Goal: Task Accomplishment & Management: Use online tool/utility

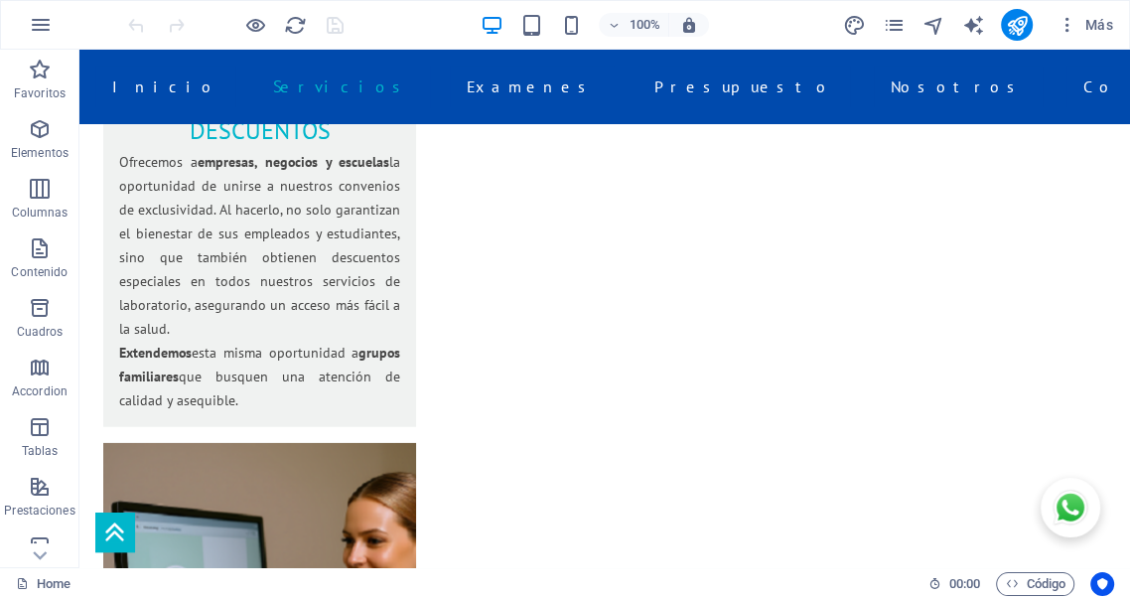
scroll to position [3343, 0]
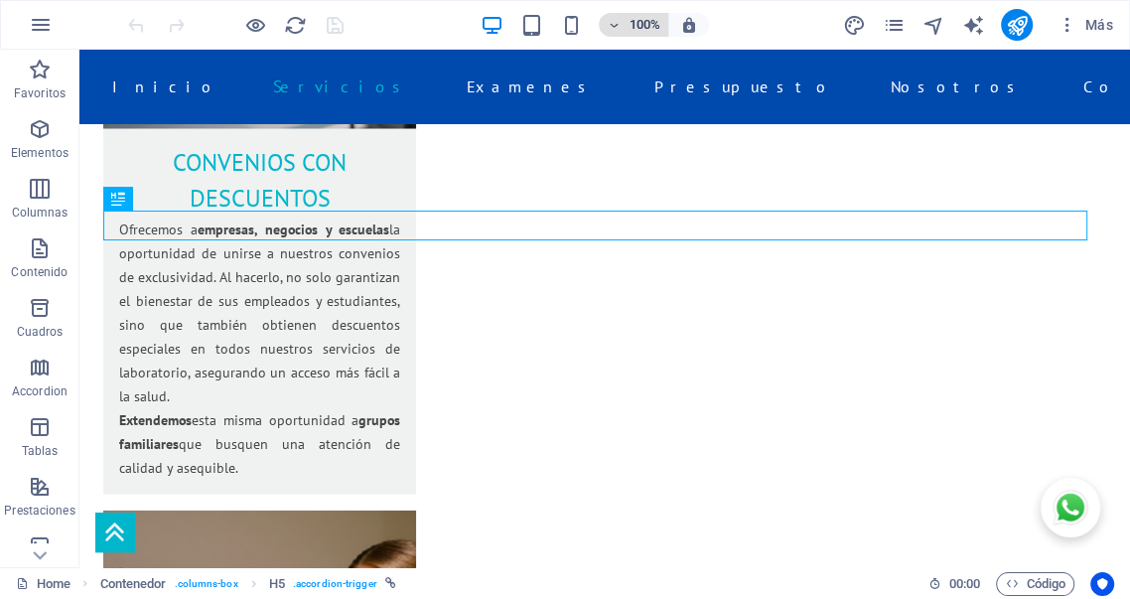
click at [622, 24] on span "100%" at bounding box center [634, 25] width 54 height 24
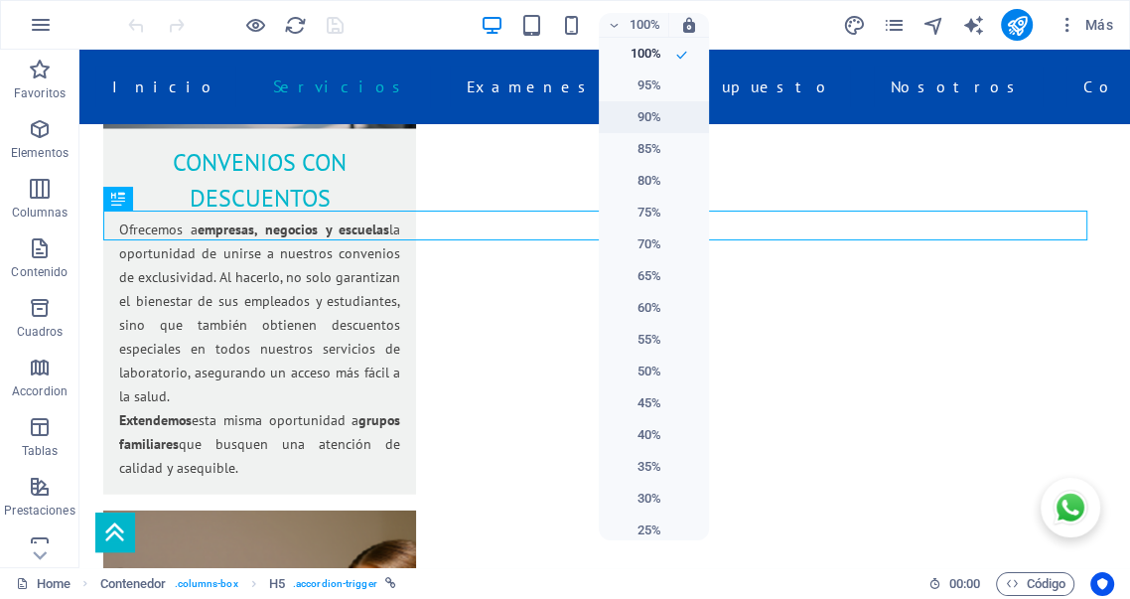
click at [645, 122] on h6 "90%" at bounding box center [636, 117] width 51 height 24
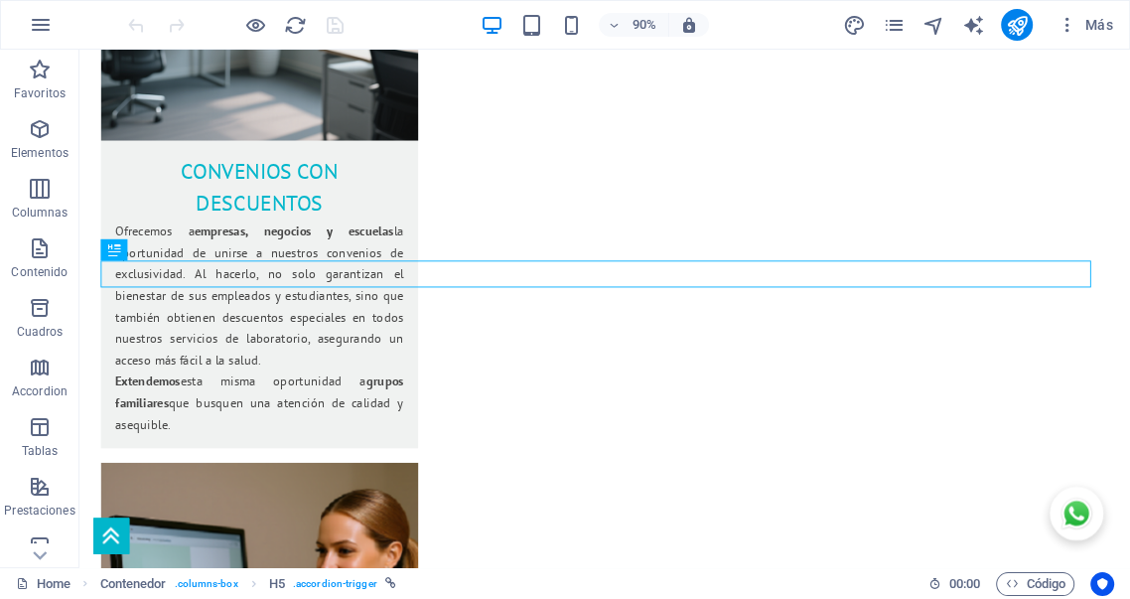
scroll to position [3347, 0]
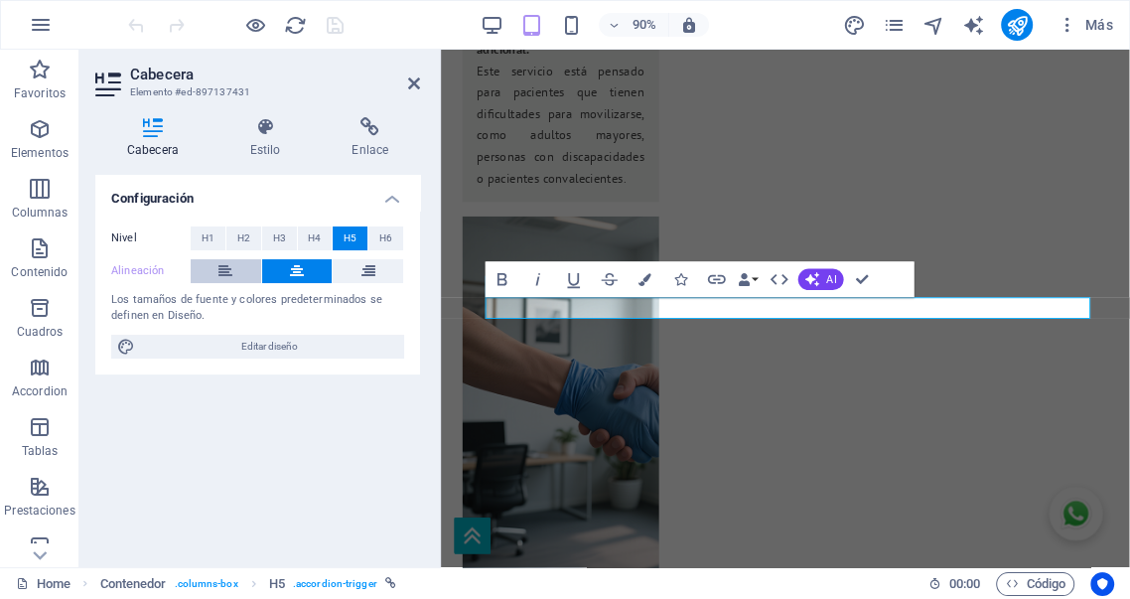
scroll to position [3743, 0]
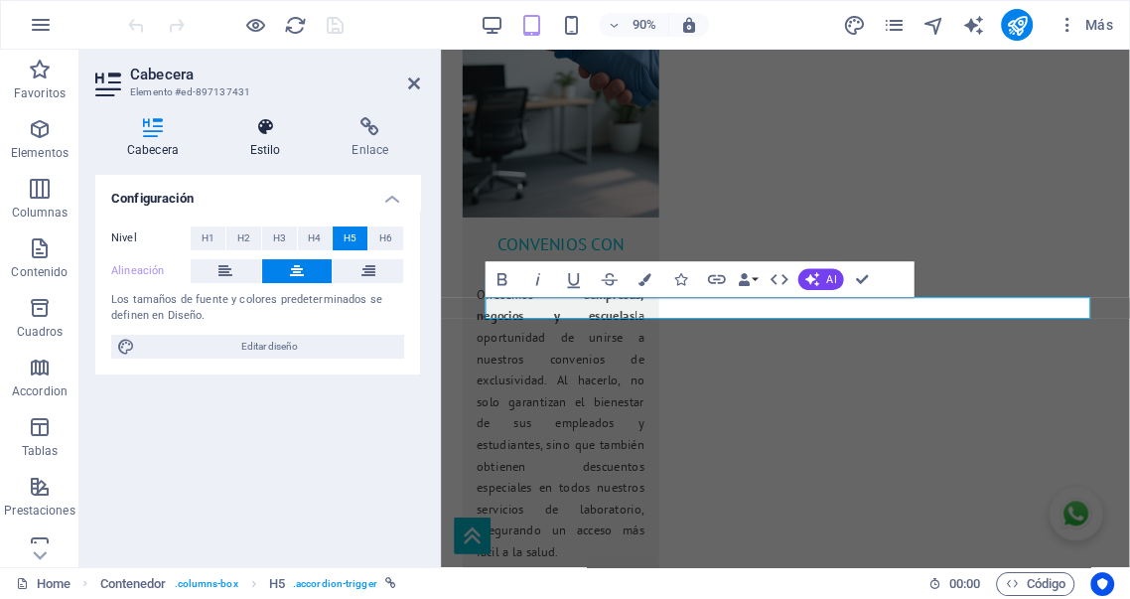
click at [274, 147] on h4 "Estilo" at bounding box center [269, 138] width 102 height 42
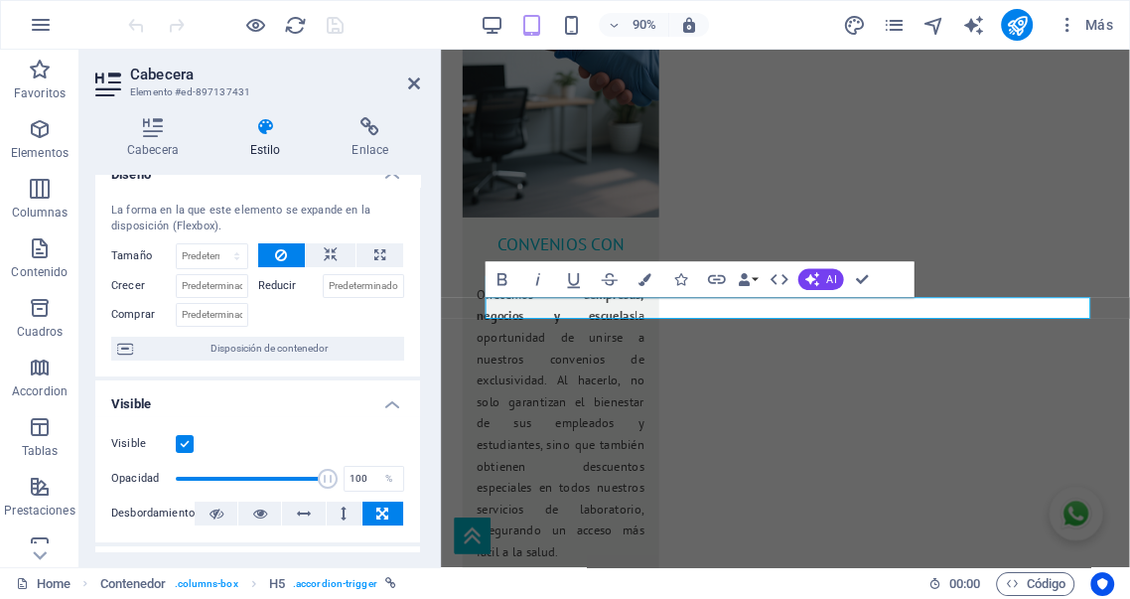
scroll to position [0, 0]
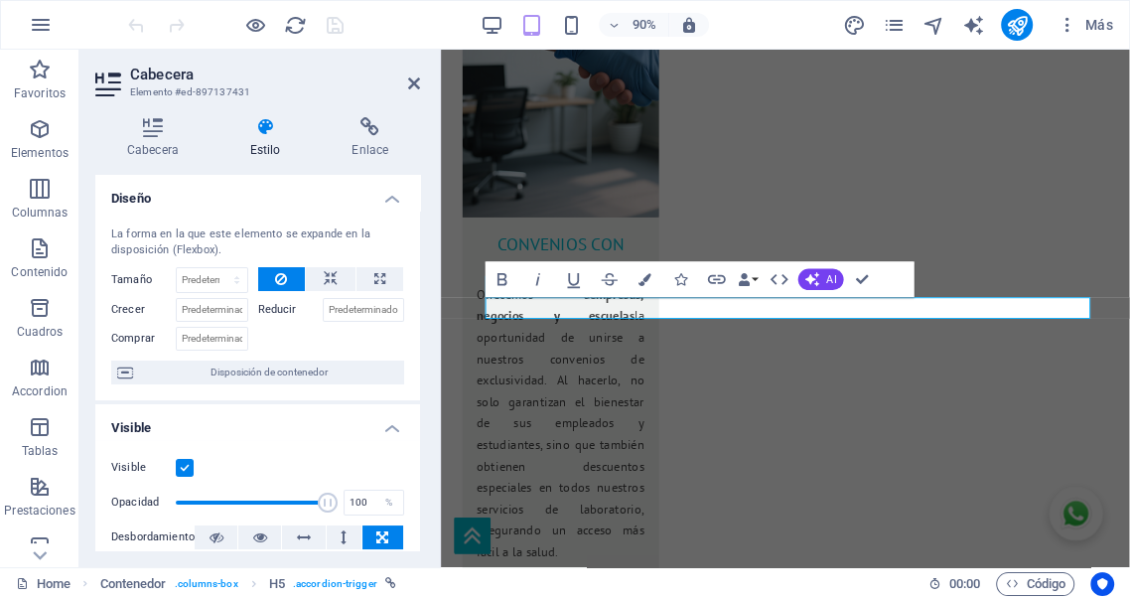
click at [389, 193] on h4 "Diseño" at bounding box center [257, 193] width 325 height 36
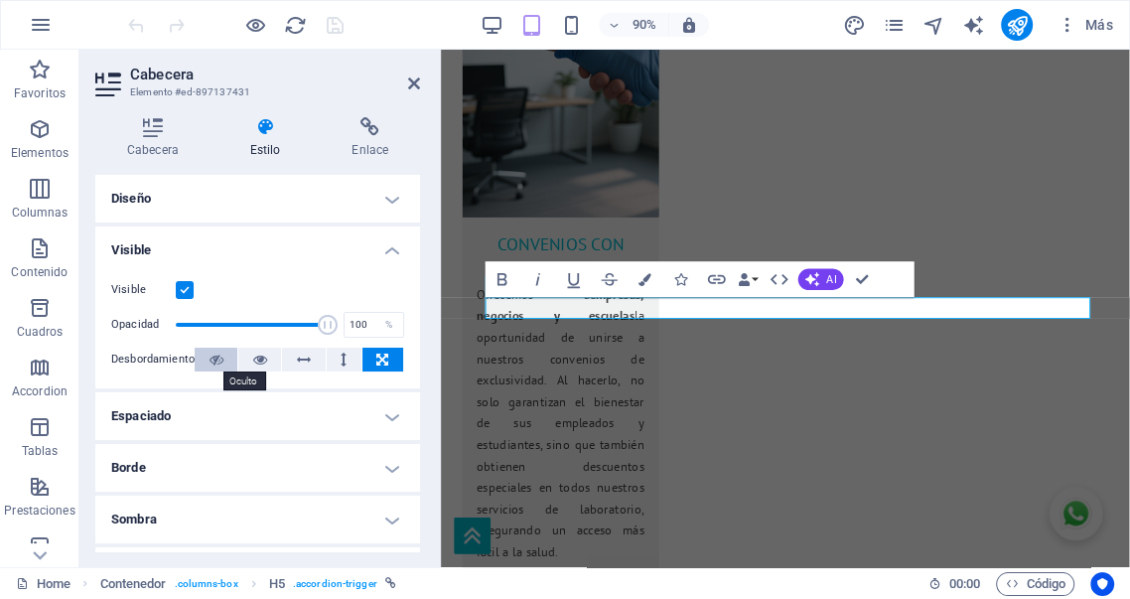
click at [206, 360] on button at bounding box center [216, 359] width 43 height 24
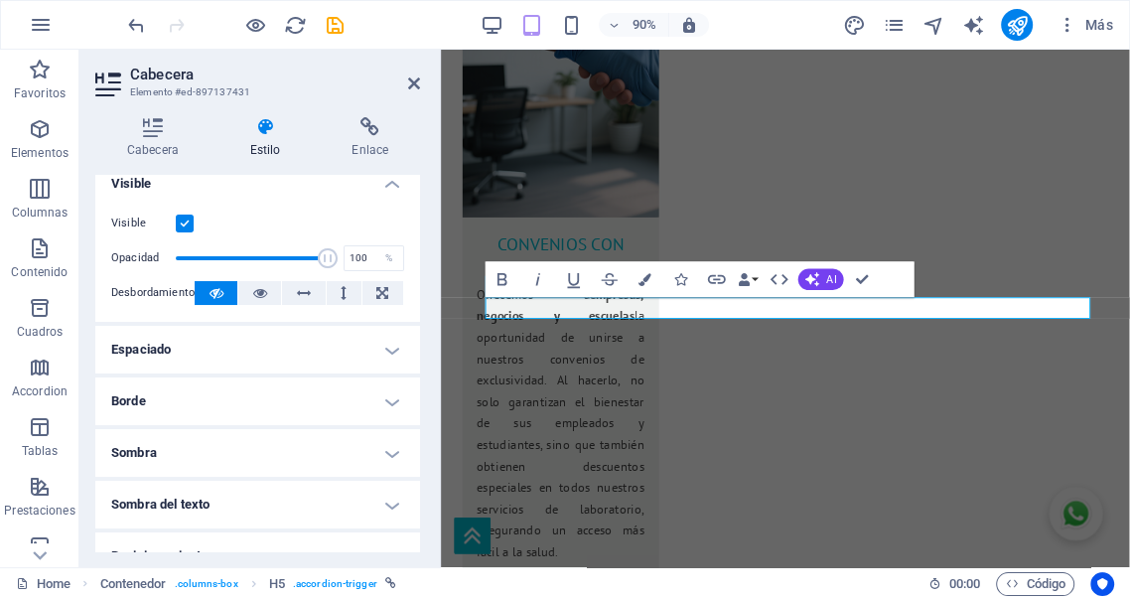
scroll to position [72, 0]
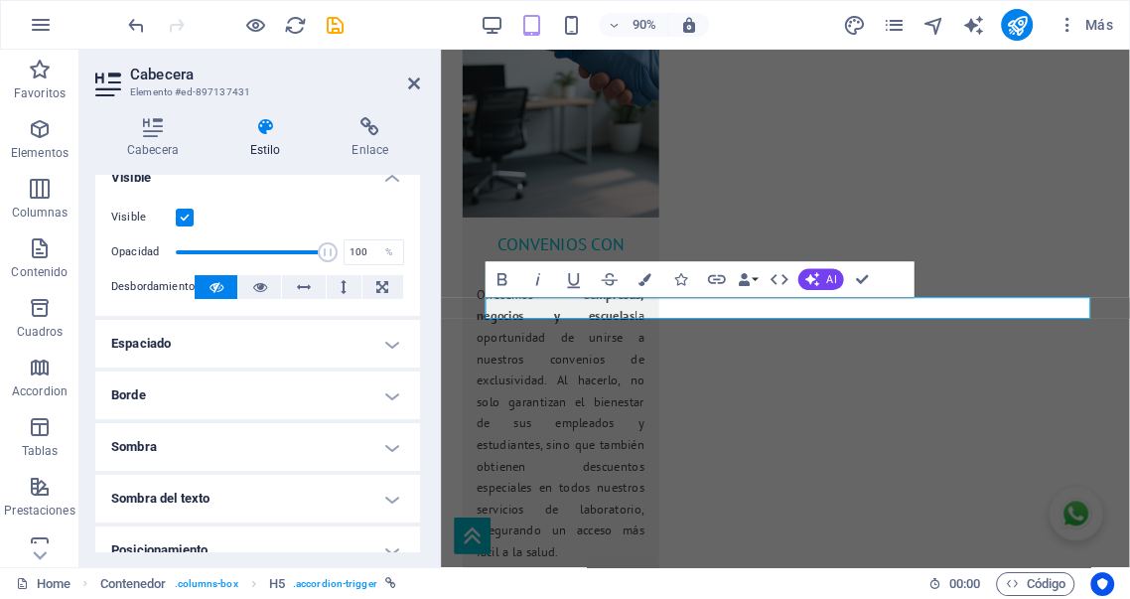
click at [386, 181] on h4 "Visible" at bounding box center [257, 172] width 325 height 36
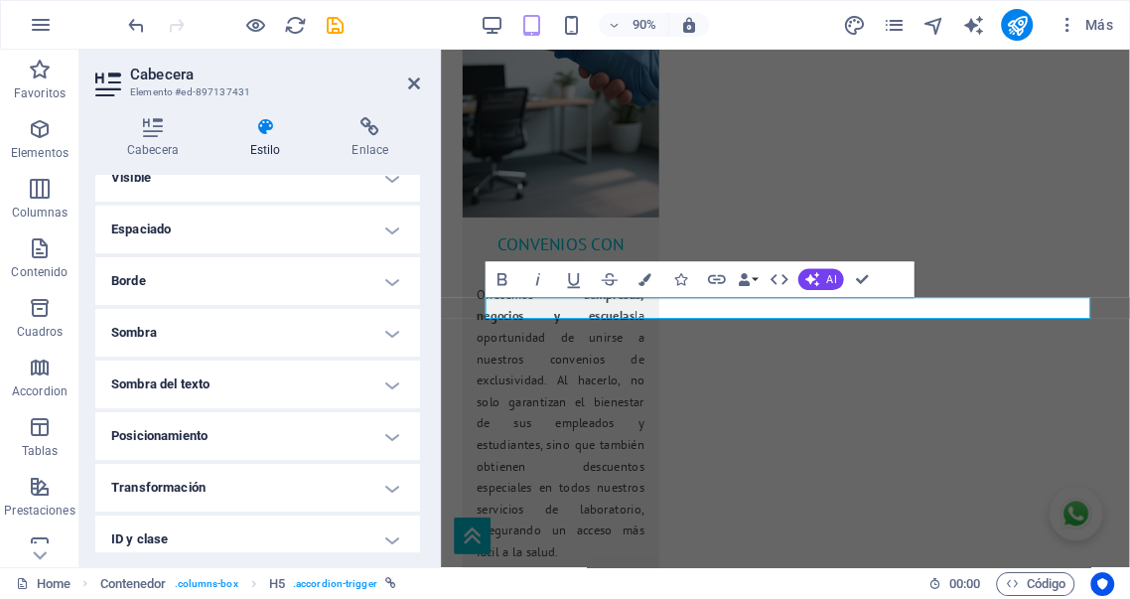
click at [391, 233] on h4 "Espaciado" at bounding box center [257, 230] width 325 height 48
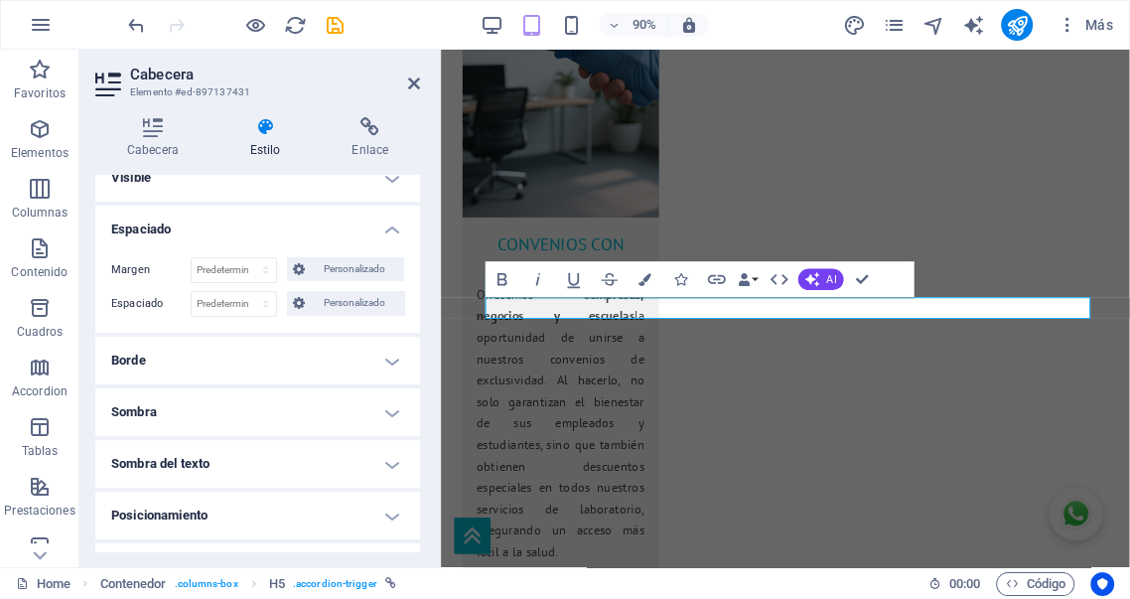
click at [391, 233] on h4 "Espaciado" at bounding box center [257, 224] width 325 height 36
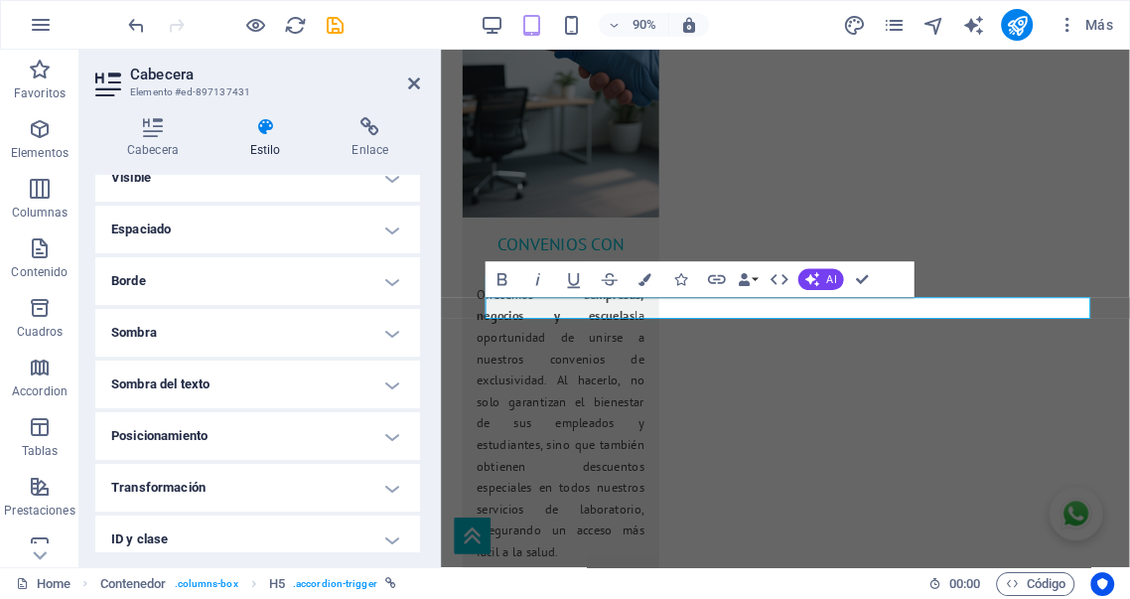
click at [386, 271] on h4 "Borde" at bounding box center [257, 281] width 325 height 48
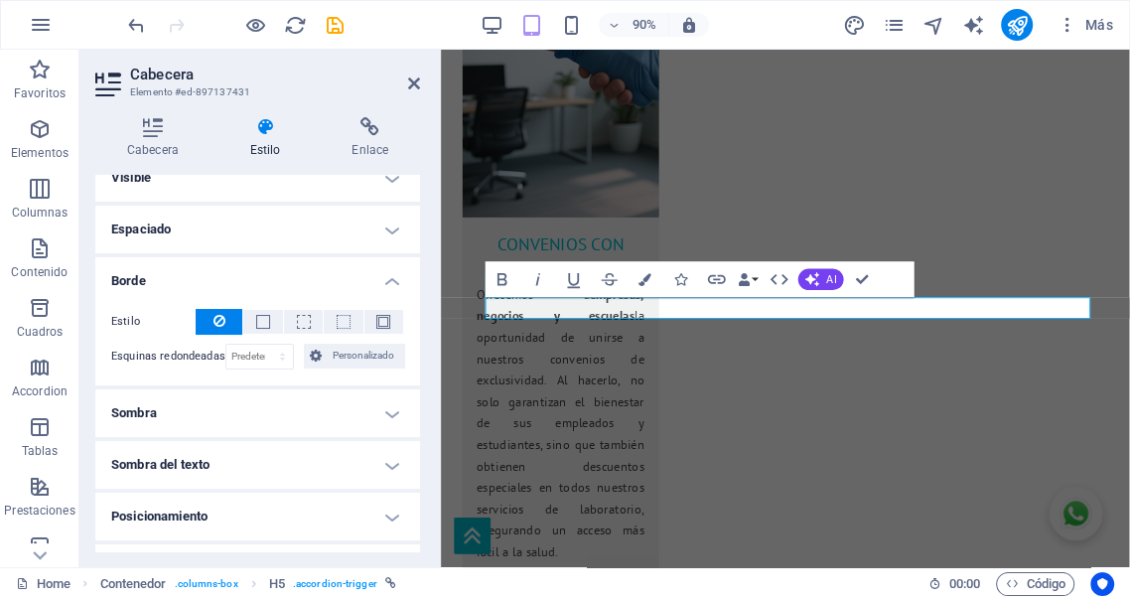
click at [386, 275] on h4 "Borde" at bounding box center [257, 275] width 325 height 36
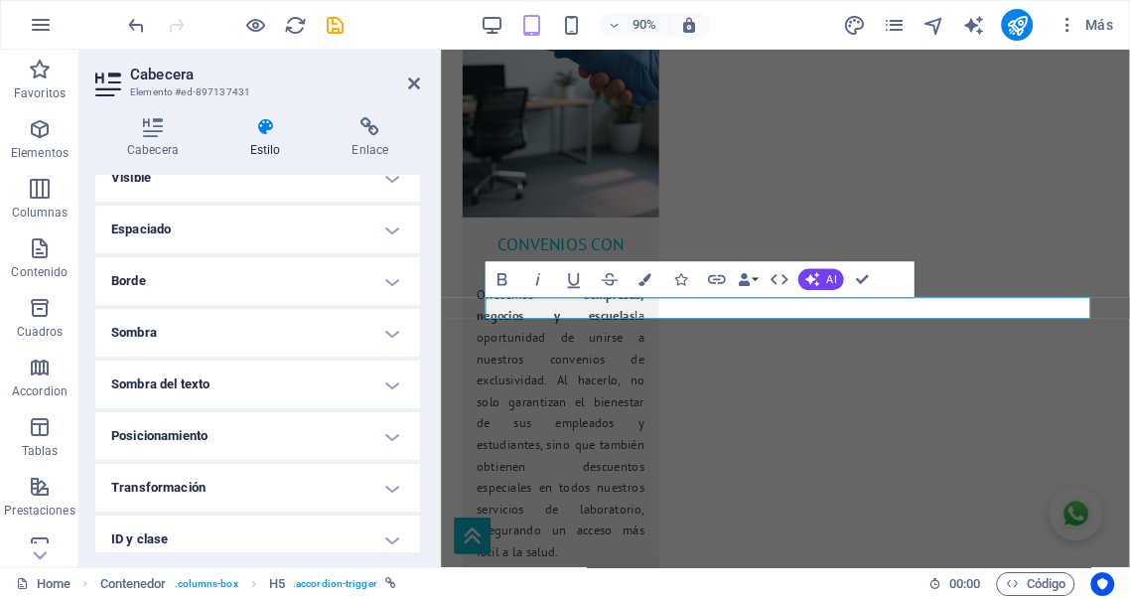
click at [390, 324] on h4 "Sombra" at bounding box center [257, 333] width 325 height 48
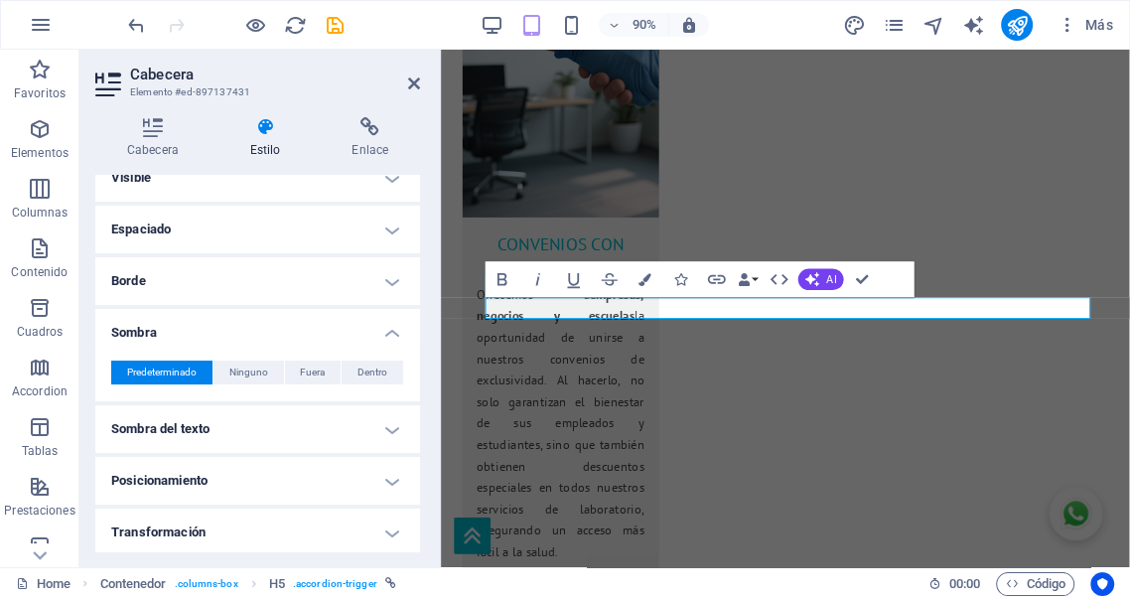
click at [390, 324] on h4 "Sombra" at bounding box center [257, 327] width 325 height 36
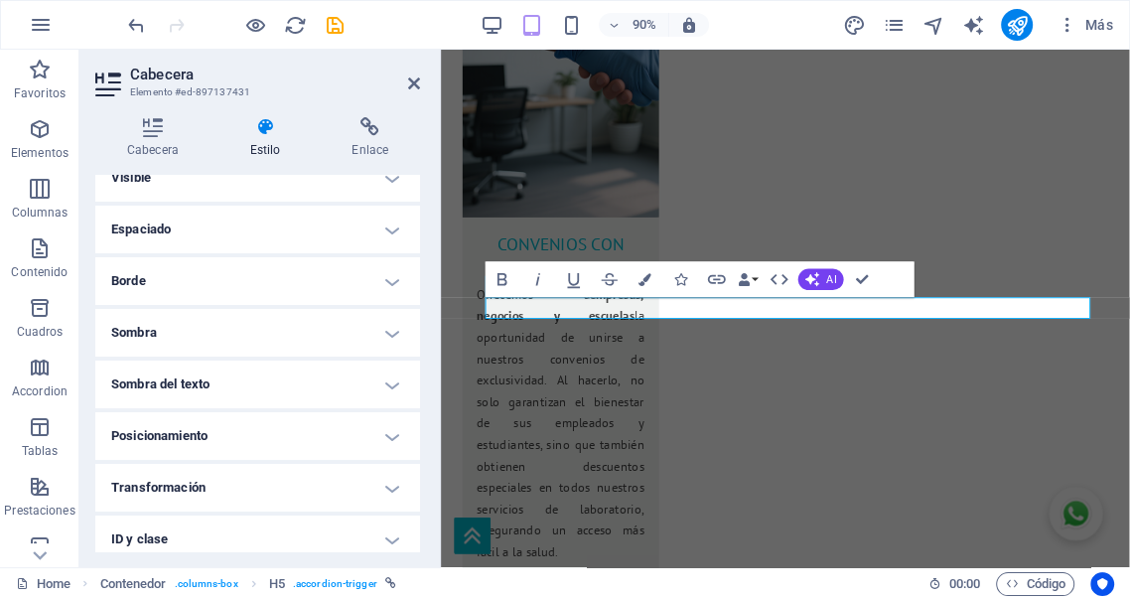
click at [387, 385] on h4 "Sombra del texto" at bounding box center [257, 384] width 325 height 48
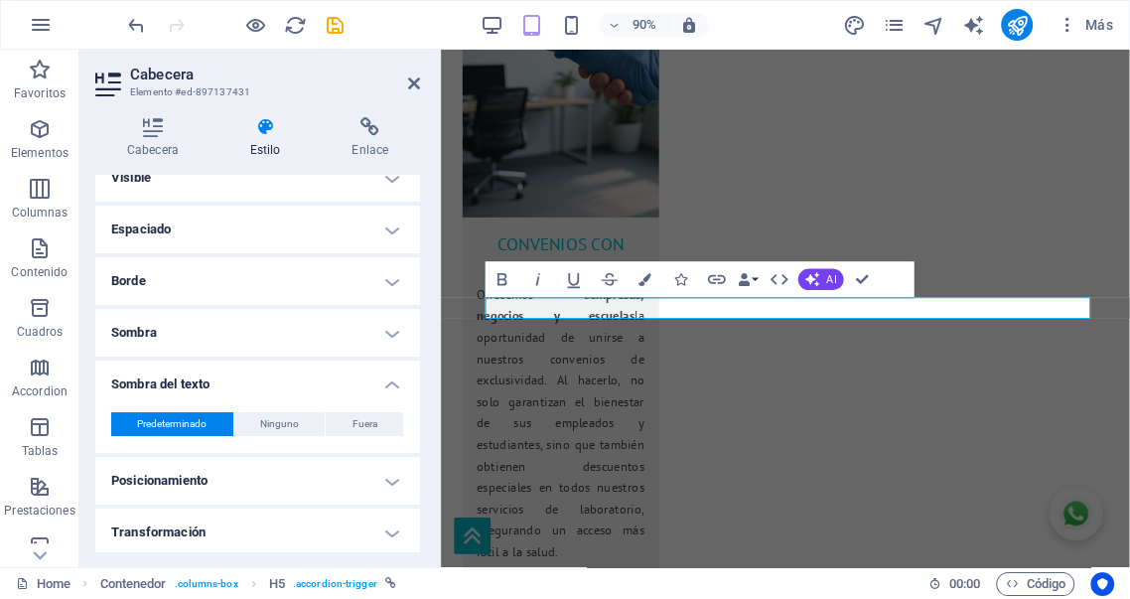
click at [387, 382] on h4 "Sombra del texto" at bounding box center [257, 378] width 325 height 36
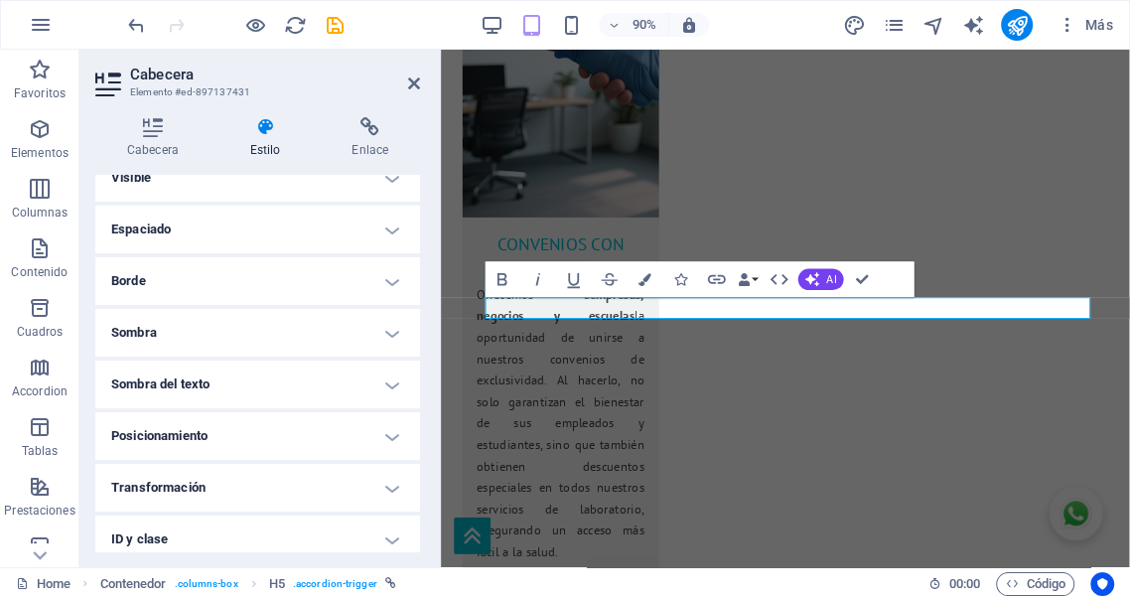
click at [388, 441] on h4 "Posicionamiento" at bounding box center [257, 436] width 325 height 48
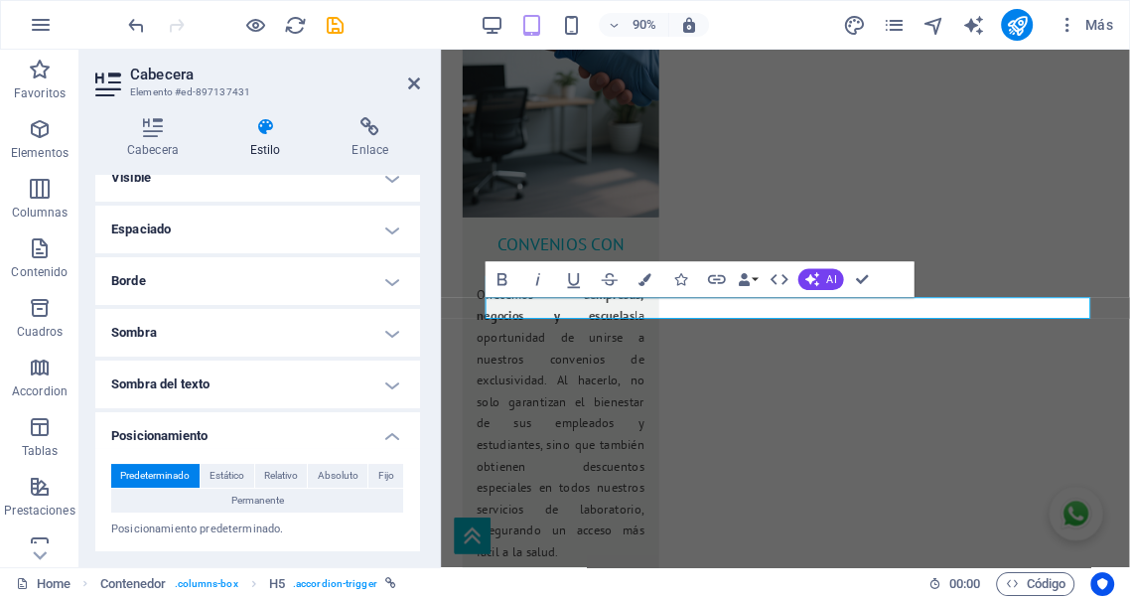
click at [387, 440] on h4 "Posicionamiento" at bounding box center [257, 430] width 325 height 36
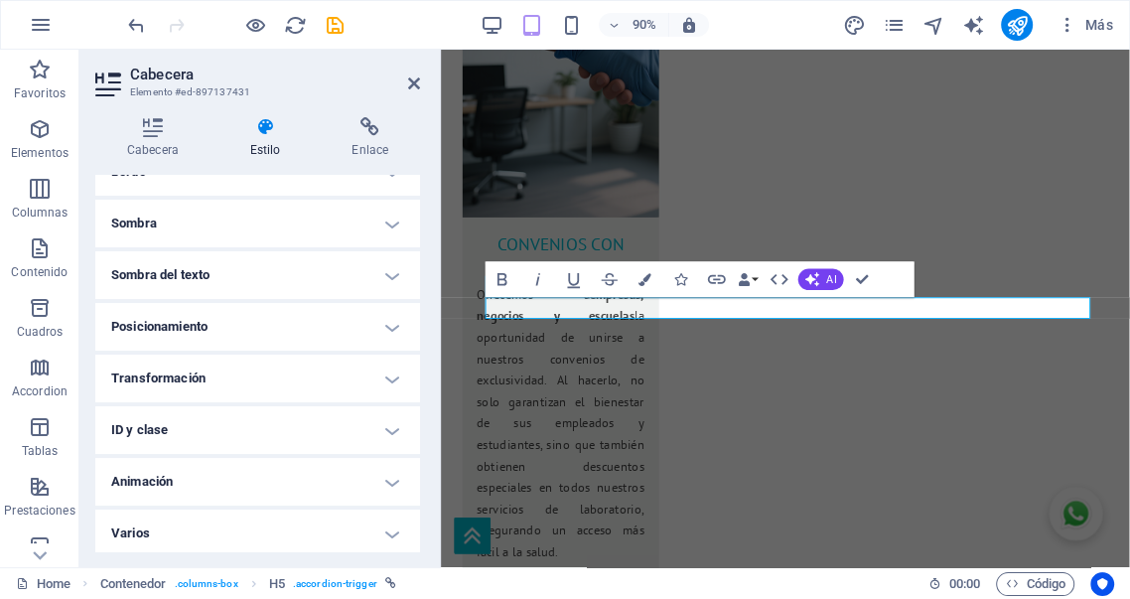
scroll to position [188, 0]
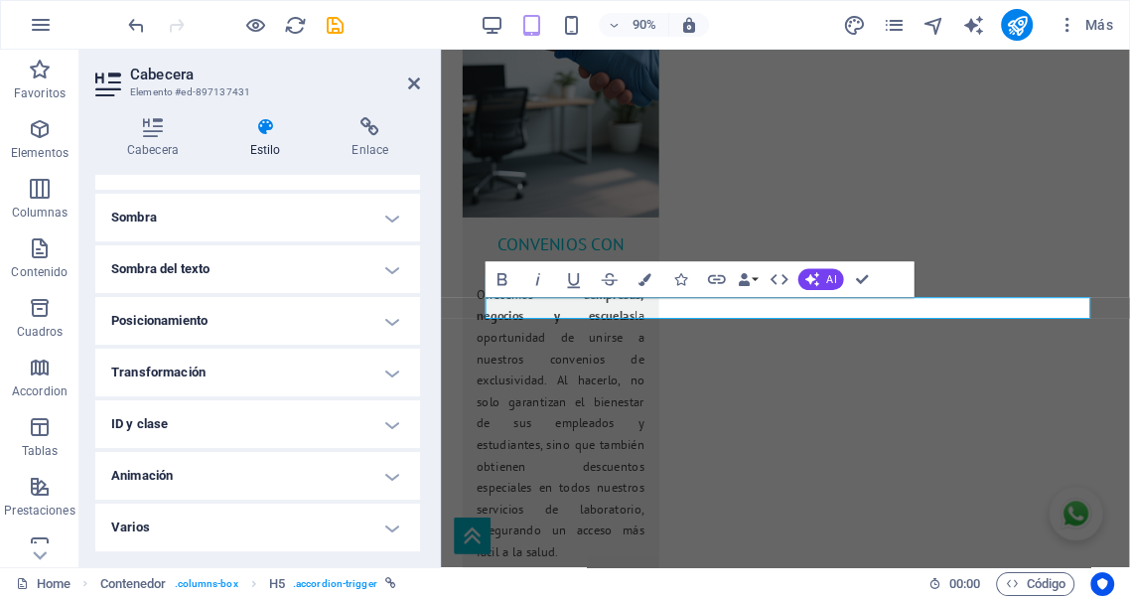
click at [390, 369] on h4 "Transformación" at bounding box center [257, 372] width 325 height 48
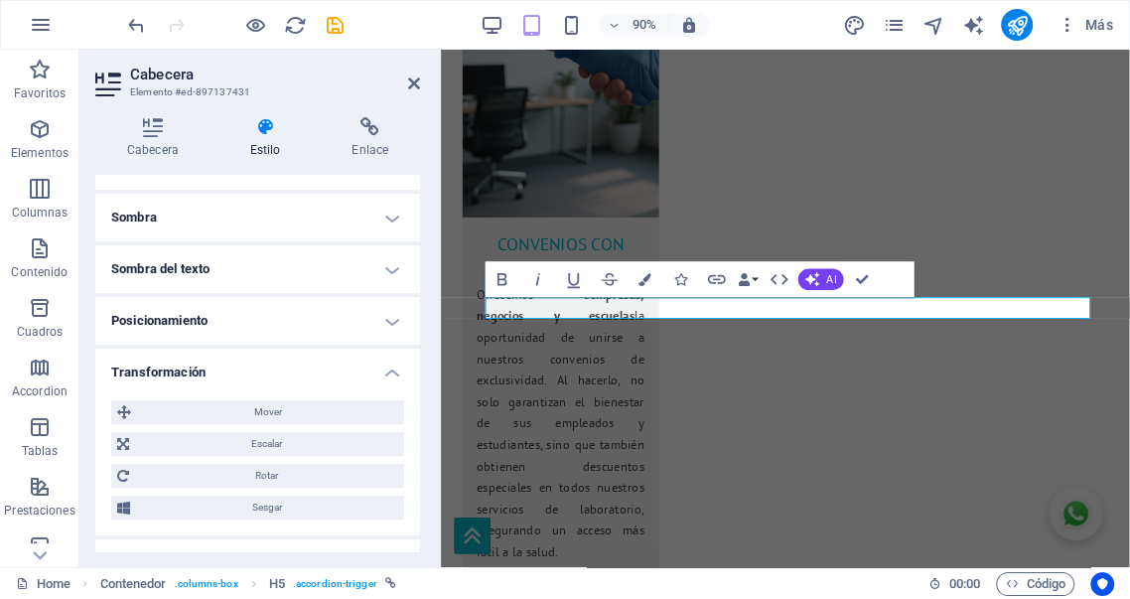
click at [392, 370] on h4 "Transformación" at bounding box center [257, 366] width 325 height 36
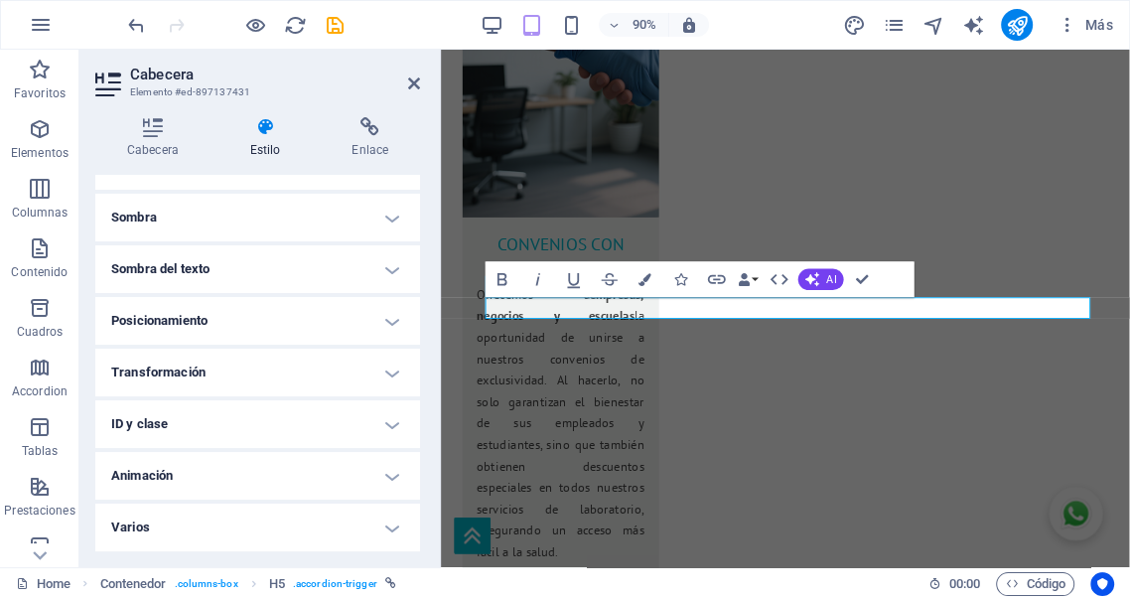
click at [387, 429] on h4 "ID y clase" at bounding box center [257, 424] width 325 height 48
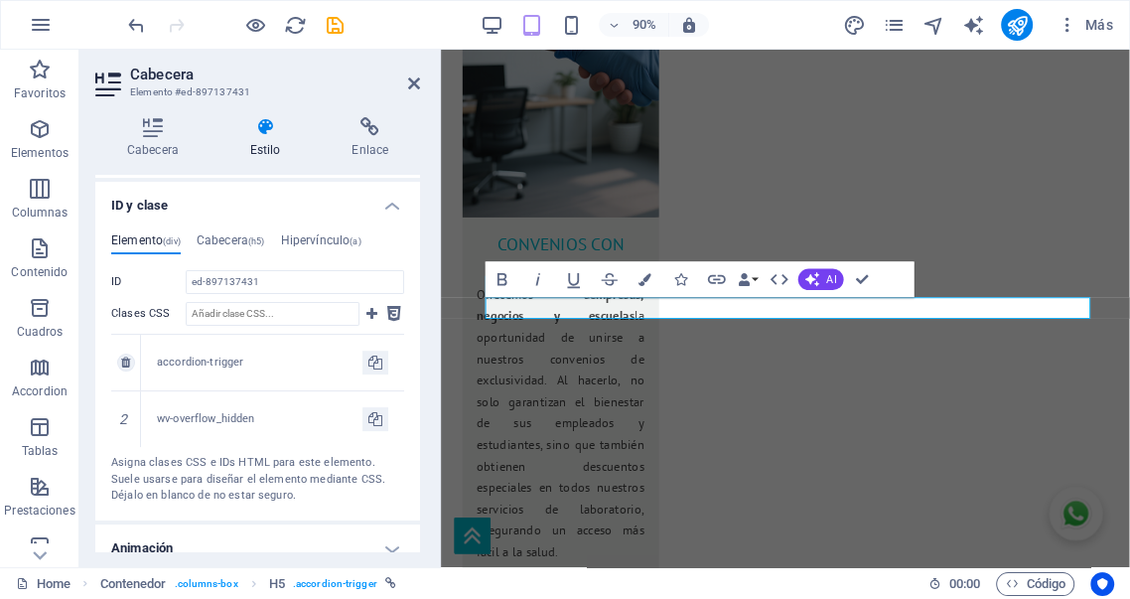
scroll to position [367, 0]
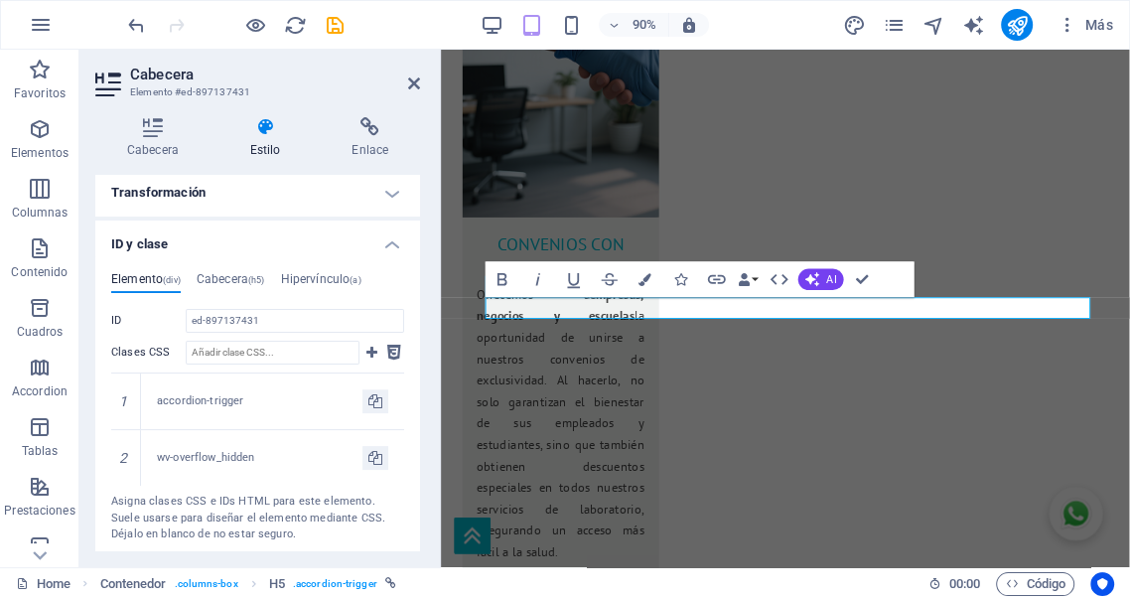
click at [387, 242] on h4 "ID y clase" at bounding box center [257, 238] width 325 height 36
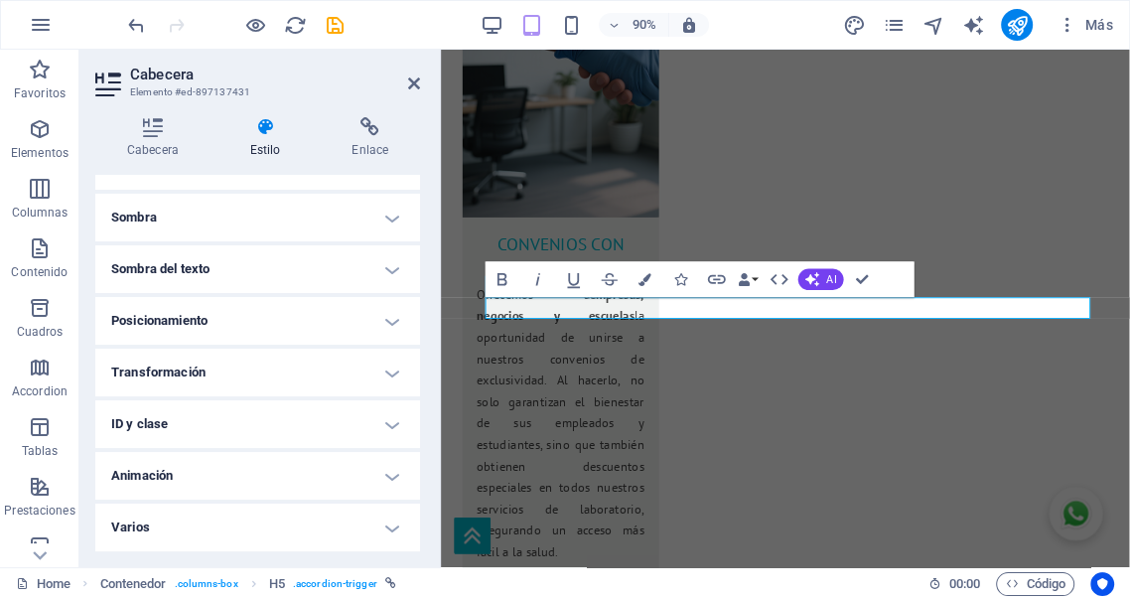
scroll to position [188, 0]
click at [386, 422] on h4 "ID y clase" at bounding box center [257, 424] width 325 height 48
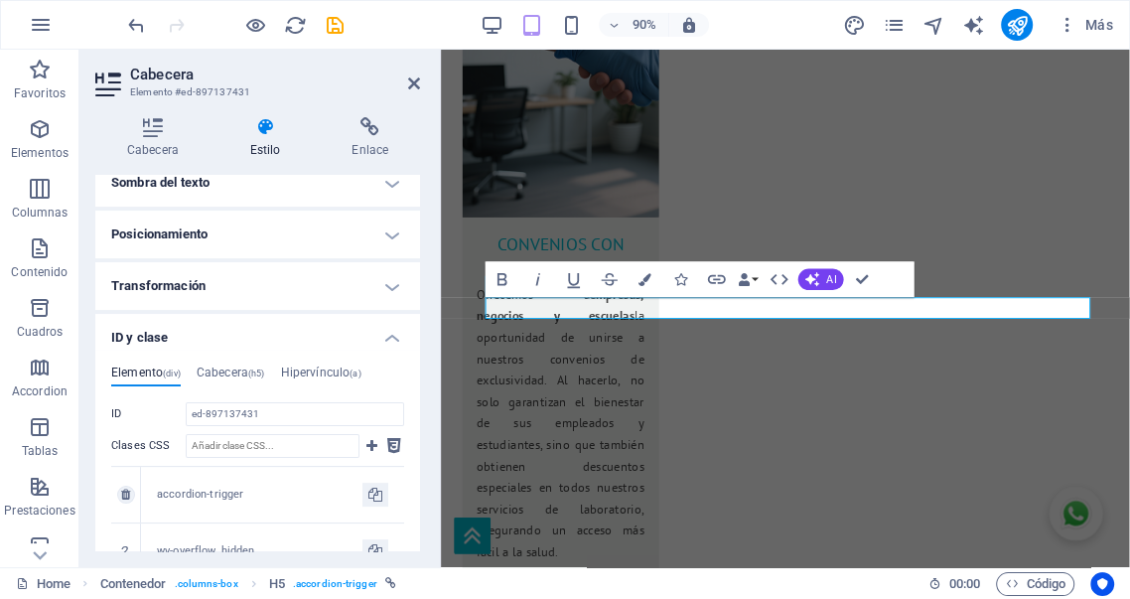
scroll to position [298, 0]
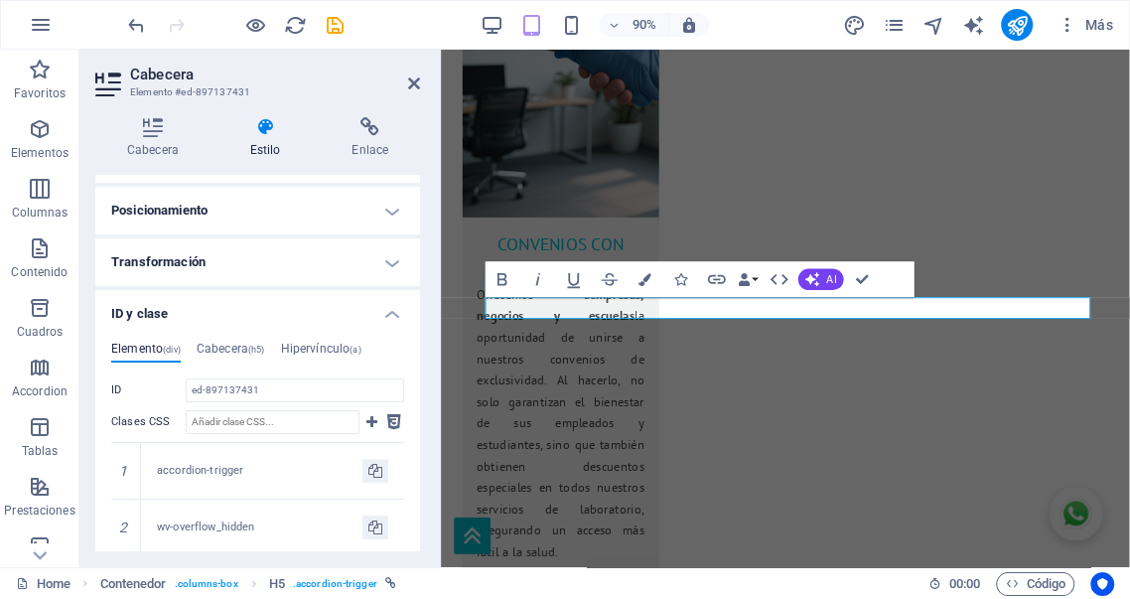
click at [388, 306] on h4 "ID y clase" at bounding box center [257, 308] width 325 height 36
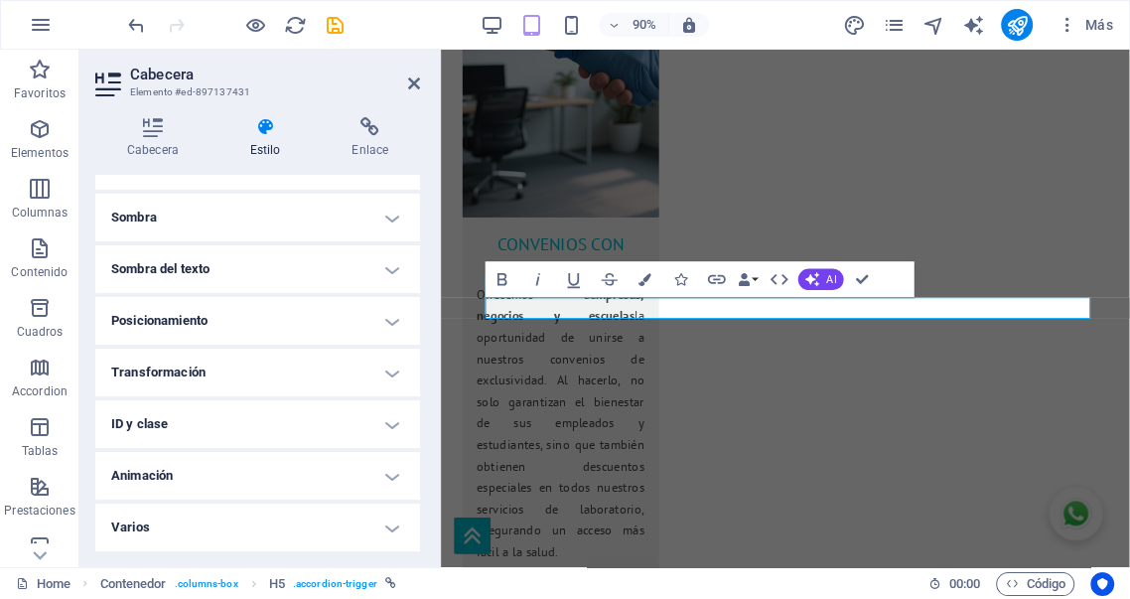
click at [386, 475] on h4 "Animación" at bounding box center [257, 476] width 325 height 48
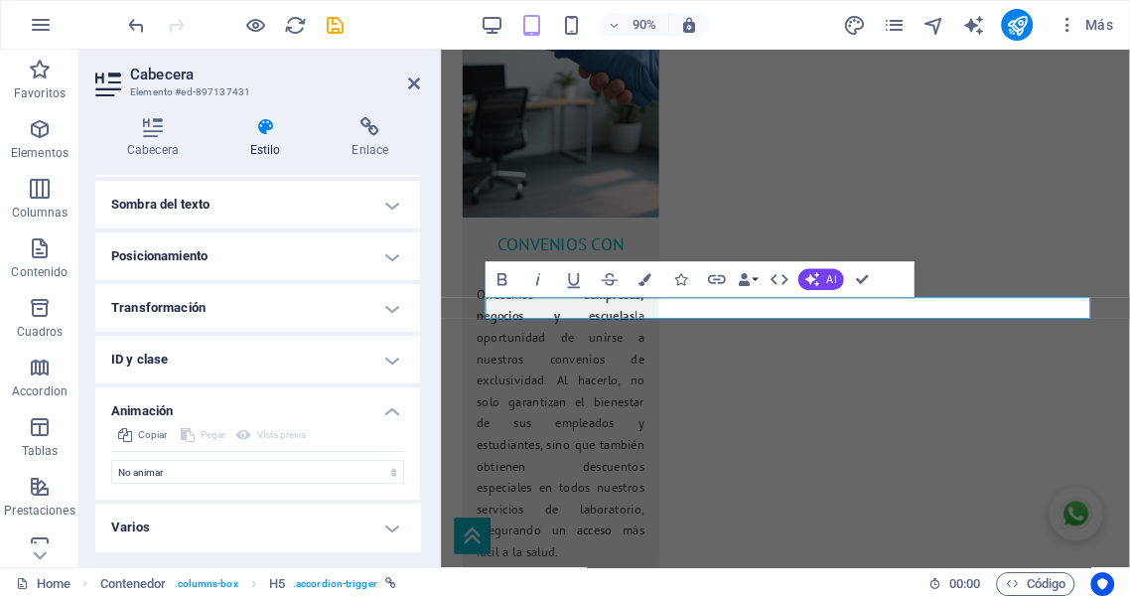
click at [387, 406] on h4 "Animación" at bounding box center [257, 405] width 325 height 36
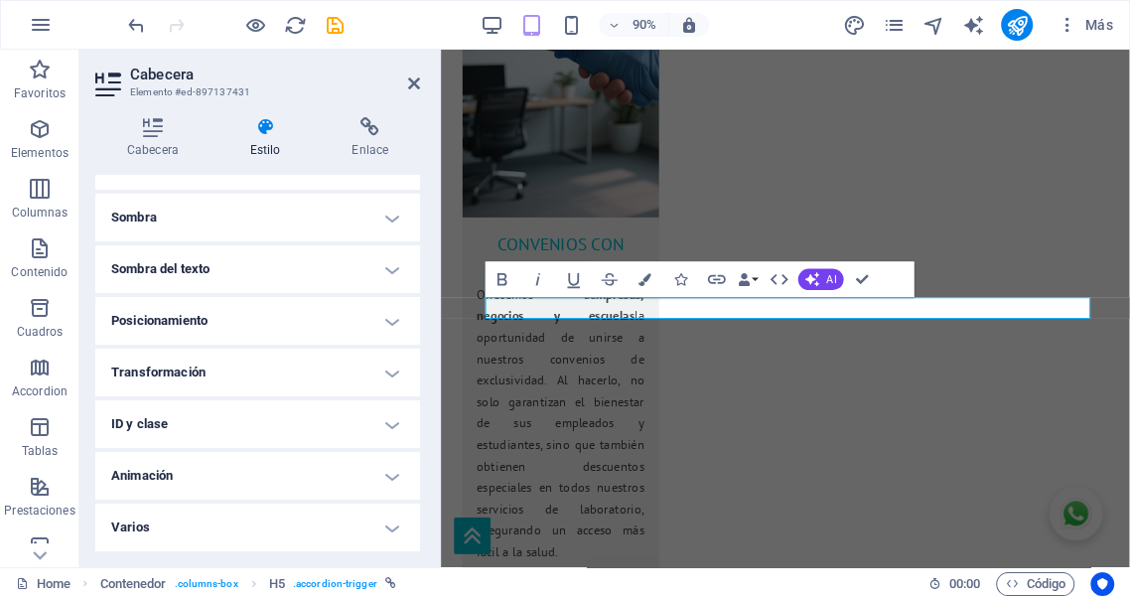
scroll to position [188, 0]
click at [388, 522] on h4 "Varios" at bounding box center [257, 527] width 325 height 48
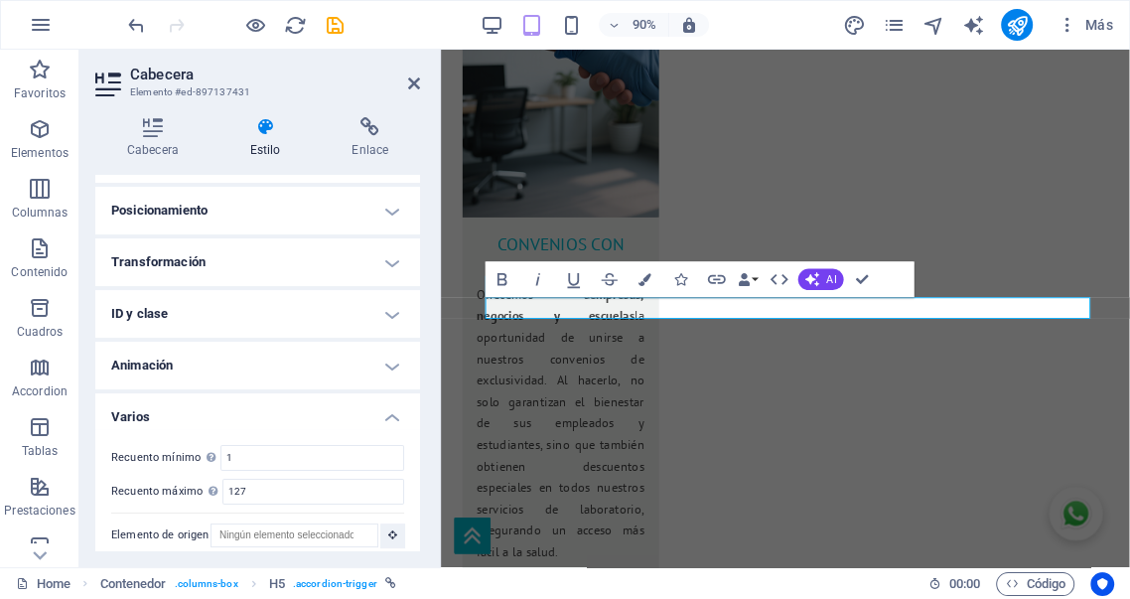
scroll to position [310, 0]
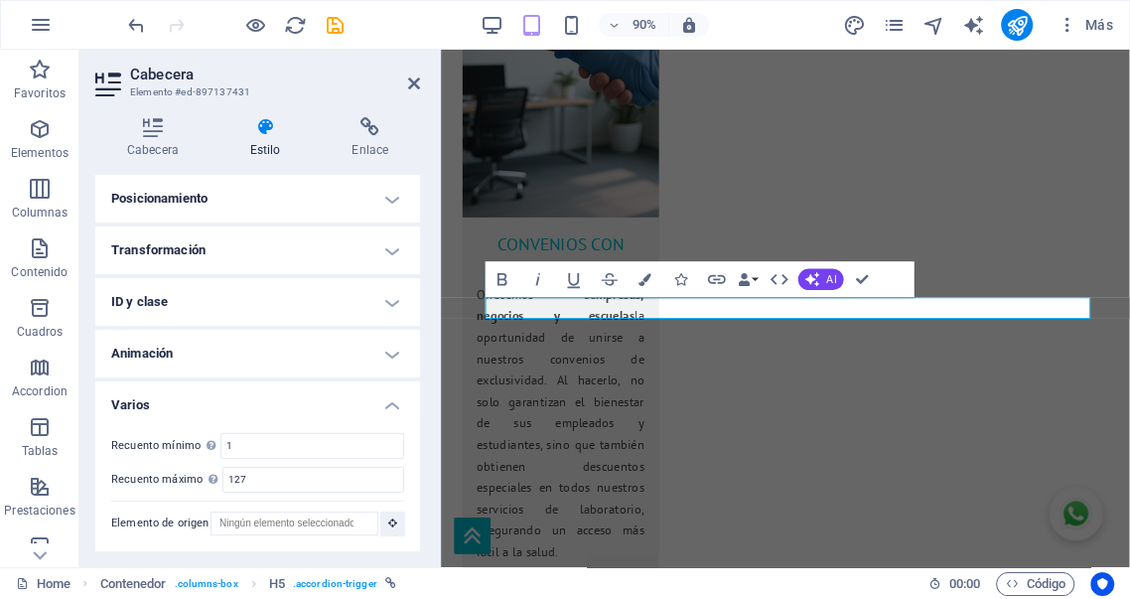
click at [387, 409] on h4 "Varios" at bounding box center [257, 399] width 325 height 36
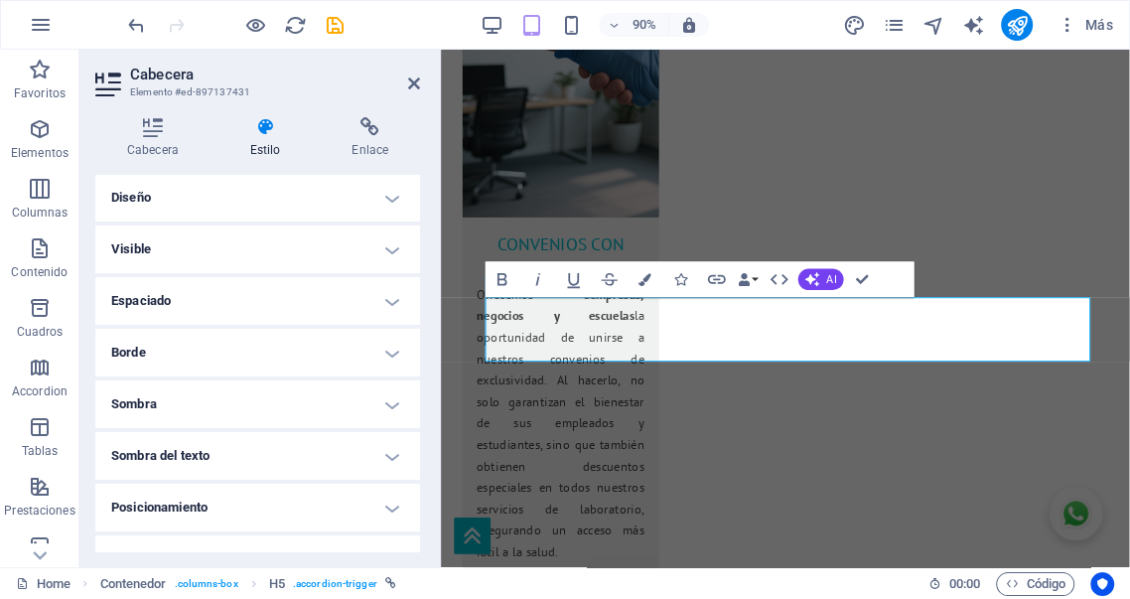
scroll to position [0, 0]
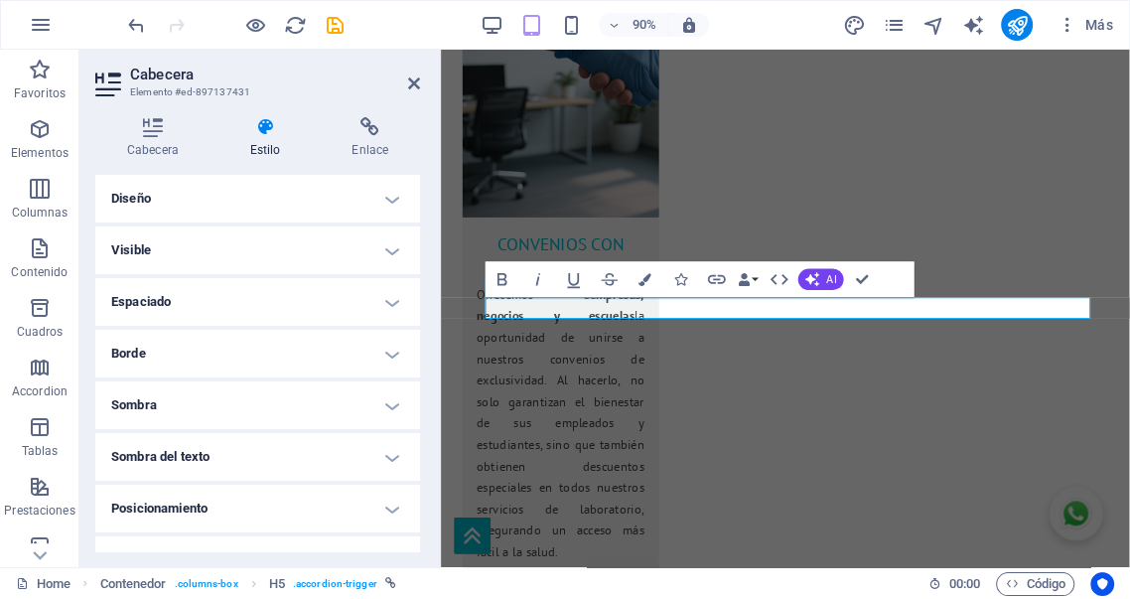
click at [218, 203] on h4 "Diseño" at bounding box center [257, 199] width 325 height 48
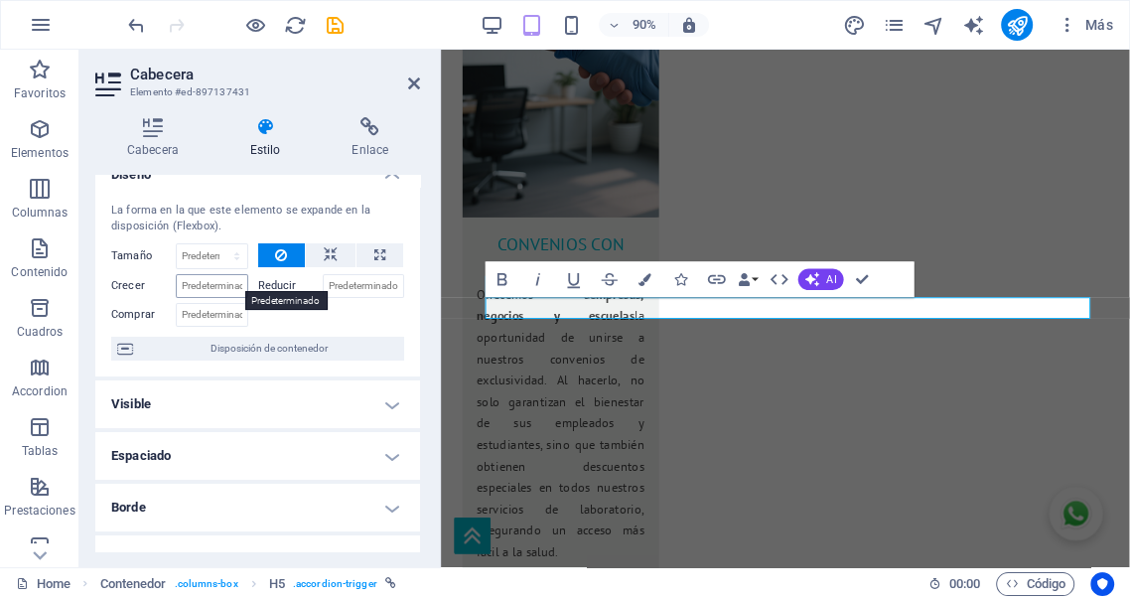
scroll to position [72, 0]
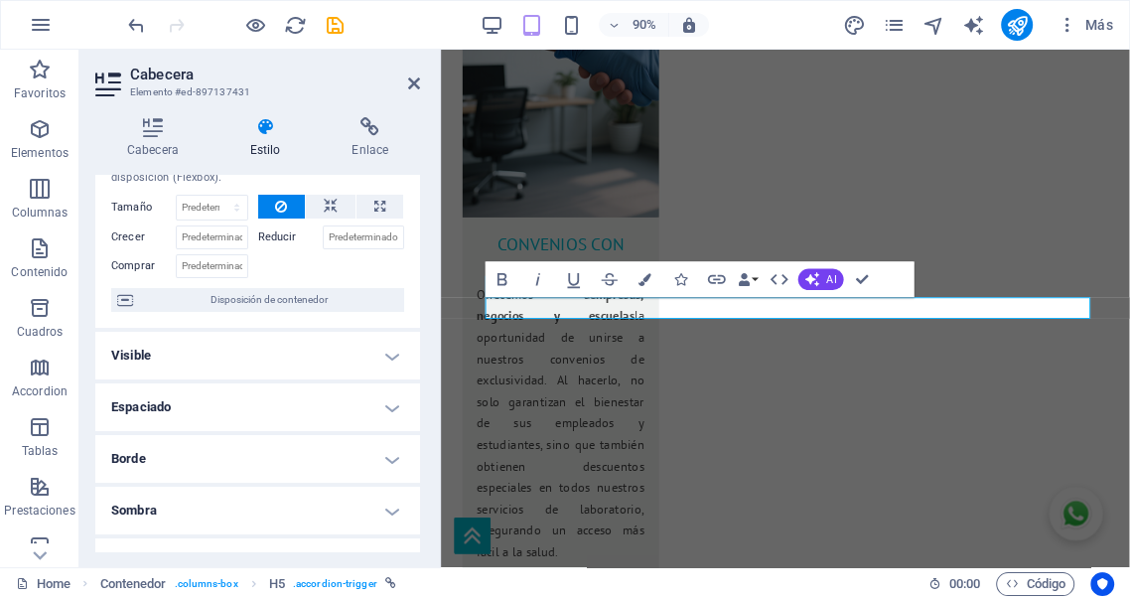
click at [225, 408] on h4 "Espaciado" at bounding box center [257, 407] width 325 height 48
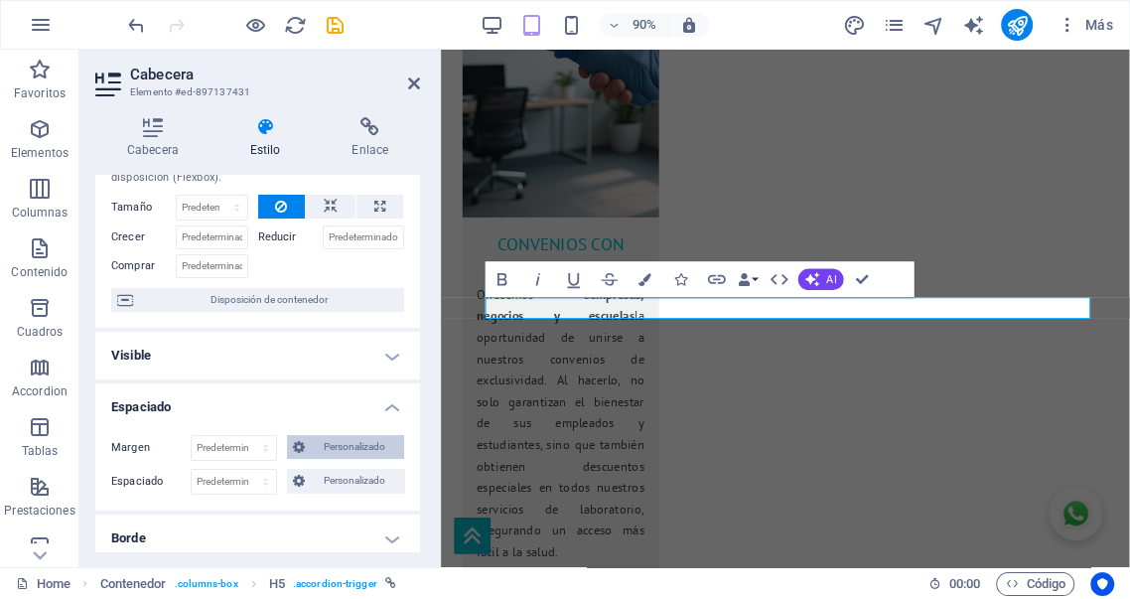
click at [347, 452] on span "Personalizado" at bounding box center [354, 447] width 87 height 24
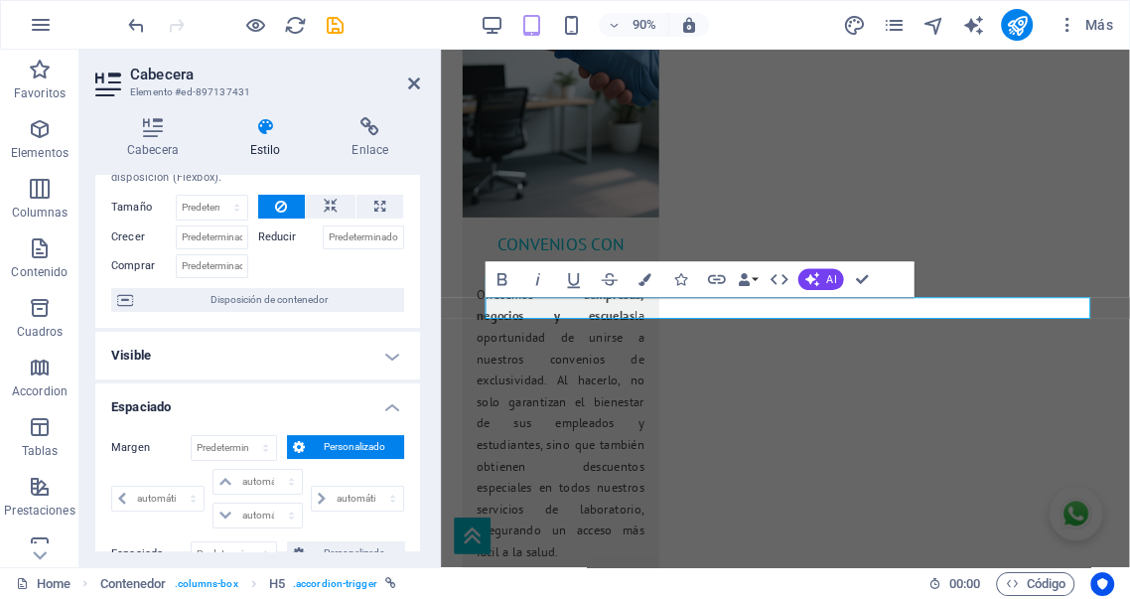
click at [347, 441] on span "Personalizado" at bounding box center [354, 447] width 87 height 24
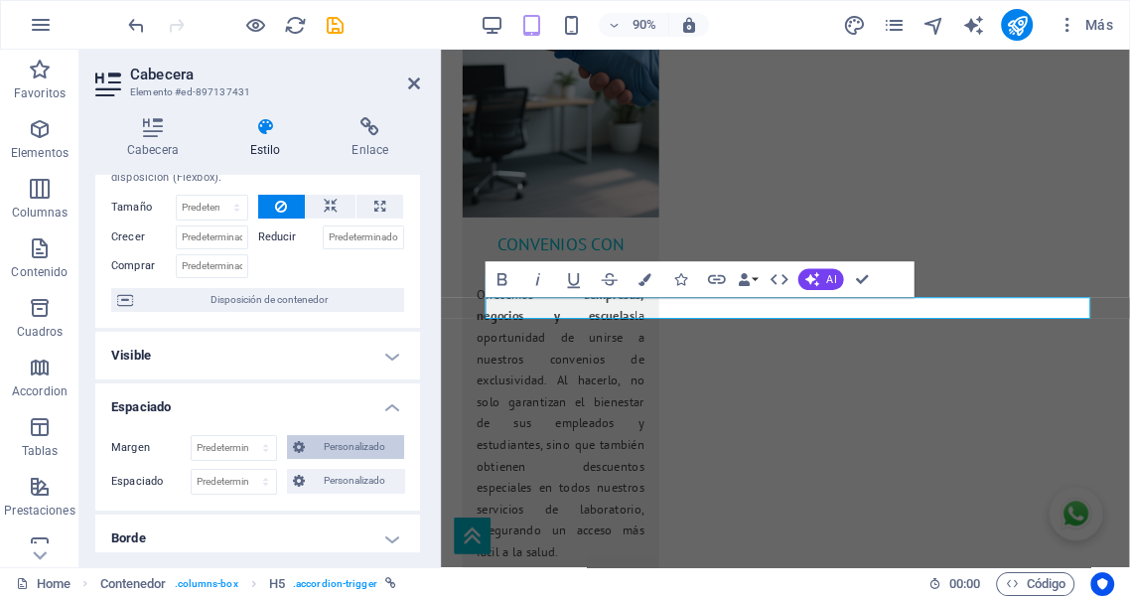
click at [345, 443] on span "Personalizado" at bounding box center [354, 447] width 87 height 24
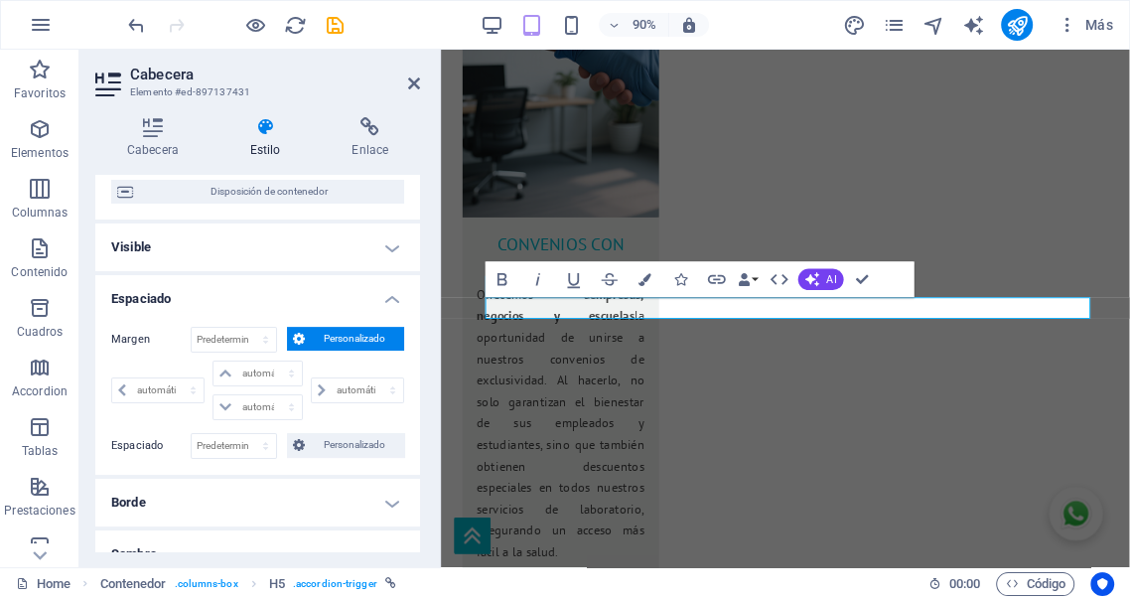
scroll to position [183, 0]
click at [347, 330] on span "Personalizado" at bounding box center [354, 337] width 87 height 24
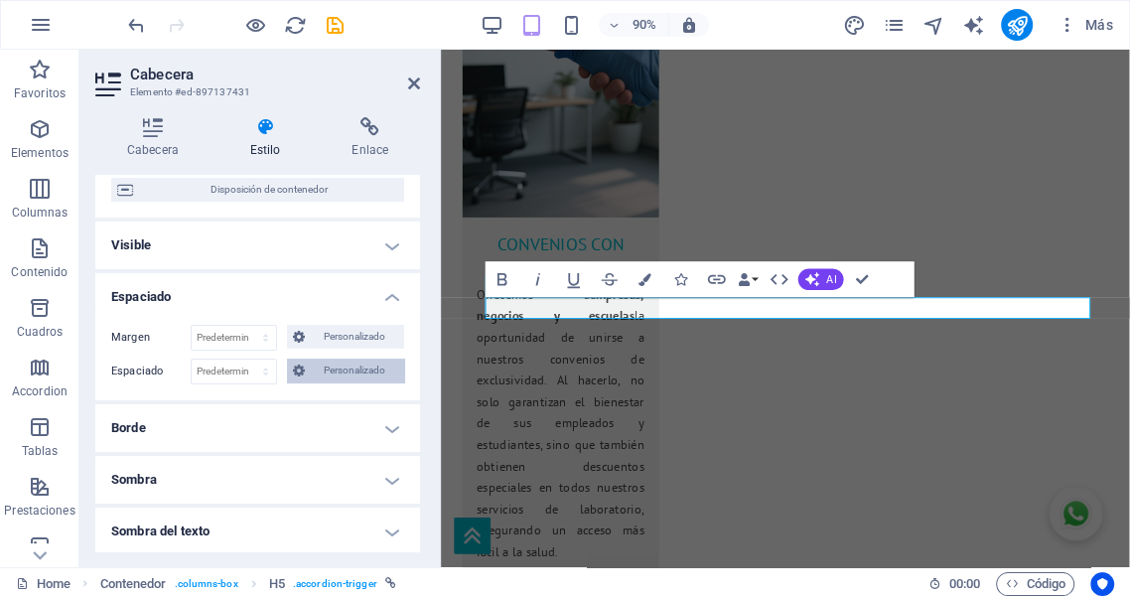
click at [344, 370] on span "Personalizado" at bounding box center [354, 370] width 87 height 24
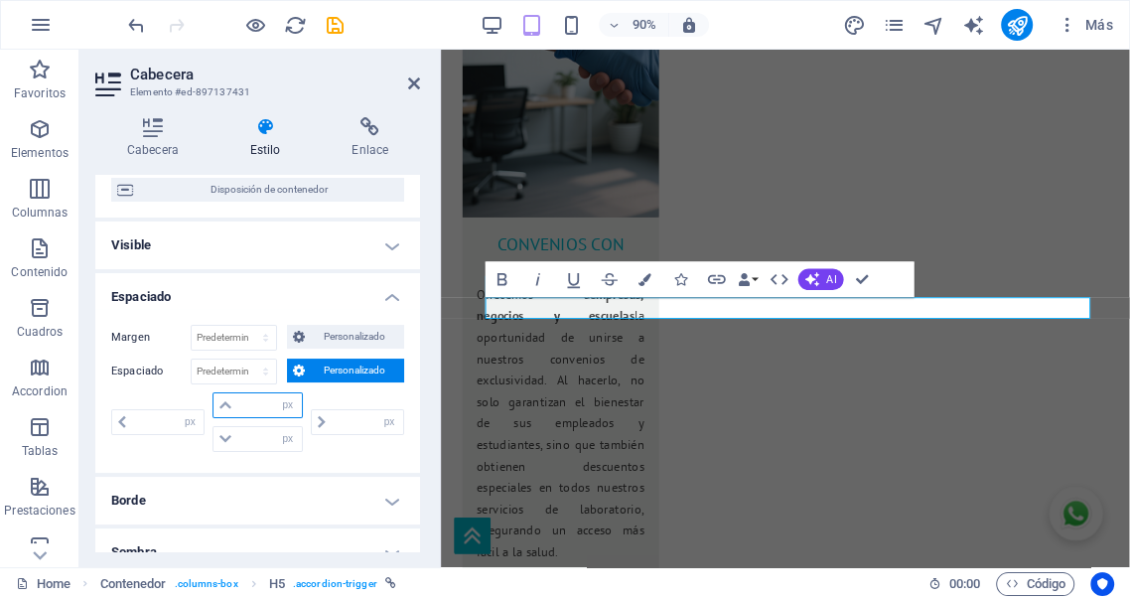
click at [262, 401] on input "number" at bounding box center [269, 405] width 64 height 24
type input "20"
click at [252, 434] on input "number" at bounding box center [269, 439] width 64 height 24
type input "0"
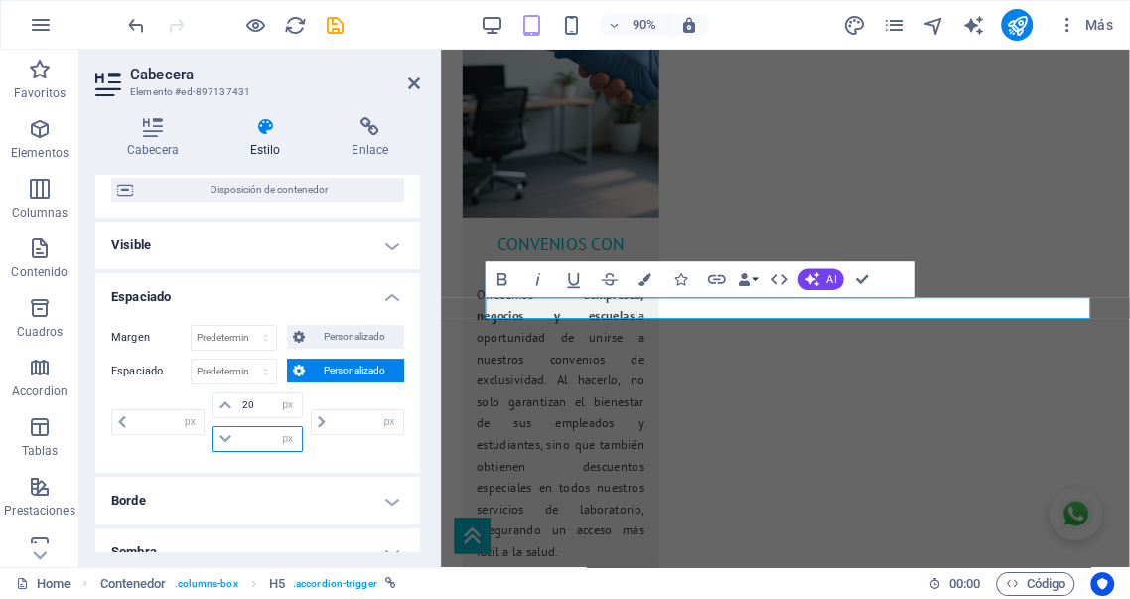
type input "0"
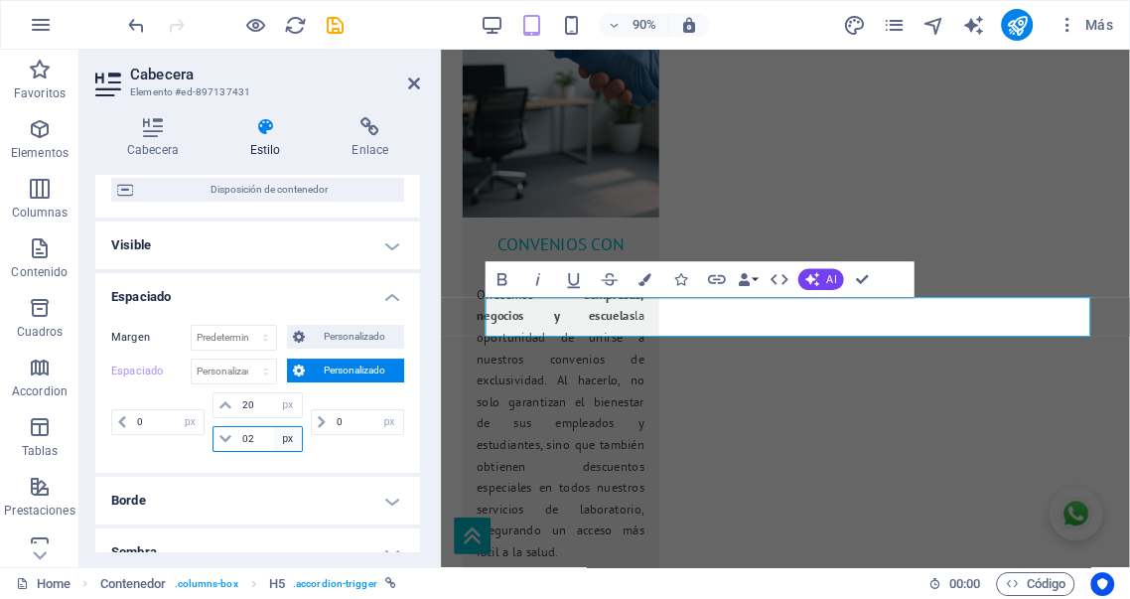
type input "2"
type input "20"
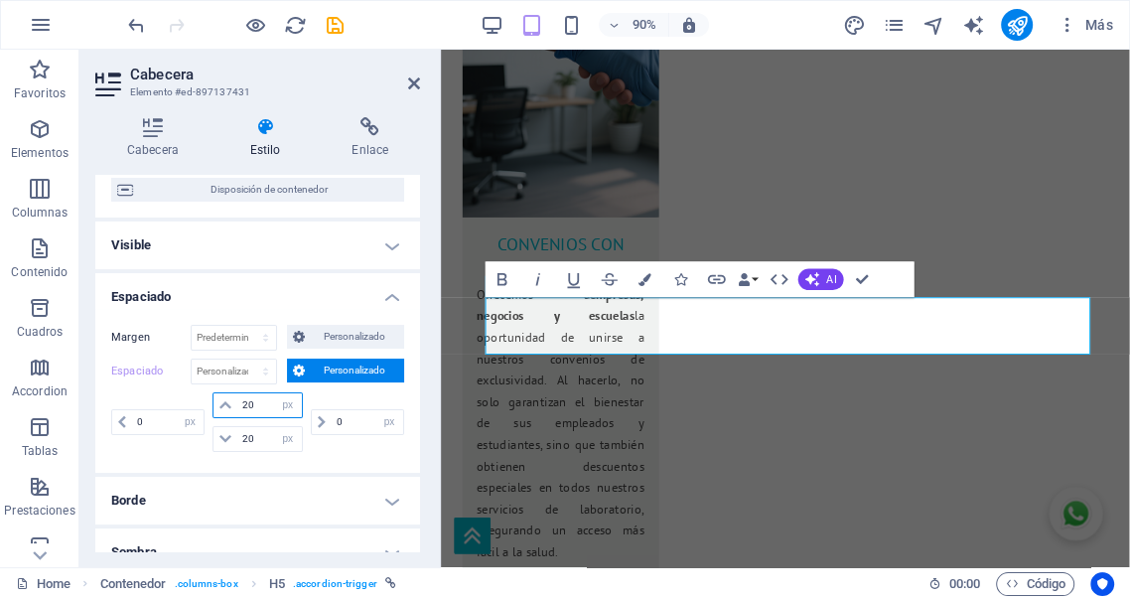
drag, startPoint x: 167, startPoint y: 393, endPoint x: 130, endPoint y: 386, distance: 37.4
click at [130, 386] on div "Espaciado Predeterminado px rem % vh vw Personalizado Personalizado 0 px rem % …" at bounding box center [257, 407] width 293 height 98
type input "10"
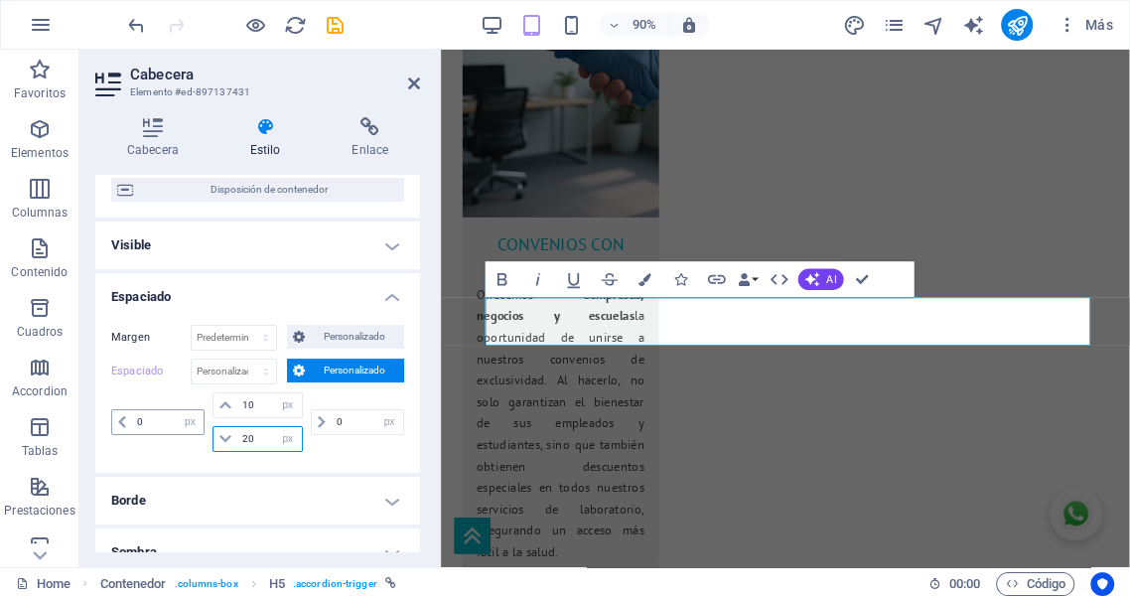
drag, startPoint x: 259, startPoint y: 434, endPoint x: 160, endPoint y: 424, distance: 99.8
click at [167, 426] on div "0 px rem % vh vw 10 px rem % vh vw 20 px rem % vh vw 0 px rem % vh vw" at bounding box center [257, 422] width 293 height 60
type input "10"
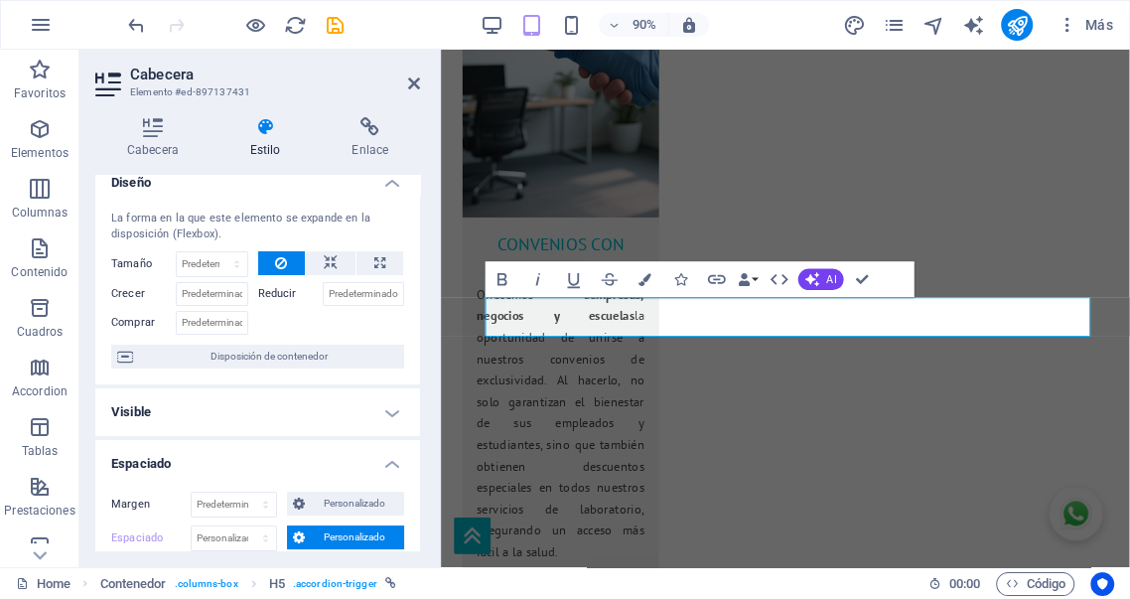
scroll to position [0, 0]
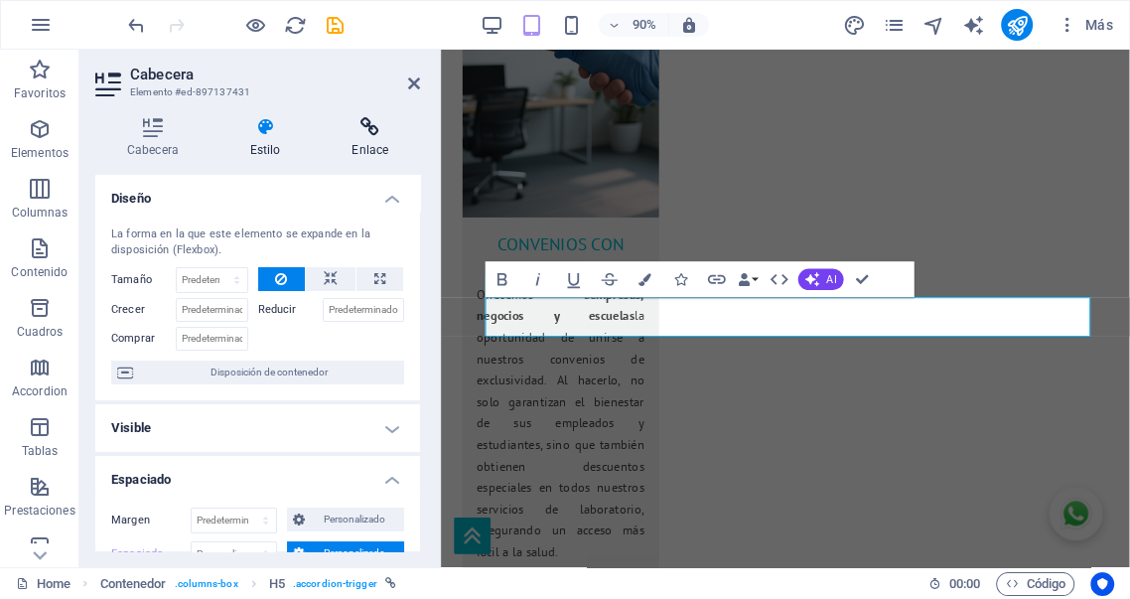
click at [367, 134] on icon at bounding box center [370, 127] width 100 height 20
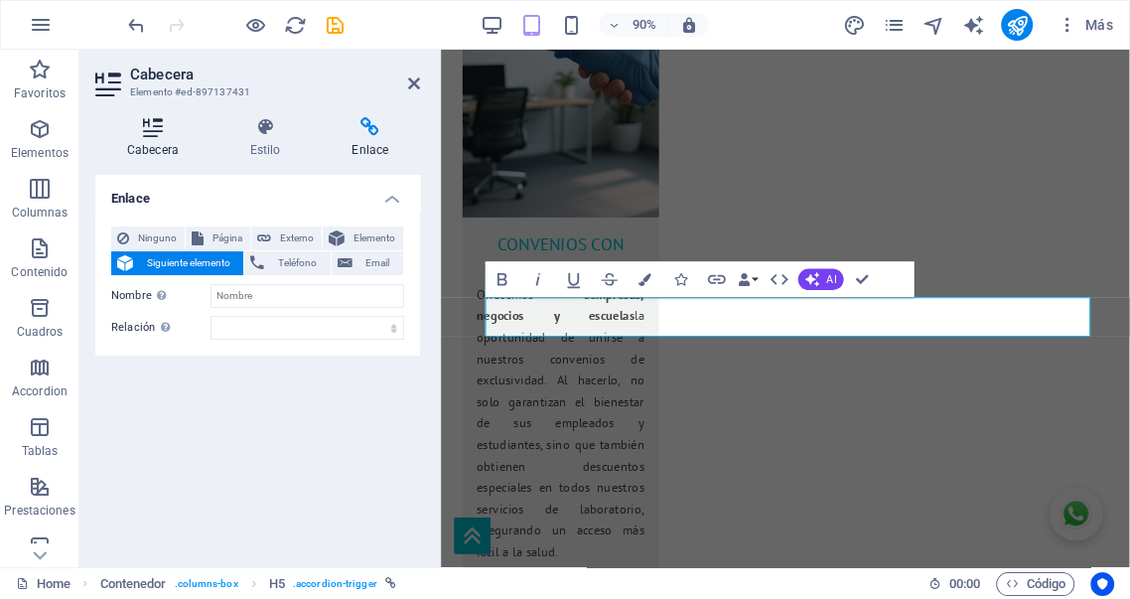
click at [167, 138] on h4 "Cabecera" at bounding box center [156, 138] width 123 height 42
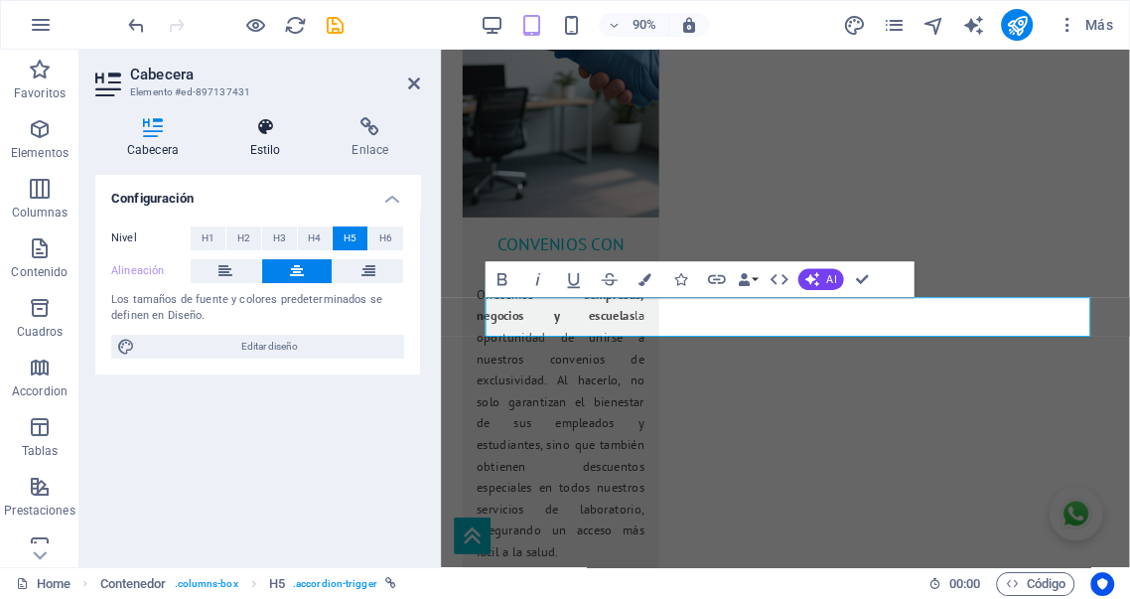
click at [269, 131] on icon at bounding box center [265, 127] width 94 height 20
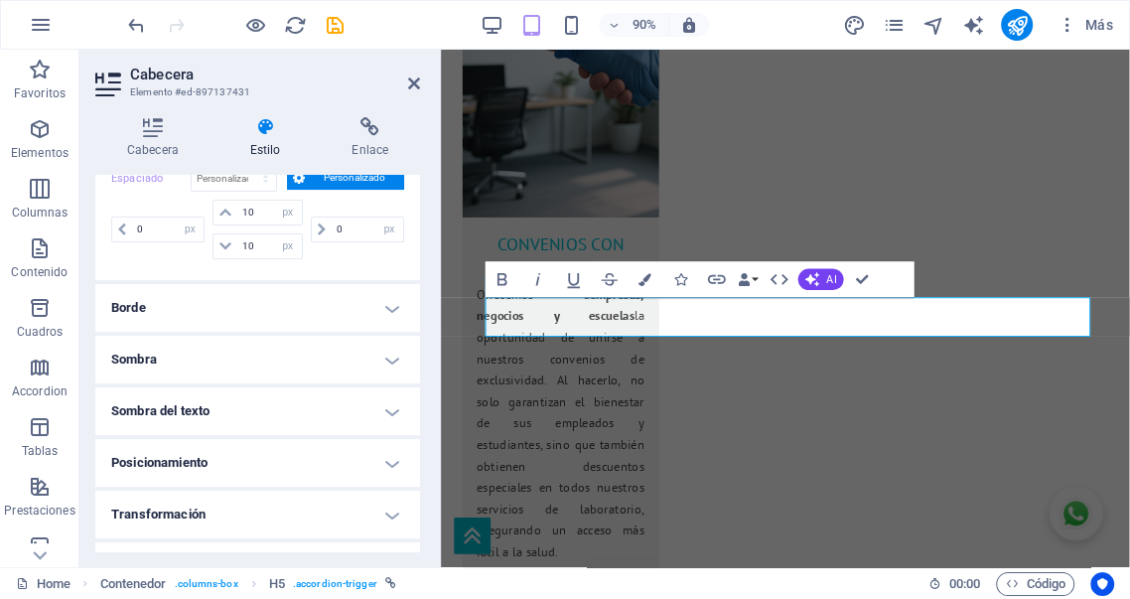
scroll to position [404, 0]
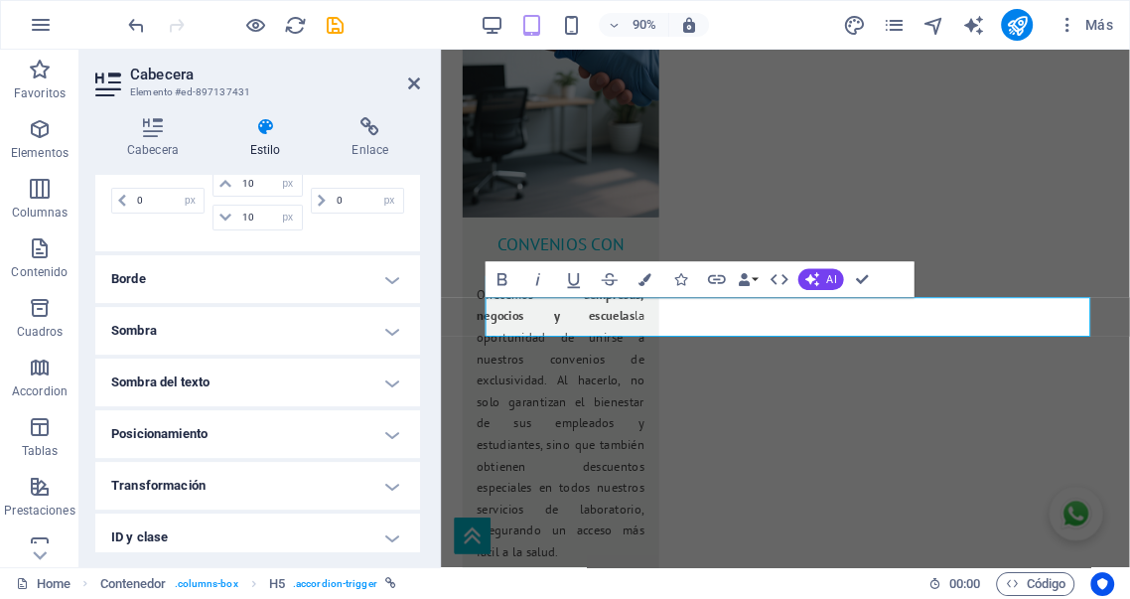
click at [330, 271] on h4 "Borde" at bounding box center [257, 279] width 325 height 48
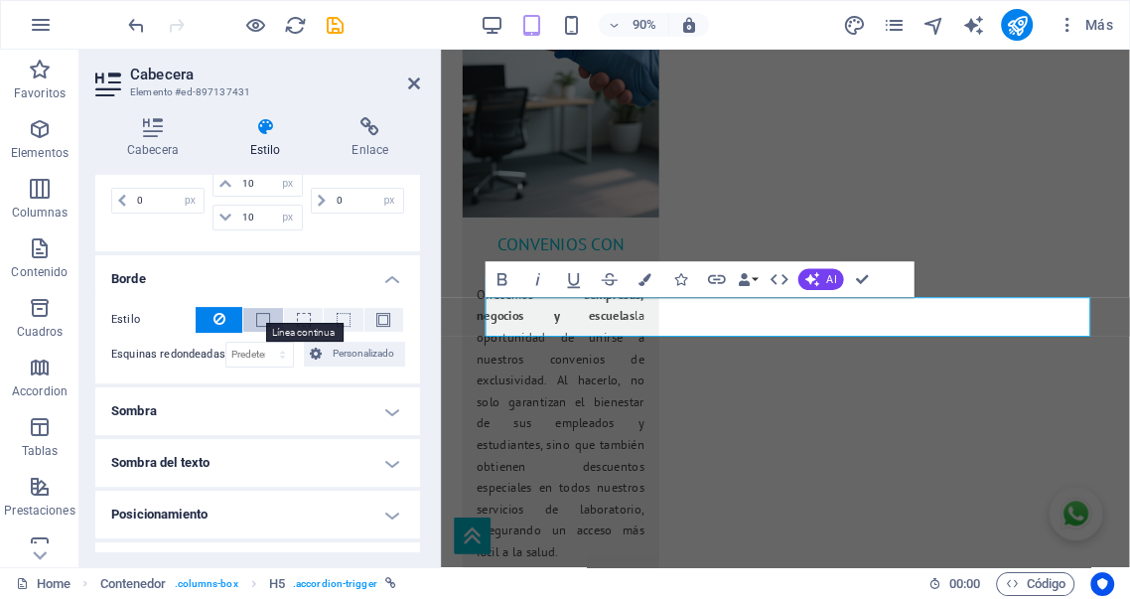
click at [258, 319] on span at bounding box center [263, 320] width 14 height 14
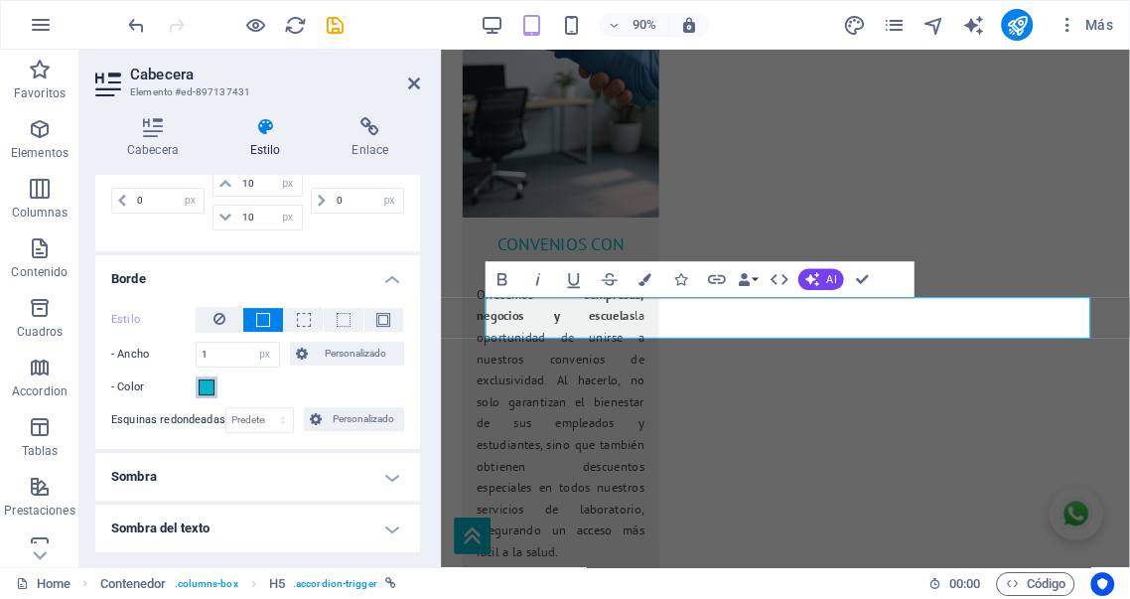
click at [207, 389] on span at bounding box center [207, 387] width 16 height 16
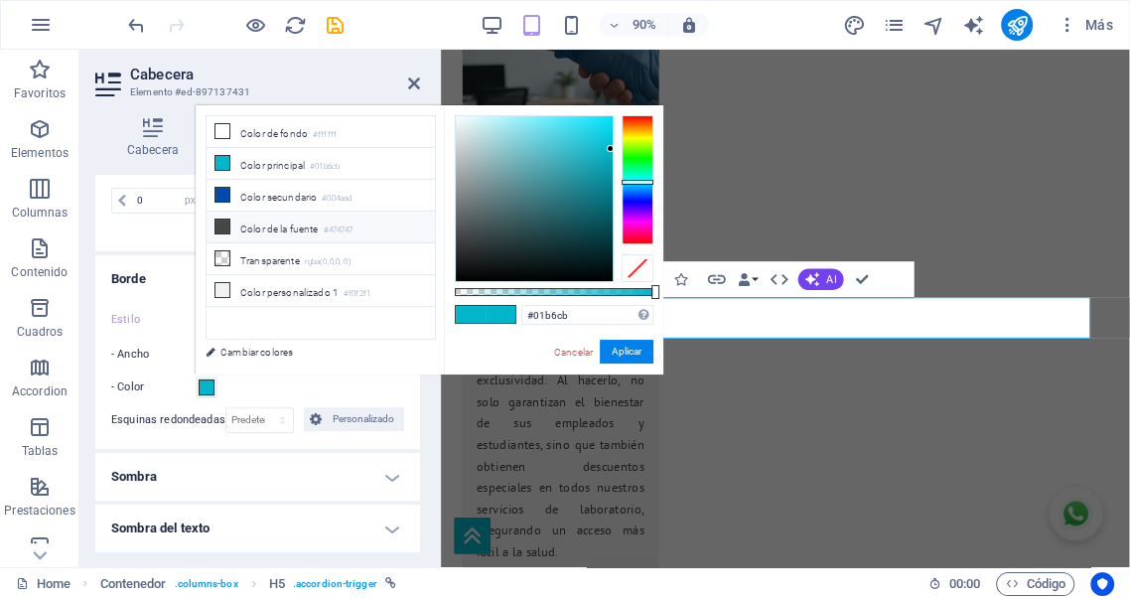
click at [259, 221] on li "Color de la fuente #474747" at bounding box center [321, 227] width 228 height 32
type input "#474747"
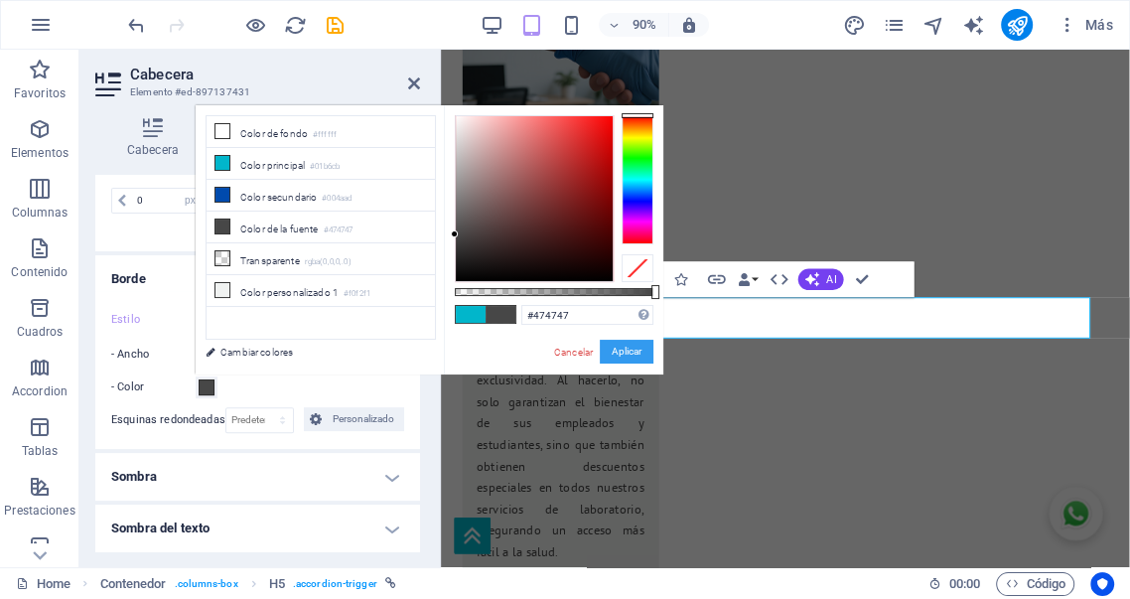
click at [636, 351] on button "Aplicar" at bounding box center [627, 352] width 54 height 24
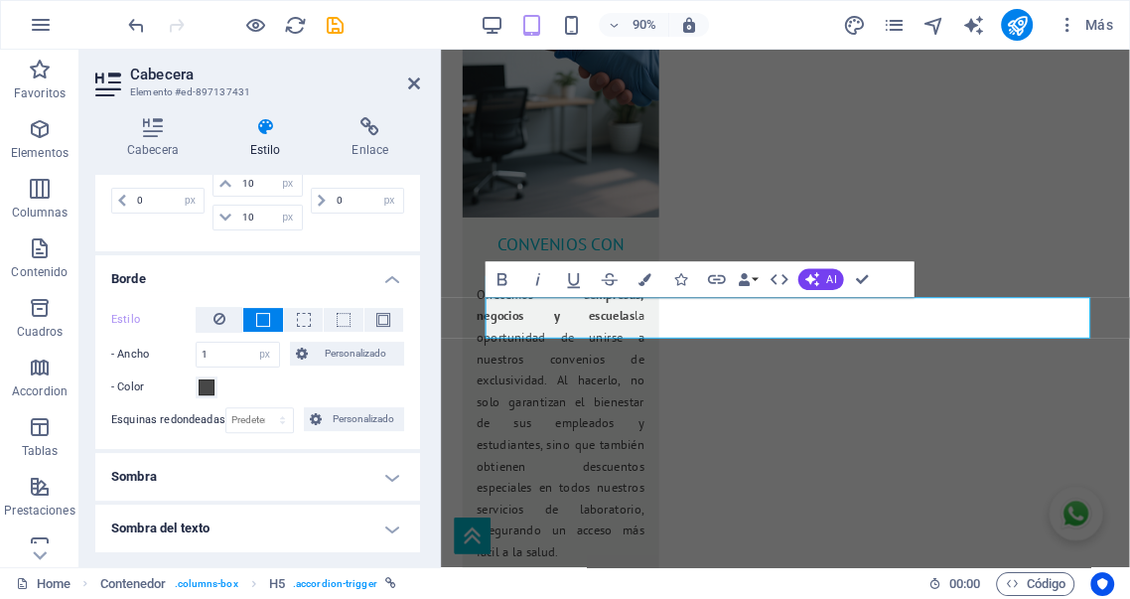
click at [392, 274] on h4 "Borde" at bounding box center [257, 273] width 325 height 36
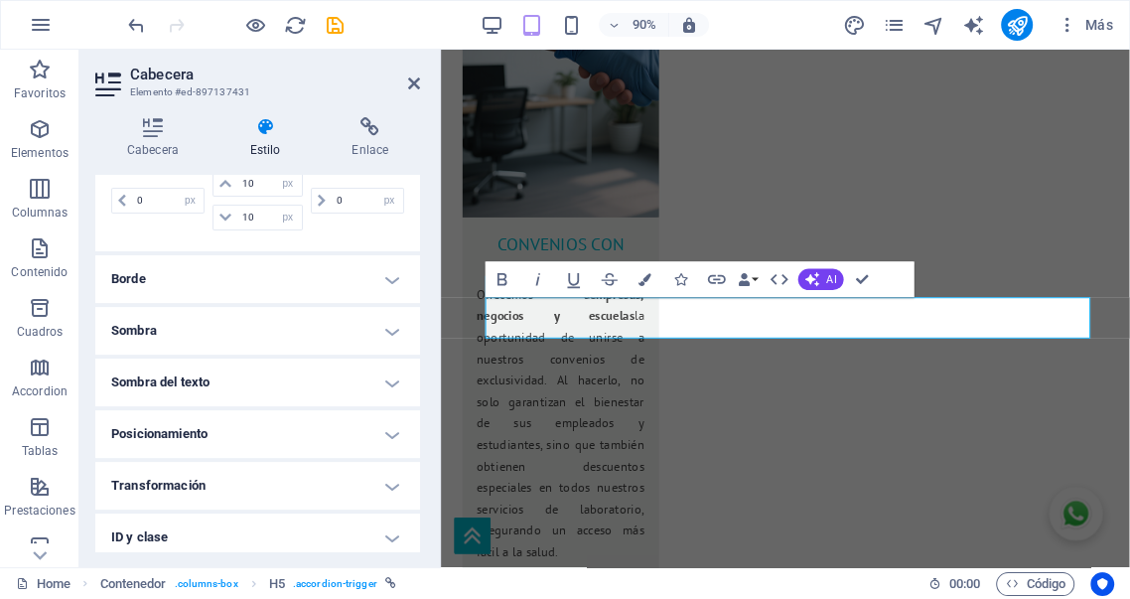
click at [278, 421] on h4 "Posicionamiento" at bounding box center [257, 434] width 325 height 48
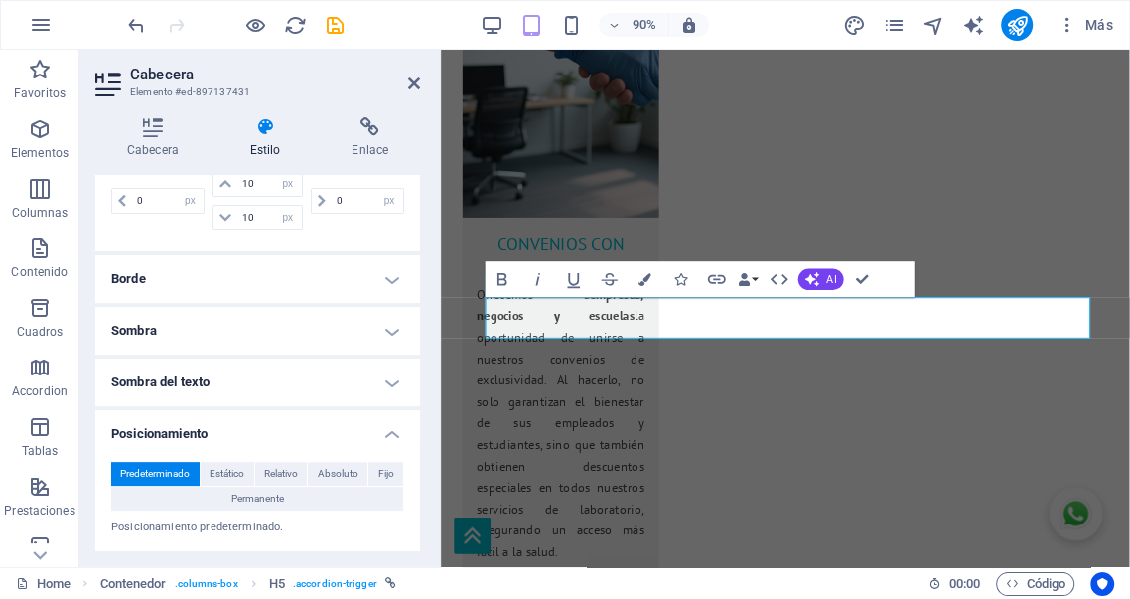
click at [278, 421] on h4 "Posicionamiento" at bounding box center [257, 428] width 325 height 36
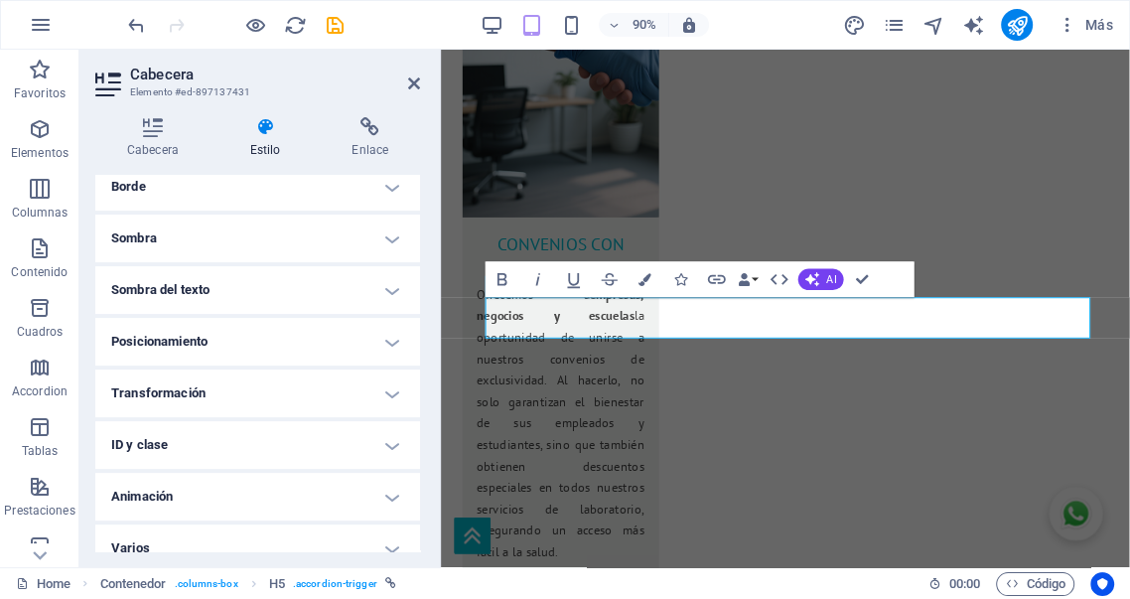
scroll to position [516, 0]
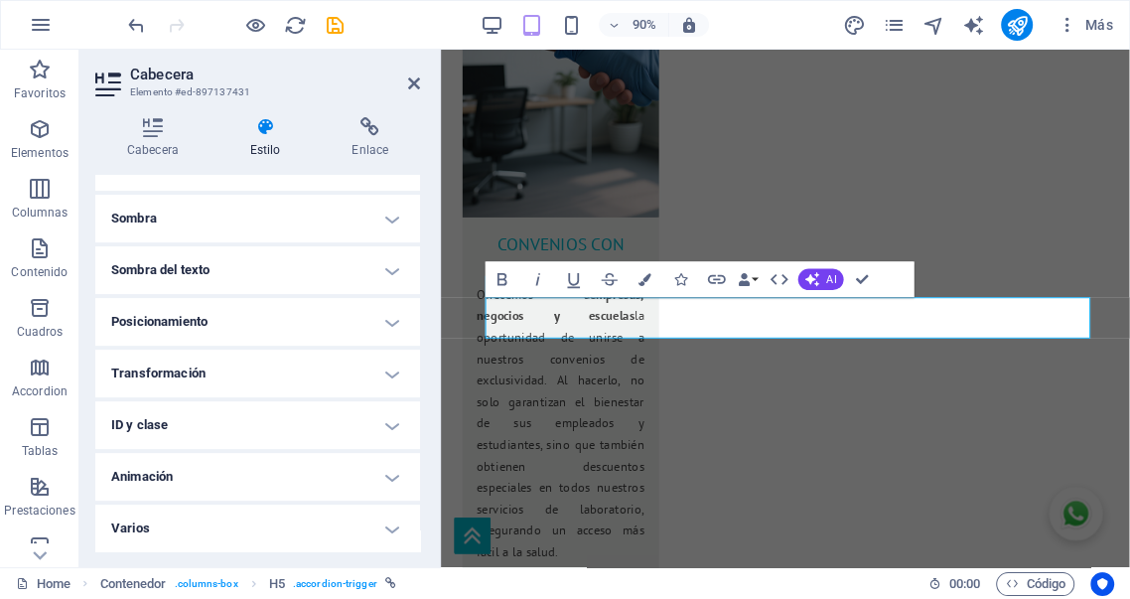
click at [286, 370] on h4 "Transformación" at bounding box center [257, 373] width 325 height 48
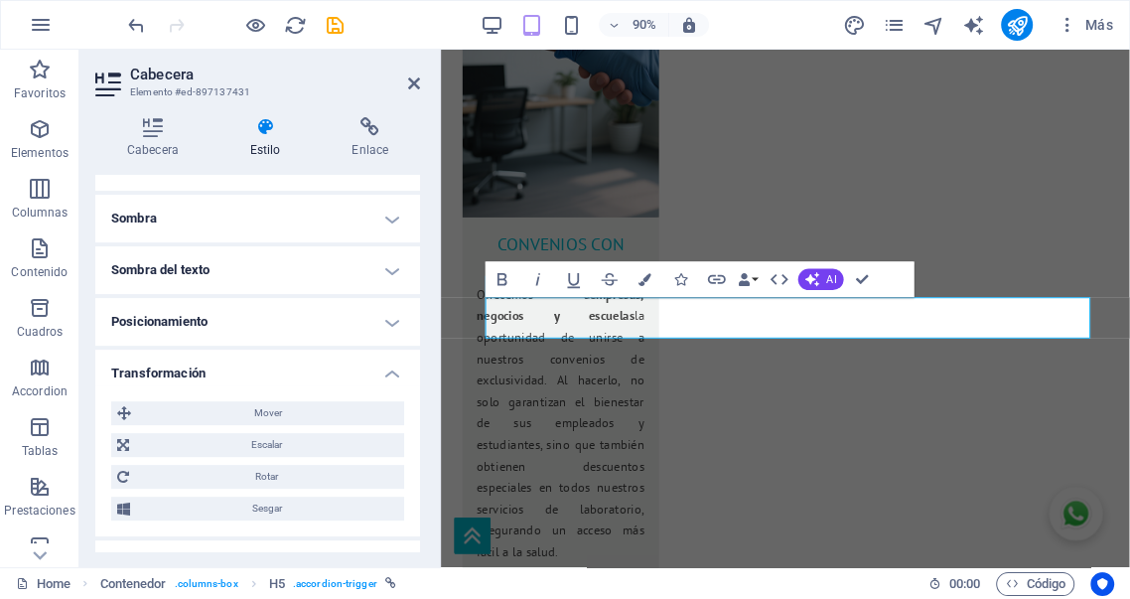
click at [286, 370] on h4 "Transformación" at bounding box center [257, 367] width 325 height 36
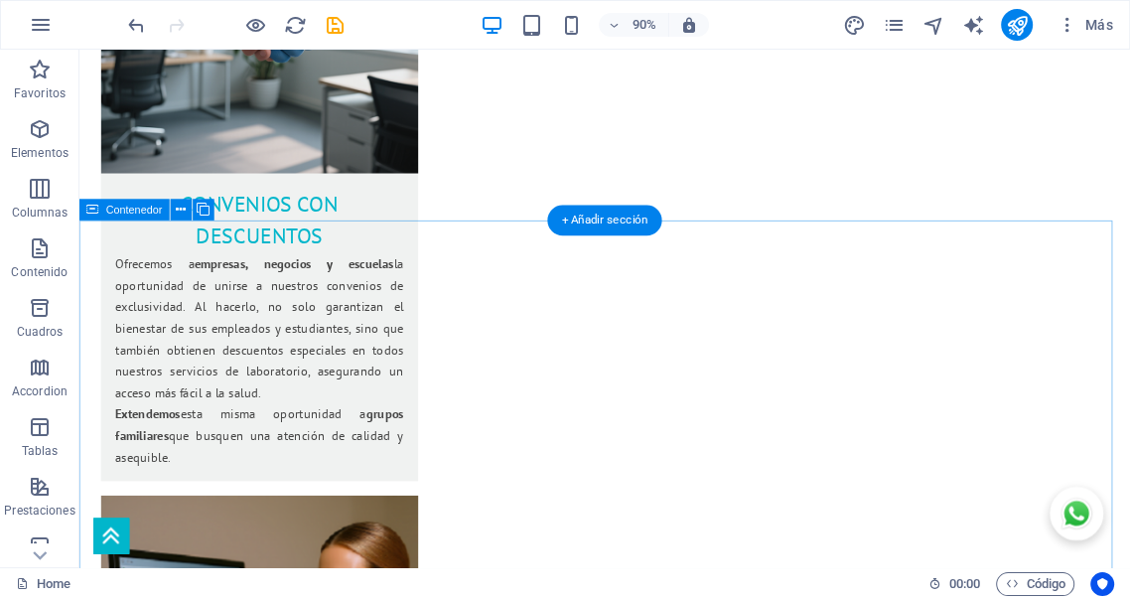
scroll to position [3314, 0]
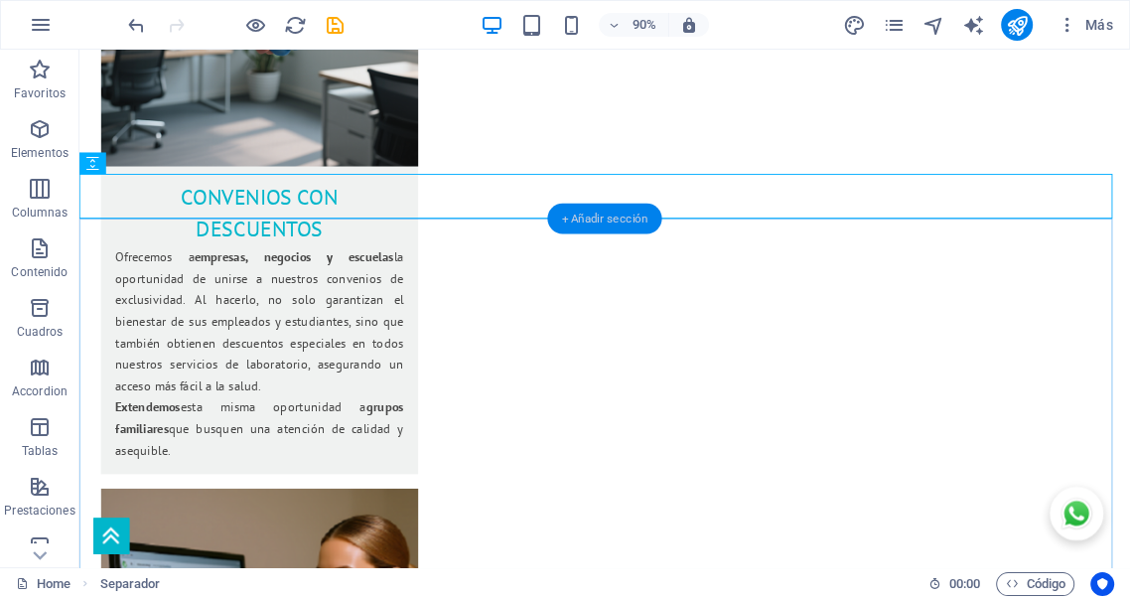
click at [614, 214] on div "+ Añadir sección" at bounding box center [604, 219] width 114 height 31
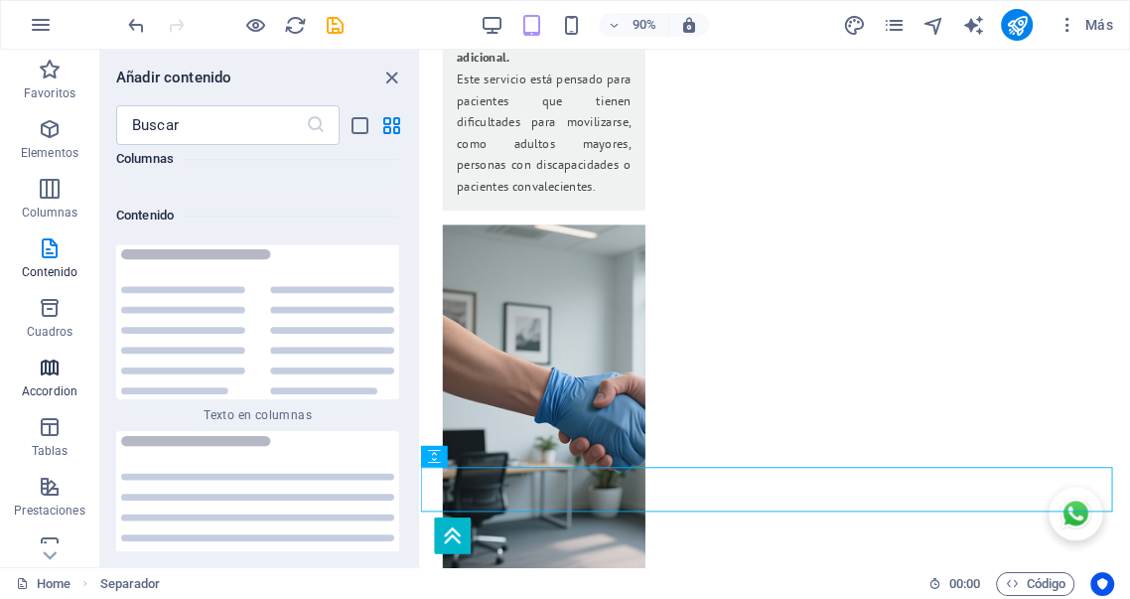
click at [51, 367] on icon "button" at bounding box center [50, 367] width 24 height 24
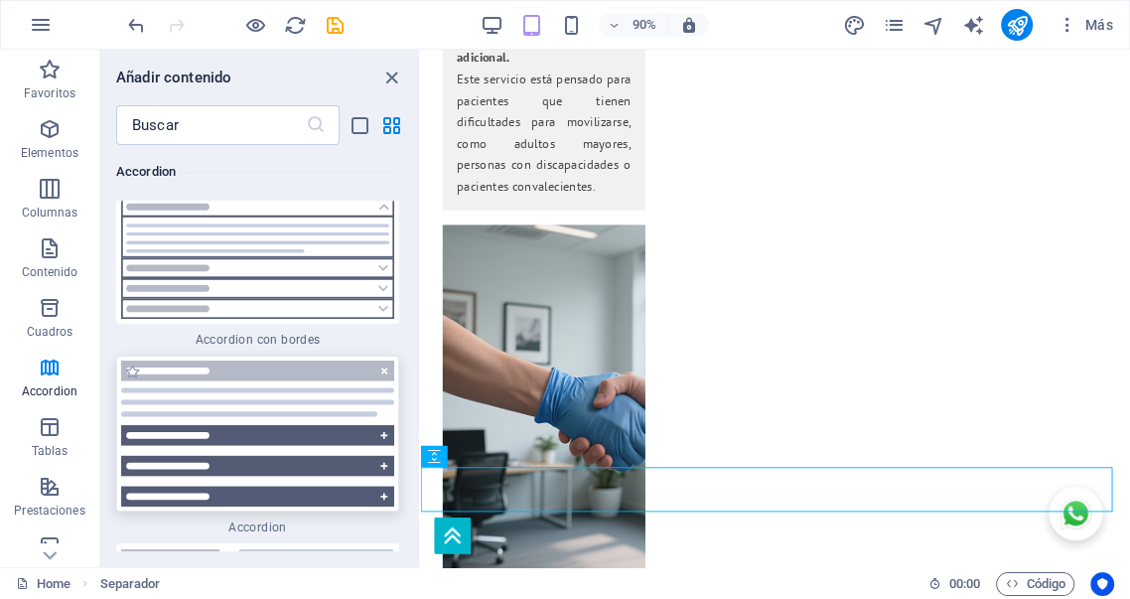
scroll to position [12314, 0]
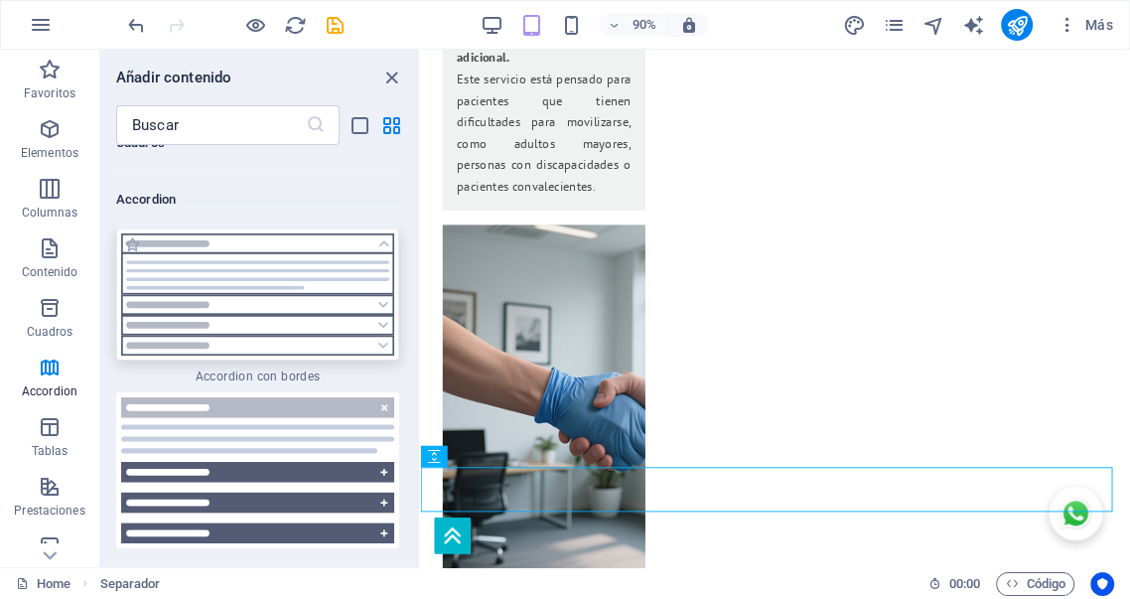
click at [246, 260] on img at bounding box center [257, 294] width 273 height 122
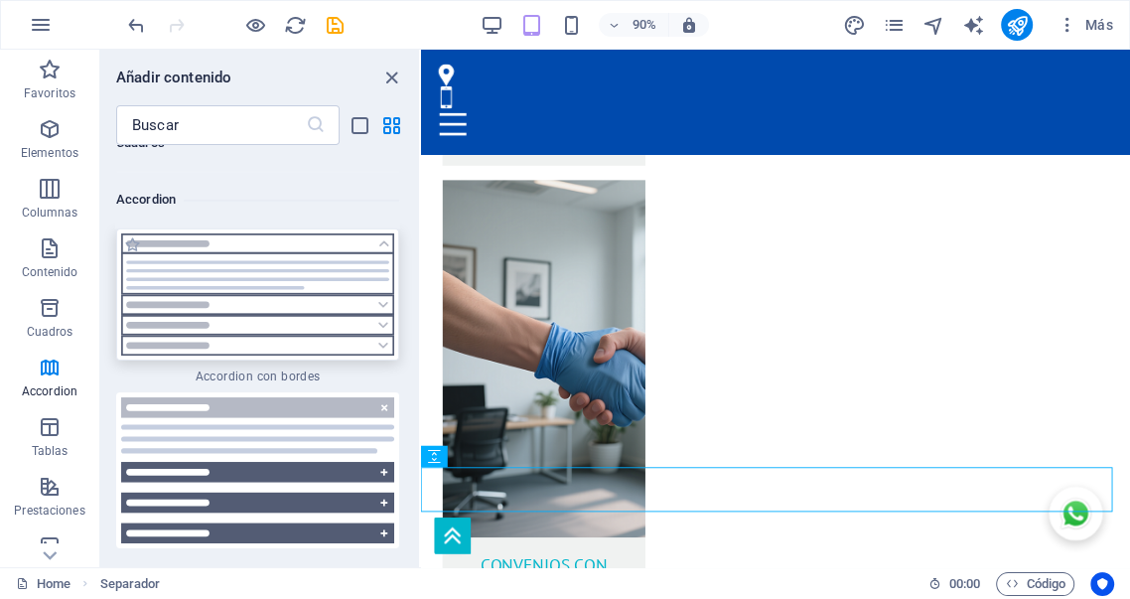
click at [421, 260] on div "H2 Contenedor Contenedor Imagen Contenedor Contenedor Contenedor H5 Banner Cont…" at bounding box center [775, 308] width 709 height 517
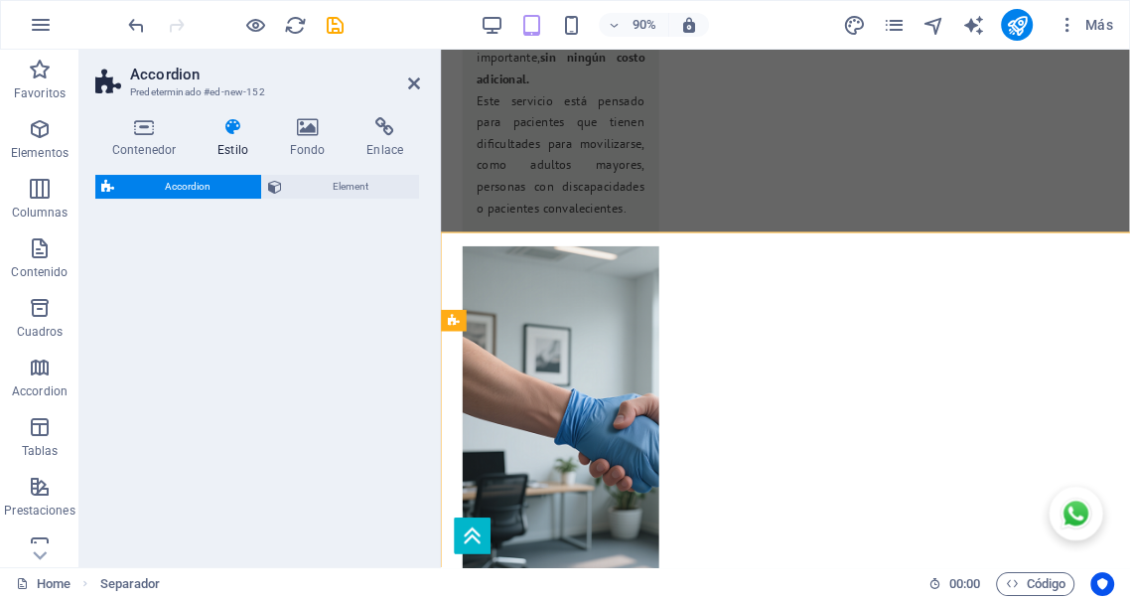
select select "rem"
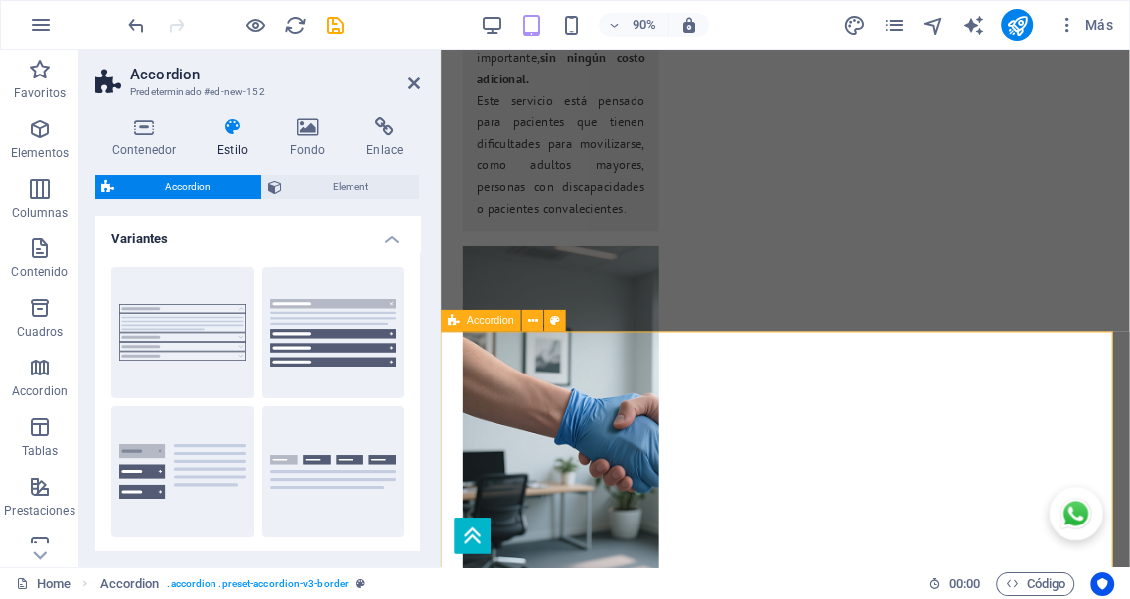
scroll to position [3625, 0]
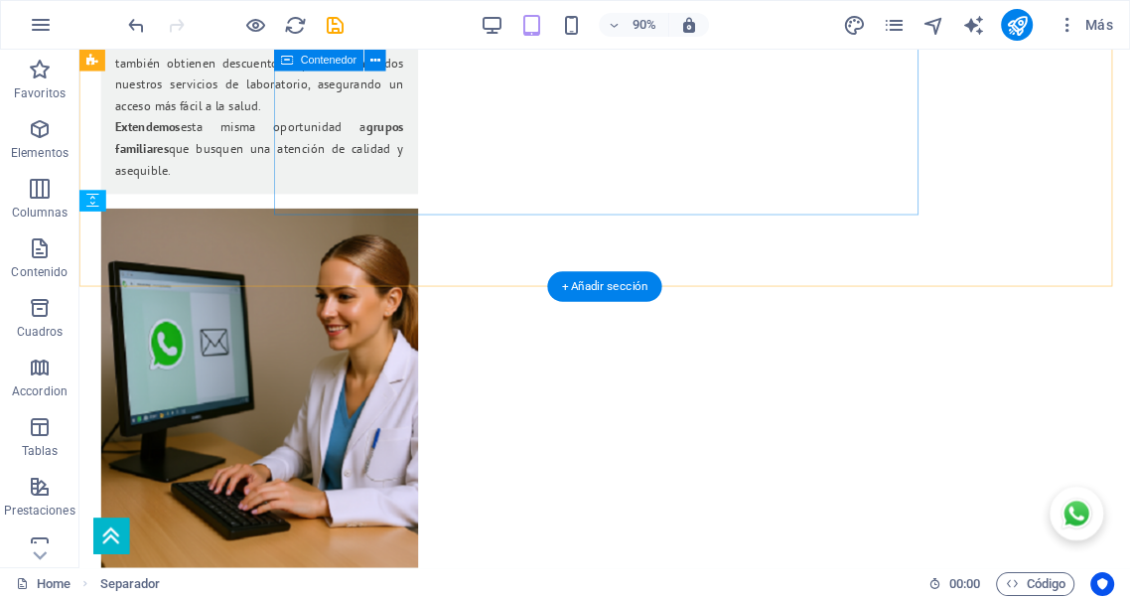
scroll to position [3107, 0]
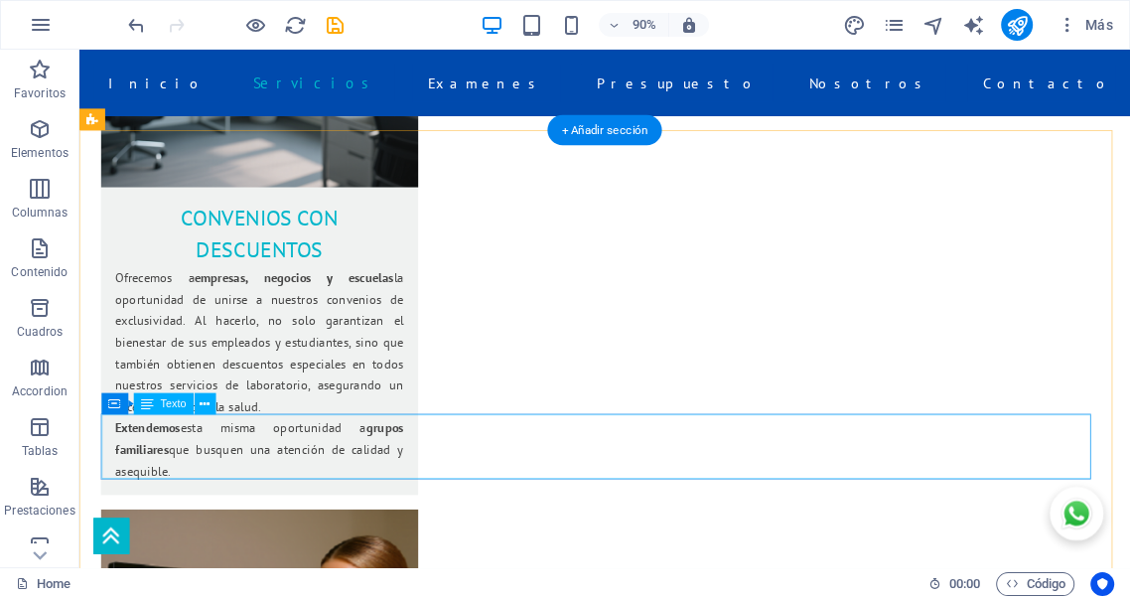
scroll to position [3218, 0]
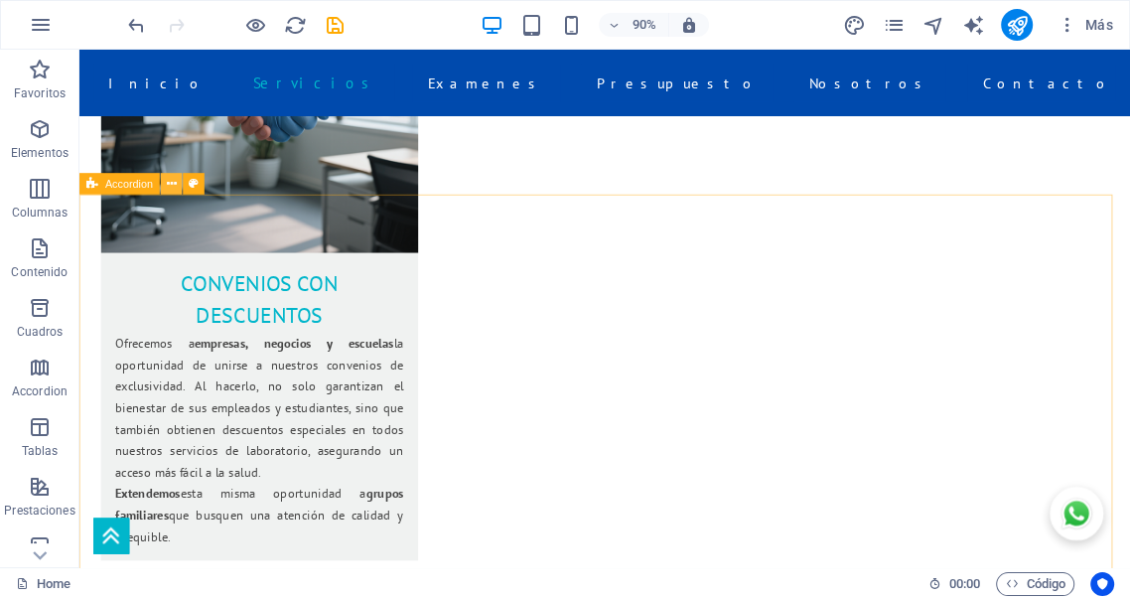
click at [173, 184] on icon at bounding box center [172, 184] width 10 height 19
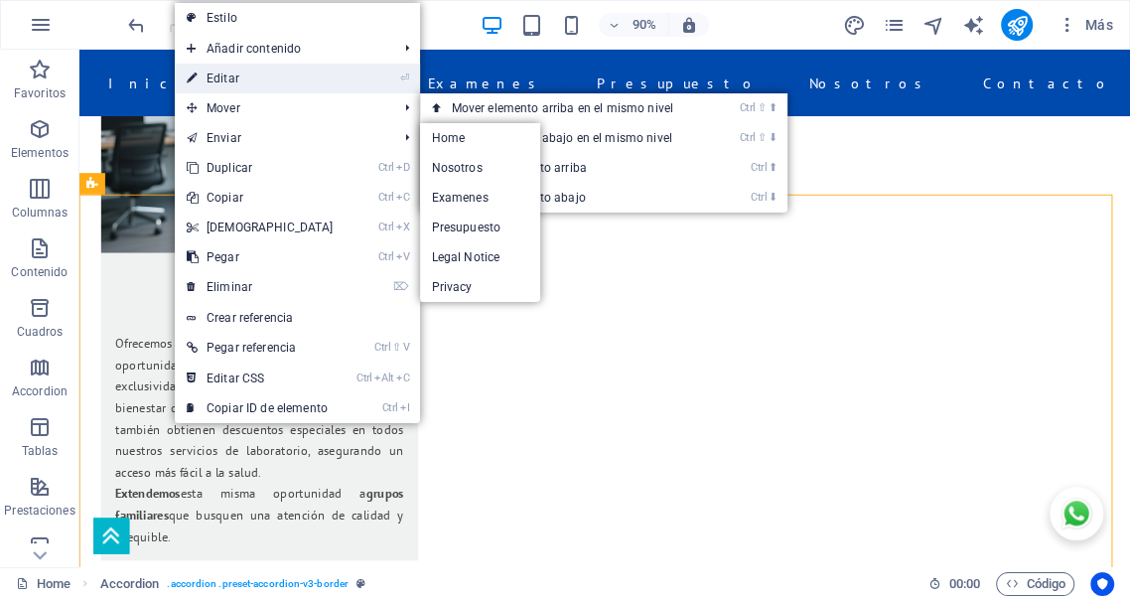
click at [243, 70] on link "⏎ Editar" at bounding box center [260, 79] width 171 height 30
select select "rem"
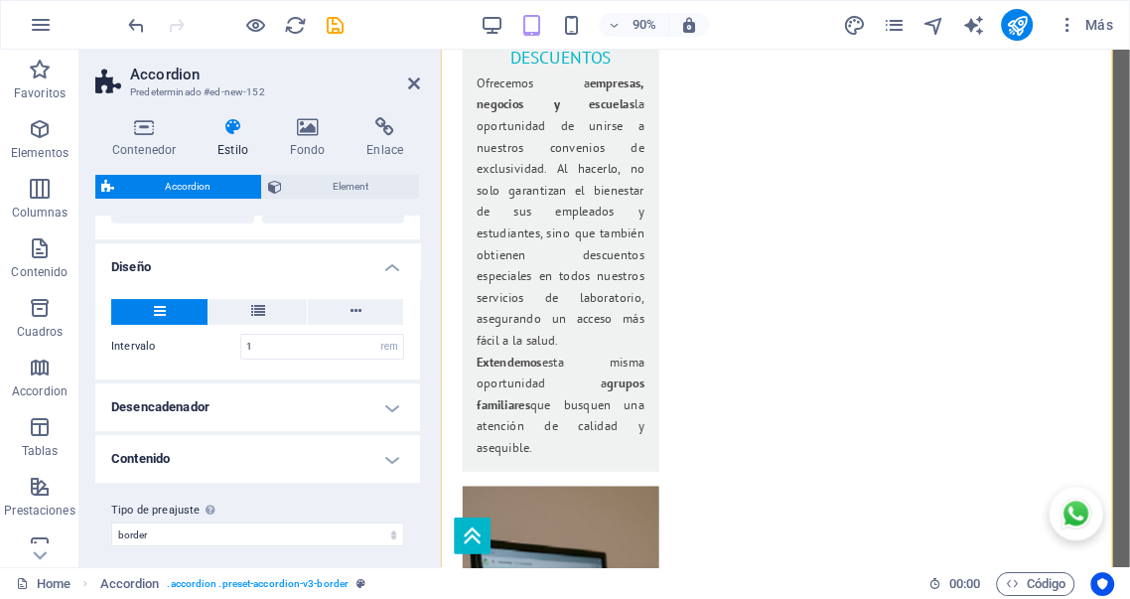
scroll to position [324, 0]
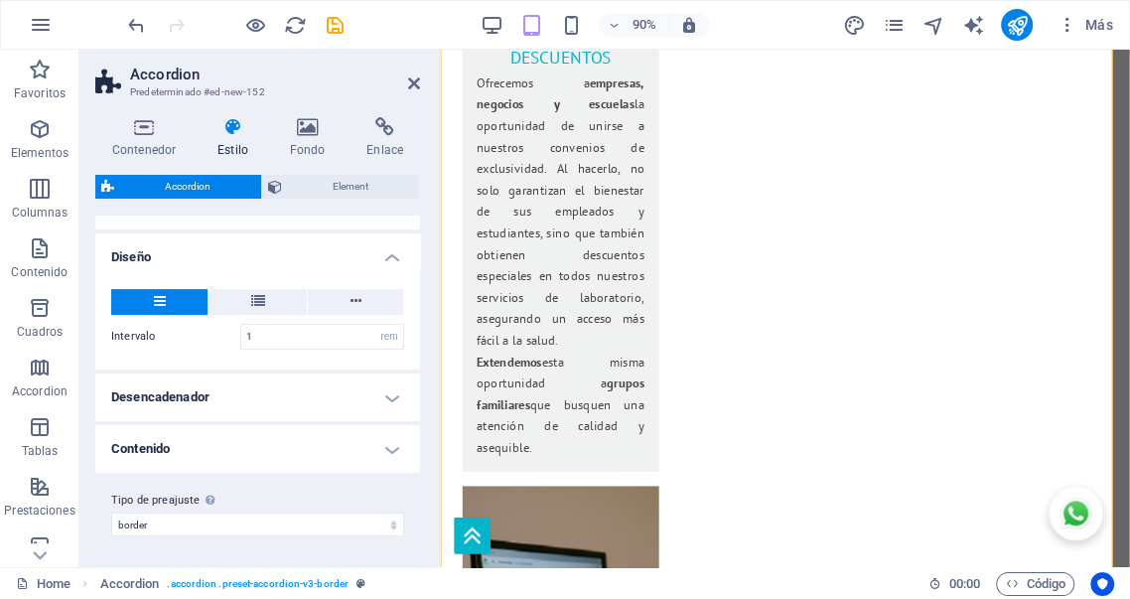
click at [391, 393] on h4 "Desencadenador" at bounding box center [257, 397] width 325 height 48
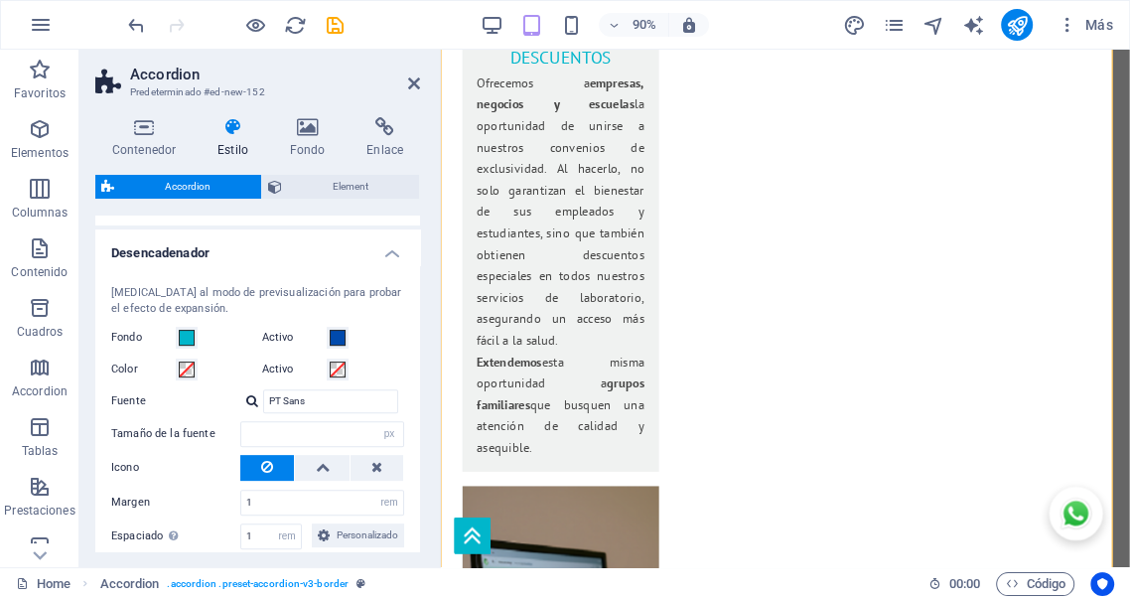
scroll to position [507, 0]
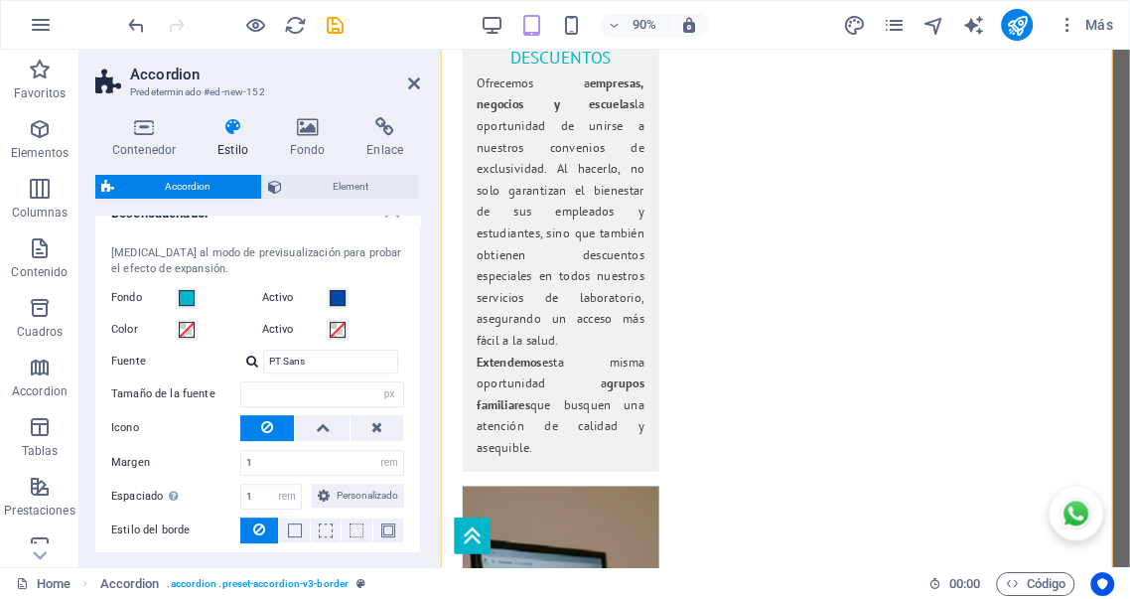
click at [258, 425] on button at bounding box center [267, 428] width 54 height 26
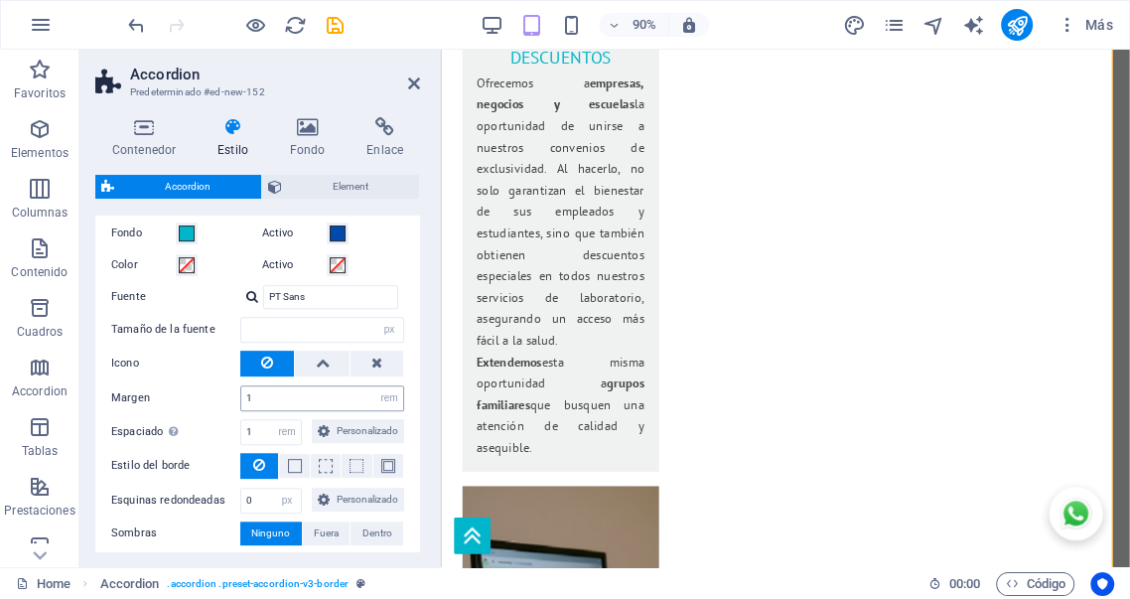
scroll to position [581, 0]
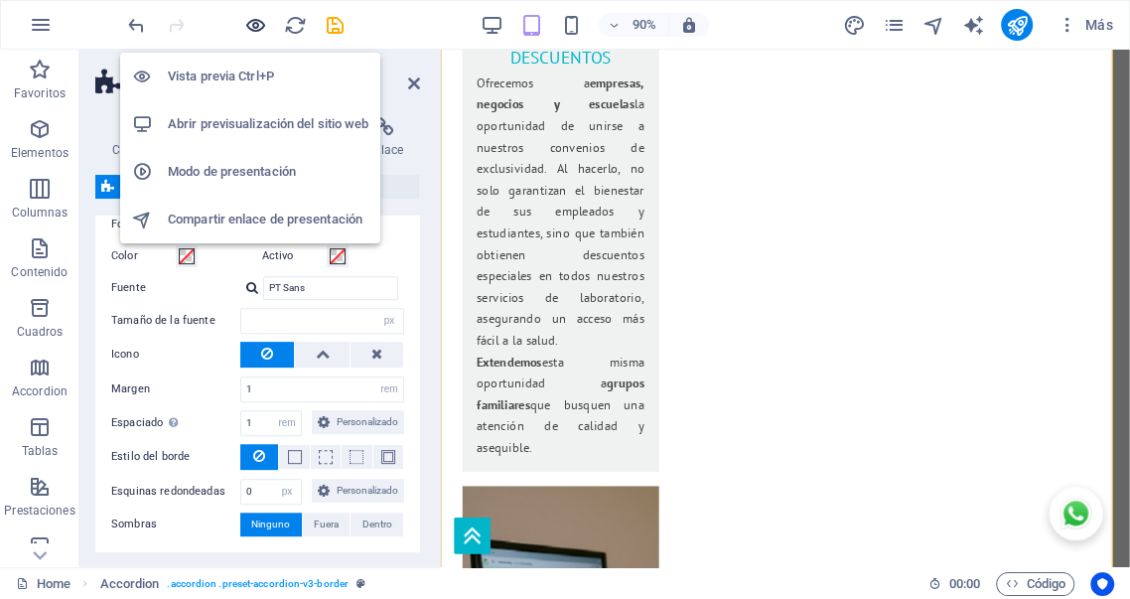
click at [256, 26] on icon "button" at bounding box center [255, 25] width 23 height 23
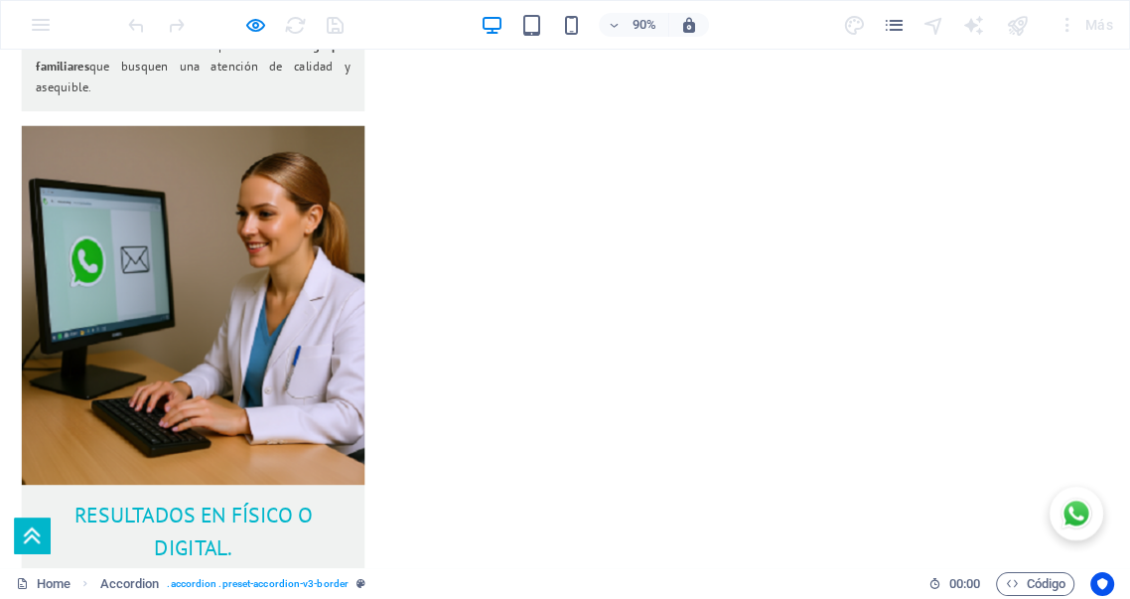
scroll to position [3548, 0]
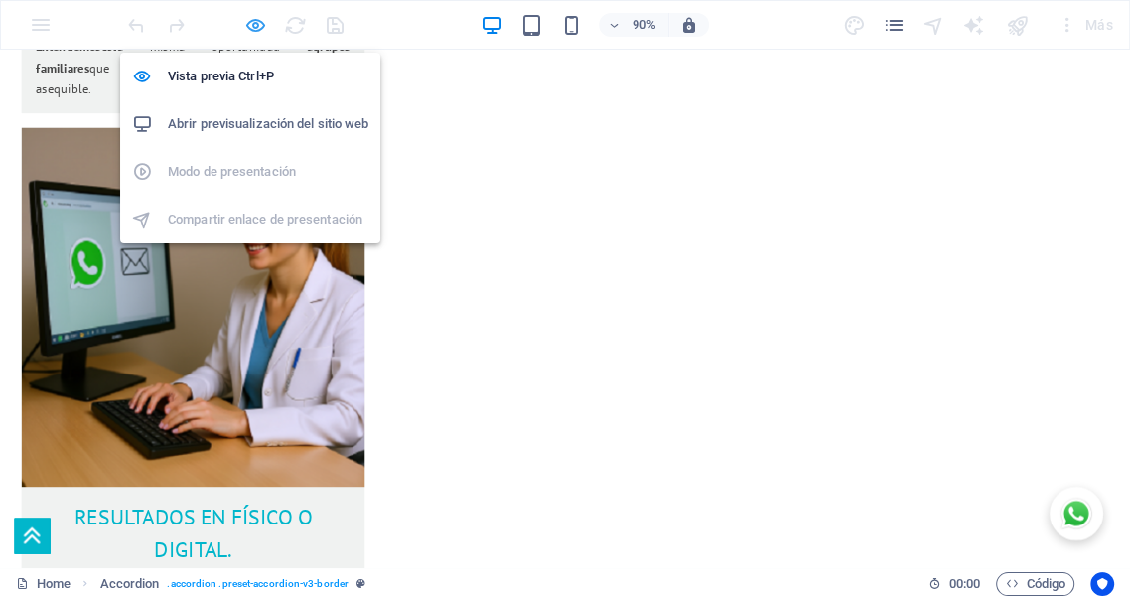
click at [257, 24] on icon "button" at bounding box center [255, 25] width 23 height 23
select select "rem"
select select "px"
select select "rem"
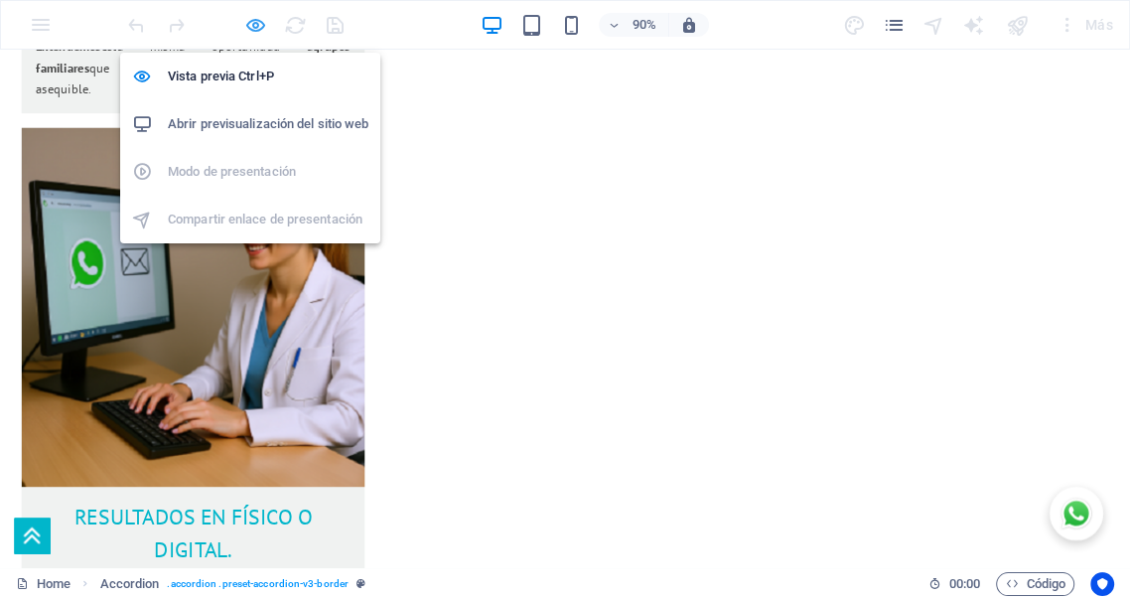
select select "px"
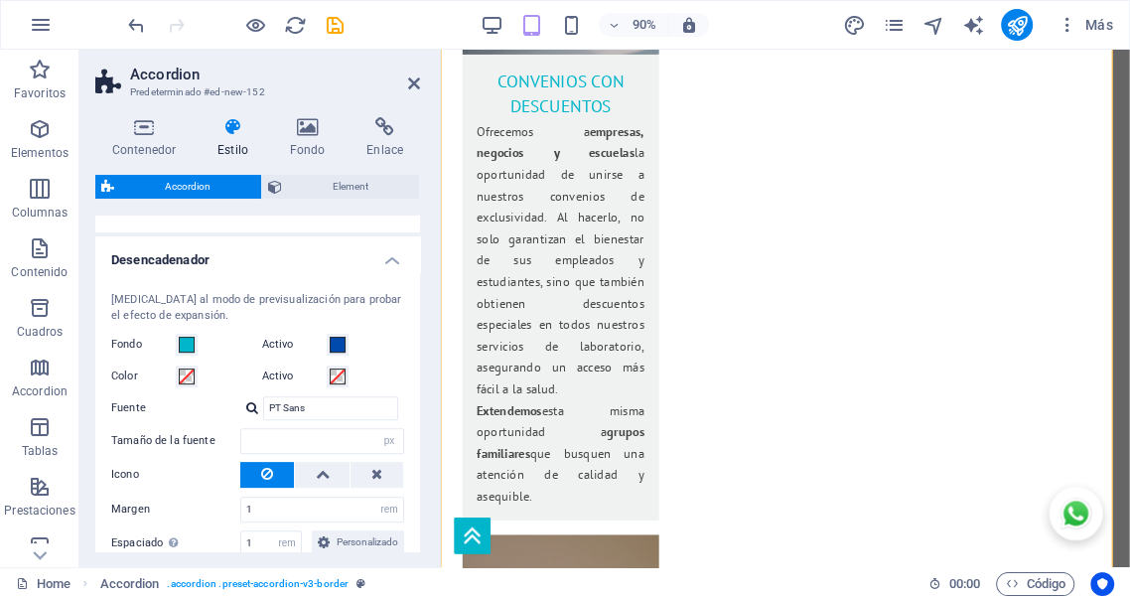
scroll to position [478, 0]
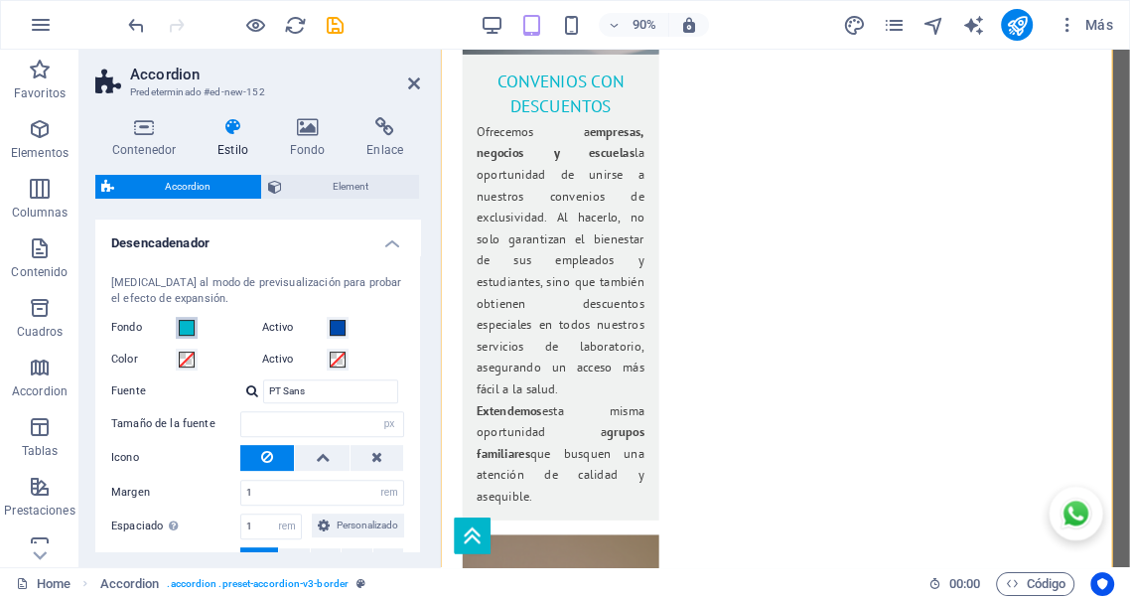
click at [184, 325] on span at bounding box center [187, 328] width 16 height 16
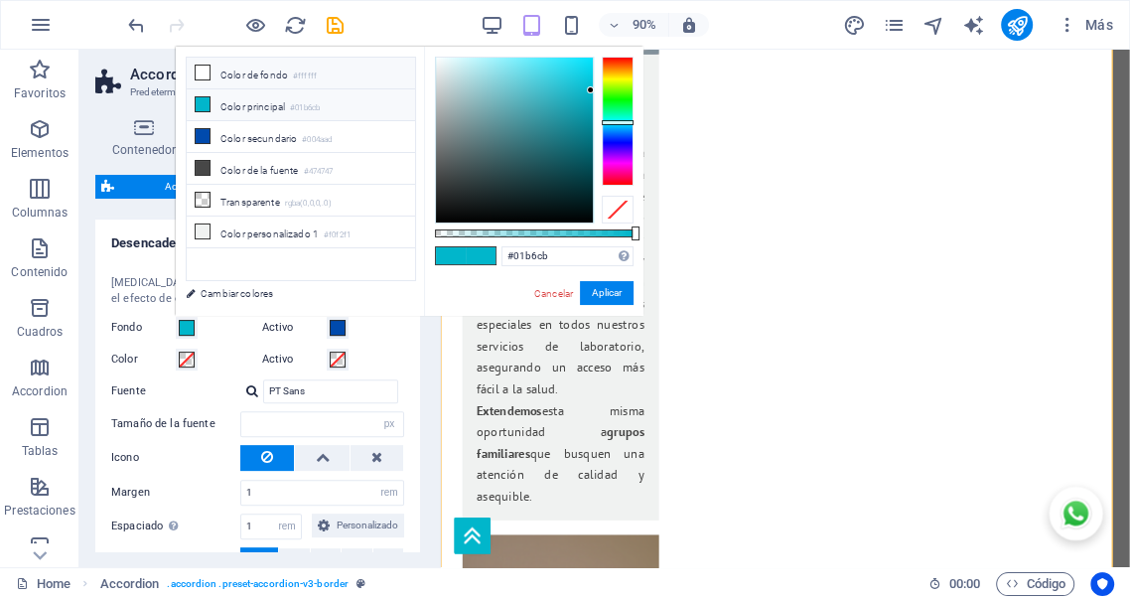
click at [246, 67] on li "Color de fondo #ffffff" at bounding box center [301, 74] width 228 height 32
type input "#ffffff"
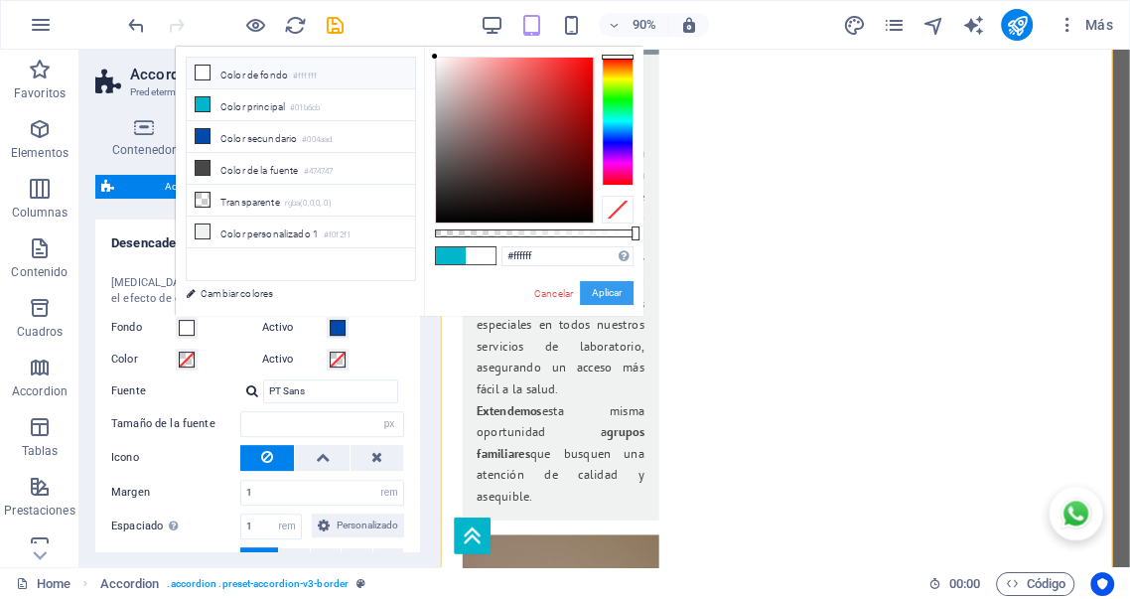
click at [605, 290] on button "Aplicar" at bounding box center [607, 293] width 54 height 24
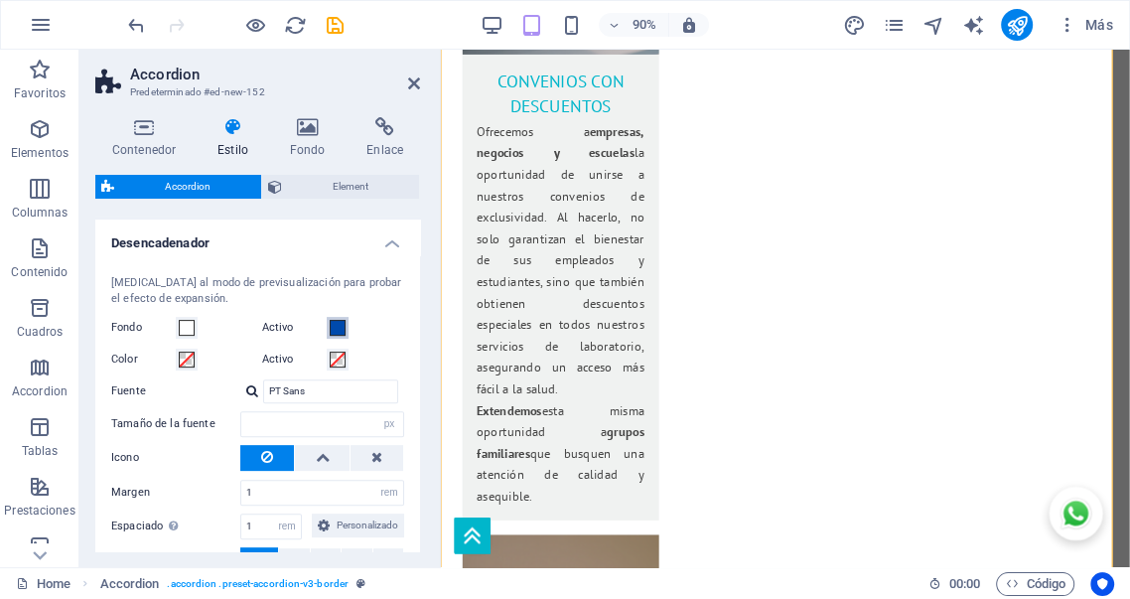
click at [334, 326] on span at bounding box center [338, 328] width 16 height 16
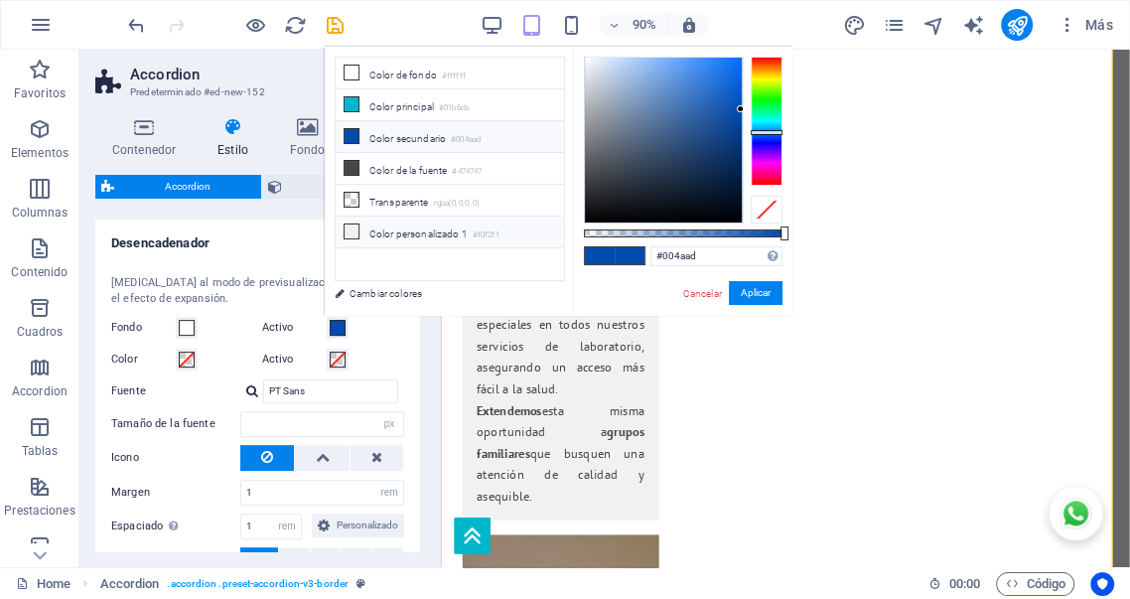
click at [421, 222] on li "Color personalizado 1 #f0f2f1" at bounding box center [450, 232] width 228 height 32
type input "#f0f2f1"
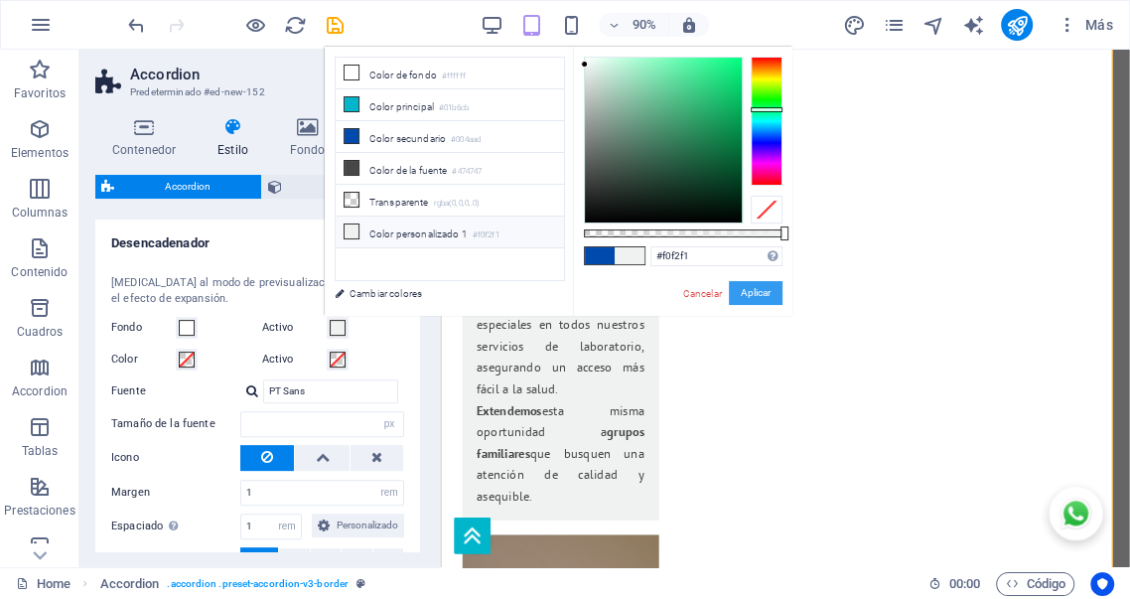
drag, startPoint x: 759, startPoint y: 297, endPoint x: 436, endPoint y: 296, distance: 323.7
click at [759, 297] on button "Aplicar" at bounding box center [756, 293] width 54 height 24
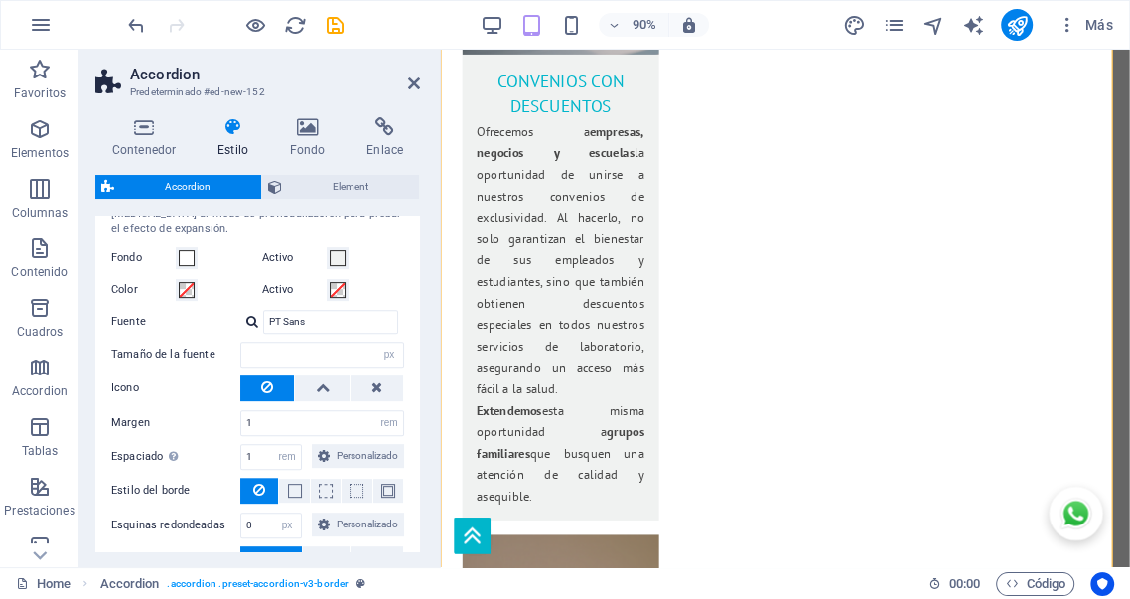
scroll to position [514, 0]
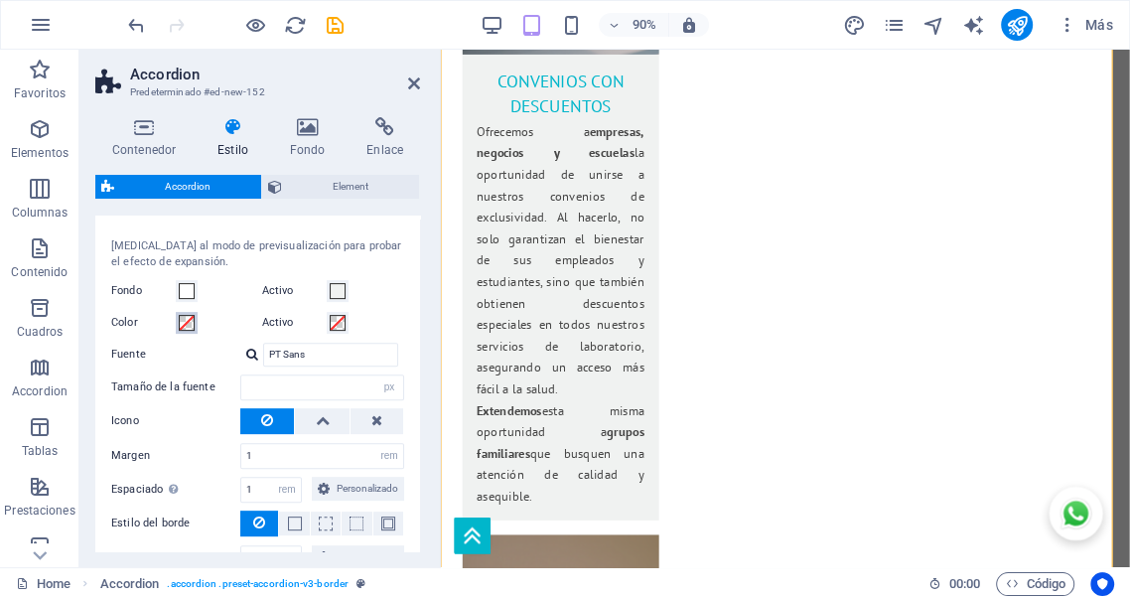
click at [190, 324] on span at bounding box center [187, 323] width 16 height 16
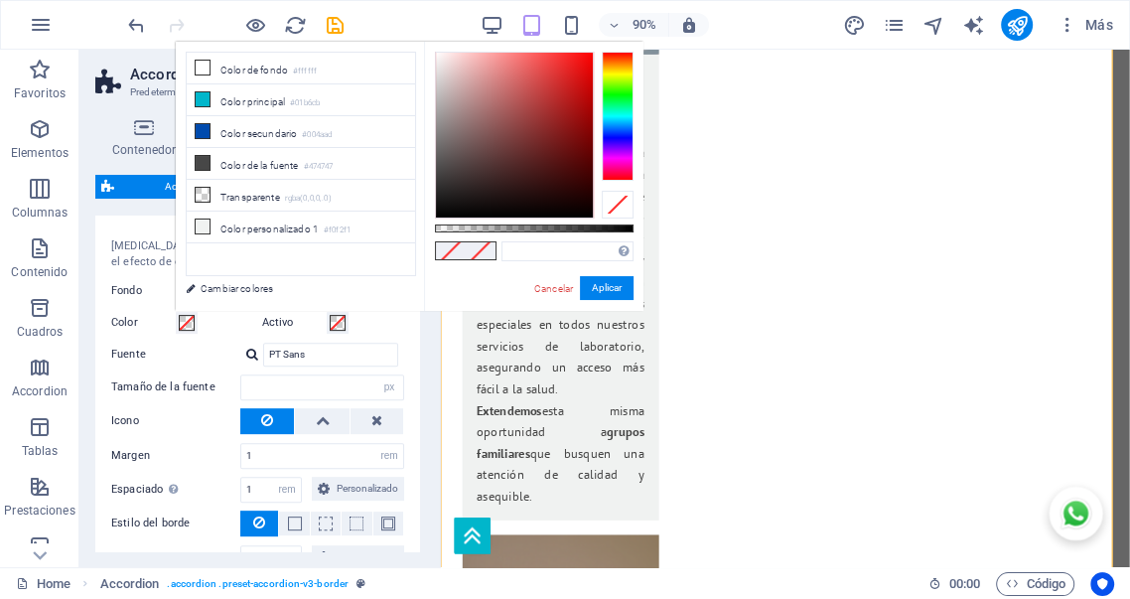
click at [190, 324] on span at bounding box center [187, 323] width 16 height 16
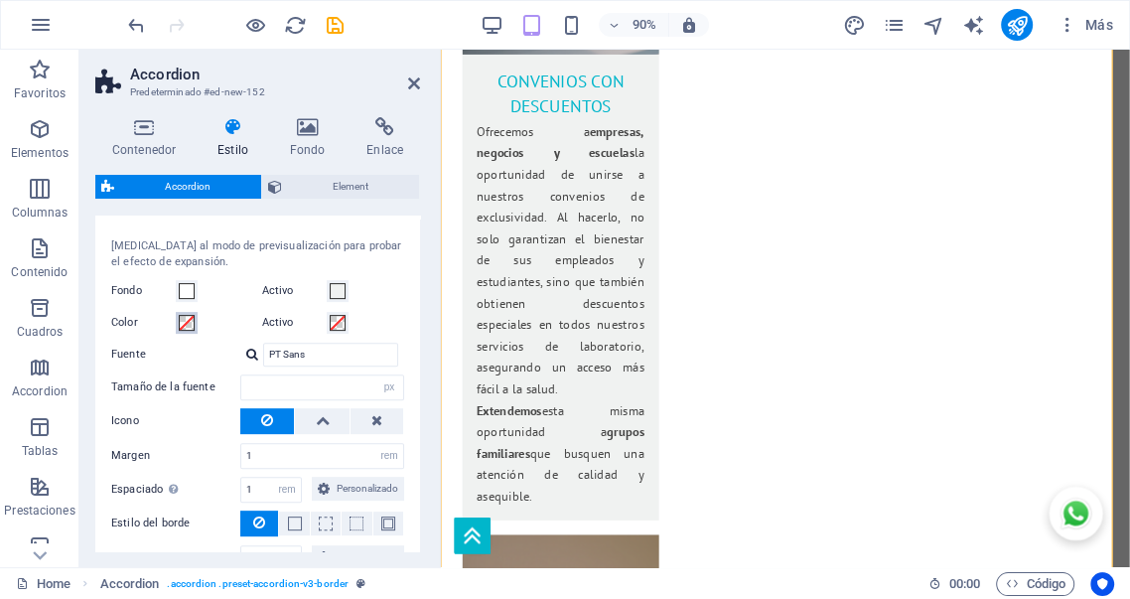
click at [191, 324] on span at bounding box center [187, 323] width 16 height 16
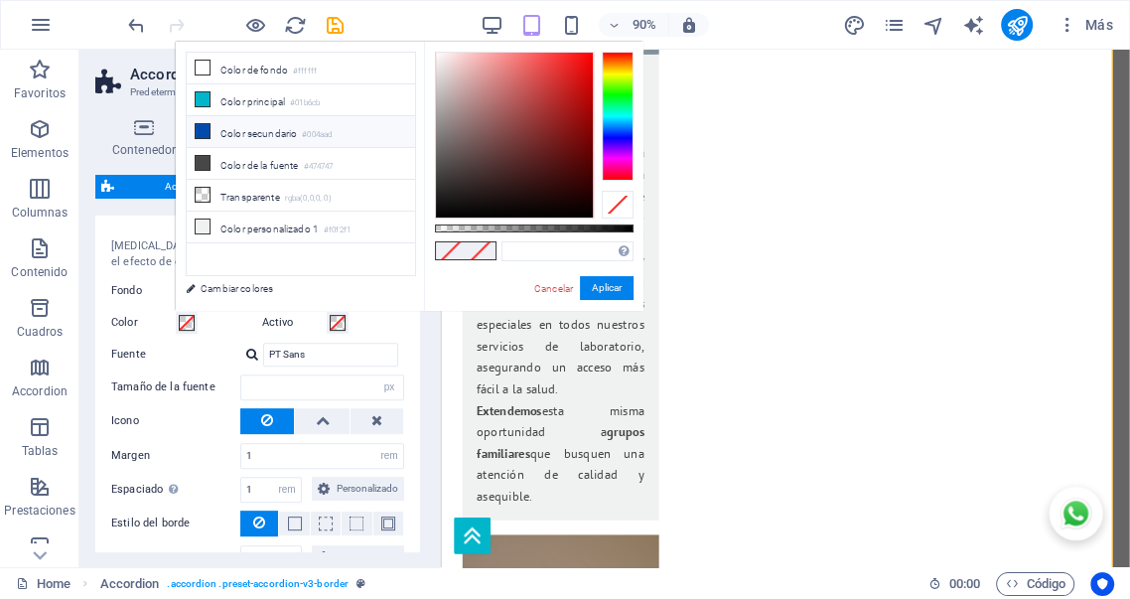
click at [239, 133] on li "Color secundario #004aad" at bounding box center [301, 132] width 228 height 32
type input "#004aad"
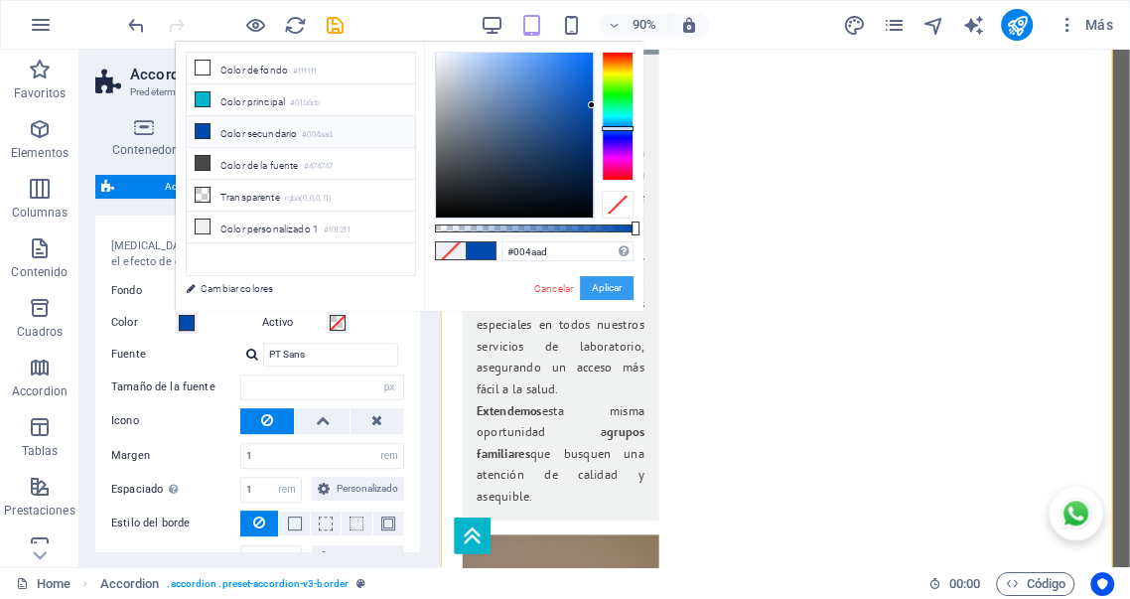
click at [604, 290] on button "Aplicar" at bounding box center [607, 288] width 54 height 24
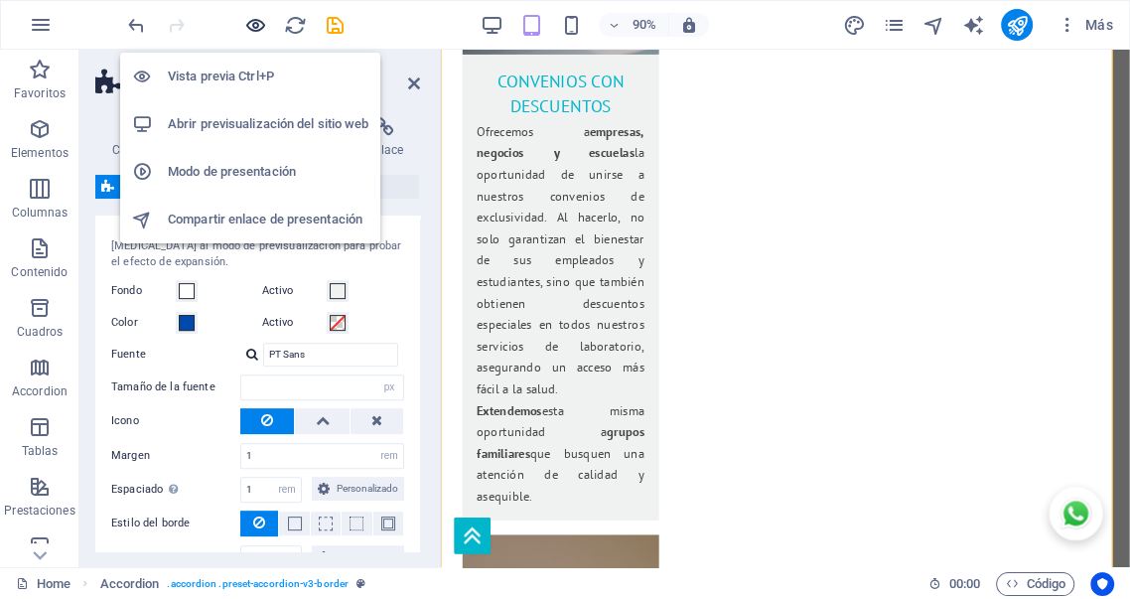
click at [256, 29] on icon "button" at bounding box center [255, 25] width 23 height 23
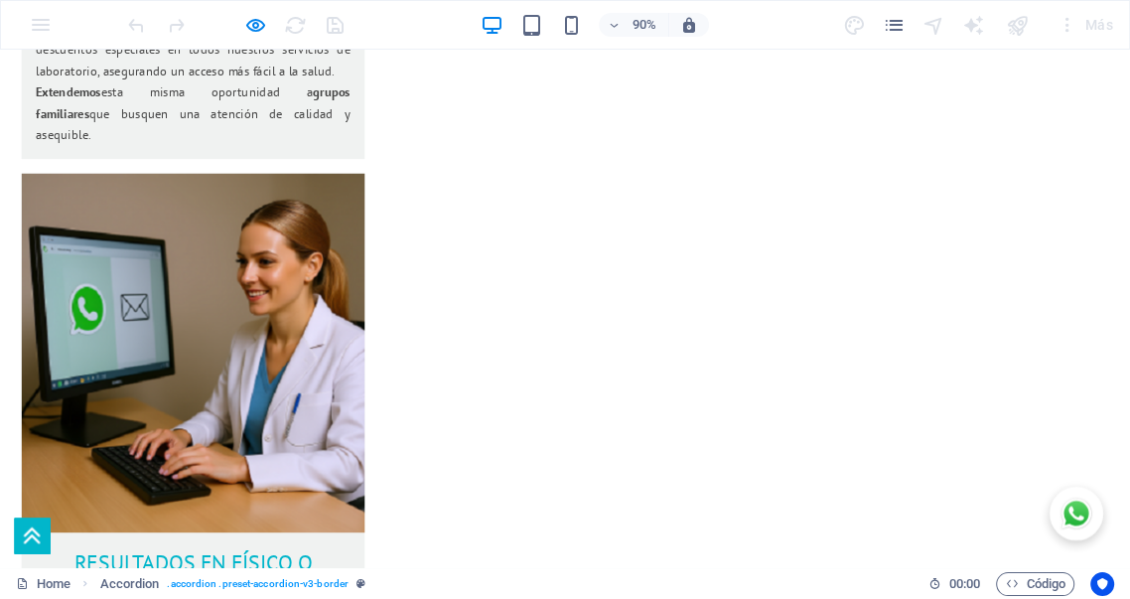
scroll to position [3494, 0]
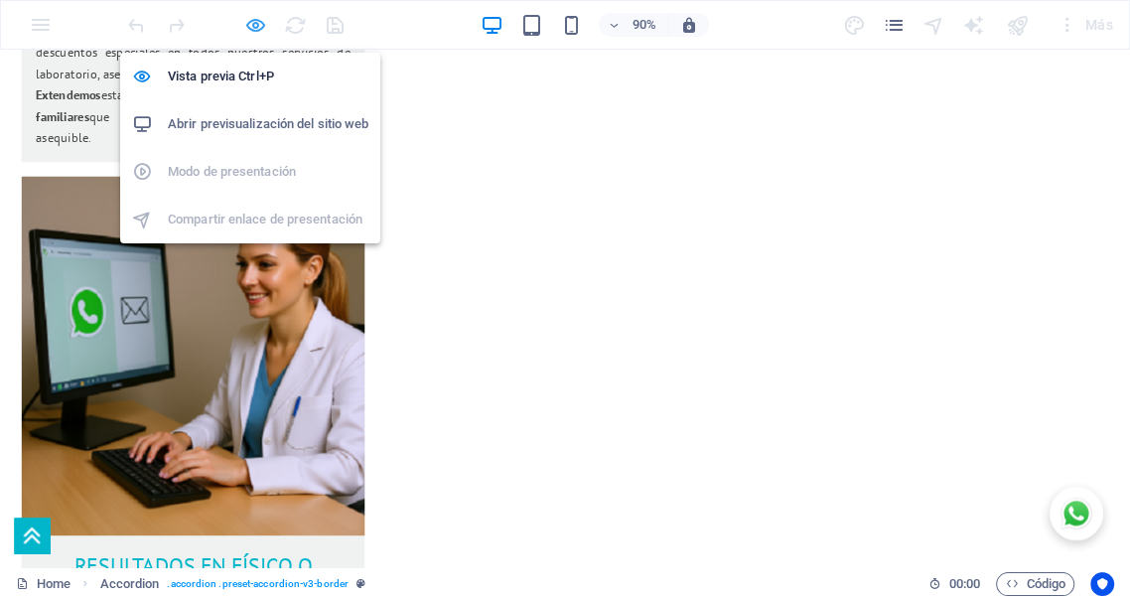
click at [258, 25] on icon "button" at bounding box center [255, 25] width 23 height 23
select select "rem"
select select "px"
select select "rem"
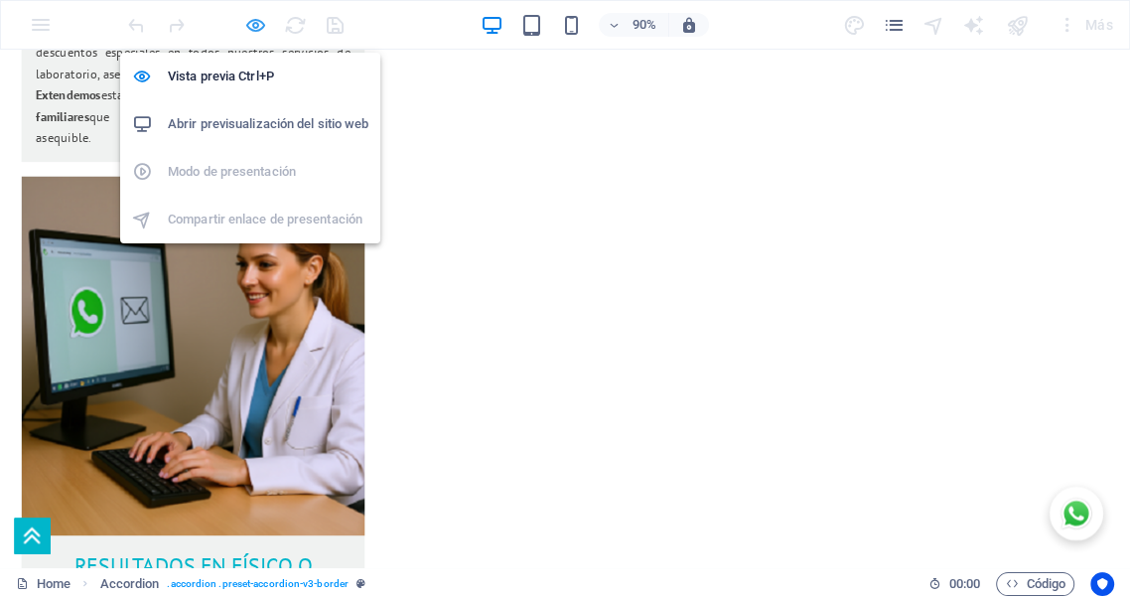
select select "px"
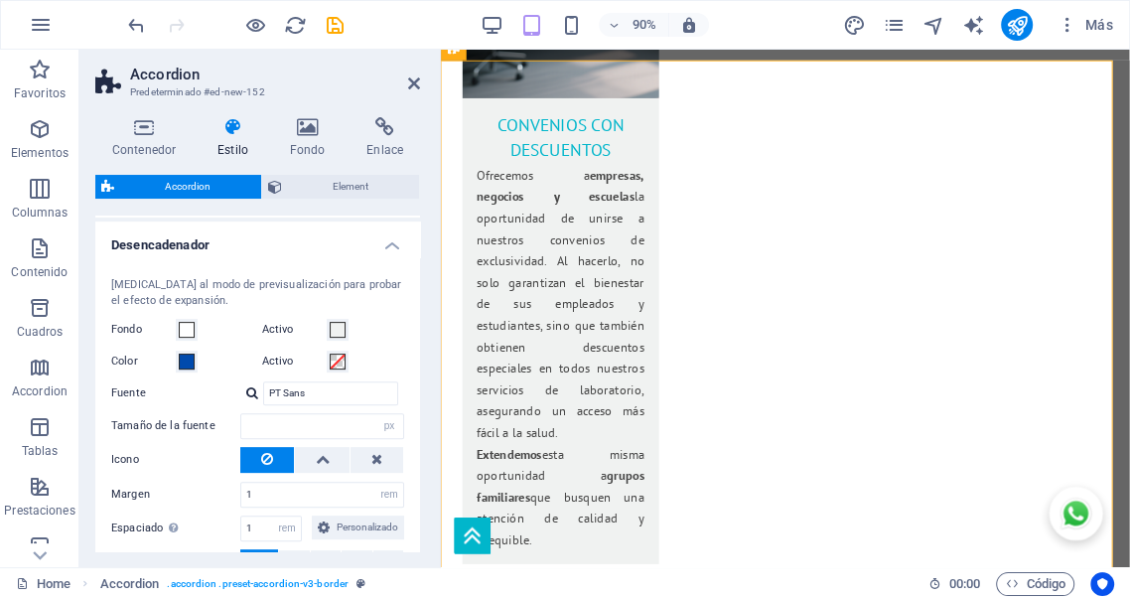
scroll to position [478, 0]
click at [342, 354] on span at bounding box center [338, 359] width 16 height 16
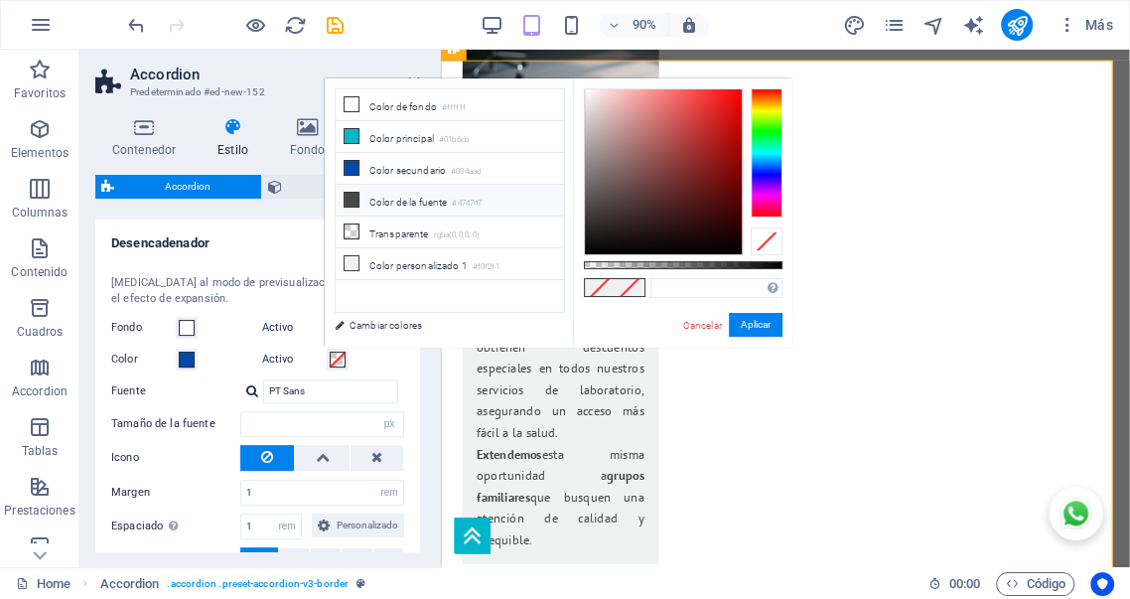
click at [398, 203] on li "Color de la fuente #474747" at bounding box center [450, 201] width 228 height 32
type input "#474747"
drag, startPoint x: 755, startPoint y: 322, endPoint x: 263, endPoint y: 342, distance: 491.8
click at [755, 322] on button "Aplicar" at bounding box center [756, 325] width 54 height 24
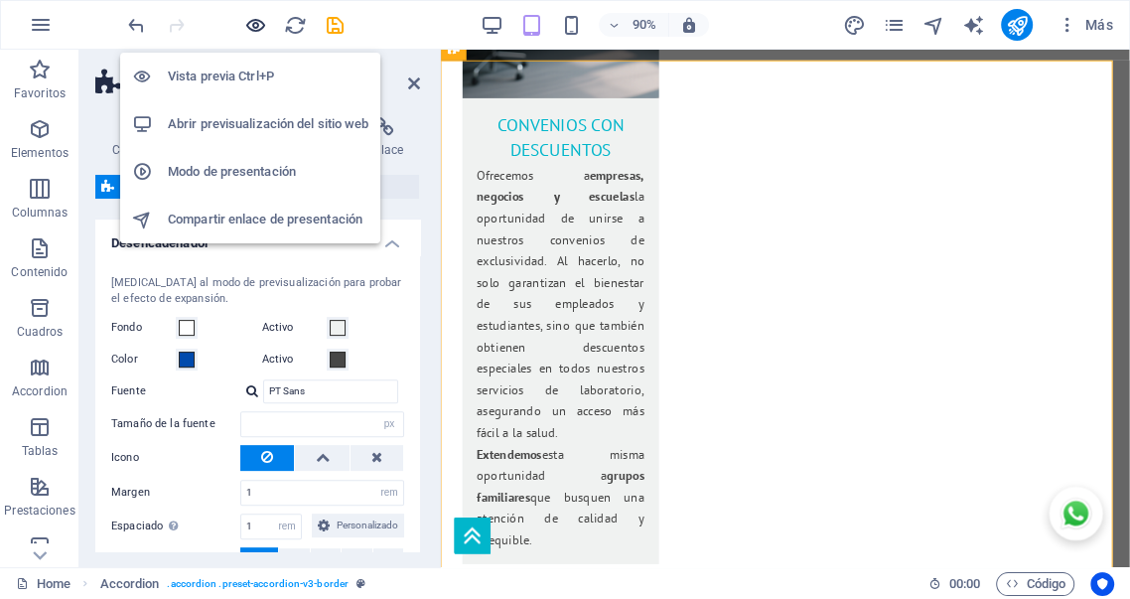
drag, startPoint x: 259, startPoint y: 20, endPoint x: 648, endPoint y: 135, distance: 405.9
click at [259, 20] on icon "button" at bounding box center [255, 25] width 23 height 23
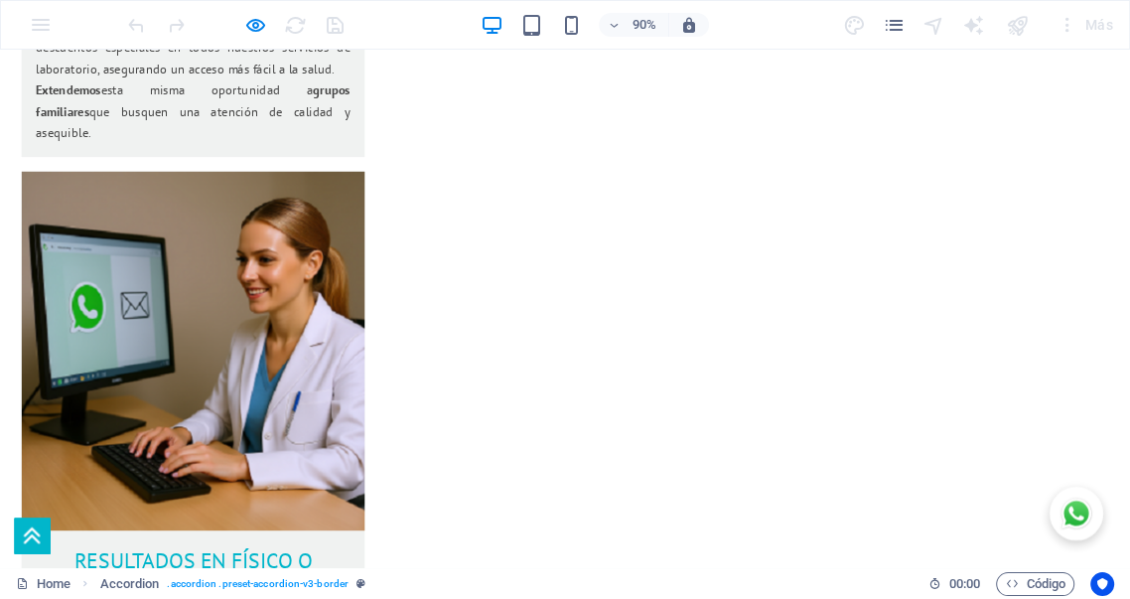
scroll to position [3499, 0]
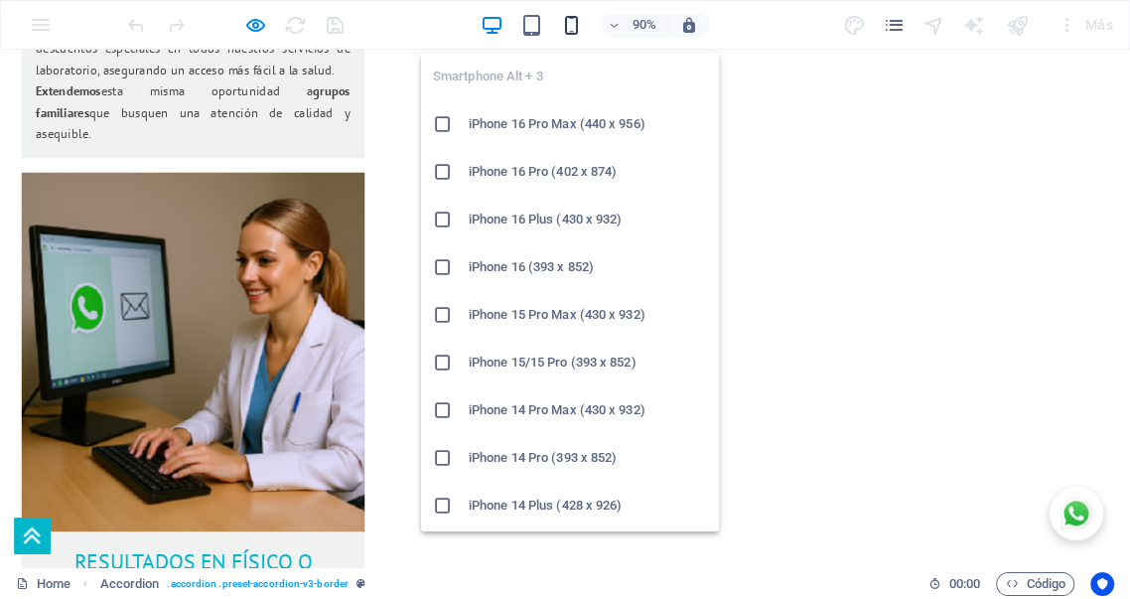
click at [572, 24] on icon "button" at bounding box center [571, 25] width 23 height 23
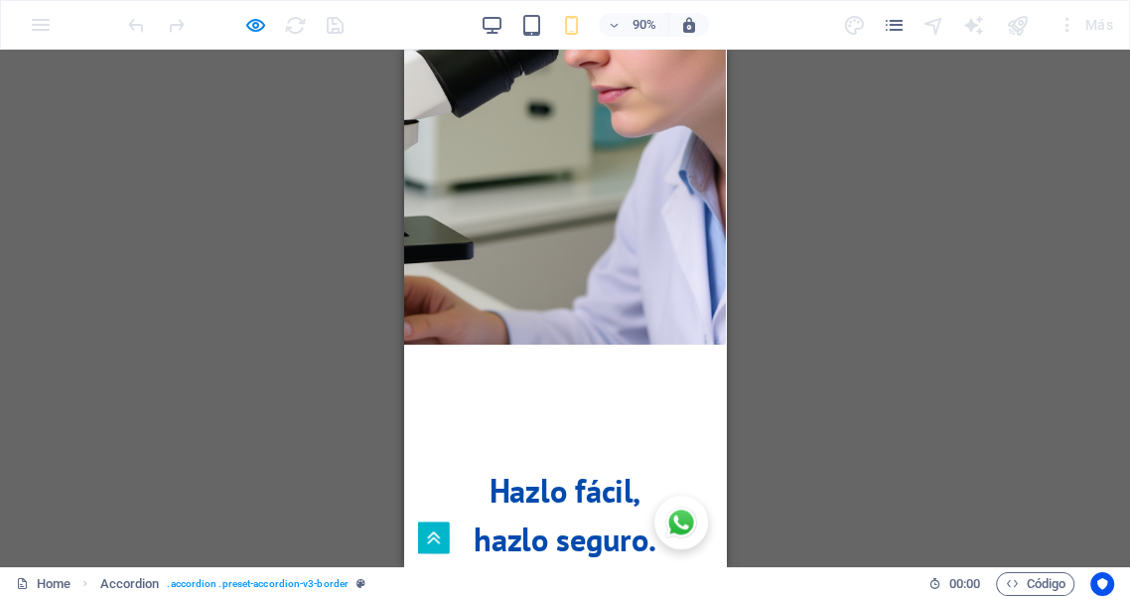
scroll to position [6357, 0]
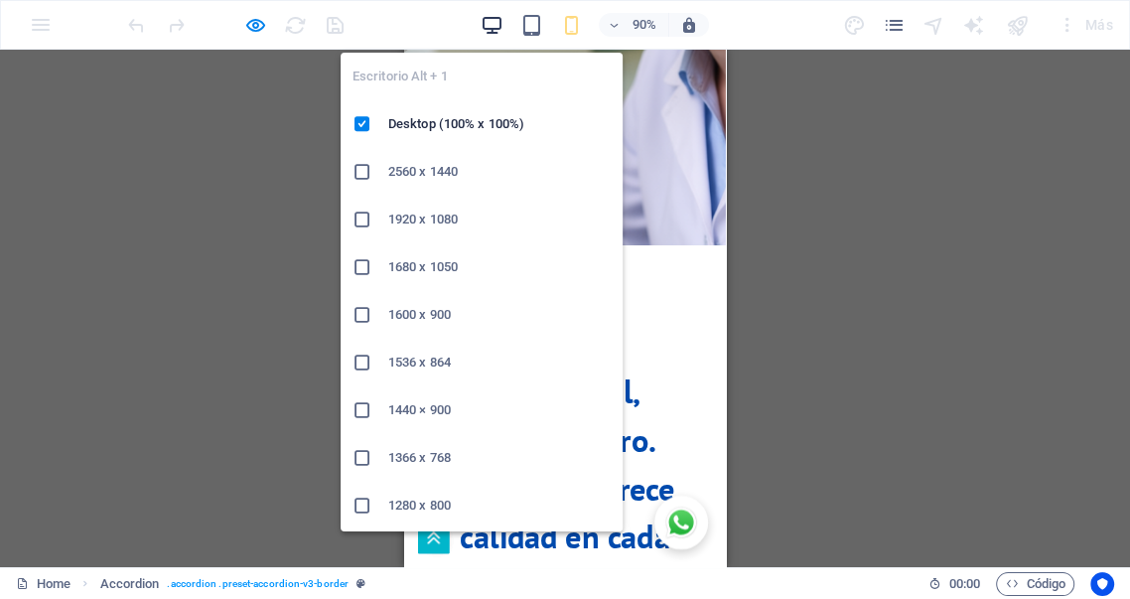
click at [490, 24] on icon "button" at bounding box center [492, 25] width 23 height 23
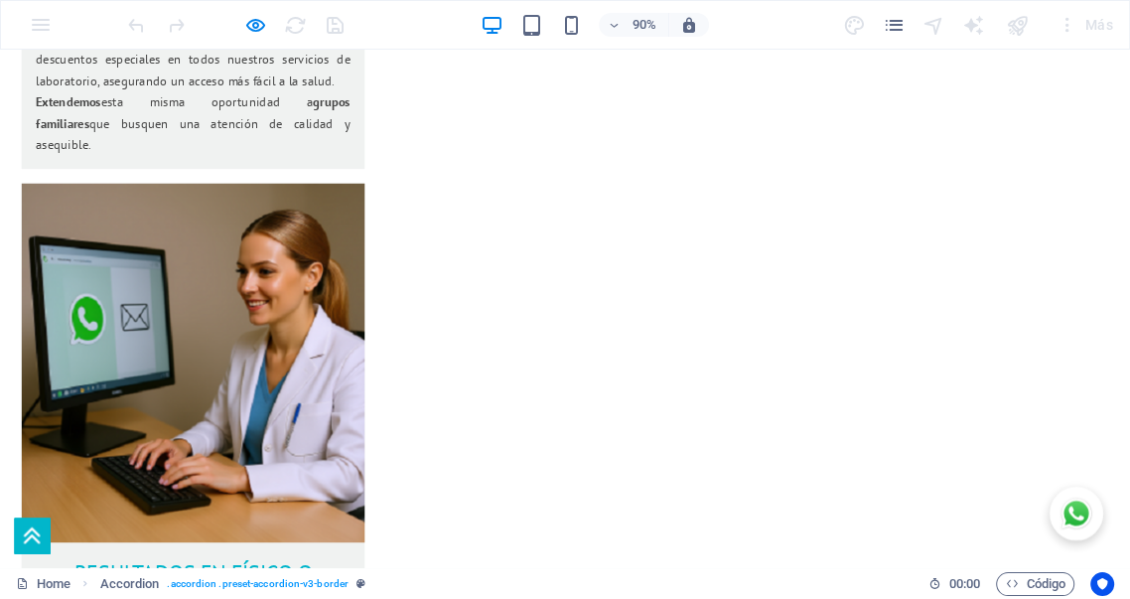
scroll to position [3487, 0]
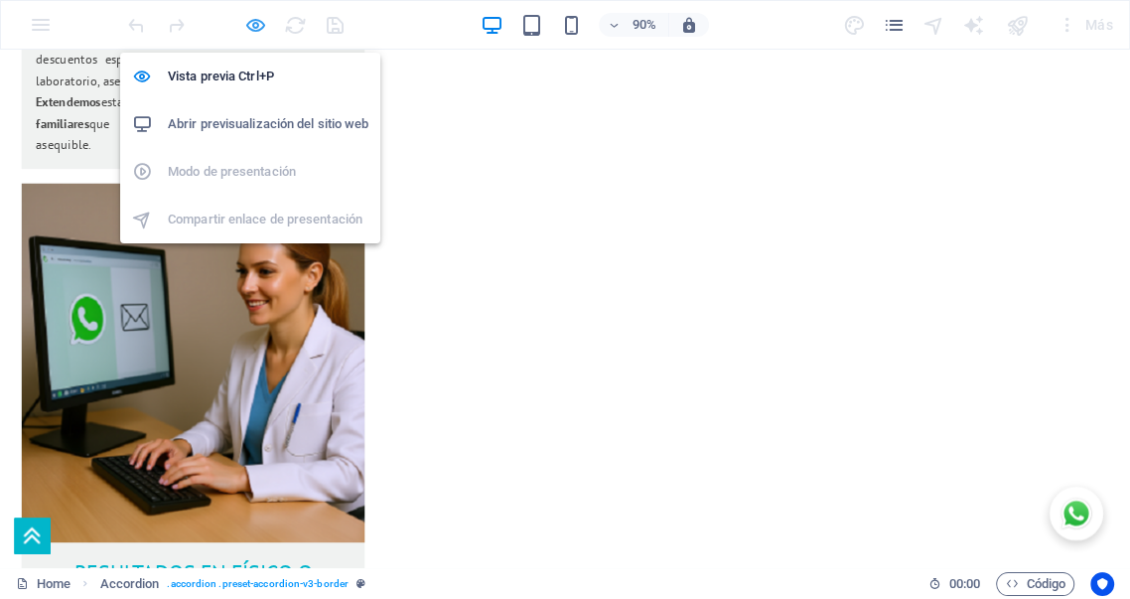
click at [254, 17] on icon "button" at bounding box center [255, 25] width 23 height 23
select select "rem"
select select "px"
select select "rem"
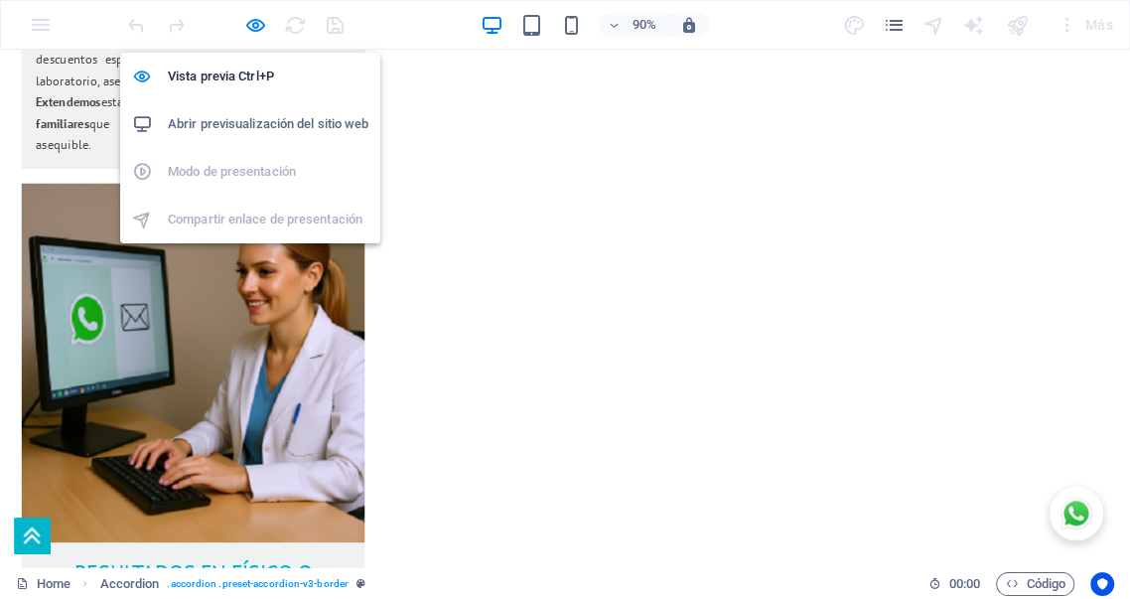
select select "px"
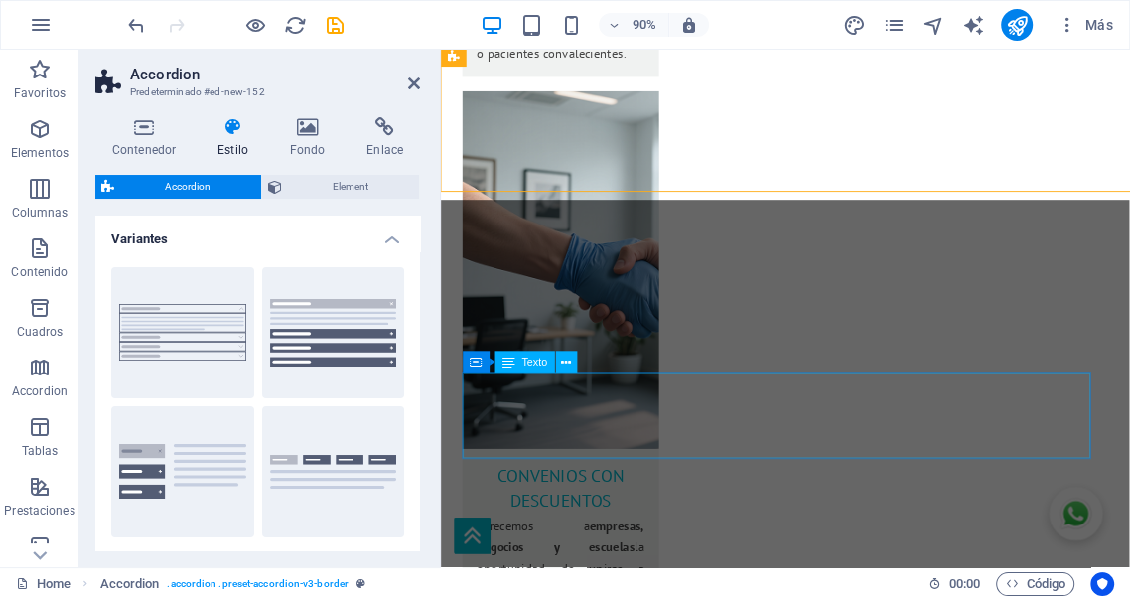
scroll to position [3869, 0]
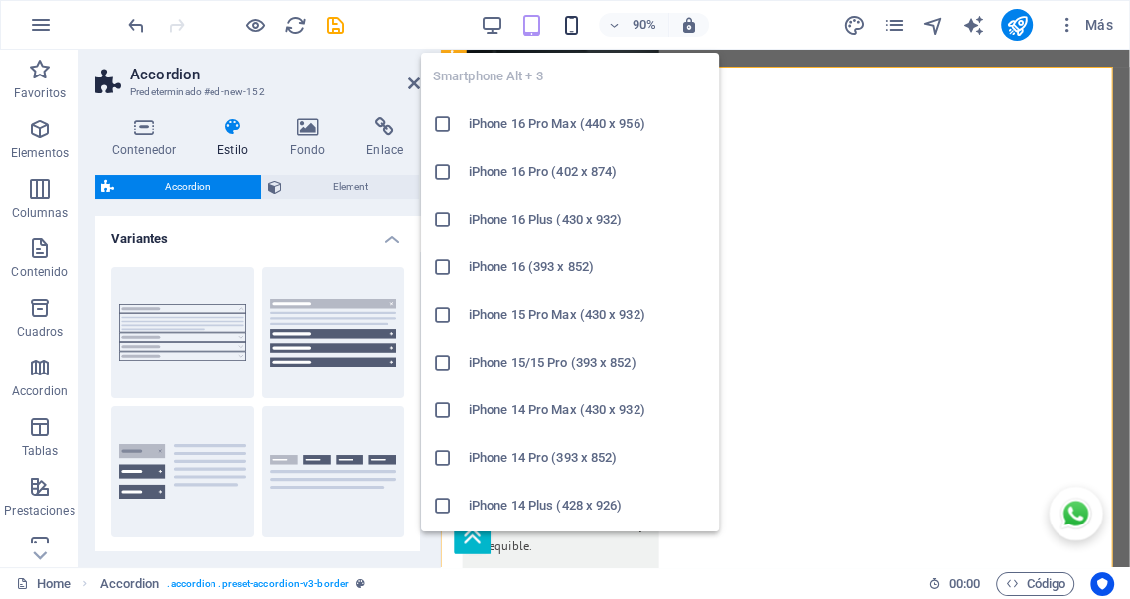
click at [573, 26] on icon "button" at bounding box center [571, 25] width 23 height 23
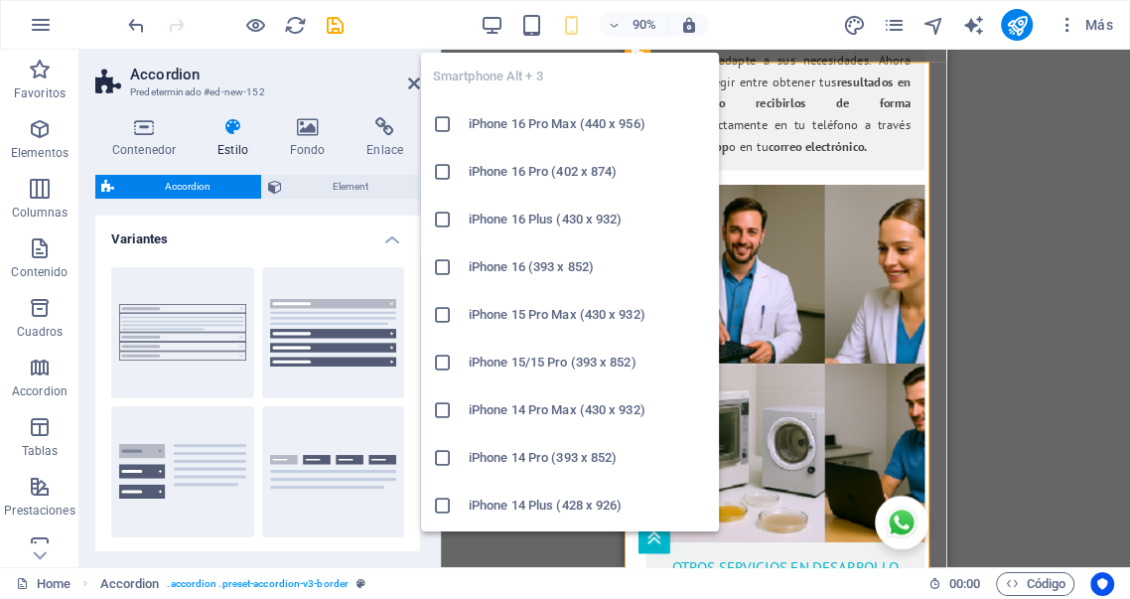
scroll to position [5977, 0]
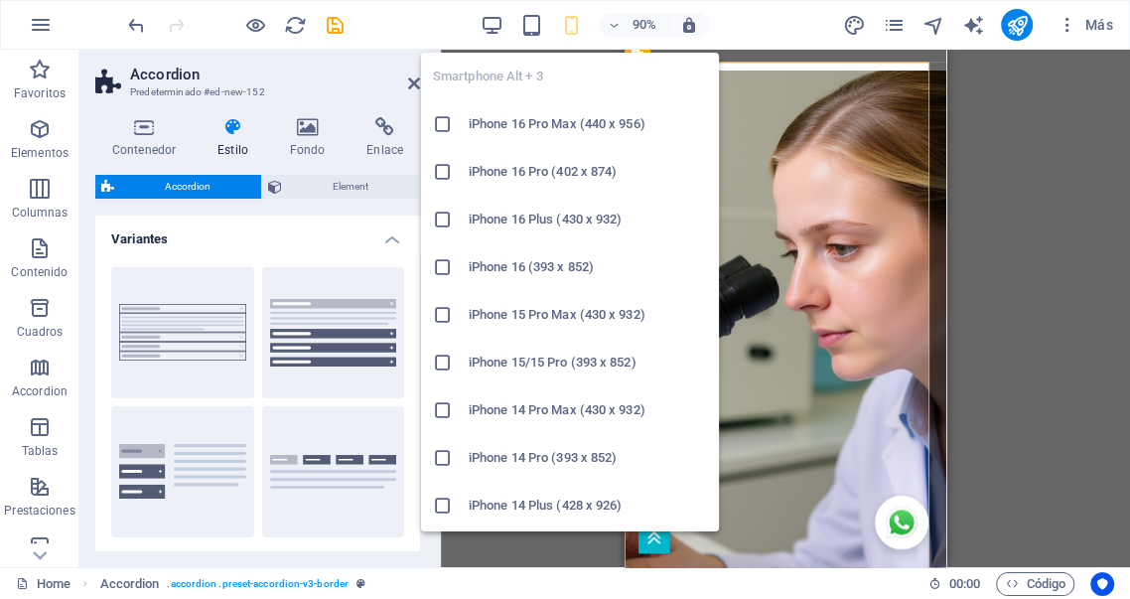
type input "14"
type input "16"
select select "px"
type input "16"
select select "px"
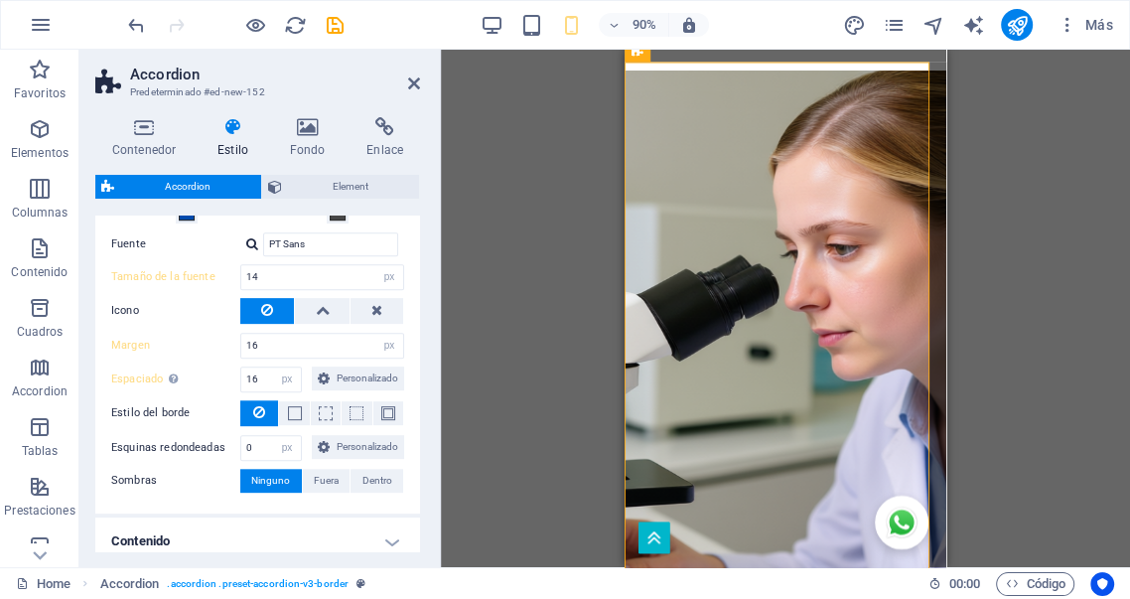
scroll to position [551, 0]
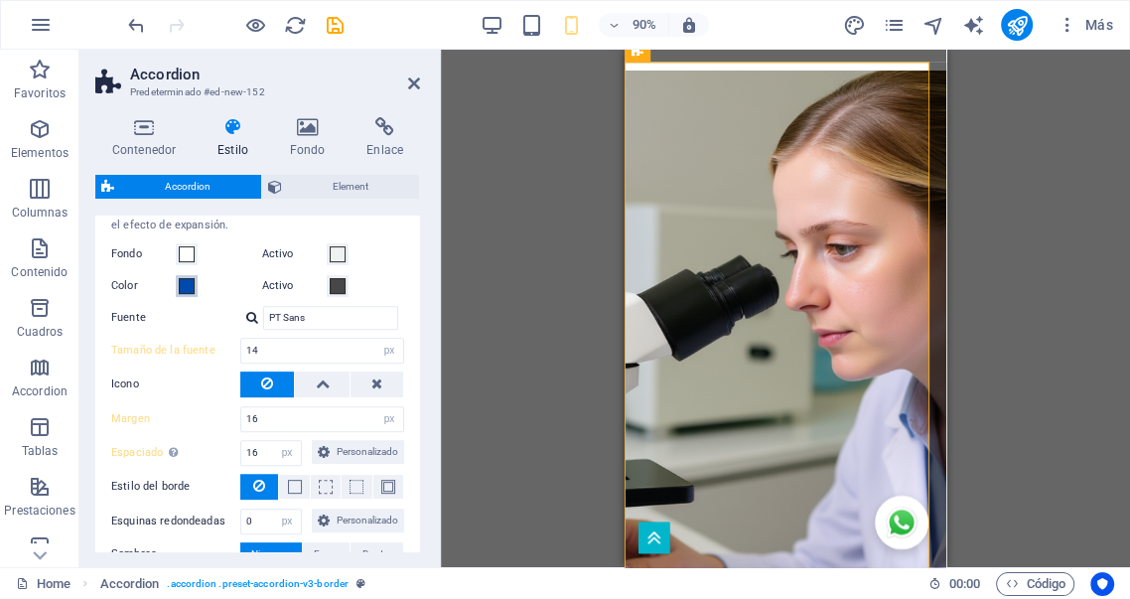
click at [185, 282] on span at bounding box center [187, 286] width 16 height 16
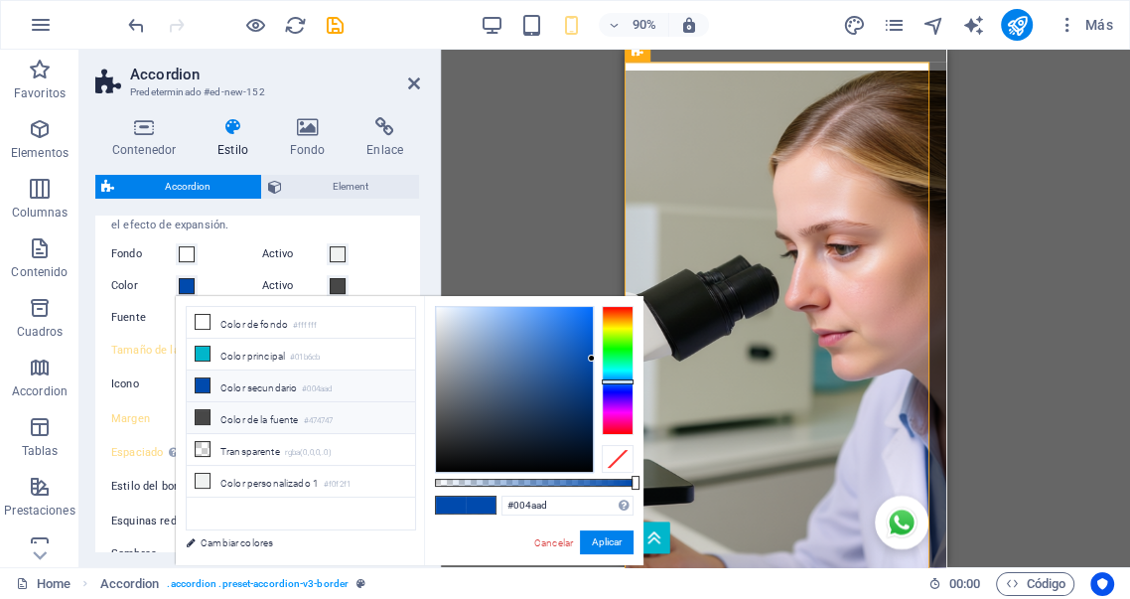
click at [218, 416] on li "Color de la fuente #474747" at bounding box center [301, 418] width 228 height 32
type input "#474747"
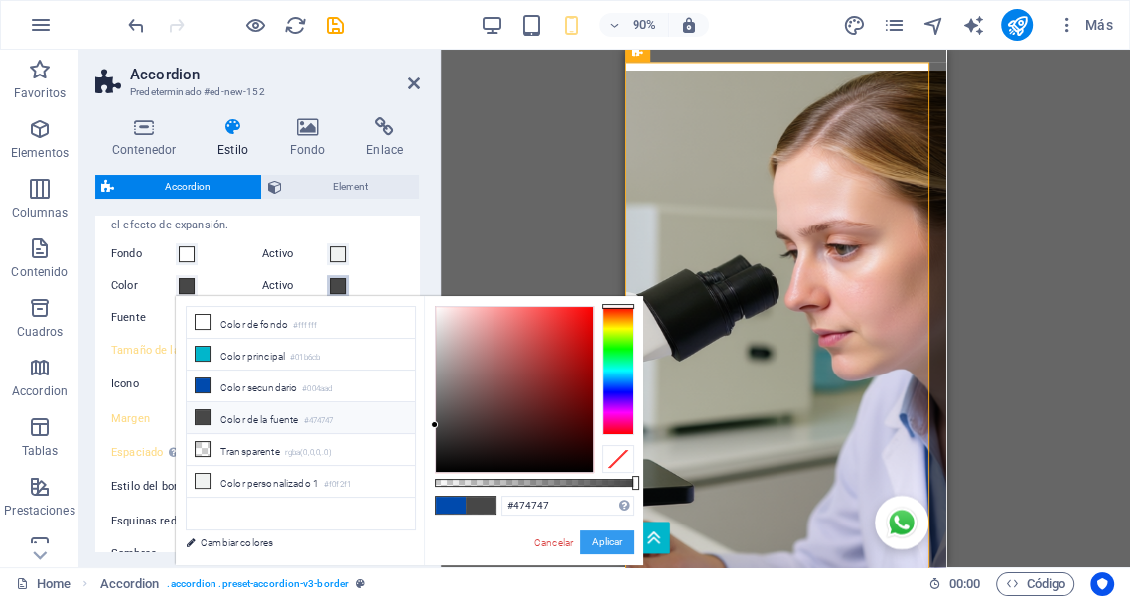
click at [607, 540] on button "Aplicar" at bounding box center [607, 542] width 54 height 24
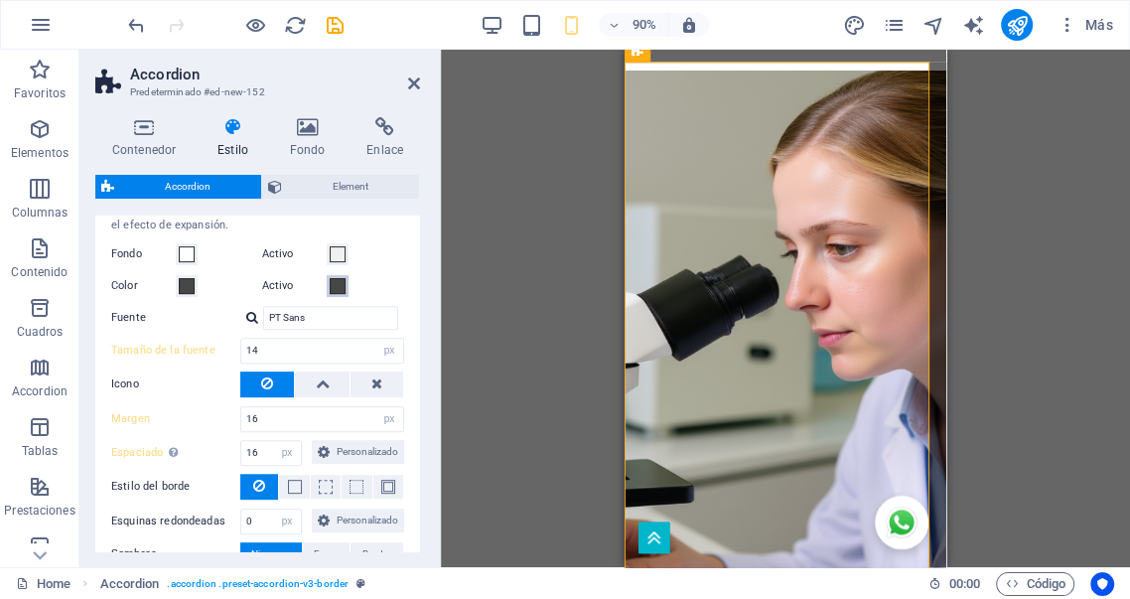
click at [341, 290] on span at bounding box center [338, 286] width 16 height 16
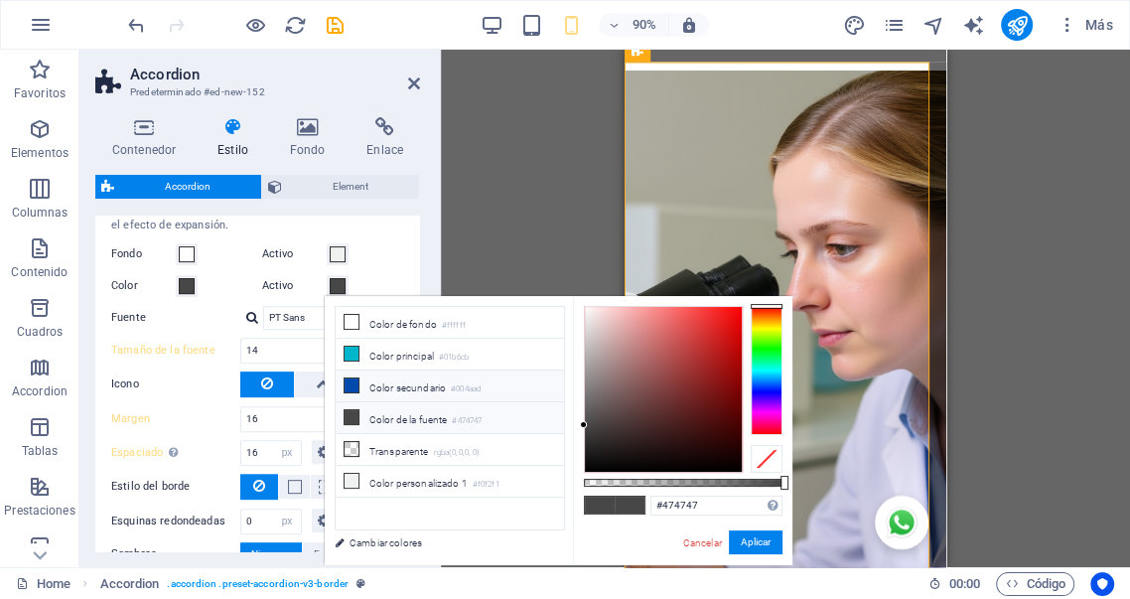
click at [393, 385] on li "Color secundario #004aad" at bounding box center [450, 386] width 228 height 32
type input "#004aad"
click at [762, 541] on button "Aplicar" at bounding box center [756, 542] width 54 height 24
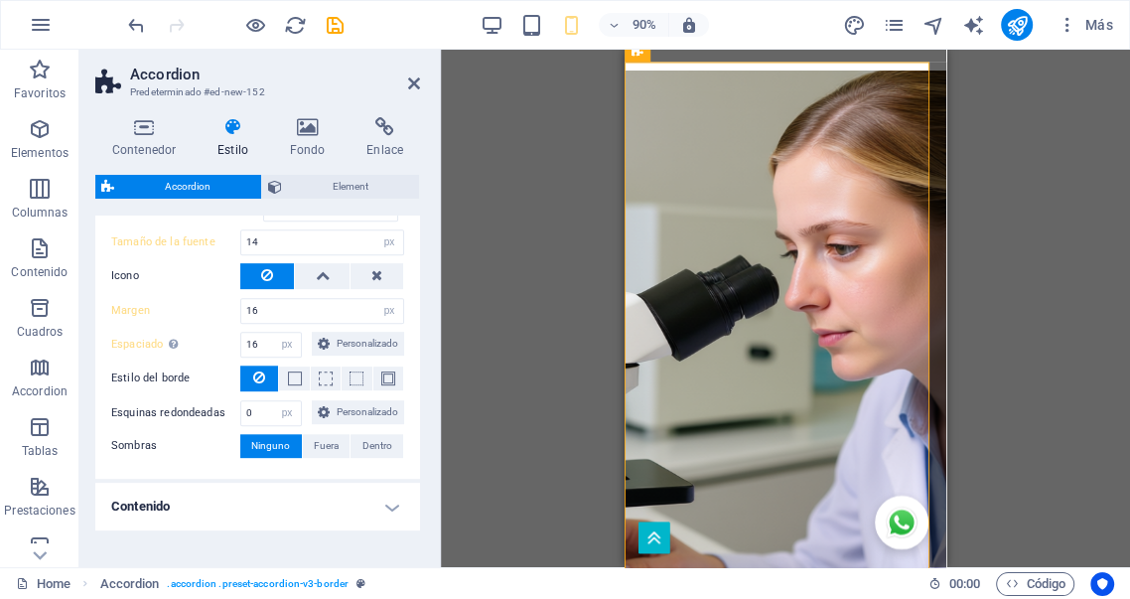
scroll to position [661, 0]
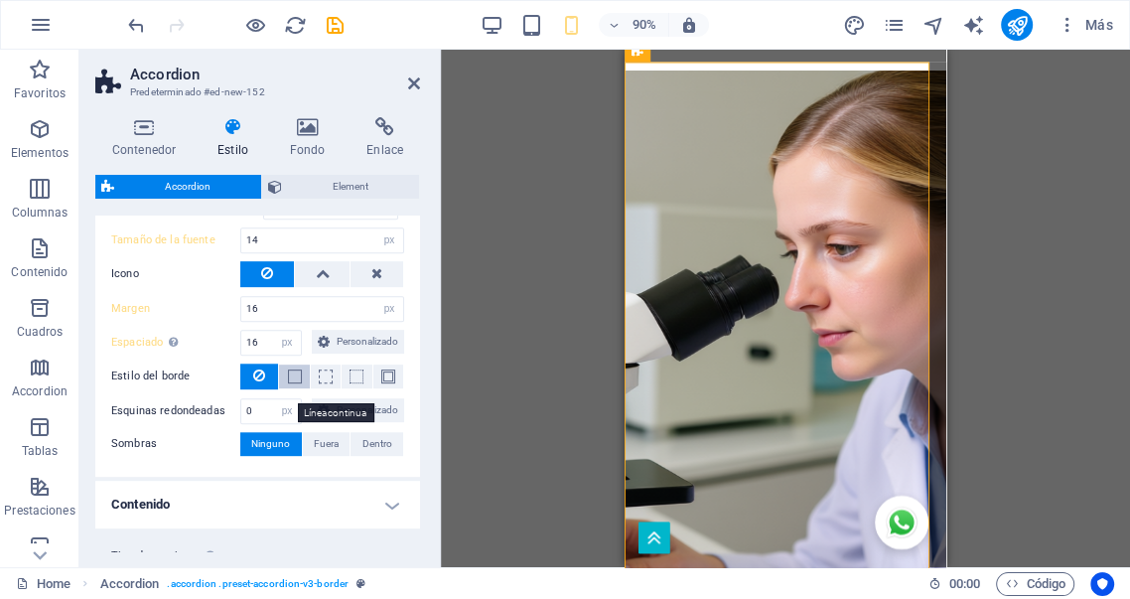
click at [294, 383] on span at bounding box center [295, 376] width 14 height 14
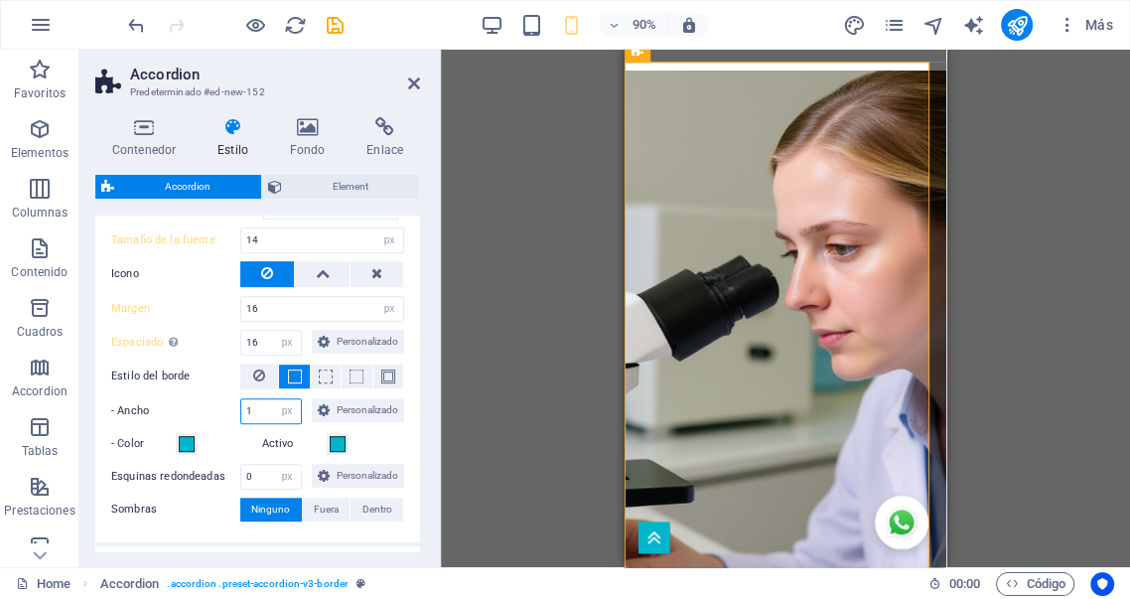
drag, startPoint x: 270, startPoint y: 435, endPoint x: 185, endPoint y: 418, distance: 87.0
click at [205, 424] on div "- Ancho 1 px rem vh vw Personalizado Personalizado" at bounding box center [257, 411] width 293 height 26
click at [187, 452] on span at bounding box center [187, 444] width 16 height 16
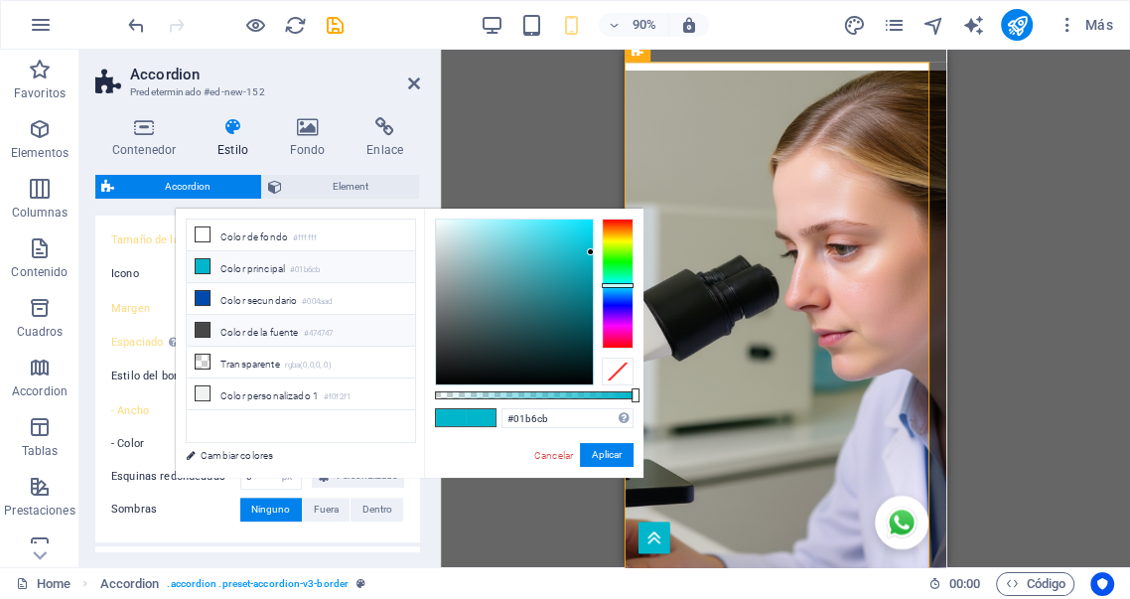
click at [253, 338] on li "Color de la fuente #474747" at bounding box center [301, 331] width 228 height 32
type input "#01b6cb"
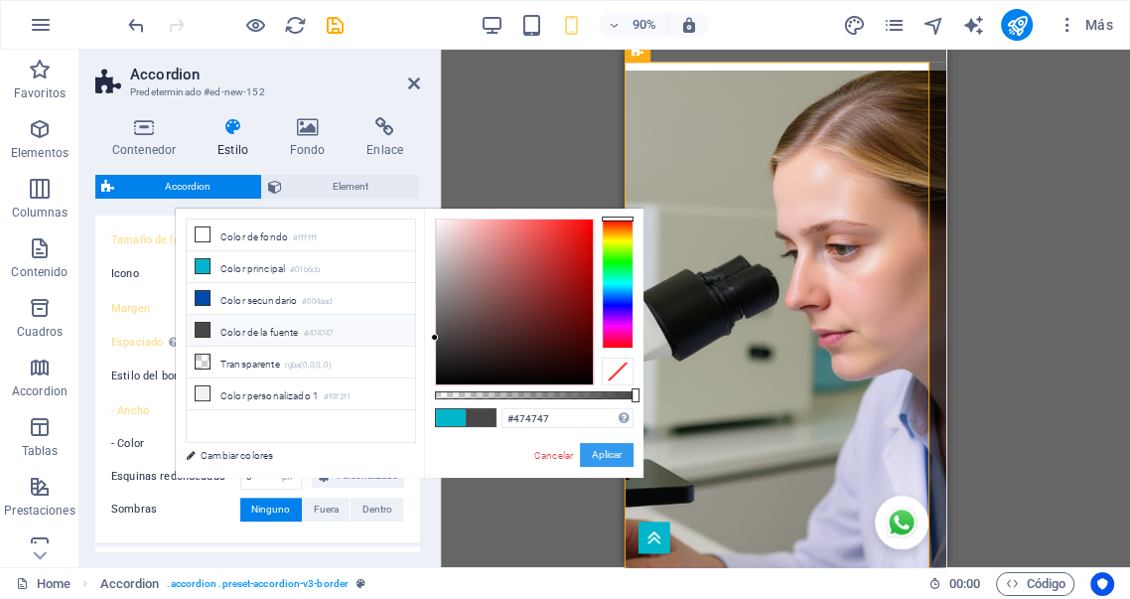
click at [615, 453] on button "Aplicar" at bounding box center [607, 455] width 54 height 24
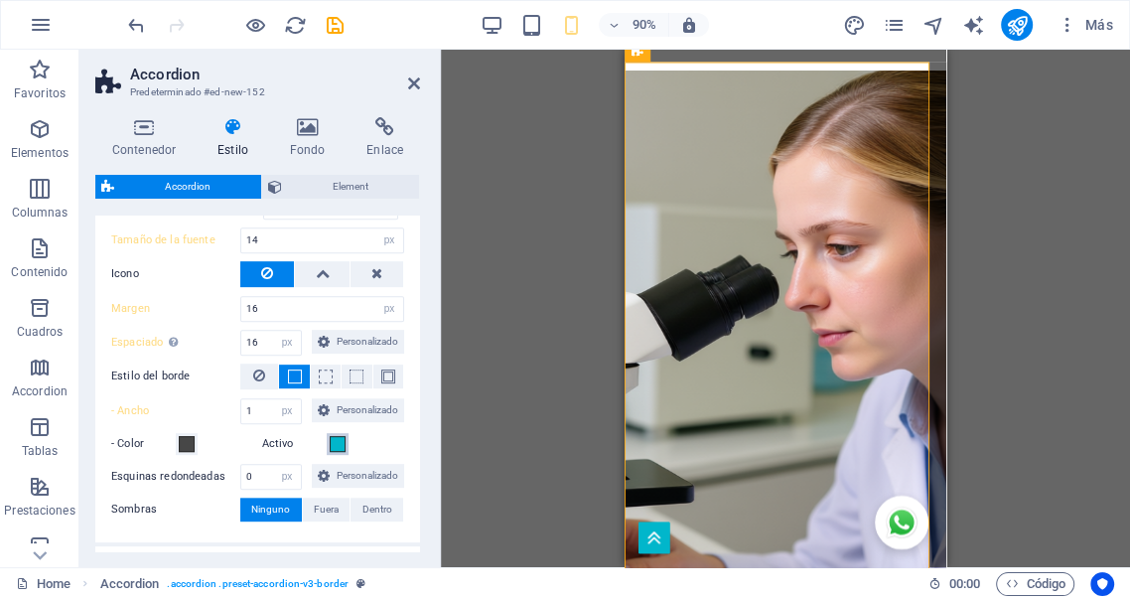
click at [338, 452] on span at bounding box center [338, 444] width 16 height 16
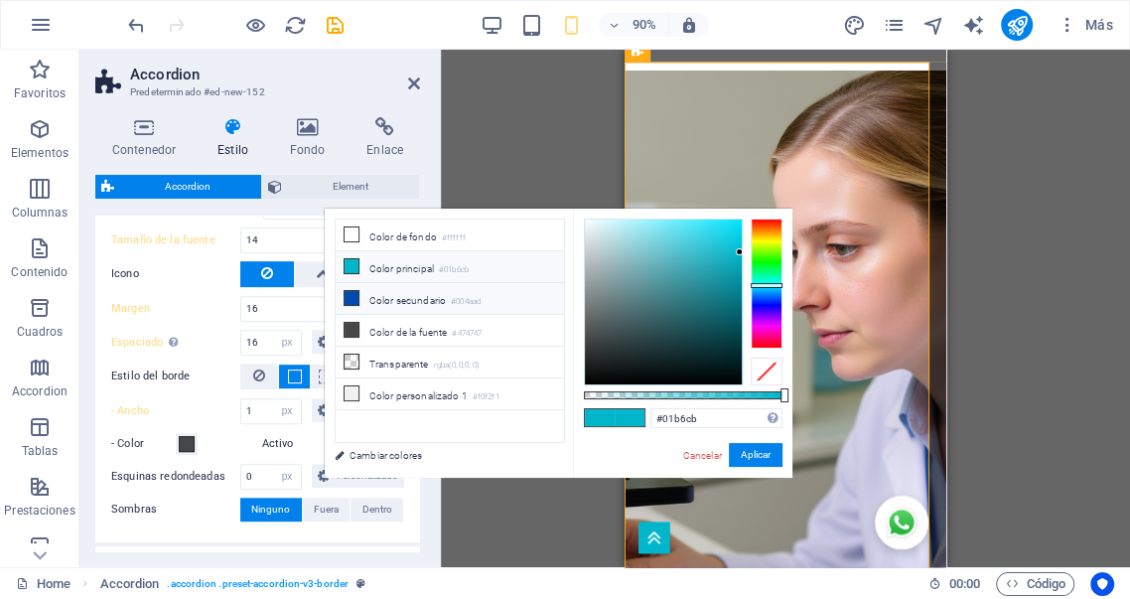
click at [391, 295] on li "Color secundario #004aad" at bounding box center [450, 299] width 228 height 32
type input "#004aad"
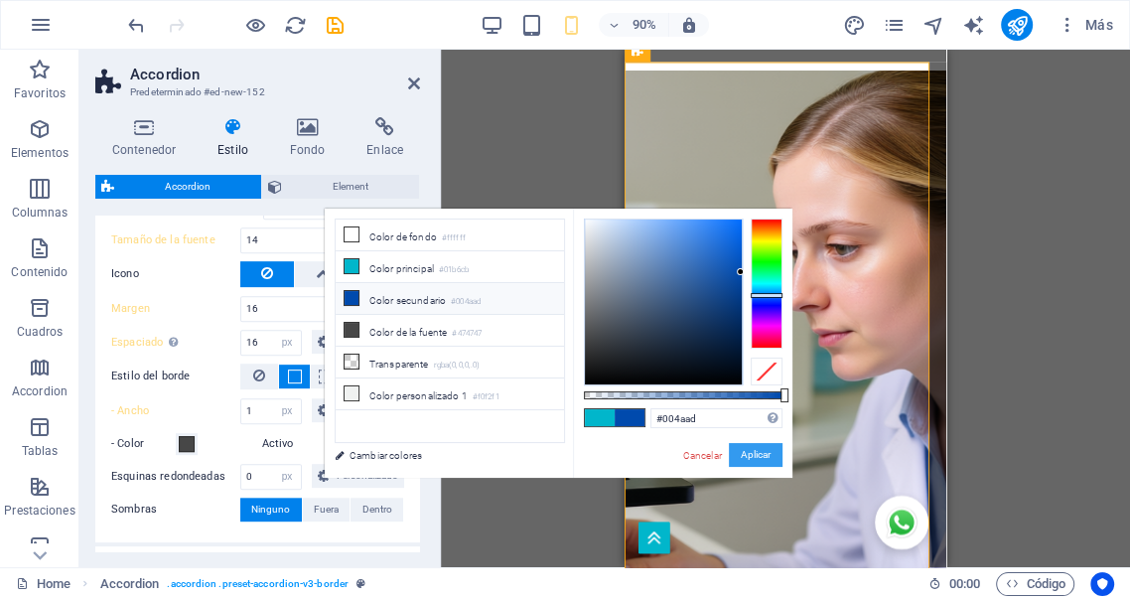
click at [751, 453] on button "Aplicar" at bounding box center [756, 455] width 54 height 24
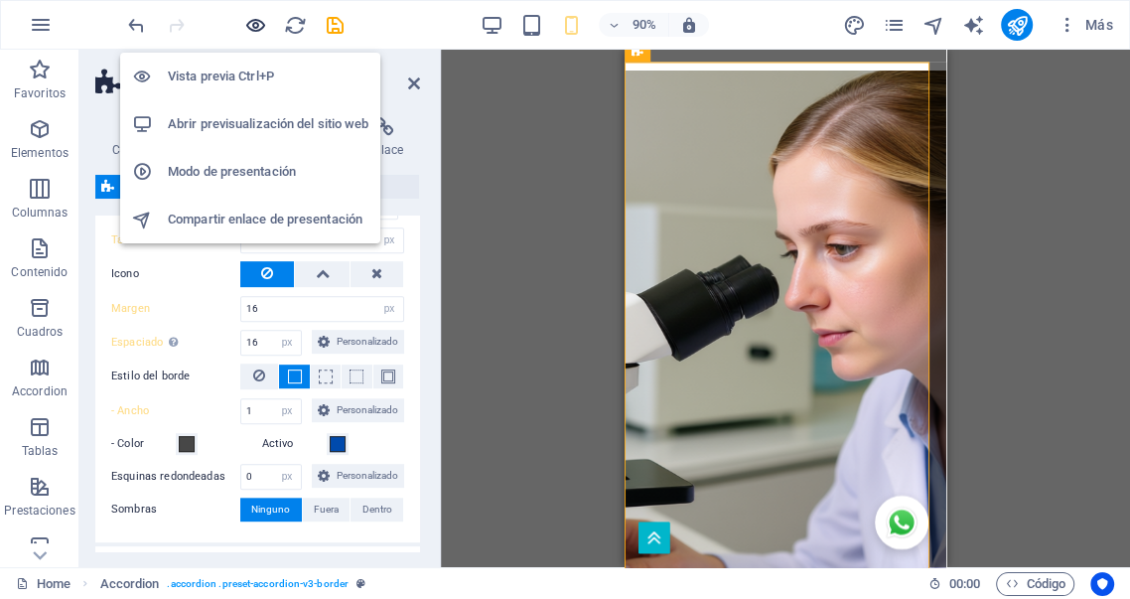
drag, startPoint x: 254, startPoint y: 22, endPoint x: 171, endPoint y: 236, distance: 230.1
click at [254, 22] on icon "button" at bounding box center [255, 25] width 23 height 23
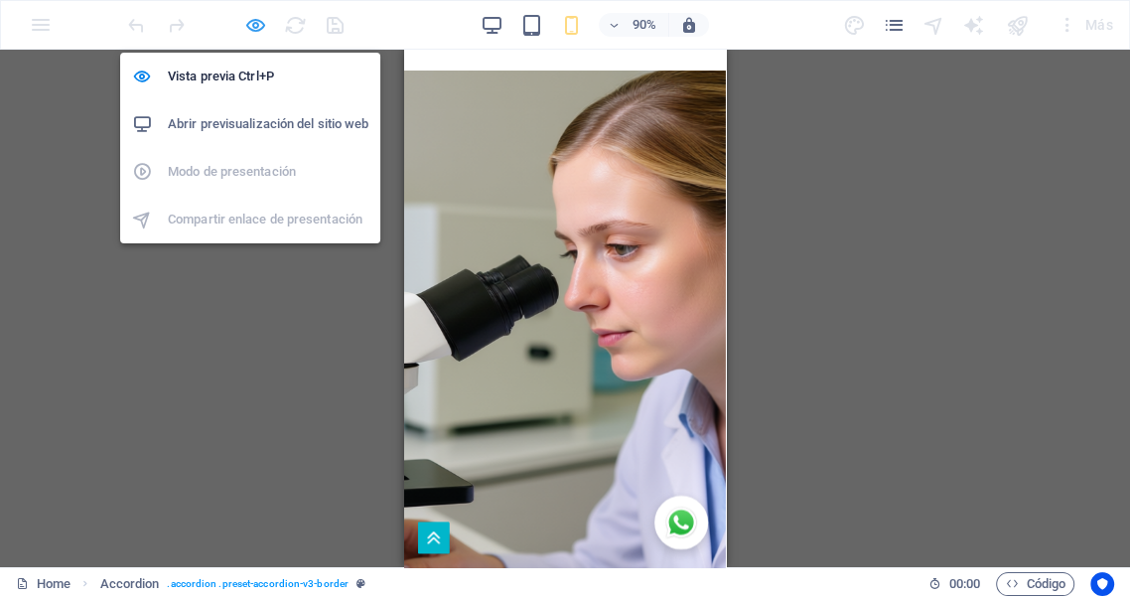
click at [252, 19] on icon "button" at bounding box center [255, 25] width 23 height 23
select select "rem"
select select "px"
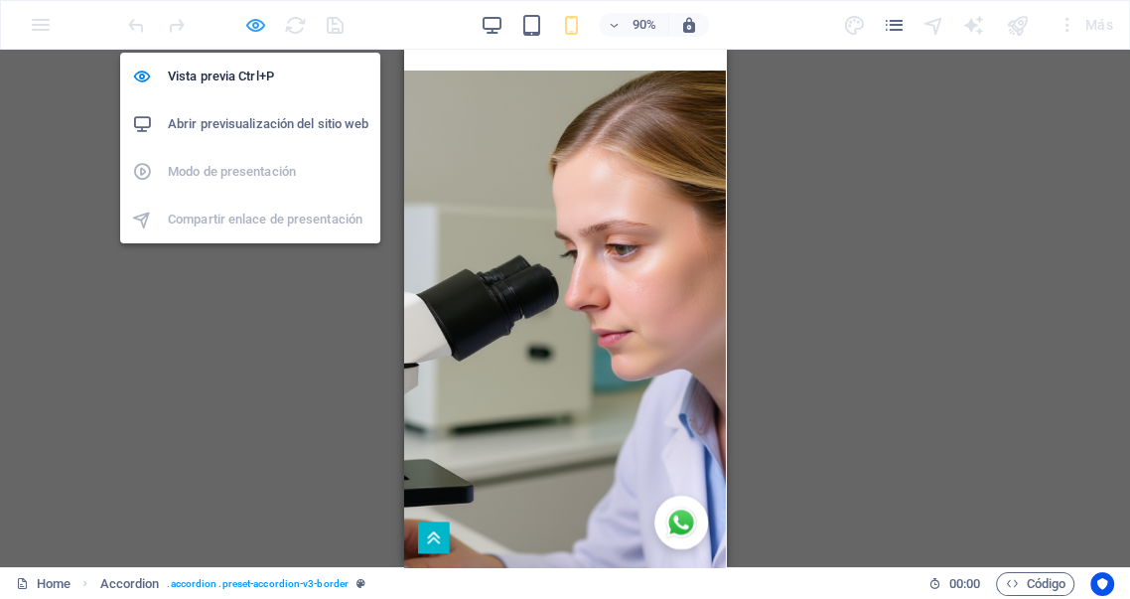
select select "px"
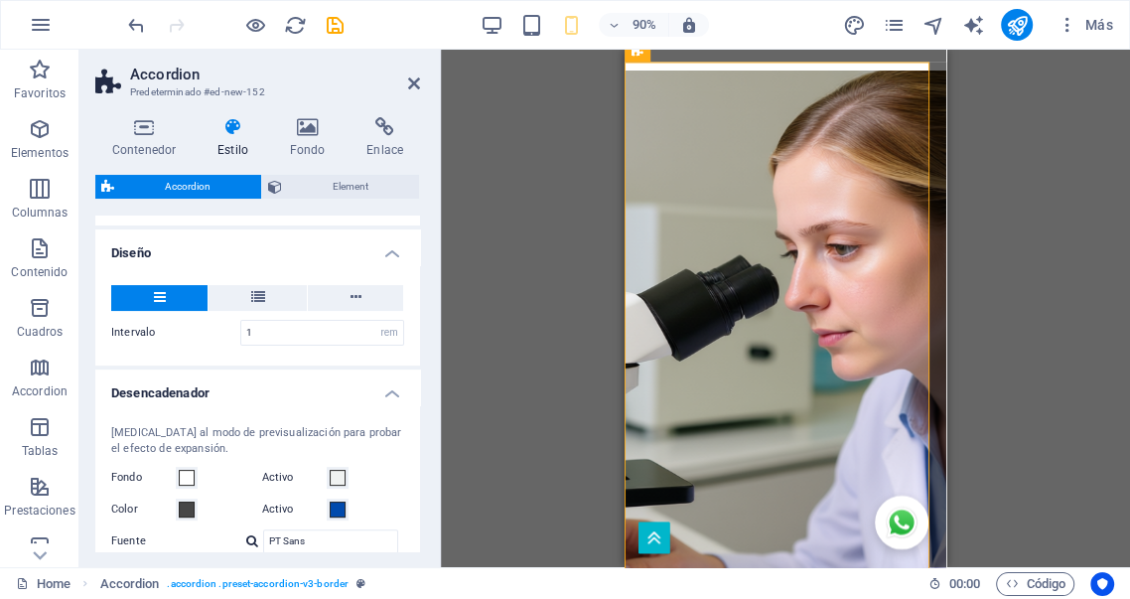
scroll to position [331, 0]
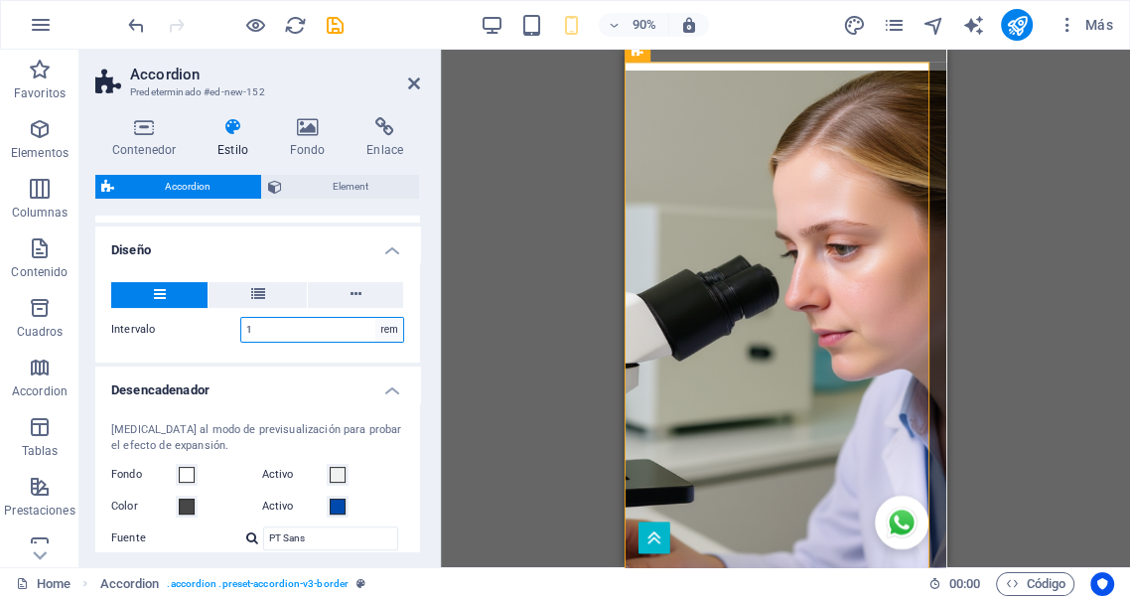
click at [385, 326] on select "px rem % vh vw" at bounding box center [389, 330] width 28 height 24
select select "px"
click at [375, 318] on select "px rem % vh vw" at bounding box center [389, 330] width 28 height 24
type input "16"
drag, startPoint x: 366, startPoint y: 297, endPoint x: 116, endPoint y: 297, distance: 250.2
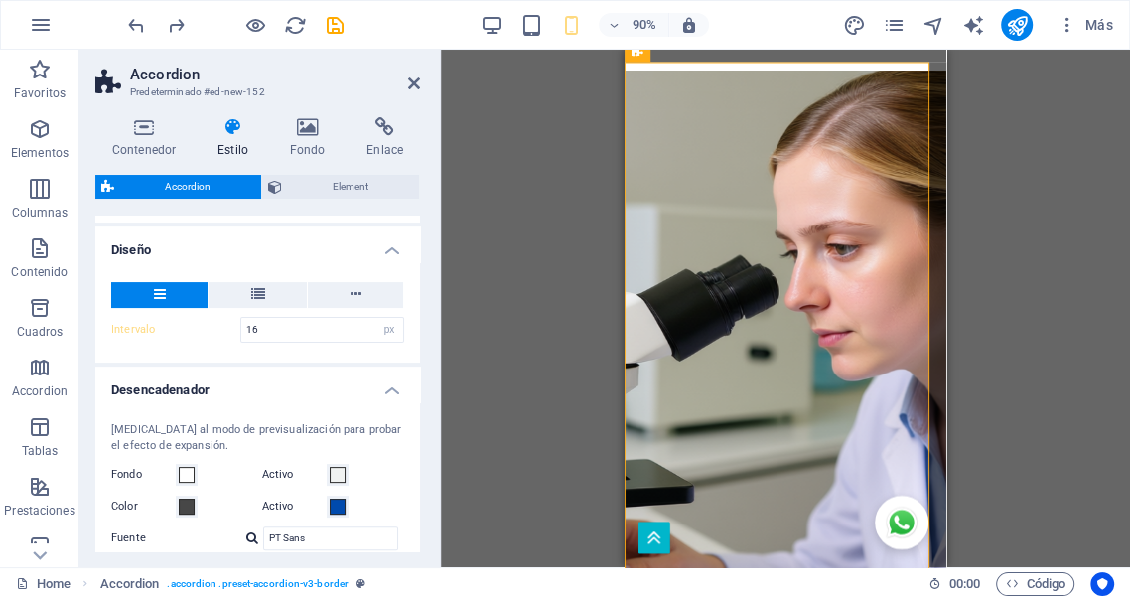
click at [366, 297] on button at bounding box center [355, 295] width 95 height 26
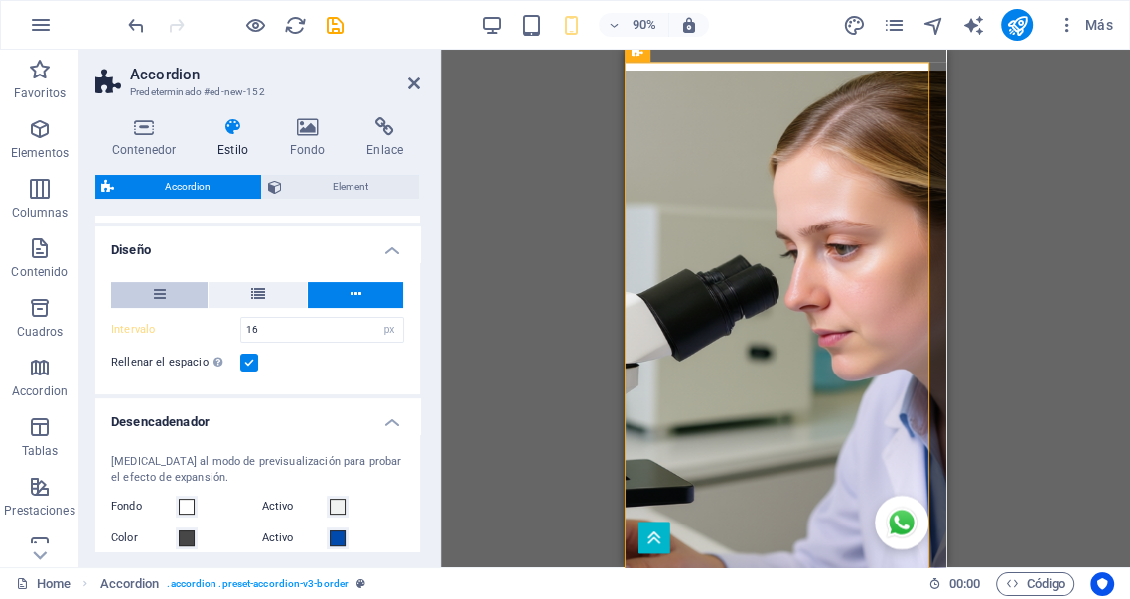
click at [157, 299] on icon at bounding box center [160, 294] width 12 height 24
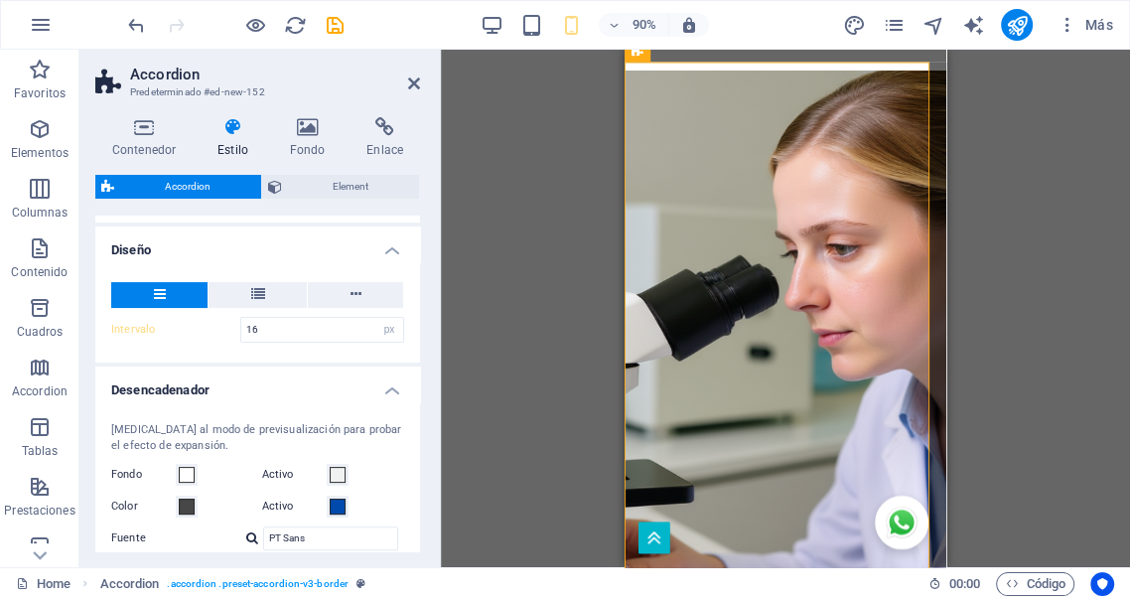
click at [386, 249] on h4 "Diseño" at bounding box center [257, 244] width 325 height 36
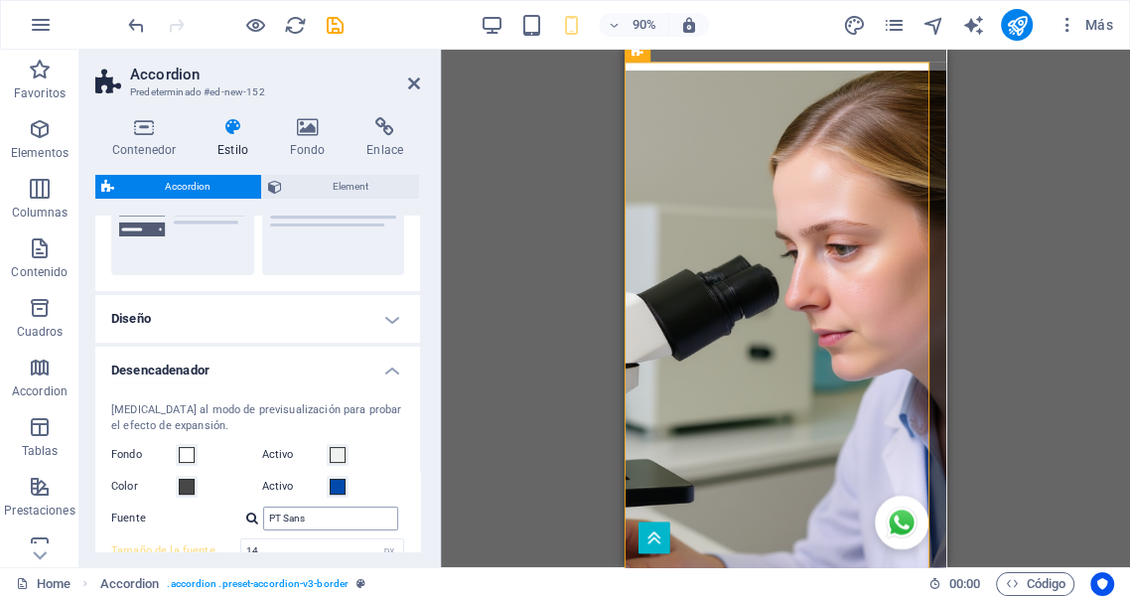
scroll to position [176, 0]
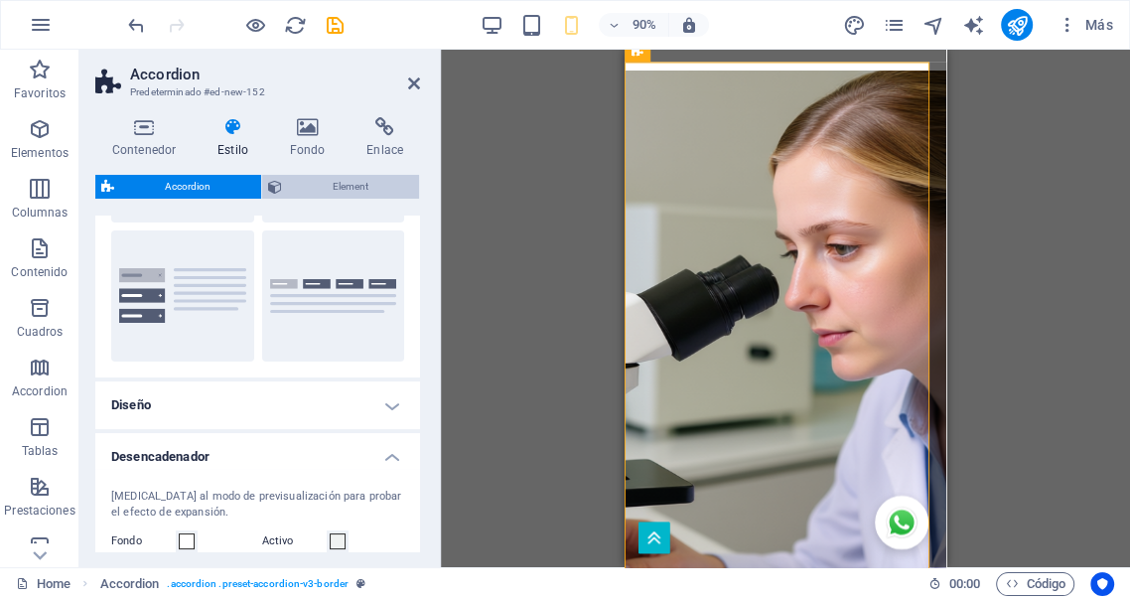
click at [349, 187] on span "Element" at bounding box center [350, 187] width 125 height 24
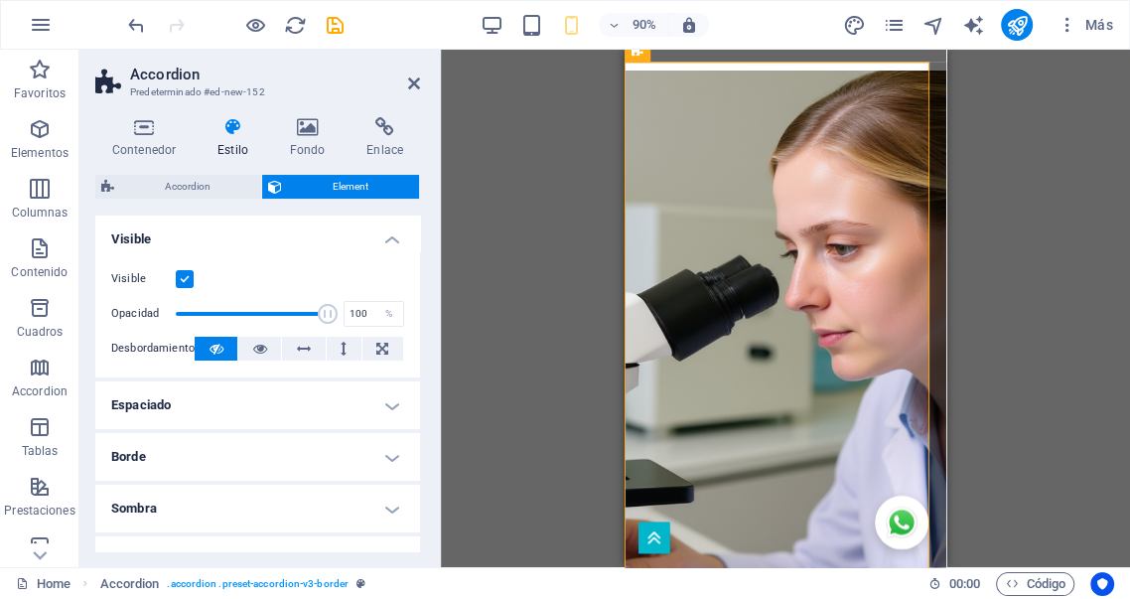
click at [386, 236] on h4 "Visible" at bounding box center [257, 233] width 325 height 36
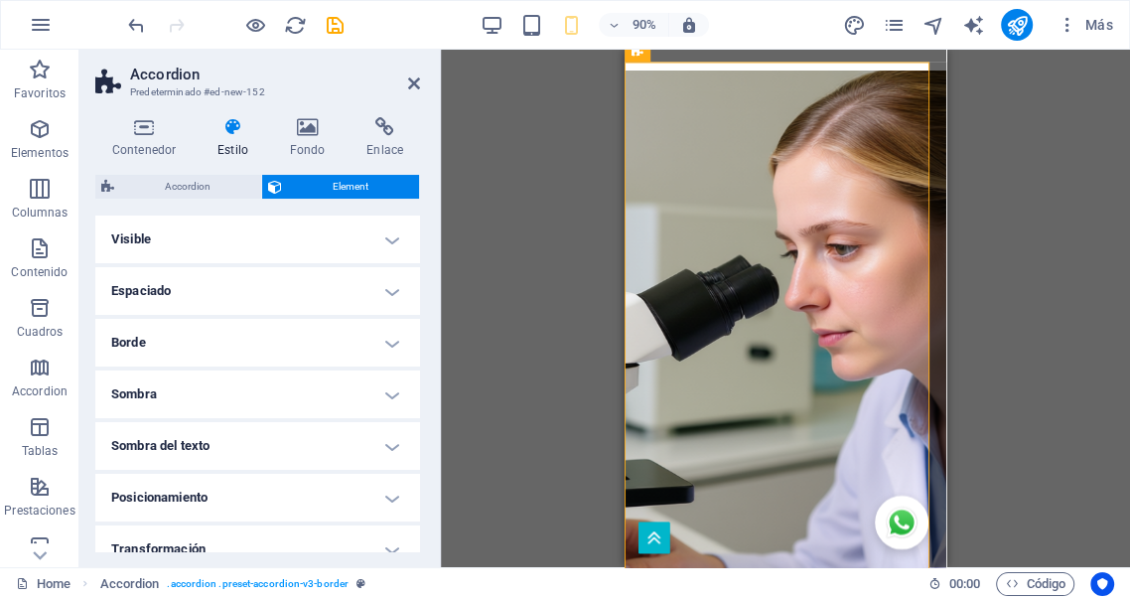
click at [384, 285] on h4 "Espaciado" at bounding box center [257, 291] width 325 height 48
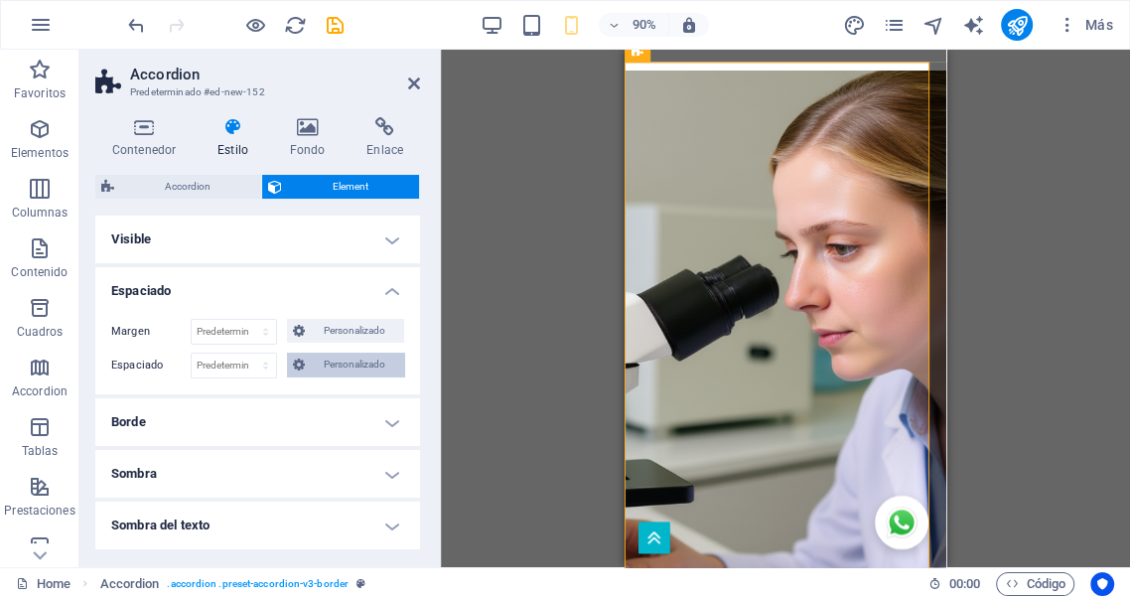
click at [351, 366] on span "Personalizado" at bounding box center [354, 364] width 87 height 24
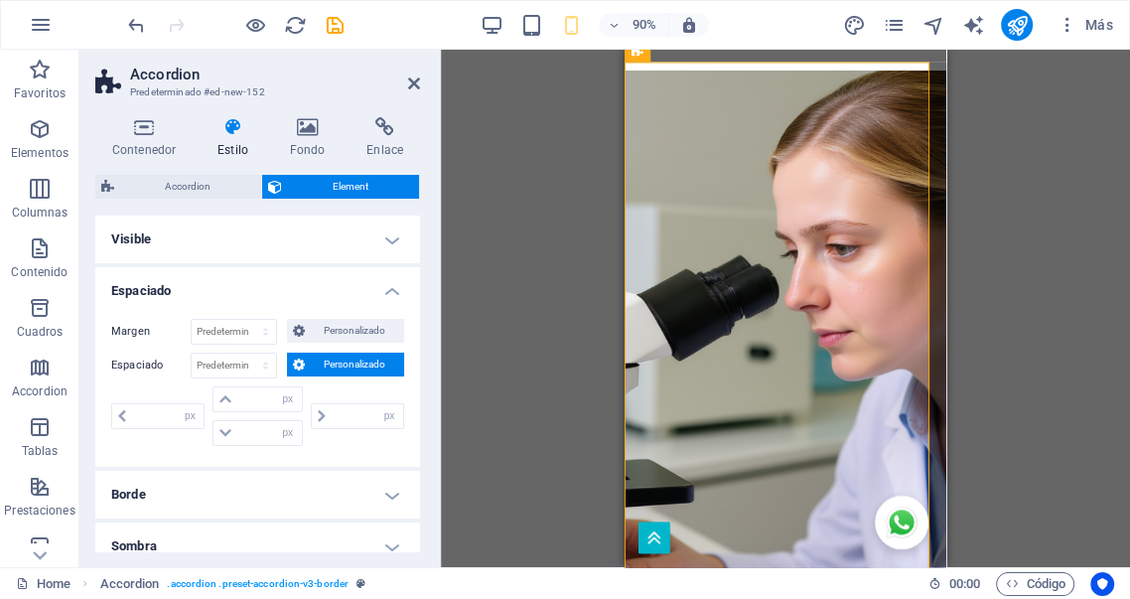
click at [353, 365] on span "Personalizado" at bounding box center [354, 364] width 87 height 24
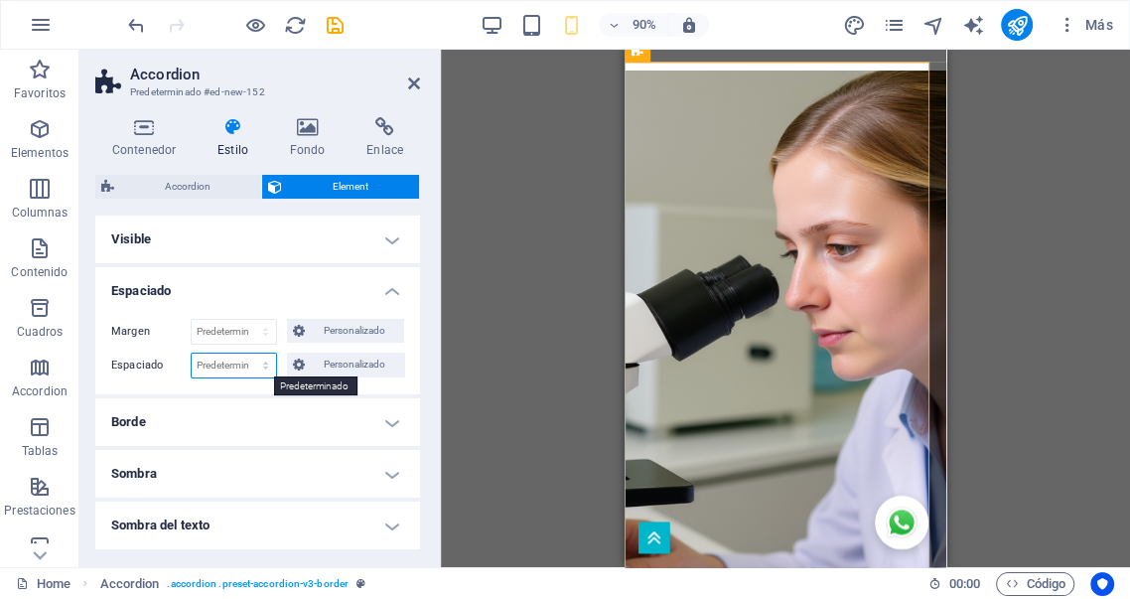
click at [262, 365] on select "Predeterminado px rem % vh vw Personalizado" at bounding box center [234, 365] width 84 height 24
select select "px"
click at [246, 353] on select "Predeterminado px rem % vh vw Personalizado" at bounding box center [234, 365] width 84 height 24
type input "0"
select select "DISABLED_OPTION_VALUE"
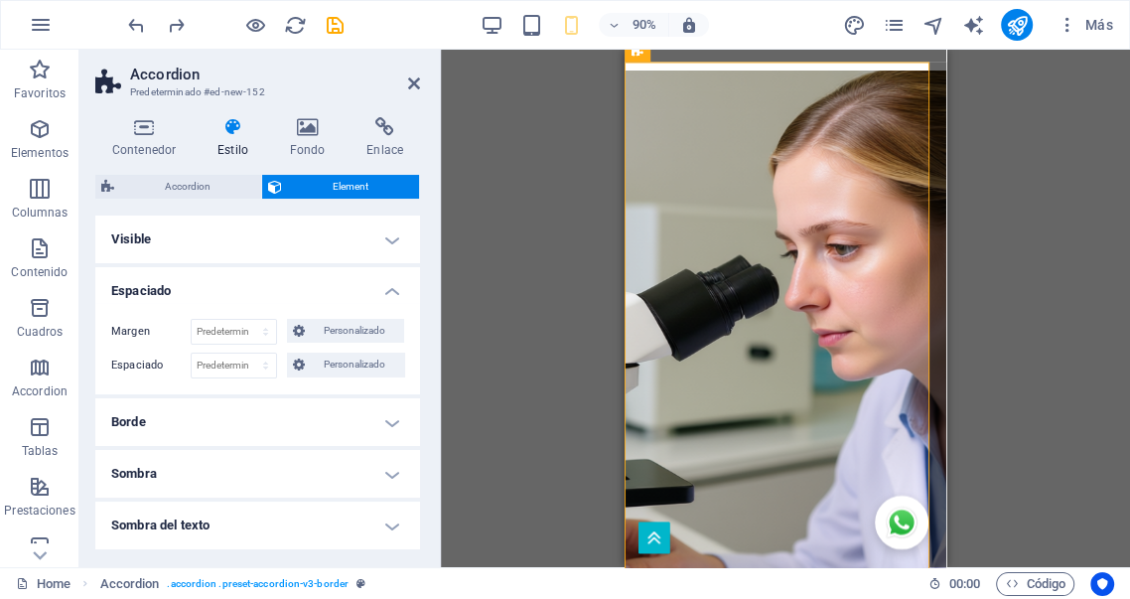
click at [389, 290] on h4 "Espaciado" at bounding box center [257, 285] width 325 height 36
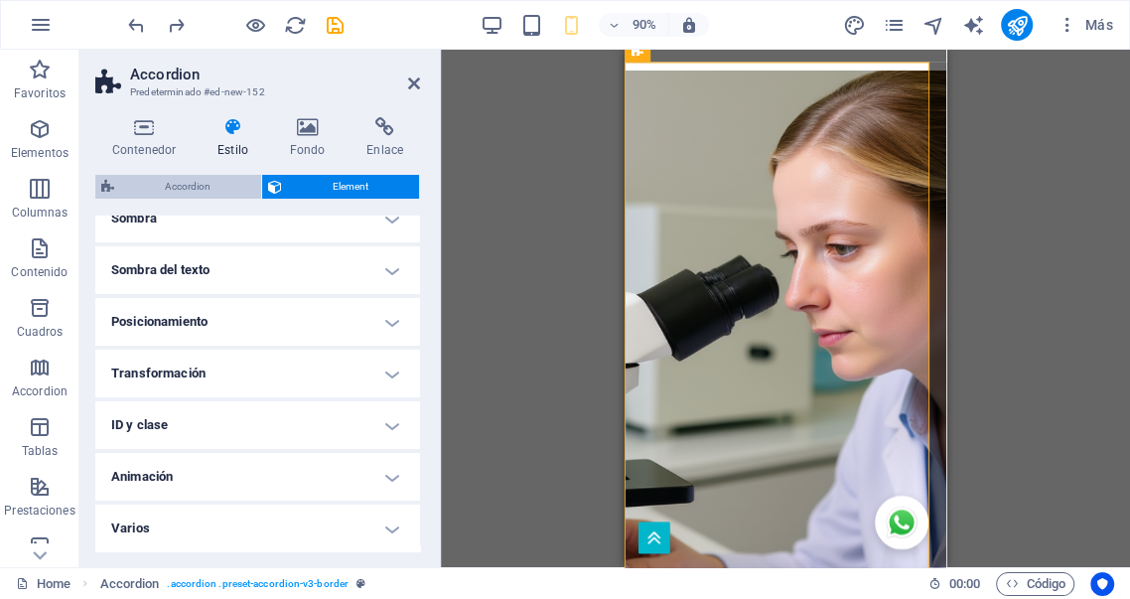
click at [190, 183] on span "Accordion" at bounding box center [187, 187] width 135 height 24
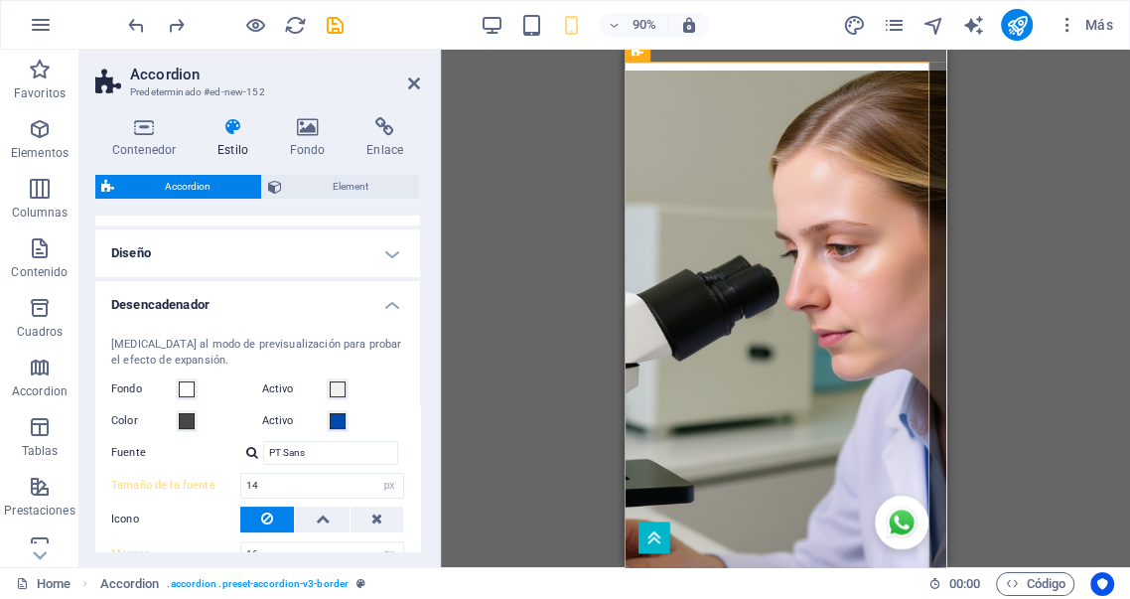
scroll to position [359, 0]
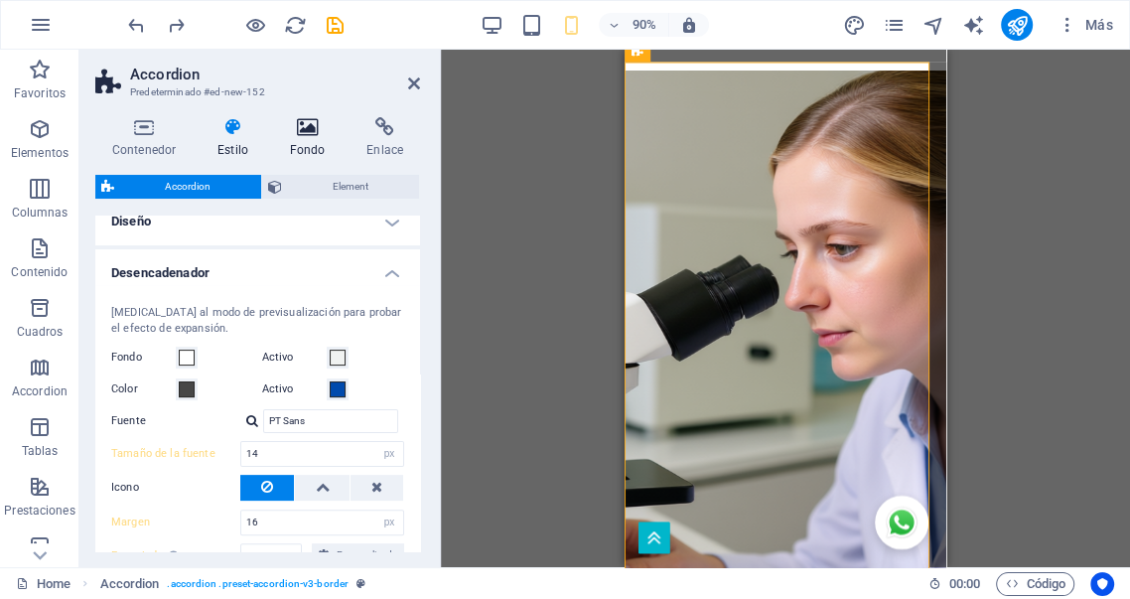
click at [316, 121] on icon at bounding box center [307, 127] width 69 height 20
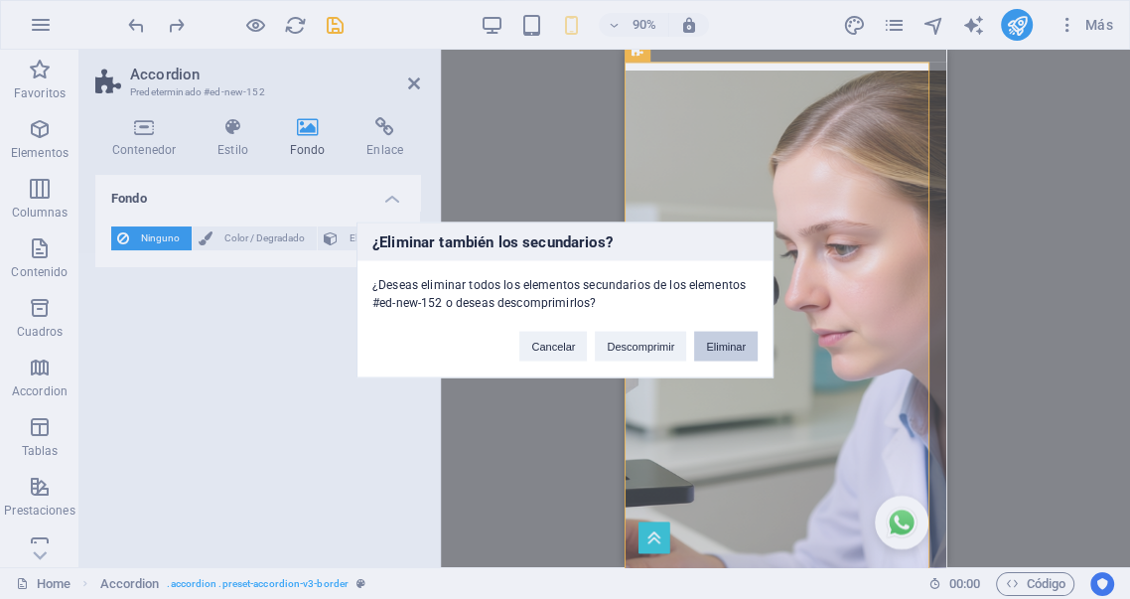
click at [732, 349] on button "Eliminar" at bounding box center [726, 346] width 64 height 30
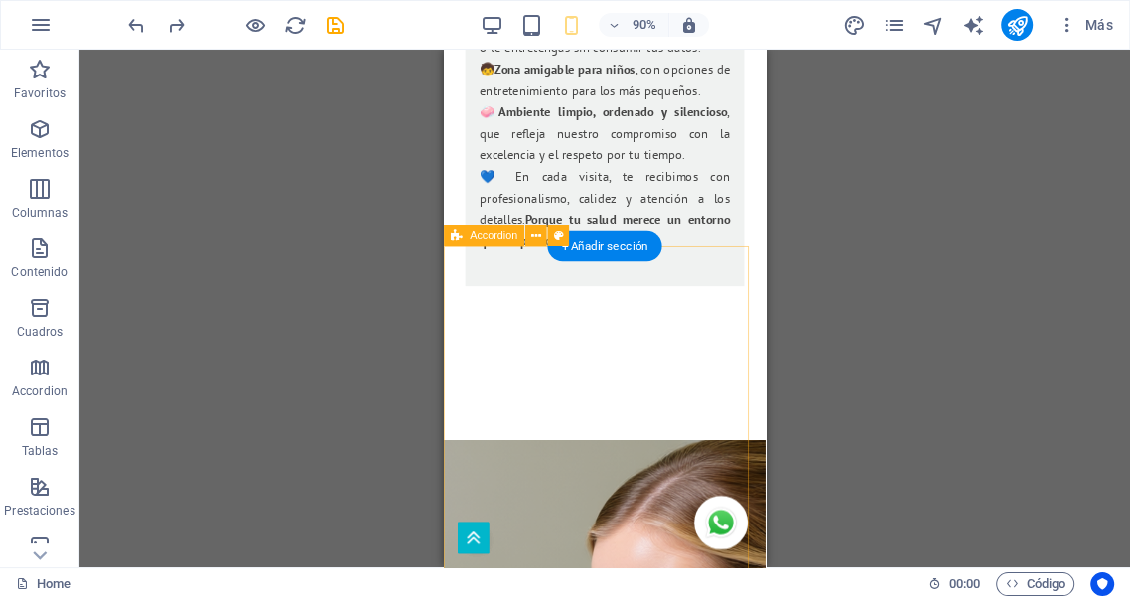
scroll to position [5862, 0]
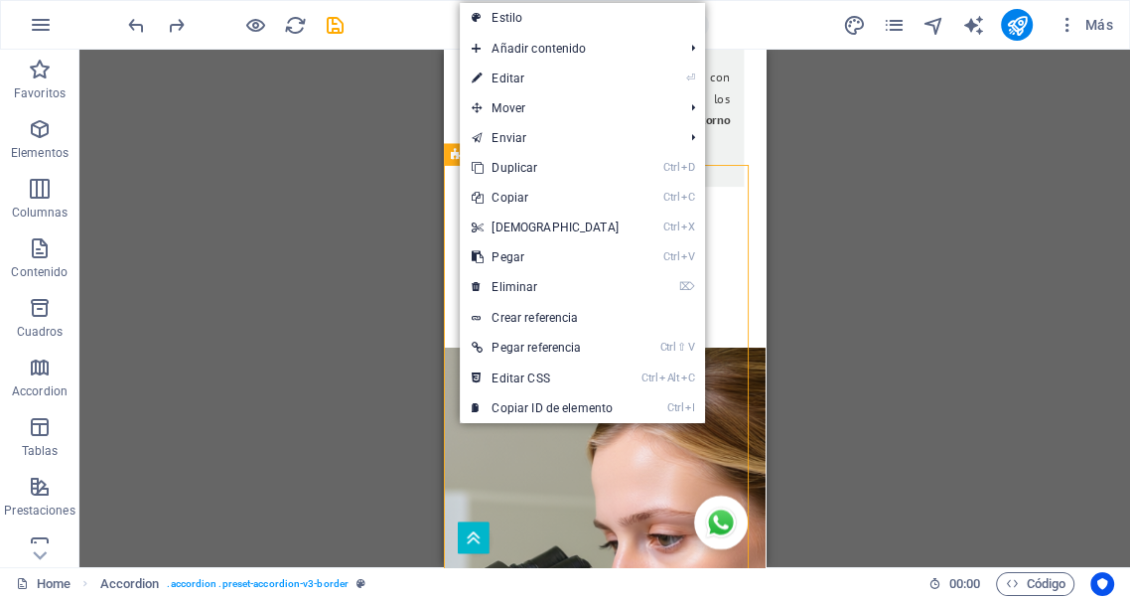
click at [405, 258] on div "Arrastra aquí para reemplazar el contenido existente. Si quieres crear un eleme…" at bounding box center [604, 308] width 1050 height 517
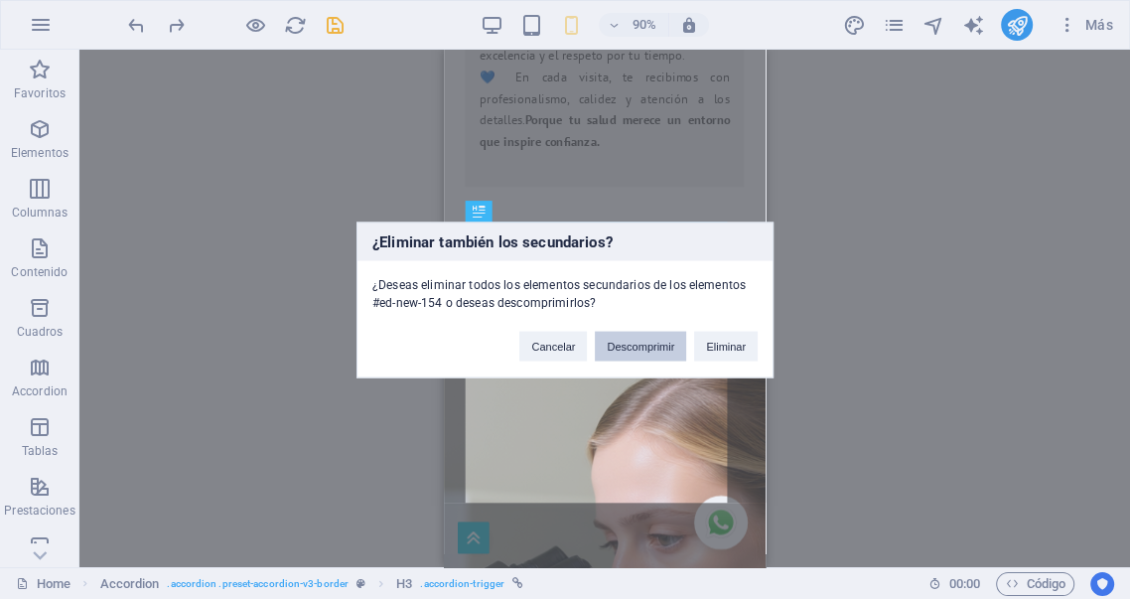
click at [651, 346] on button "Descomprimir" at bounding box center [640, 346] width 91 height 30
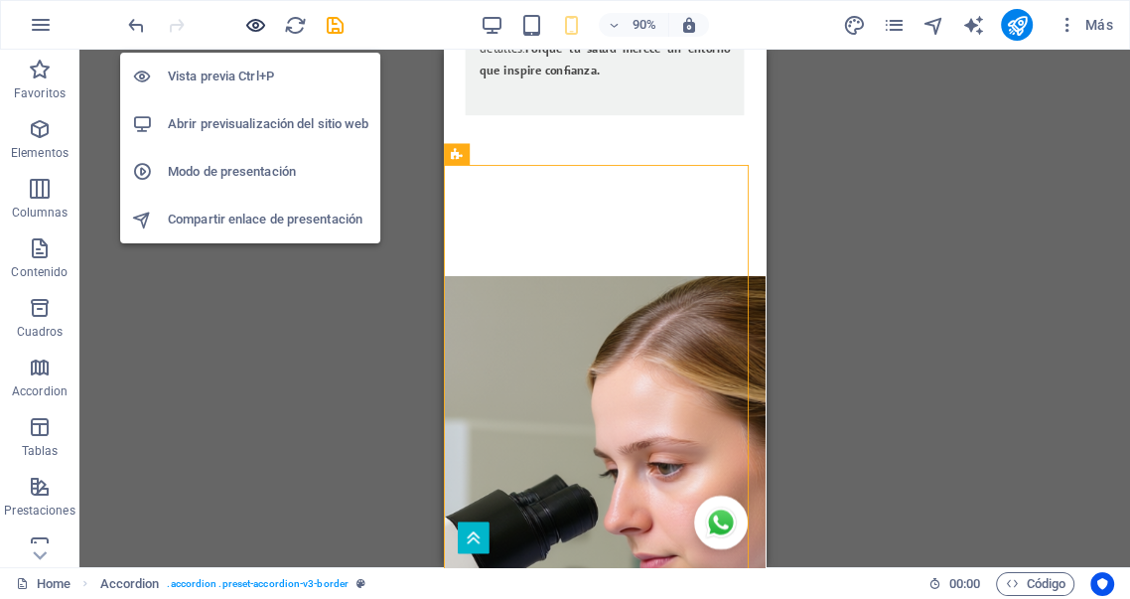
click at [262, 26] on icon "button" at bounding box center [255, 25] width 23 height 23
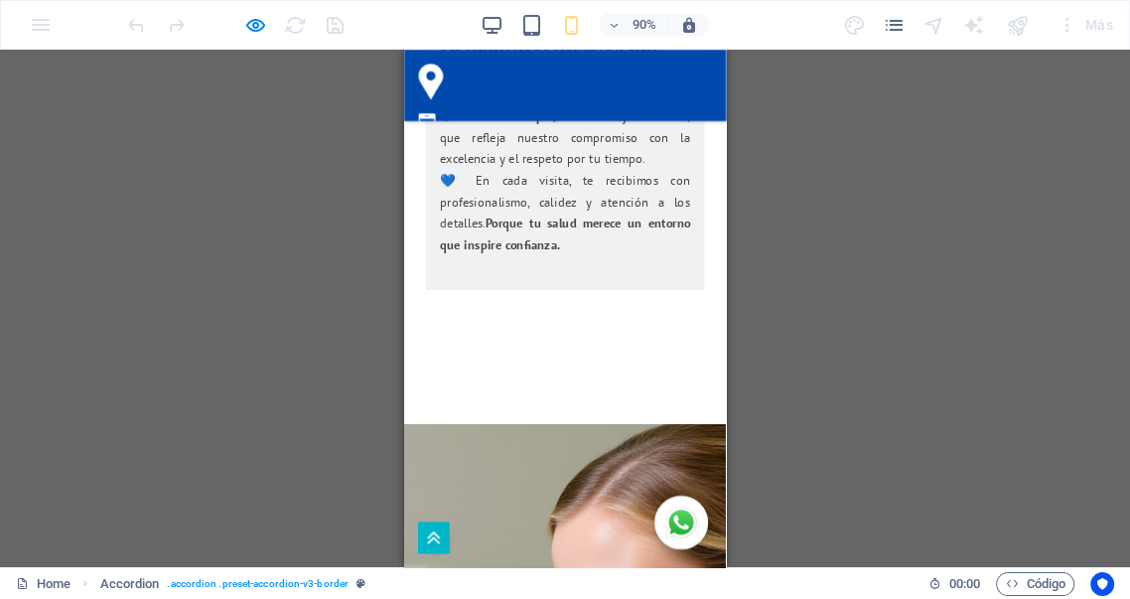
scroll to position [5569, 0]
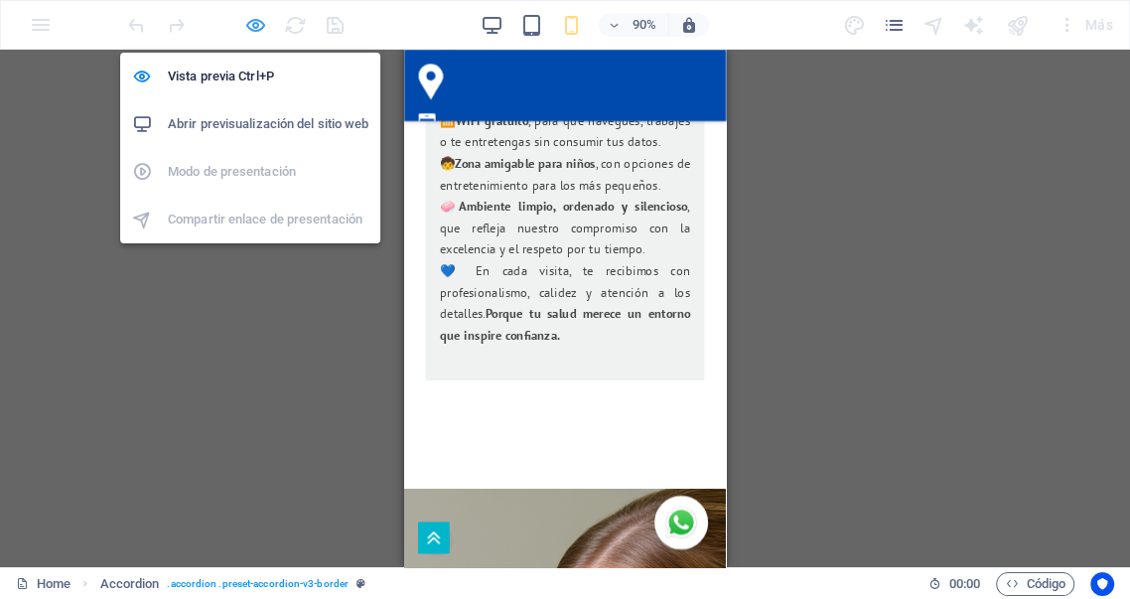
click at [258, 20] on icon "button" at bounding box center [255, 25] width 23 height 23
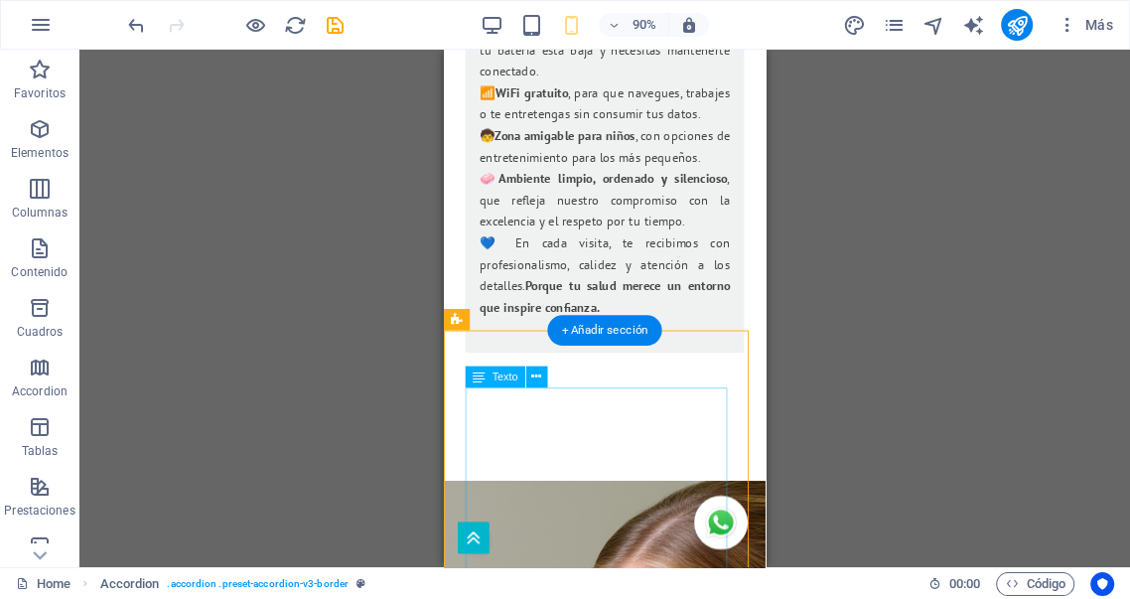
scroll to position [5679, 0]
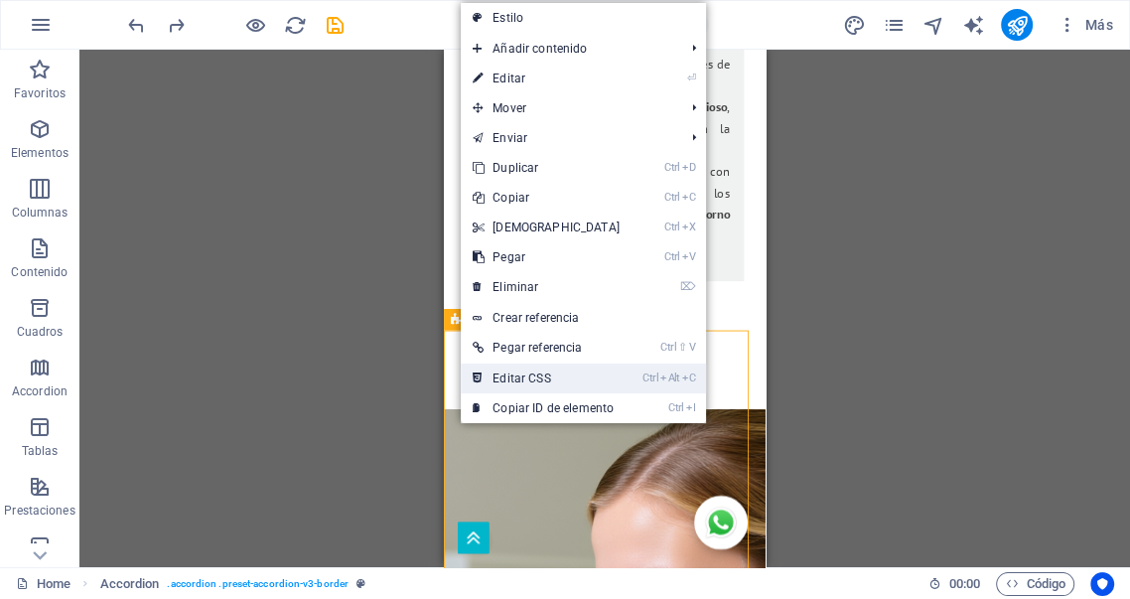
click at [524, 377] on link "Ctrl Alt C Editar CSS" at bounding box center [546, 378] width 171 height 30
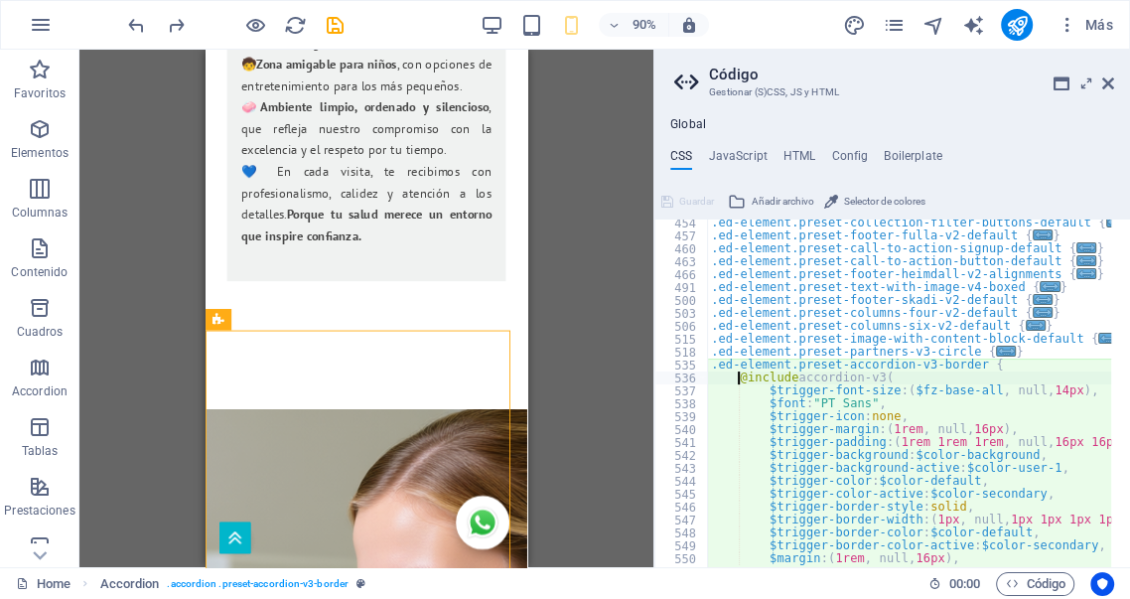
type textarea "@include accordion-v3("
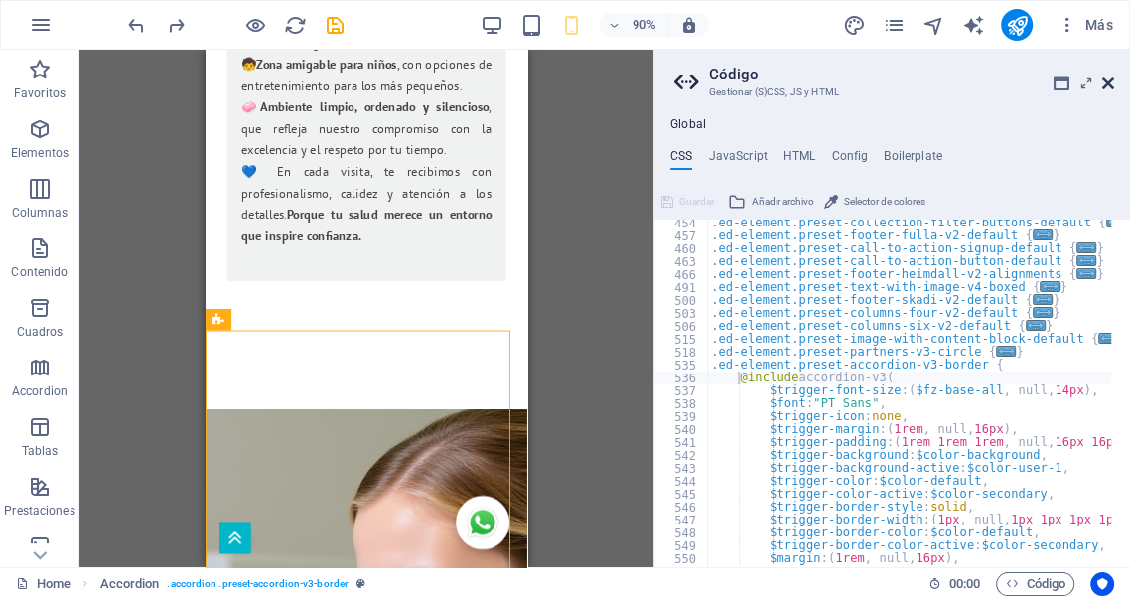
click at [1111, 83] on icon at bounding box center [1108, 83] width 12 height 16
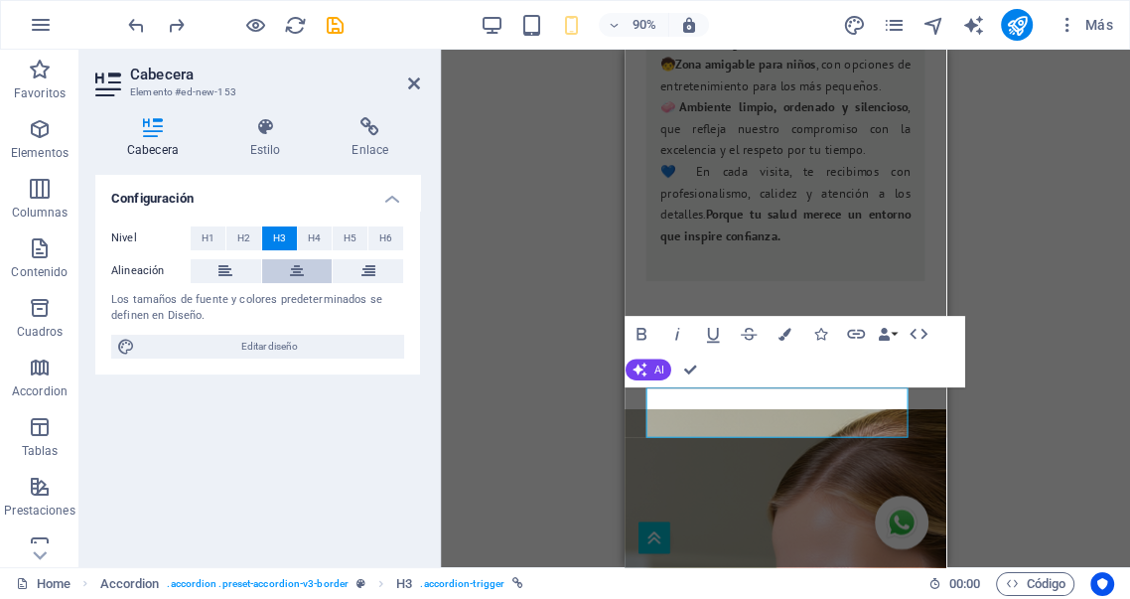
click at [301, 269] on icon at bounding box center [297, 271] width 14 height 24
click at [408, 84] on icon at bounding box center [414, 83] width 12 height 16
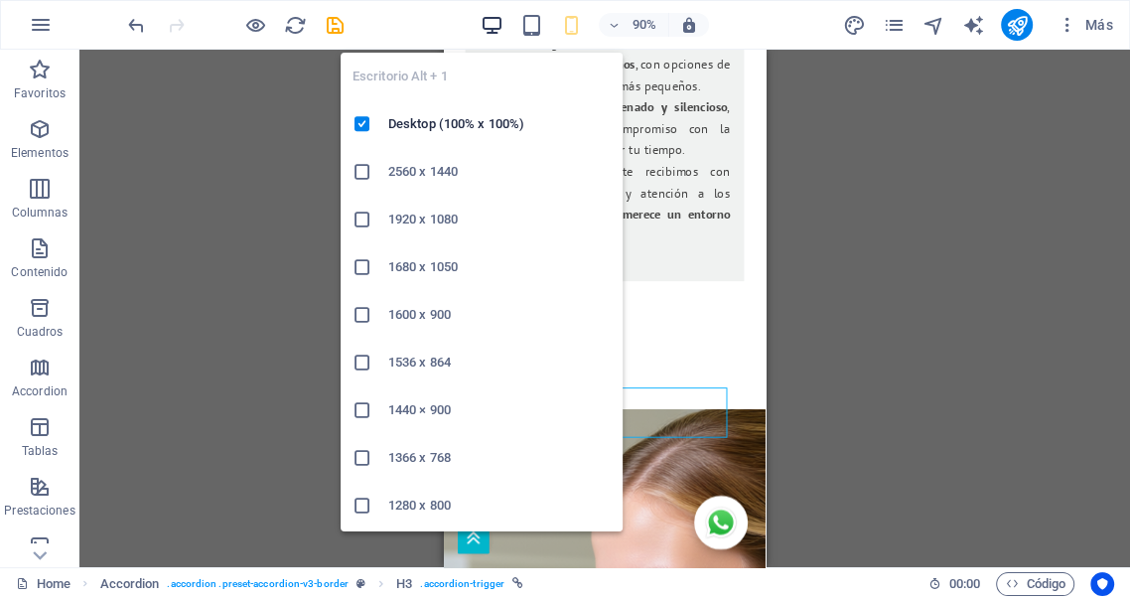
click at [491, 30] on icon "button" at bounding box center [492, 25] width 23 height 23
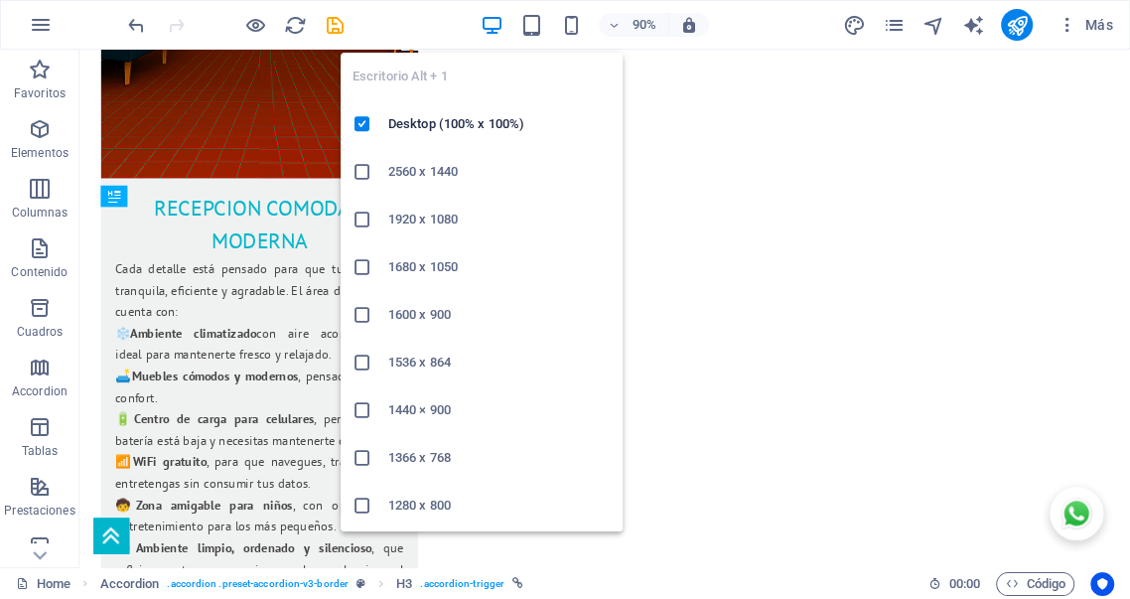
scroll to position [3283, 0]
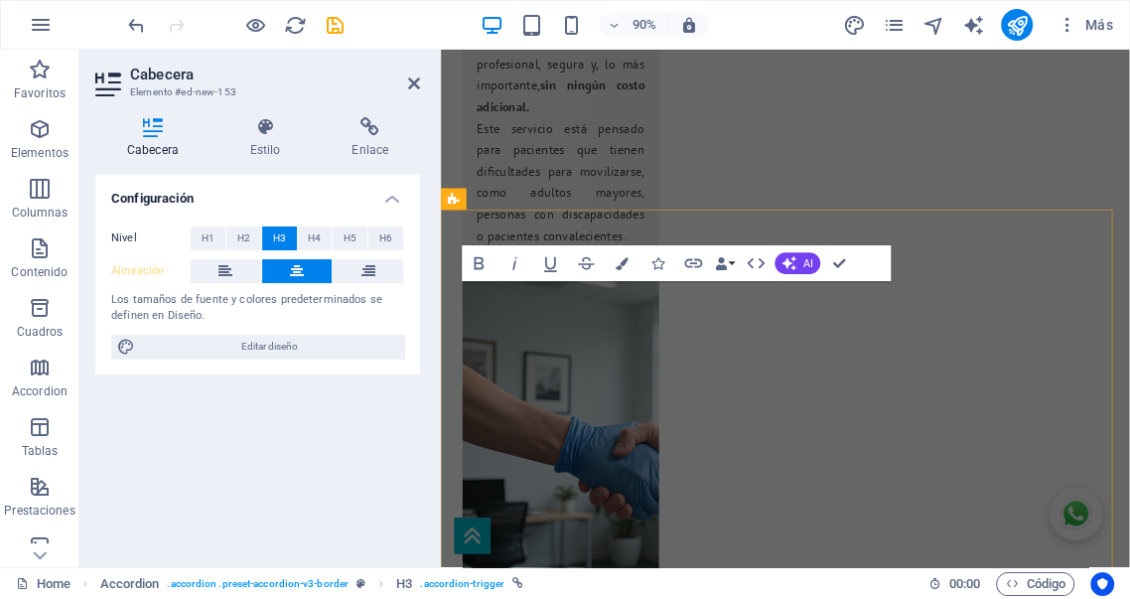
scroll to position [3710, 0]
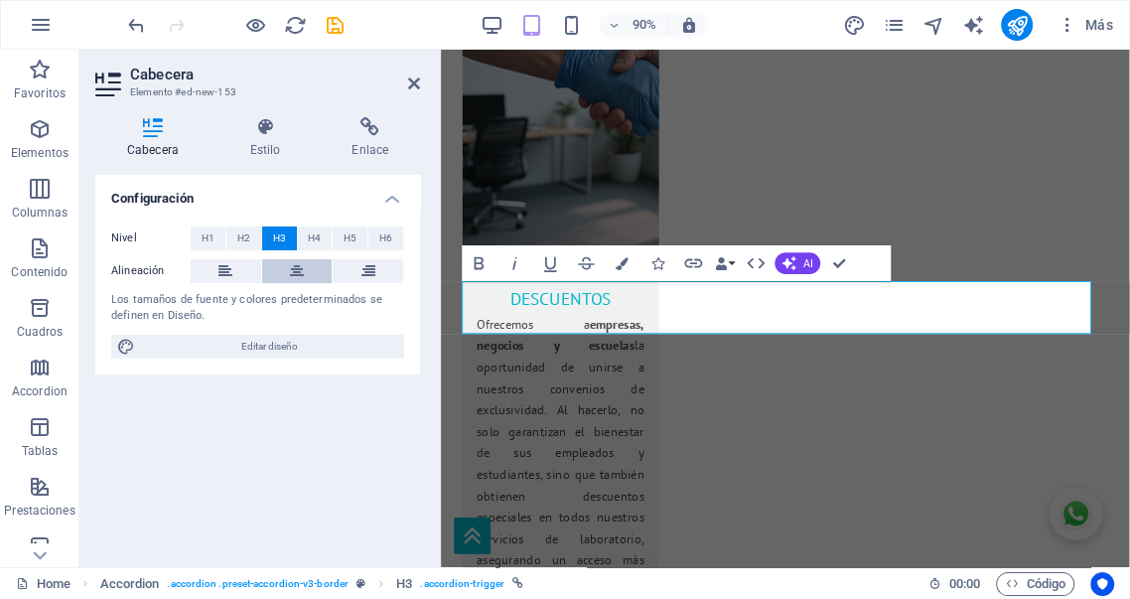
click at [305, 273] on button at bounding box center [297, 271] width 70 height 24
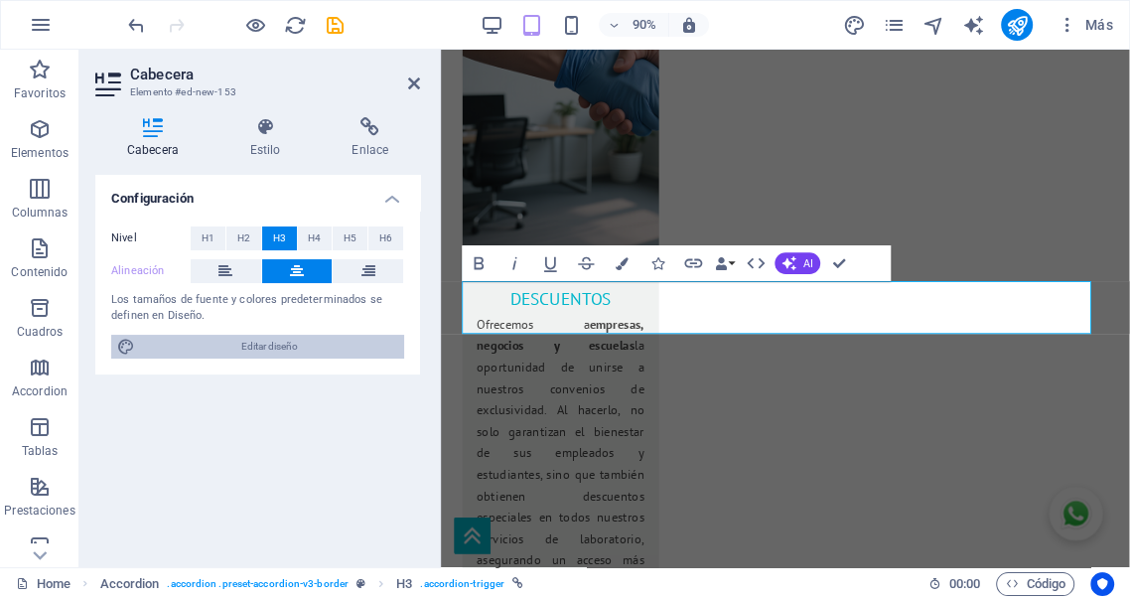
click at [278, 345] on span "Editar diseño" at bounding box center [269, 347] width 257 height 24
select select "700"
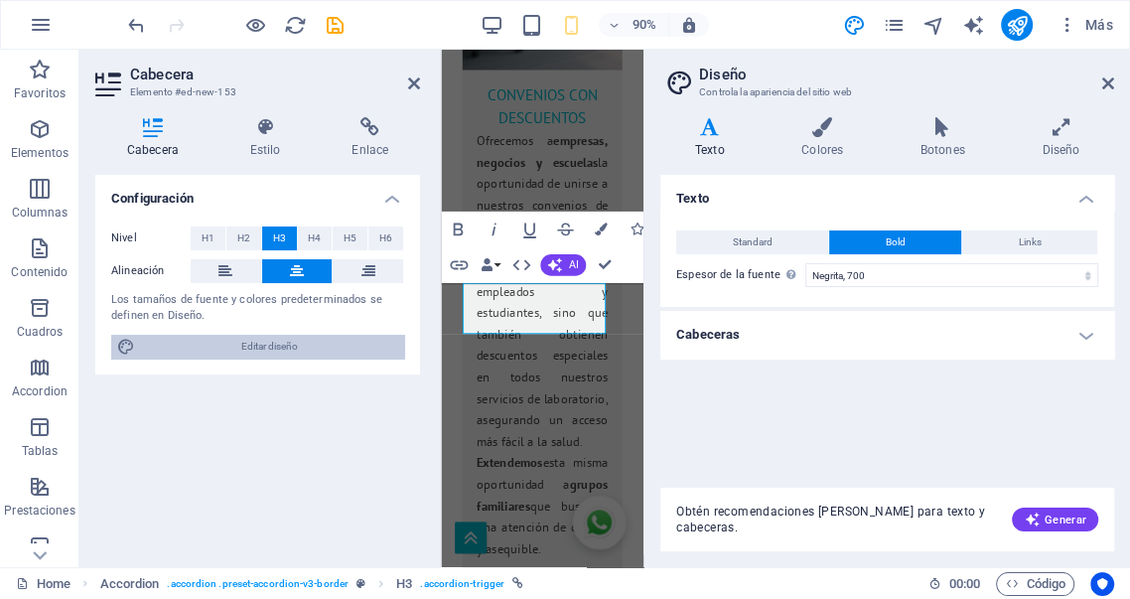
scroll to position [7953, 0]
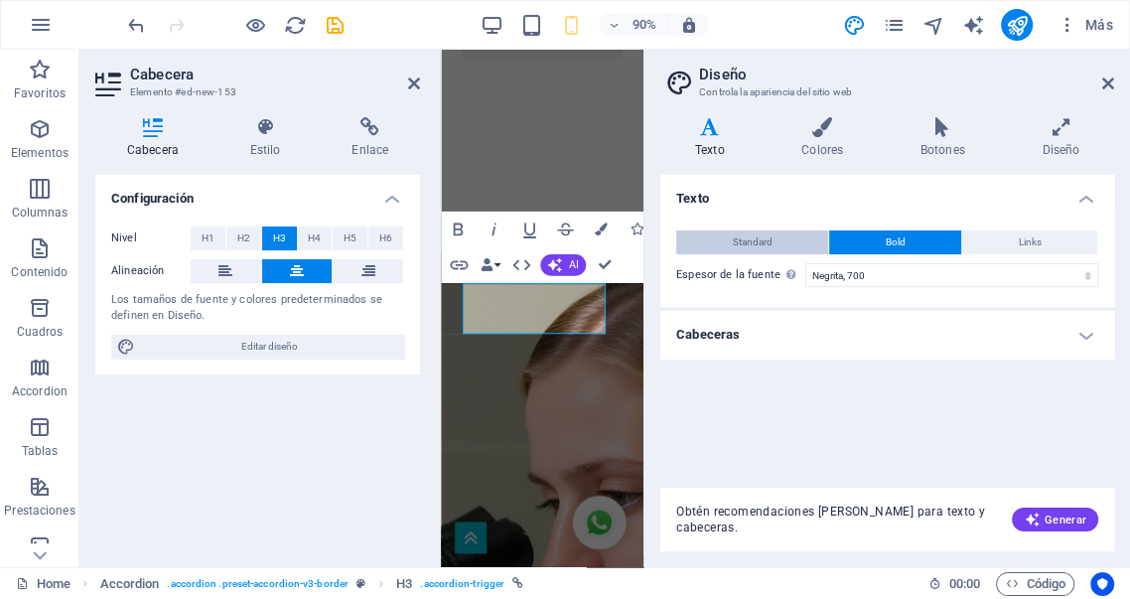
click at [792, 244] on button "Standard" at bounding box center [752, 242] width 152 height 24
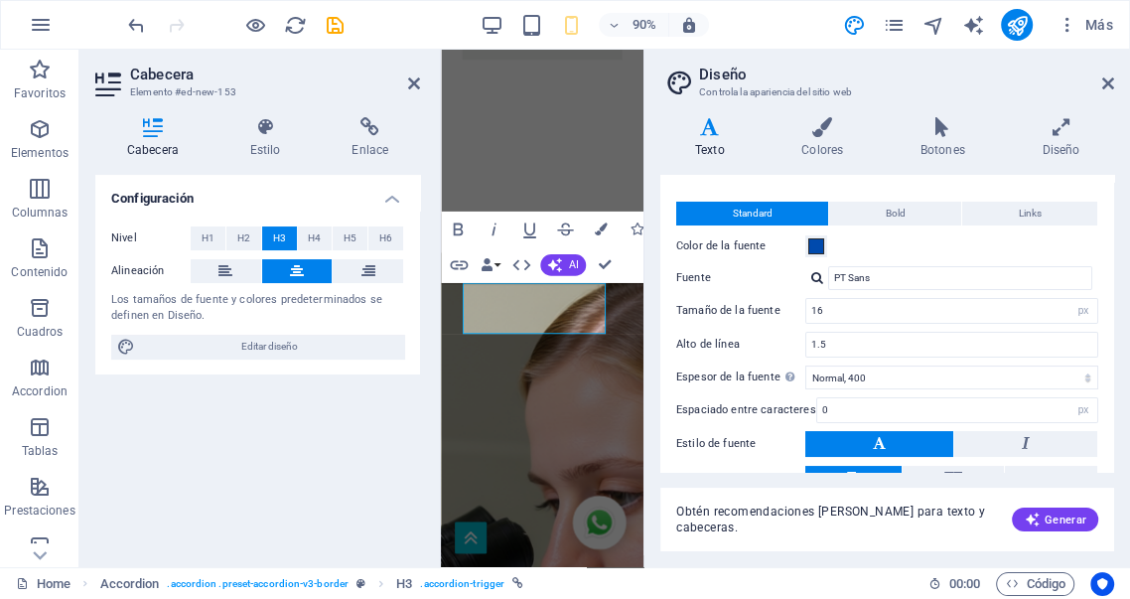
scroll to position [110, 0]
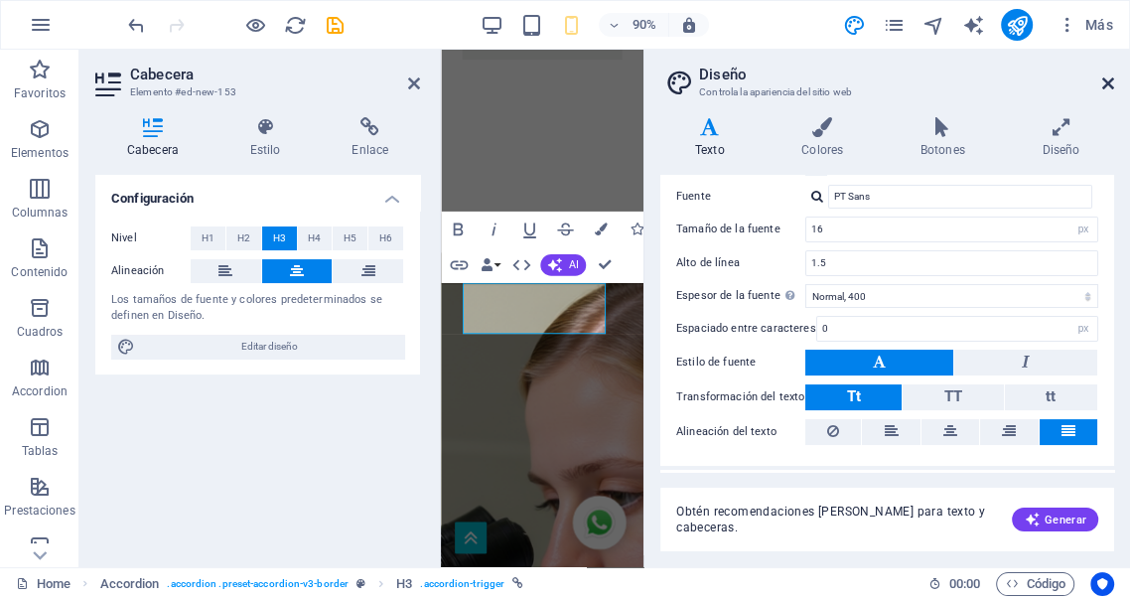
click at [1105, 85] on icon at bounding box center [1108, 83] width 12 height 16
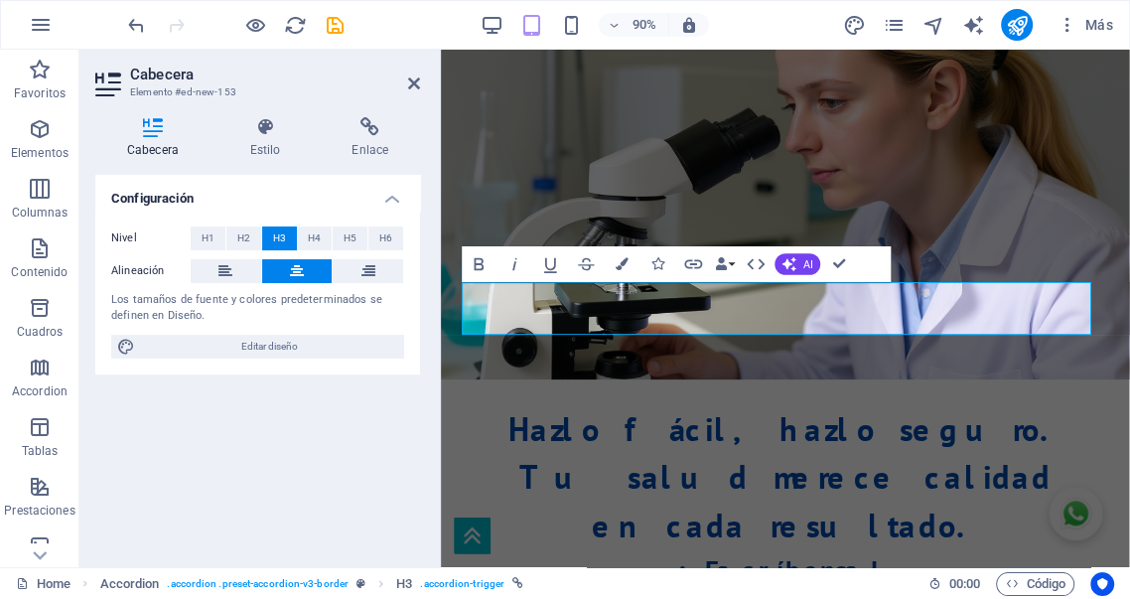
scroll to position [3709, 0]
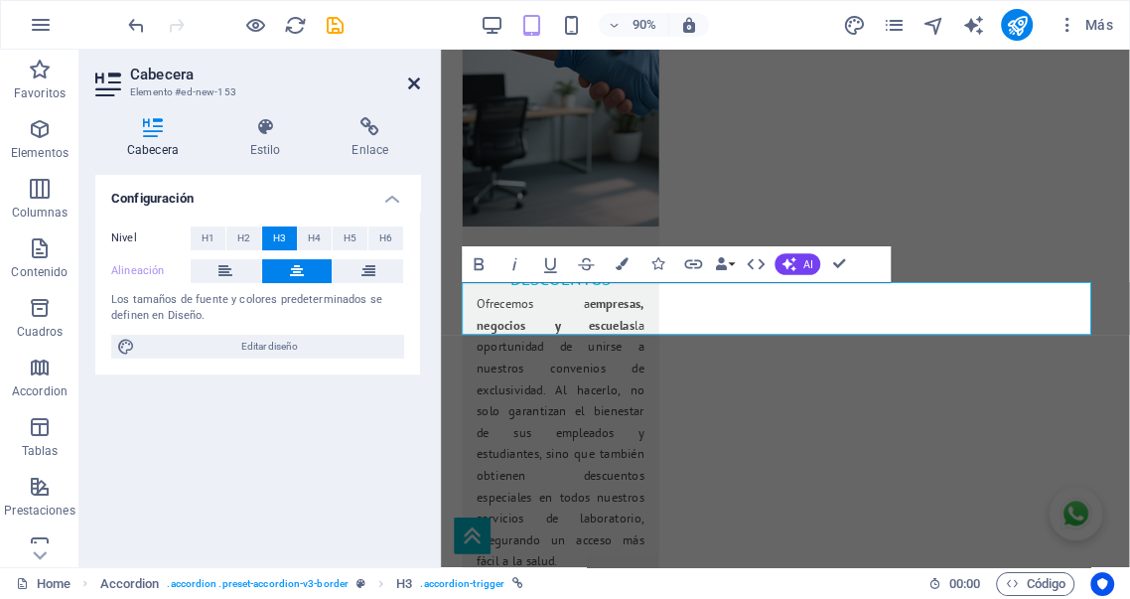
click at [413, 85] on icon at bounding box center [414, 83] width 12 height 16
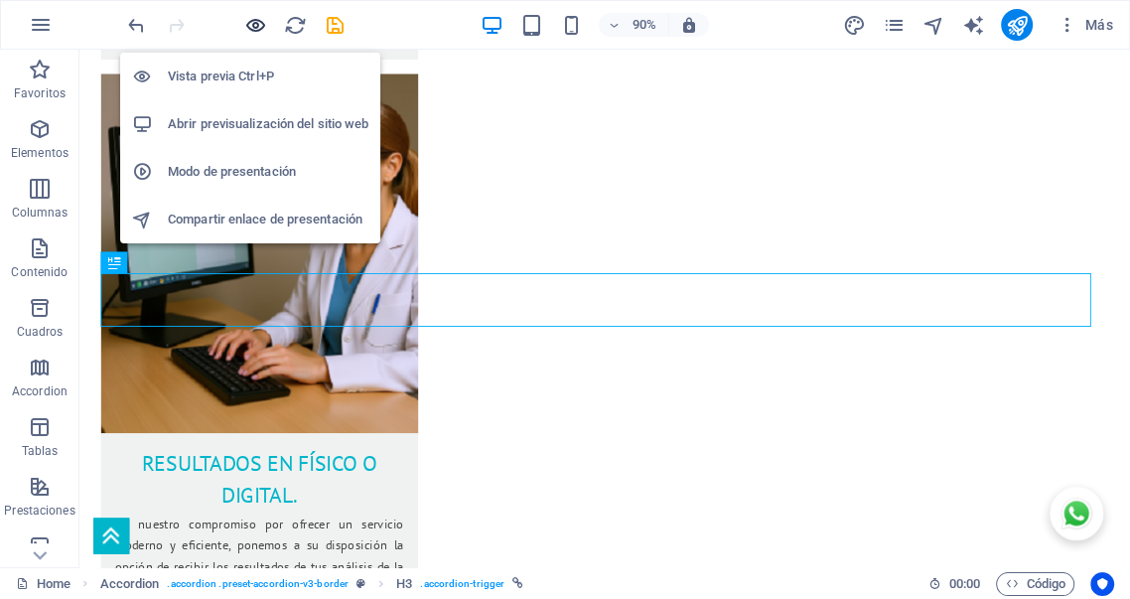
scroll to position [3283, 0]
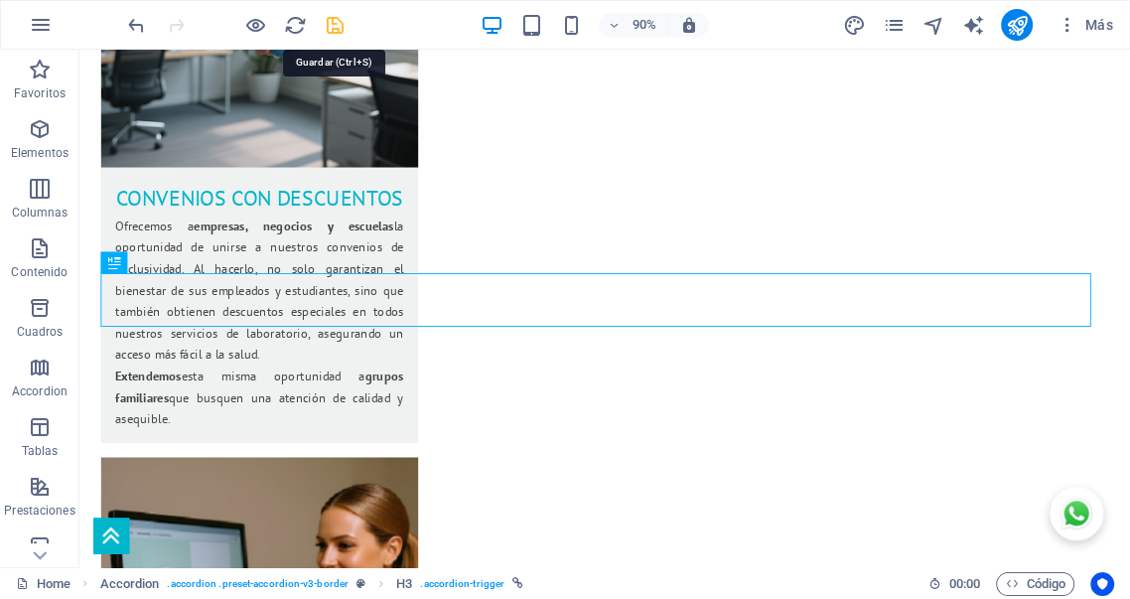
click at [338, 28] on icon "save" at bounding box center [335, 25] width 23 height 23
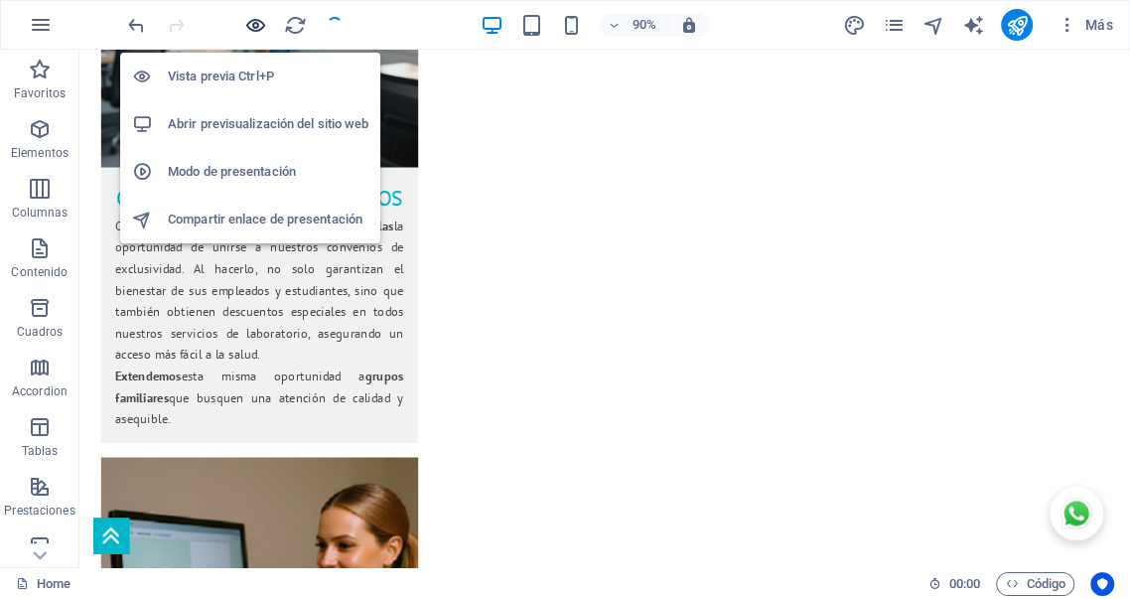
click at [260, 21] on icon "button" at bounding box center [255, 25] width 23 height 23
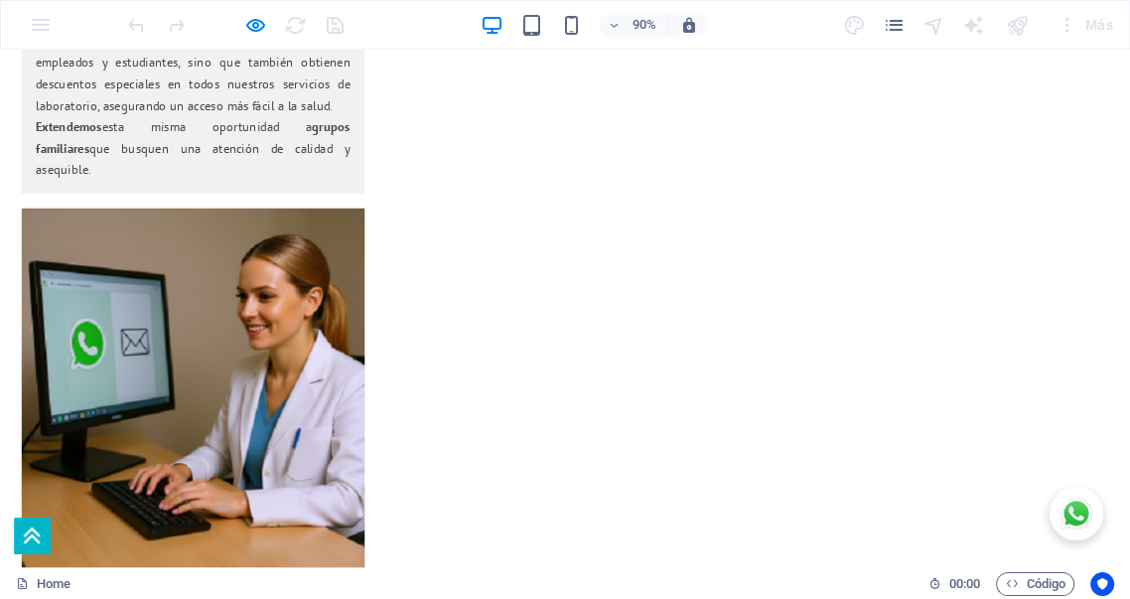
scroll to position [3430, 0]
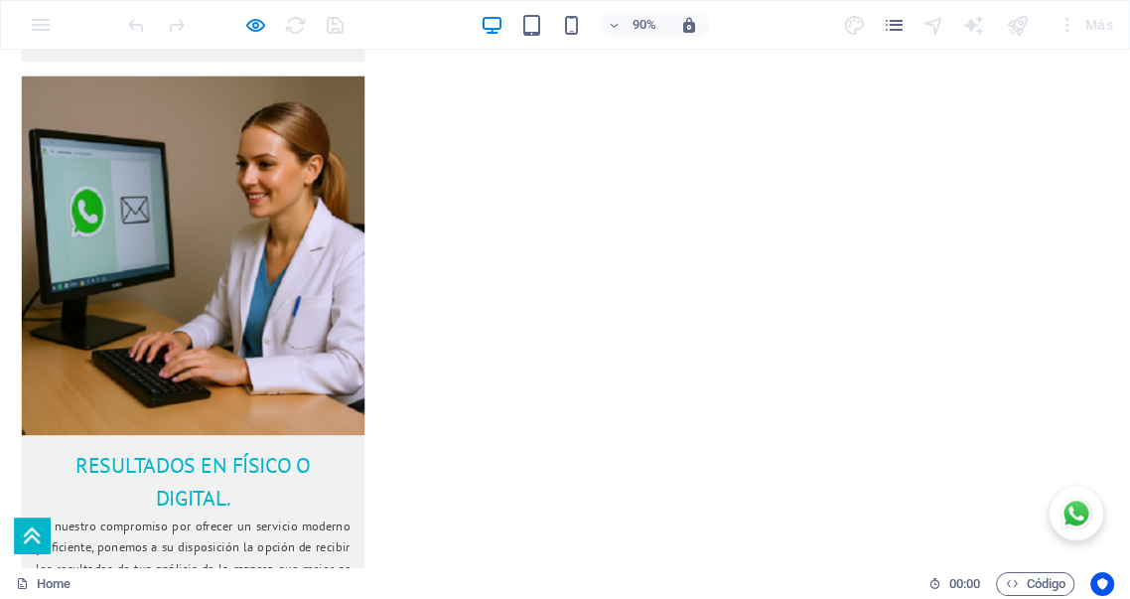
scroll to position [3577, 0]
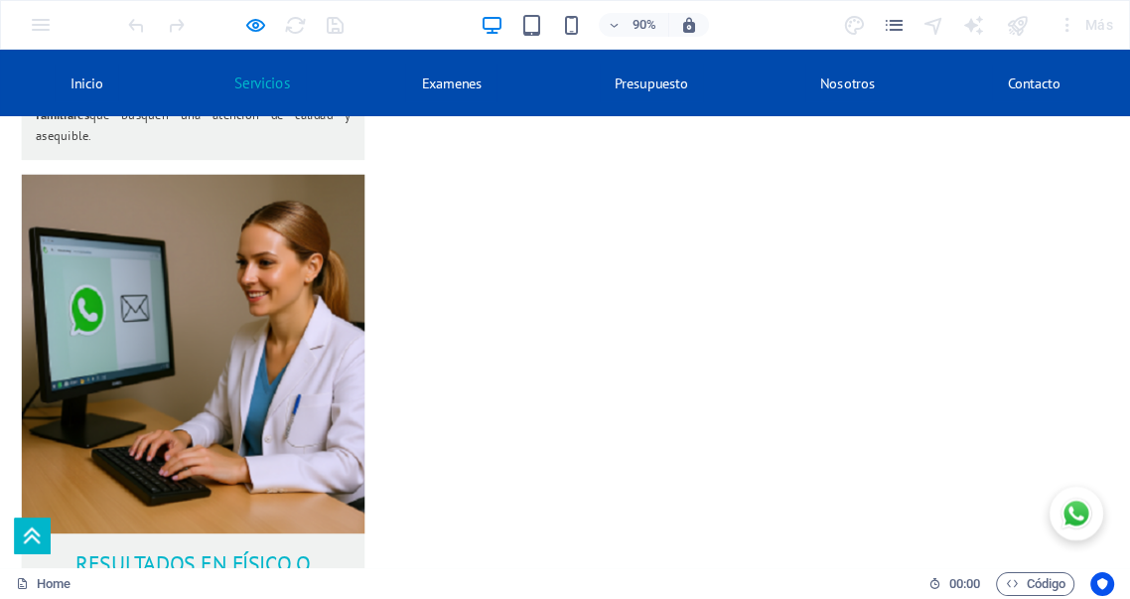
scroll to position [3430, 0]
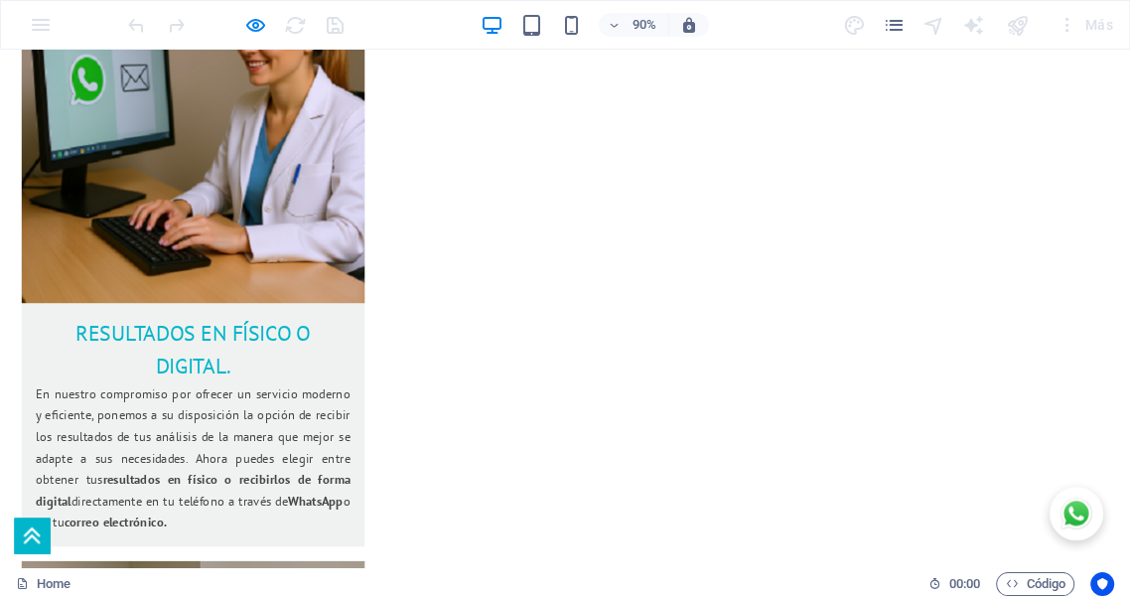
scroll to position [3725, 0]
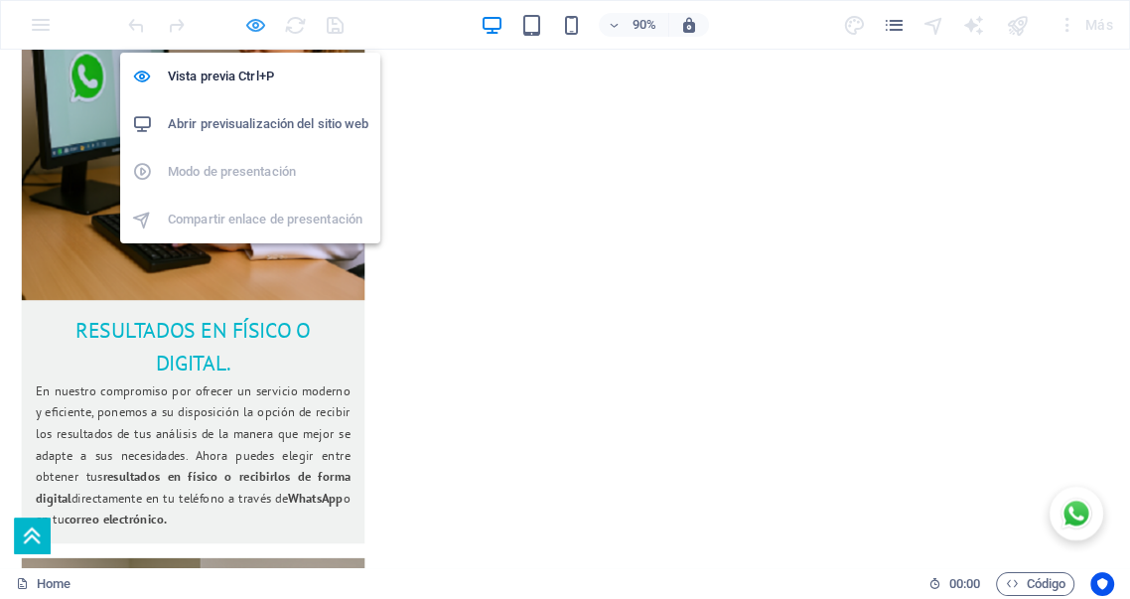
click at [262, 21] on icon "button" at bounding box center [255, 25] width 23 height 23
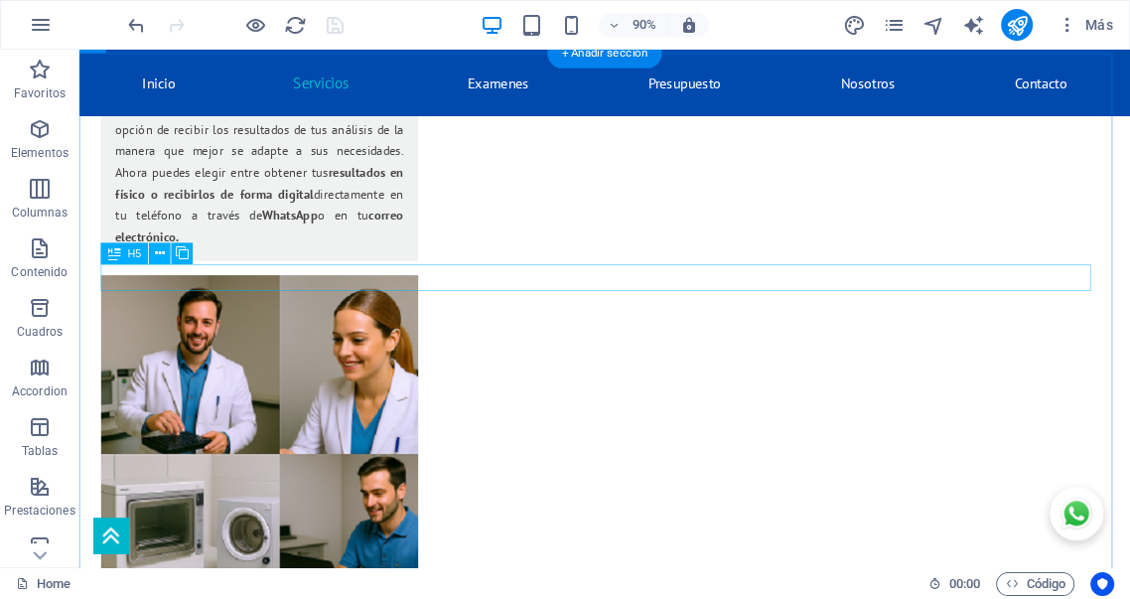
scroll to position [4122, 0]
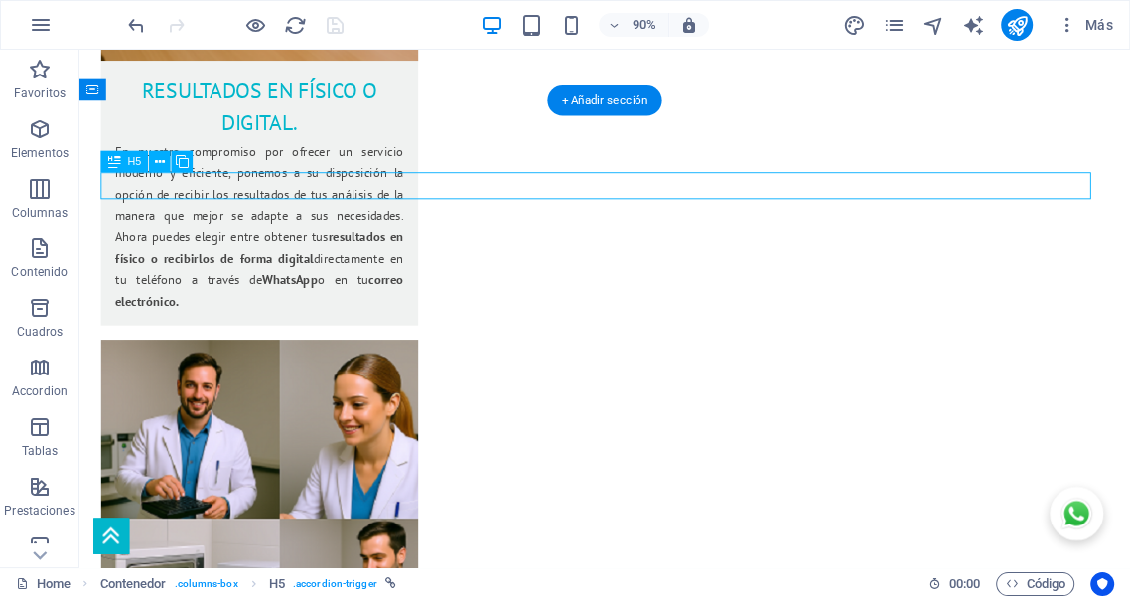
scroll to position [4565, 0]
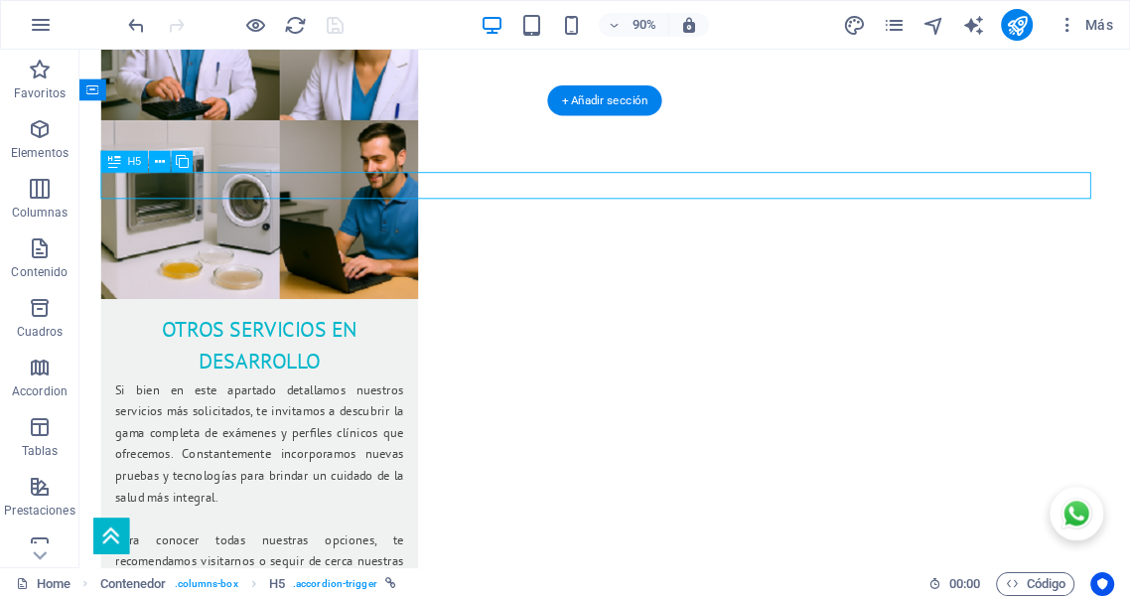
select select "px"
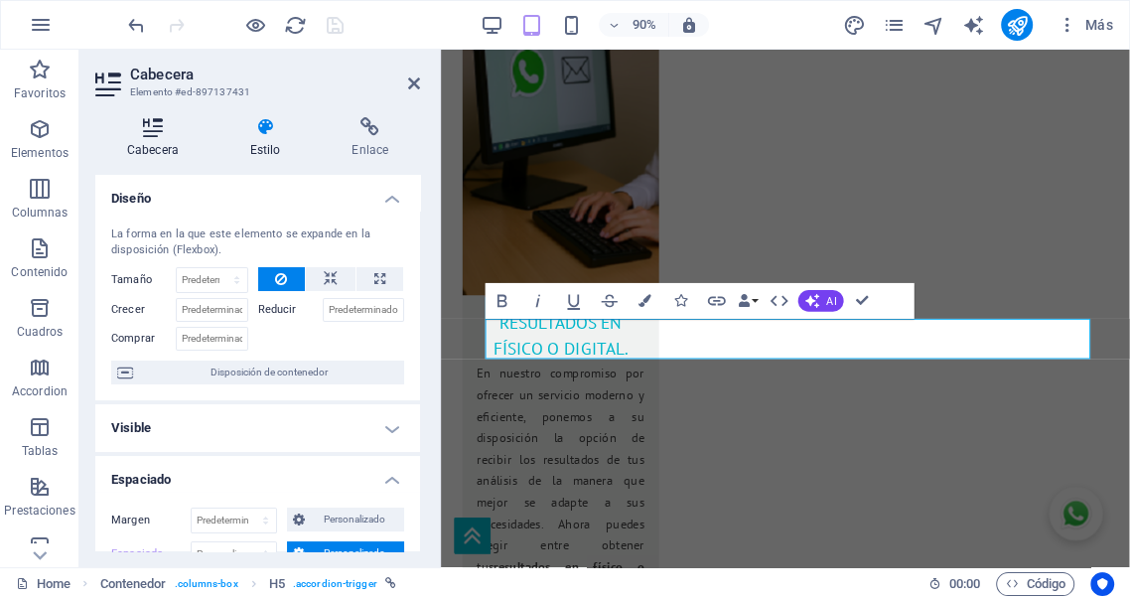
click at [148, 122] on icon at bounding box center [152, 127] width 115 height 20
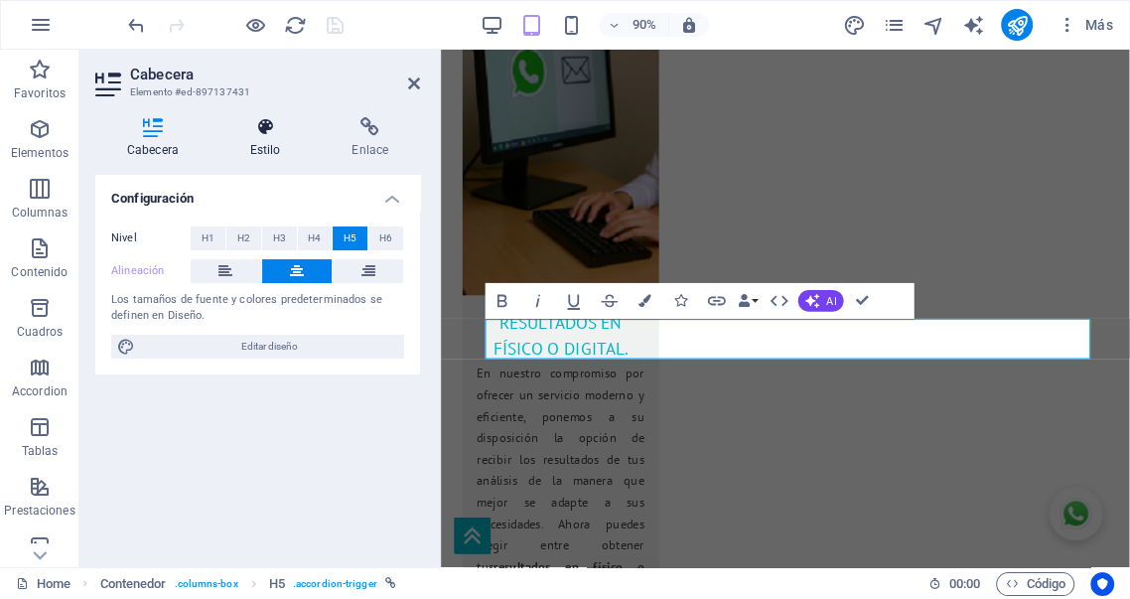
click at [269, 133] on icon at bounding box center [265, 127] width 94 height 20
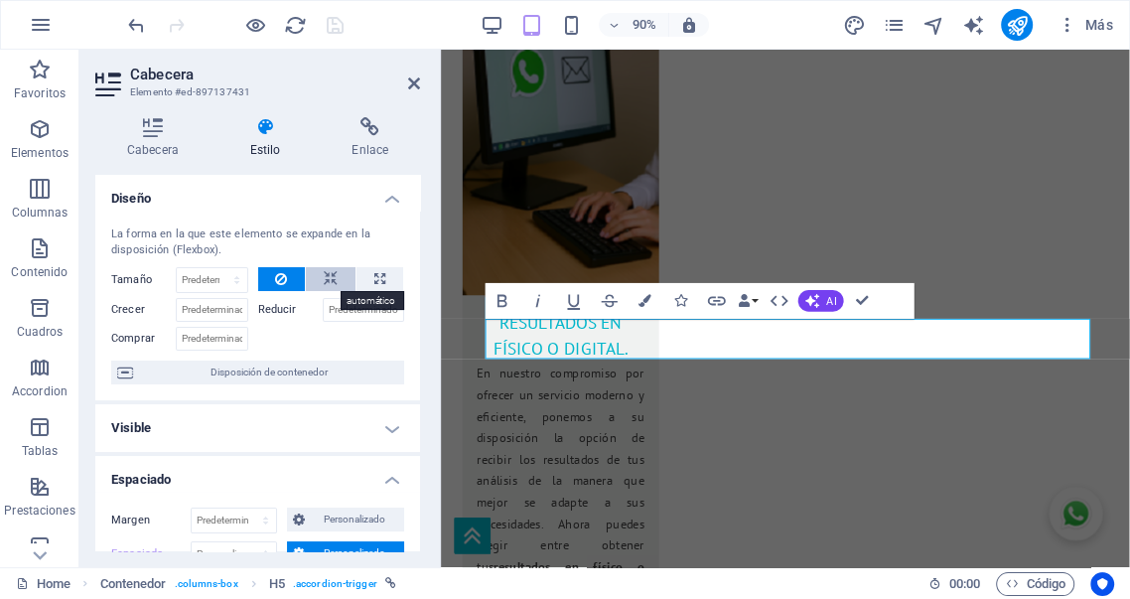
click at [327, 276] on icon at bounding box center [331, 279] width 14 height 24
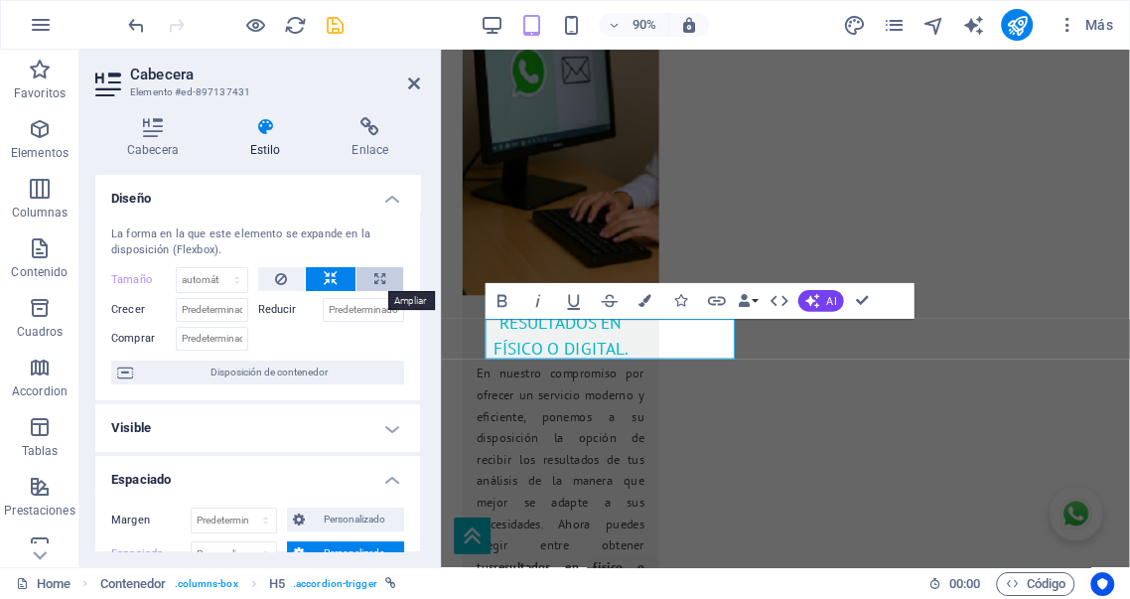
click at [381, 278] on button at bounding box center [379, 279] width 47 height 24
type input "100"
select select "%"
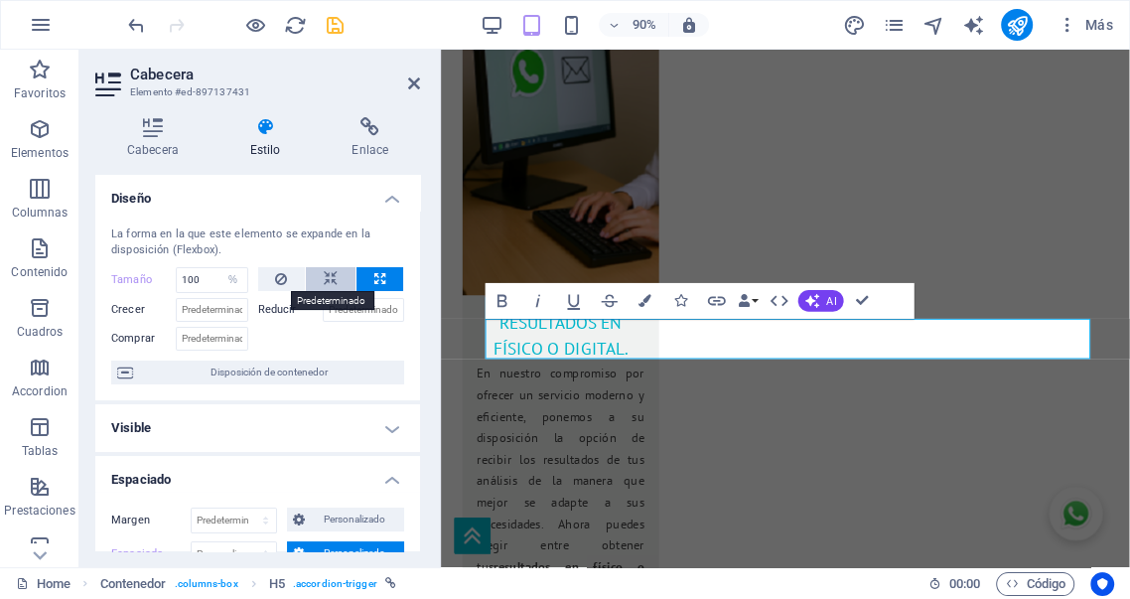
click at [288, 284] on button at bounding box center [282, 279] width 48 height 24
select select "DISABLED_OPTION_VALUE"
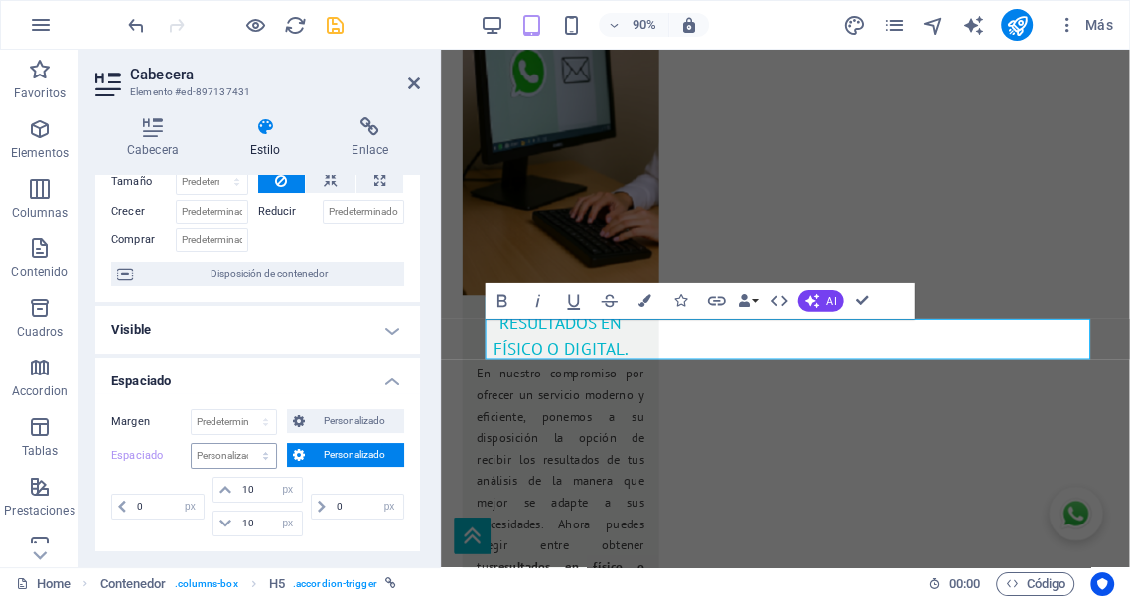
scroll to position [110, 0]
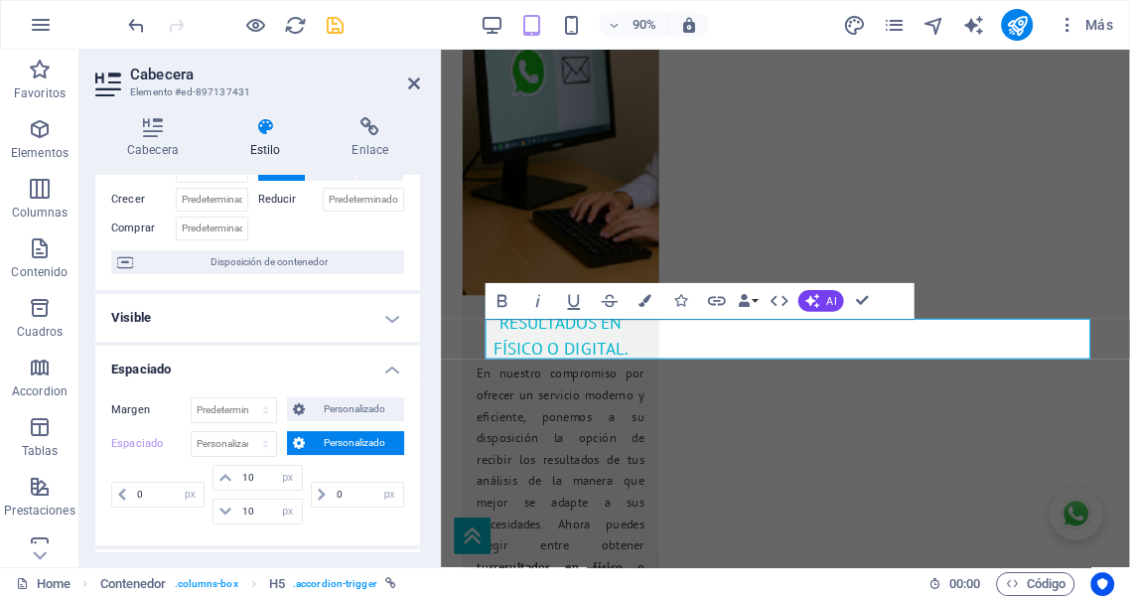
click at [390, 314] on h4 "Visible" at bounding box center [257, 318] width 325 height 48
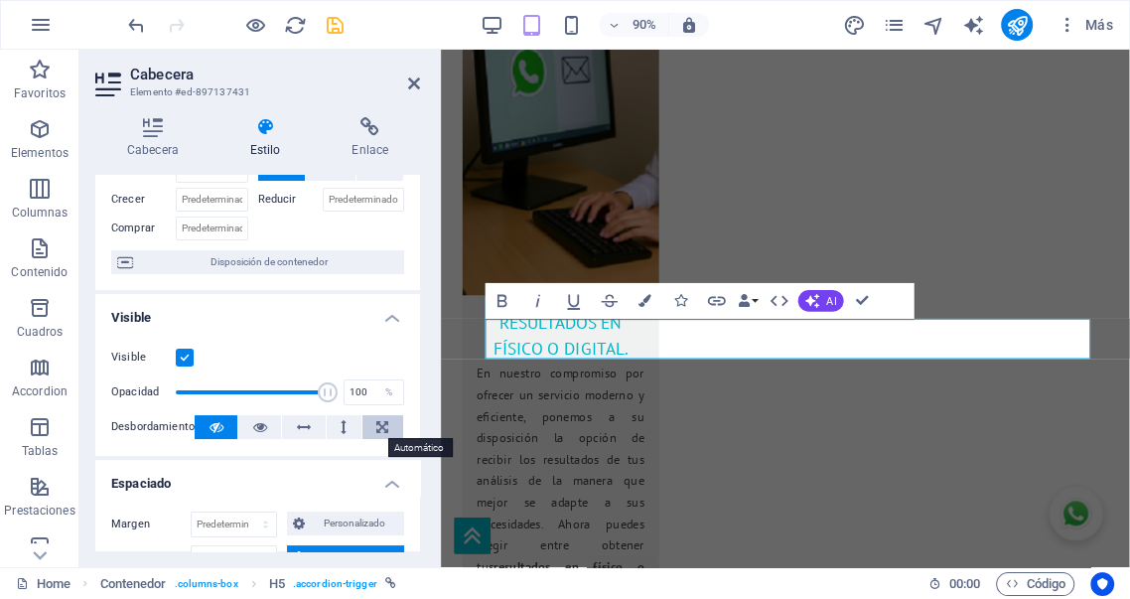
click at [376, 431] on icon at bounding box center [382, 427] width 12 height 24
click at [214, 430] on icon at bounding box center [216, 427] width 14 height 24
click at [387, 319] on h4 "Visible" at bounding box center [257, 312] width 325 height 36
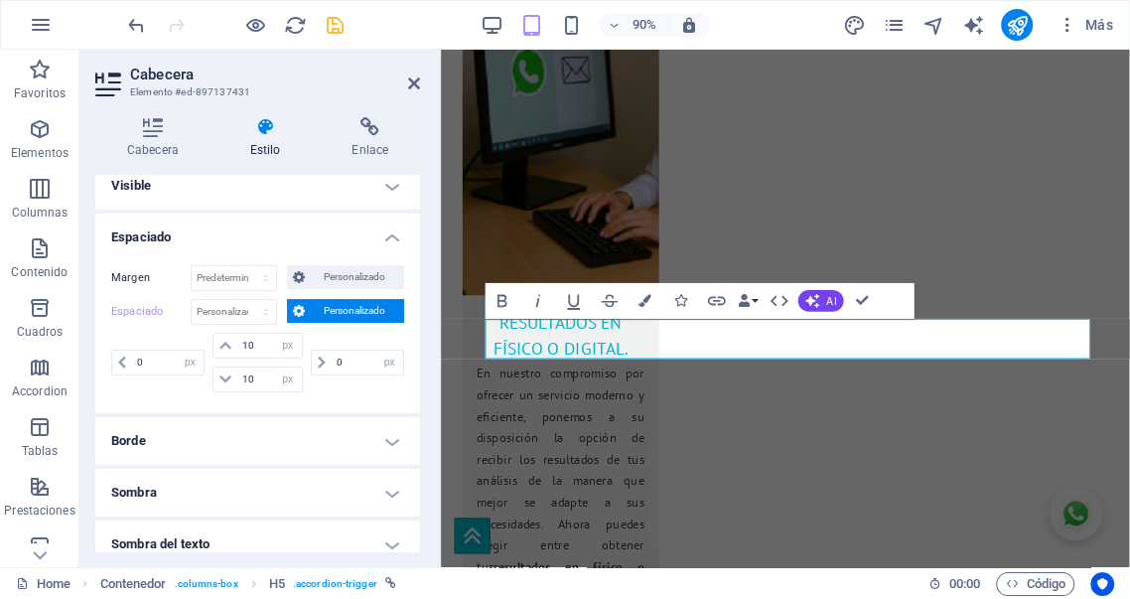
scroll to position [257, 0]
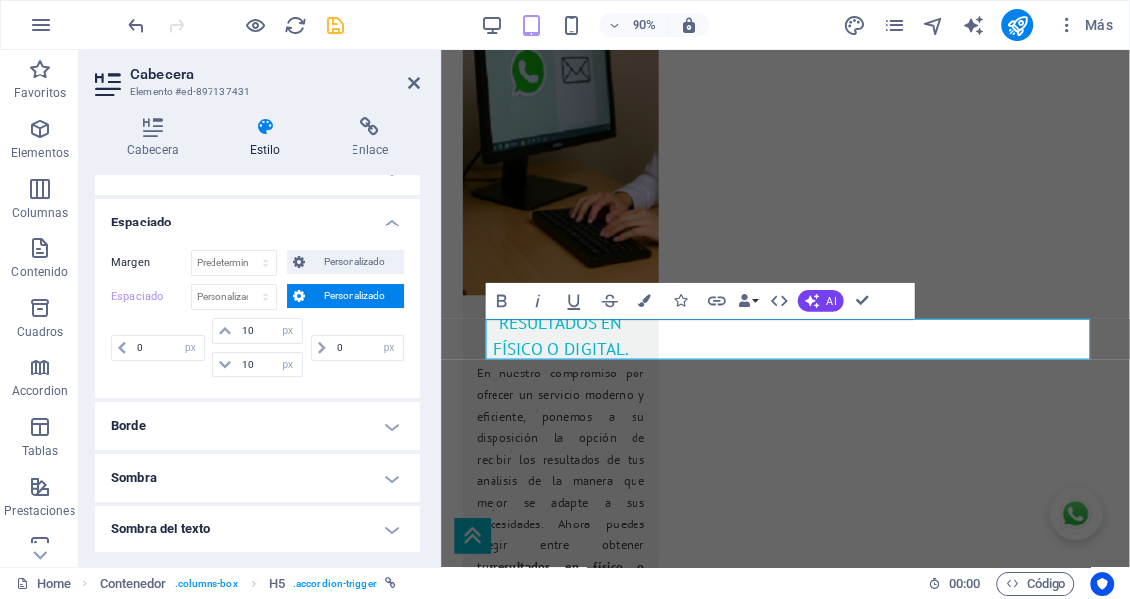
click at [364, 427] on h4 "Borde" at bounding box center [257, 426] width 325 height 48
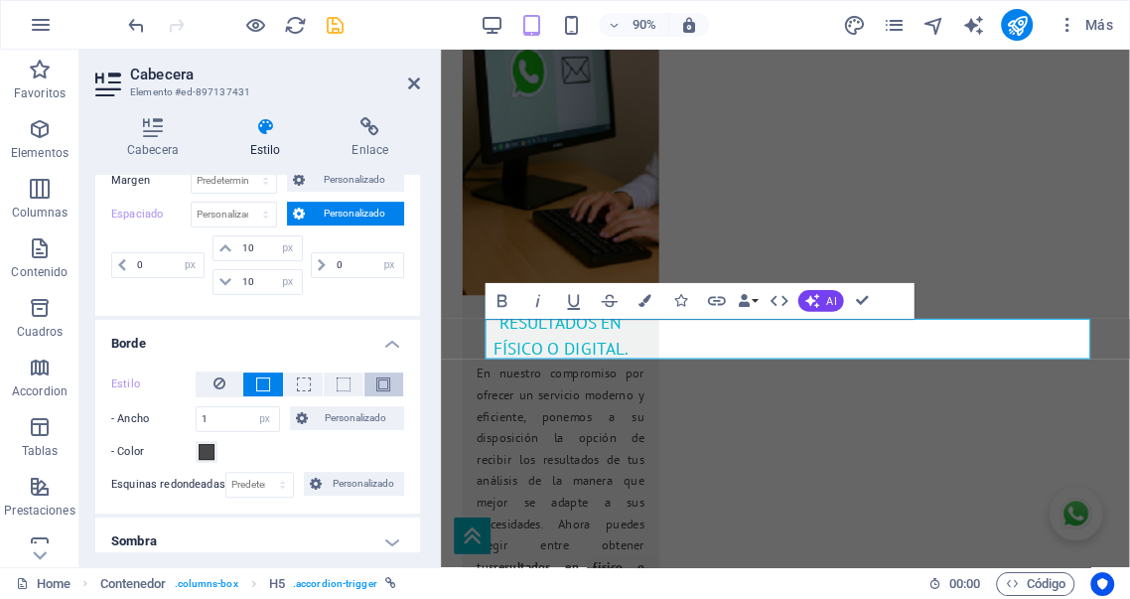
scroll to position [367, 0]
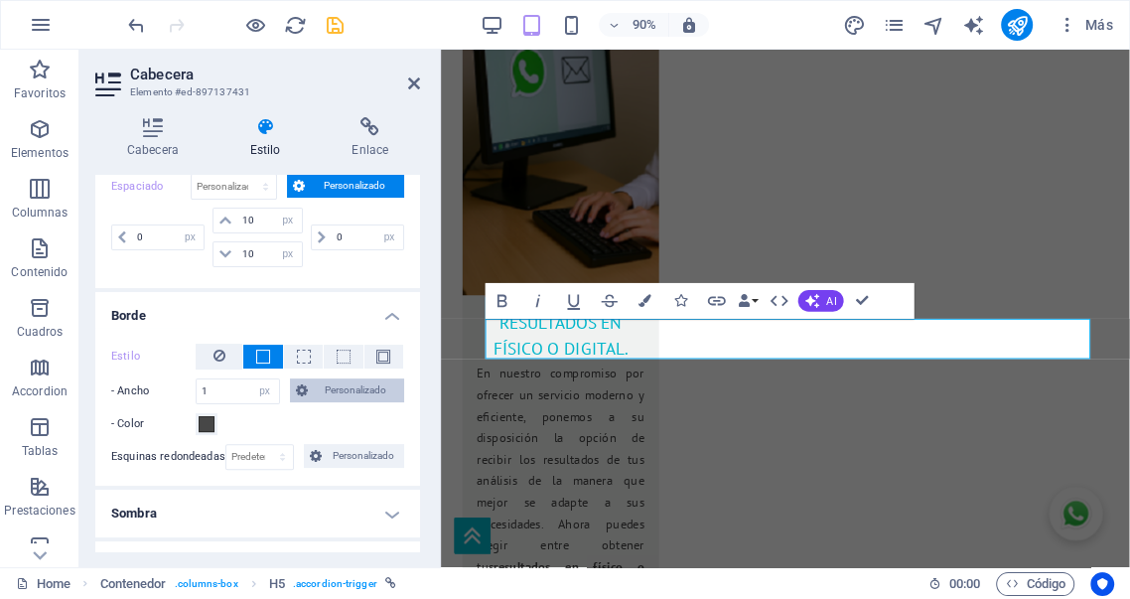
click at [357, 391] on span "Personalizado" at bounding box center [356, 390] width 85 height 24
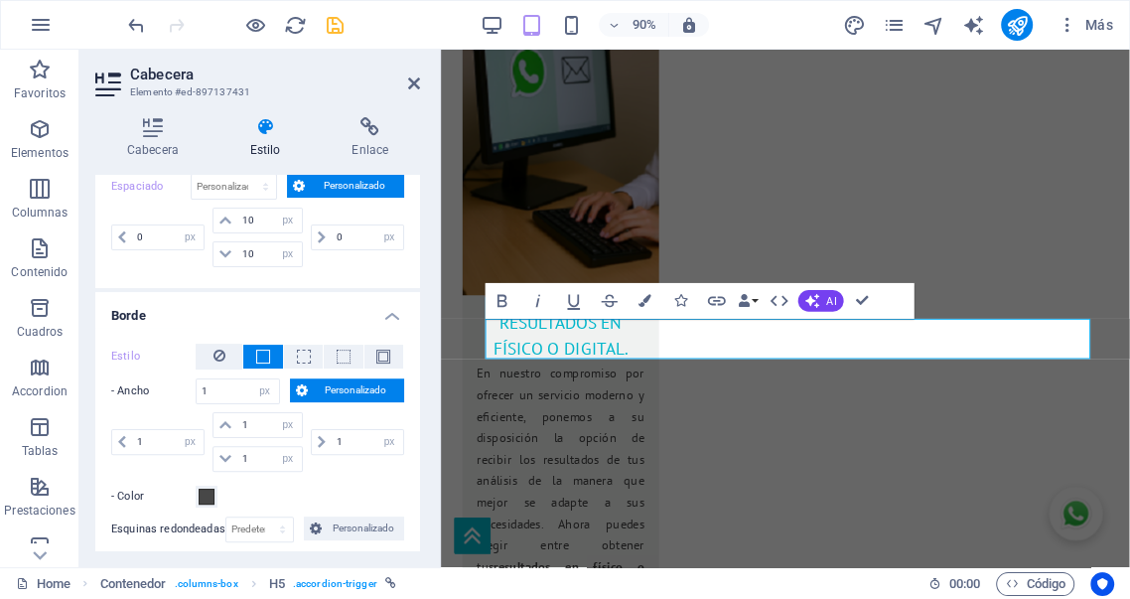
click at [357, 391] on span "Personalizado" at bounding box center [356, 390] width 85 height 24
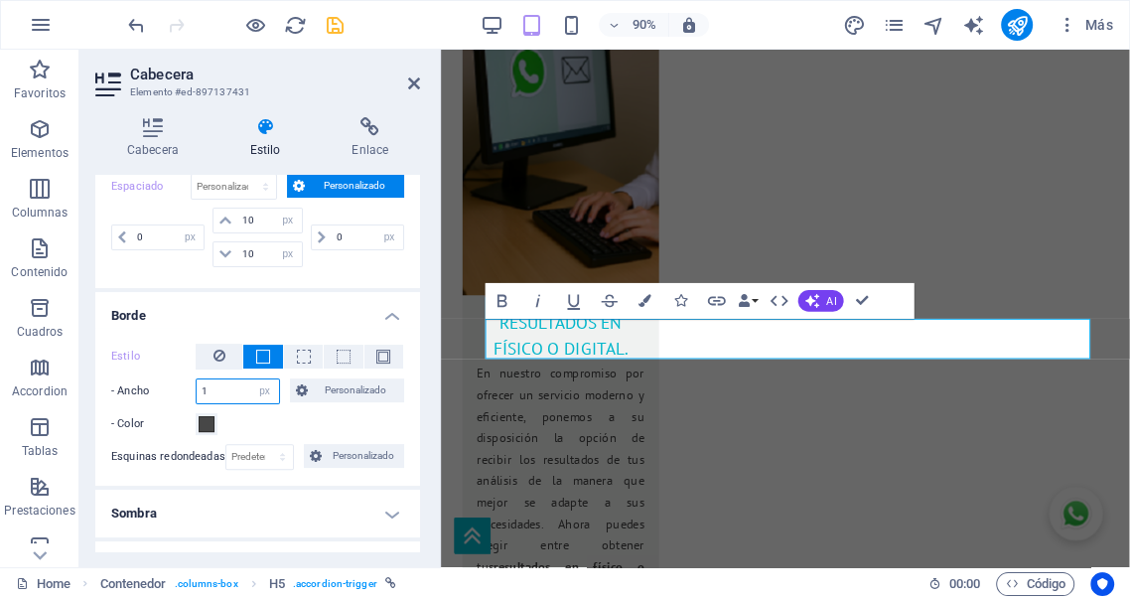
drag, startPoint x: 223, startPoint y: 392, endPoint x: 130, endPoint y: 381, distance: 94.0
click at [130, 381] on div "- Ancho 1 automático px rem % vh vw Personalizado Personalizado" at bounding box center [257, 391] width 293 height 26
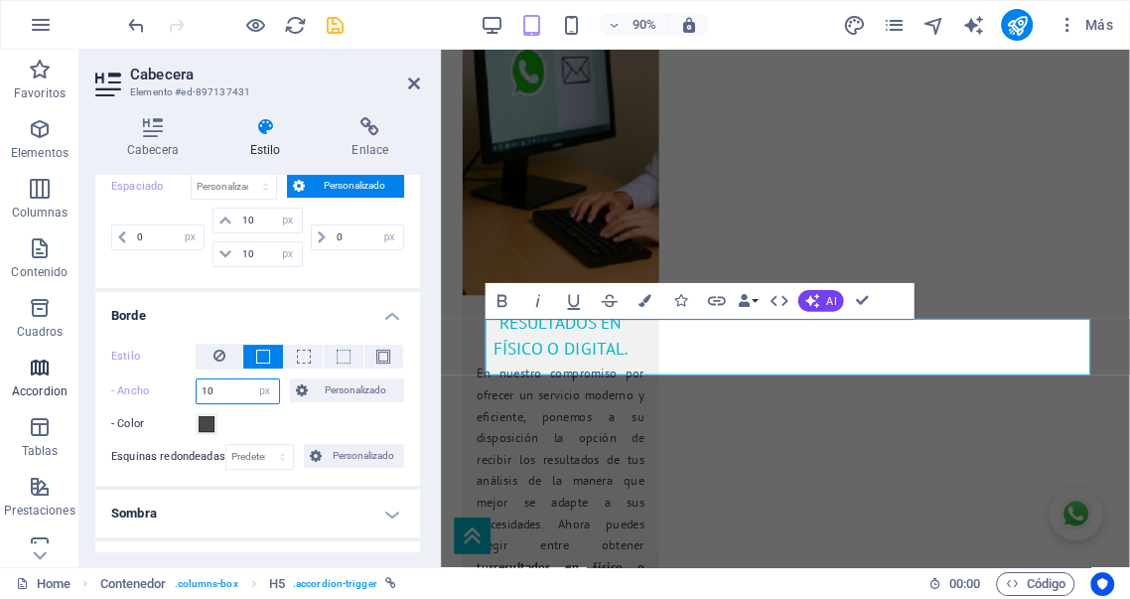
drag, startPoint x: 231, startPoint y: 383, endPoint x: 64, endPoint y: 371, distance: 168.2
click at [87, 376] on div "Cabecera Estilo Enlace Configuración Nivel H1 H2 H3 H4 H5 H6 Alineación Los tam…" at bounding box center [257, 334] width 356 height 466
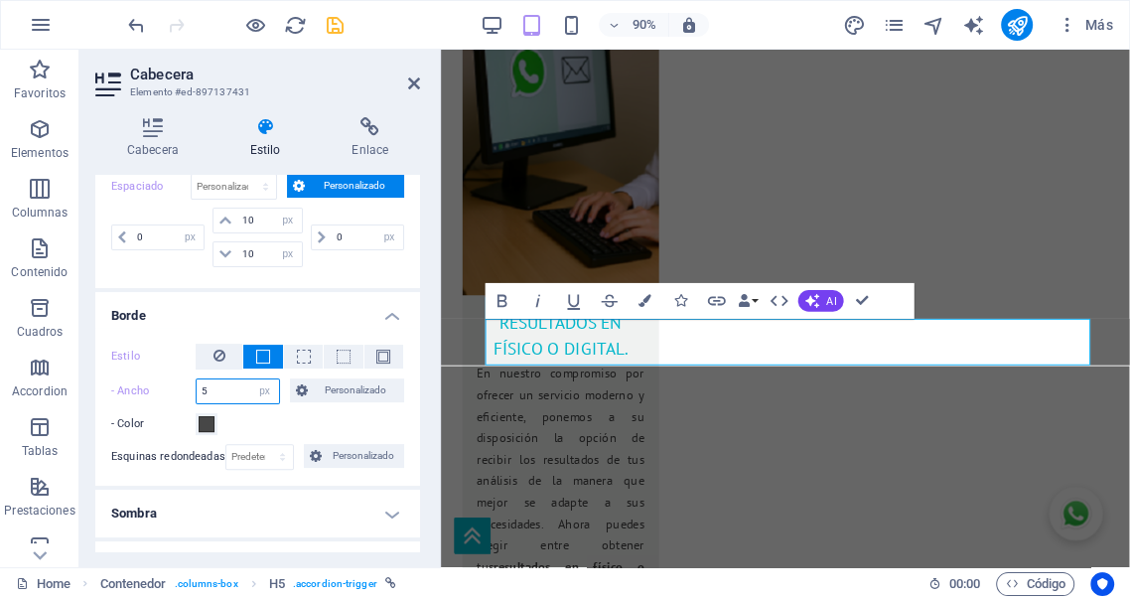
drag, startPoint x: 224, startPoint y: 393, endPoint x: 110, endPoint y: 369, distance: 116.6
click at [111, 370] on div "Estilo - Ancho 5 automático px rem % vh vw Personalizado Personalizado 5 automá…" at bounding box center [257, 390] width 293 height 92
type input "2"
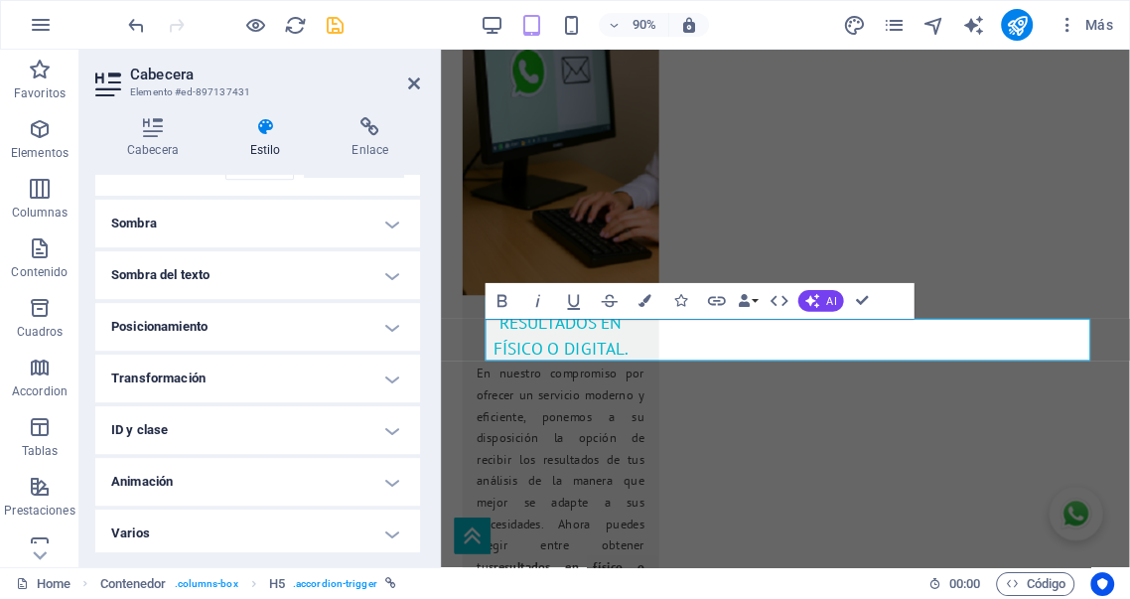
scroll to position [660, 0]
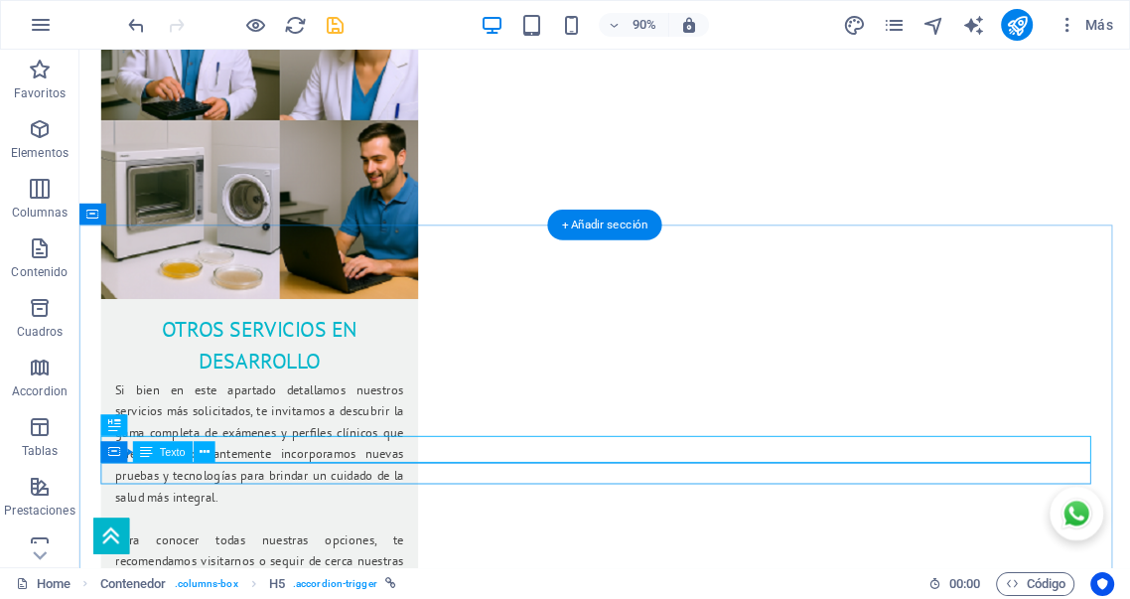
scroll to position [4058, 0]
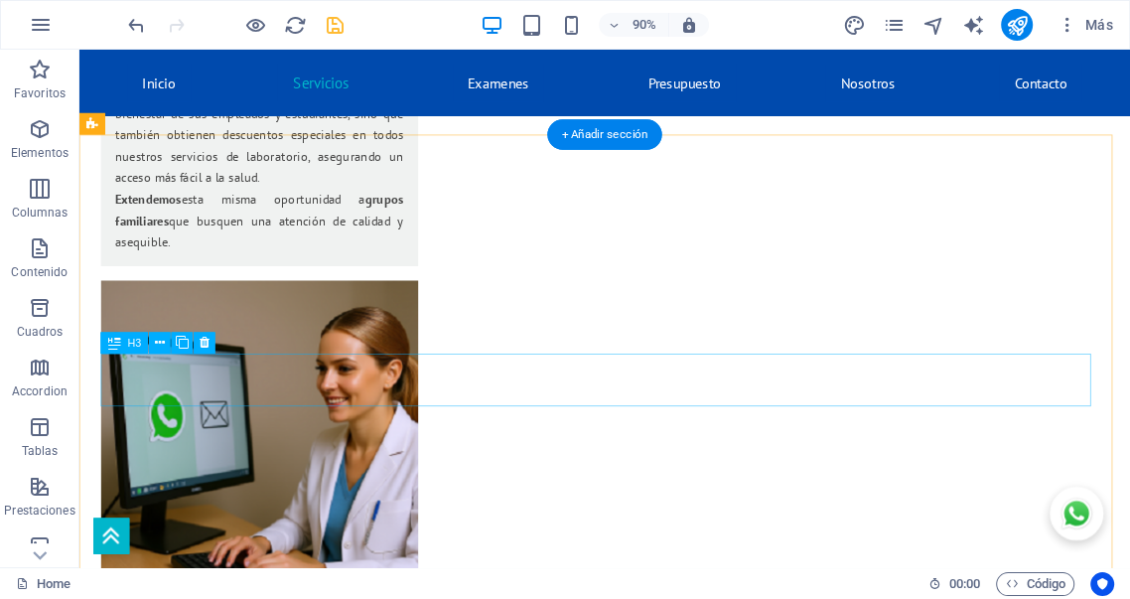
scroll to position [3285, 0]
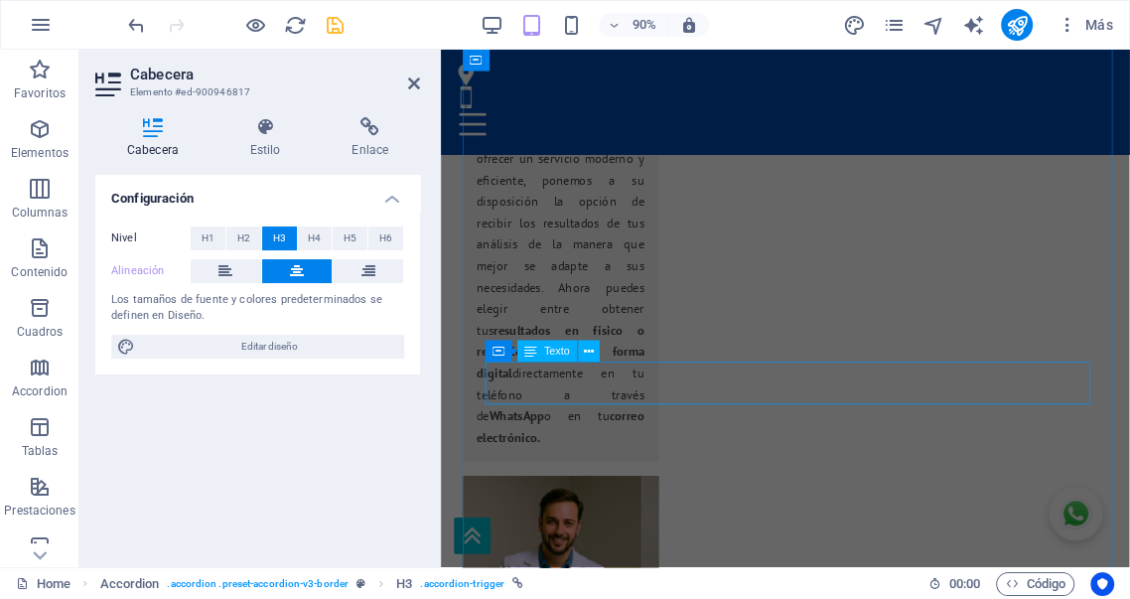
scroll to position [4703, 0]
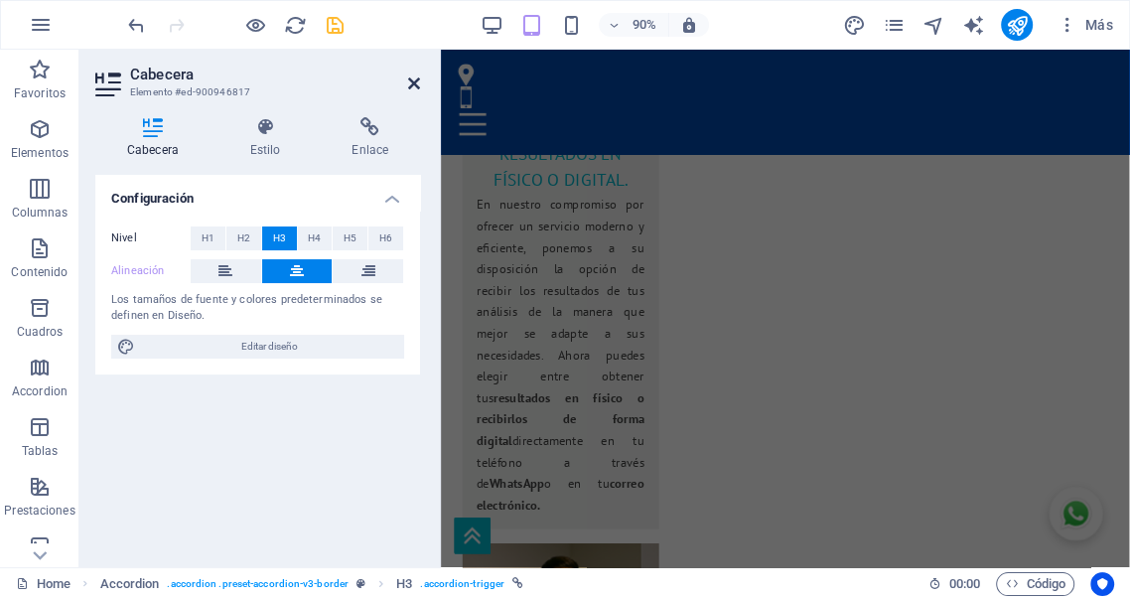
click at [419, 83] on icon at bounding box center [414, 83] width 12 height 16
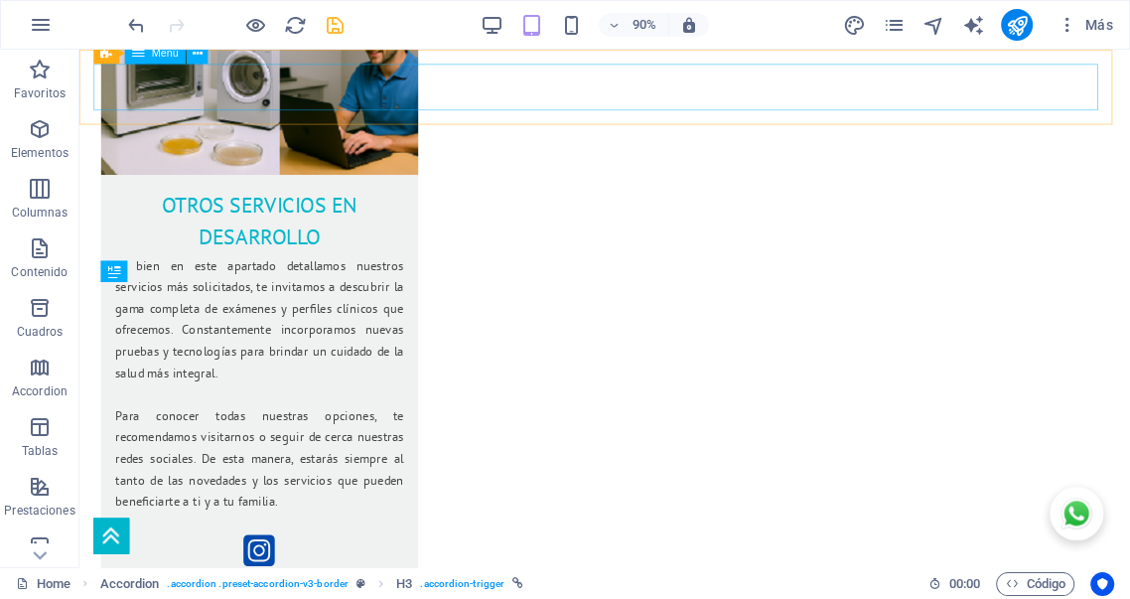
scroll to position [3201, 0]
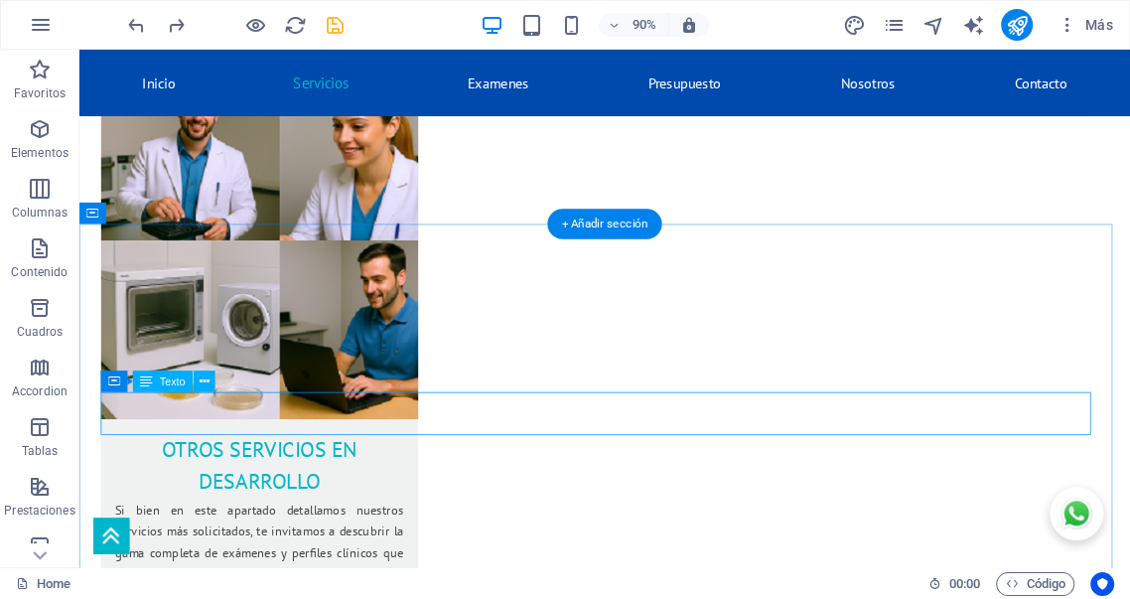
scroll to position [3985, 0]
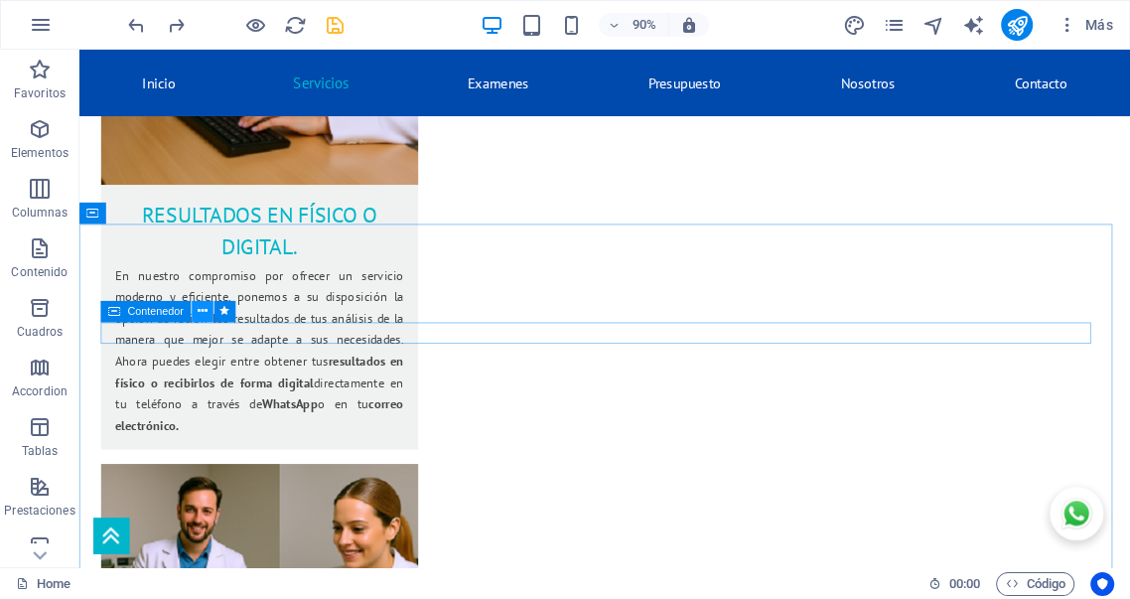
click at [207, 313] on button at bounding box center [203, 312] width 22 height 22
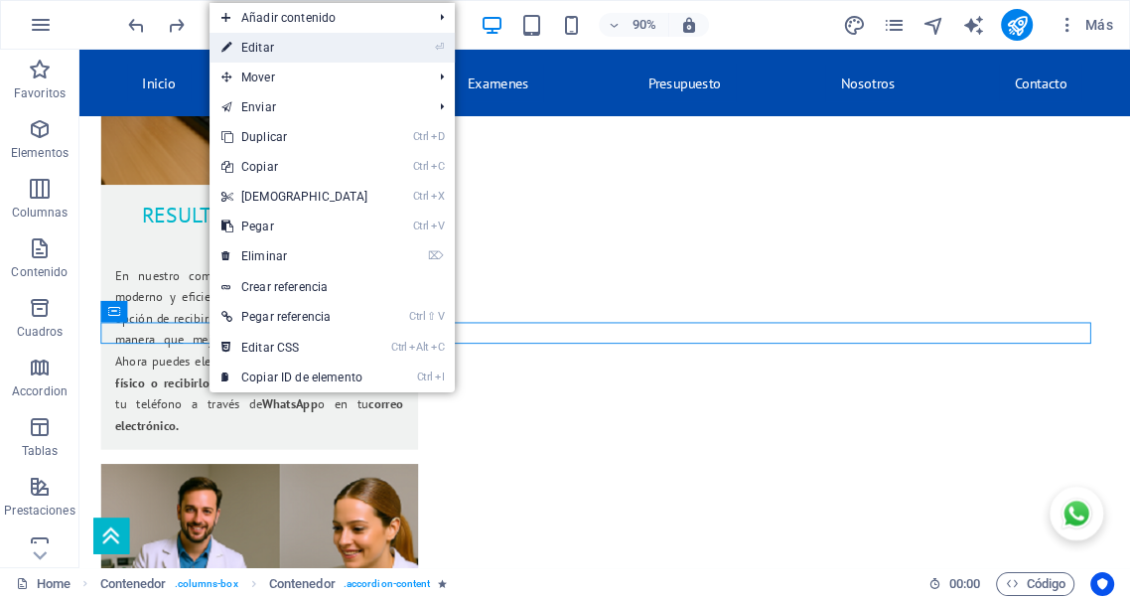
click at [271, 47] on link "⏎ Editar" at bounding box center [294, 48] width 171 height 30
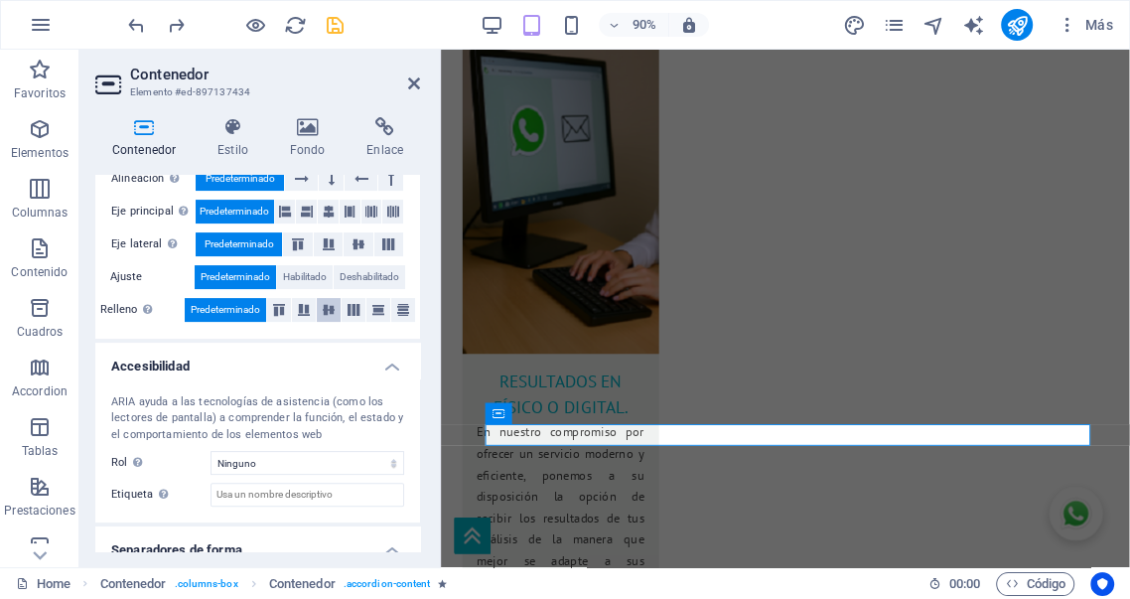
scroll to position [450, 0]
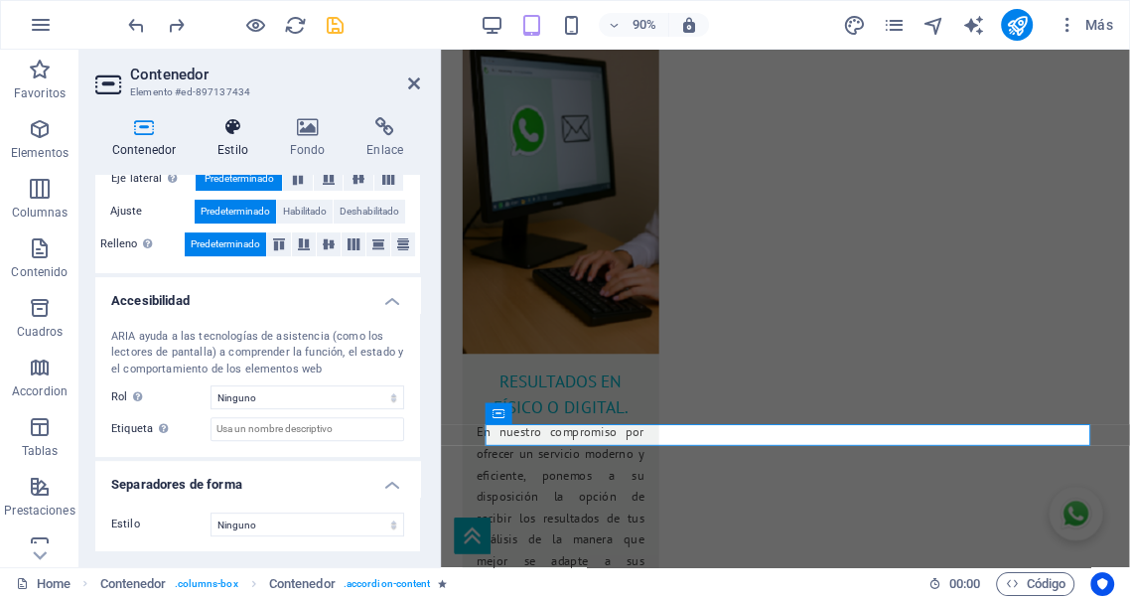
click at [223, 127] on icon at bounding box center [233, 127] width 65 height 20
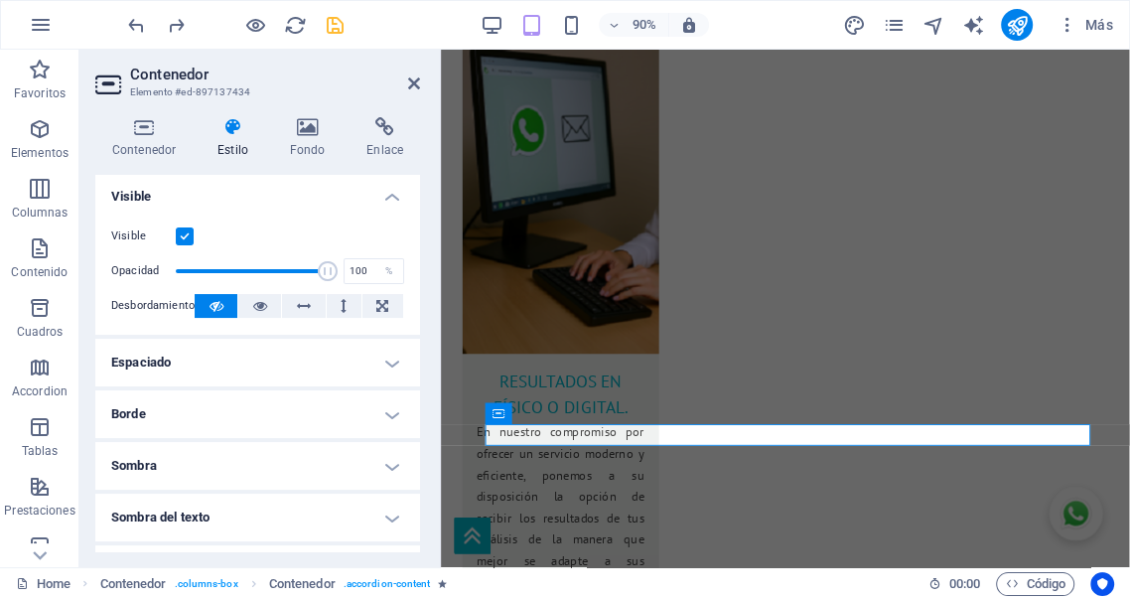
scroll to position [257, 0]
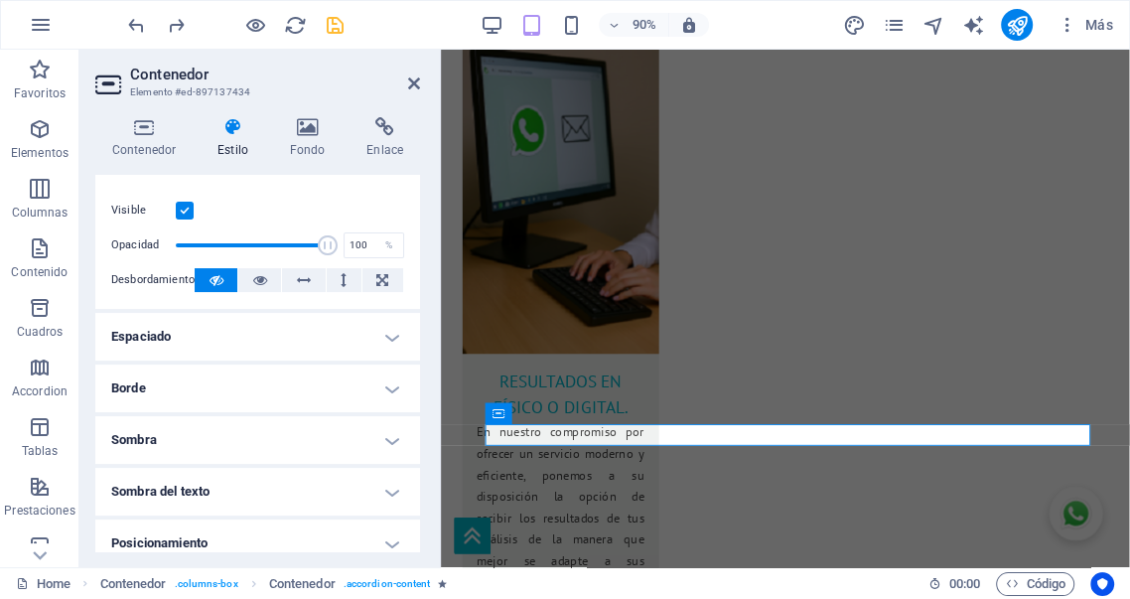
click at [263, 383] on h4 "Borde" at bounding box center [257, 388] width 325 height 48
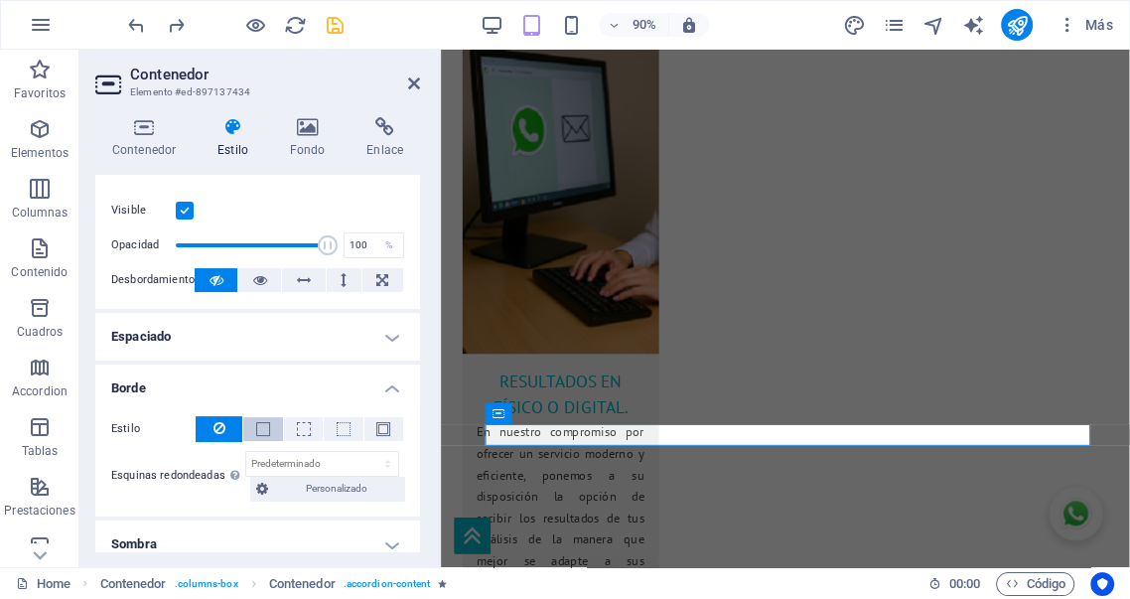
click at [262, 423] on span at bounding box center [263, 429] width 14 height 14
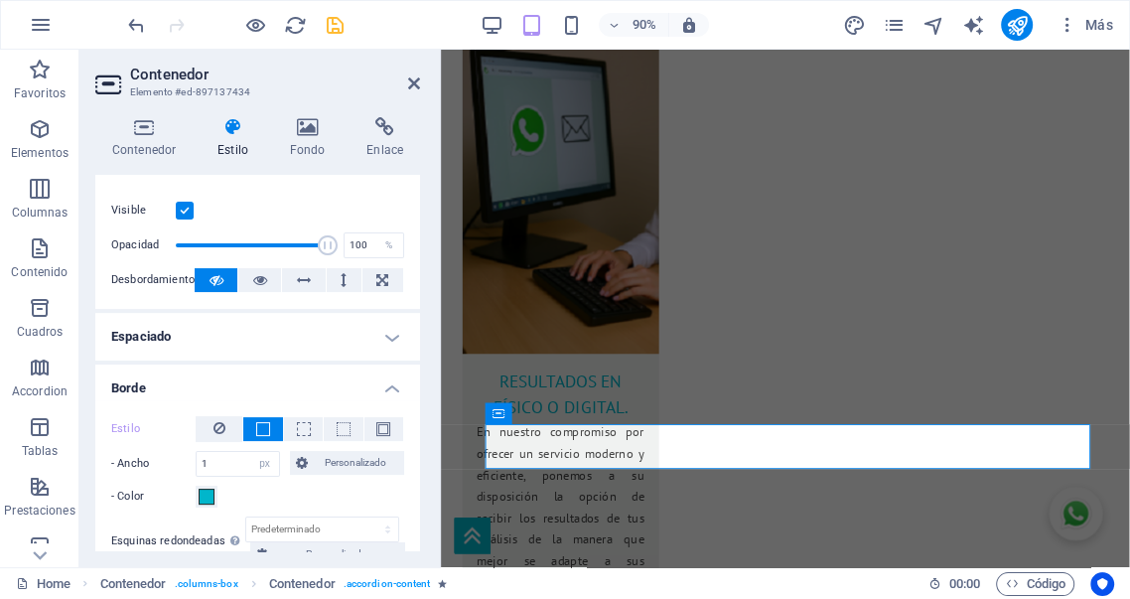
scroll to position [331, 0]
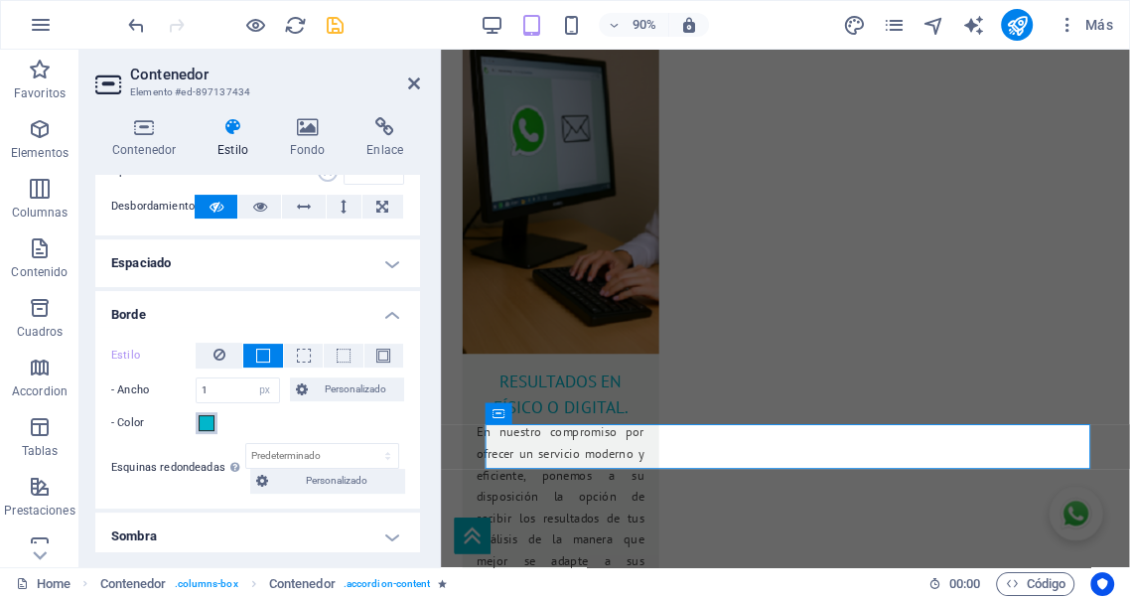
click at [200, 420] on span at bounding box center [207, 423] width 16 height 16
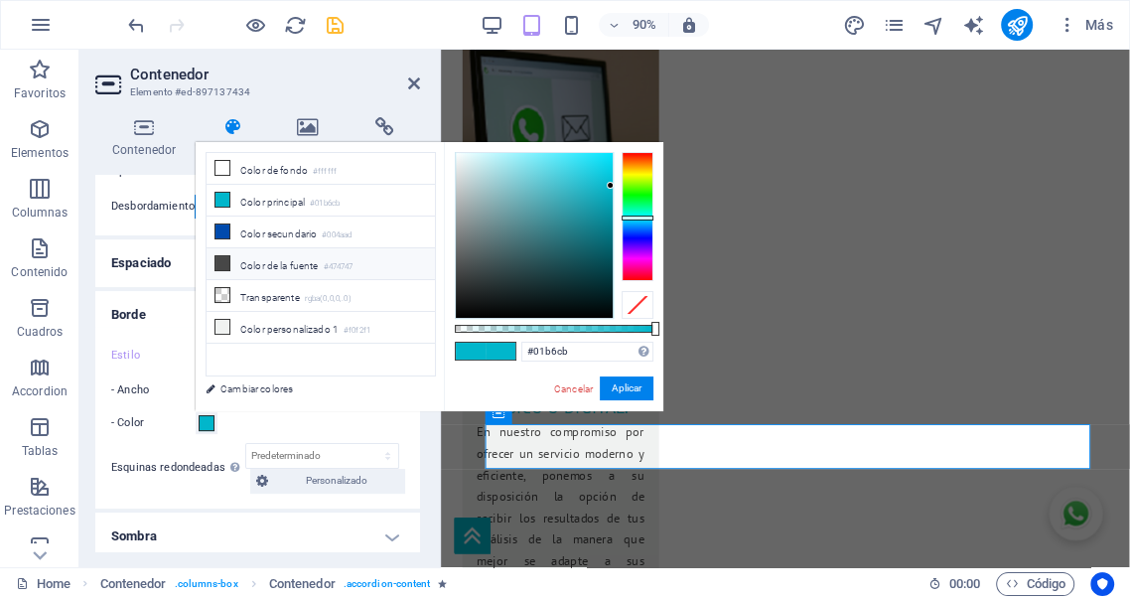
click at [251, 258] on li "Color de la fuente #474747" at bounding box center [321, 264] width 228 height 32
type input "#474747"
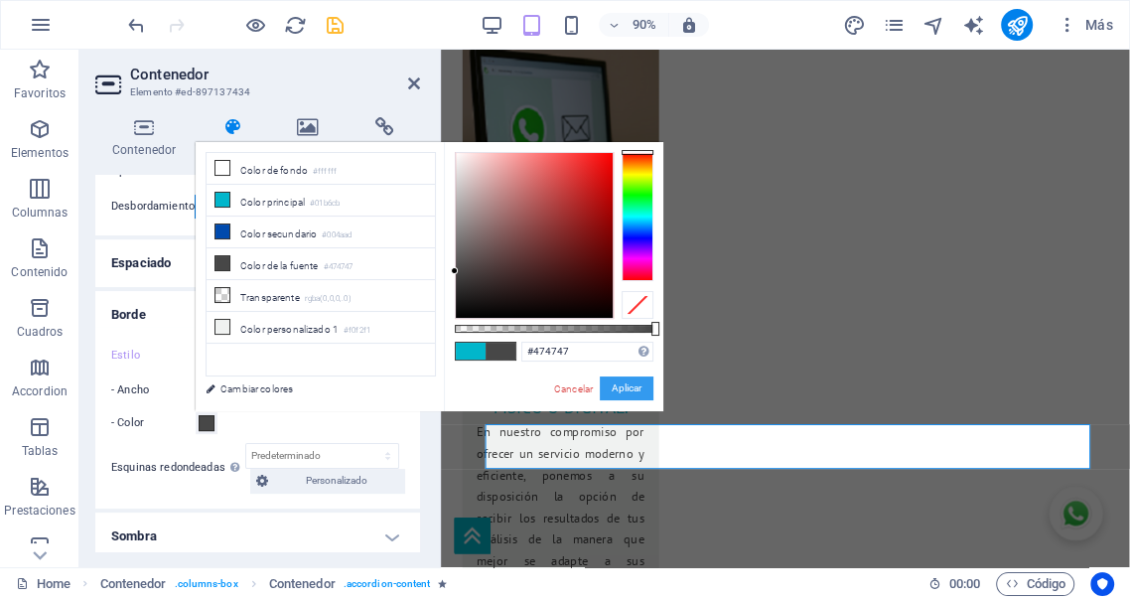
click at [621, 385] on button "Aplicar" at bounding box center [627, 388] width 54 height 24
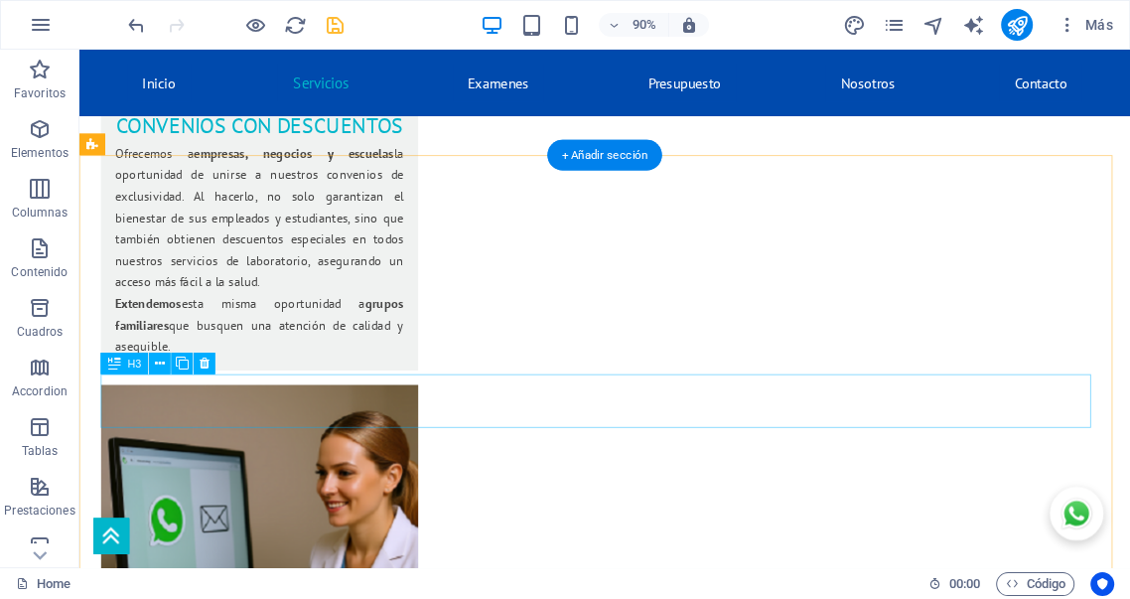
scroll to position [3244, 0]
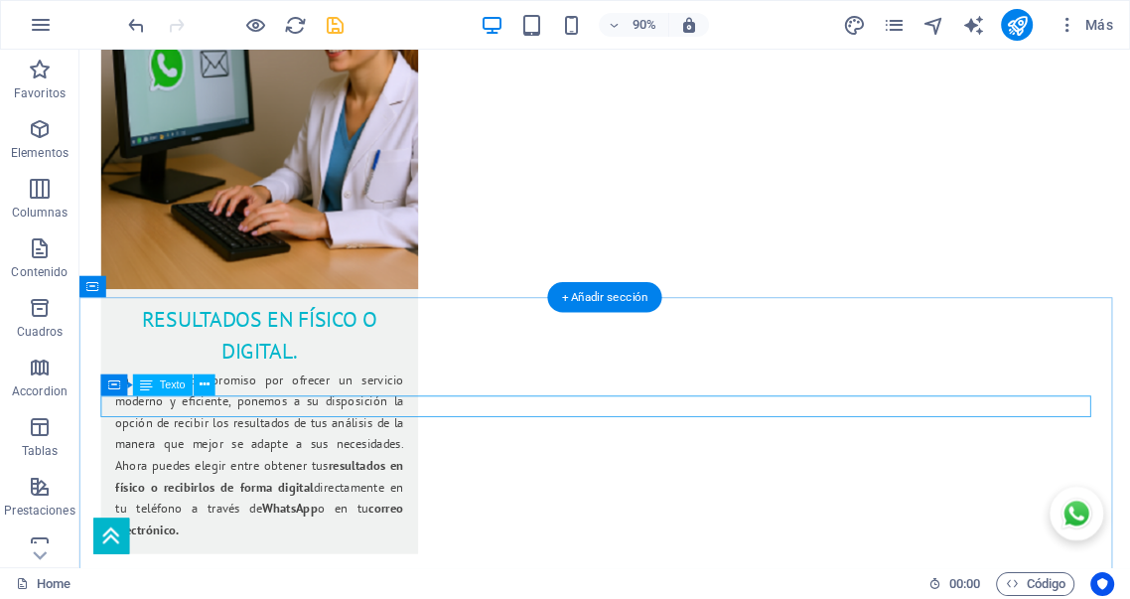
scroll to position [4017, 0]
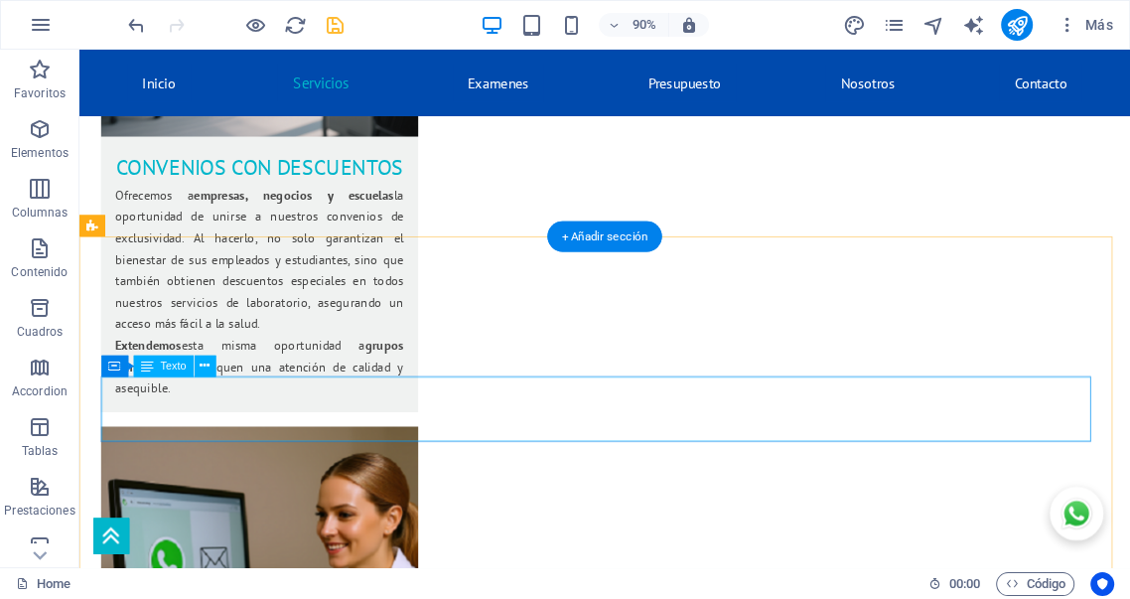
scroll to position [3170, 0]
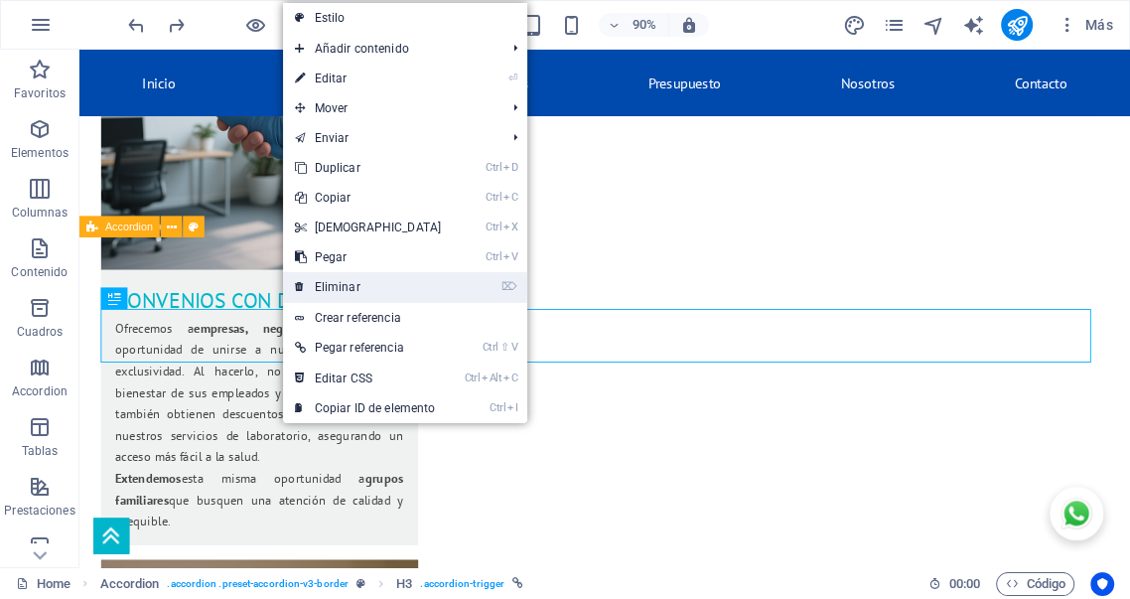
click at [357, 283] on link "⌦ Eliminar" at bounding box center [368, 287] width 171 height 30
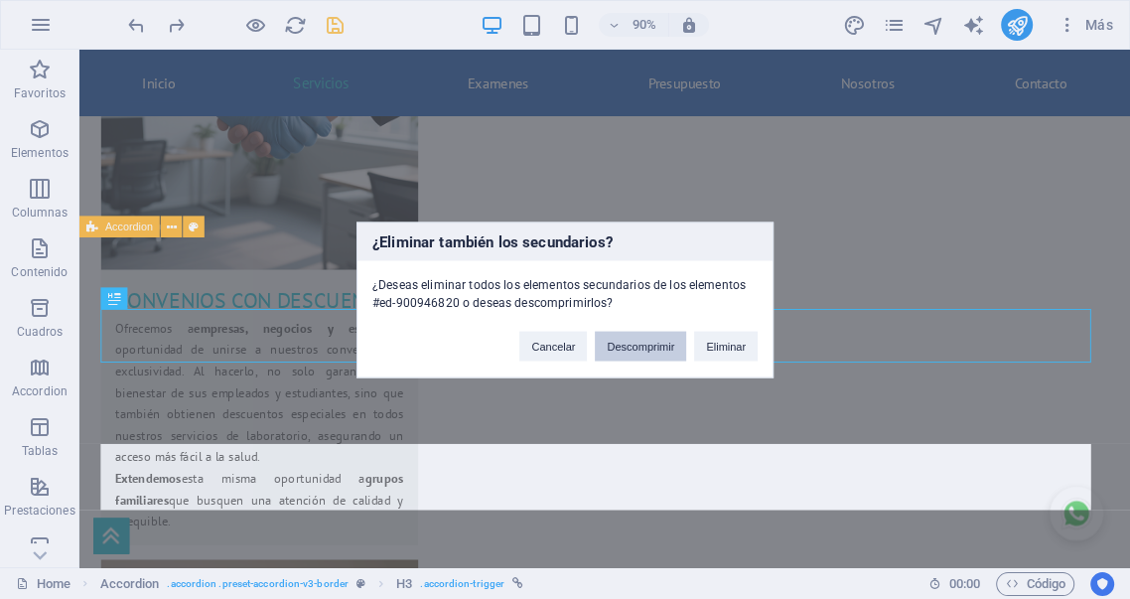
click at [647, 349] on button "Descomprimir" at bounding box center [640, 346] width 91 height 30
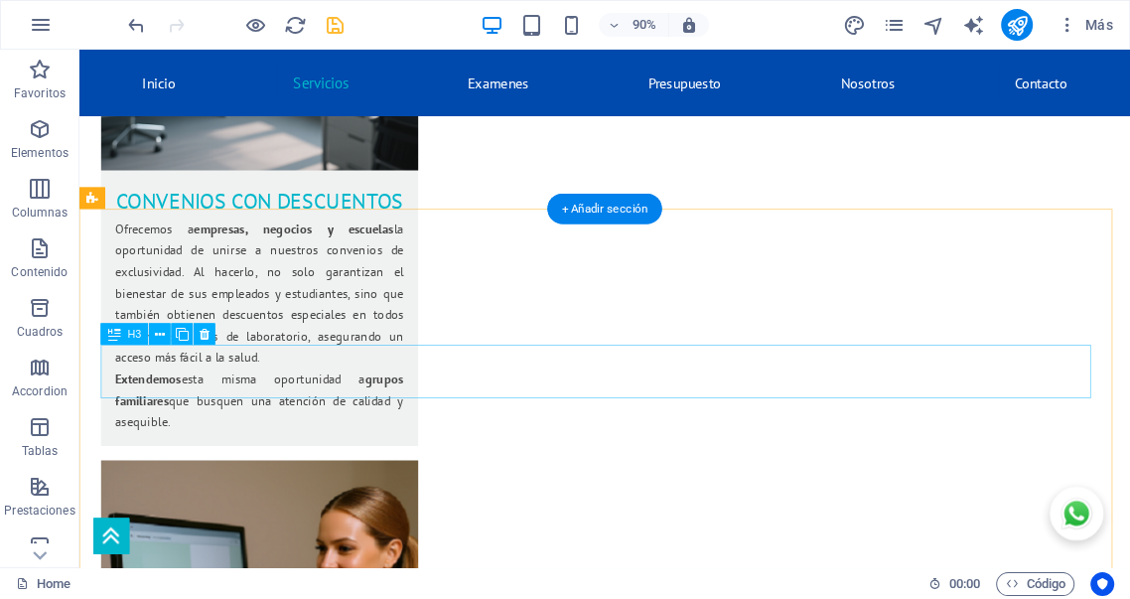
scroll to position [3134, 0]
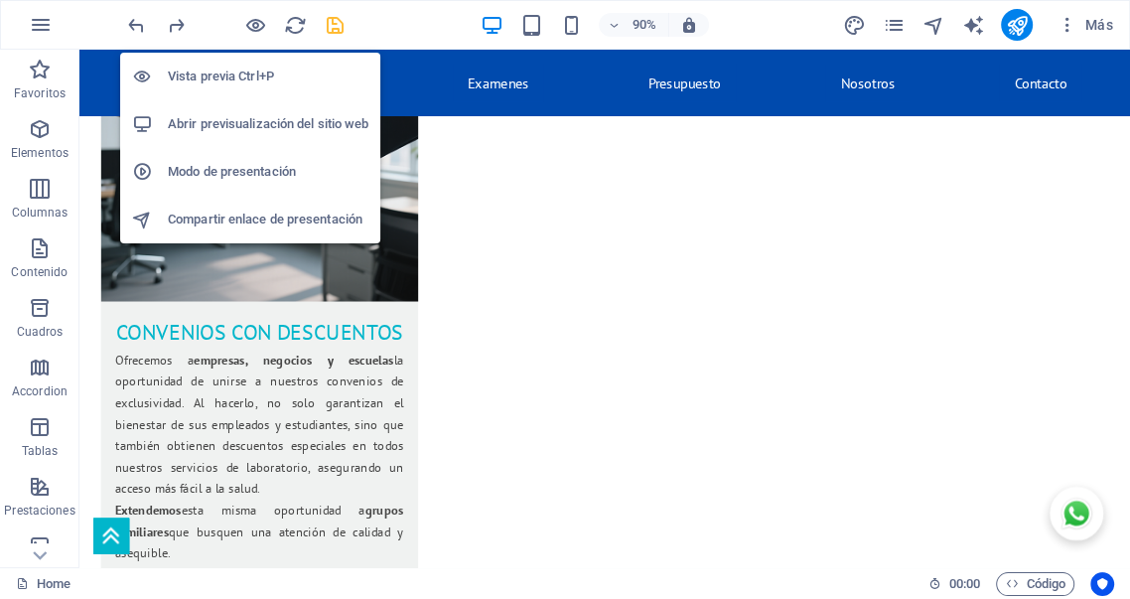
click at [257, 28] on icon "button" at bounding box center [255, 25] width 23 height 23
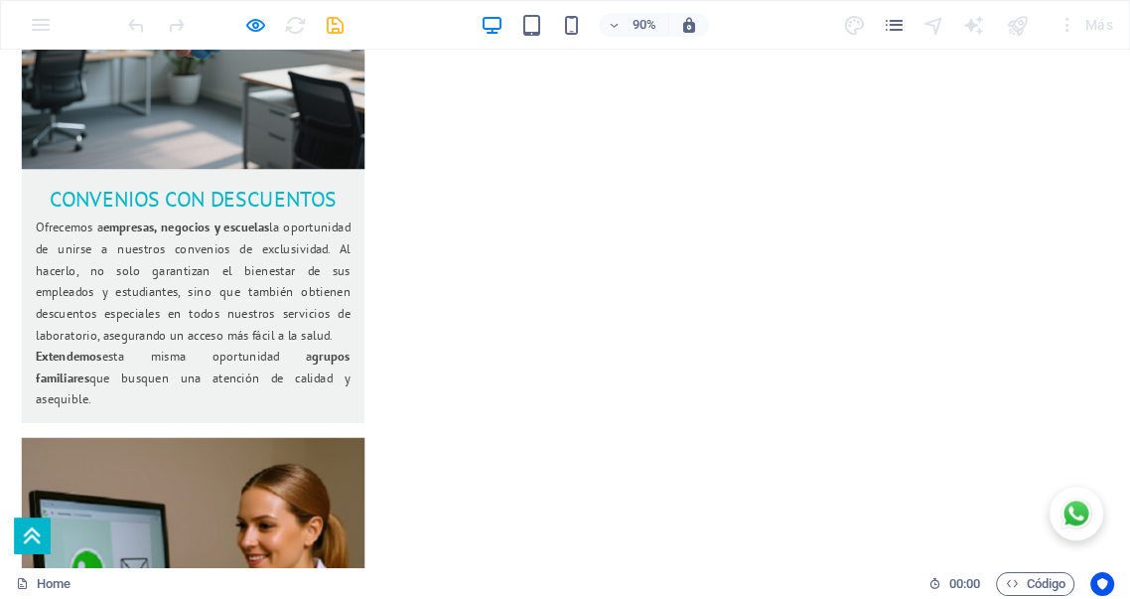
scroll to position [3208, 0]
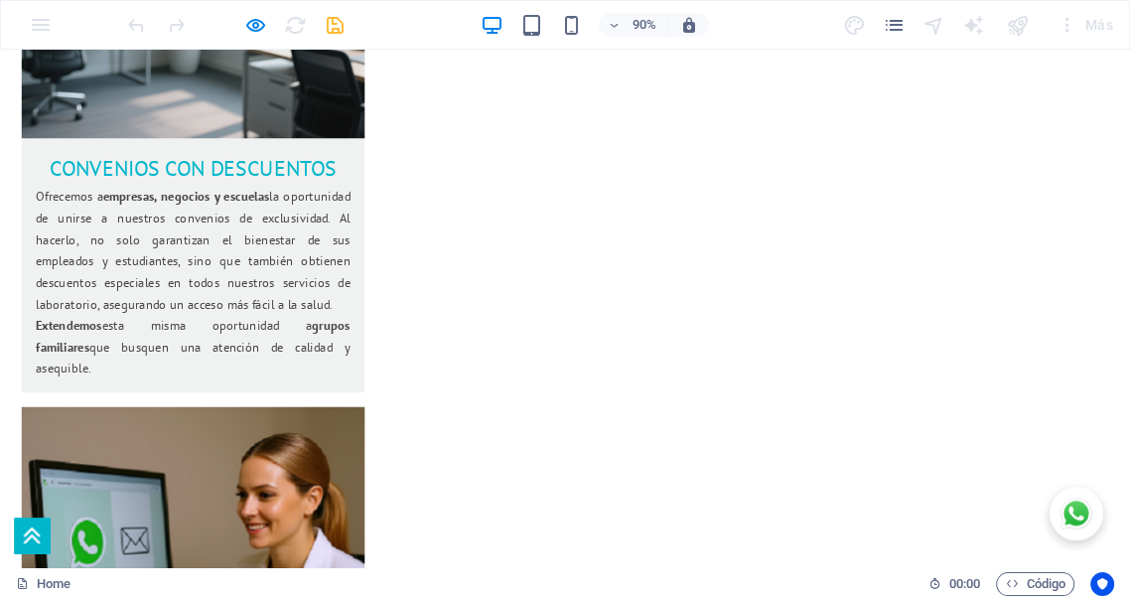
drag, startPoint x: 618, startPoint y: 455, endPoint x: 631, endPoint y: 420, distance: 37.4
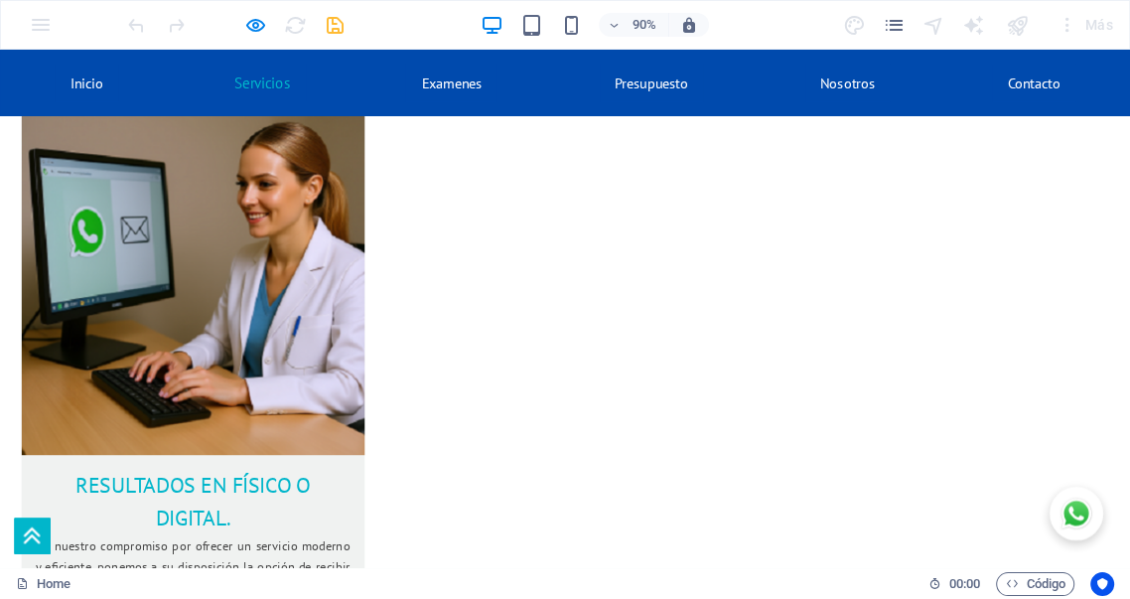
scroll to position [3443, 0]
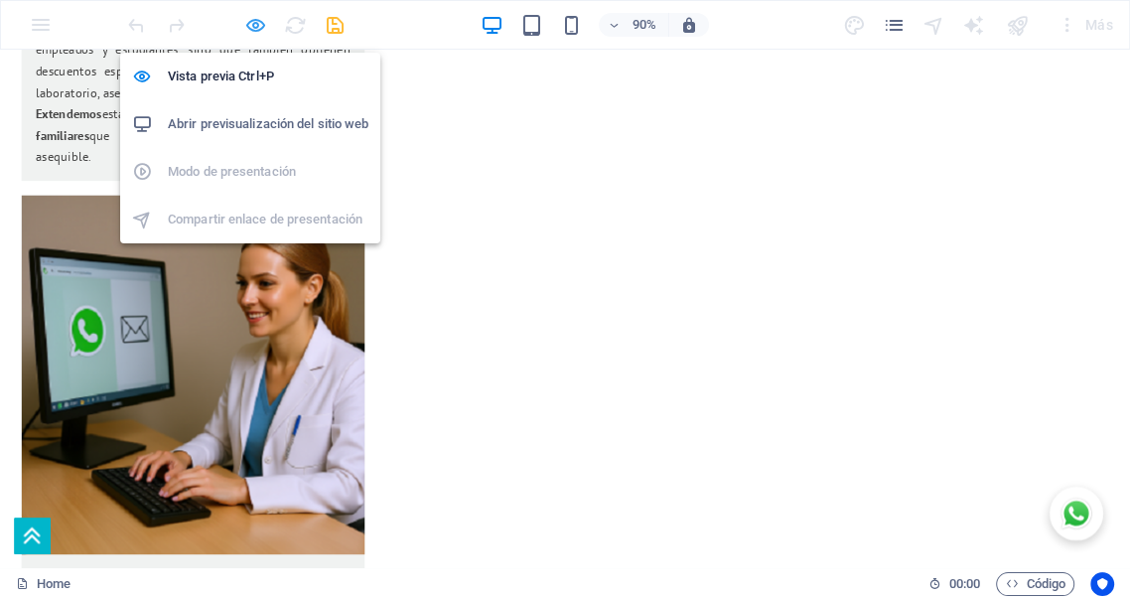
click at [254, 27] on icon "button" at bounding box center [255, 25] width 23 height 23
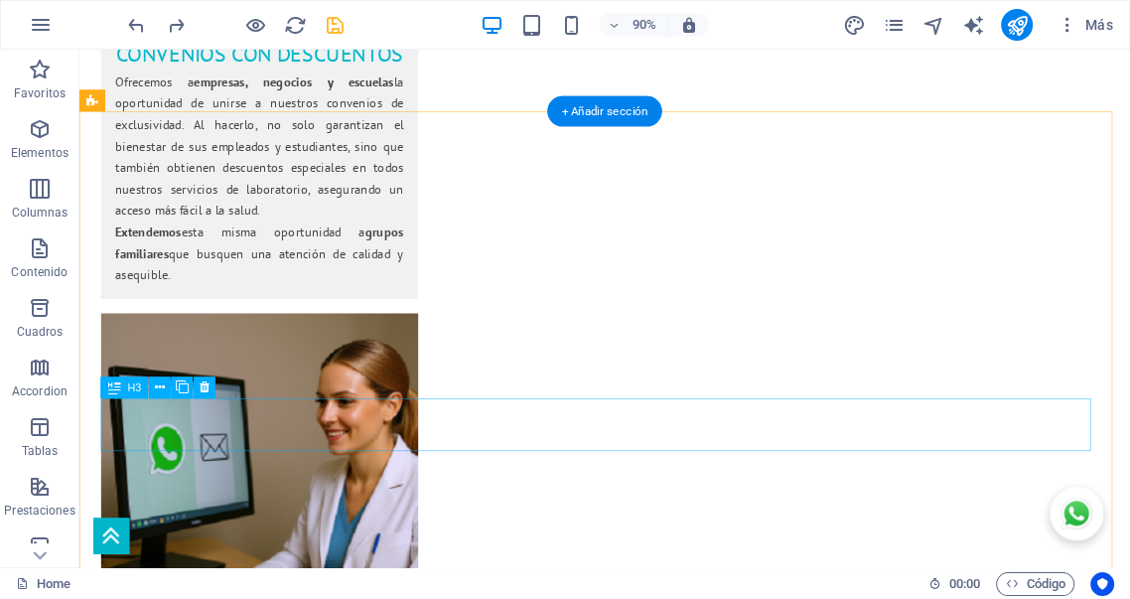
scroll to position [3383, 0]
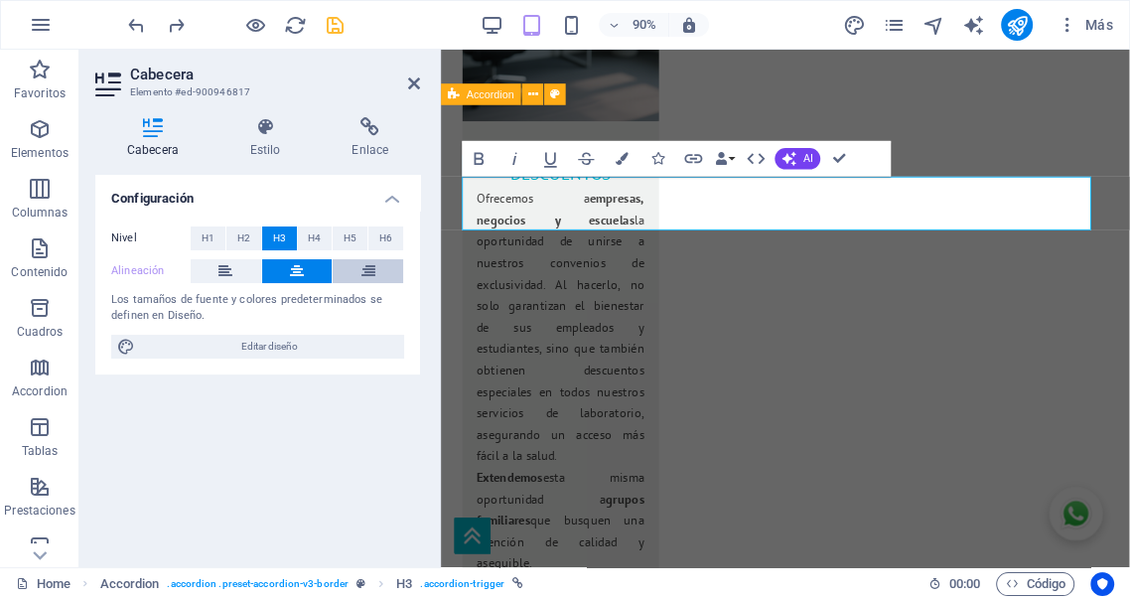
click at [373, 269] on icon at bounding box center [368, 271] width 14 height 24
click at [139, 271] on label "Alineación" at bounding box center [150, 271] width 79 height 24
click at [271, 137] on h4 "Estilo" at bounding box center [269, 138] width 102 height 42
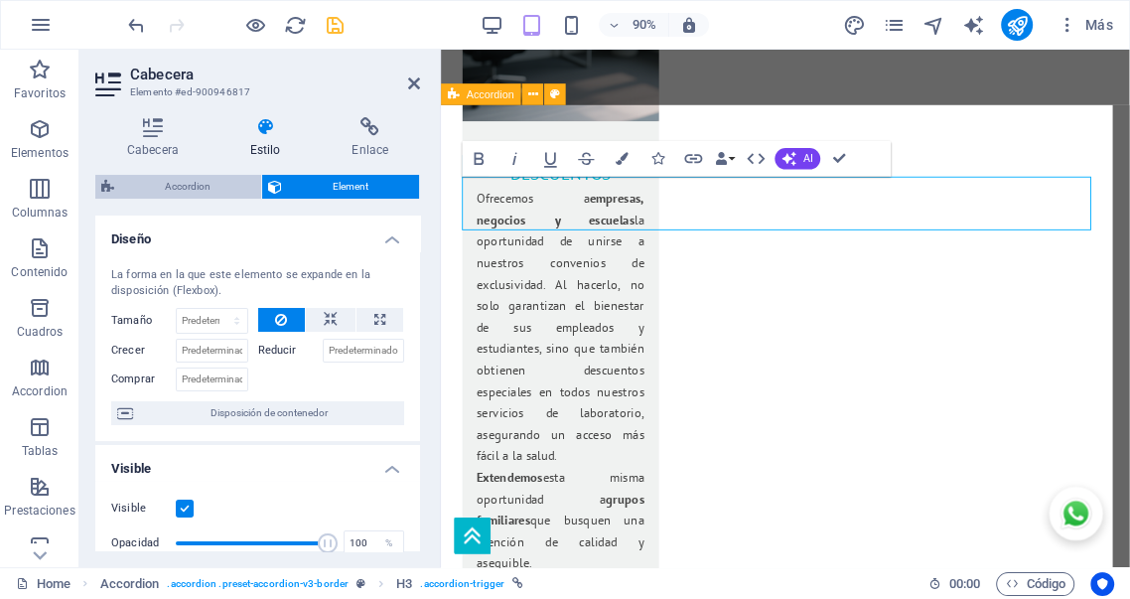
click at [192, 183] on span "Accordion" at bounding box center [187, 187] width 135 height 24
select select "px"
select select "rem"
select select "px"
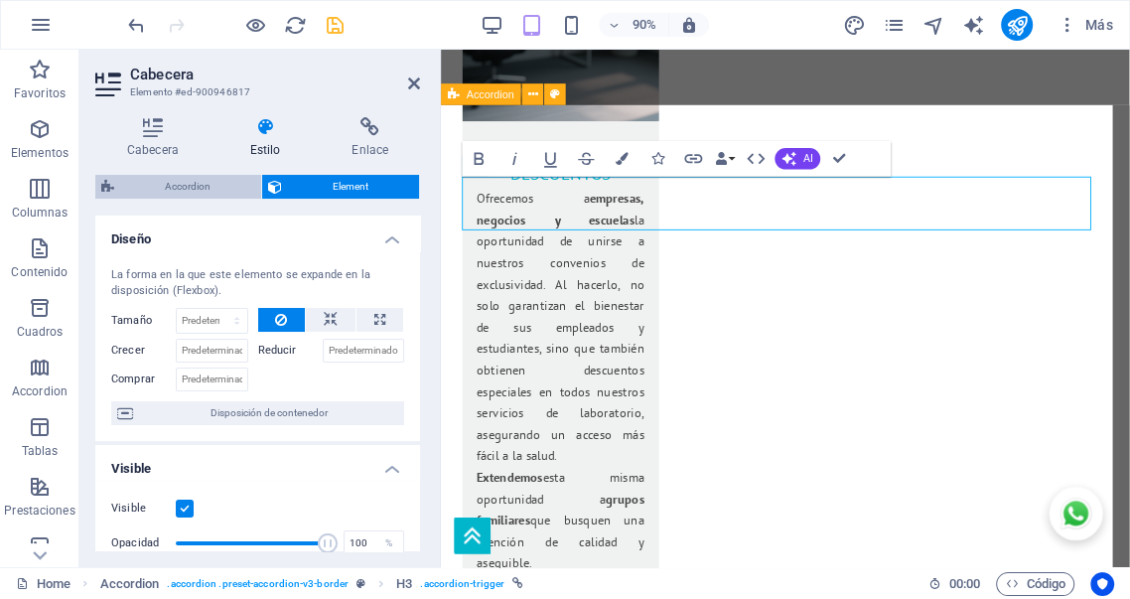
select select "px"
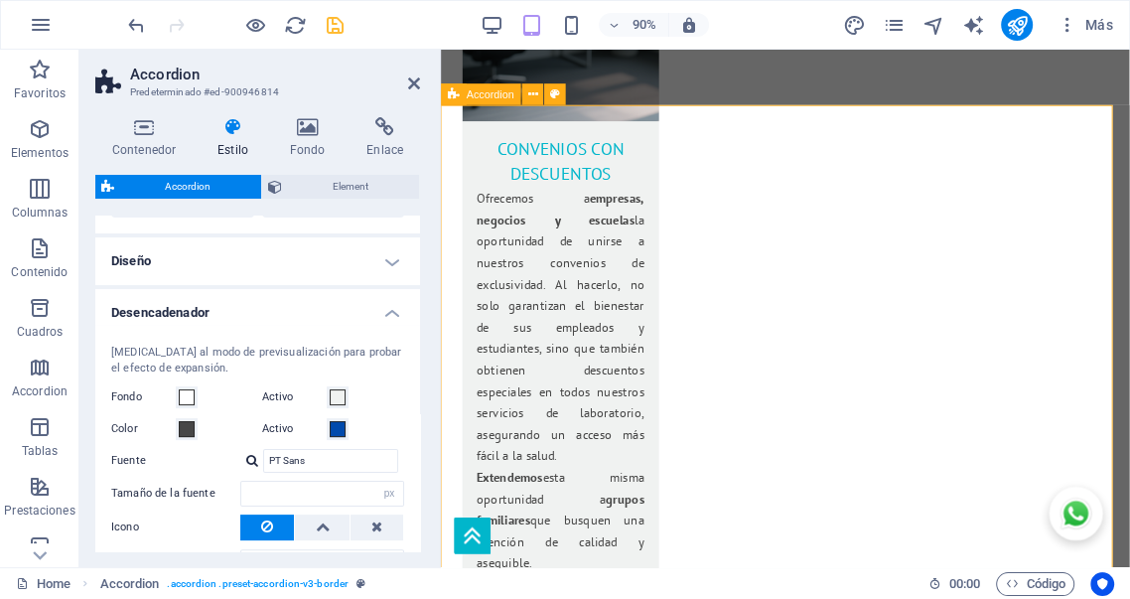
scroll to position [367, 0]
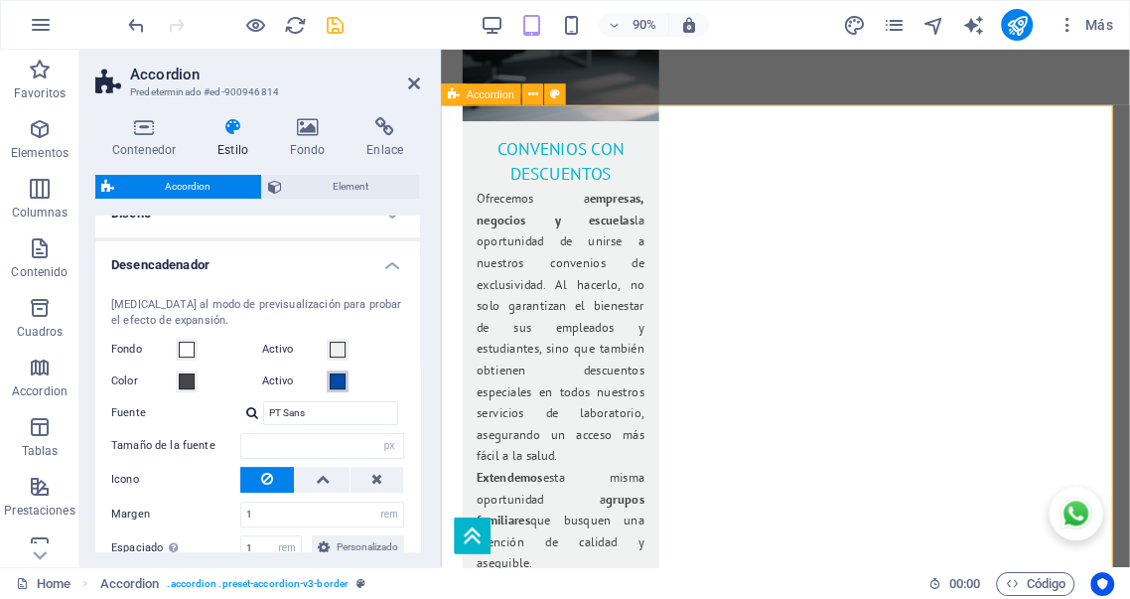
click at [336, 383] on span at bounding box center [338, 381] width 16 height 16
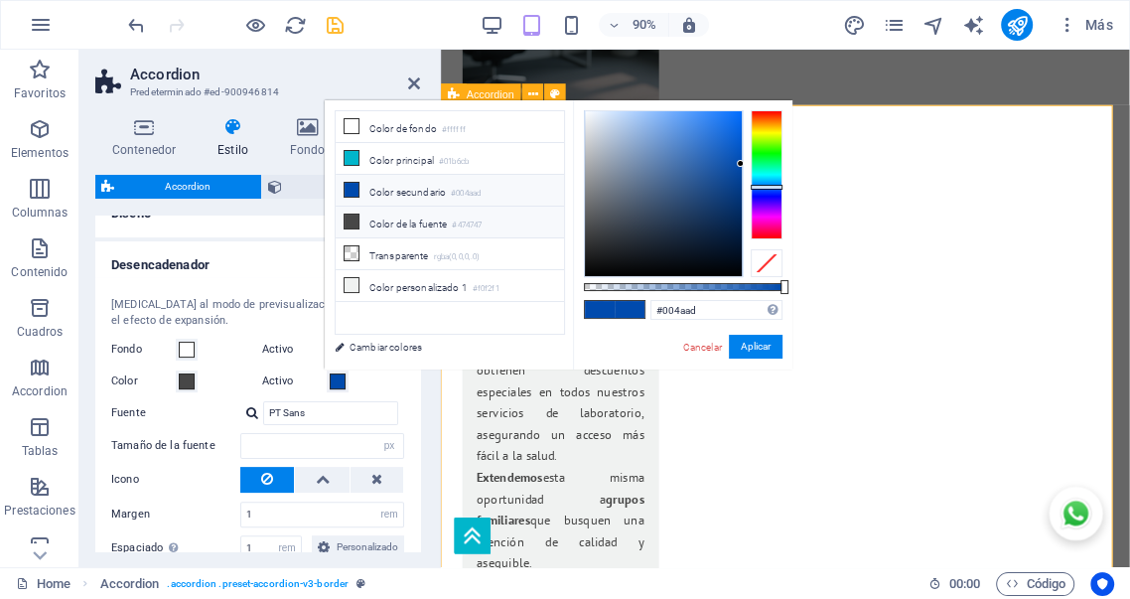
click at [397, 218] on li "Color de la fuente #474747" at bounding box center [450, 223] width 228 height 32
type input "#474747"
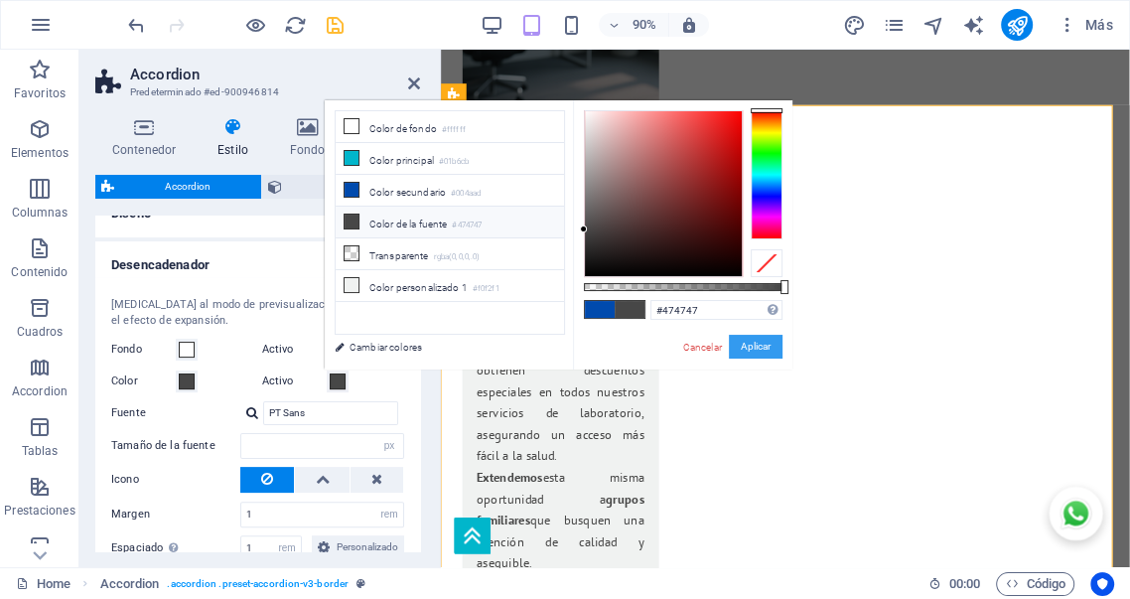
click at [762, 343] on button "Aplicar" at bounding box center [756, 347] width 54 height 24
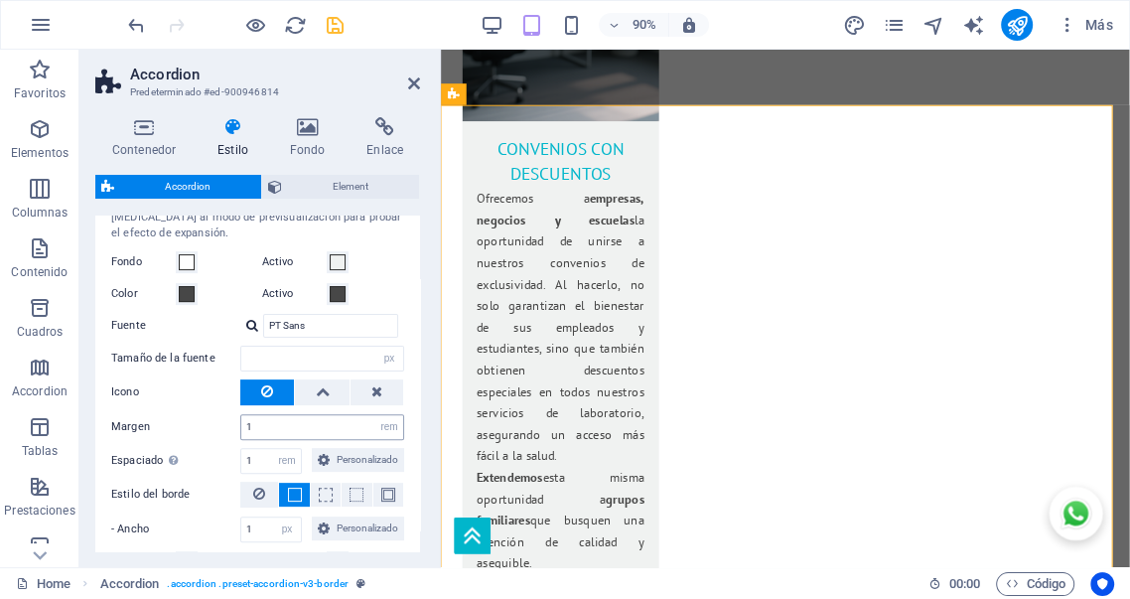
scroll to position [441, 0]
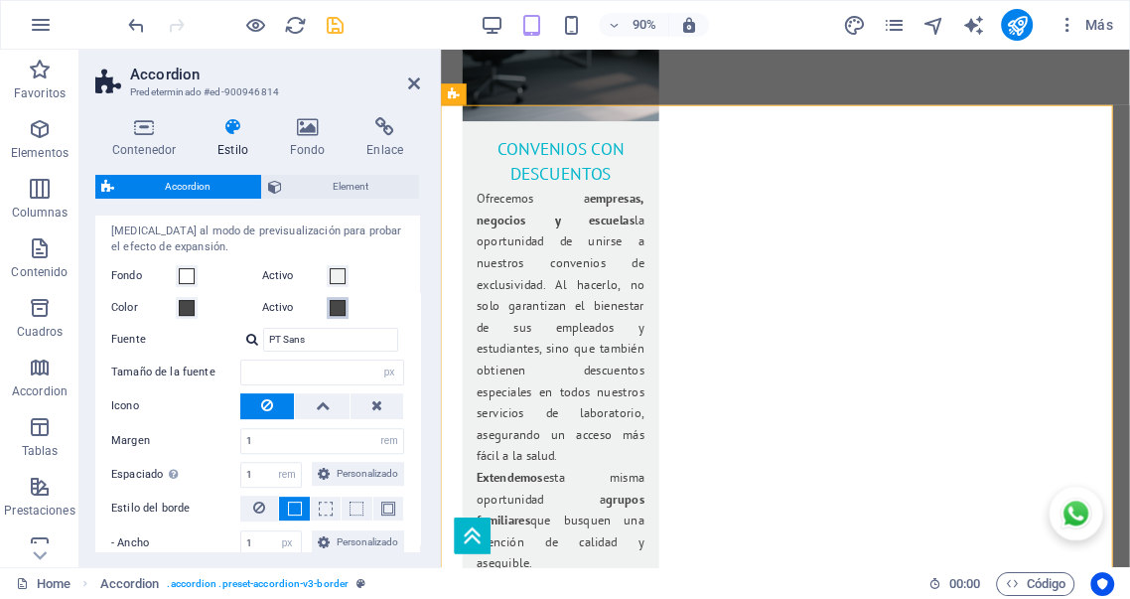
click at [338, 305] on span at bounding box center [338, 308] width 16 height 16
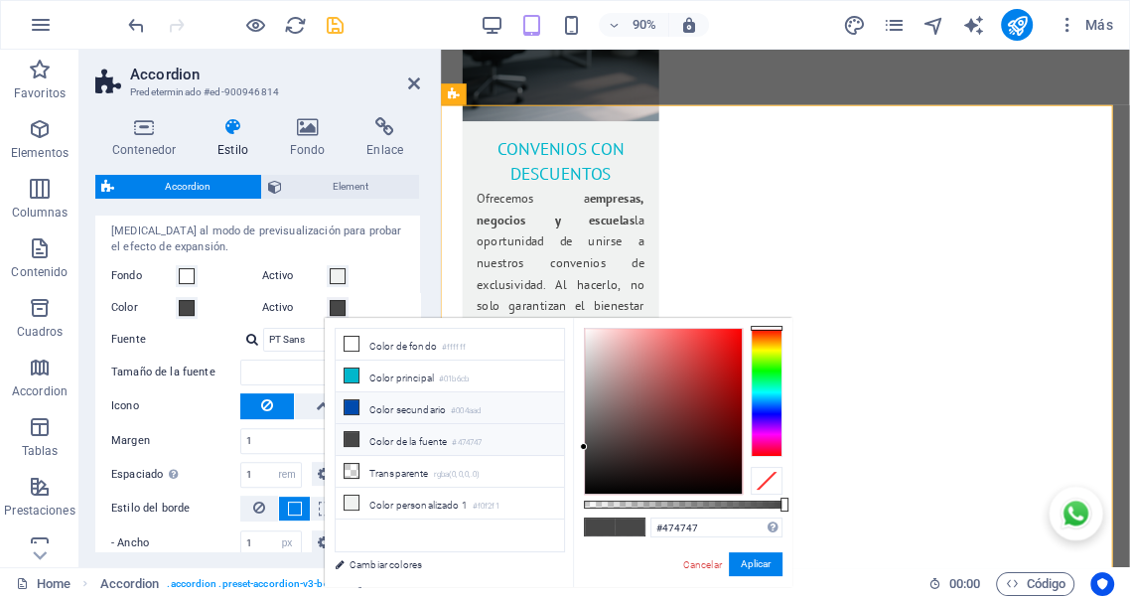
click at [373, 409] on li "Color secundario #004aad" at bounding box center [450, 408] width 228 height 32
type input "#004aad"
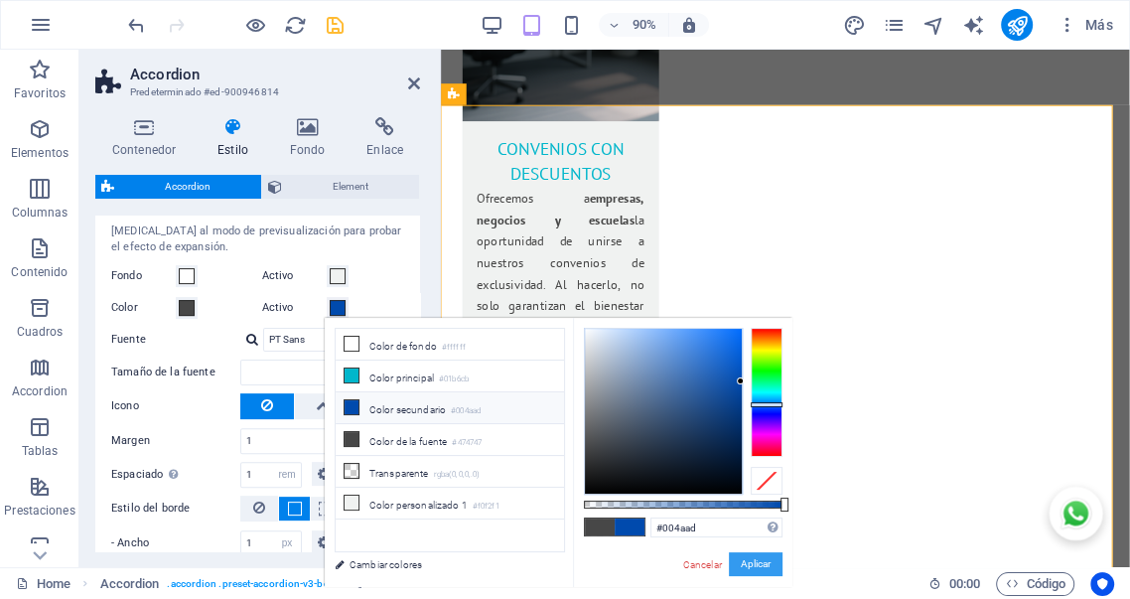
drag, startPoint x: 741, startPoint y: 561, endPoint x: 81, endPoint y: 409, distance: 676.5
click at [741, 561] on button "Aplicar" at bounding box center [756, 564] width 54 height 24
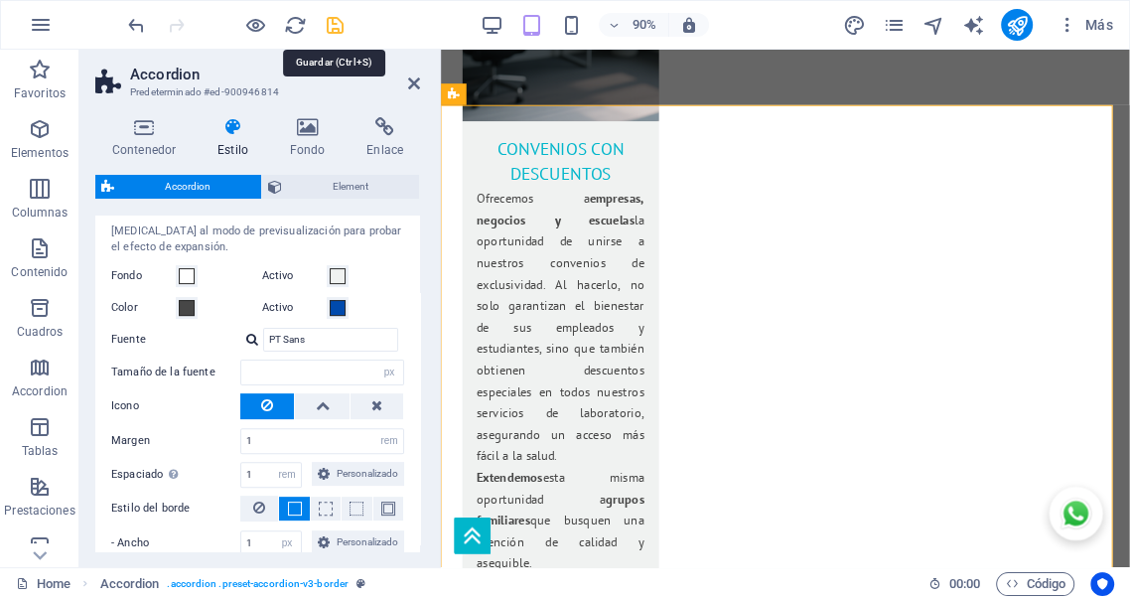
click at [339, 29] on icon "save" at bounding box center [335, 25] width 23 height 23
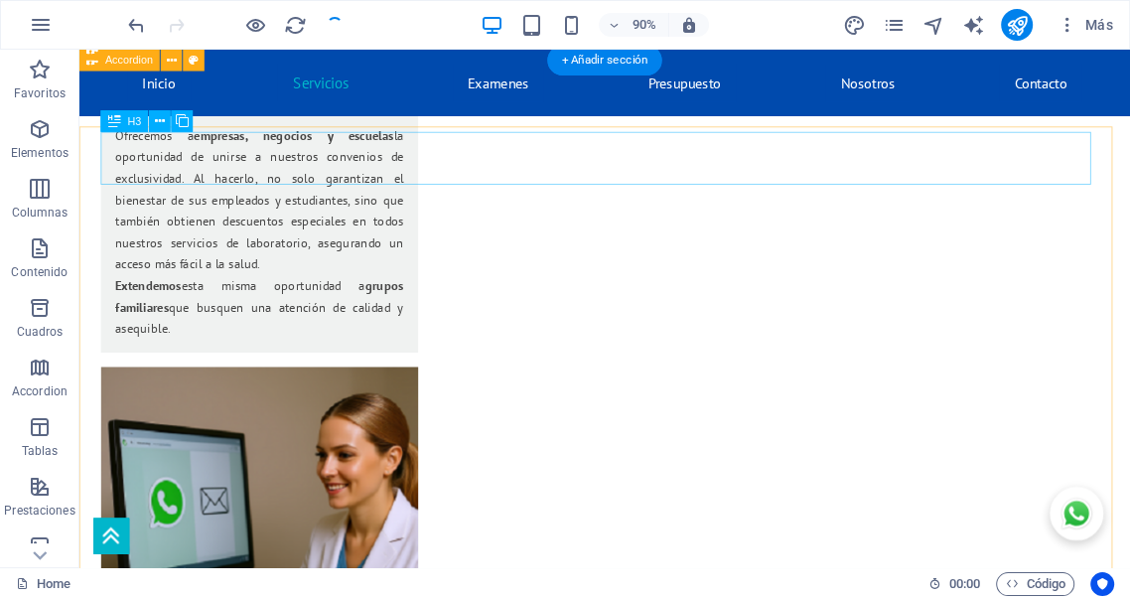
scroll to position [3311, 0]
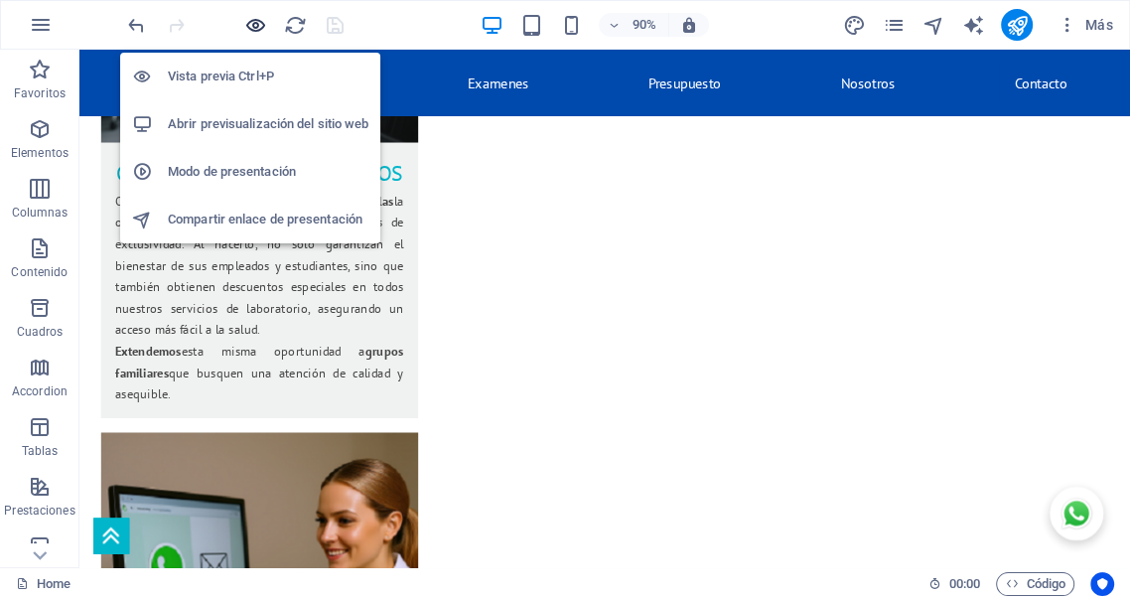
click at [256, 20] on icon "button" at bounding box center [255, 25] width 23 height 23
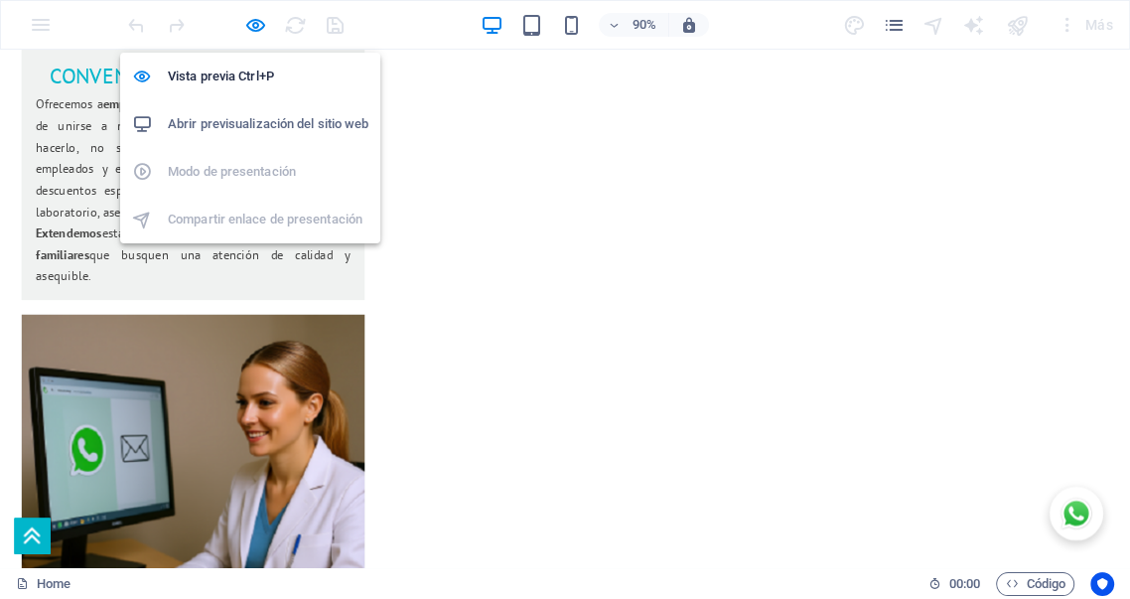
scroll to position [3370, 0]
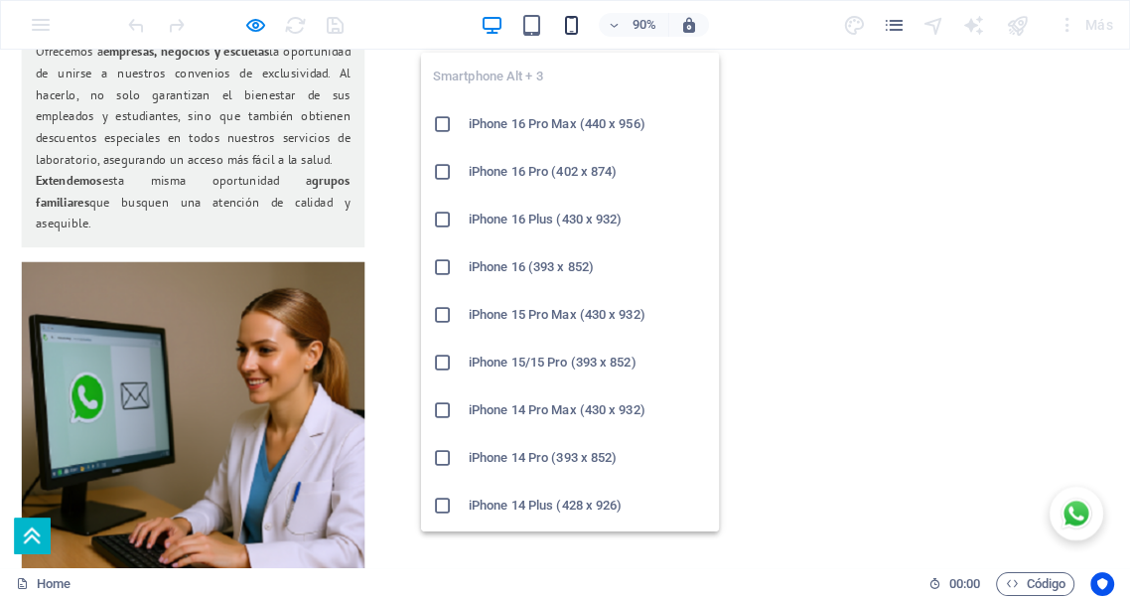
click at [572, 22] on icon "button" at bounding box center [571, 25] width 23 height 23
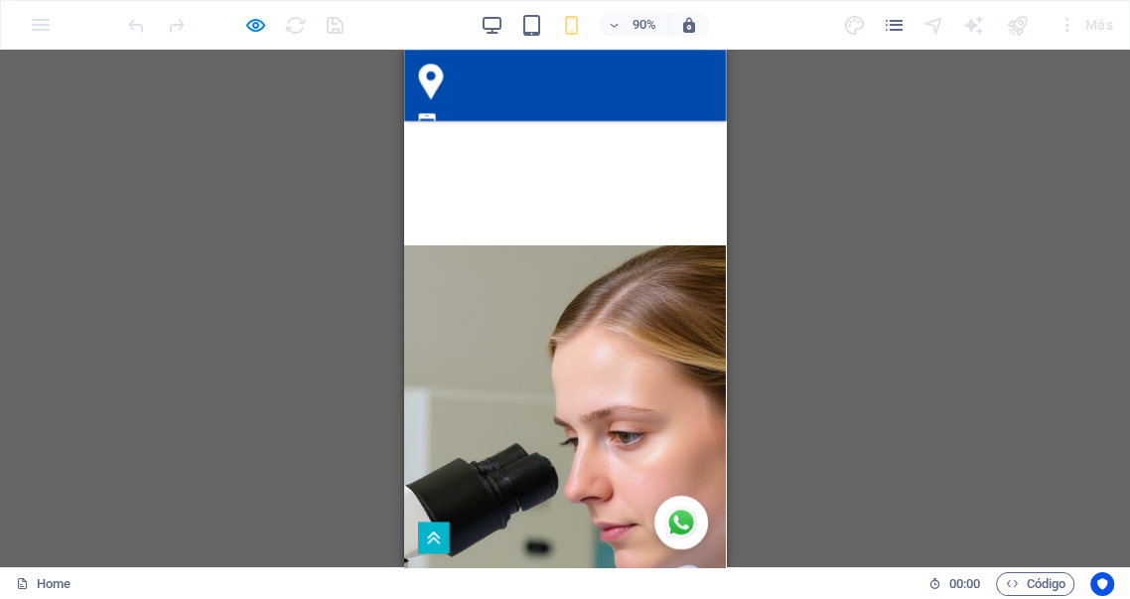
scroll to position [5869, 0]
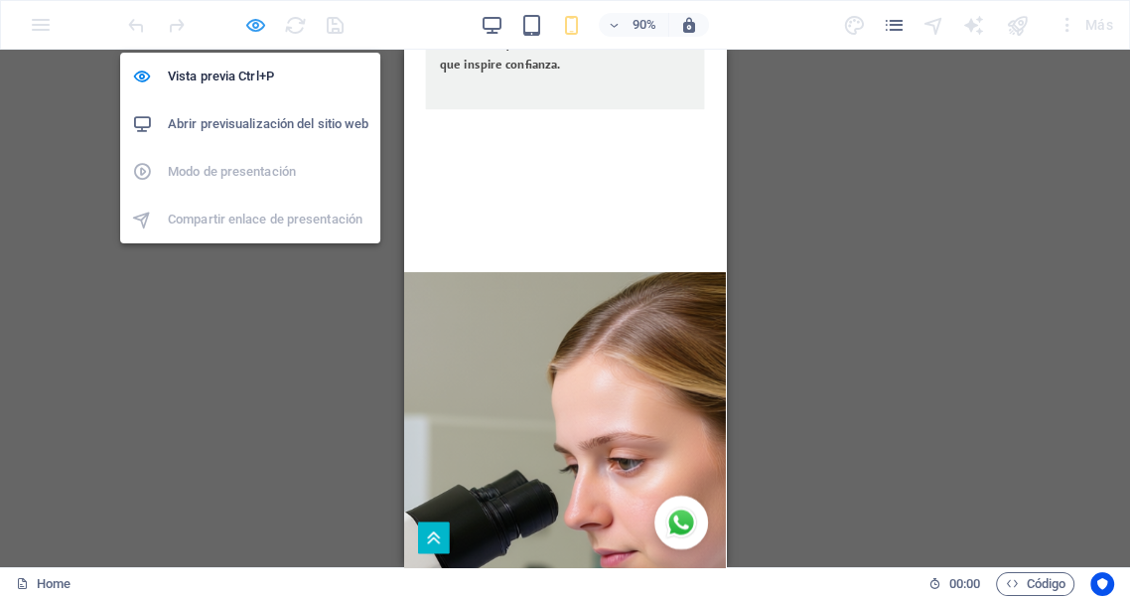
click at [252, 20] on icon "button" at bounding box center [255, 25] width 23 height 23
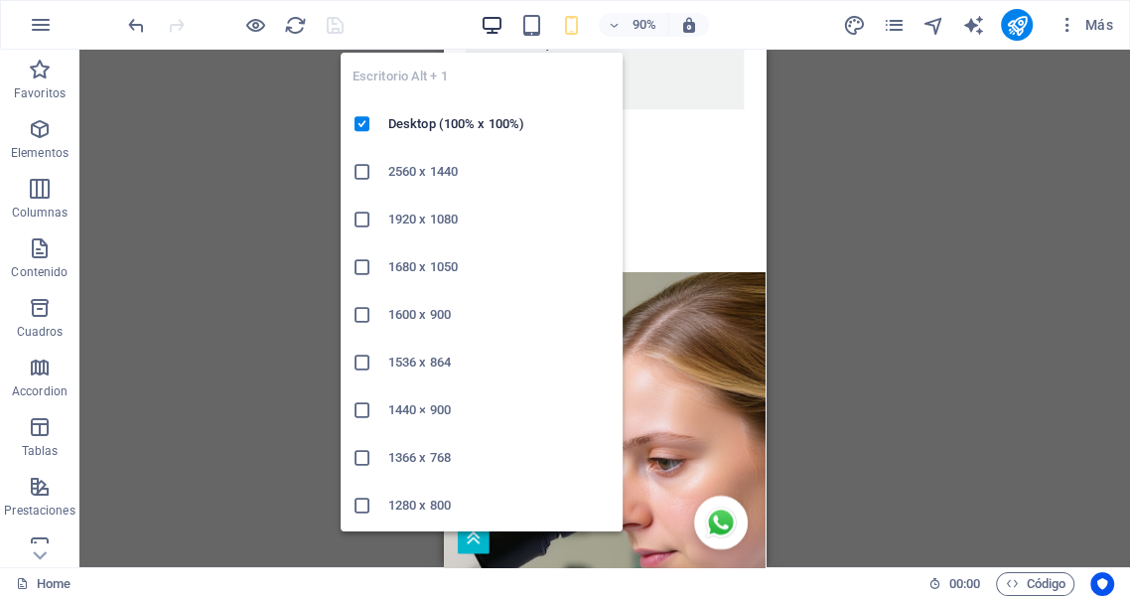
click at [495, 25] on icon "button" at bounding box center [492, 25] width 23 height 23
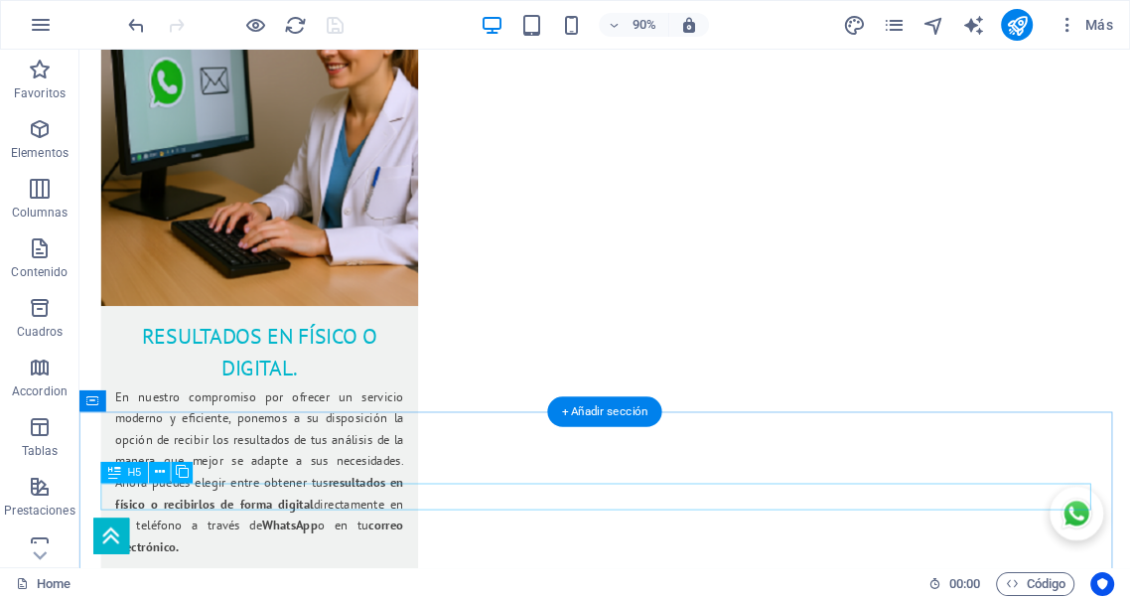
scroll to position [3853, 0]
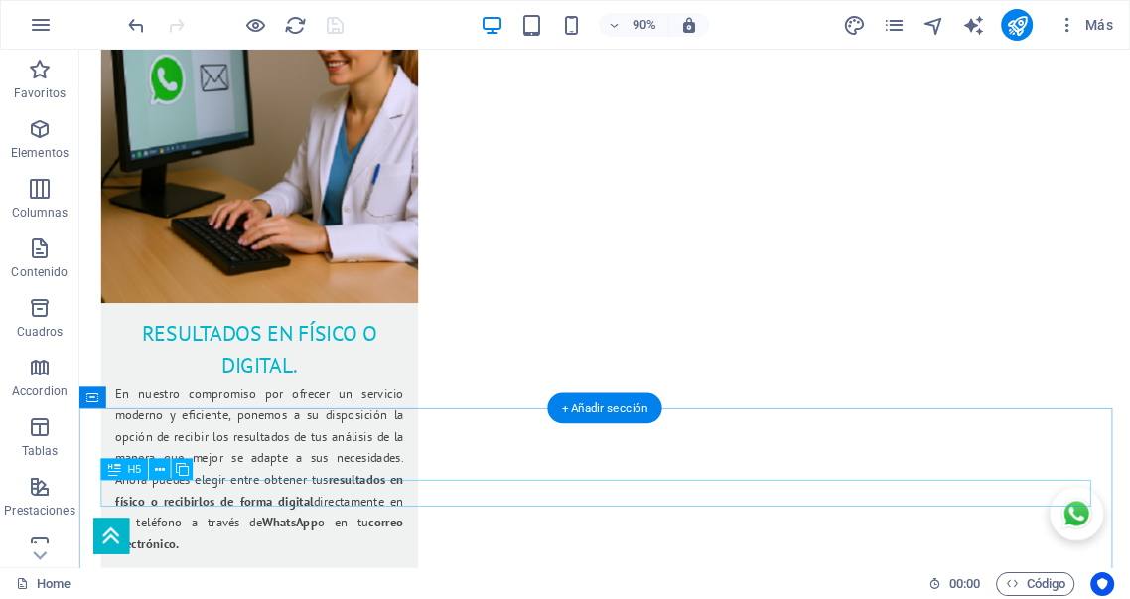
select select "px"
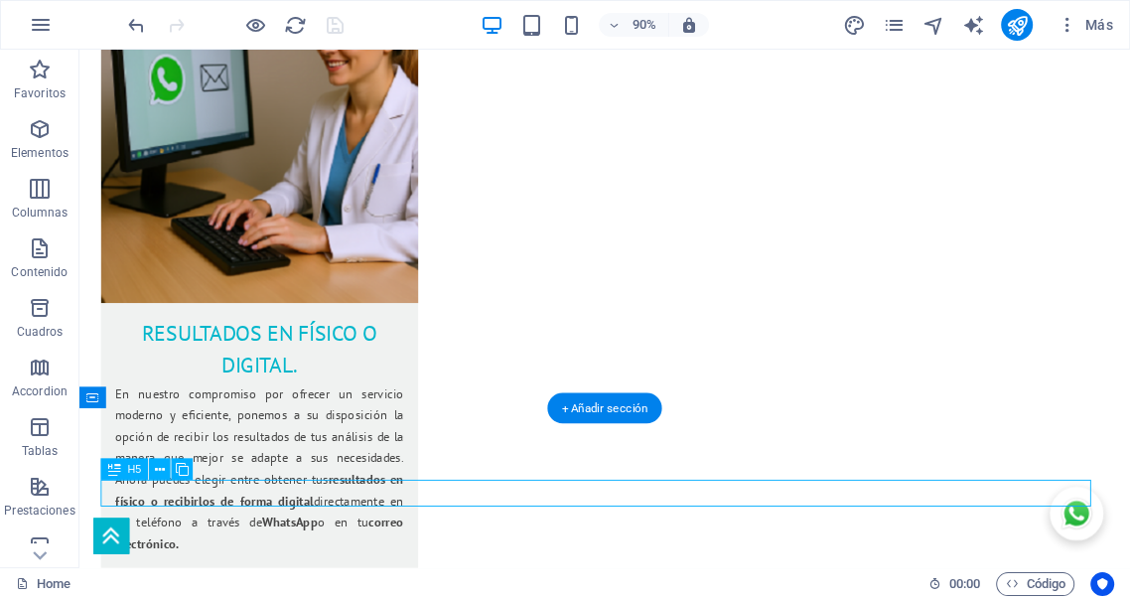
select select "px"
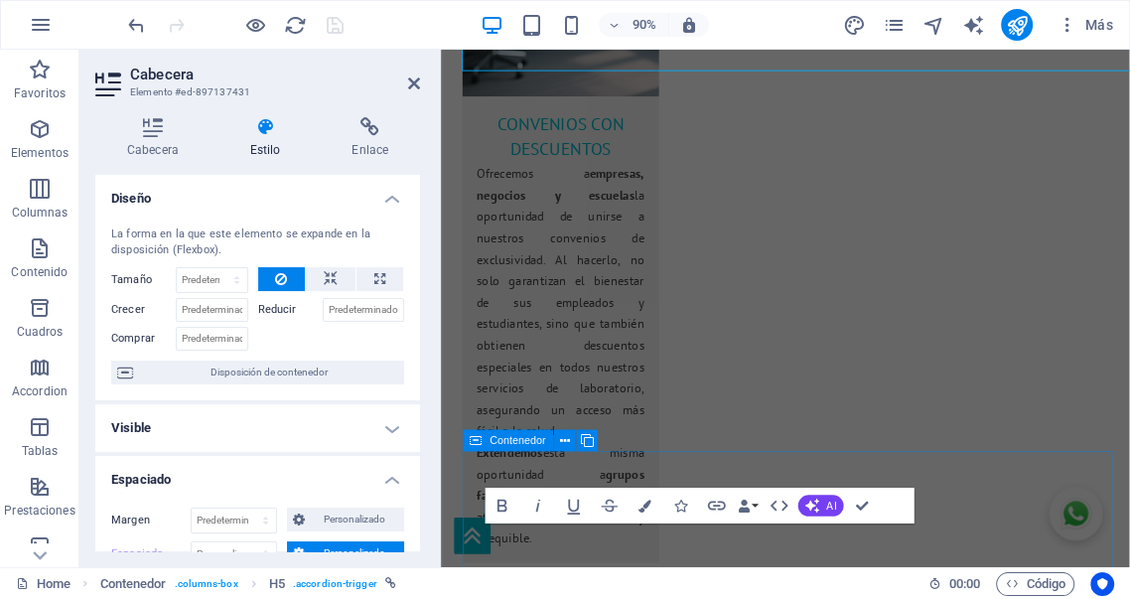
scroll to position [4337, 0]
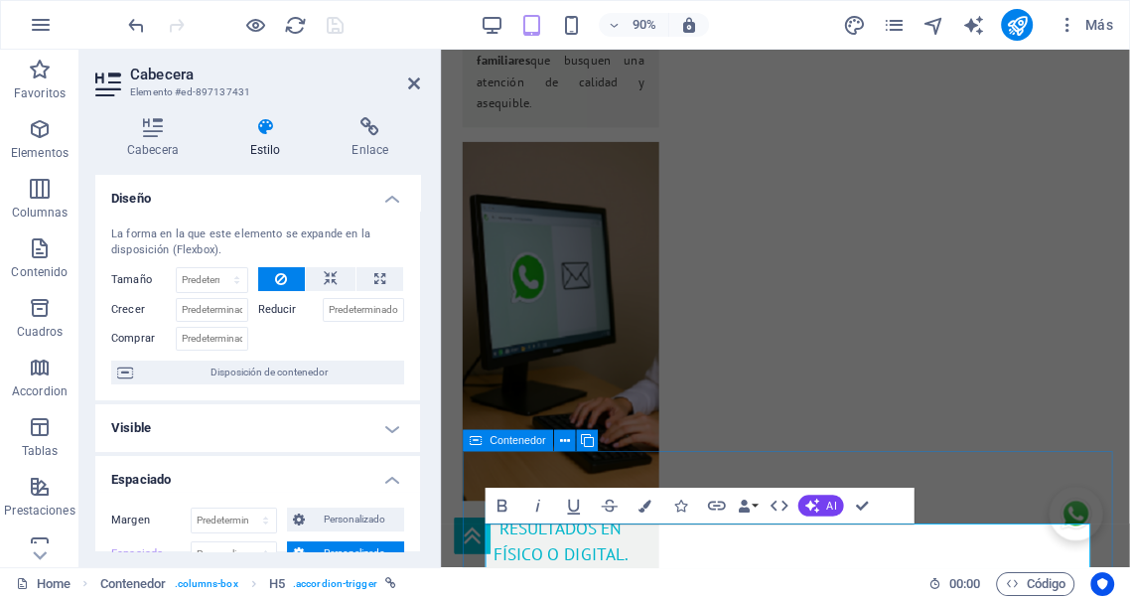
type input "5"
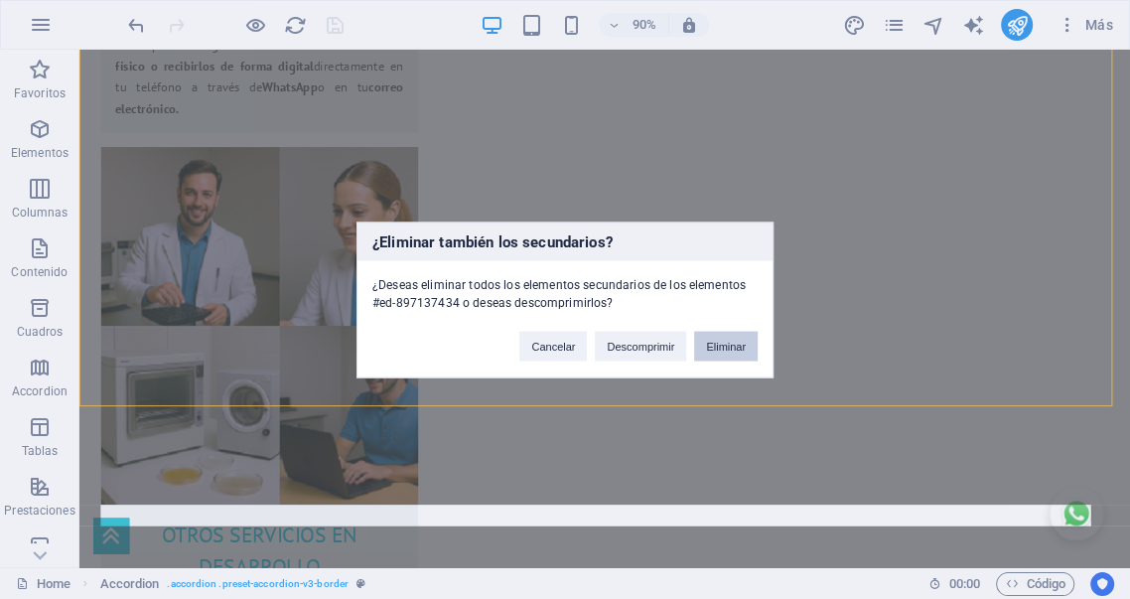
scroll to position [3855, 0]
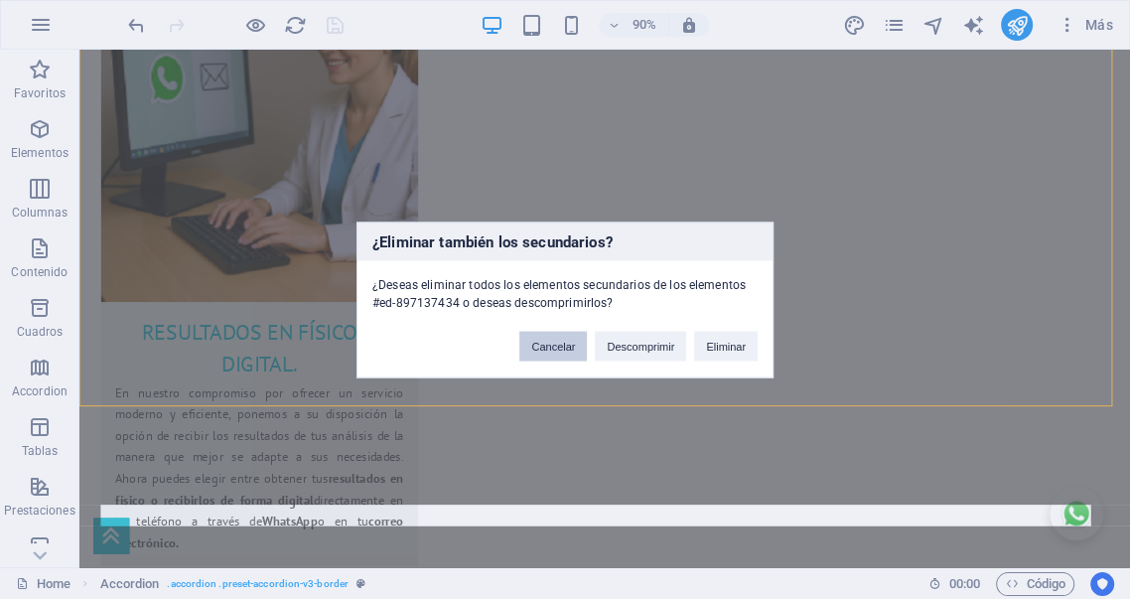
click at [560, 345] on button "Cancelar" at bounding box center [553, 346] width 68 height 30
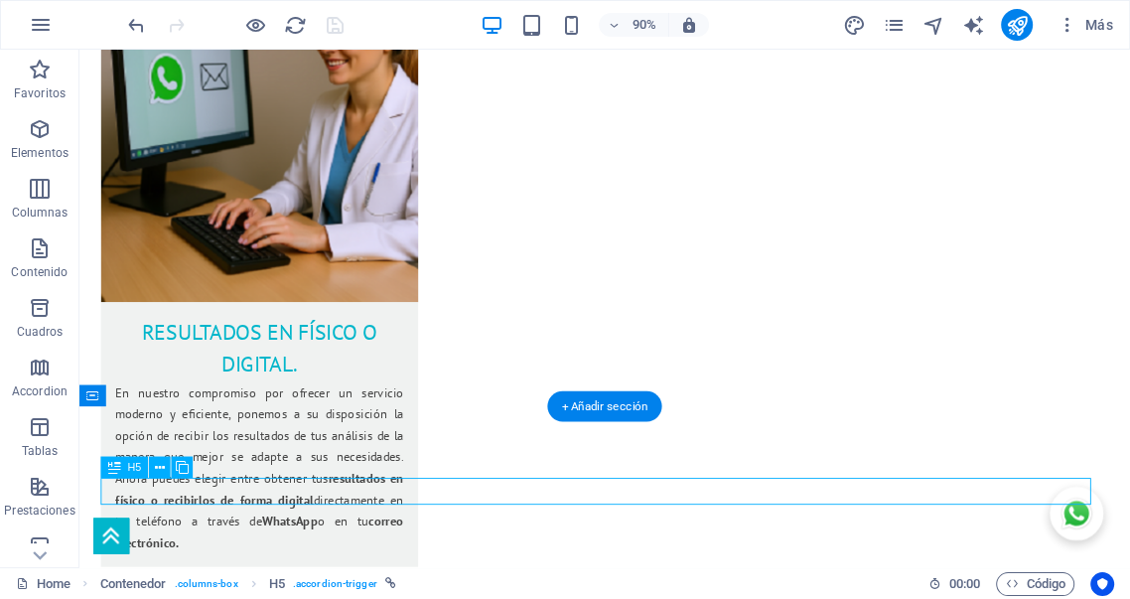
select select "px"
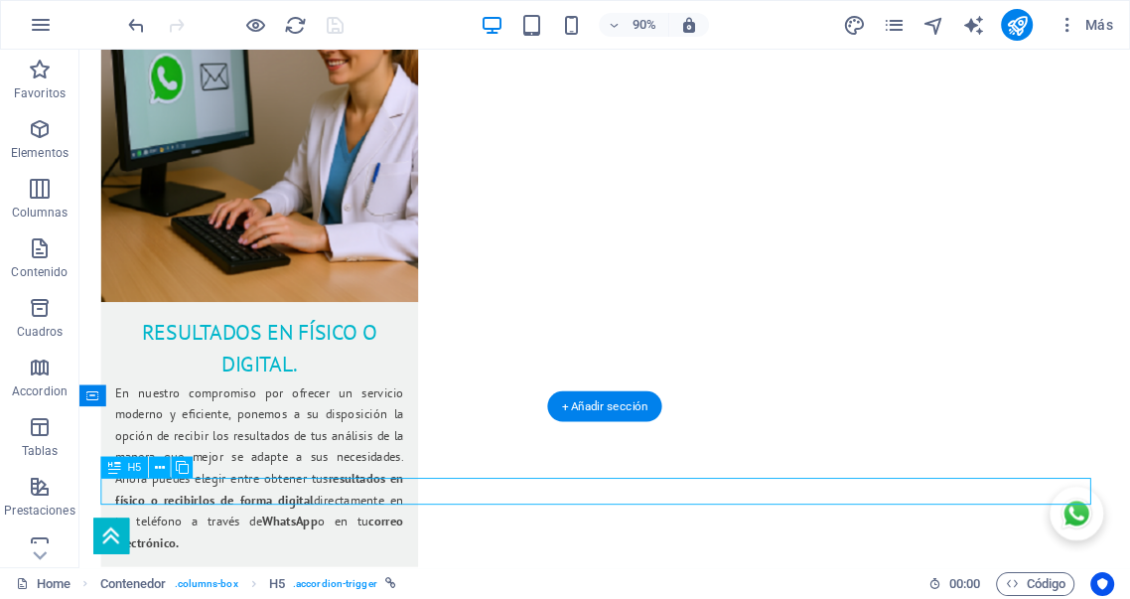
select select "px"
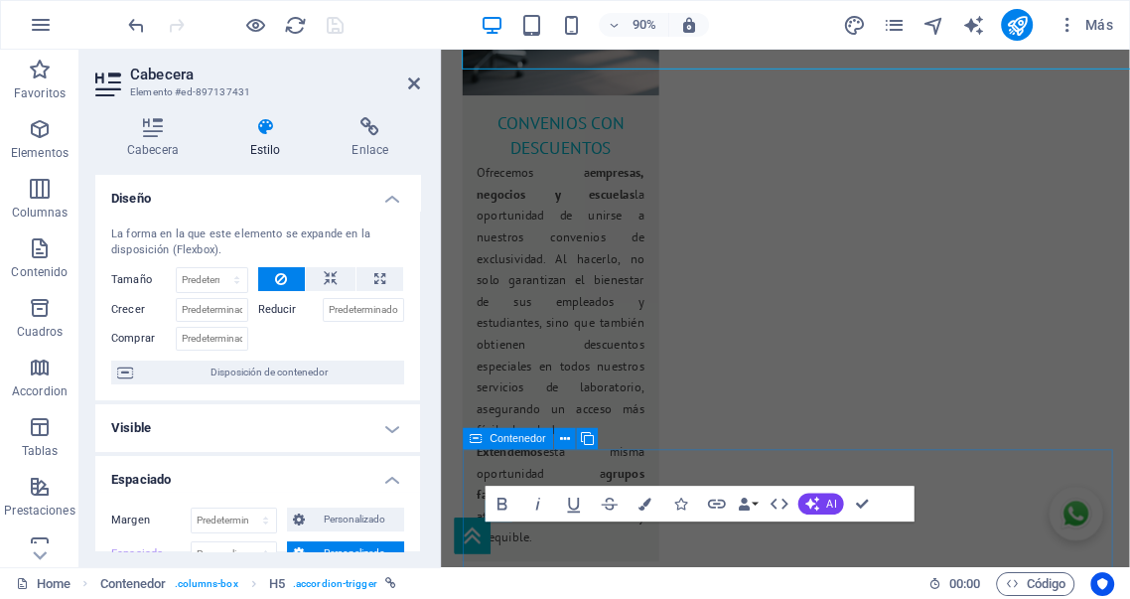
scroll to position [4339, 0]
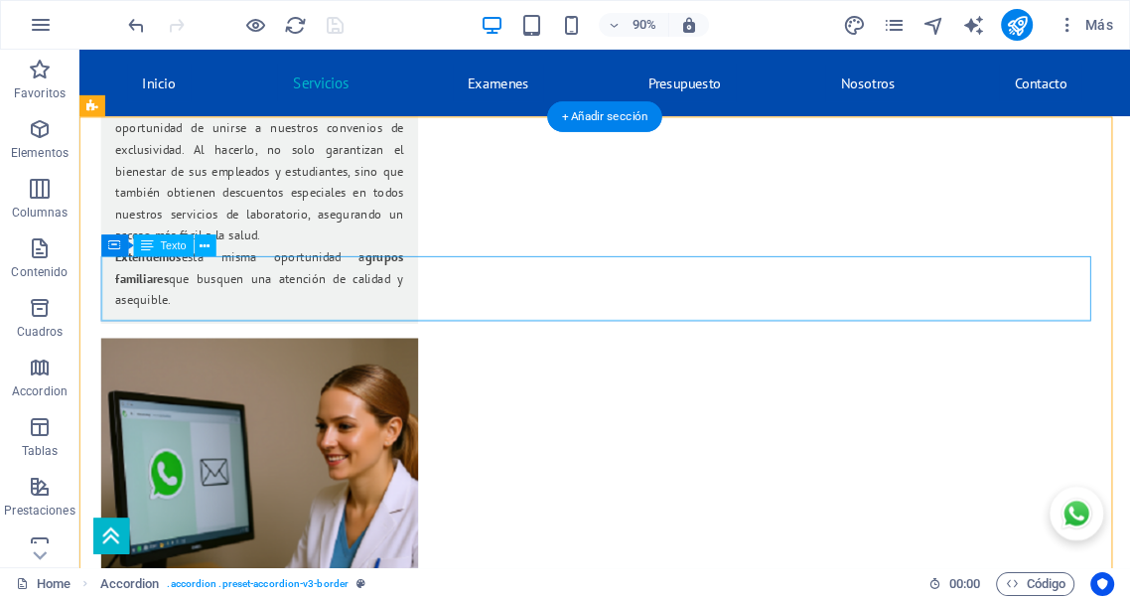
scroll to position [3304, 0]
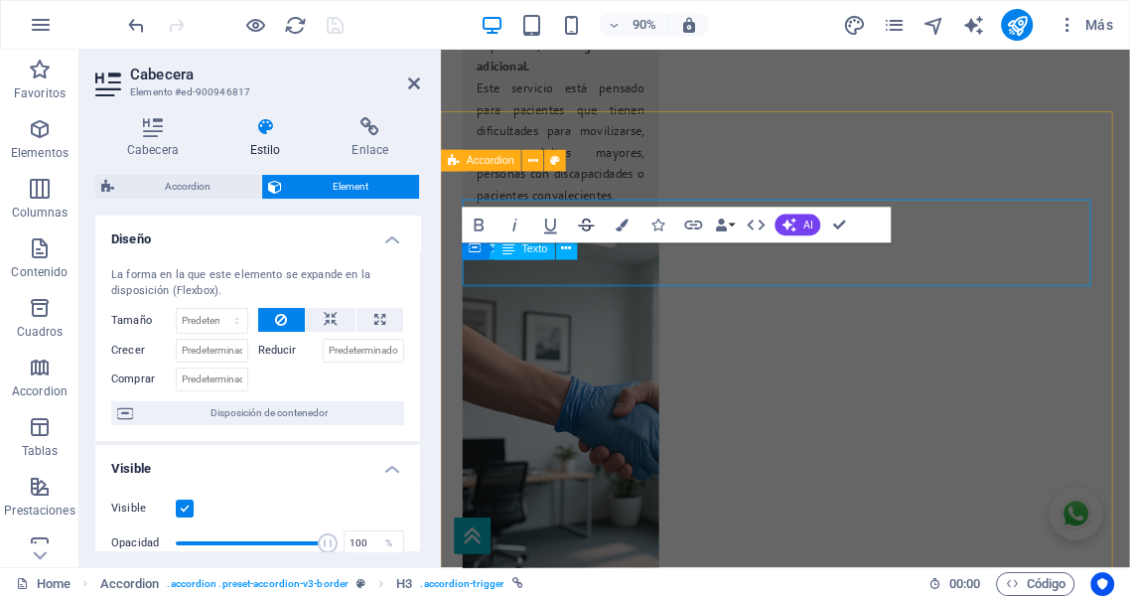
scroll to position [3753, 0]
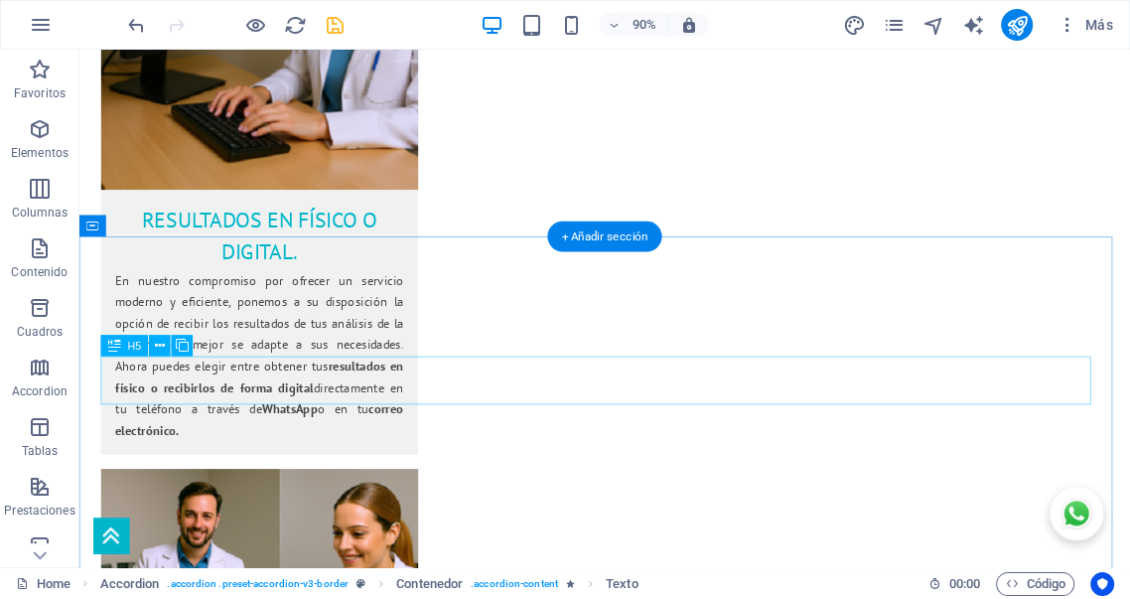
scroll to position [4098, 0]
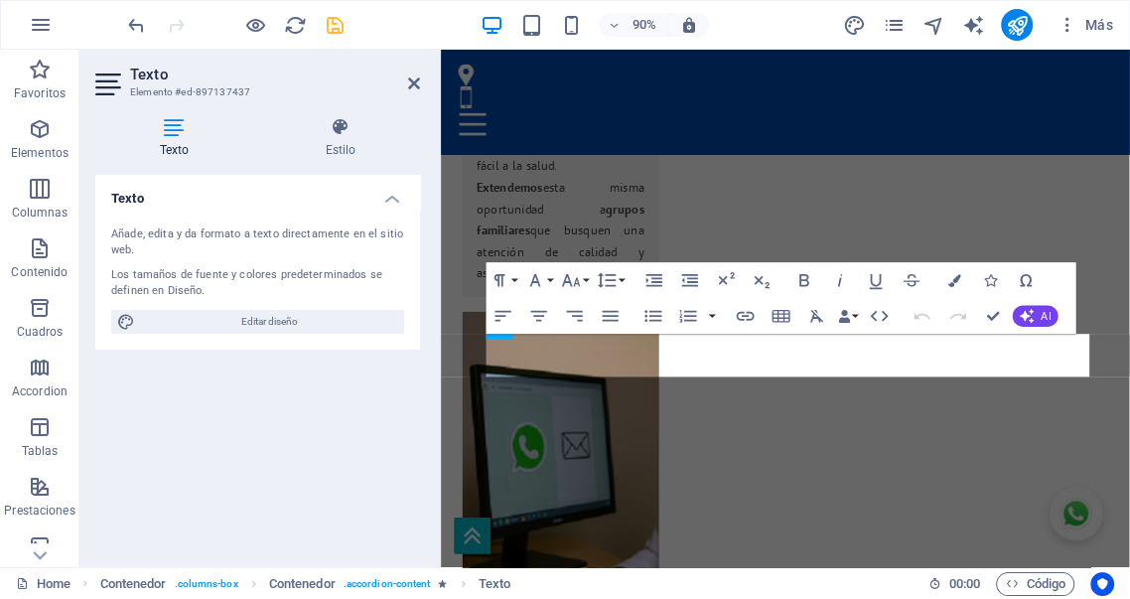
scroll to position [4600, 0]
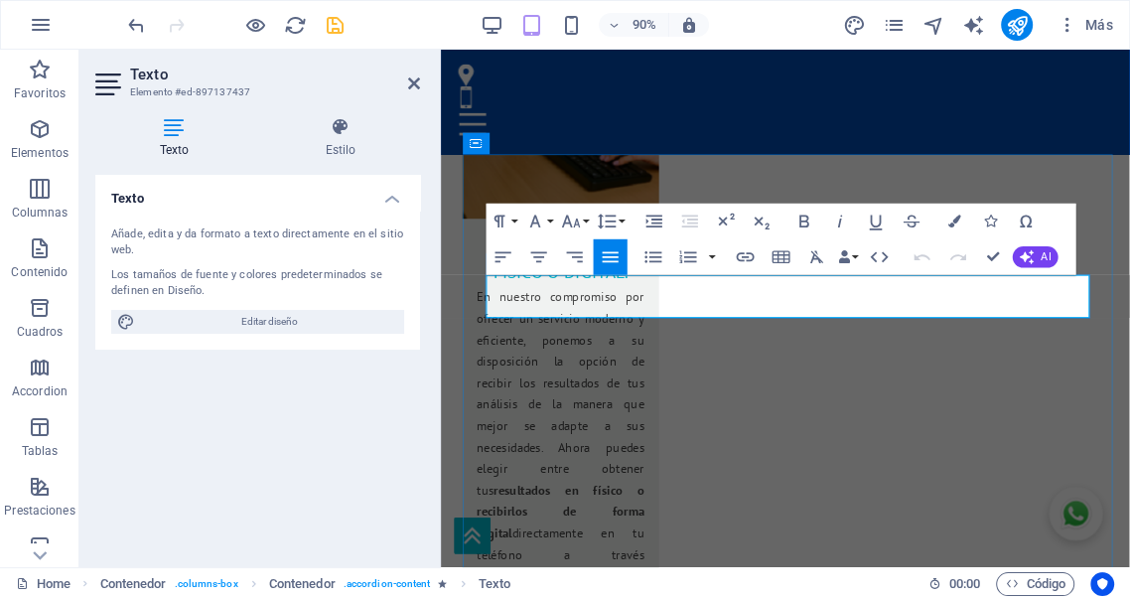
copy span "Si. Nos trasladamos a su sitio de residencia para [PERSON_NAME] de muestra, sol…"
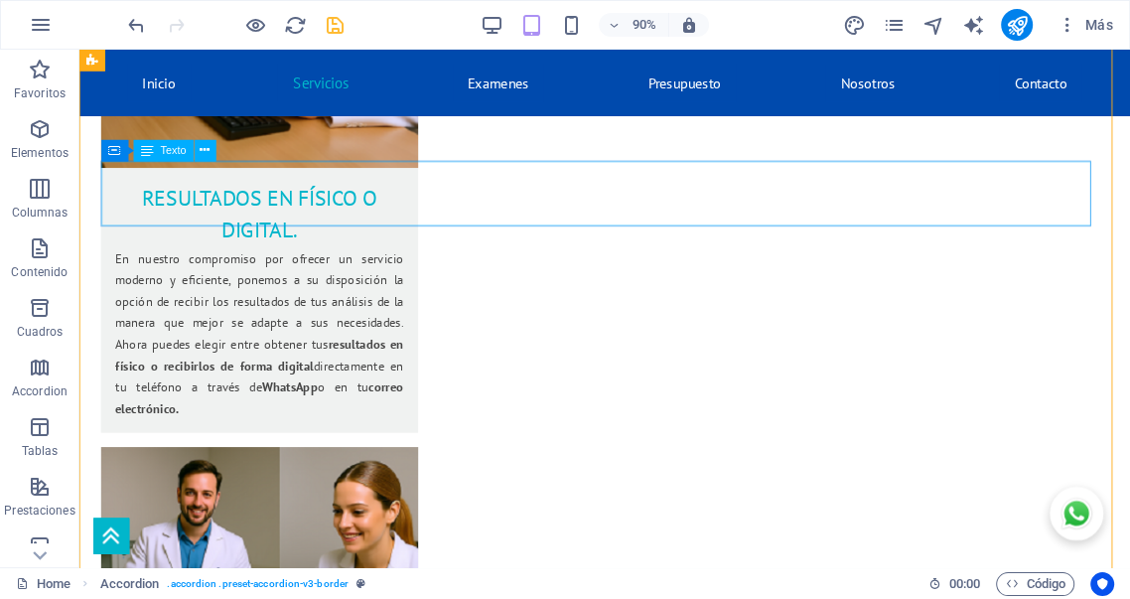
scroll to position [3291, 0]
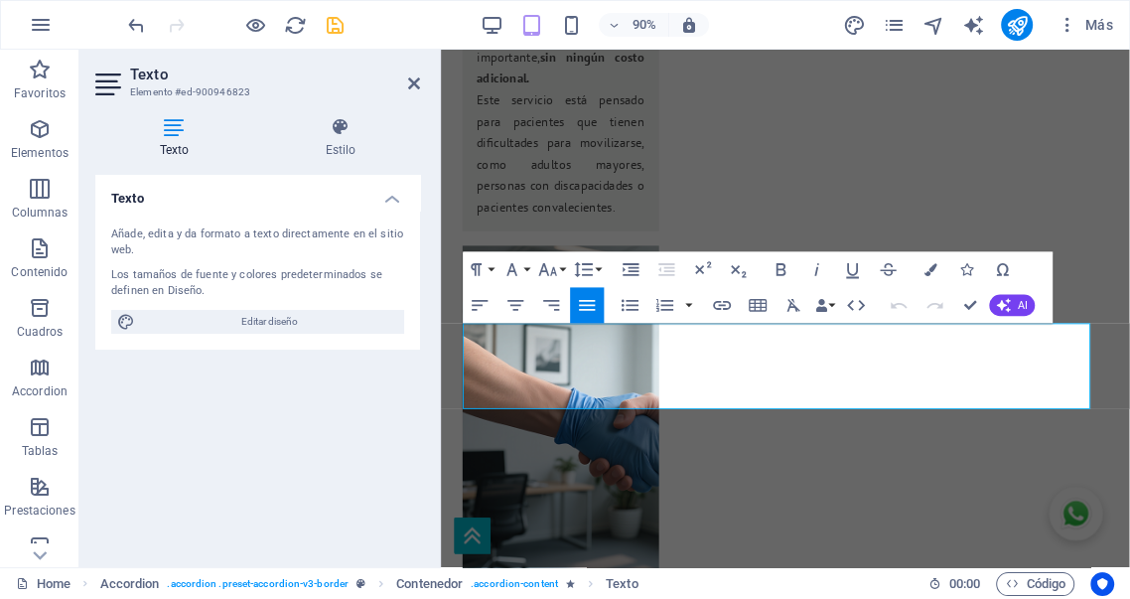
scroll to position [3740, 0]
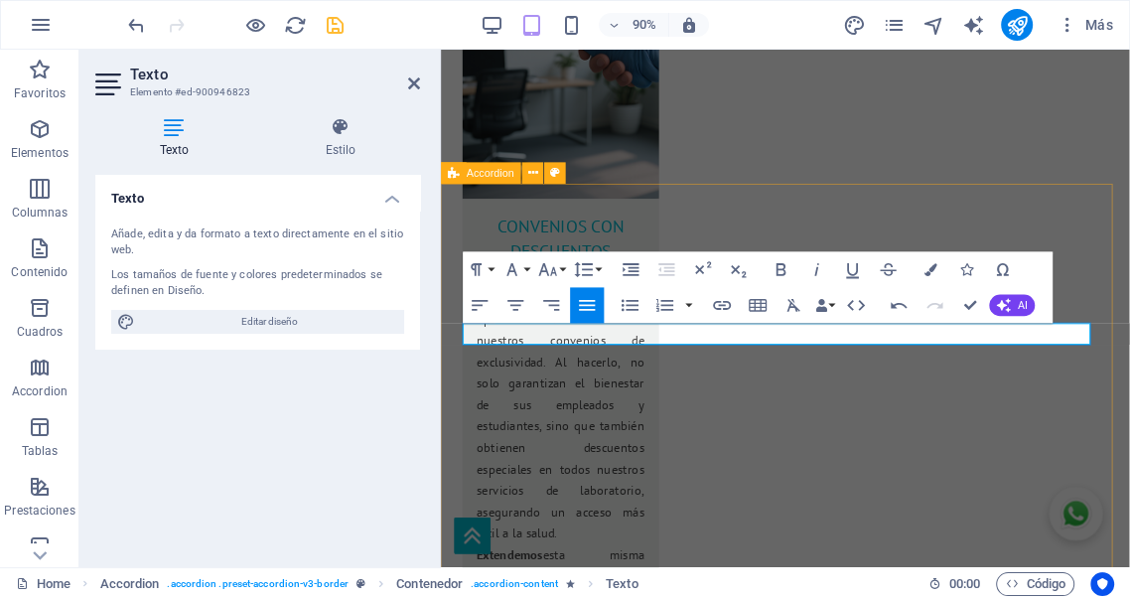
click at [934, 263] on icon "button" at bounding box center [931, 269] width 13 height 13
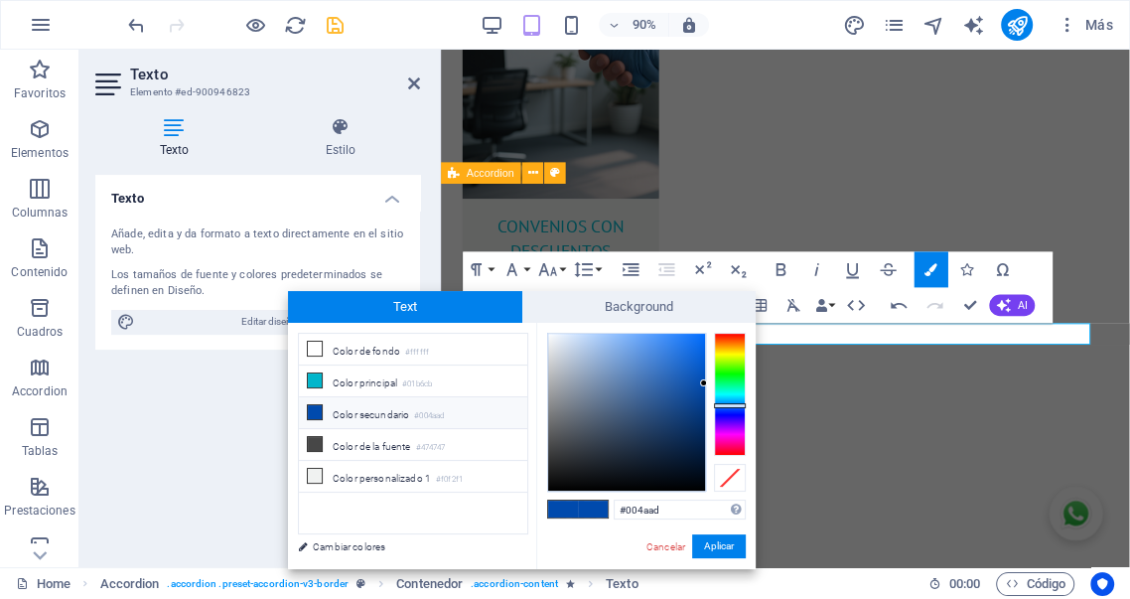
click at [160, 415] on div "Texto Añade, edita y da formato a texto directamente en el sitio web. Los tamañ…" at bounding box center [257, 363] width 325 height 376
click at [655, 543] on link "Cancelar" at bounding box center [665, 546] width 43 height 15
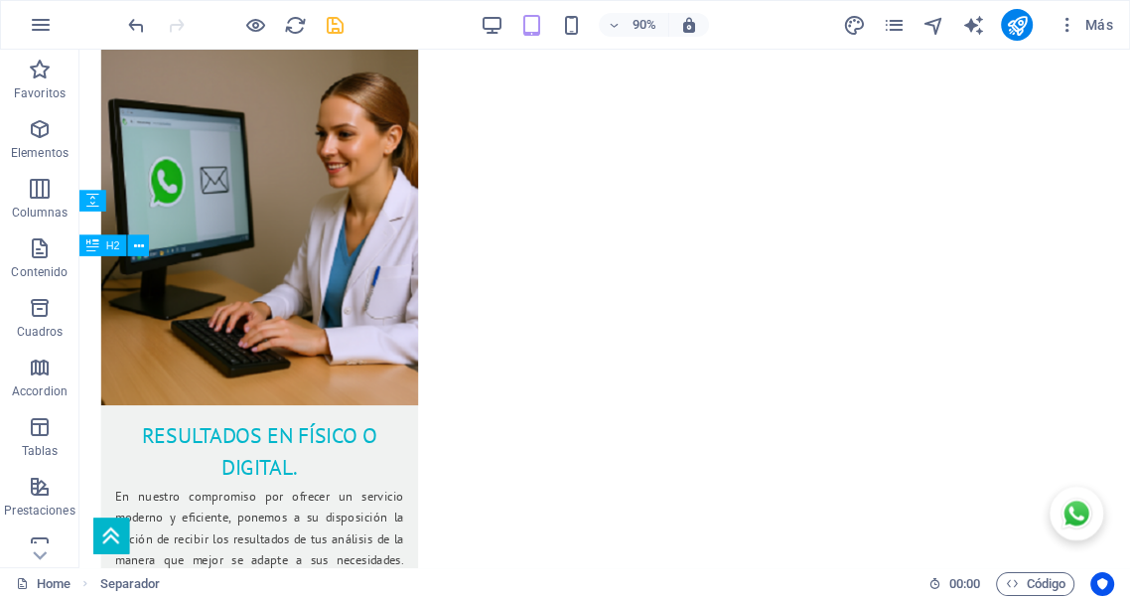
scroll to position [3107, 0]
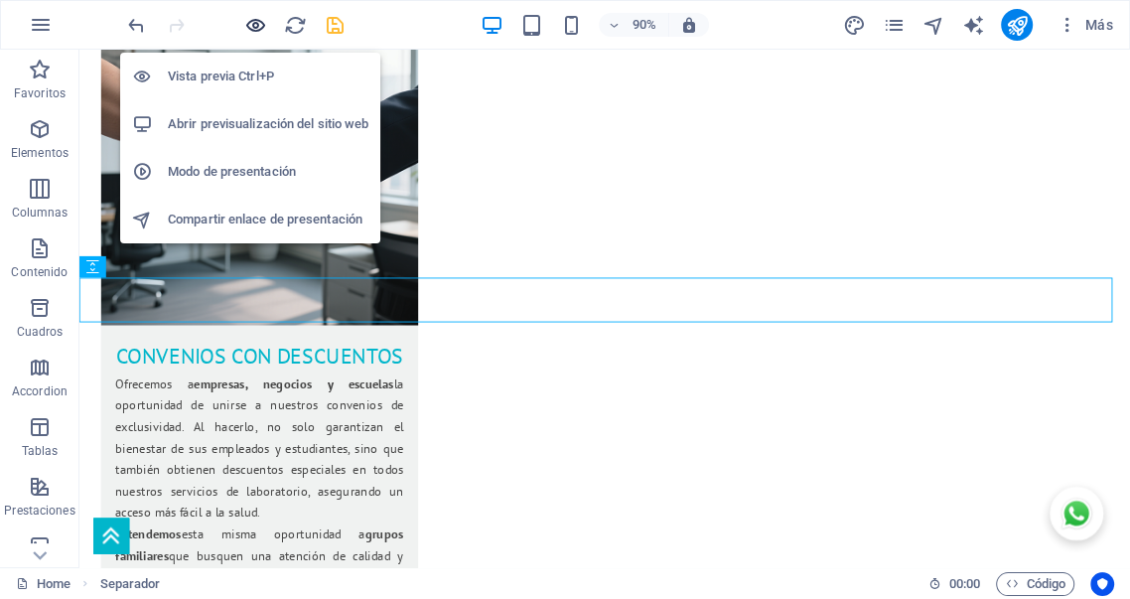
click at [262, 18] on icon "button" at bounding box center [255, 25] width 23 height 23
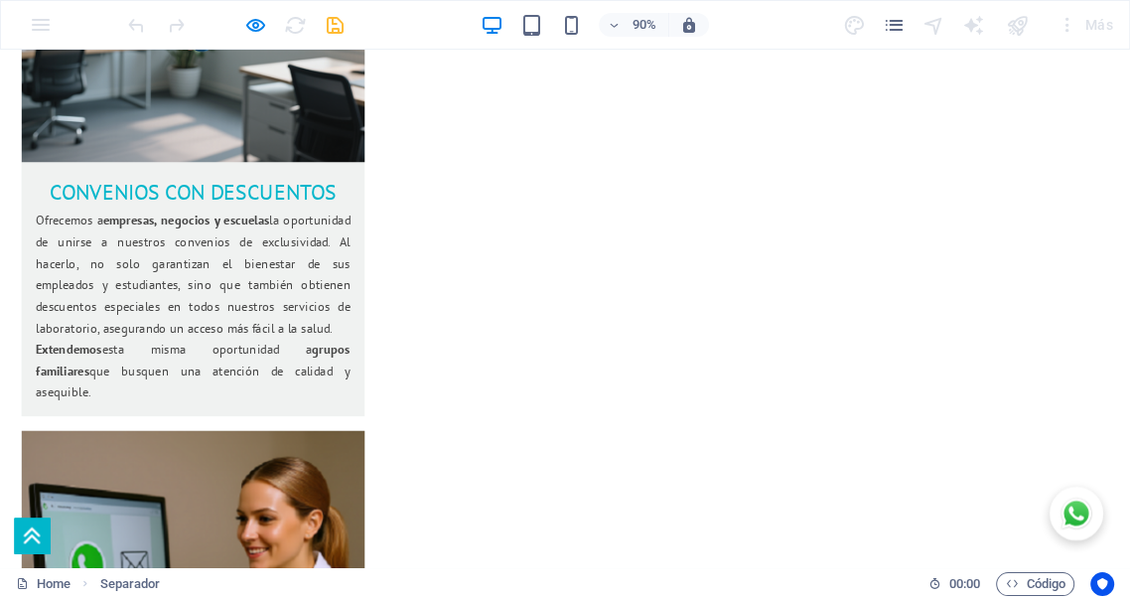
scroll to position [3292, 0]
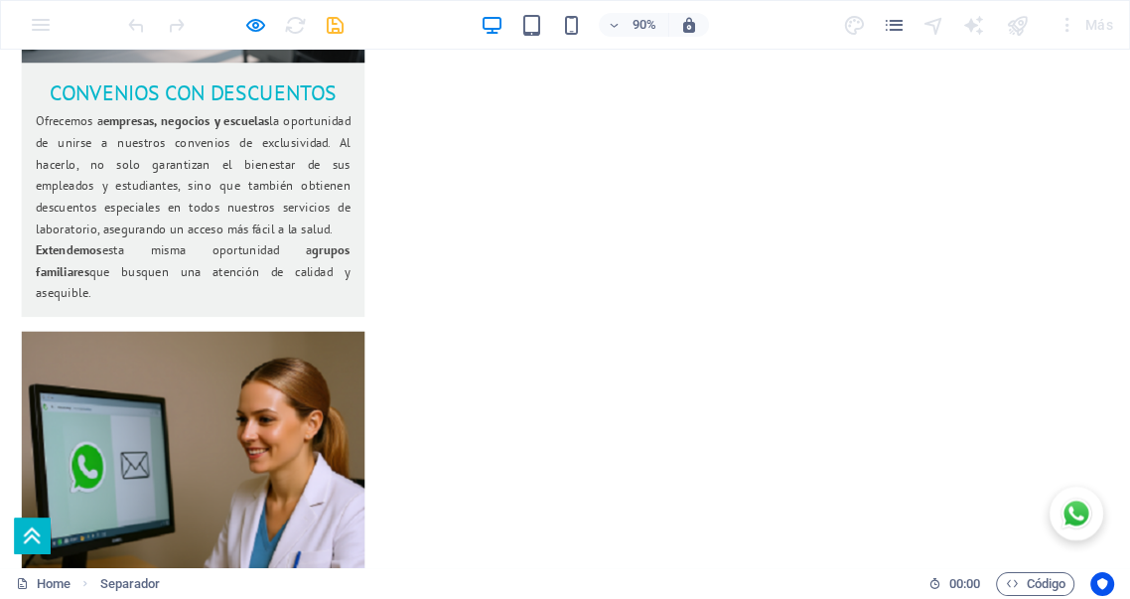
click at [490, 11] on div "90%" at bounding box center [594, 25] width 229 height 32
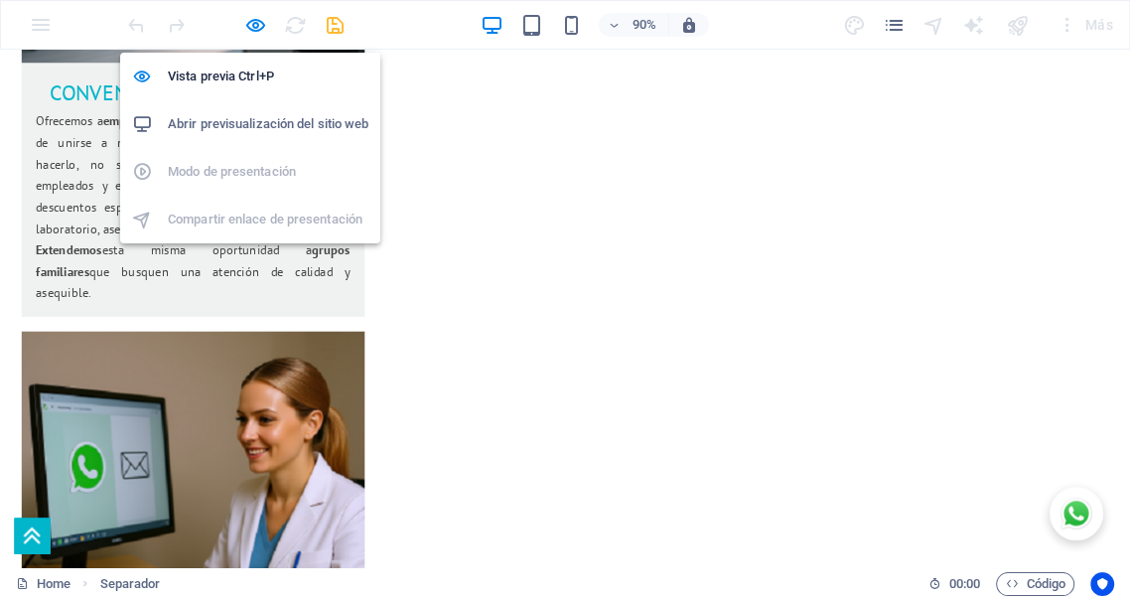
click at [253, 20] on icon "button" at bounding box center [255, 25] width 23 height 23
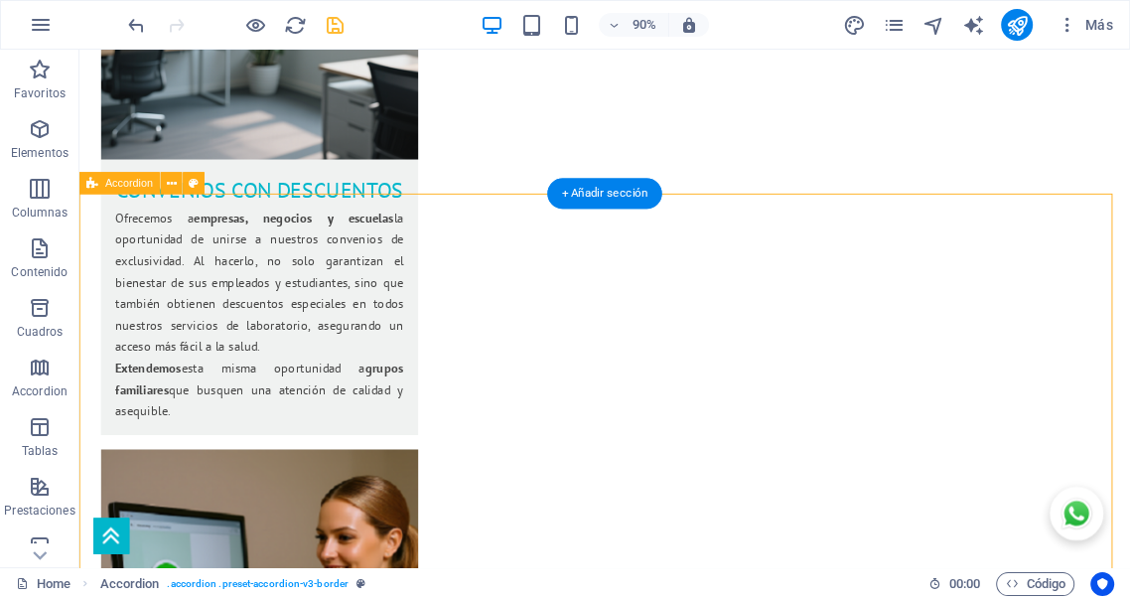
select select "px"
select select "rem"
select select "px"
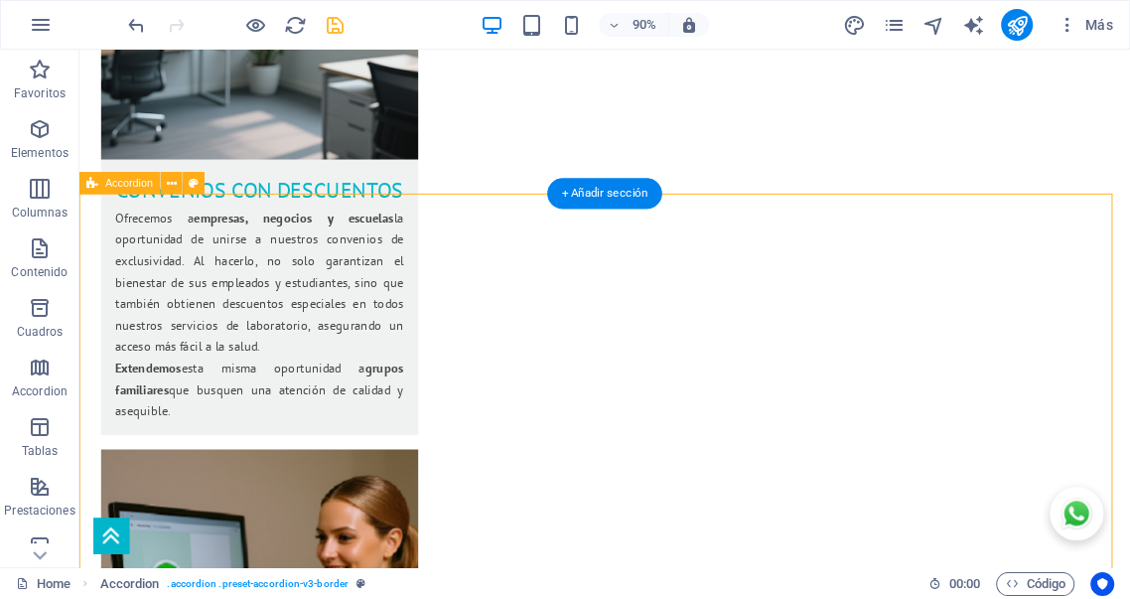
select select "px"
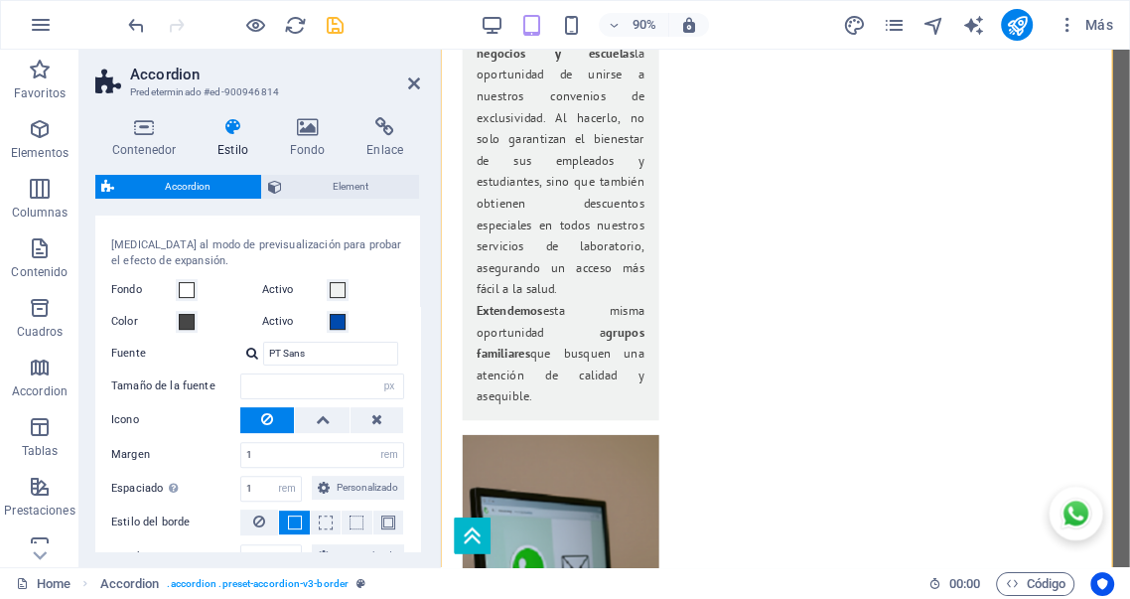
scroll to position [331, 0]
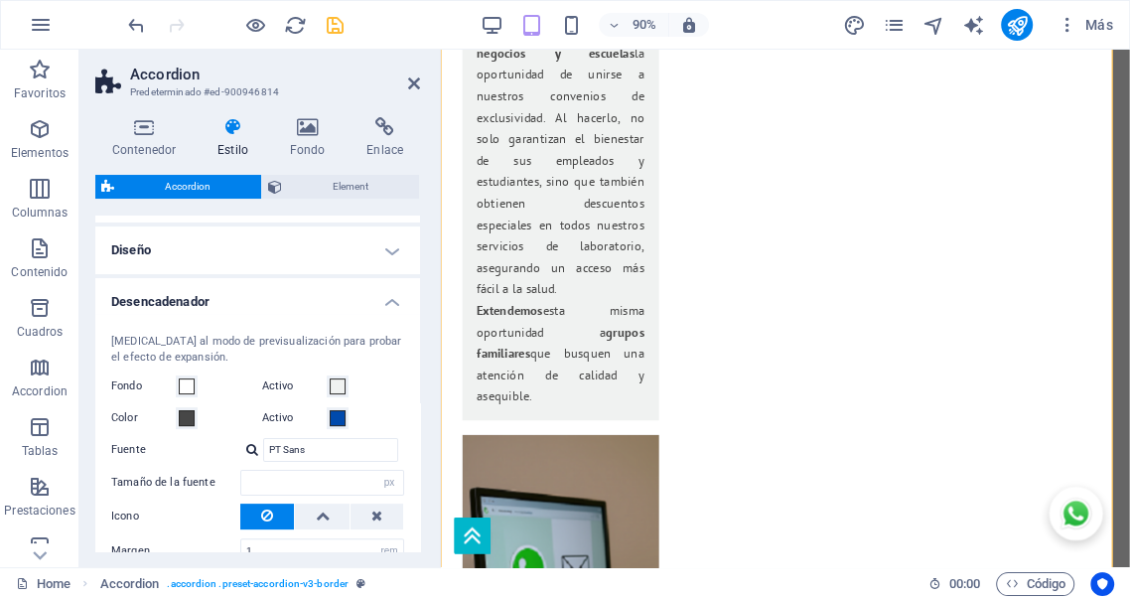
click at [389, 301] on h4 "Desencadenador" at bounding box center [257, 296] width 325 height 36
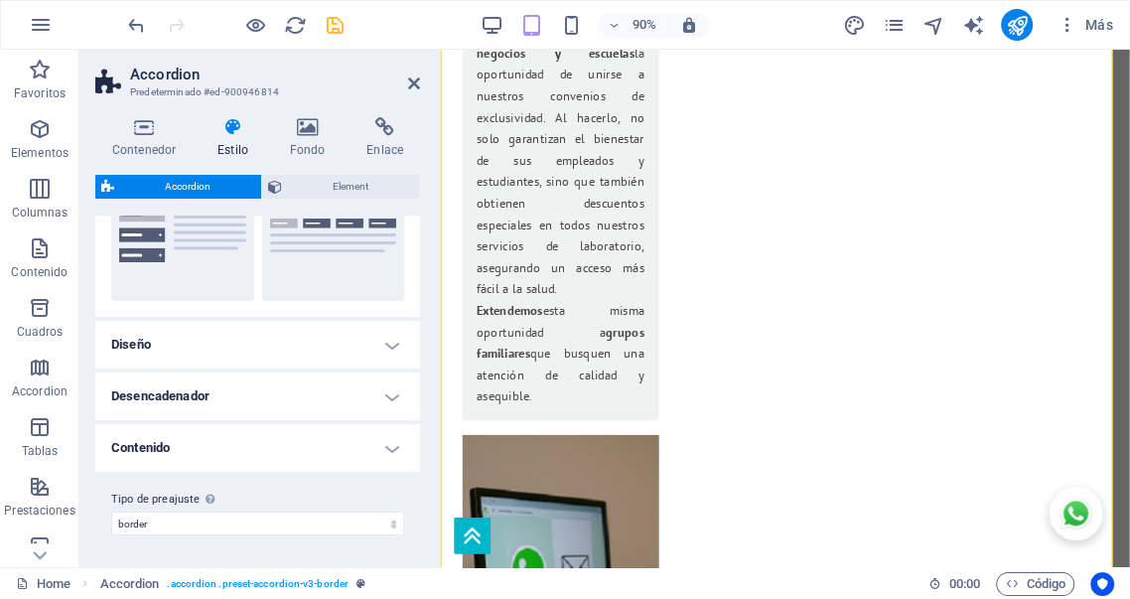
scroll to position [236, 0]
click at [389, 448] on h4 "Contenido" at bounding box center [257, 448] width 325 height 48
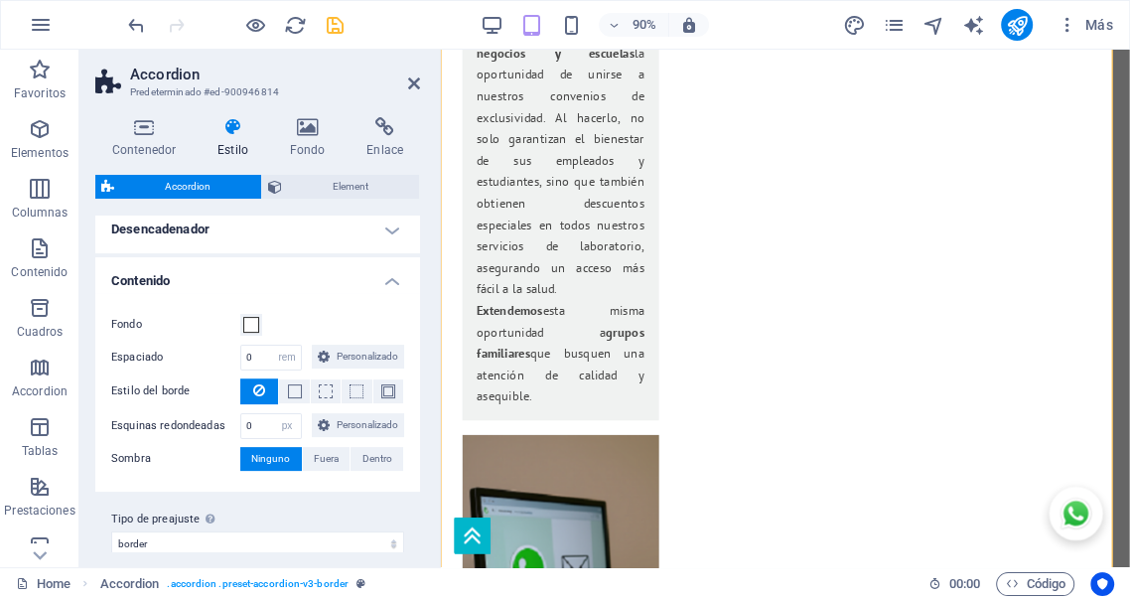
scroll to position [404, 0]
click at [246, 324] on span at bounding box center [251, 324] width 16 height 16
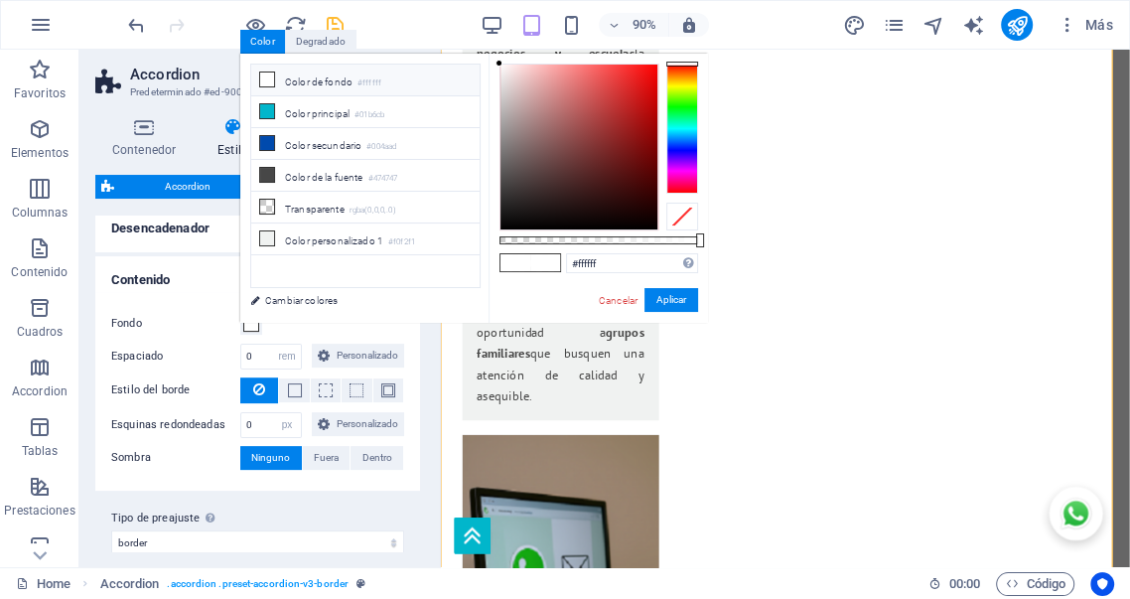
click at [304, 83] on li "Color de fondo #ffffff" at bounding box center [365, 81] width 228 height 32
drag, startPoint x: 661, startPoint y: 304, endPoint x: 2, endPoint y: 282, distance: 659.6
click at [661, 304] on button "Aplicar" at bounding box center [671, 300] width 54 height 24
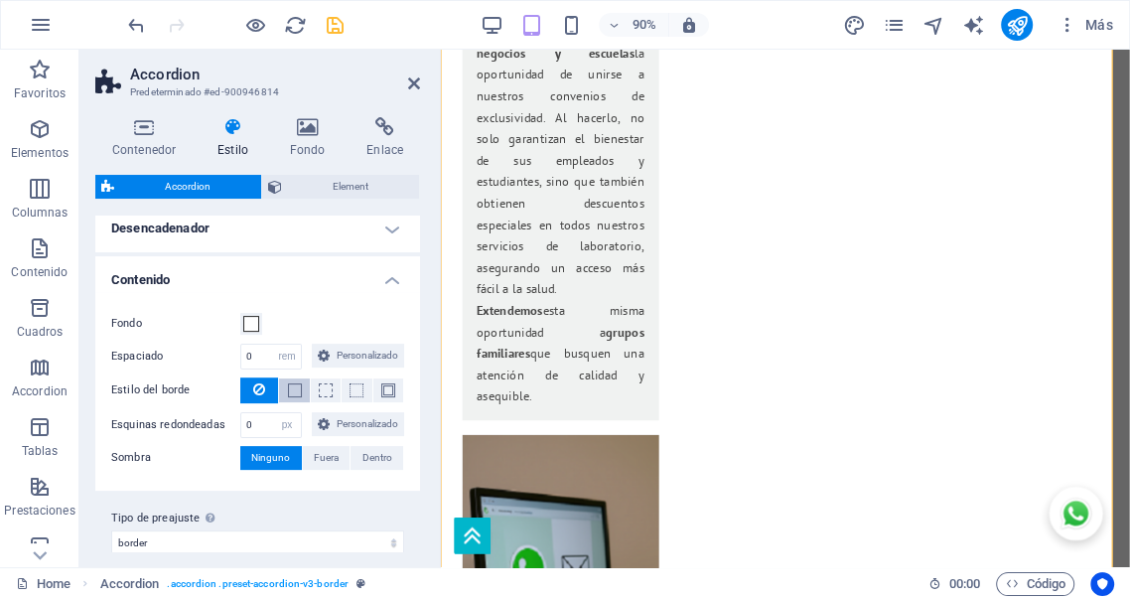
click at [294, 397] on span at bounding box center [295, 390] width 14 height 14
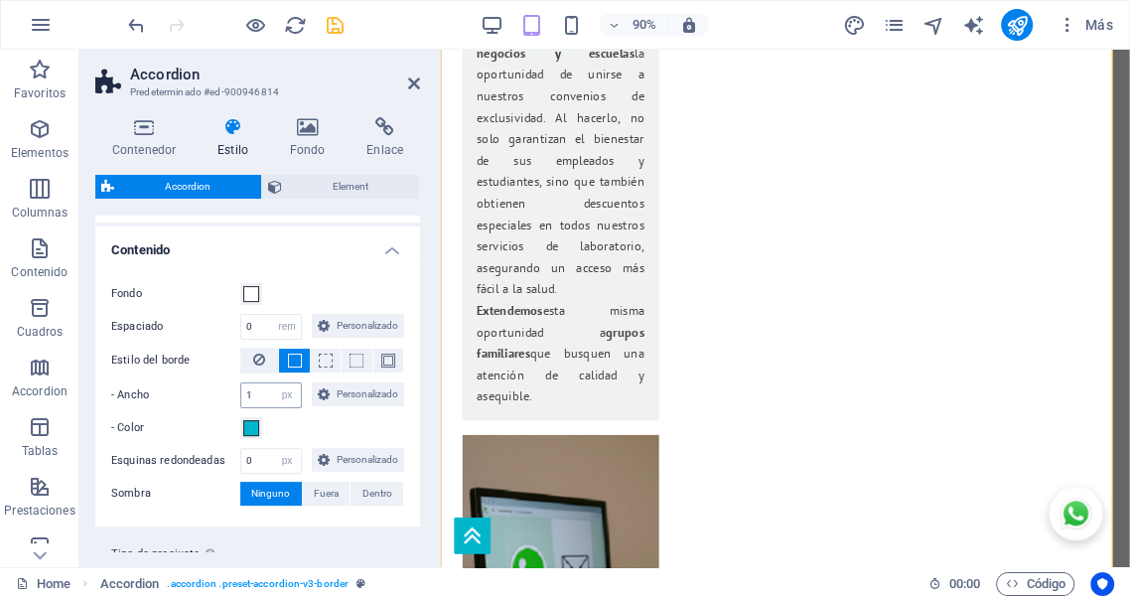
scroll to position [478, 0]
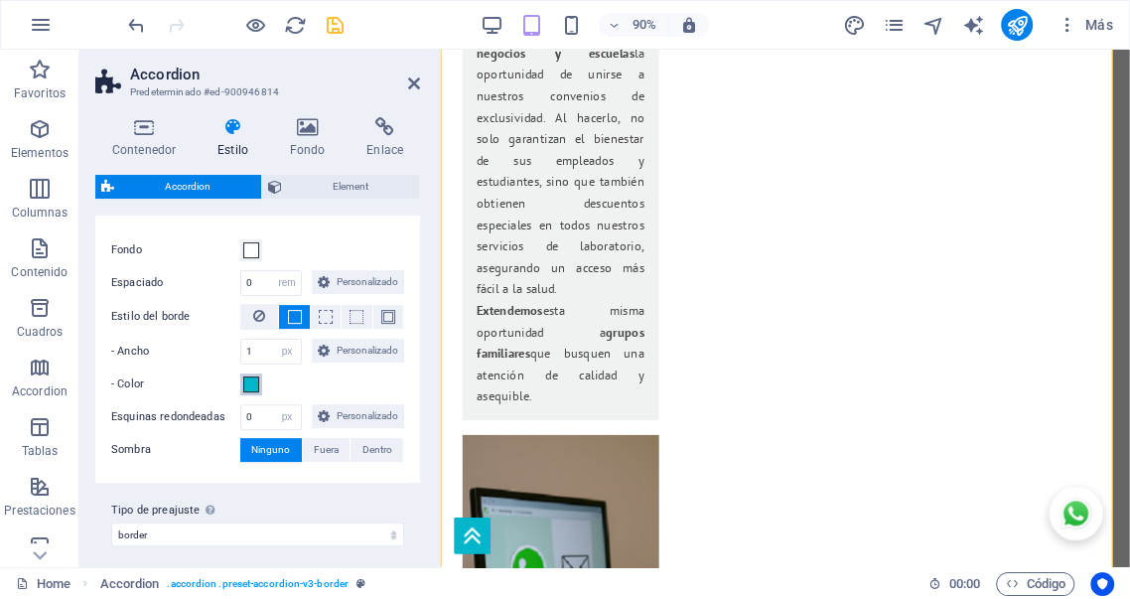
click at [250, 392] on span at bounding box center [251, 384] width 16 height 16
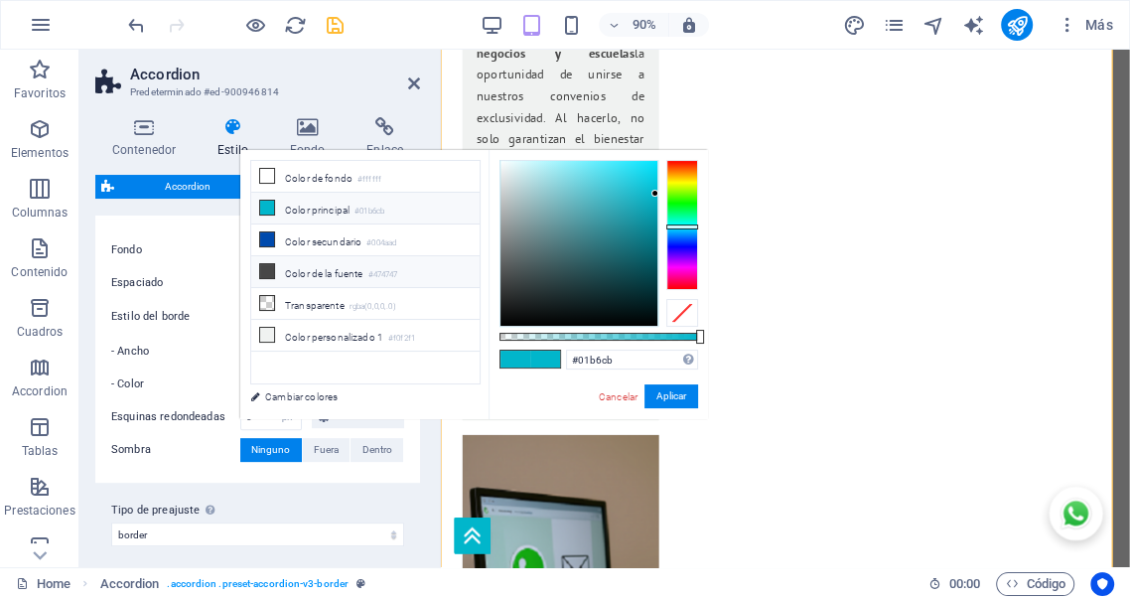
click at [312, 275] on li "Color de la fuente #474747" at bounding box center [365, 272] width 228 height 32
type input "#474747"
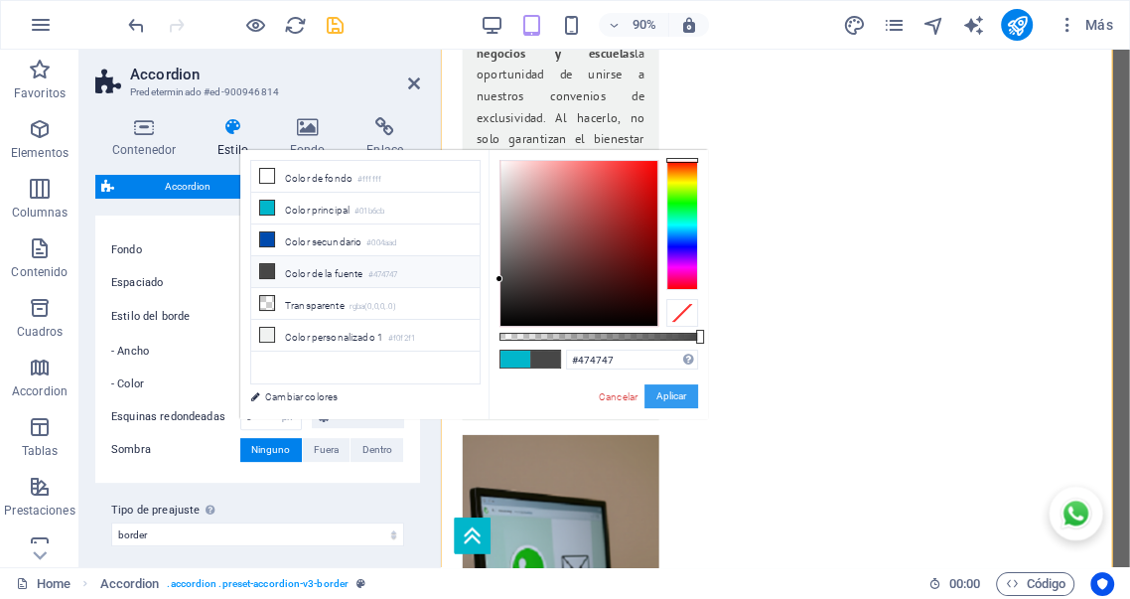
click at [662, 401] on button "Aplicar" at bounding box center [671, 396] width 54 height 24
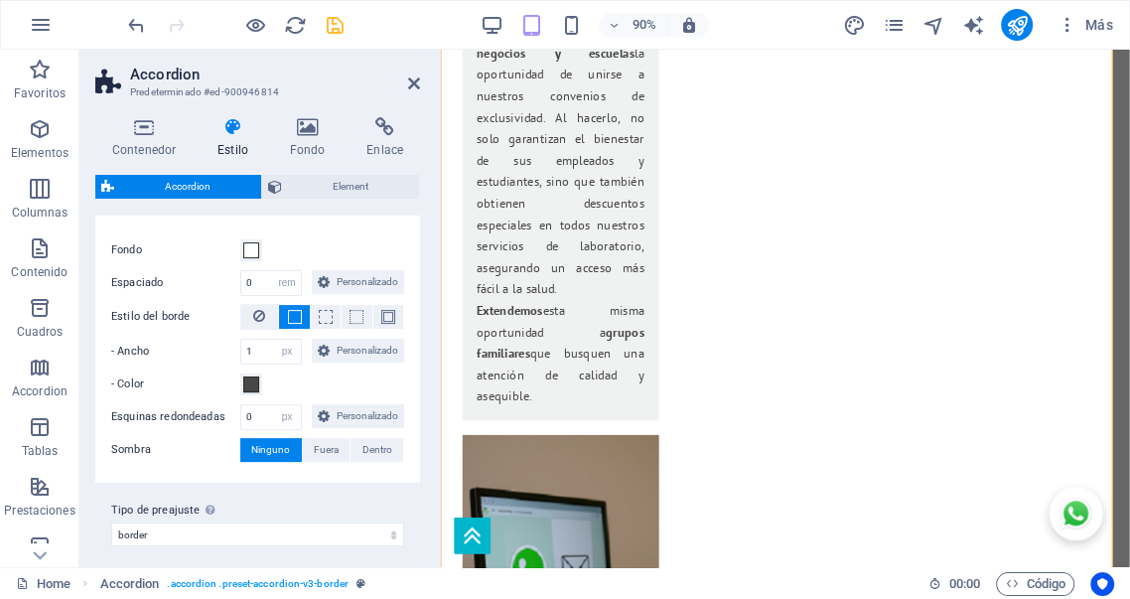
scroll to position [558, 0]
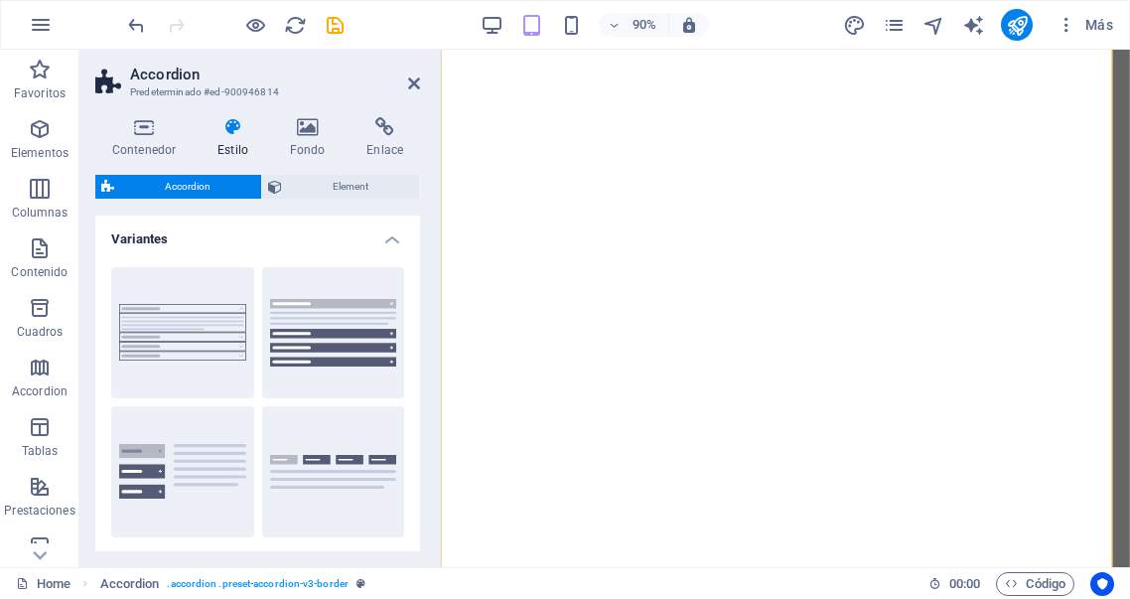
select select "rem"
select select "px"
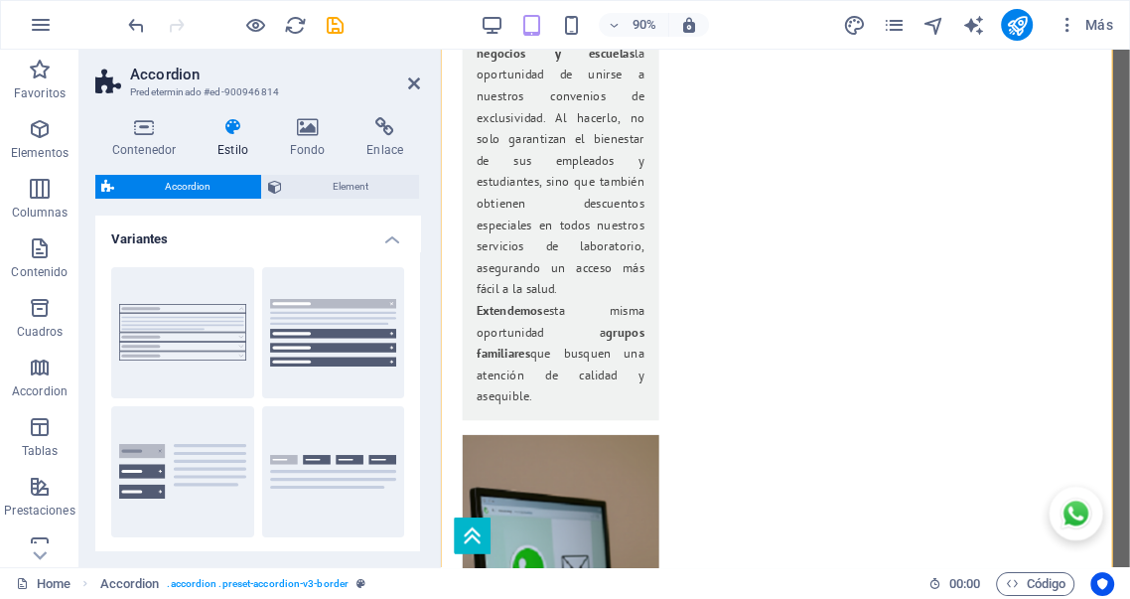
scroll to position [558, 0]
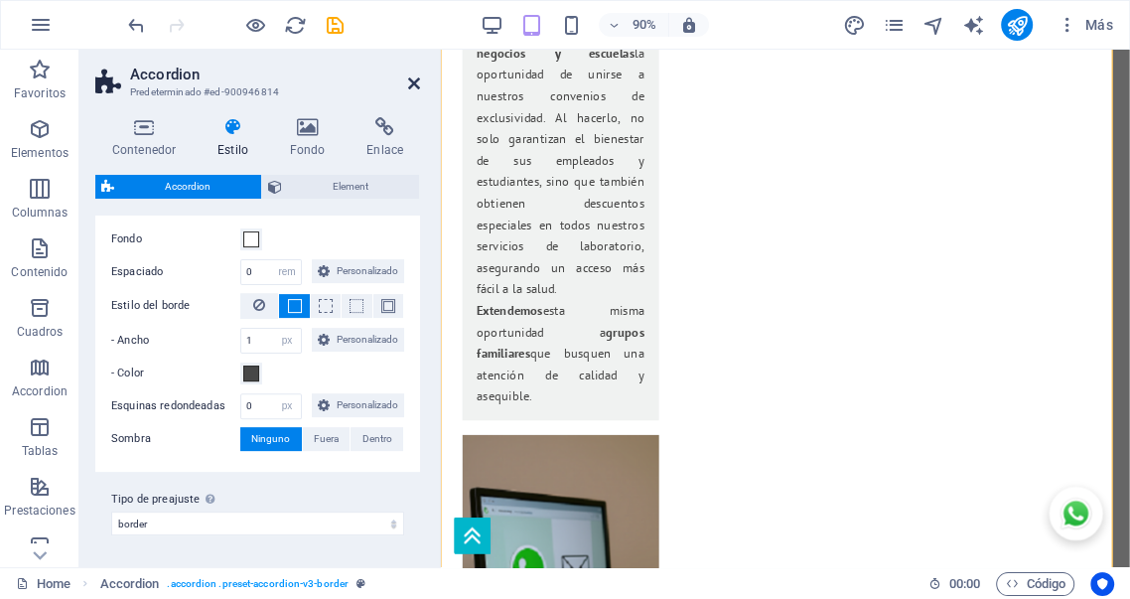
drag, startPoint x: 413, startPoint y: 80, endPoint x: 364, endPoint y: 19, distance: 78.5
click at [413, 80] on icon at bounding box center [414, 83] width 12 height 16
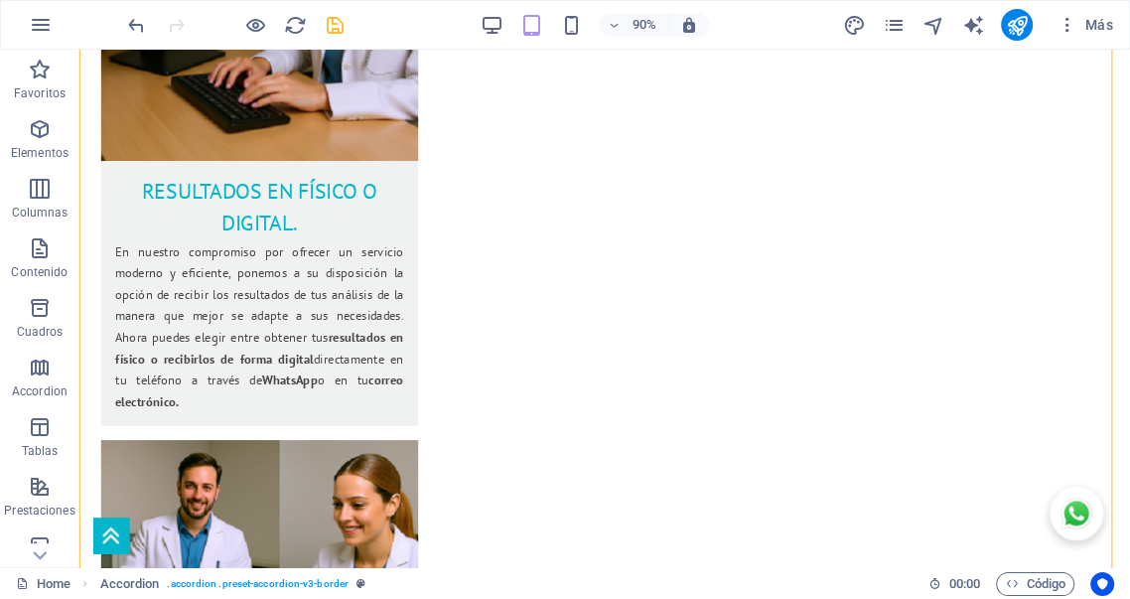
click at [336, 26] on icon "save" at bounding box center [335, 25] width 23 height 23
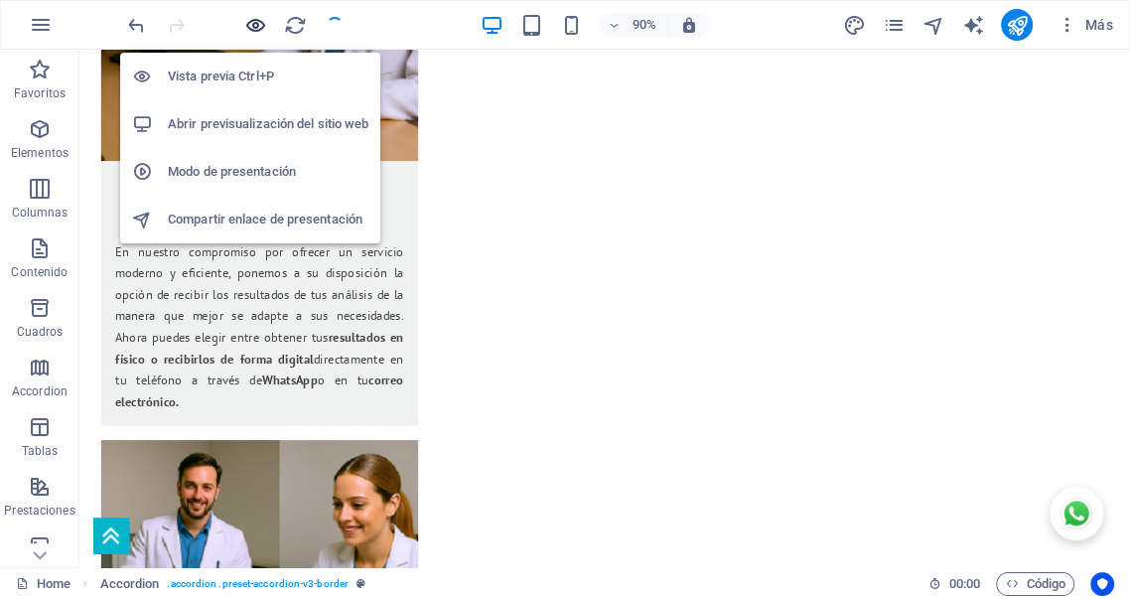
scroll to position [3581, 0]
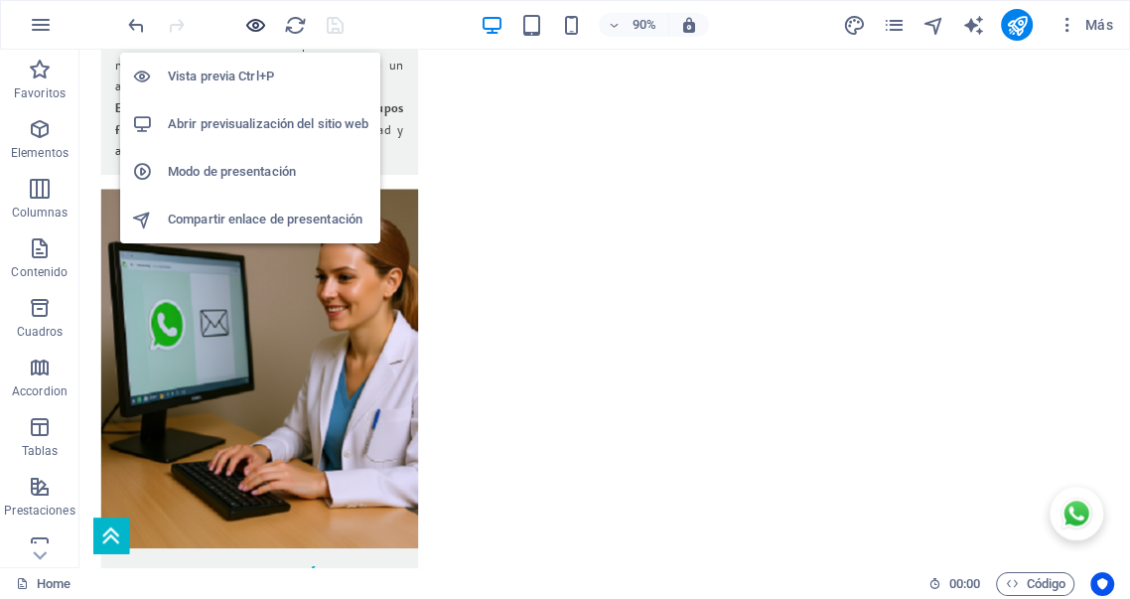
click at [256, 25] on icon "button" at bounding box center [255, 25] width 23 height 23
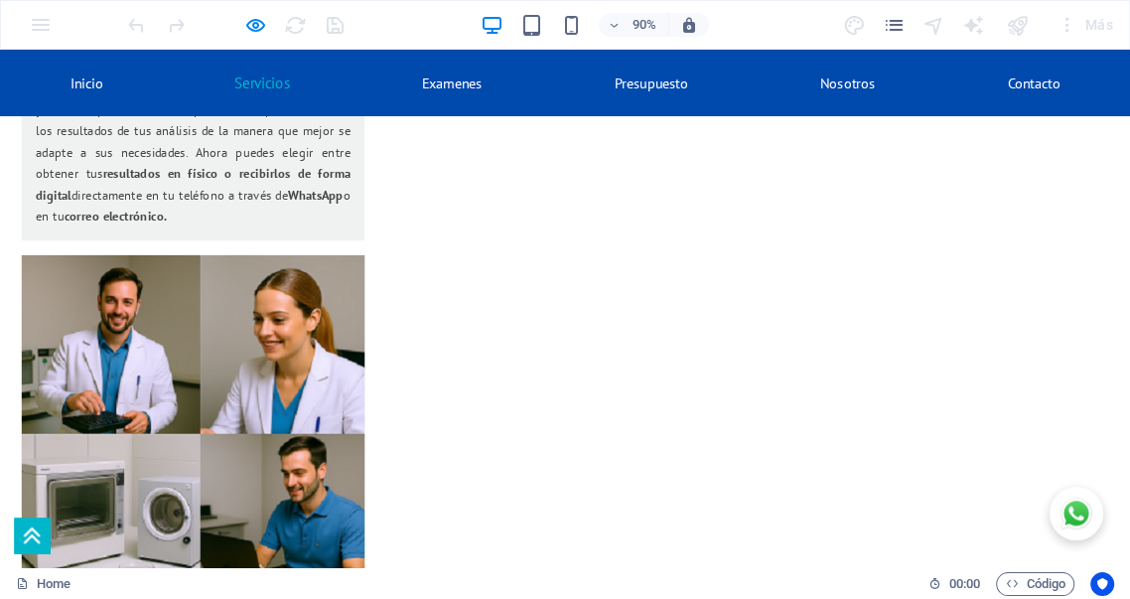
scroll to position [4059, 0]
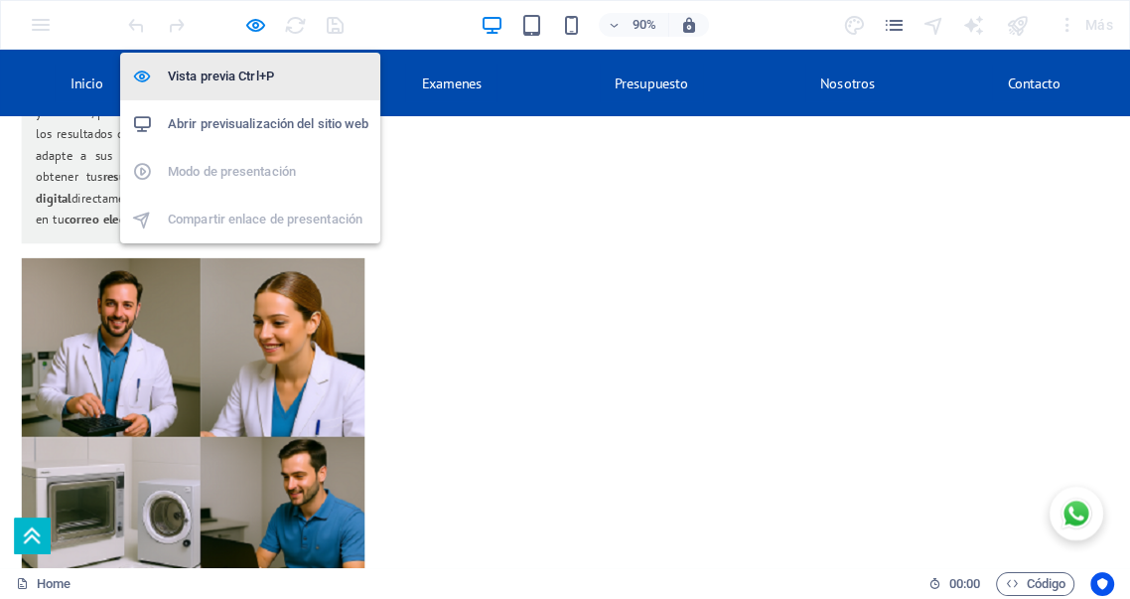
click at [256, 28] on icon "button" at bounding box center [255, 25] width 23 height 23
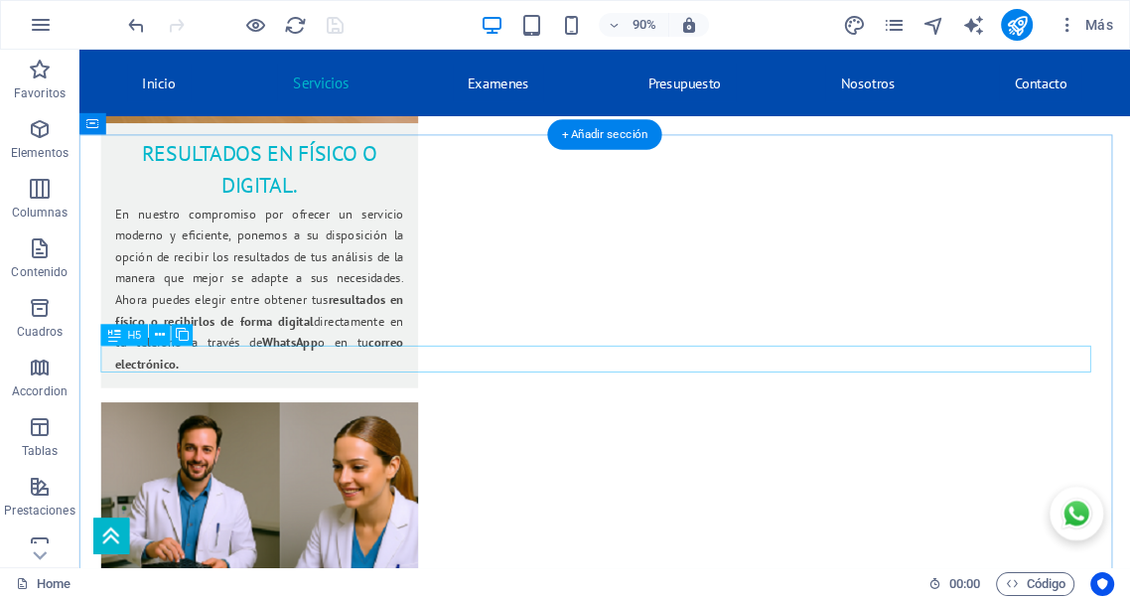
scroll to position [3907, 0]
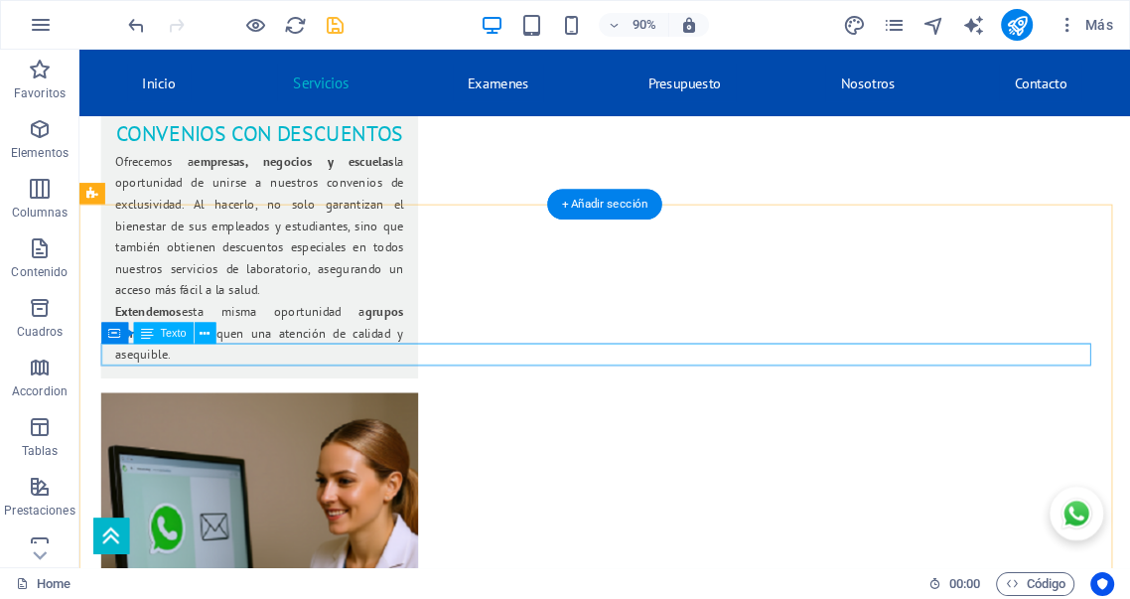
scroll to position [3208, 0]
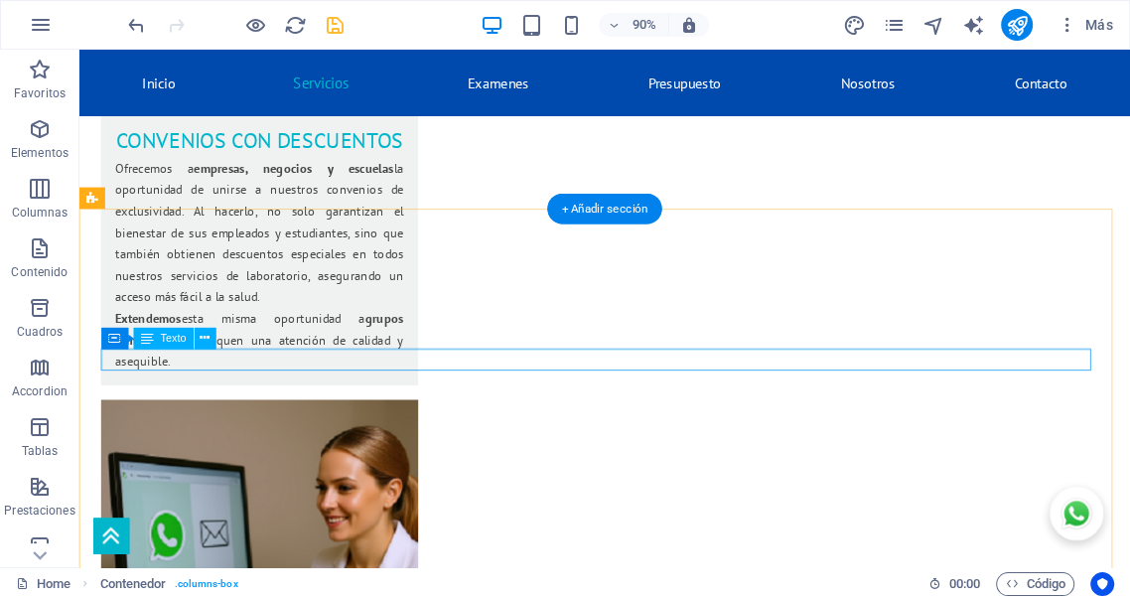
scroll to position [3202, 0]
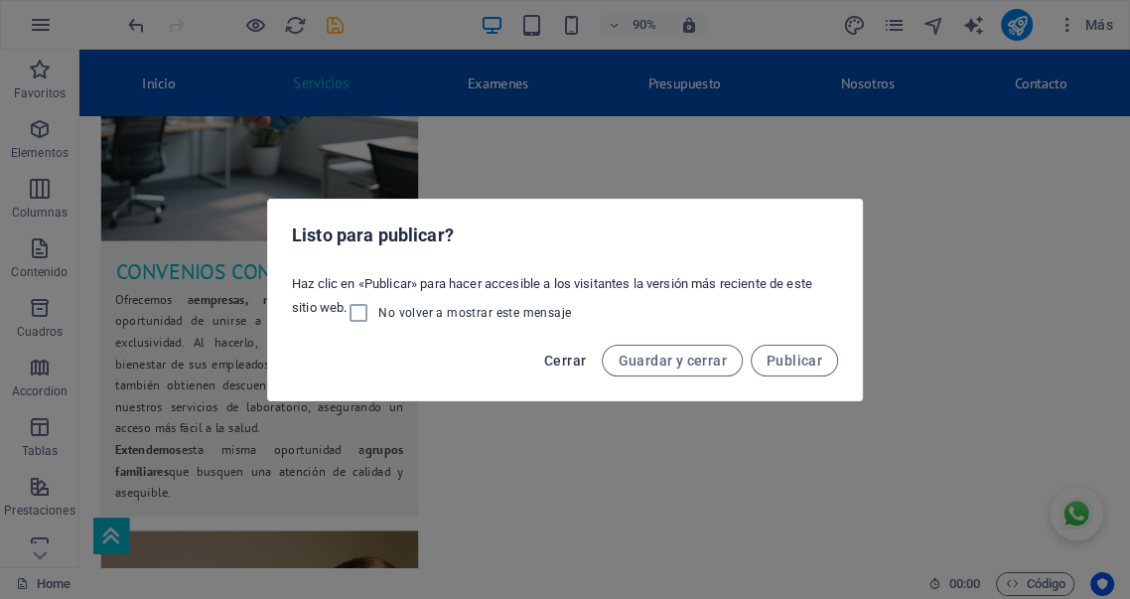
click at [558, 354] on span "Cerrar" at bounding box center [565, 360] width 42 height 16
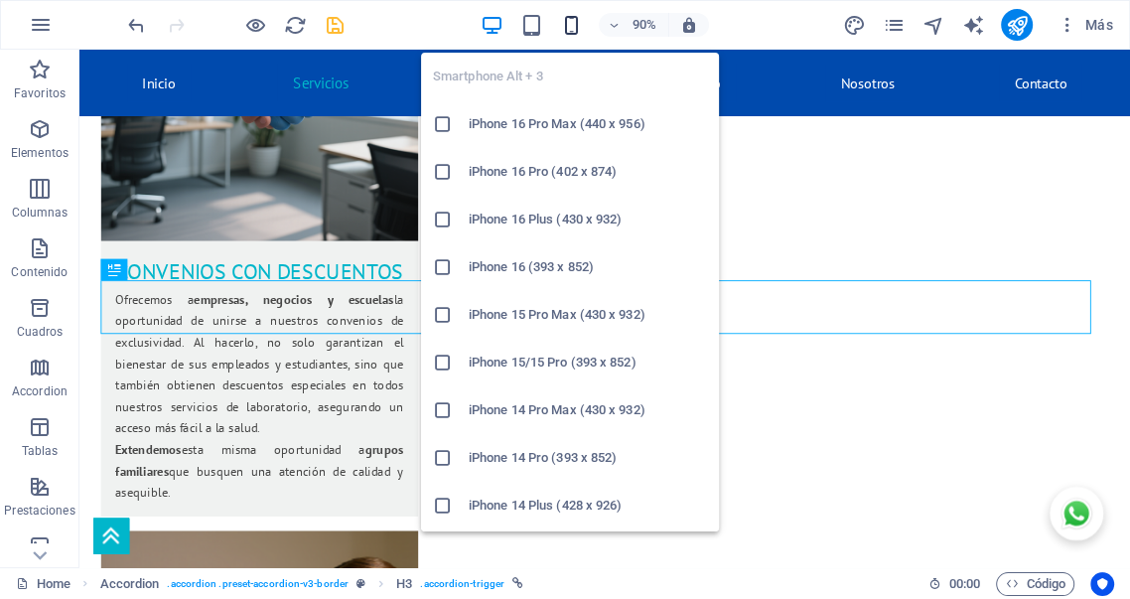
click at [578, 21] on icon "button" at bounding box center [571, 25] width 23 height 23
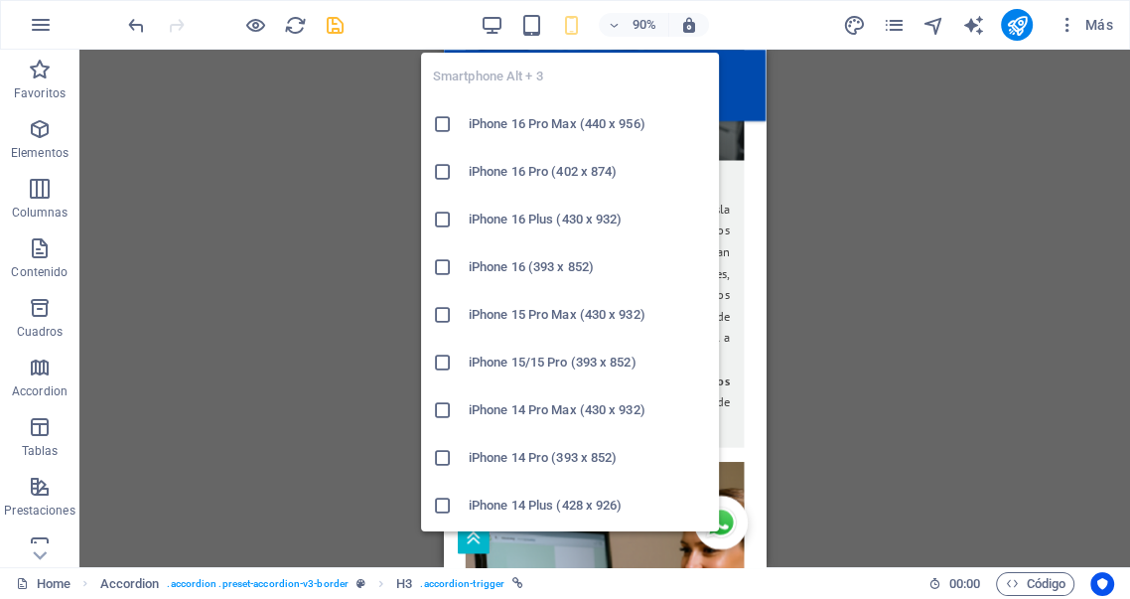
scroll to position [5789, 0]
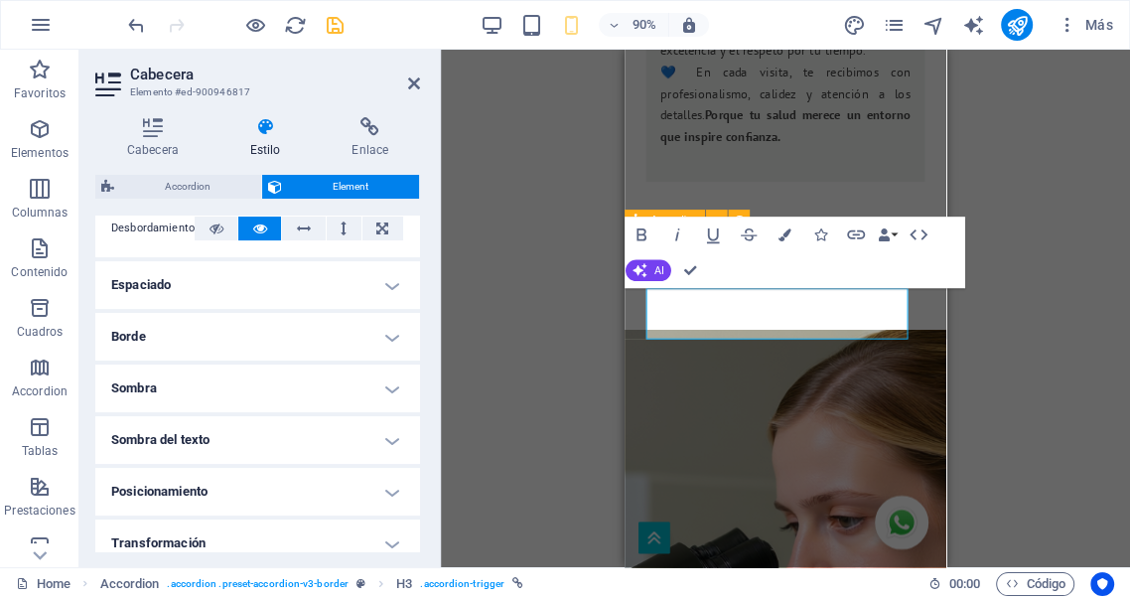
scroll to position [331, 0]
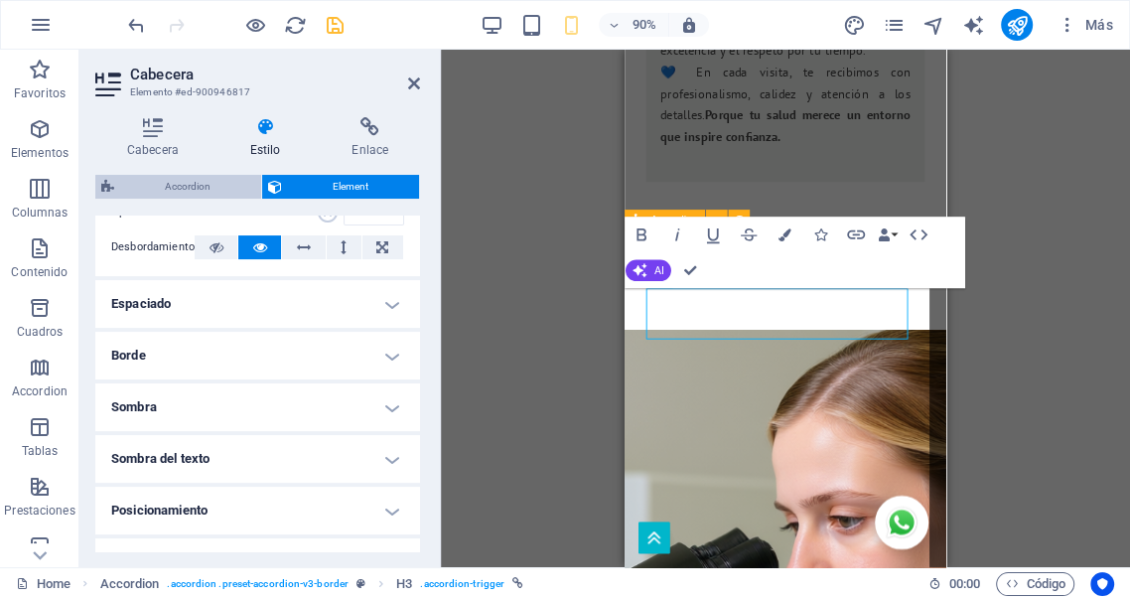
click at [198, 178] on span "Accordion" at bounding box center [187, 187] width 135 height 24
select select "px"
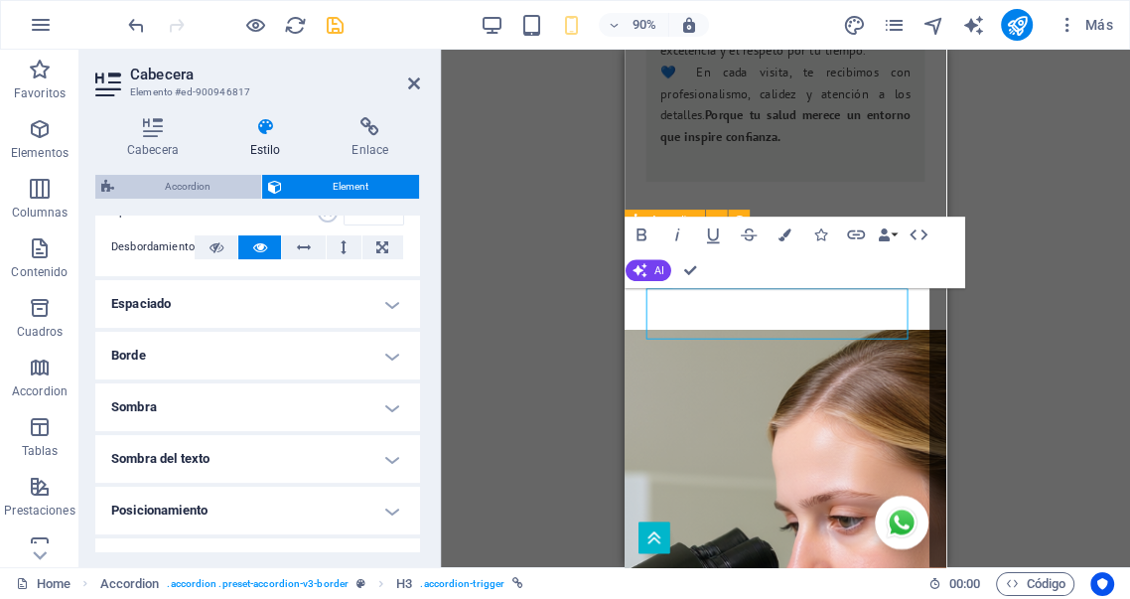
select select "px"
select select "rem"
select select "px"
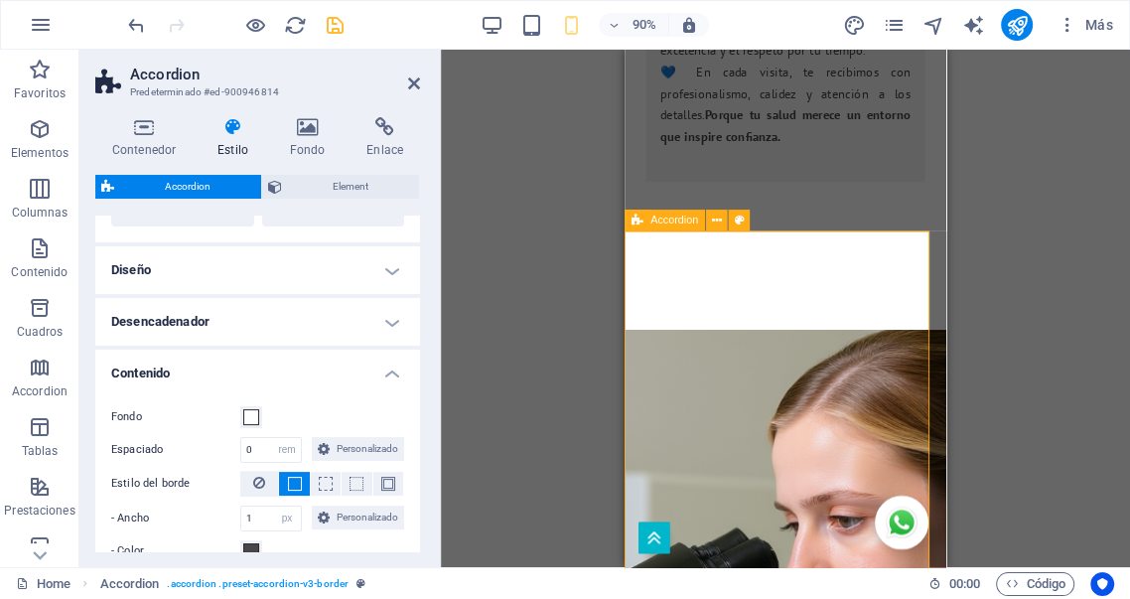
scroll to position [294, 0]
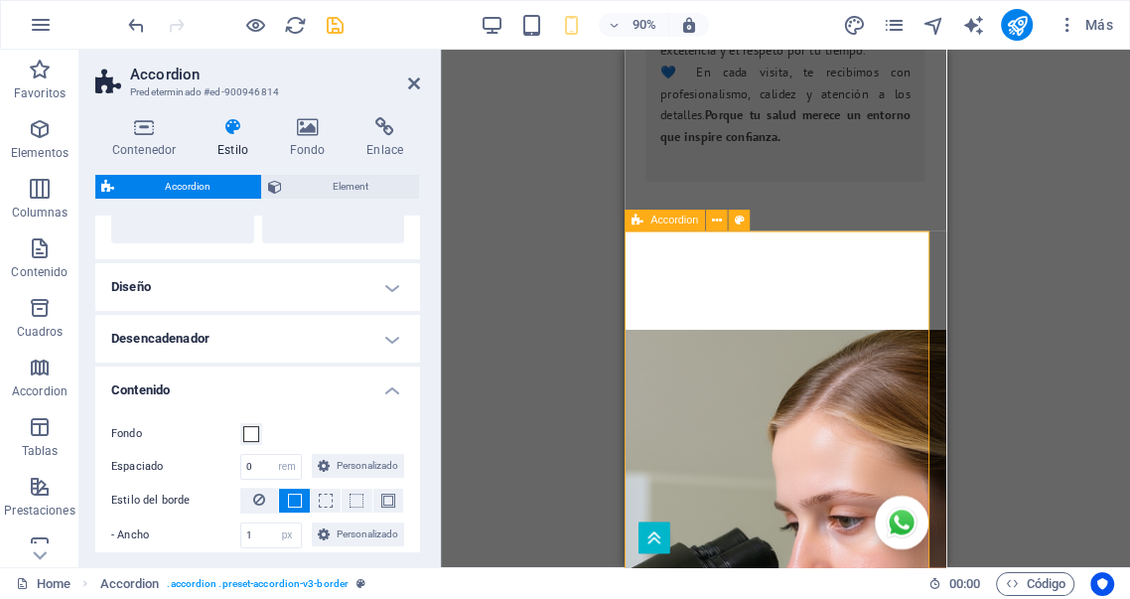
click at [297, 340] on h4 "Desencadenador" at bounding box center [257, 339] width 325 height 48
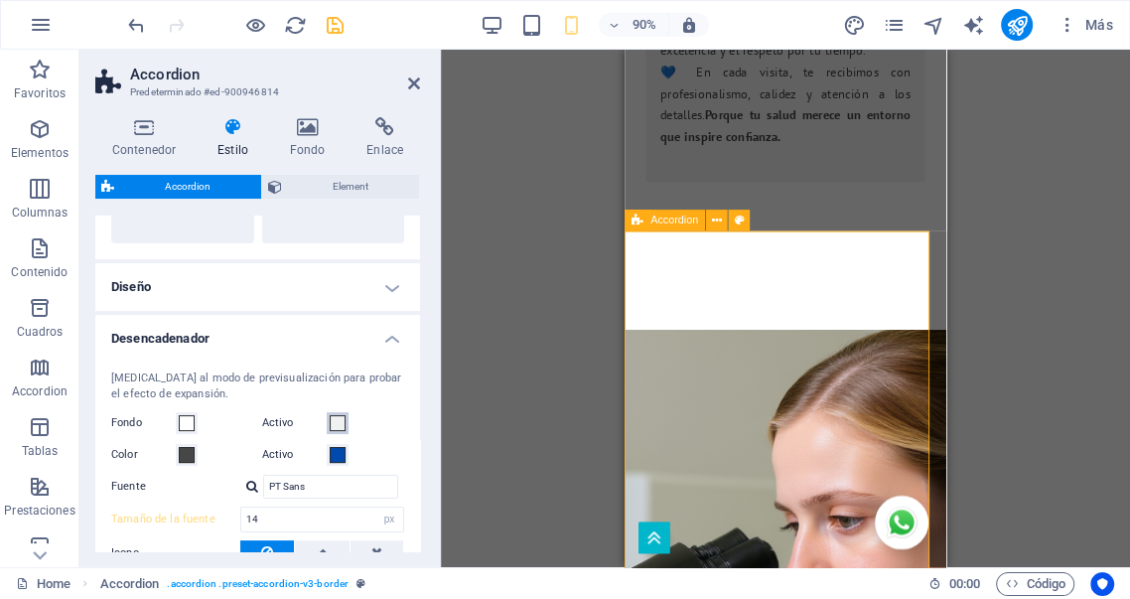
click at [336, 422] on span at bounding box center [338, 423] width 16 height 16
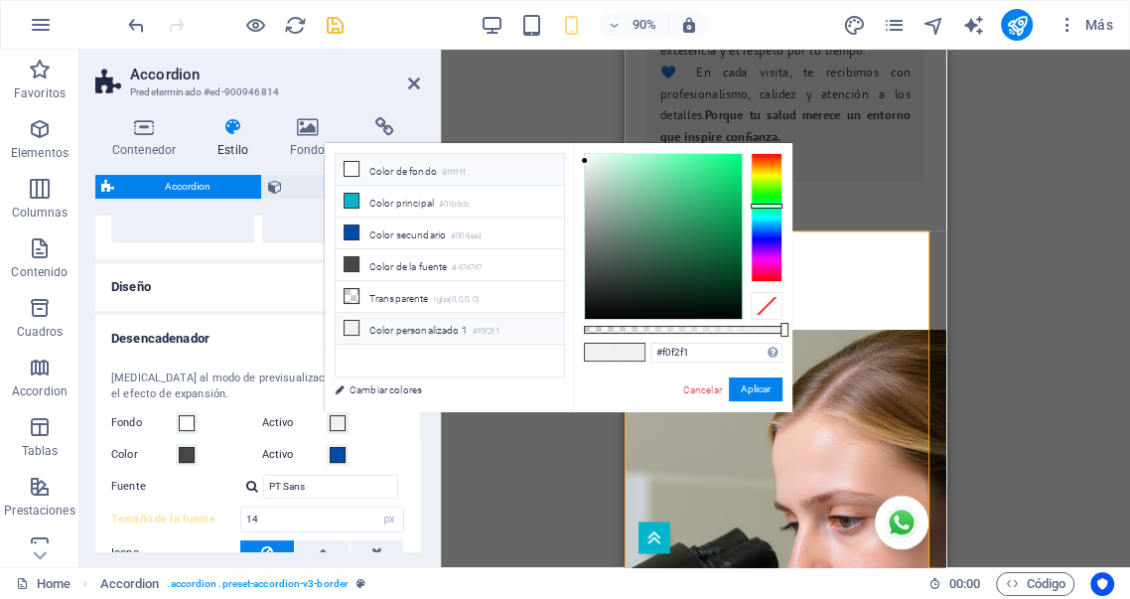
click at [382, 172] on li "Color de fondo #ffffff" at bounding box center [450, 170] width 228 height 32
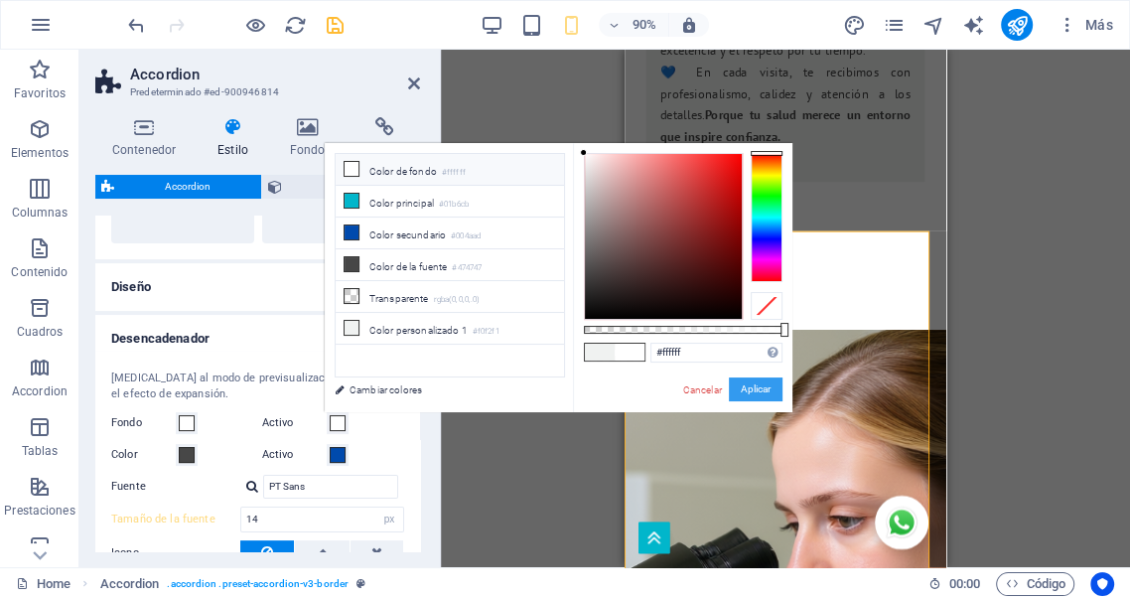
drag, startPoint x: 758, startPoint y: 386, endPoint x: 148, endPoint y: 374, distance: 610.7
click at [758, 386] on button "Aplicar" at bounding box center [756, 389] width 54 height 24
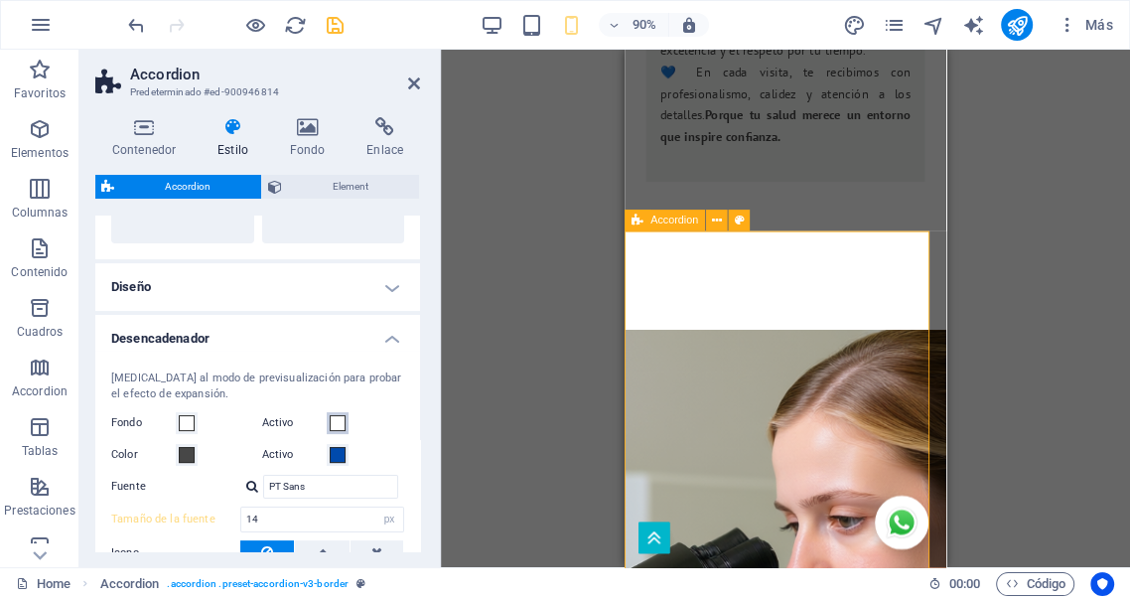
click at [337, 432] on button "Activo" at bounding box center [338, 423] width 22 height 22
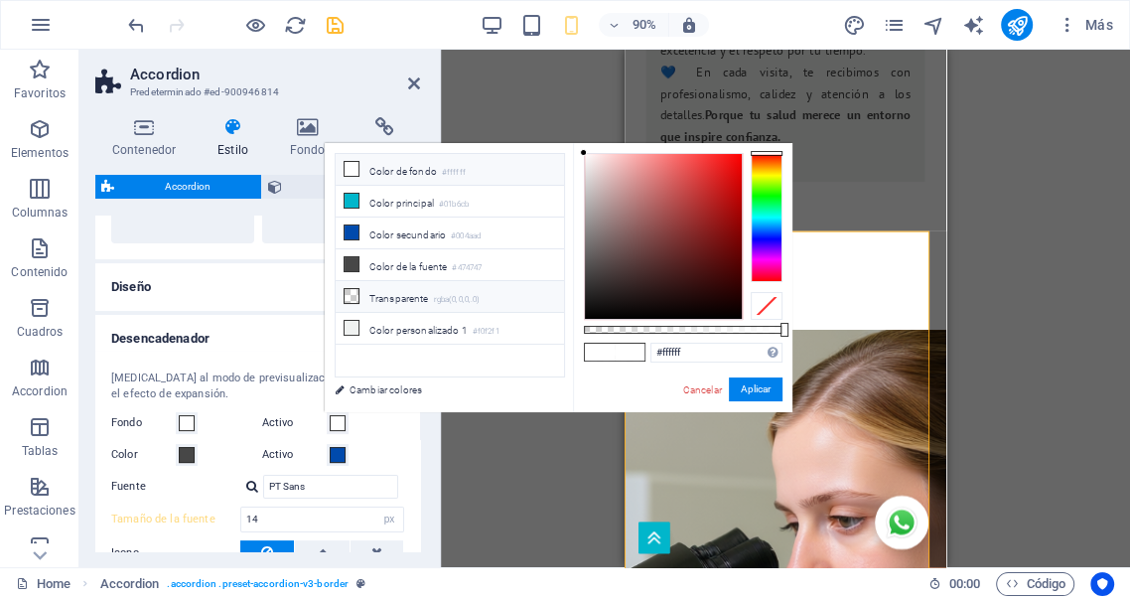
click at [421, 288] on li "Transparente rgba(0,0,0,.0)" at bounding box center [450, 297] width 228 height 32
type input "rgba(0, 0, 0, 0)"
click at [758, 388] on button "Aplicar" at bounding box center [756, 389] width 54 height 24
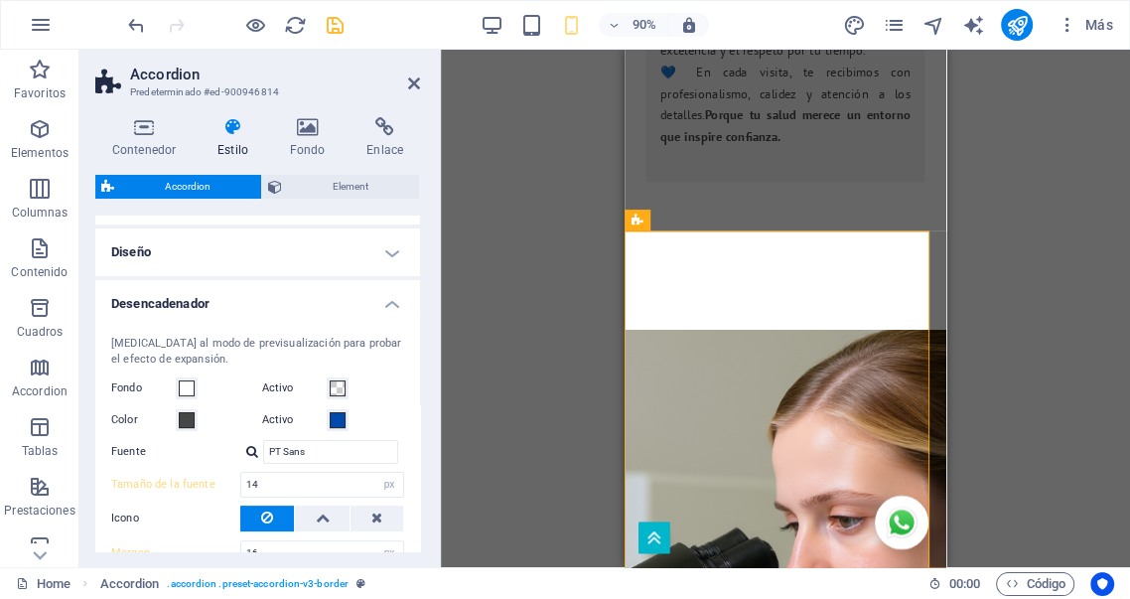
scroll to position [441, 0]
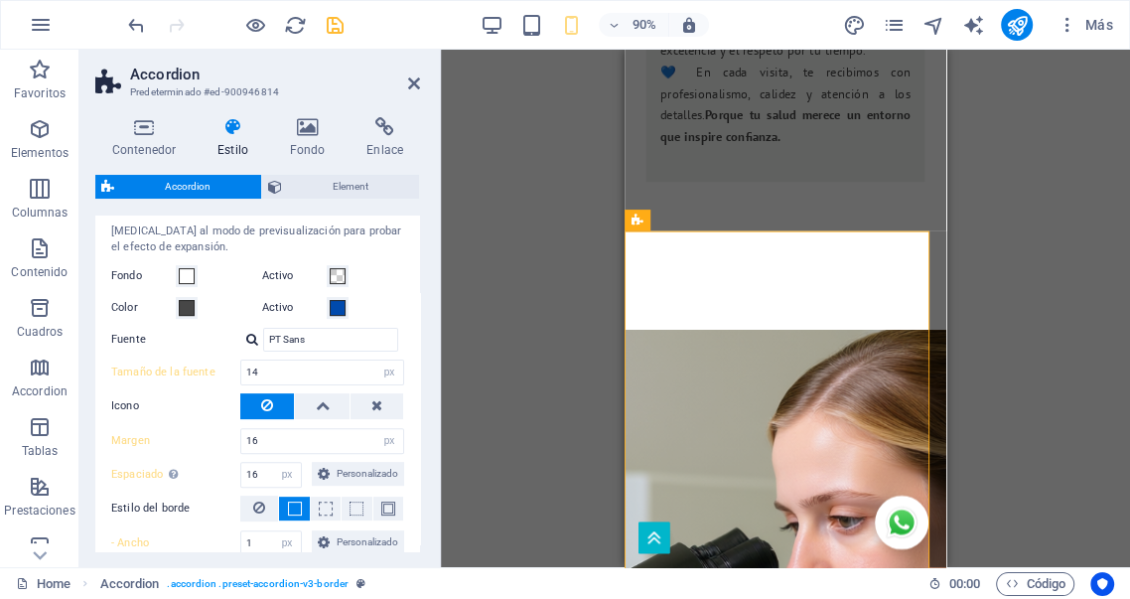
click at [234, 130] on icon at bounding box center [233, 127] width 65 height 20
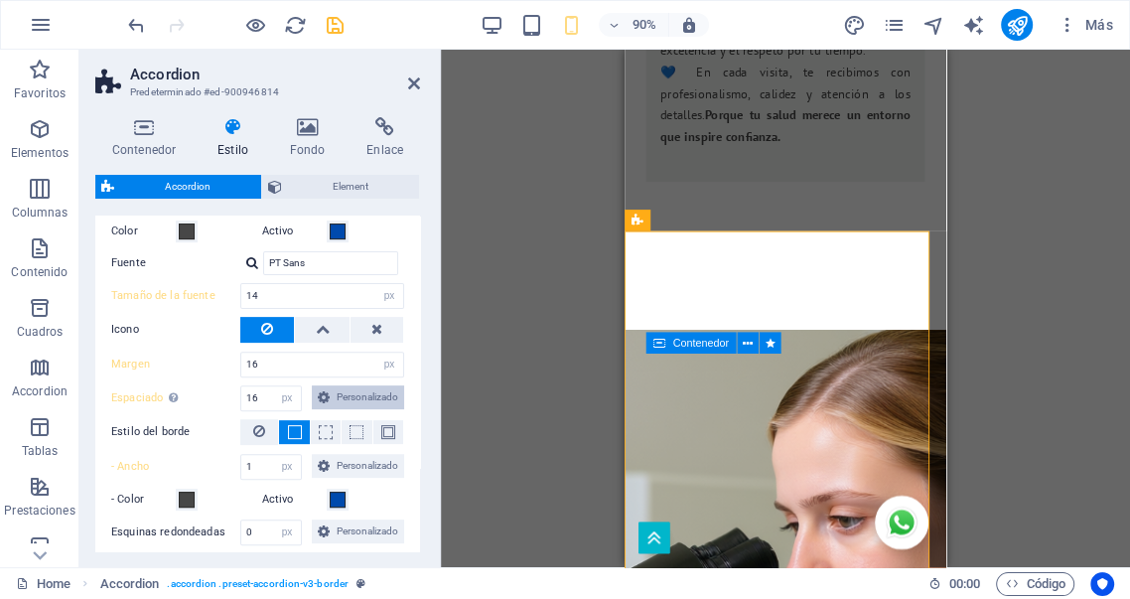
scroll to position [514, 0]
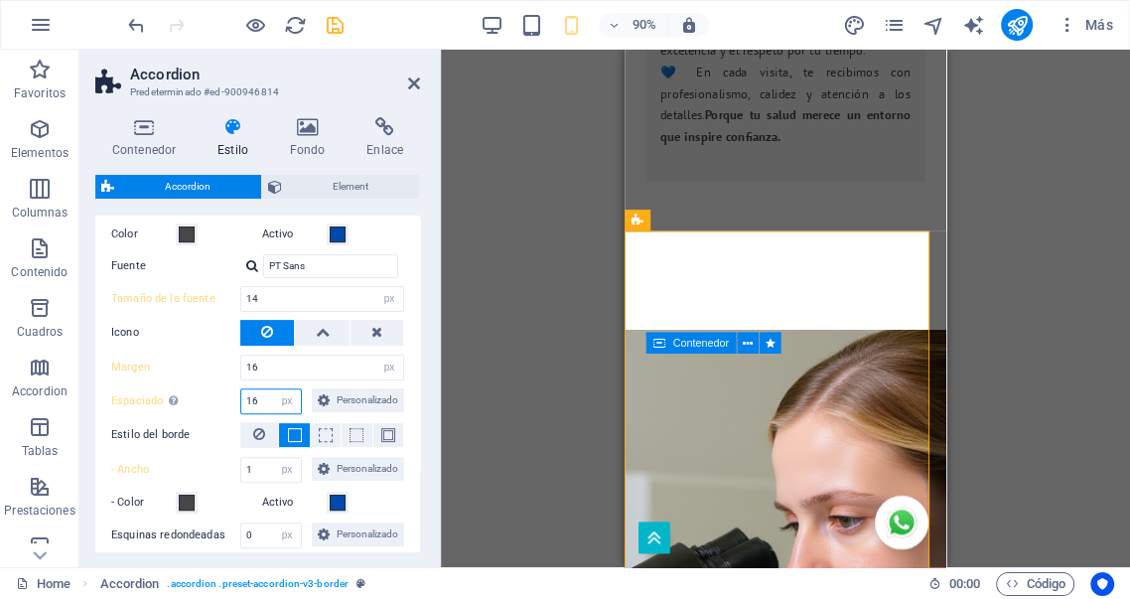
drag, startPoint x: 225, startPoint y: 396, endPoint x: 185, endPoint y: 391, distance: 41.0
click at [191, 392] on div "Espaciado Solo cuando "En cuadro" está activado 16 px rem % vh vw Personalizado…" at bounding box center [257, 401] width 293 height 26
type input "0"
click at [197, 369] on div "Cambia al modo de previsualización para probar el efecto de expansión. Fondo Ac…" at bounding box center [257, 365] width 333 height 471
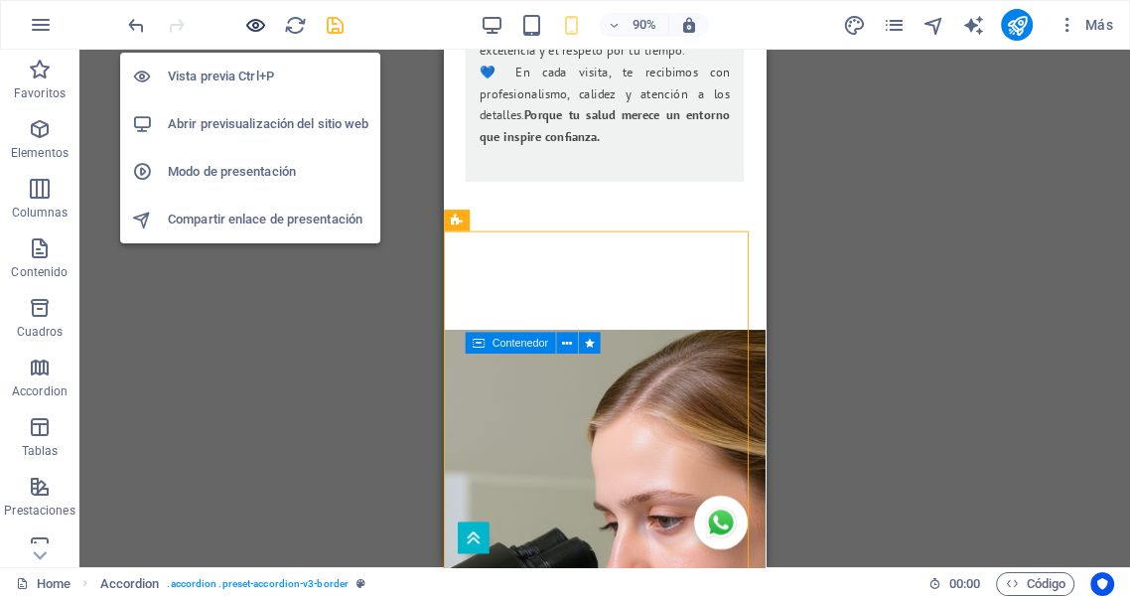
click at [257, 21] on icon "button" at bounding box center [255, 25] width 23 height 23
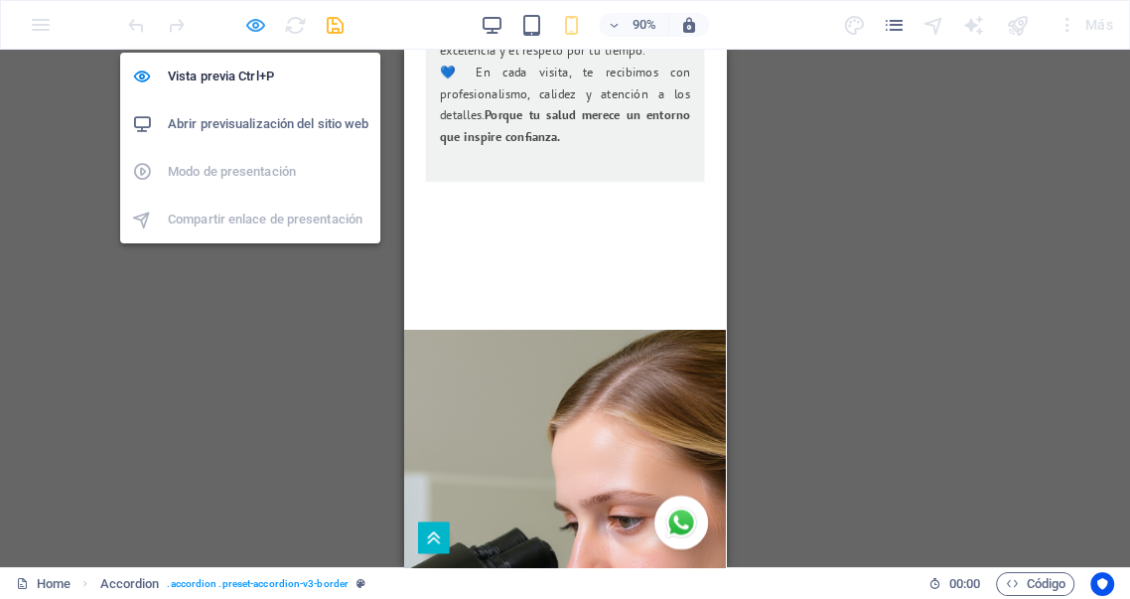
click at [253, 29] on icon "button" at bounding box center [255, 25] width 23 height 23
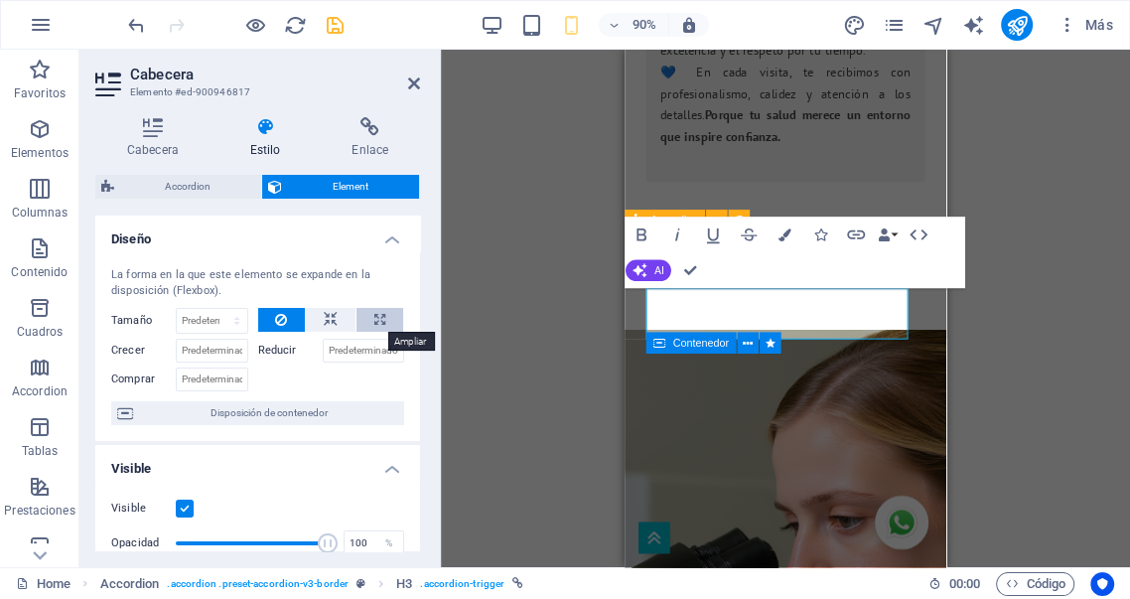
click at [389, 316] on button at bounding box center [379, 320] width 47 height 24
type input "100"
select select "%"
click at [335, 320] on button at bounding box center [331, 320] width 50 height 24
select select "DISABLED_OPTION_VALUE"
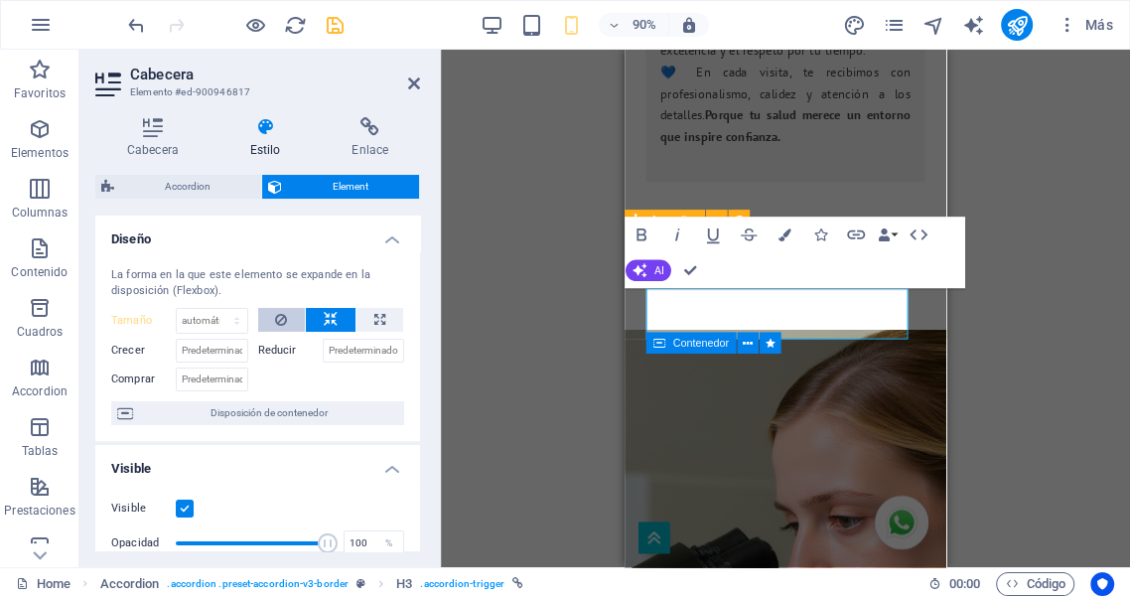
click at [278, 318] on icon at bounding box center [281, 320] width 12 height 24
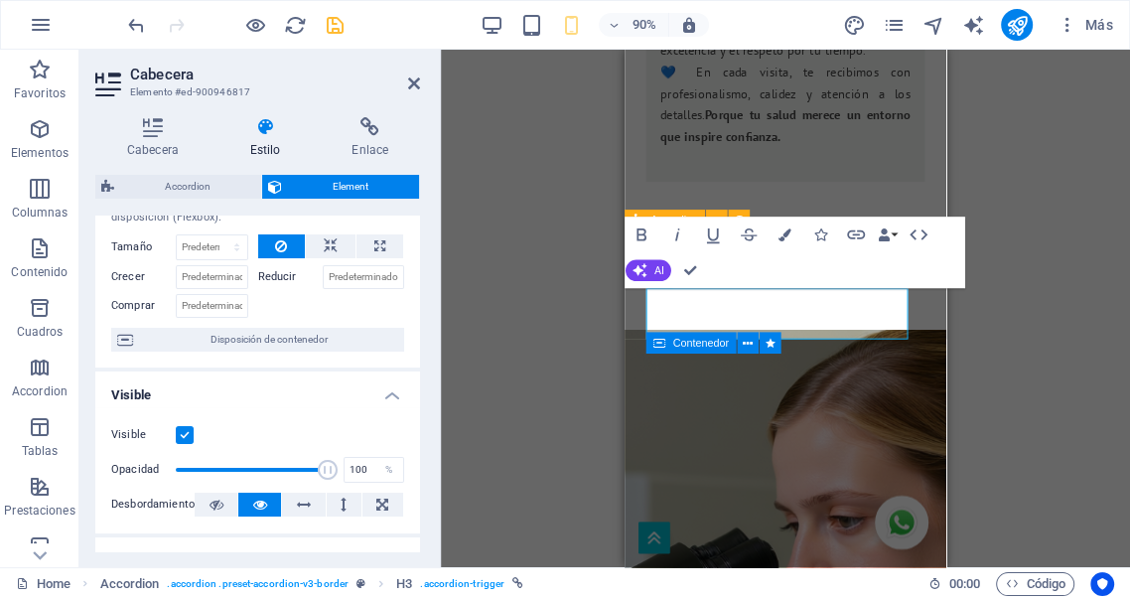
scroll to position [110, 0]
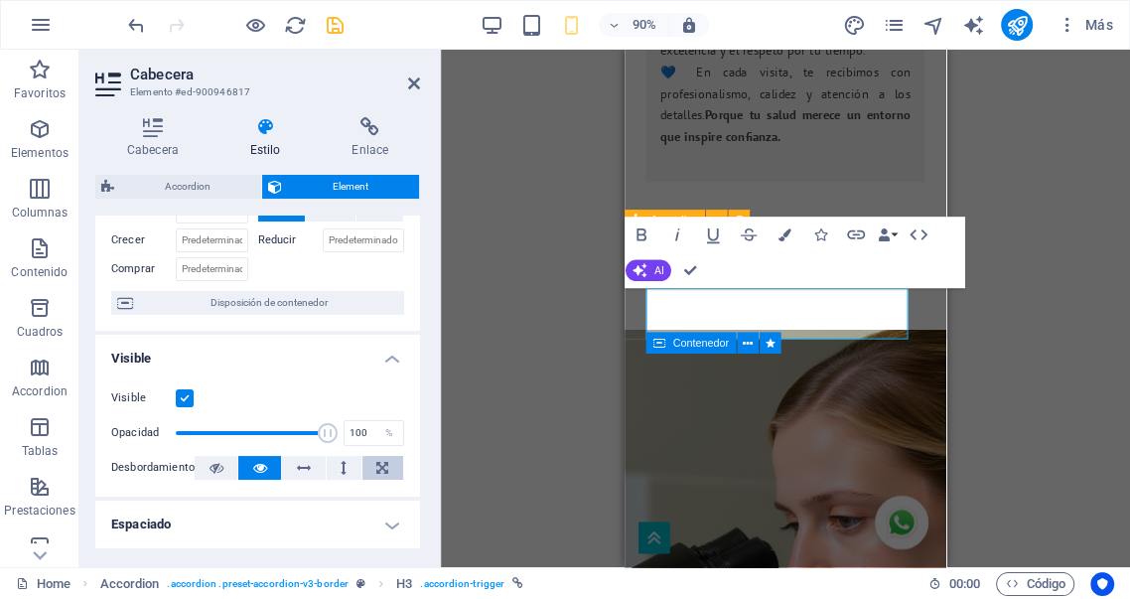
click at [383, 465] on icon at bounding box center [382, 468] width 12 height 24
click at [212, 471] on icon at bounding box center [216, 468] width 14 height 24
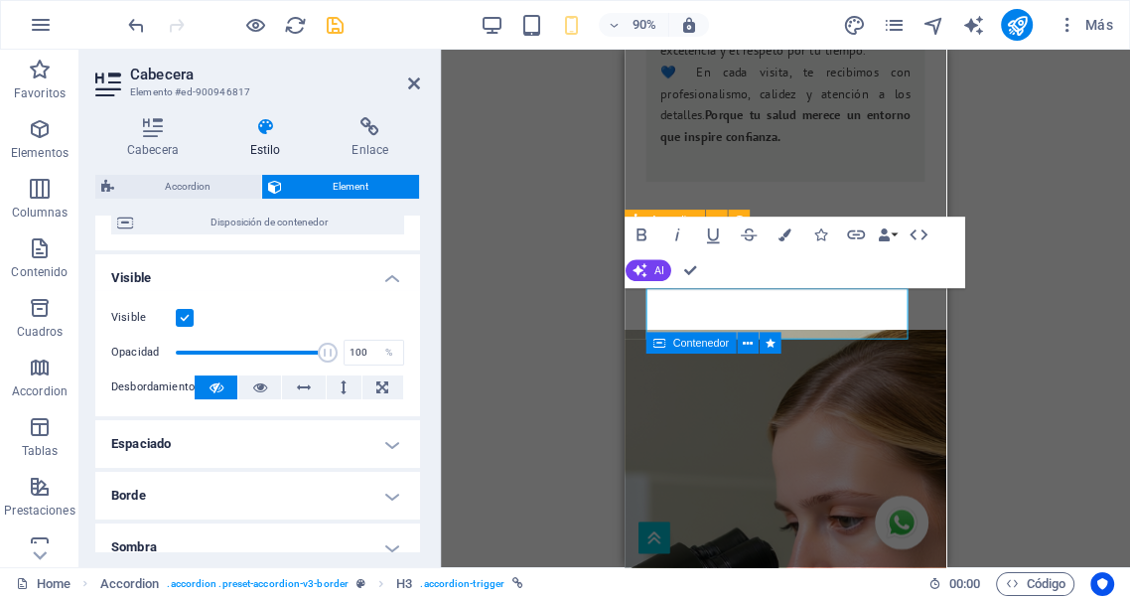
scroll to position [220, 0]
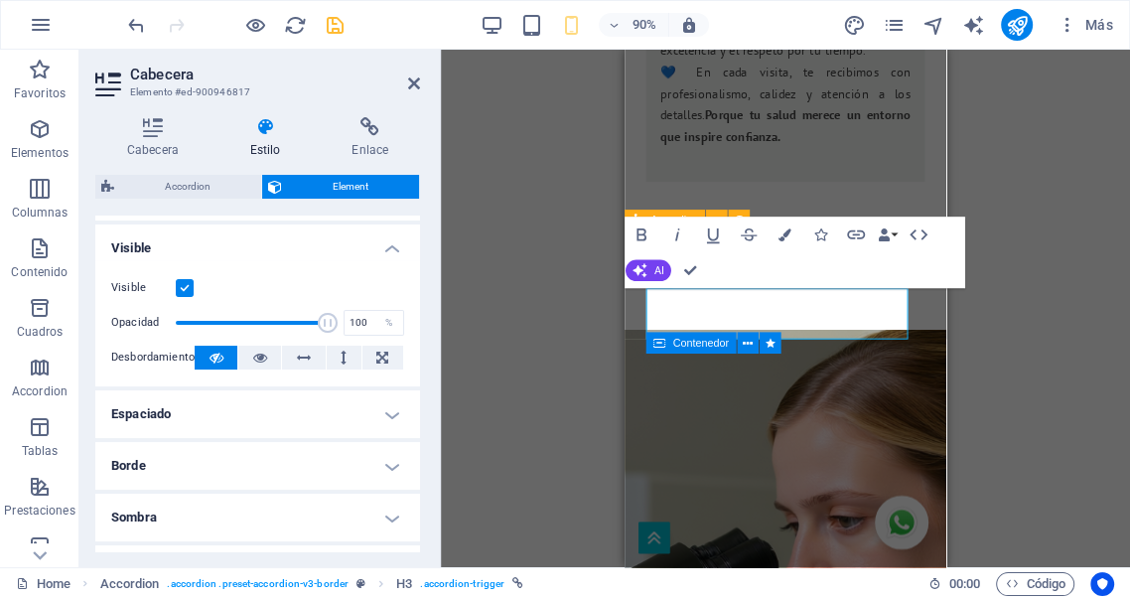
click at [252, 409] on h4 "Espaciado" at bounding box center [257, 414] width 325 height 48
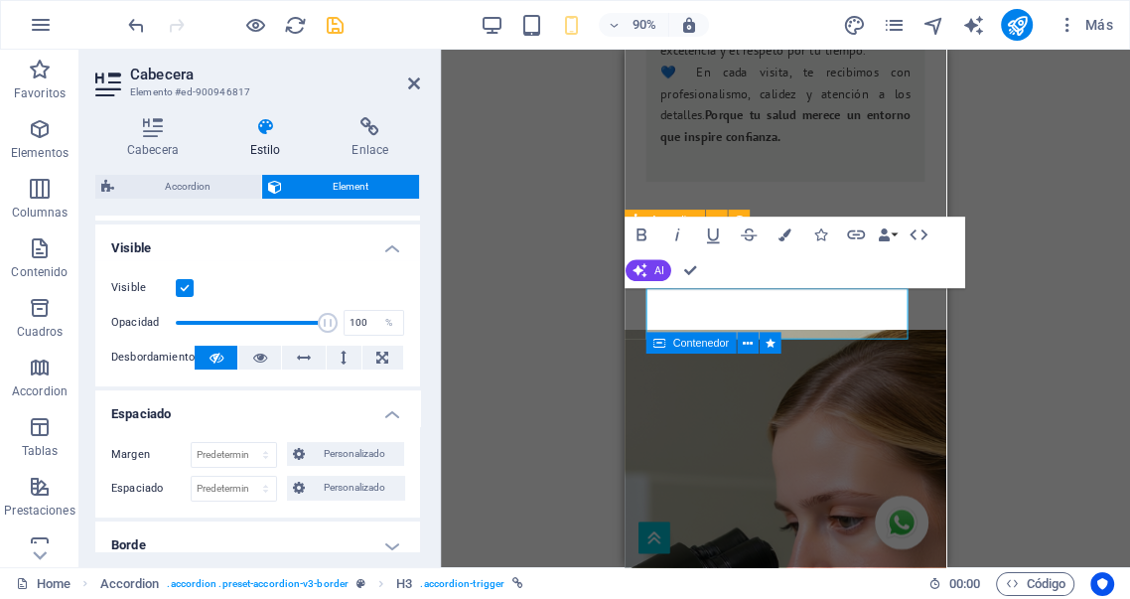
click at [252, 408] on h4 "Espaciado" at bounding box center [257, 408] width 325 height 36
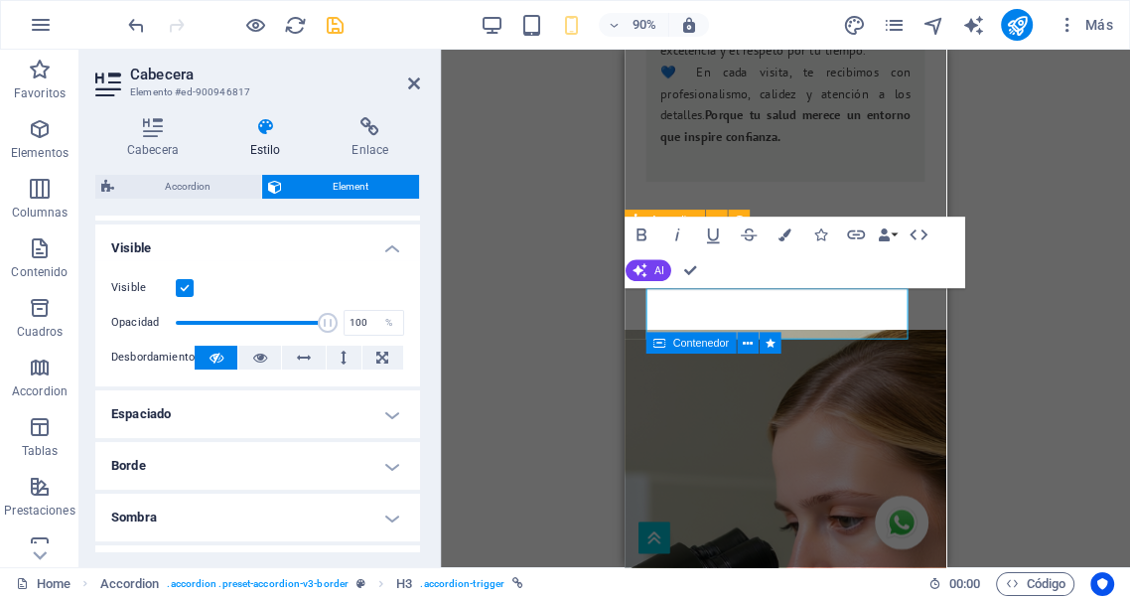
click at [227, 461] on h4 "Borde" at bounding box center [257, 466] width 325 height 48
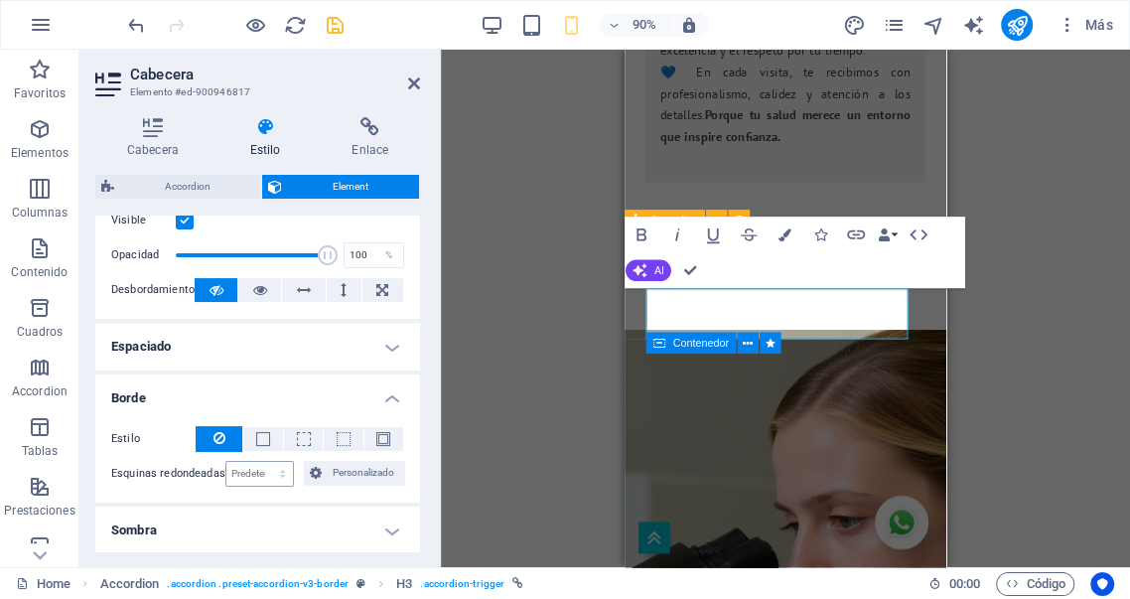
scroll to position [294, 0]
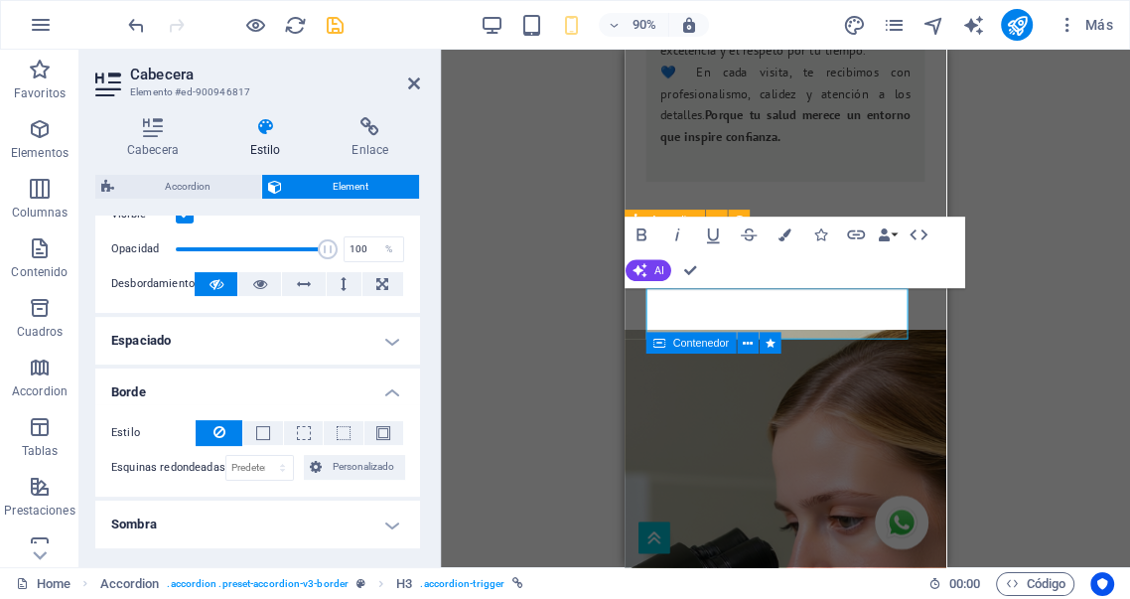
click at [226, 380] on h4 "Borde" at bounding box center [257, 386] width 325 height 36
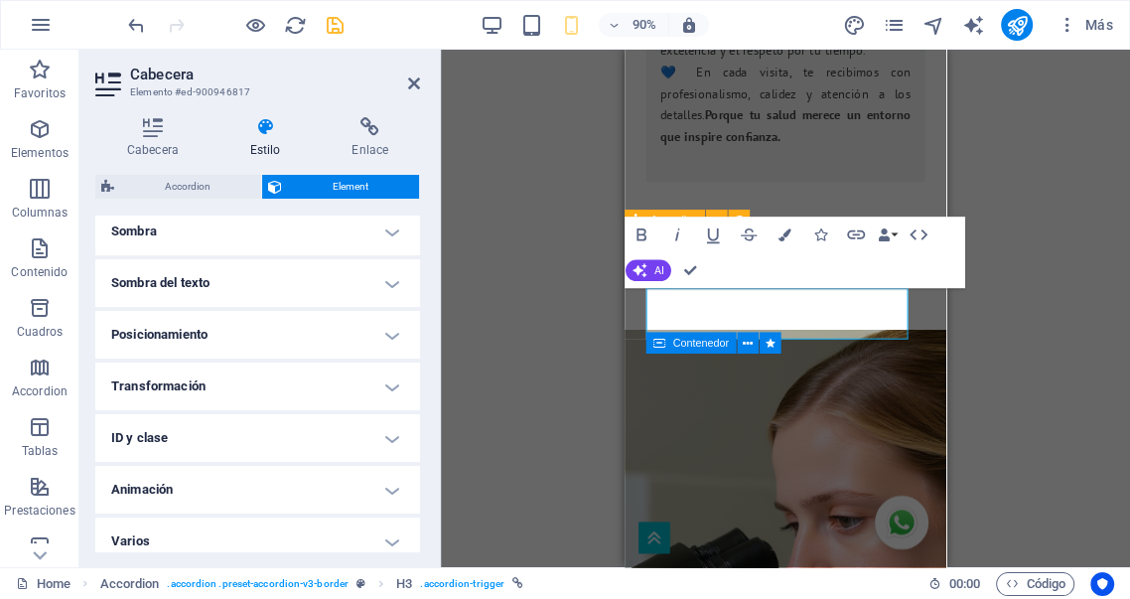
scroll to position [519, 0]
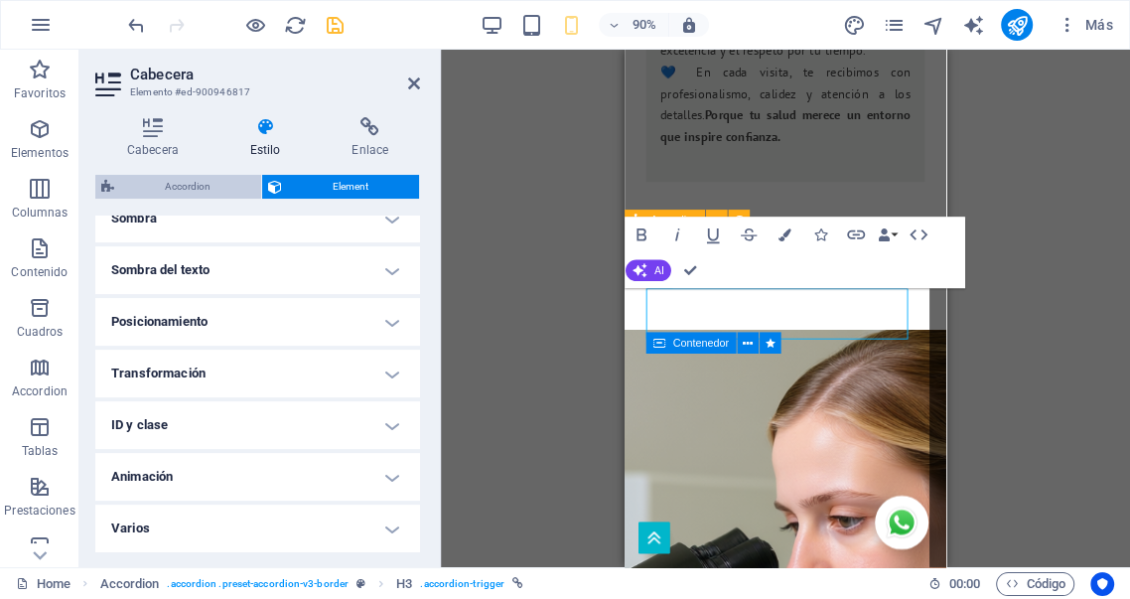
click at [207, 186] on span "Accordion" at bounding box center [187, 187] width 135 height 24
select select "px"
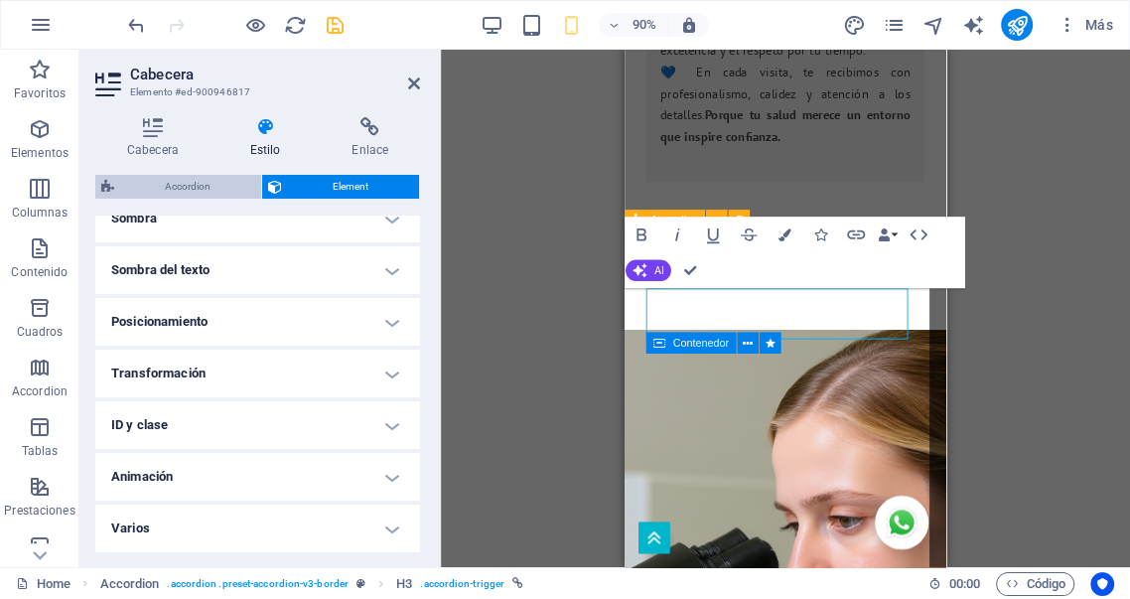
select select "px"
select select "rem"
select select "px"
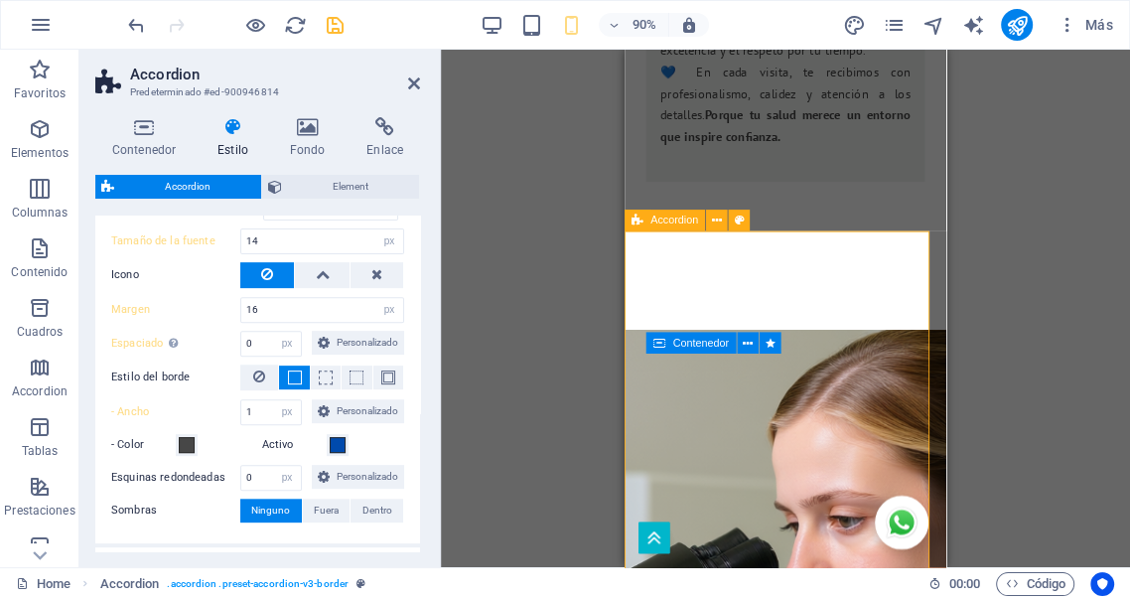
scroll to position [588, 0]
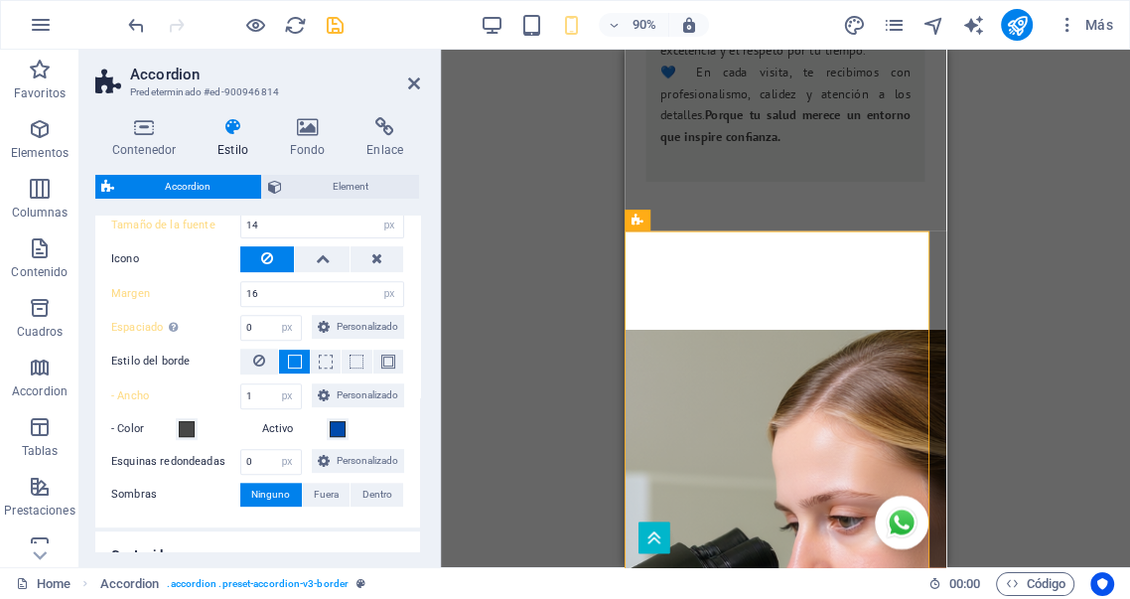
click at [1041, 295] on div "Arrastra aquí para reemplazar el contenido existente. Si quieres crear un eleme…" at bounding box center [785, 308] width 689 height 517
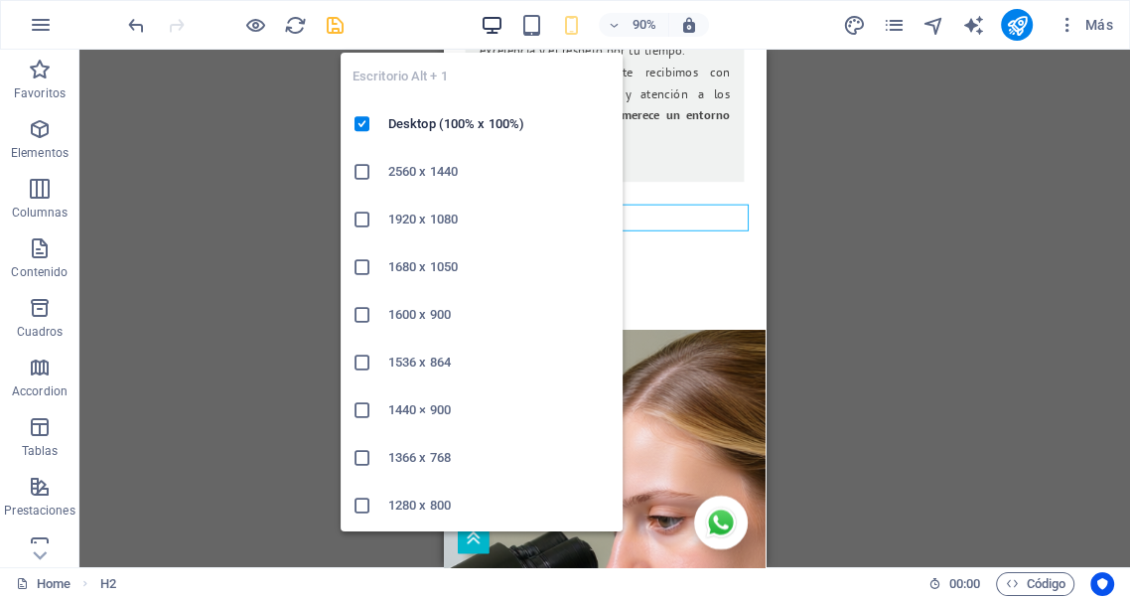
click at [489, 18] on icon "button" at bounding box center [492, 25] width 23 height 23
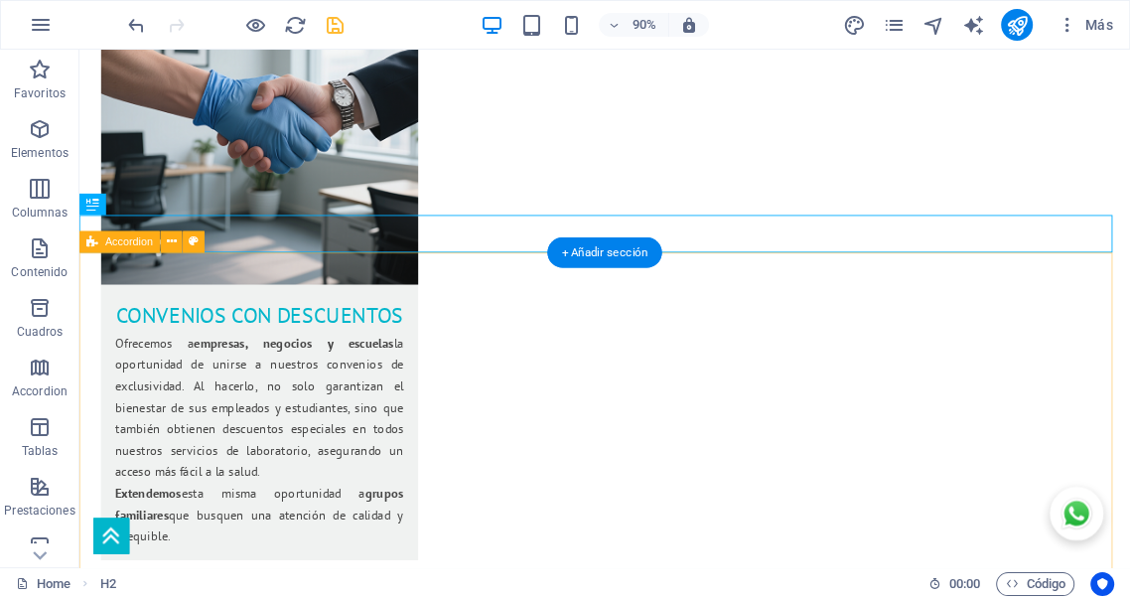
scroll to position [3227, 0]
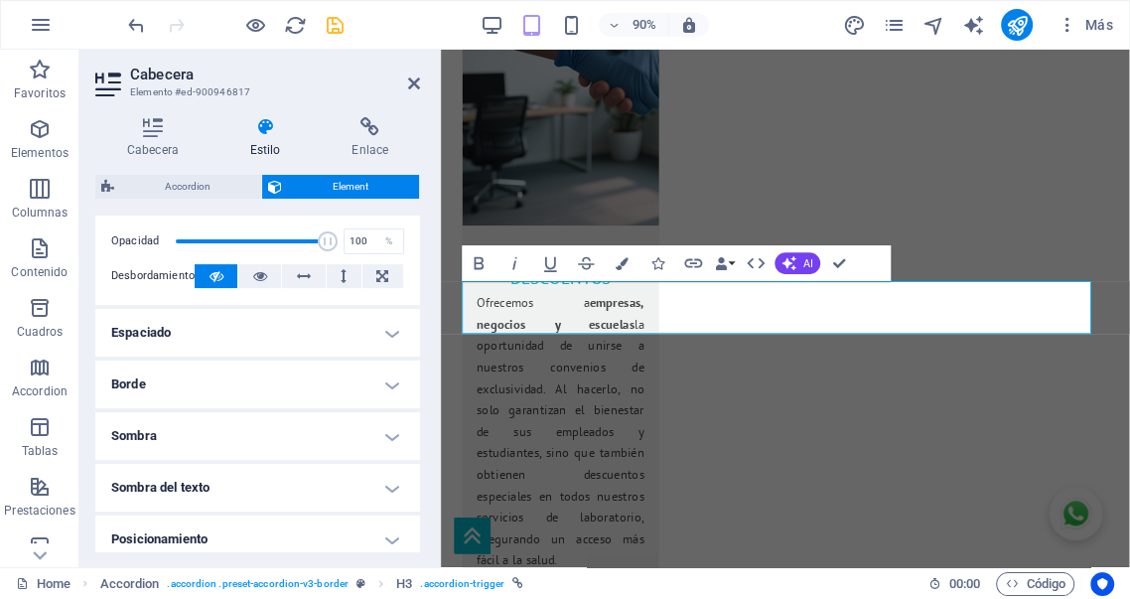
scroll to position [294, 0]
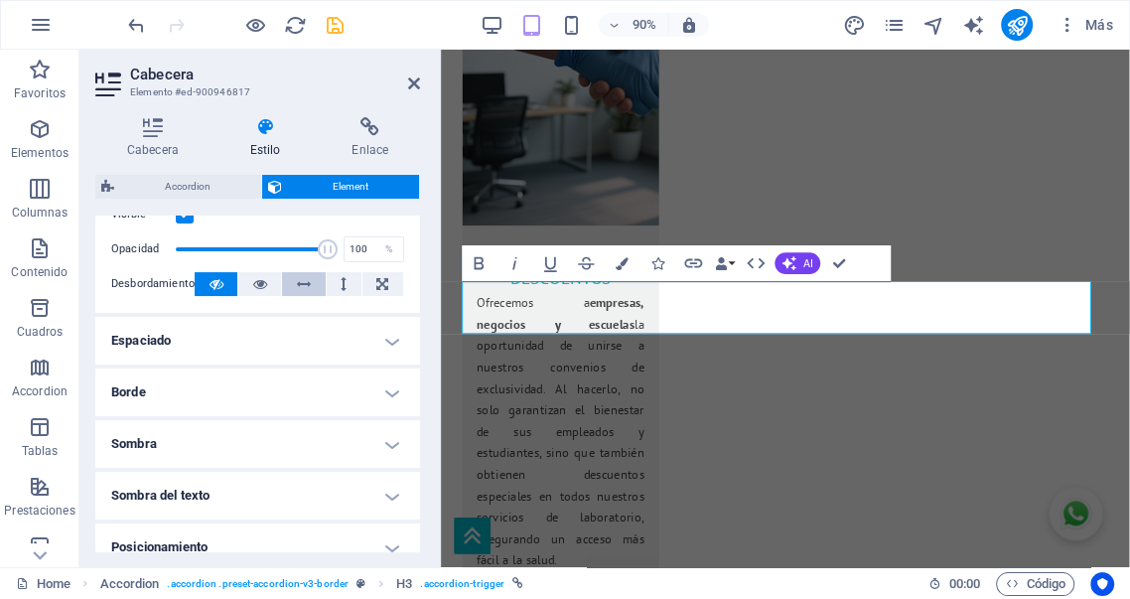
click at [302, 285] on icon at bounding box center [304, 284] width 14 height 24
click at [343, 280] on icon at bounding box center [344, 284] width 6 height 24
click at [215, 285] on icon at bounding box center [216, 284] width 14 height 24
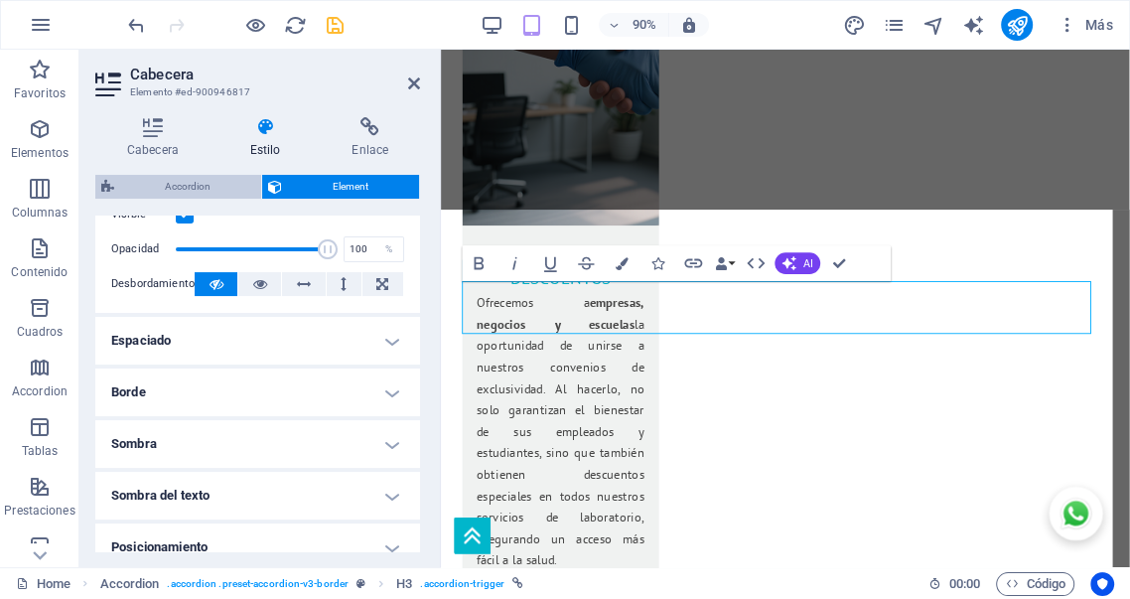
click at [201, 179] on span "Accordion" at bounding box center [187, 187] width 135 height 24
select select "px"
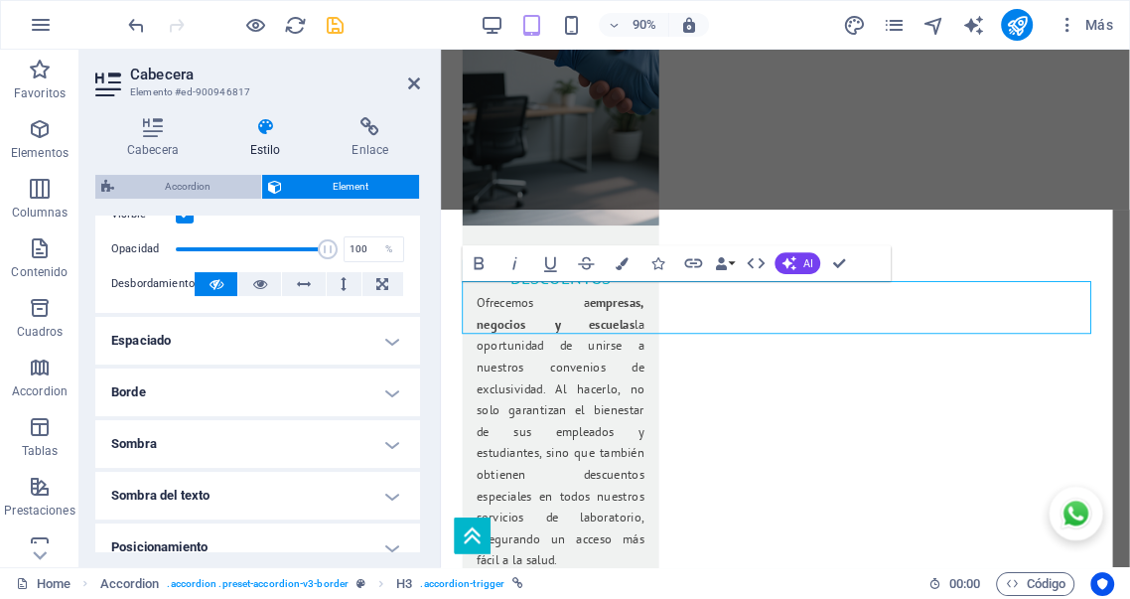
select select "px"
select select "rem"
select select "px"
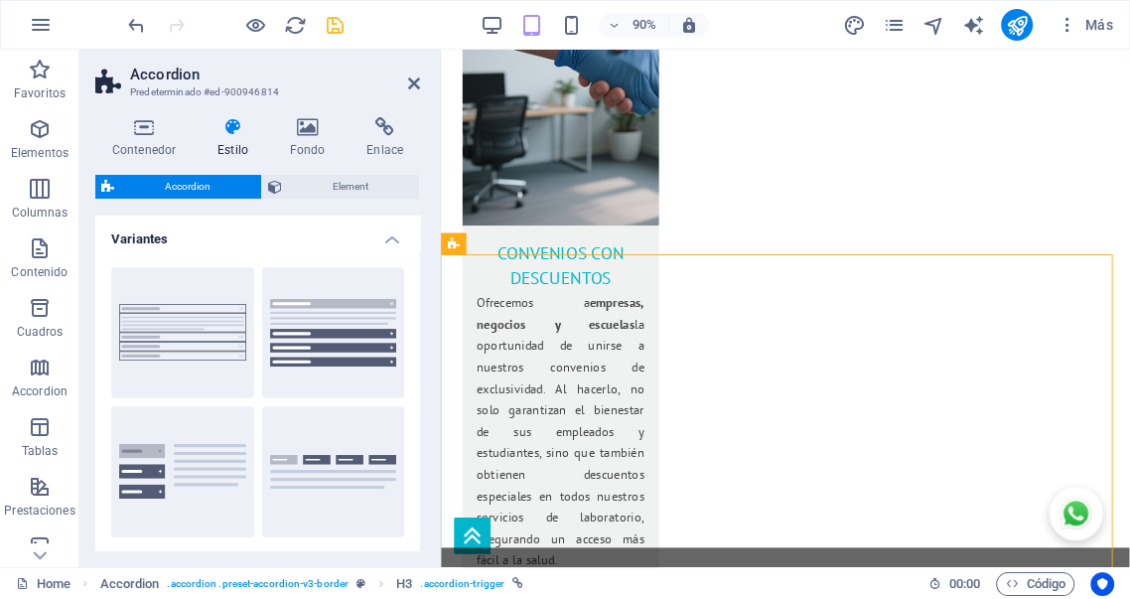
scroll to position [3661, 0]
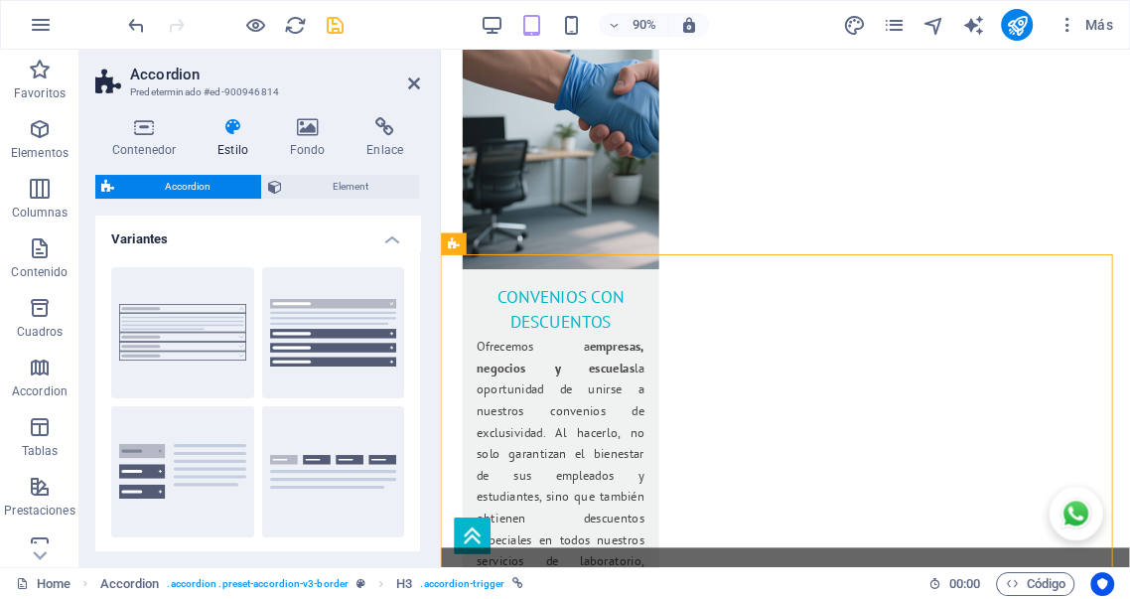
type input "1"
select select "rem"
type input "1"
select select "rem"
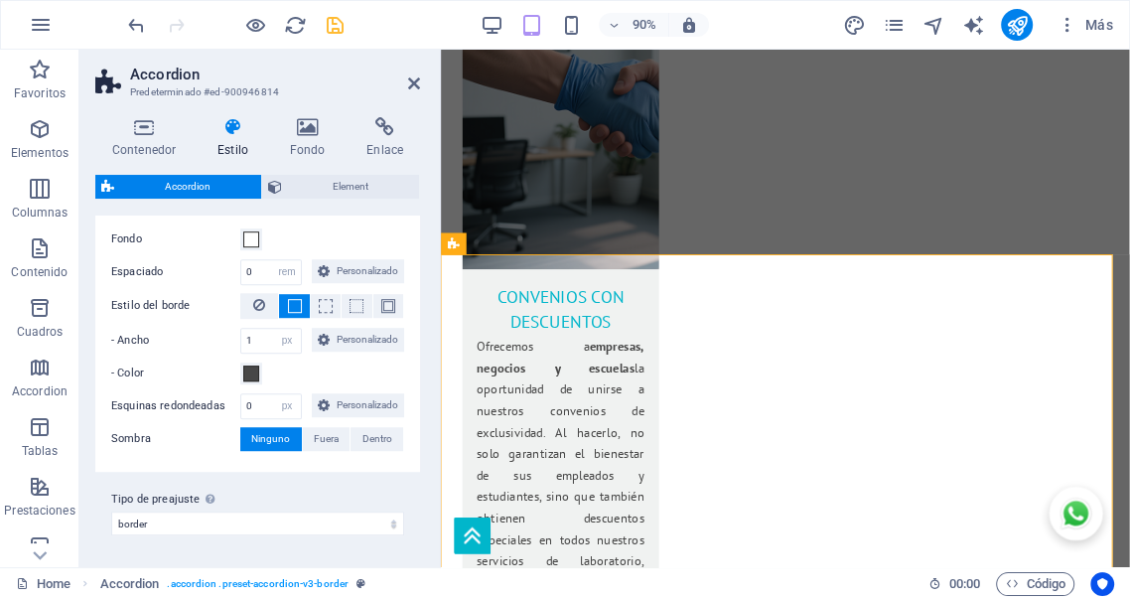
scroll to position [1087, 0]
click at [238, 128] on icon at bounding box center [233, 127] width 65 height 20
click at [311, 133] on icon at bounding box center [307, 127] width 69 height 20
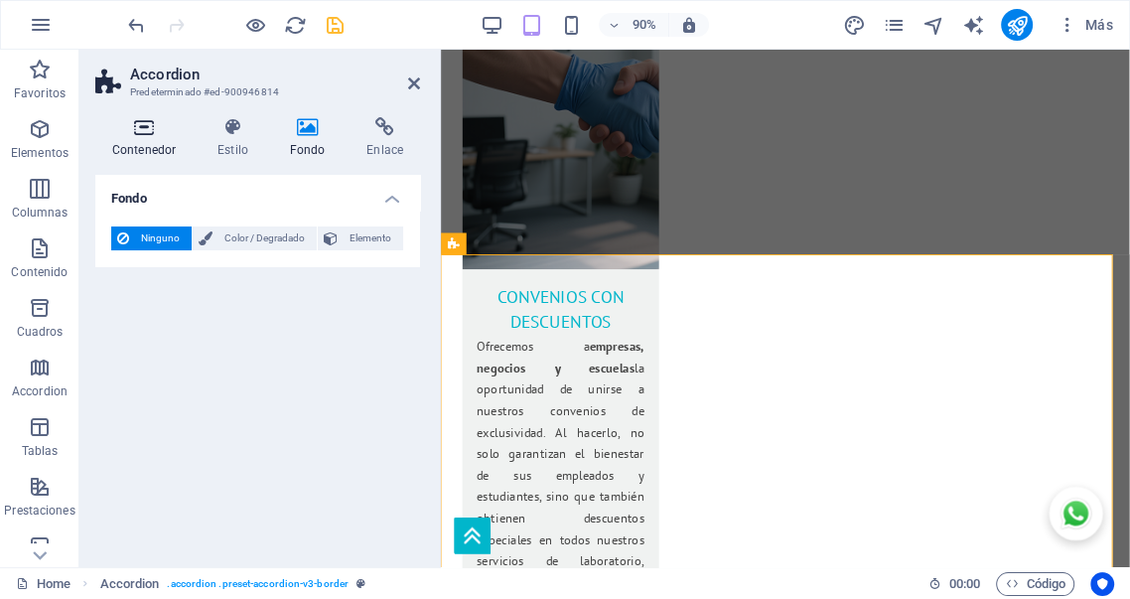
click at [139, 128] on icon at bounding box center [143, 127] width 97 height 20
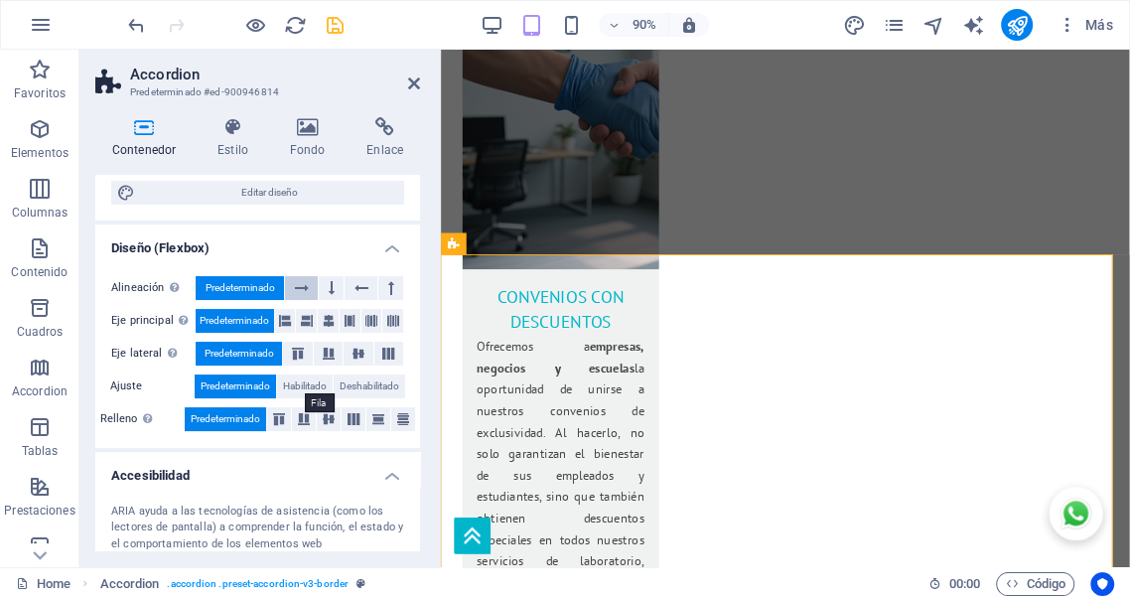
scroll to position [257, 0]
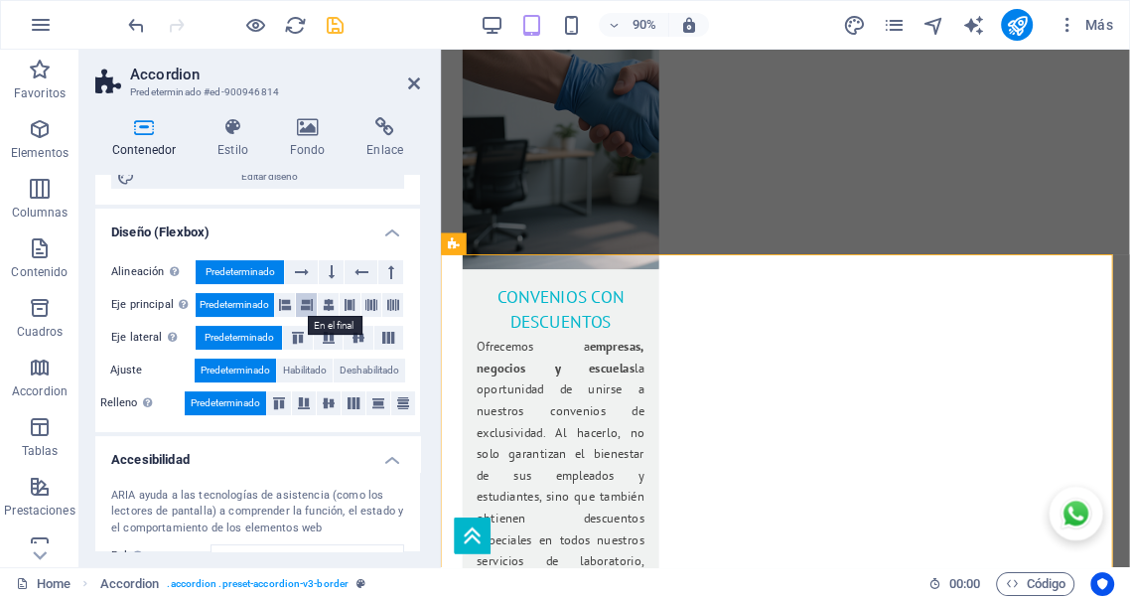
click at [312, 300] on button at bounding box center [306, 305] width 21 height 24
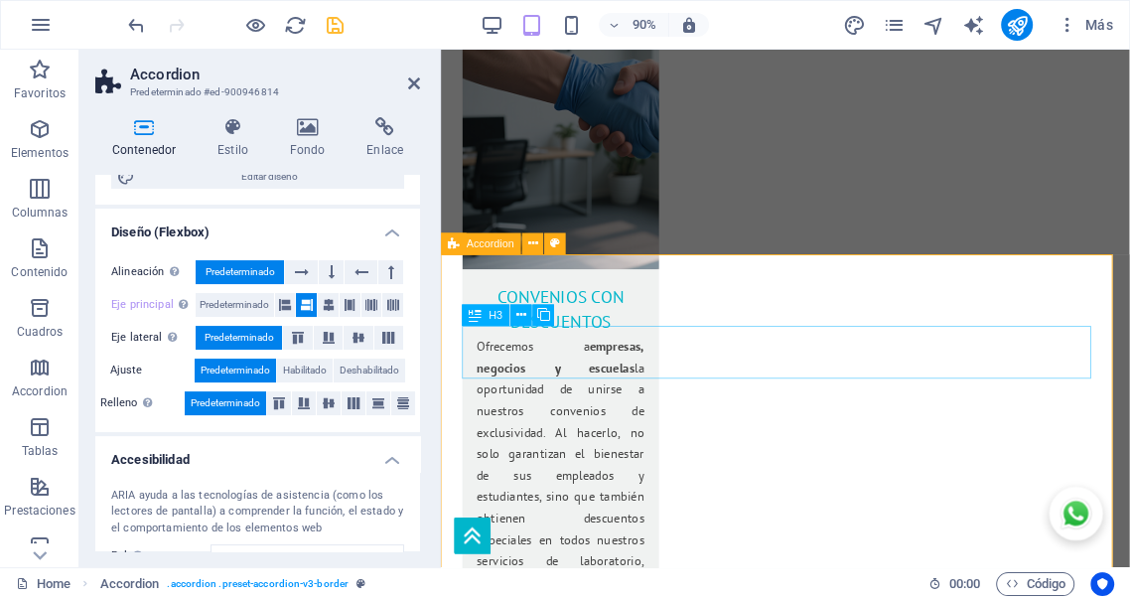
click at [522, 315] on icon at bounding box center [521, 315] width 10 height 19
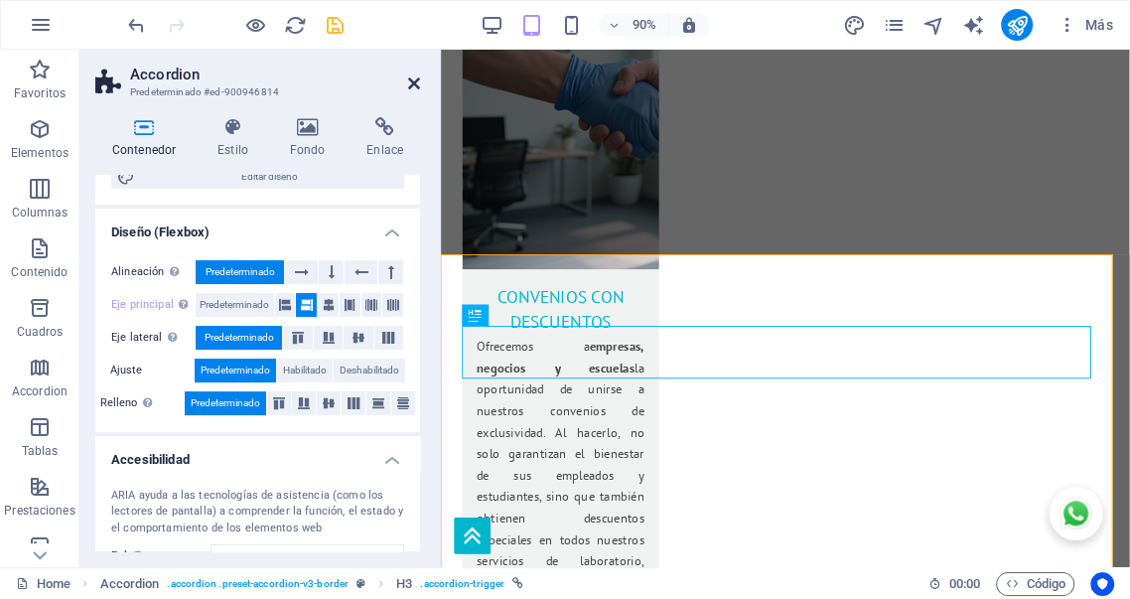
click at [414, 84] on icon at bounding box center [414, 83] width 12 height 16
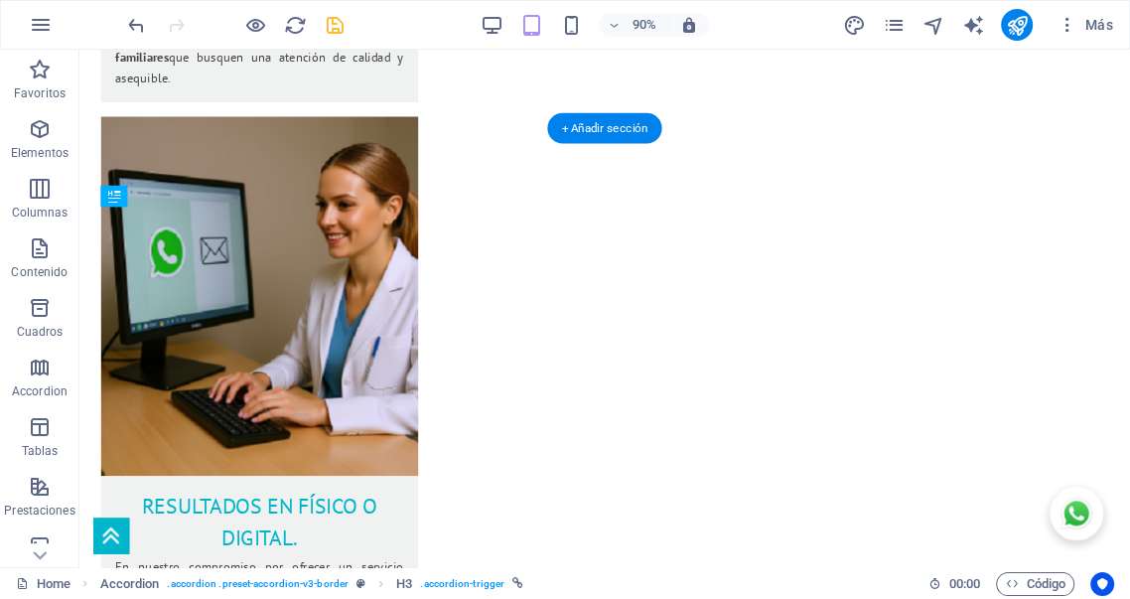
scroll to position [3283, 0]
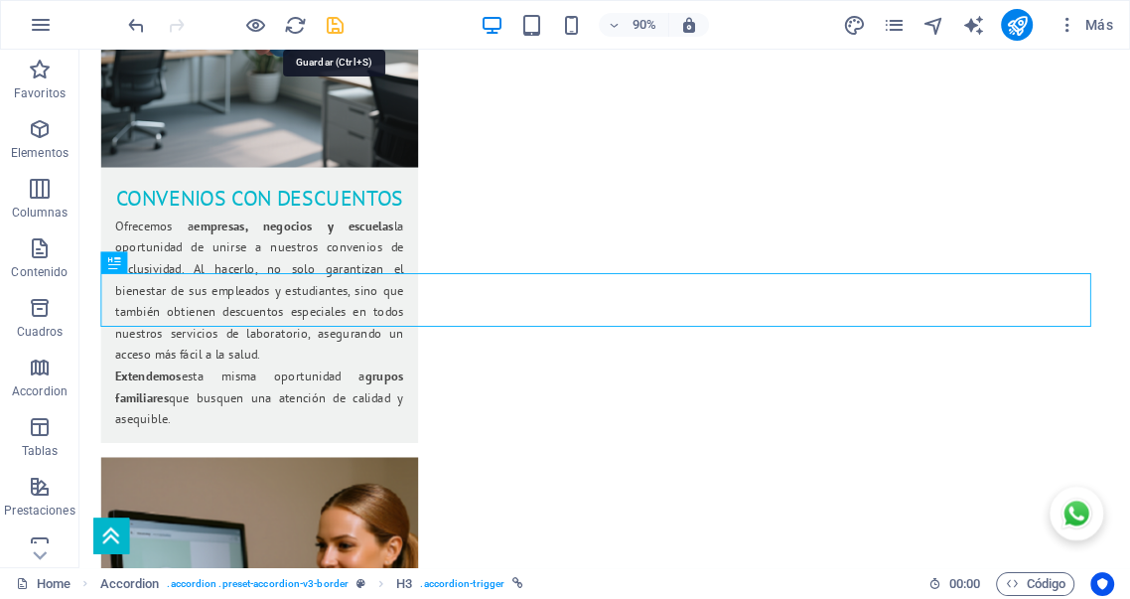
click at [340, 26] on icon "save" at bounding box center [335, 25] width 23 height 23
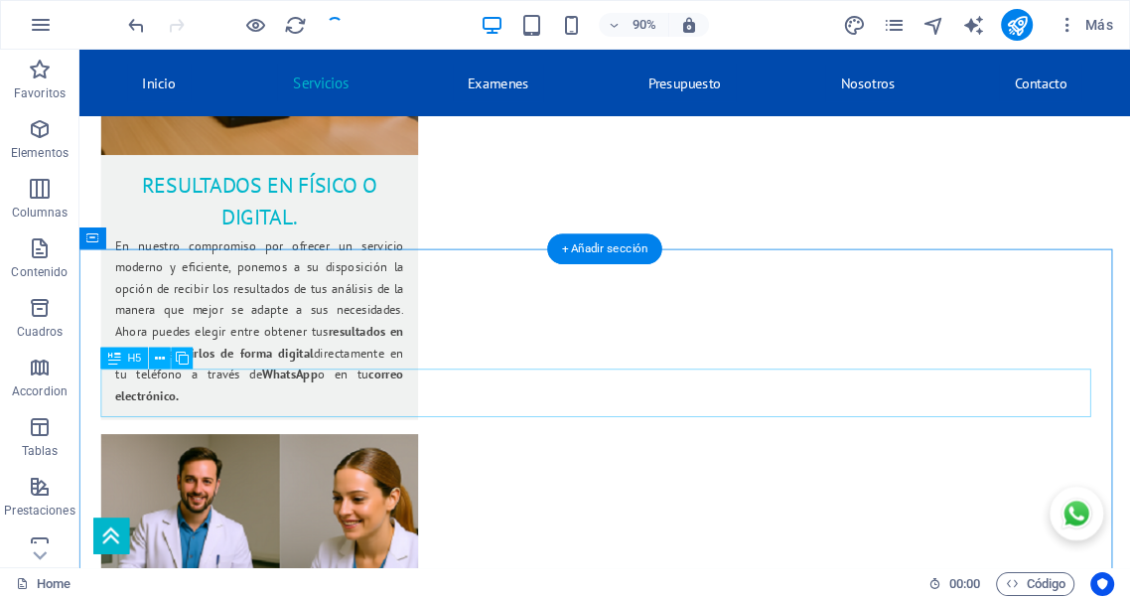
scroll to position [3909, 0]
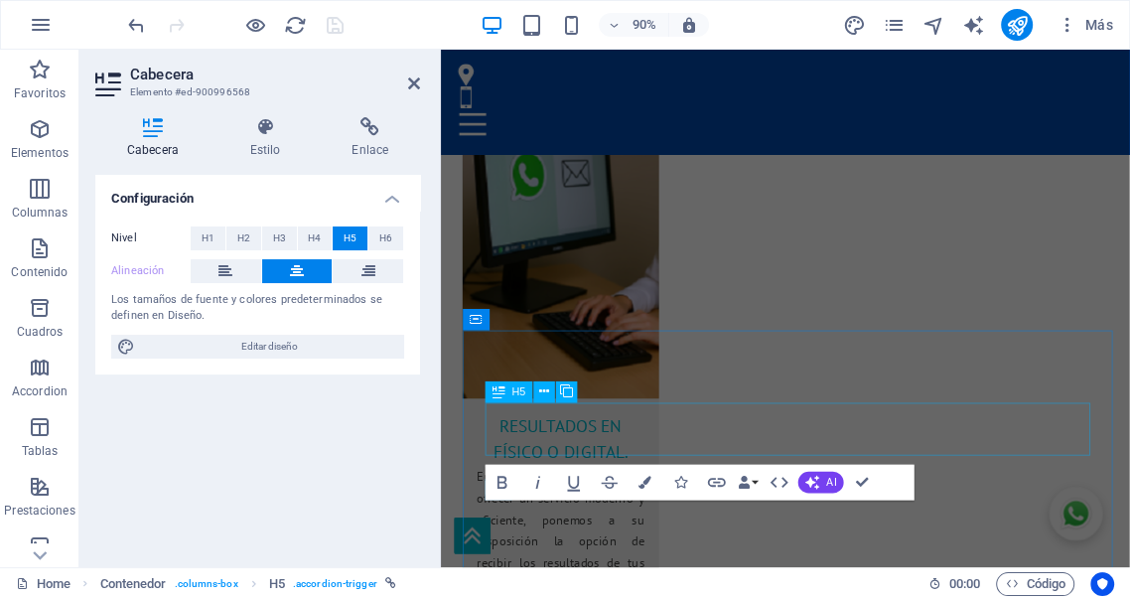
scroll to position [4394, 0]
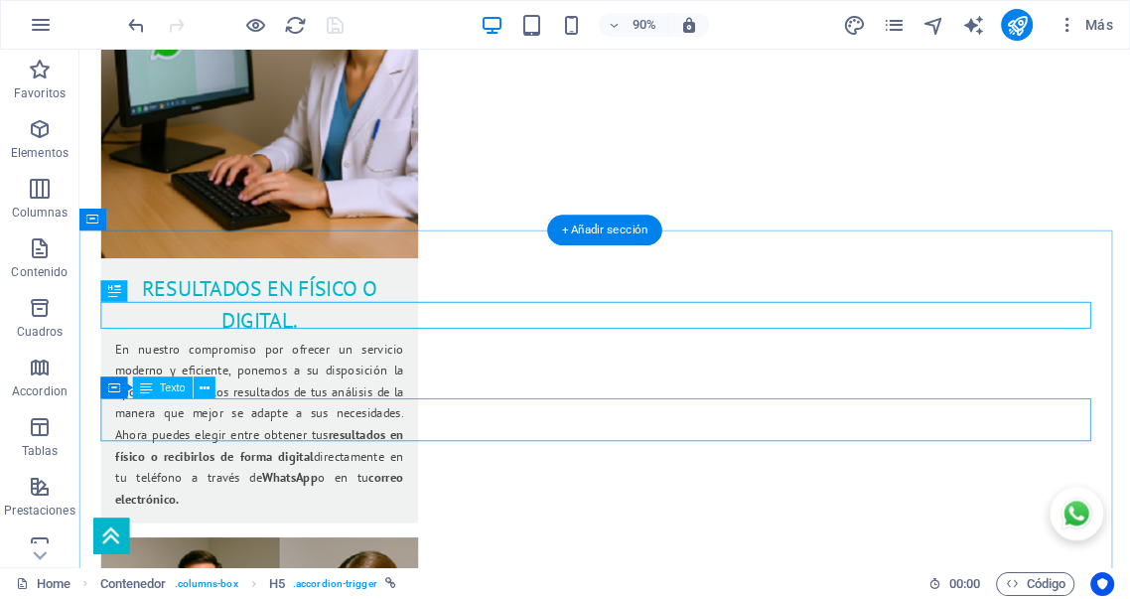
scroll to position [4003, 0]
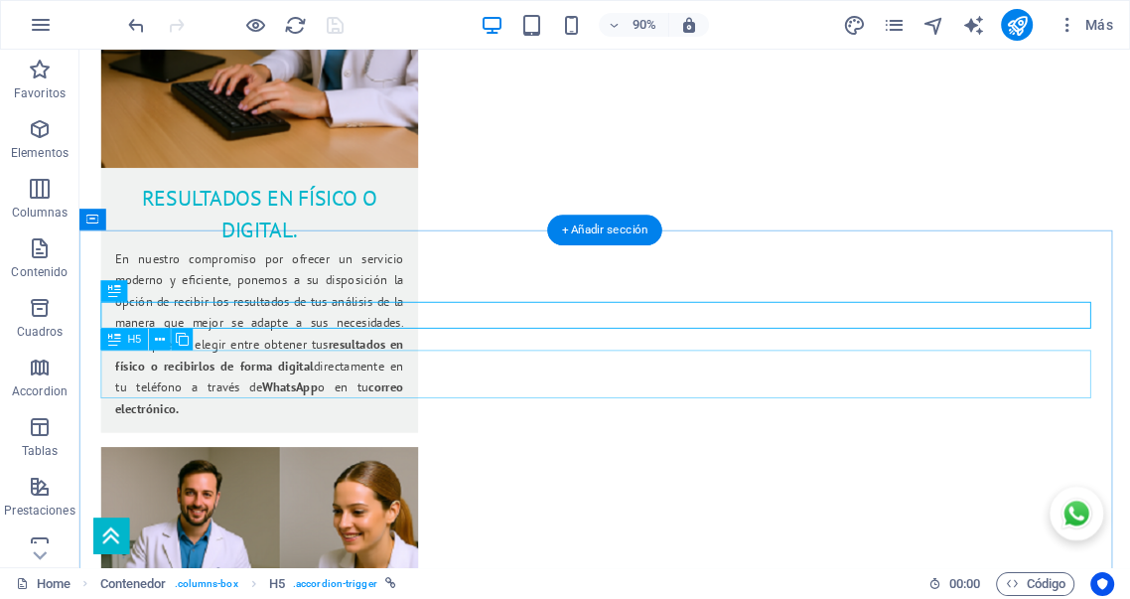
drag, startPoint x: 585, startPoint y: 424, endPoint x: 184, endPoint y: 420, distance: 401.1
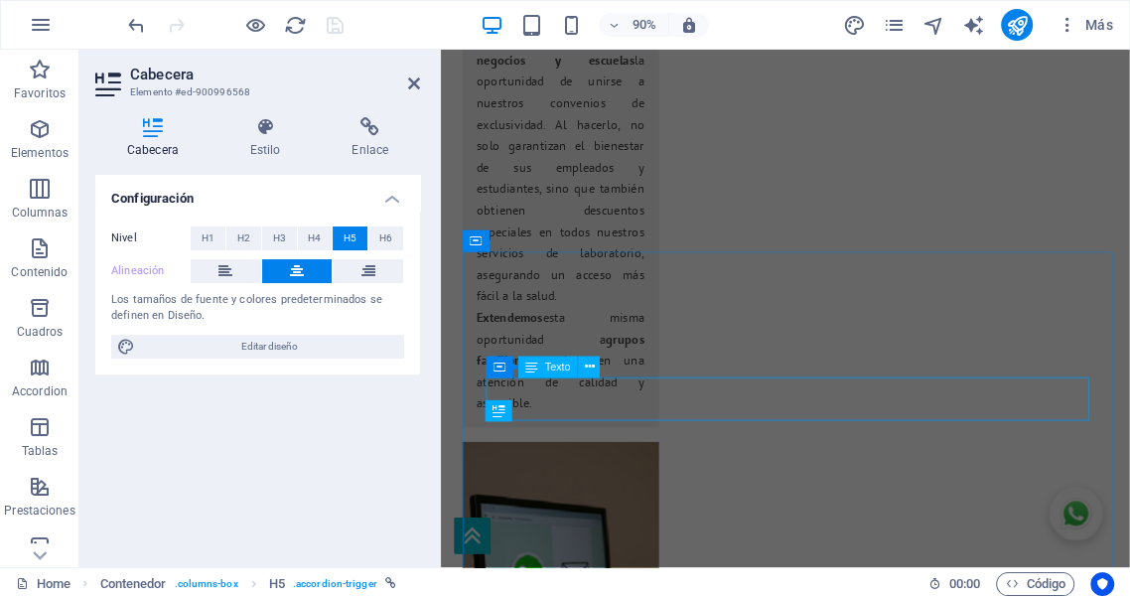
scroll to position [4480, 0]
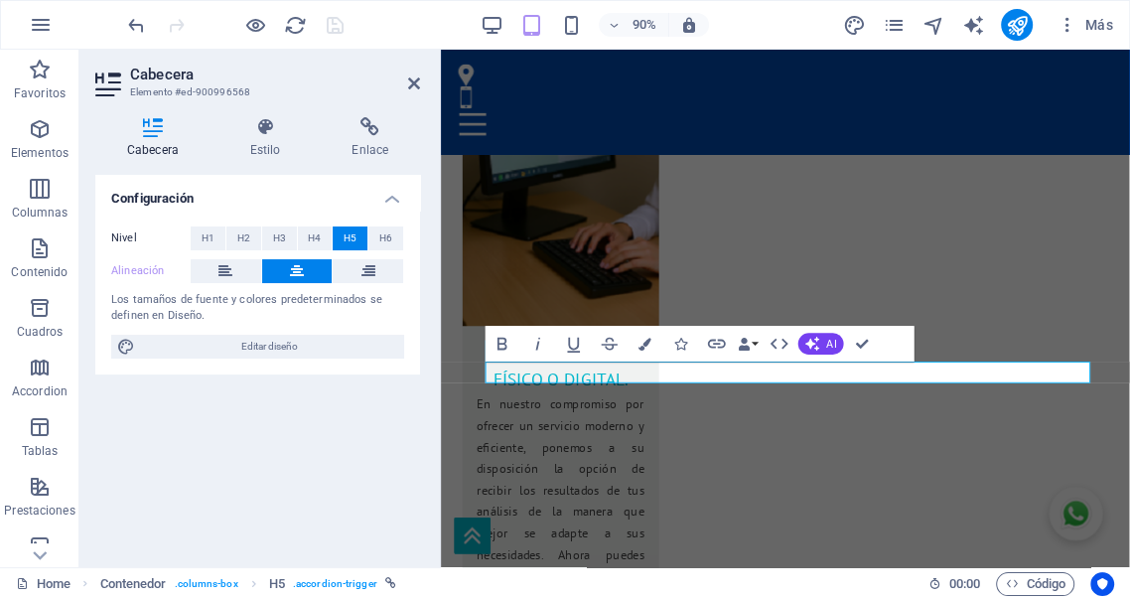
click at [303, 271] on icon at bounding box center [297, 271] width 14 height 24
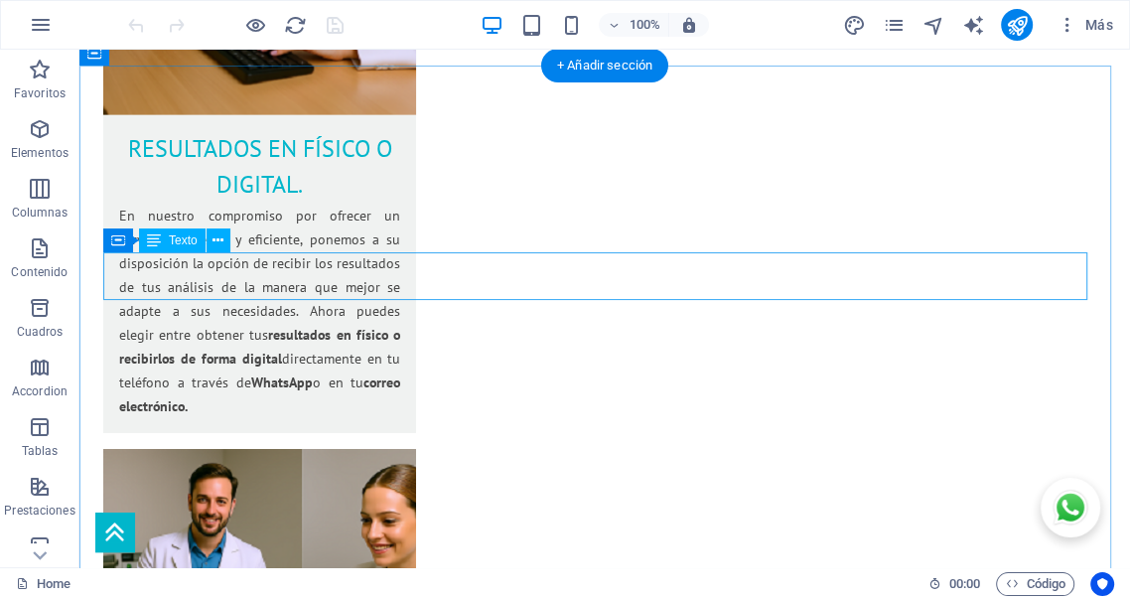
scroll to position [4186, 0]
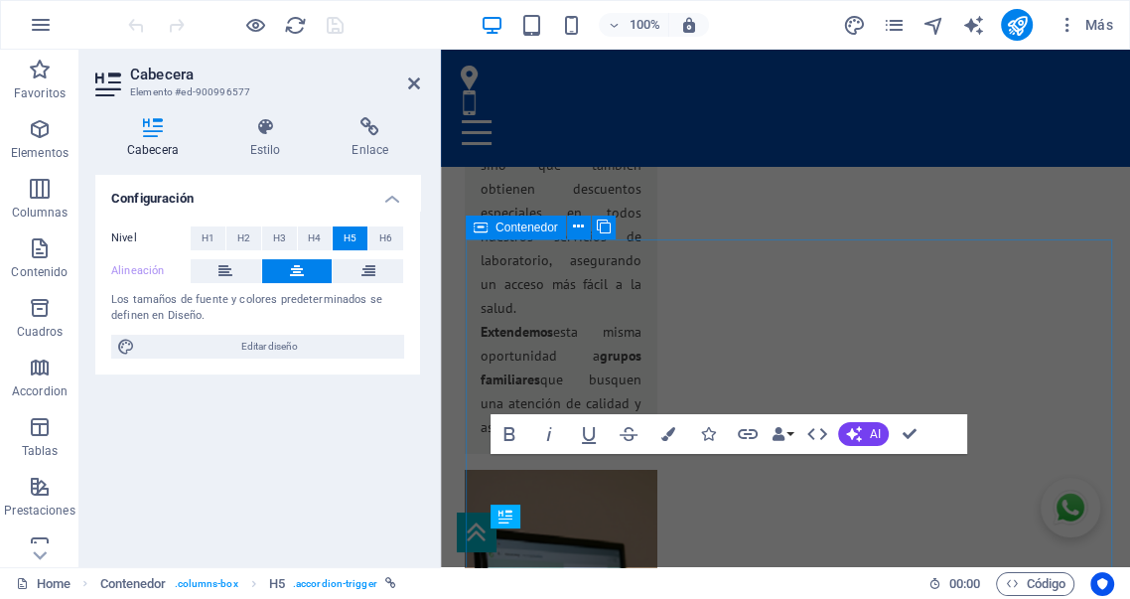
scroll to position [4840, 0]
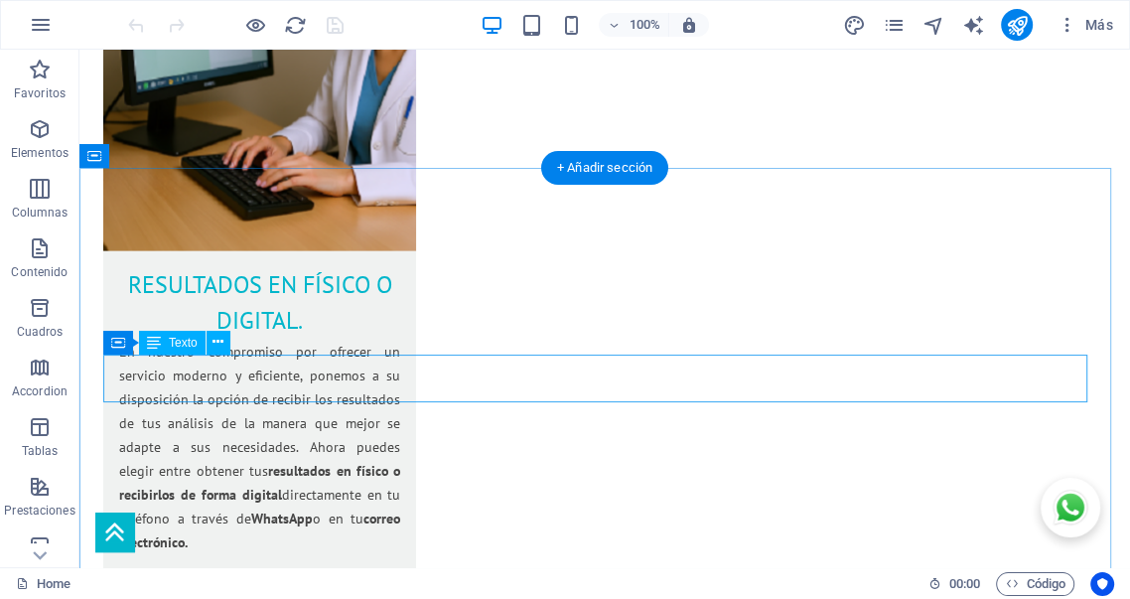
scroll to position [4111, 0]
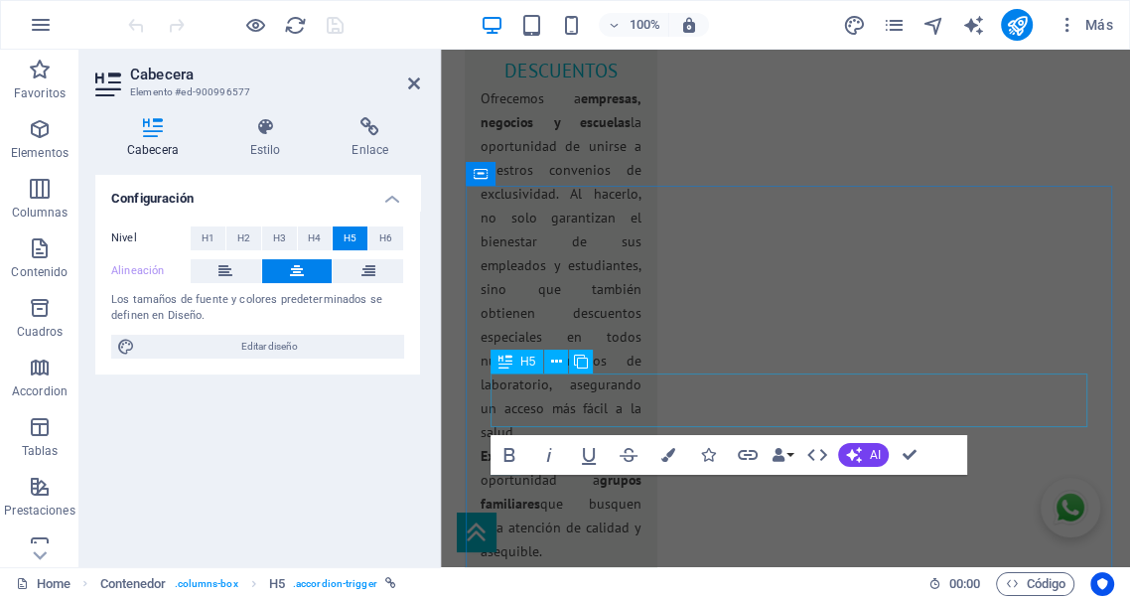
scroll to position [4882, 0]
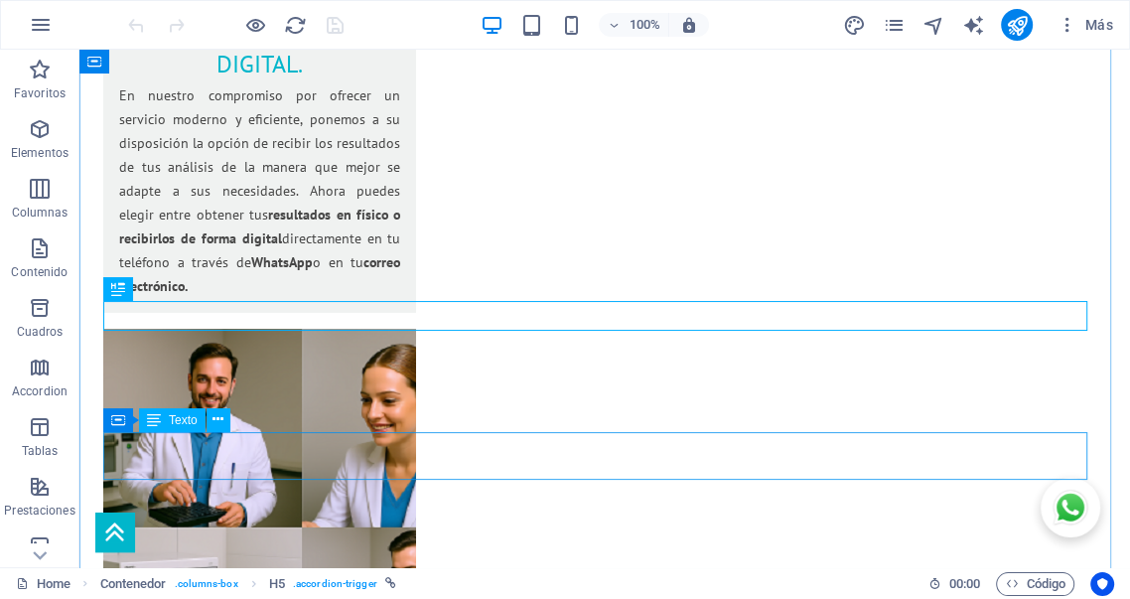
scroll to position [4266, 0]
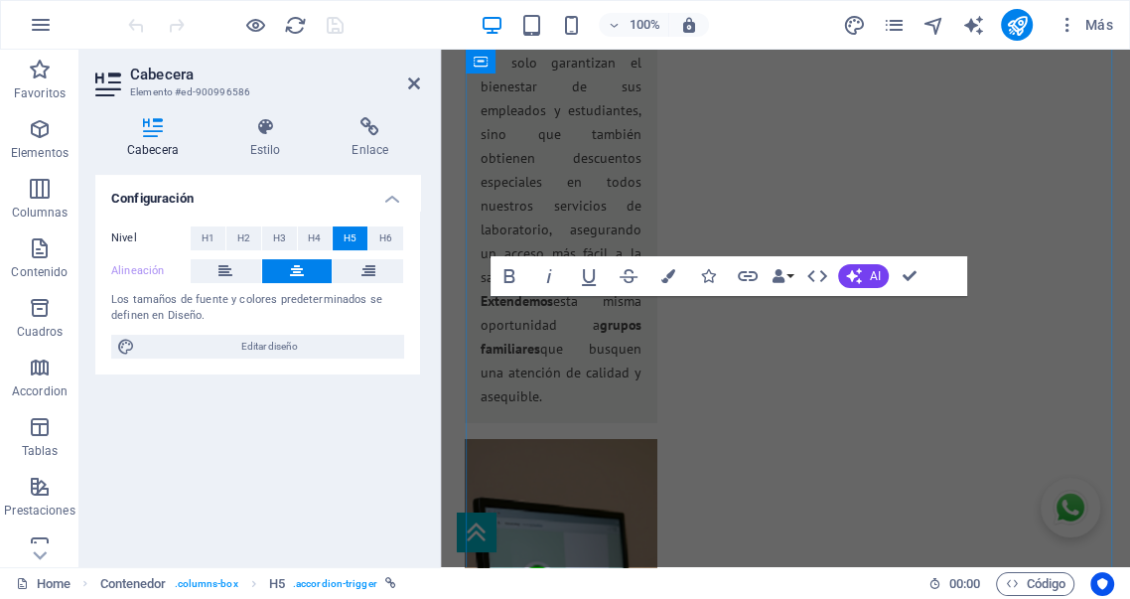
scroll to position [5132, 0]
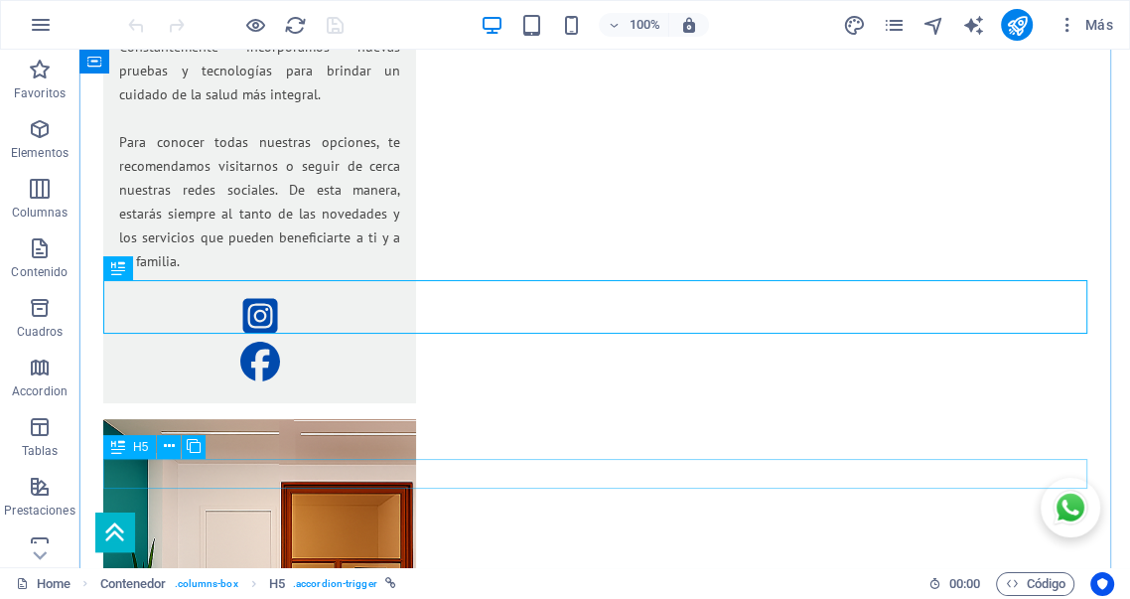
scroll to position [4423, 0]
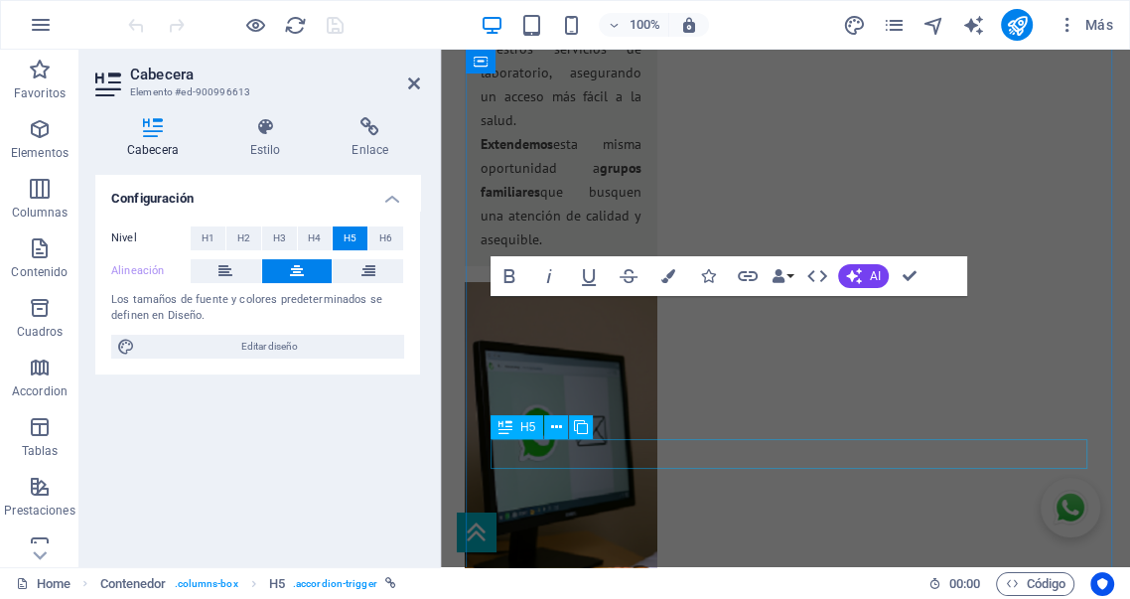
scroll to position [5441, 0]
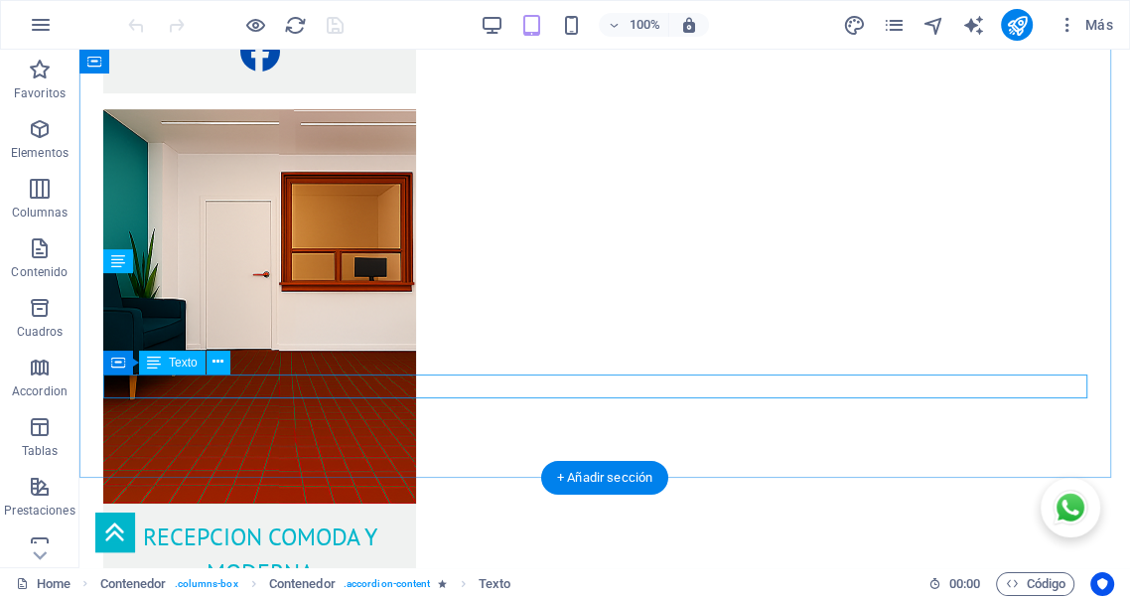
scroll to position [4552, 0]
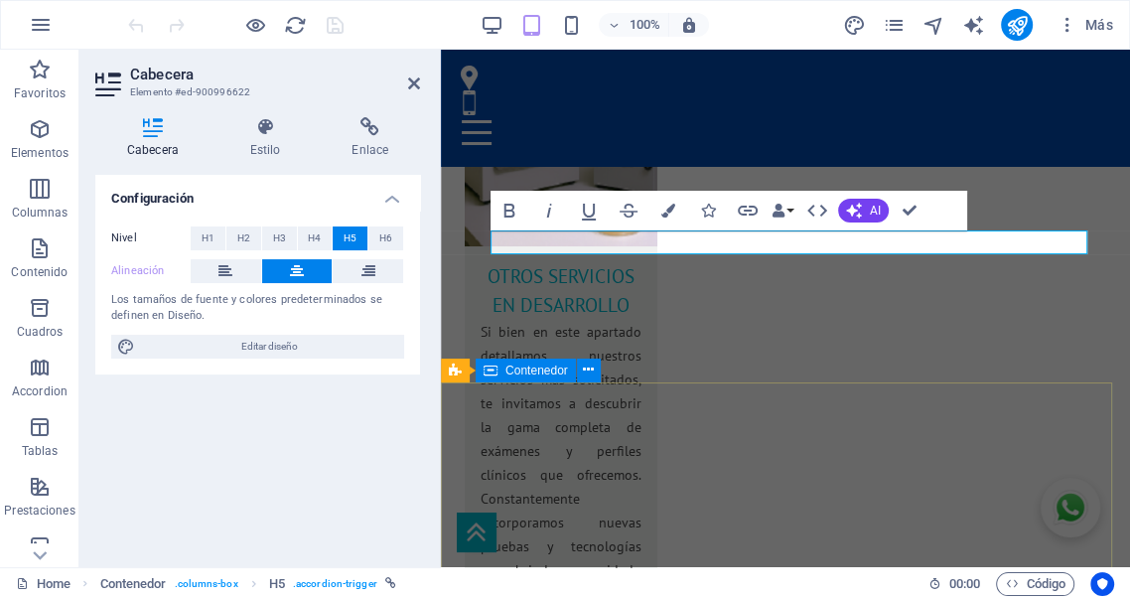
scroll to position [5607, 0]
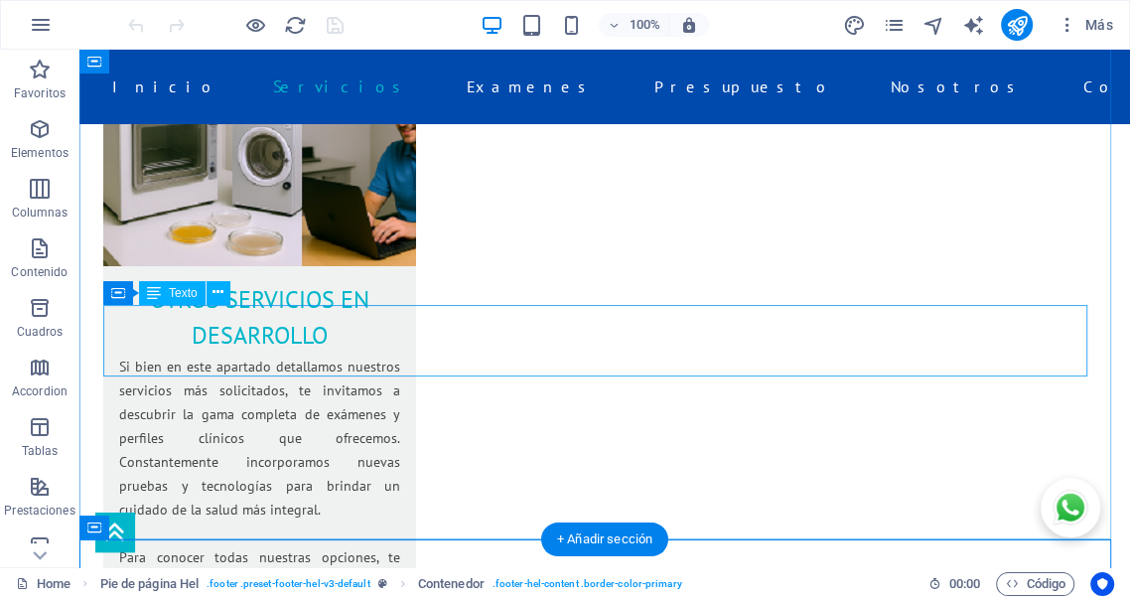
scroll to position [4533, 0]
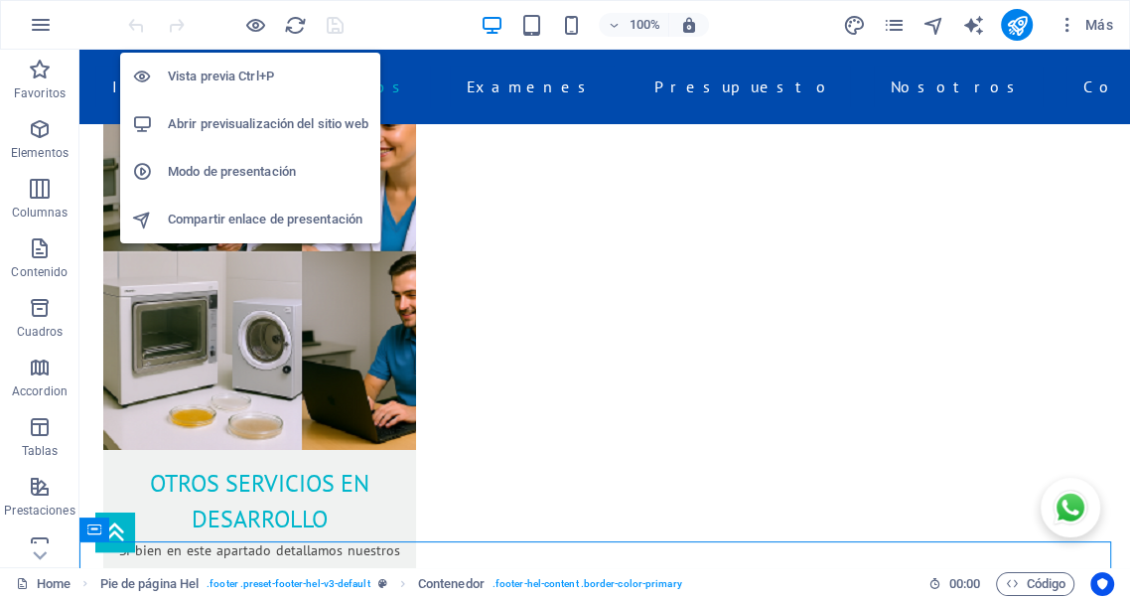
click at [249, 24] on icon "button" at bounding box center [255, 25] width 23 height 23
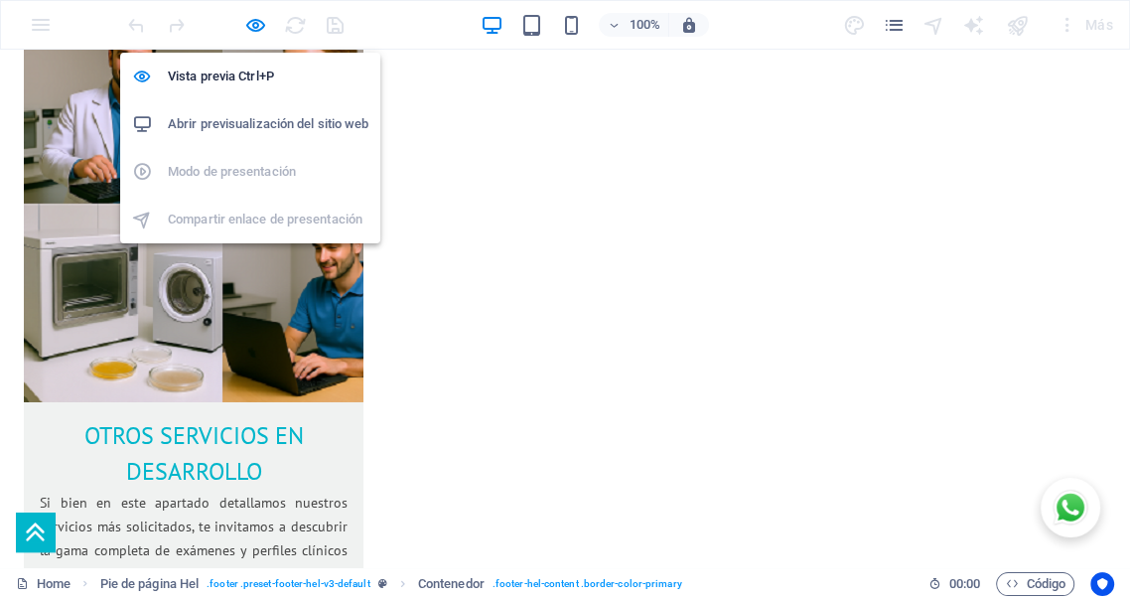
scroll to position [4169, 0]
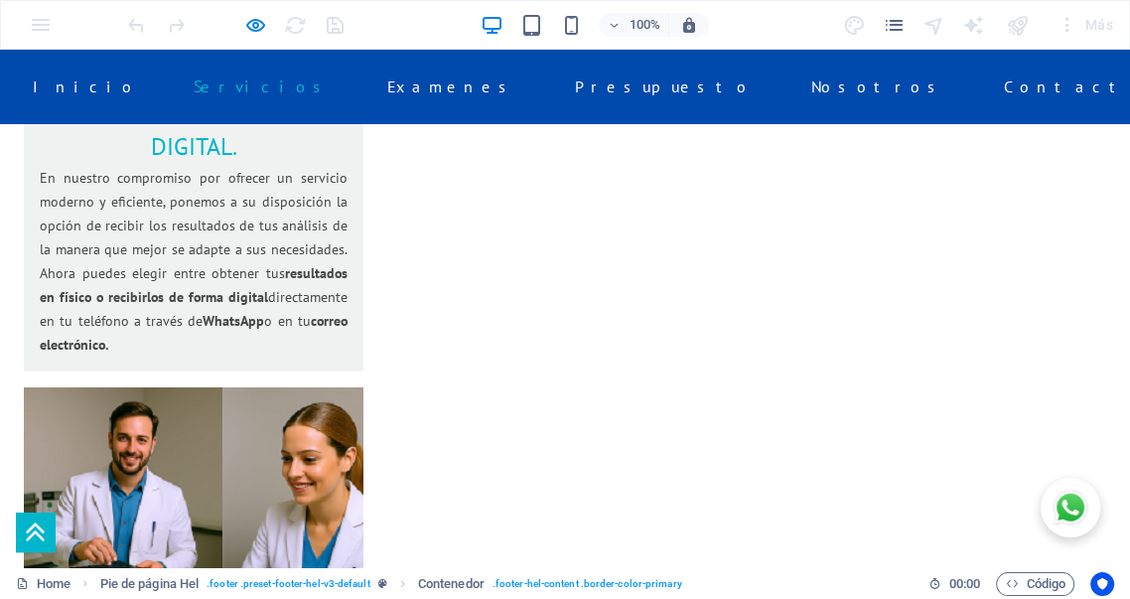
scroll to position [4145, 0]
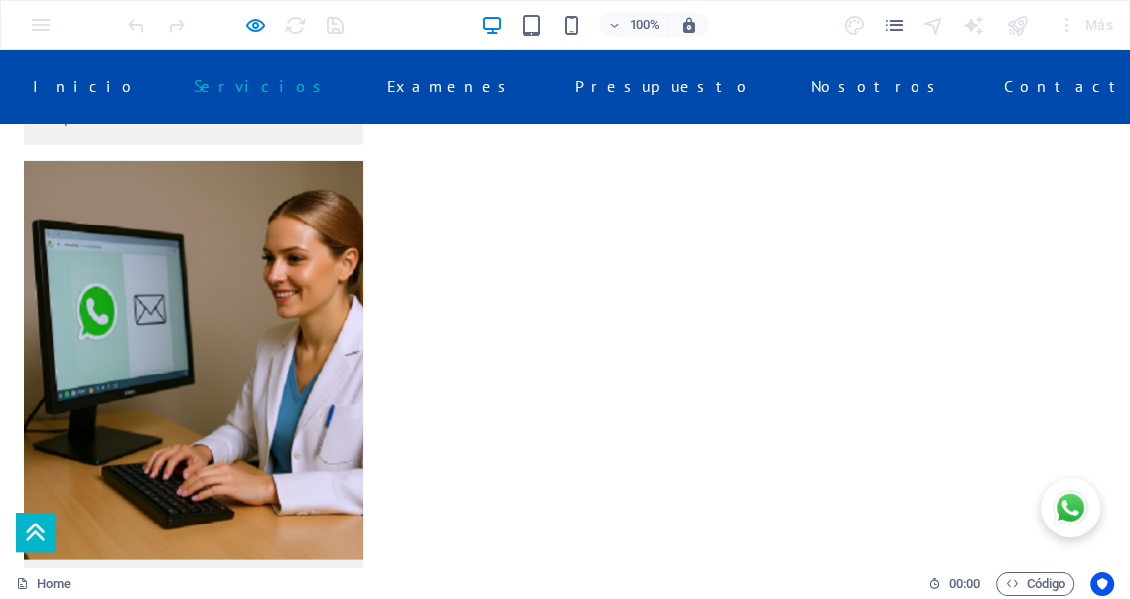
scroll to position [3666, 0]
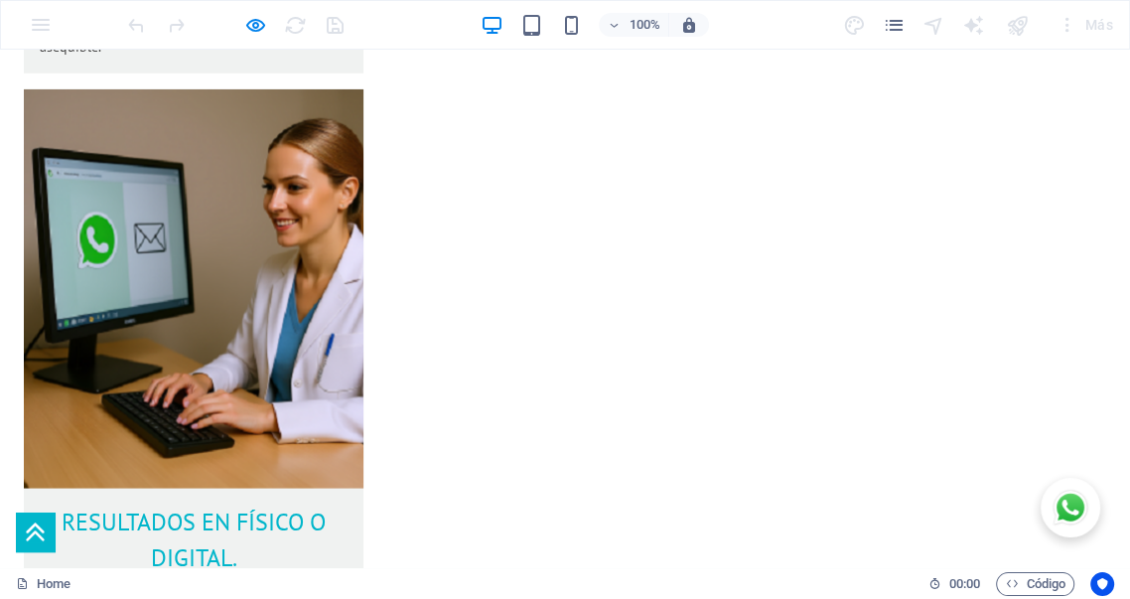
scroll to position [3741, 0]
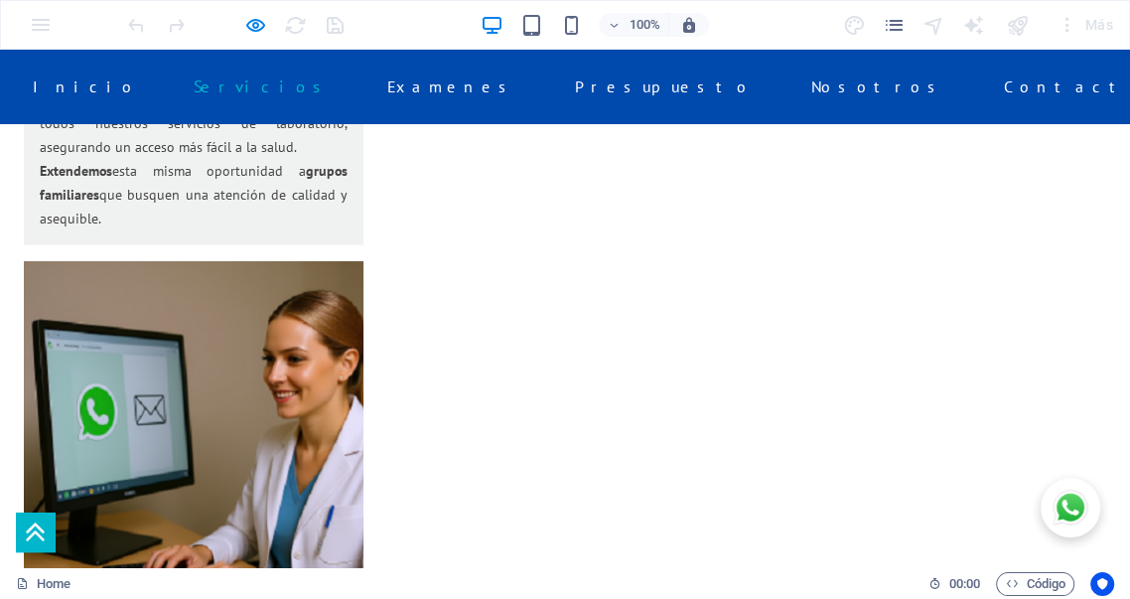
scroll to position [3519, 0]
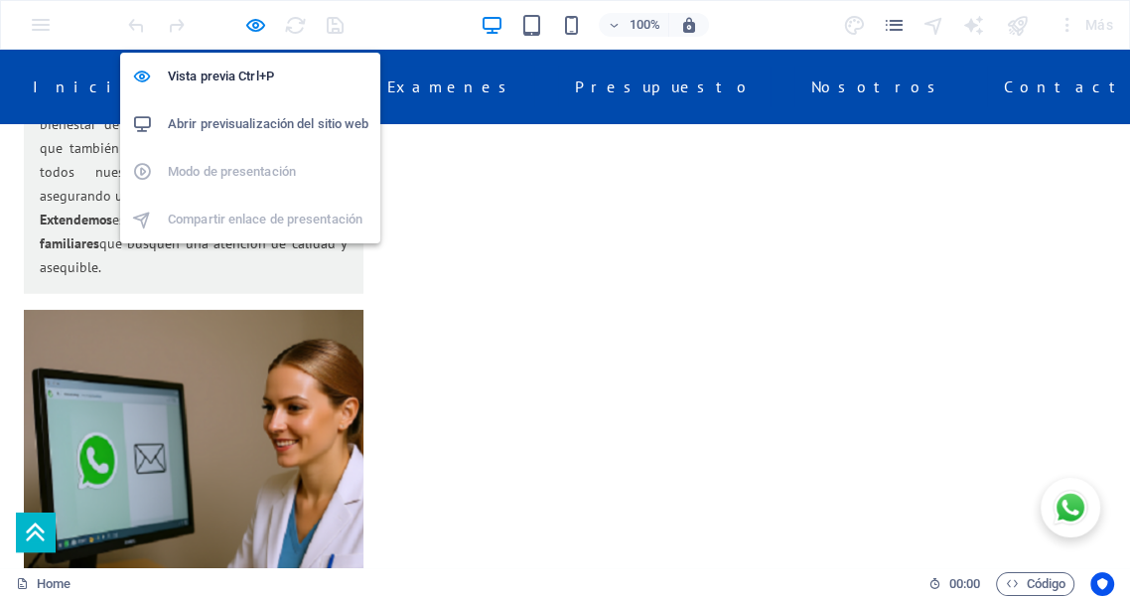
drag, startPoint x: 247, startPoint y: 28, endPoint x: 247, endPoint y: 139, distance: 111.2
click at [247, 27] on icon "button" at bounding box center [255, 25] width 23 height 23
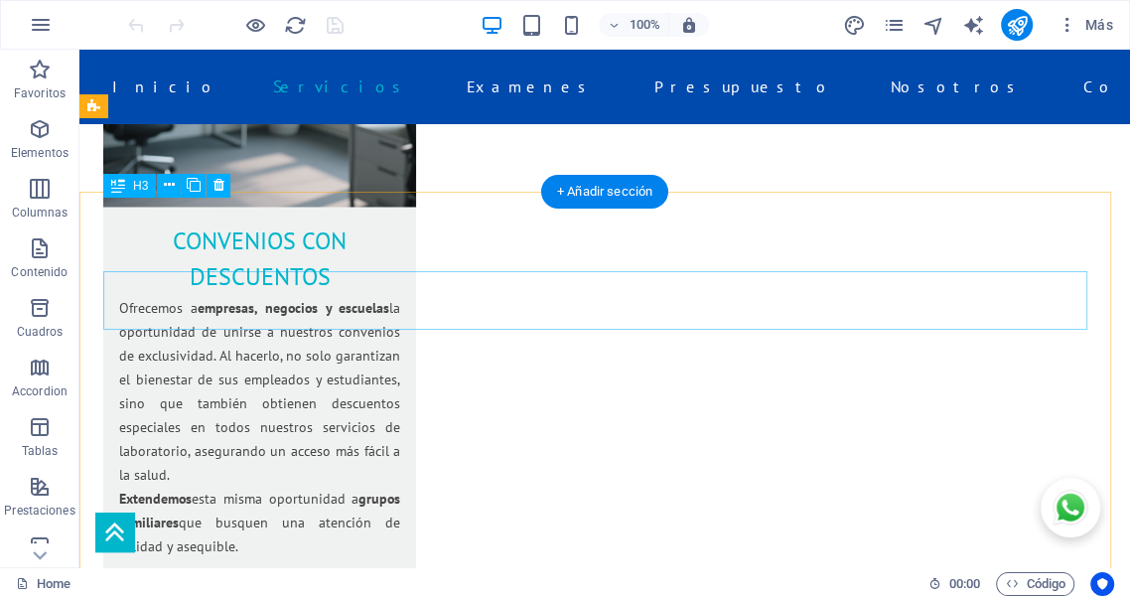
scroll to position [3160, 0]
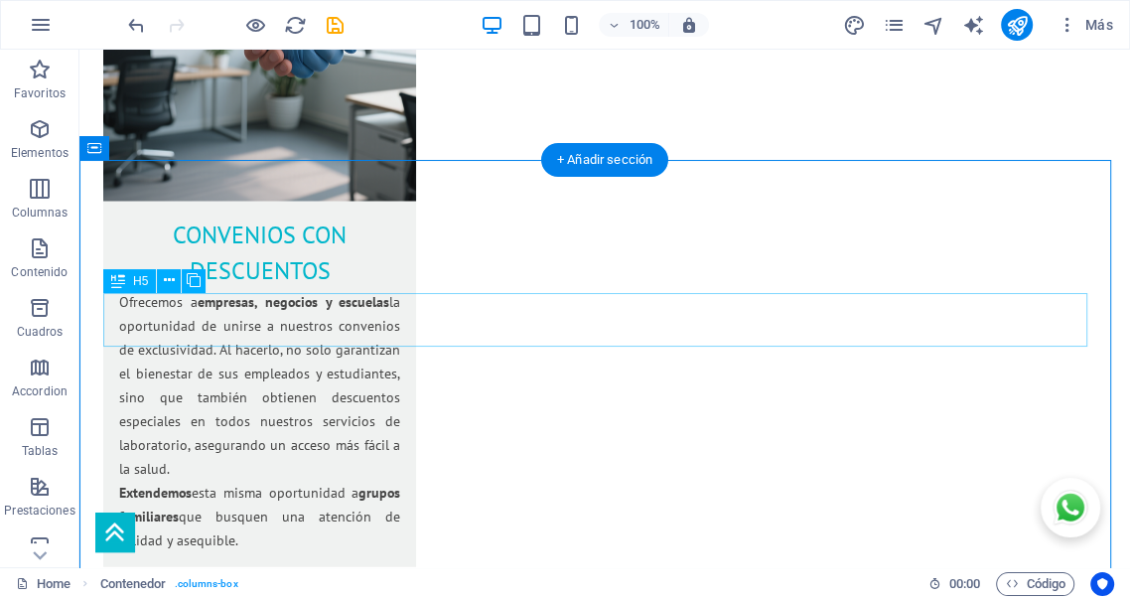
scroll to position [3344, 0]
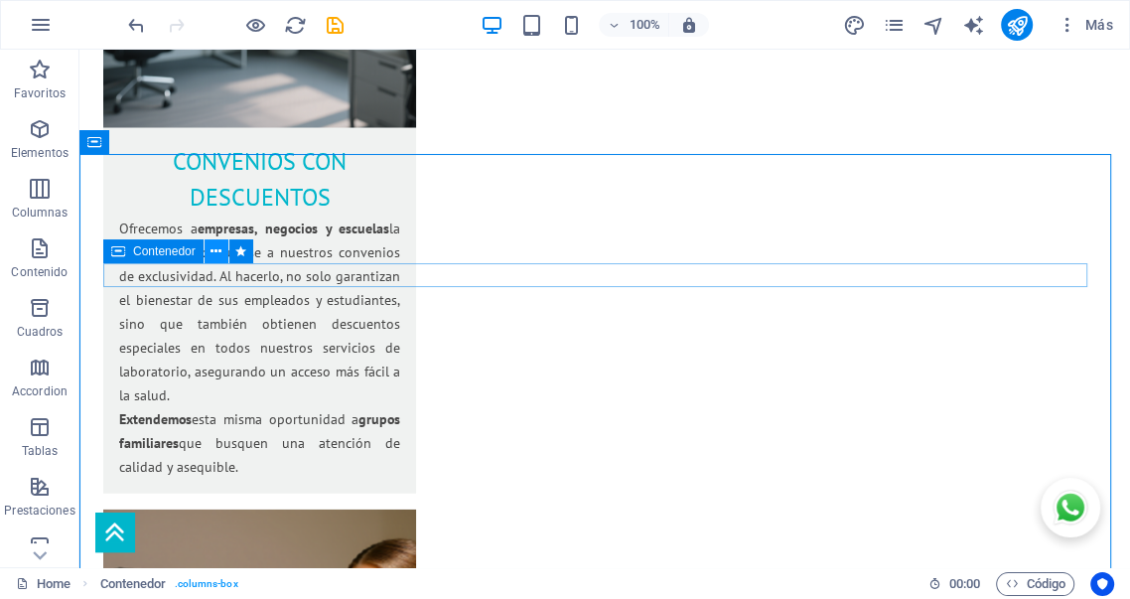
click at [215, 249] on icon at bounding box center [215, 251] width 11 height 21
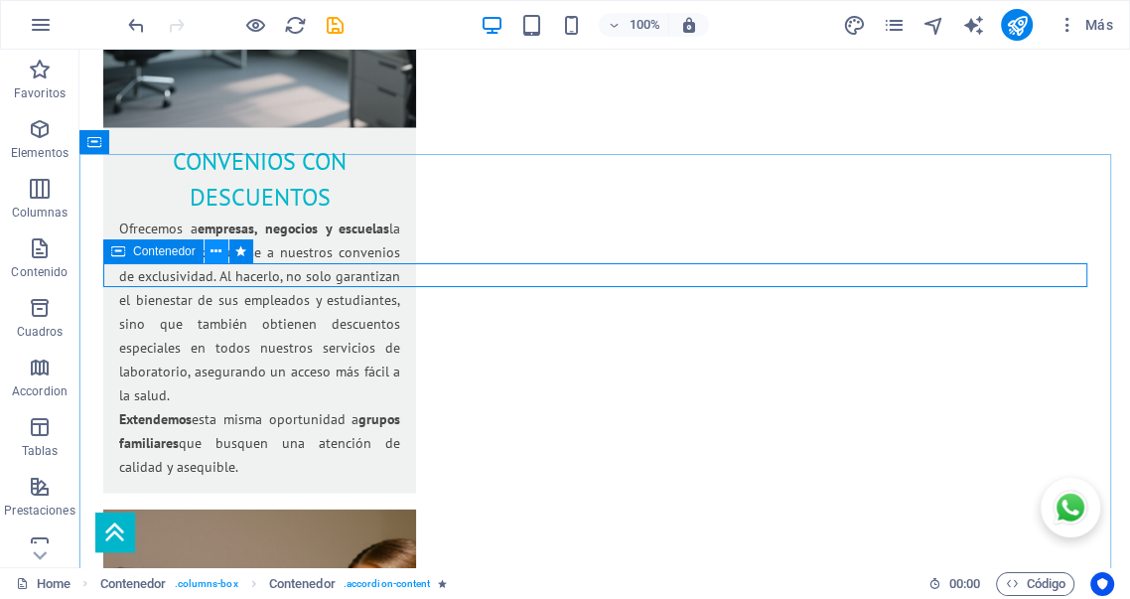
click at [217, 251] on icon at bounding box center [215, 251] width 11 height 21
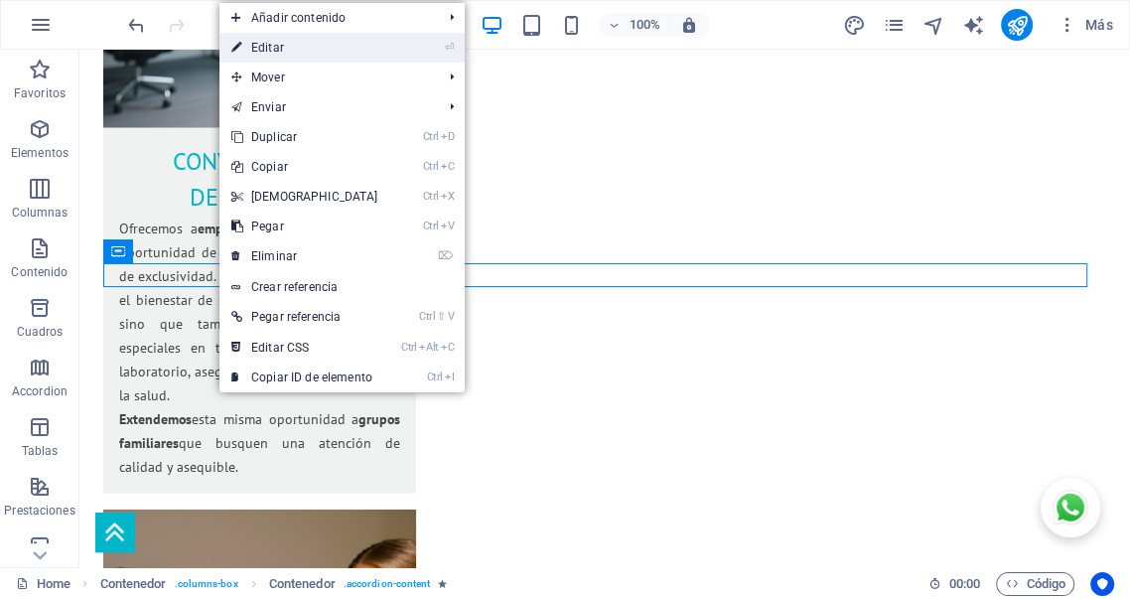
click at [275, 50] on link "⏎ Editar" at bounding box center [304, 48] width 171 height 30
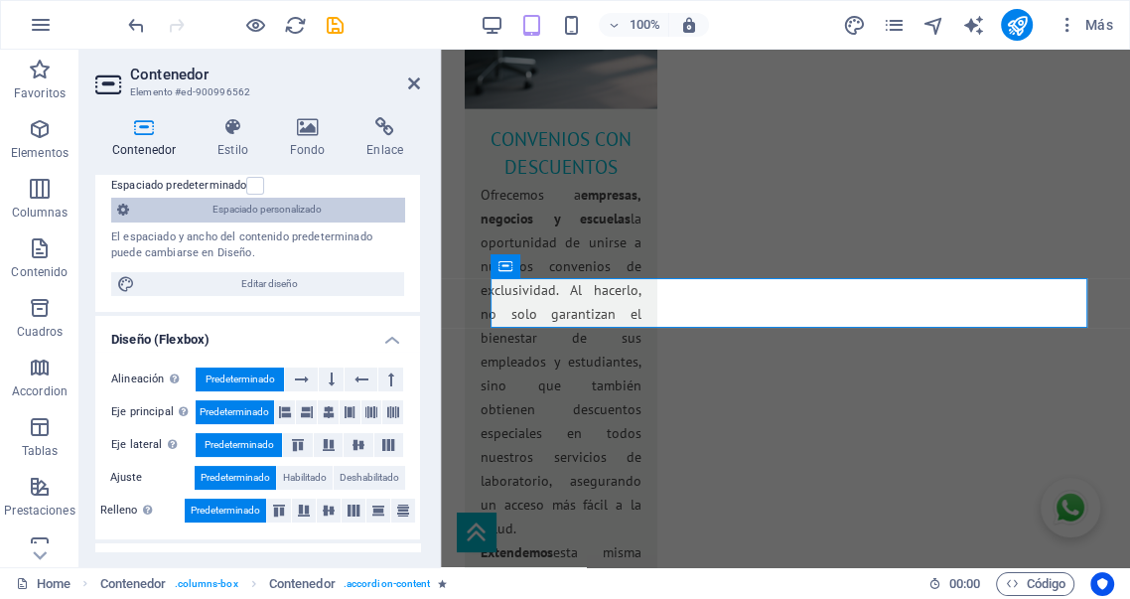
scroll to position [183, 0]
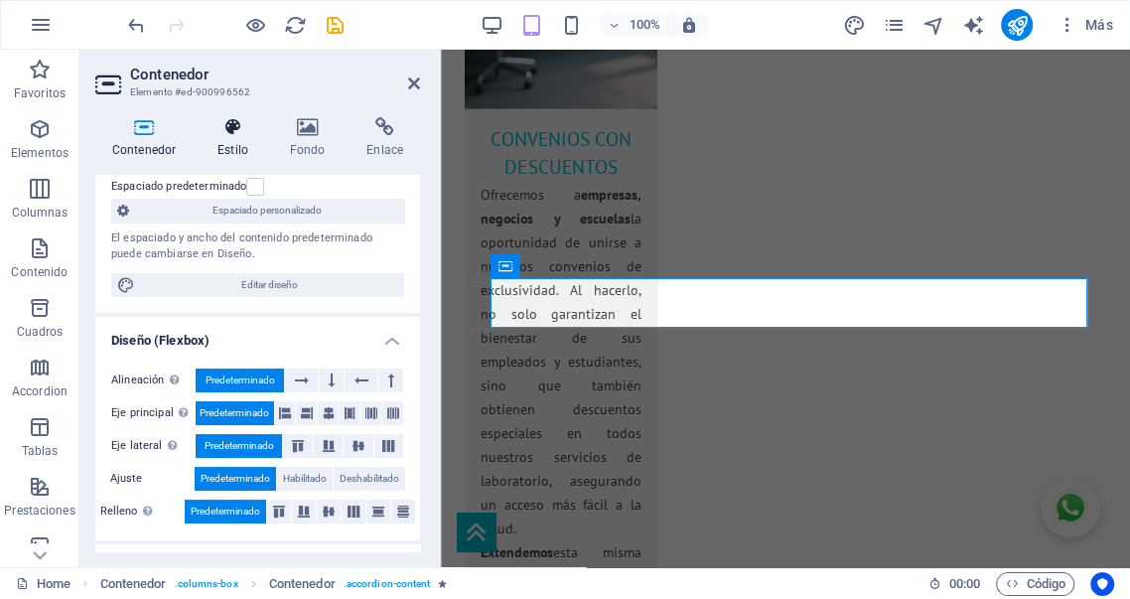
click at [233, 144] on h4 "Estilo" at bounding box center [237, 138] width 72 height 42
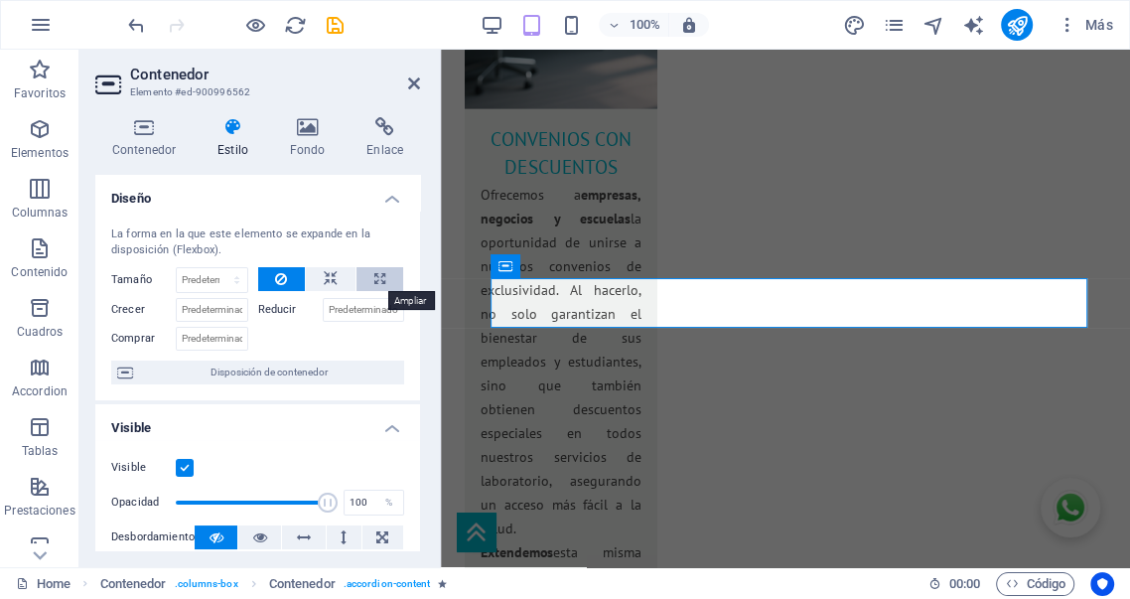
click at [374, 279] on icon at bounding box center [379, 279] width 11 height 24
type input "100"
select select "%"
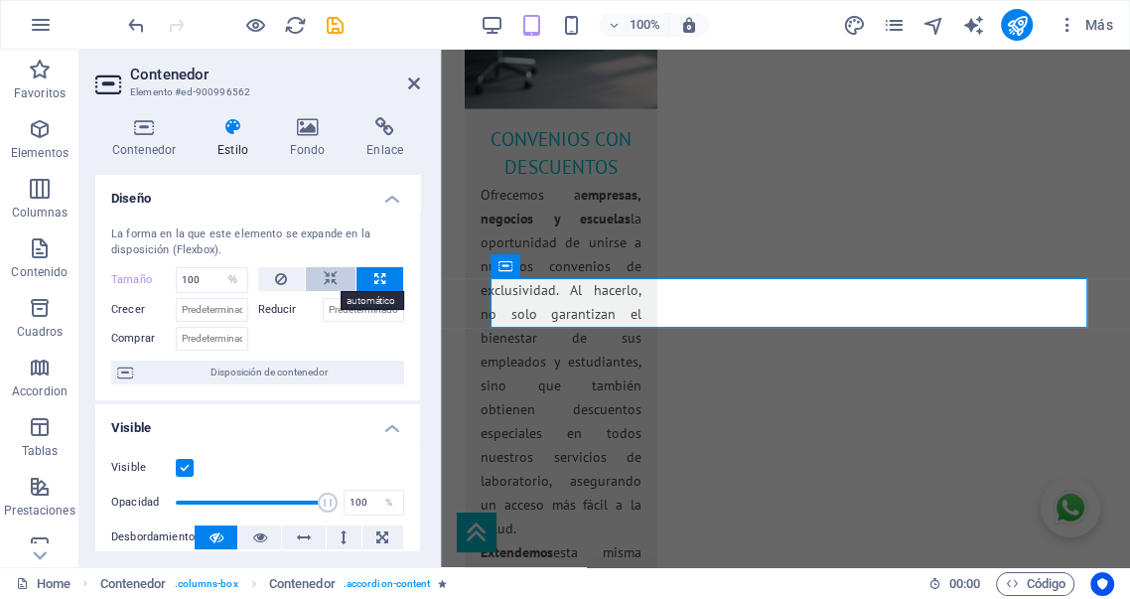
click at [334, 274] on icon at bounding box center [331, 279] width 14 height 24
select select "DISABLED_OPTION_VALUE"
click at [283, 274] on icon at bounding box center [281, 279] width 12 height 24
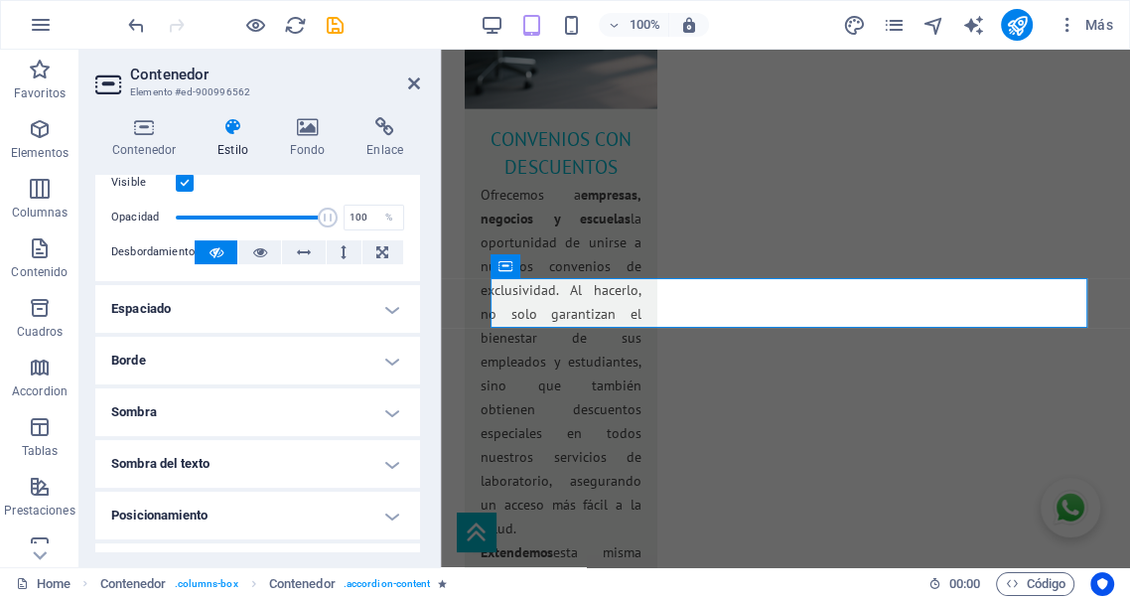
scroll to position [294, 0]
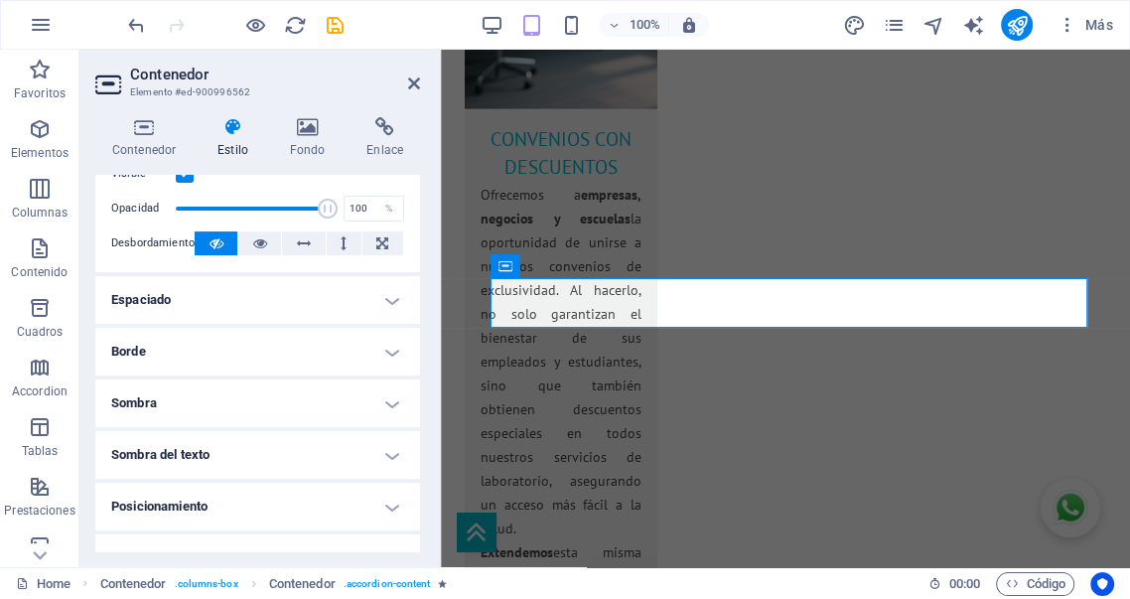
click at [262, 348] on h4 "Borde" at bounding box center [257, 352] width 325 height 48
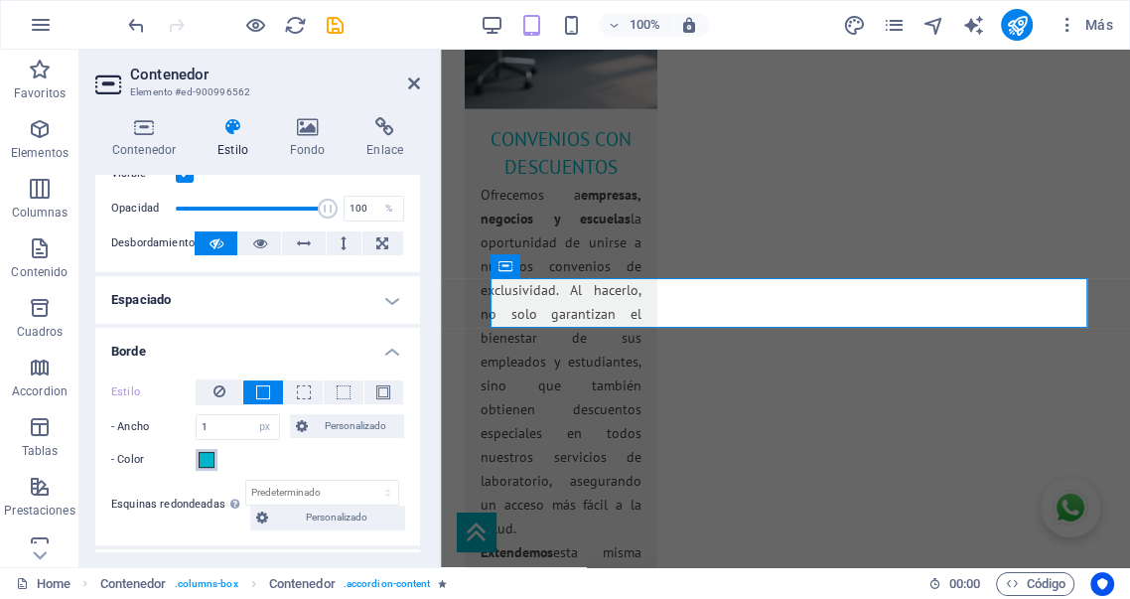
click at [206, 461] on span at bounding box center [207, 460] width 16 height 16
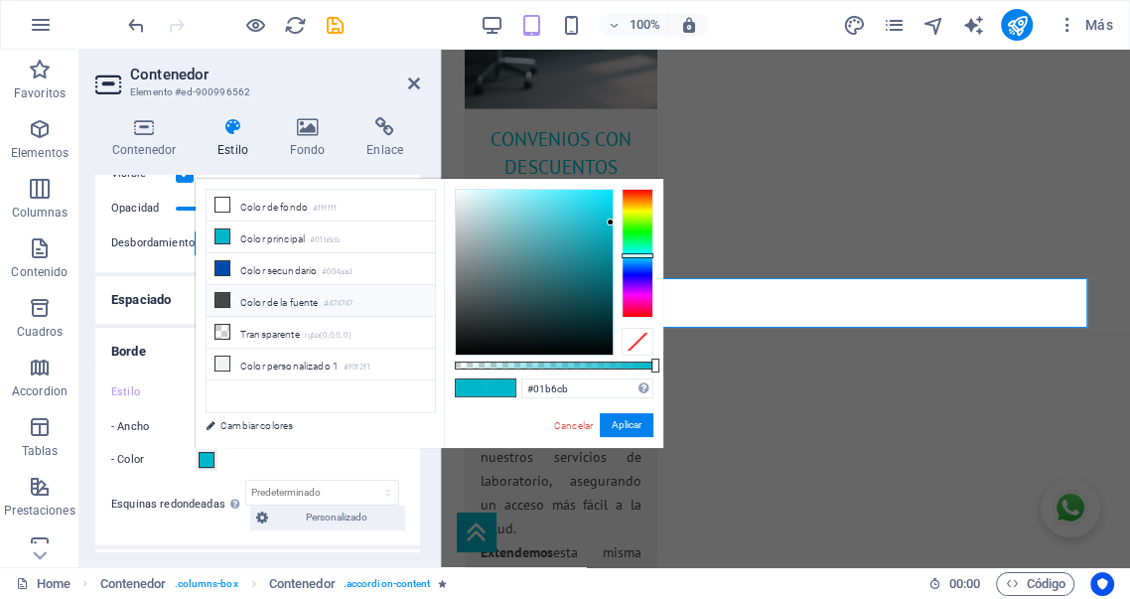
click at [250, 295] on li "Color de la fuente #474747" at bounding box center [321, 301] width 228 height 32
type input "#474747"
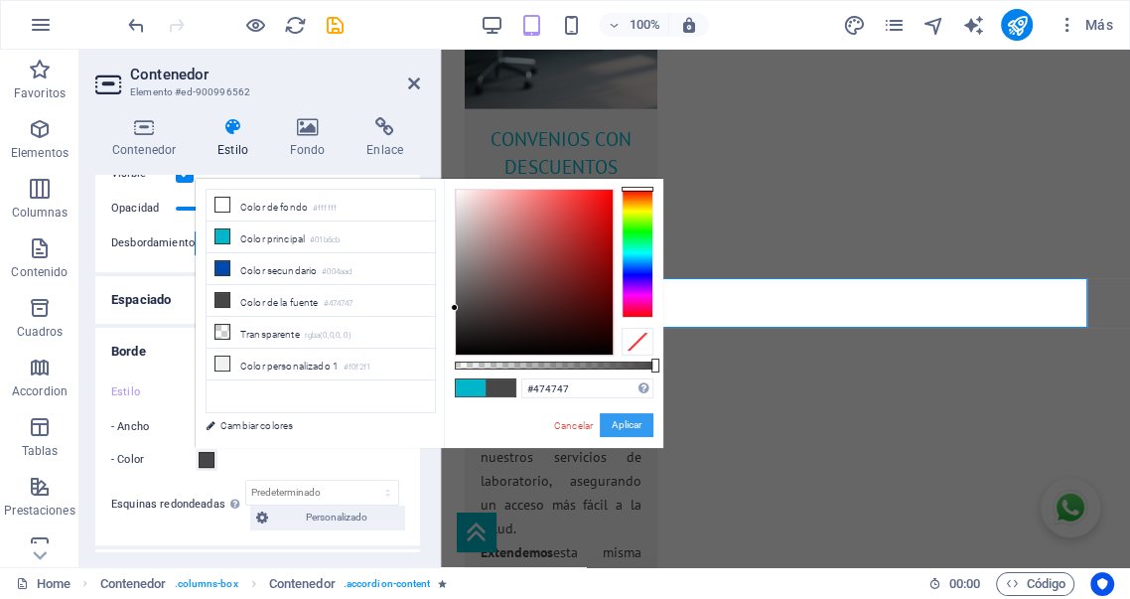
click at [615, 420] on button "Aplicar" at bounding box center [627, 425] width 54 height 24
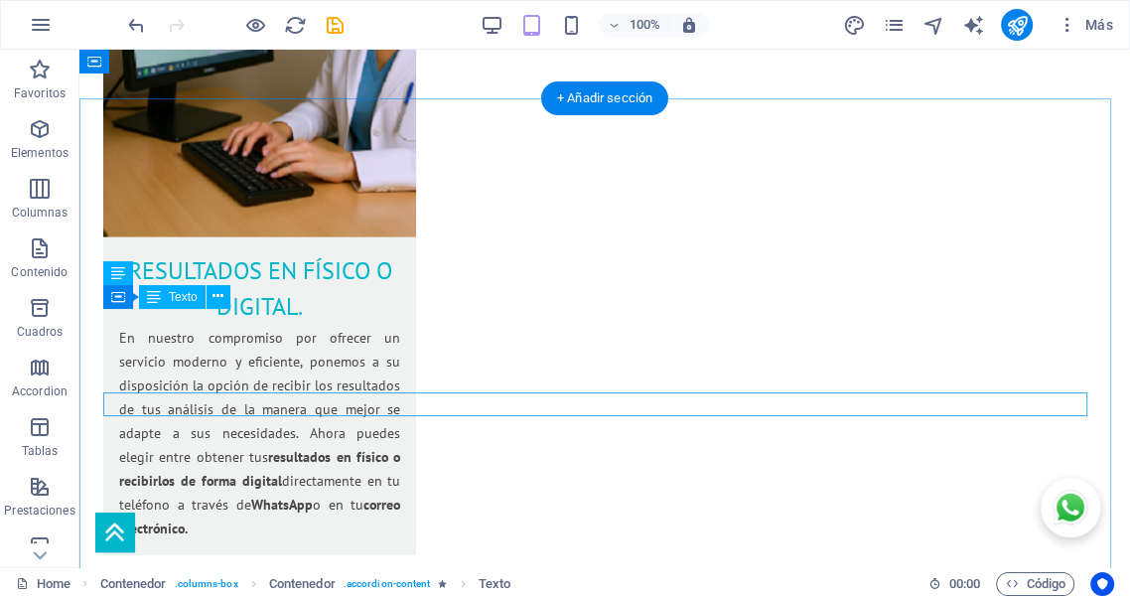
scroll to position [3407, 0]
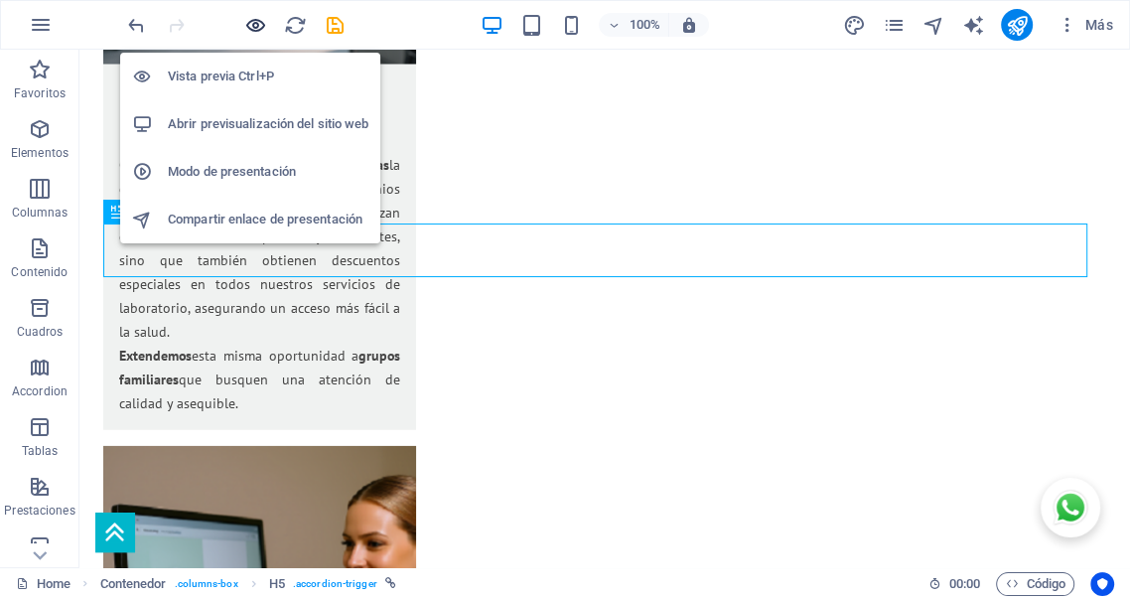
click at [262, 21] on icon "button" at bounding box center [255, 25] width 23 height 23
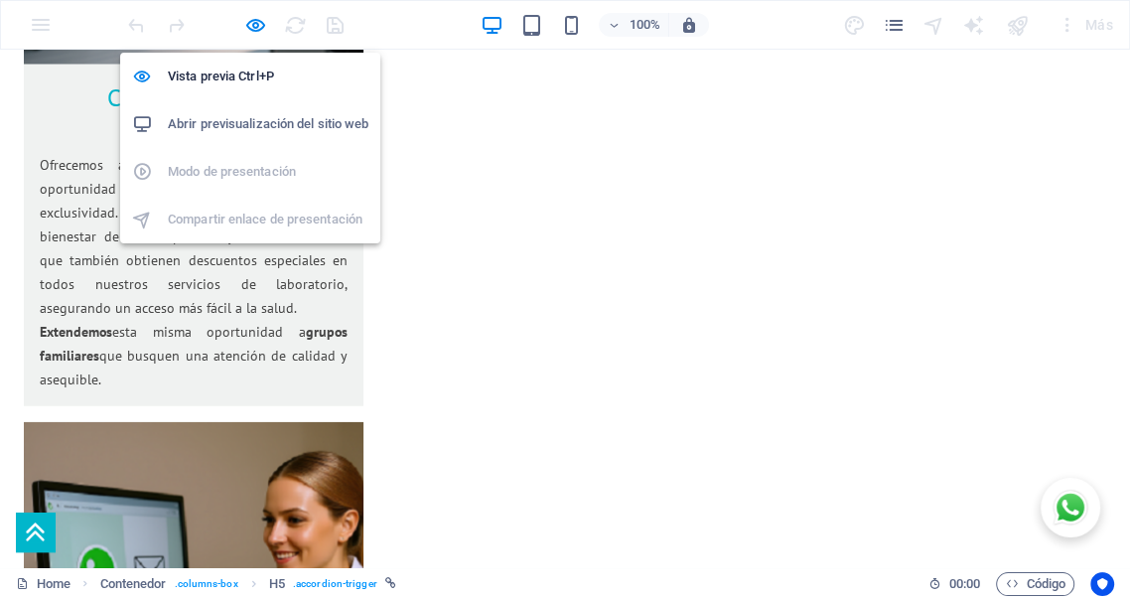
scroll to position [3436, 0]
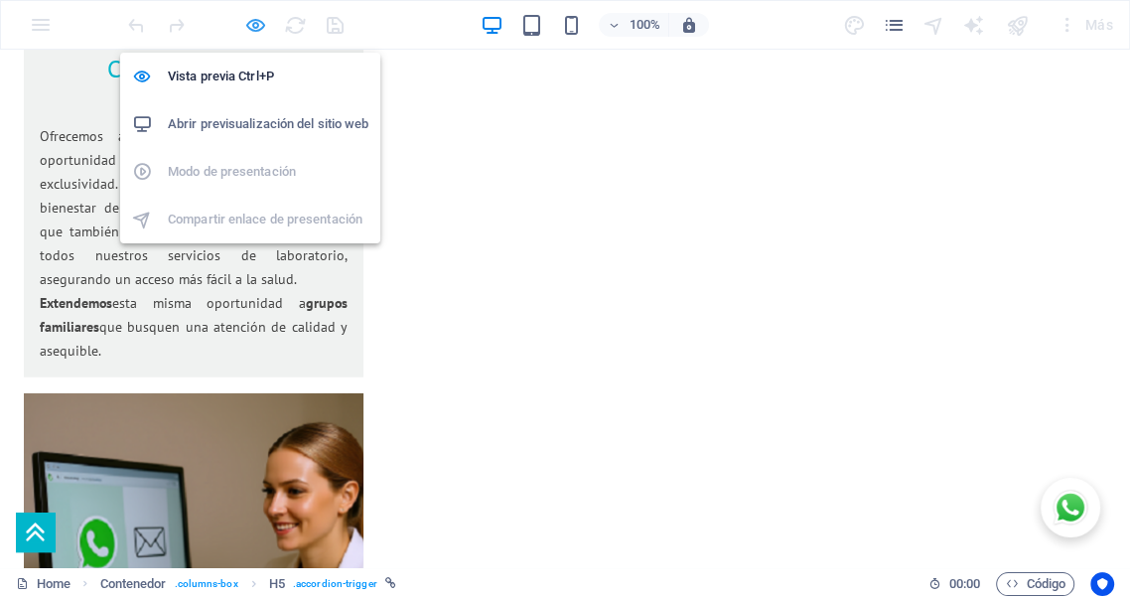
drag, startPoint x: 256, startPoint y: 27, endPoint x: 473, endPoint y: 241, distance: 304.7
click at [256, 27] on icon "button" at bounding box center [255, 25] width 23 height 23
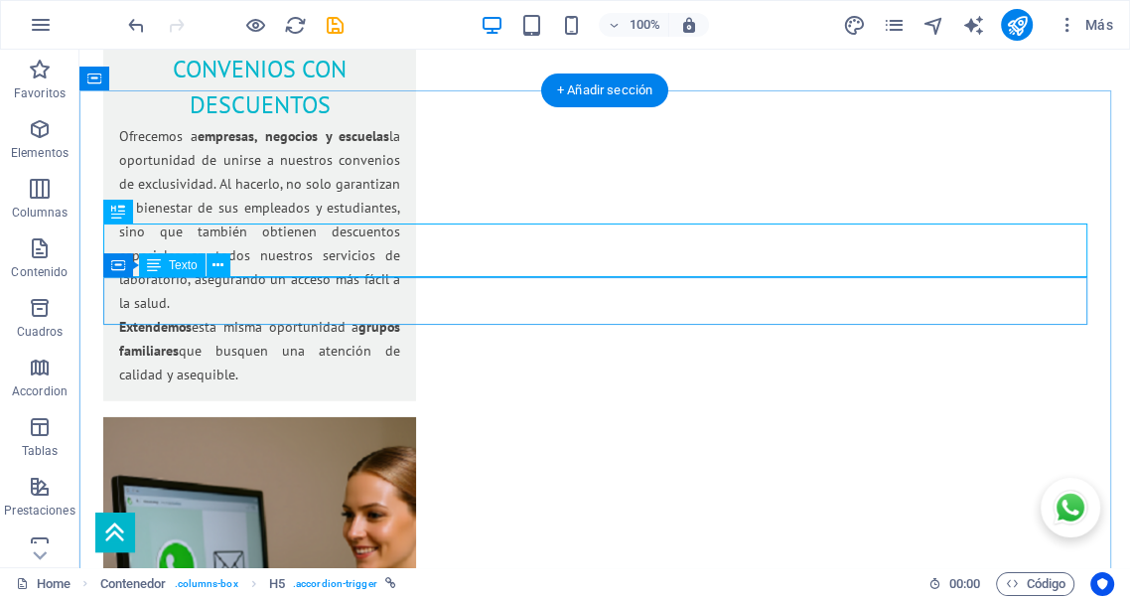
scroll to position [3407, 0]
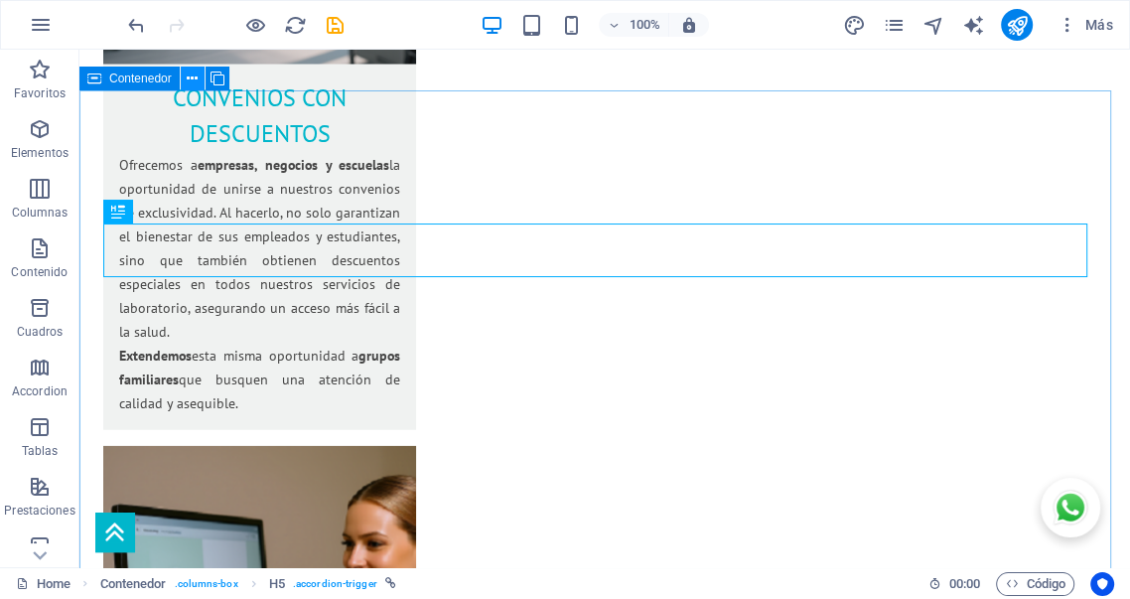
click at [190, 75] on icon at bounding box center [192, 79] width 11 height 21
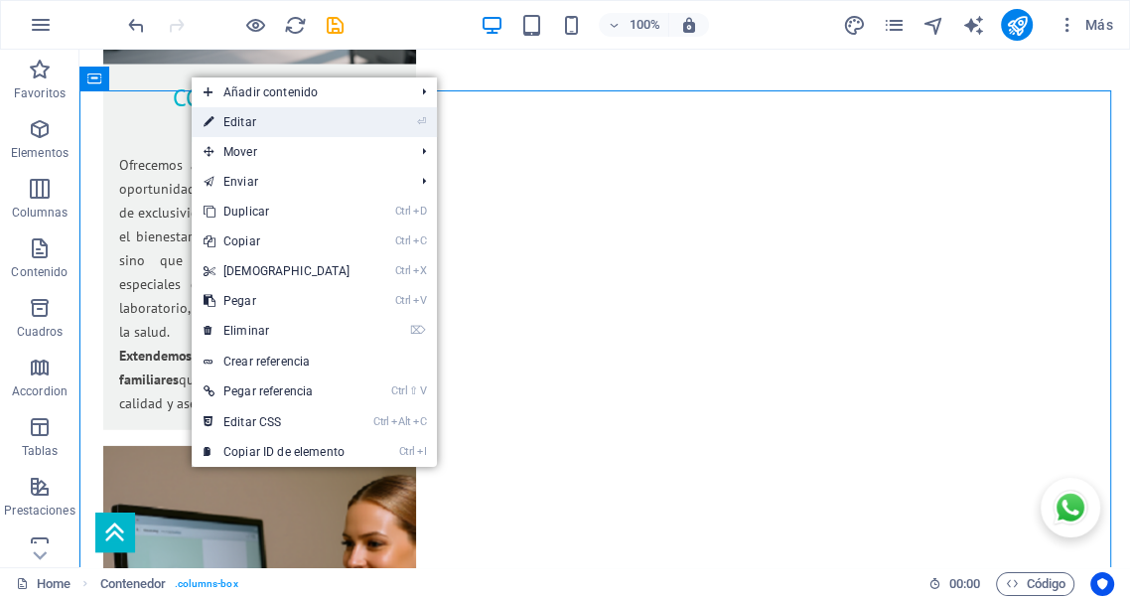
click at [268, 125] on link "⏎ Editar" at bounding box center [277, 122] width 171 height 30
select select "%"
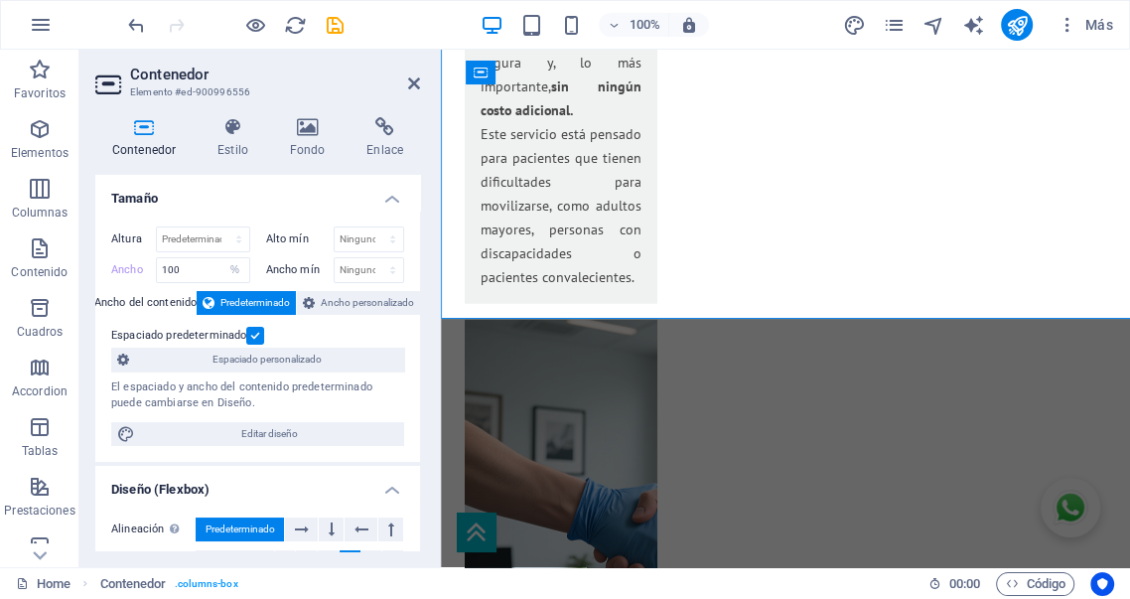
scroll to position [4075, 0]
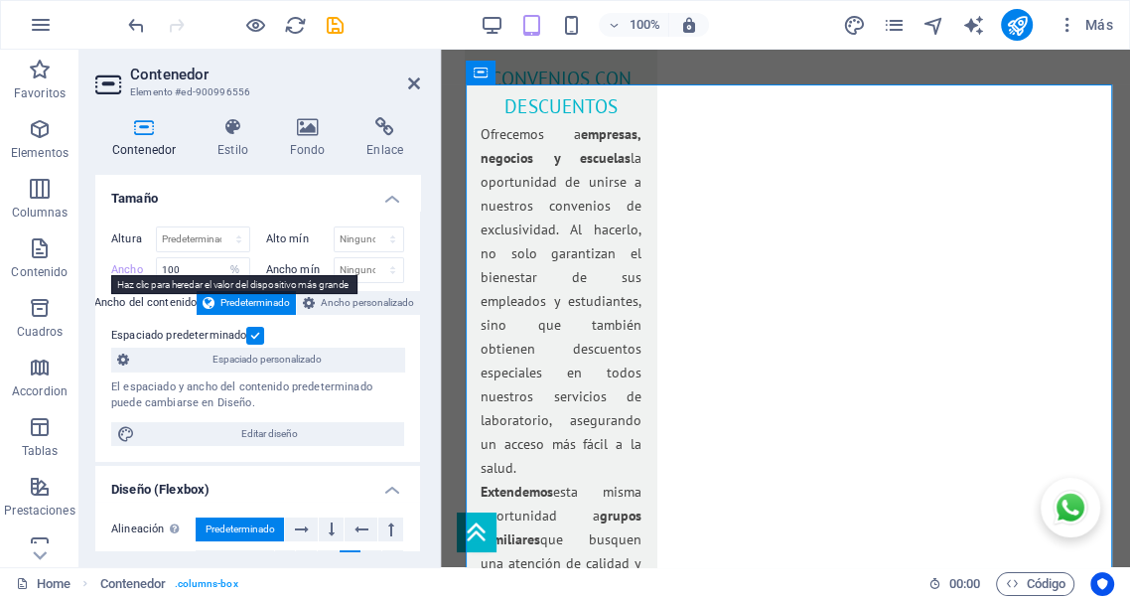
click at [127, 268] on label "Ancho" at bounding box center [133, 269] width 45 height 11
select select "DISABLED_OPTION_VALUE"
click at [251, 332] on label at bounding box center [255, 336] width 18 height 18
click at [0, 0] on input "Espaciado predeterminado" at bounding box center [0, 0] width 0 height 0
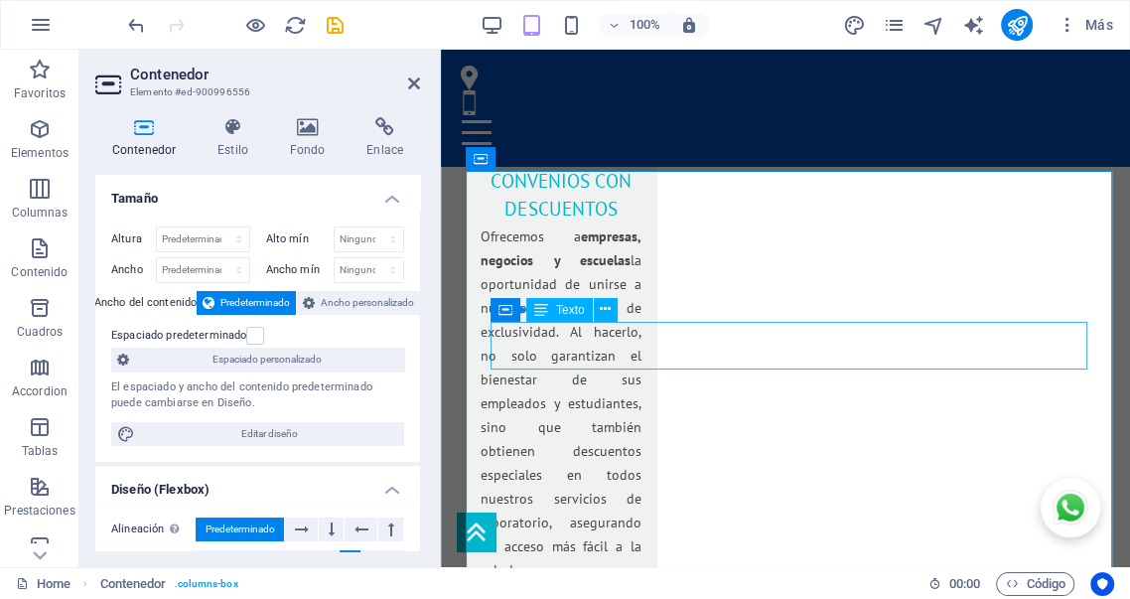
scroll to position [3892, 0]
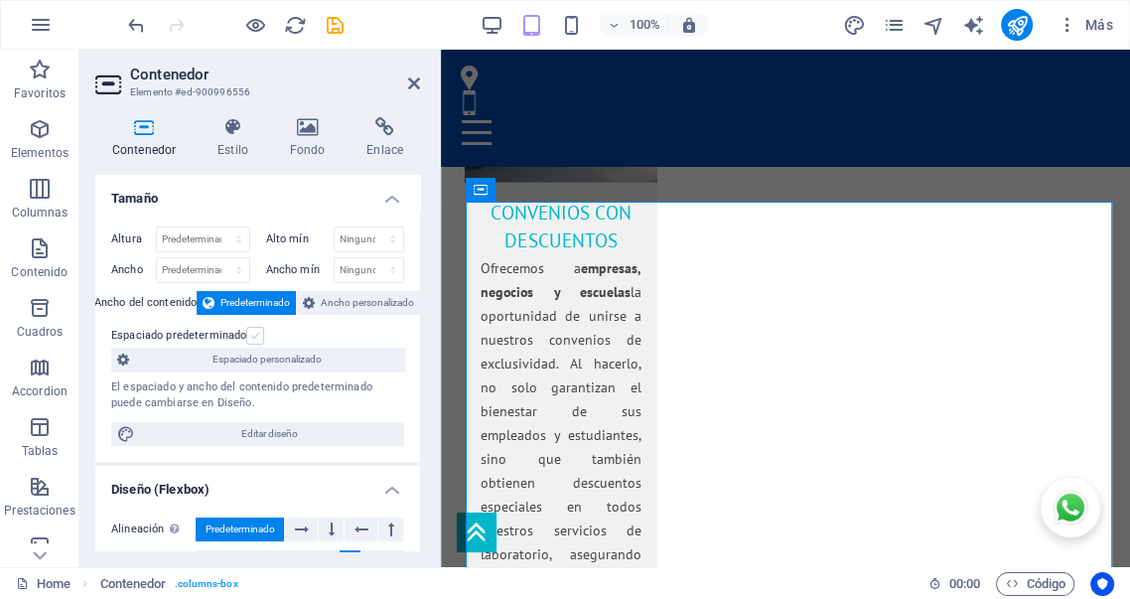
click at [250, 334] on label at bounding box center [255, 336] width 18 height 18
click at [0, 0] on input "Espaciado predeterminado" at bounding box center [0, 0] width 0 height 0
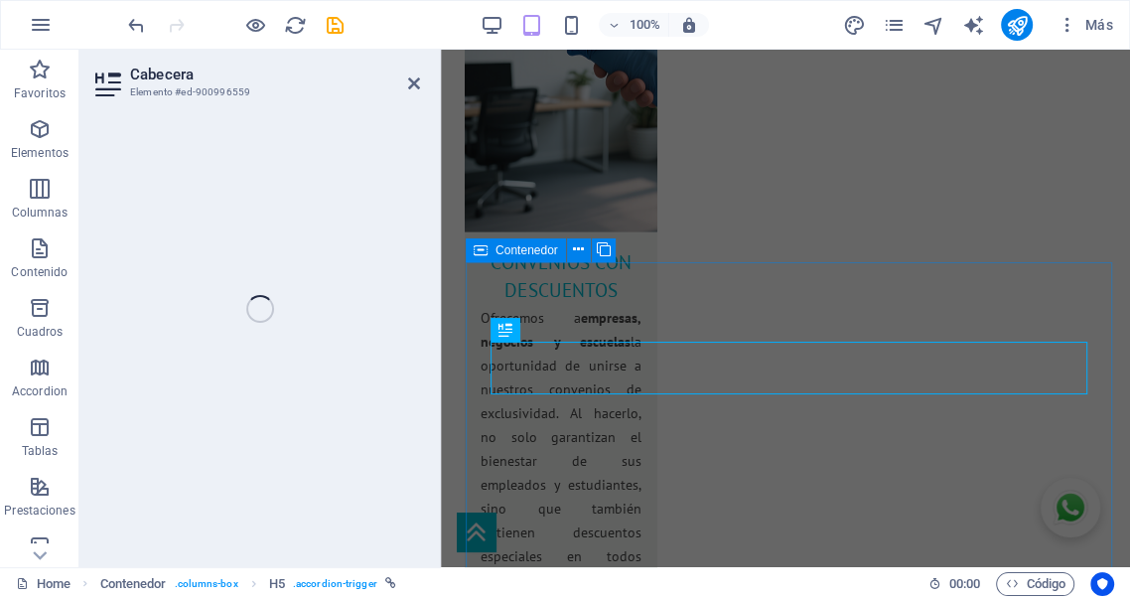
scroll to position [3832, 0]
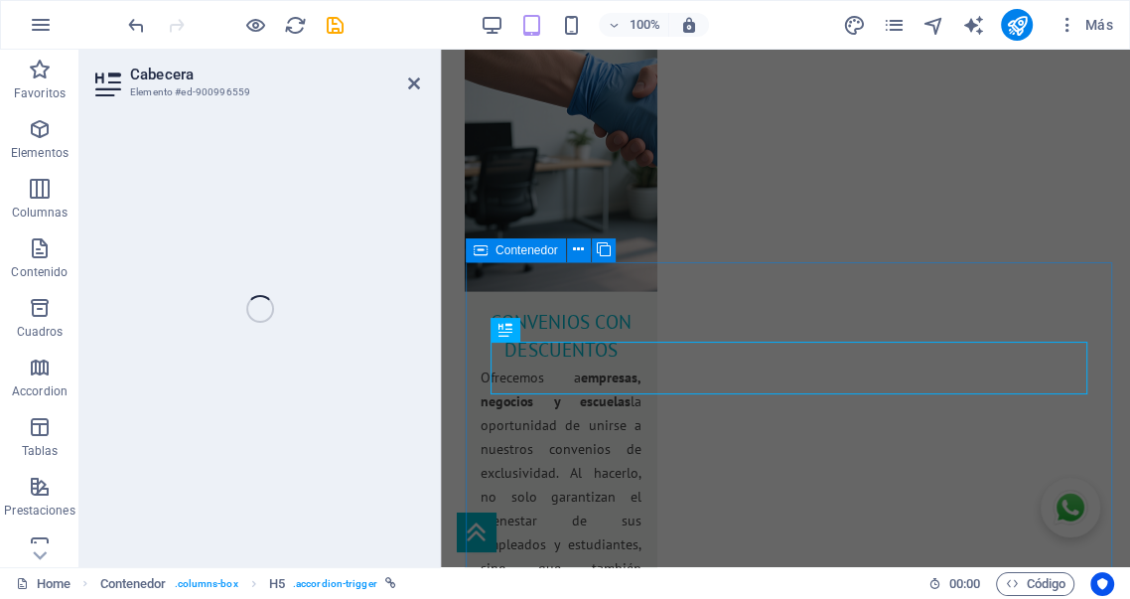
select select "px"
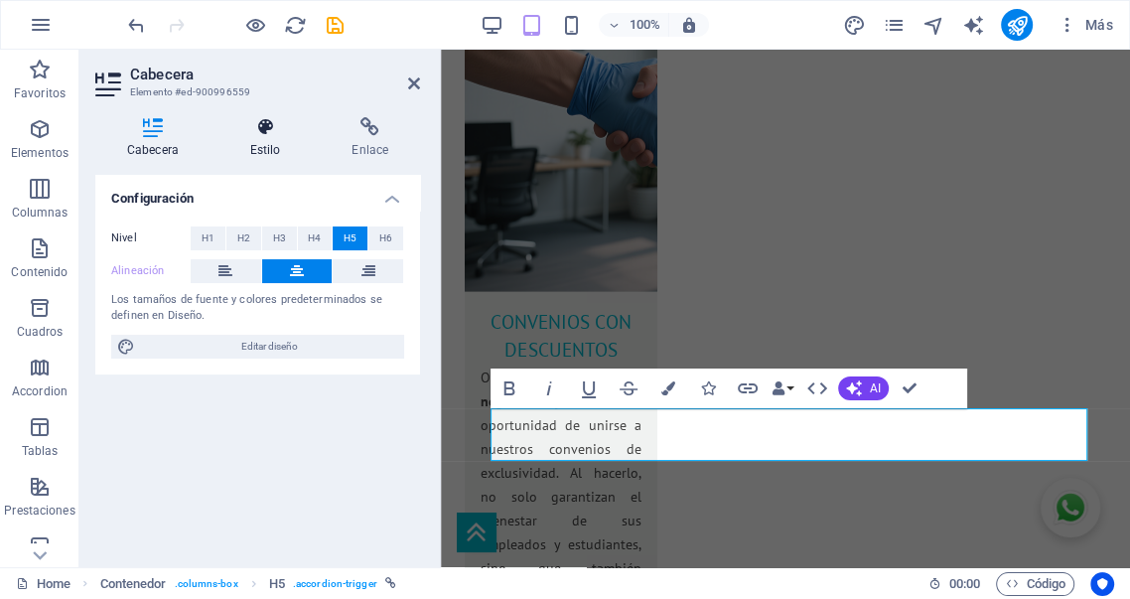
click at [262, 145] on h4 "Estilo" at bounding box center [269, 138] width 102 height 42
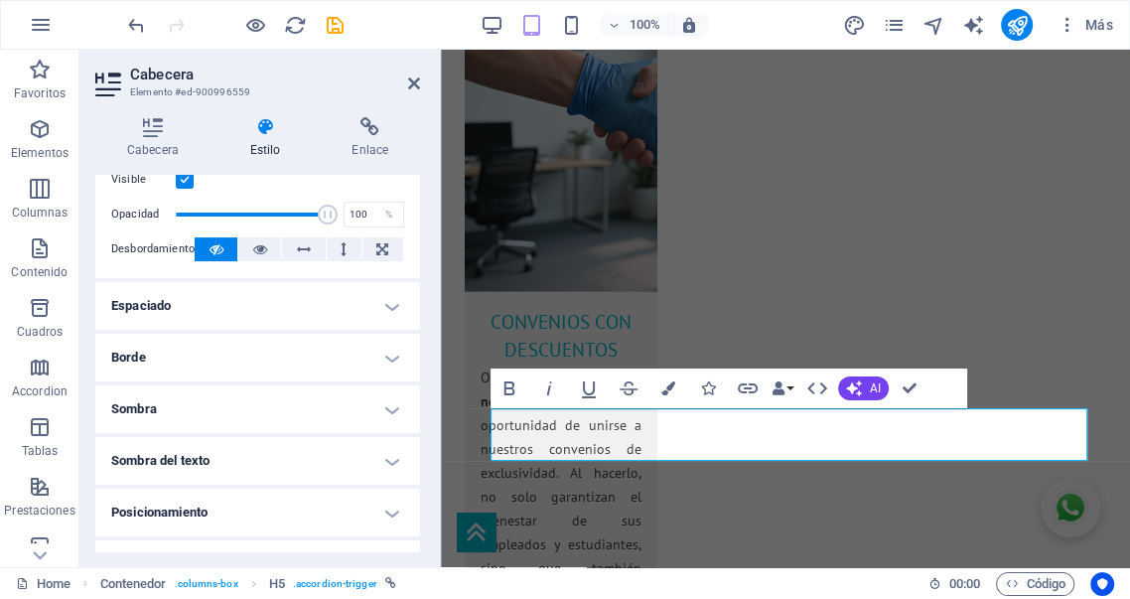
scroll to position [294, 0]
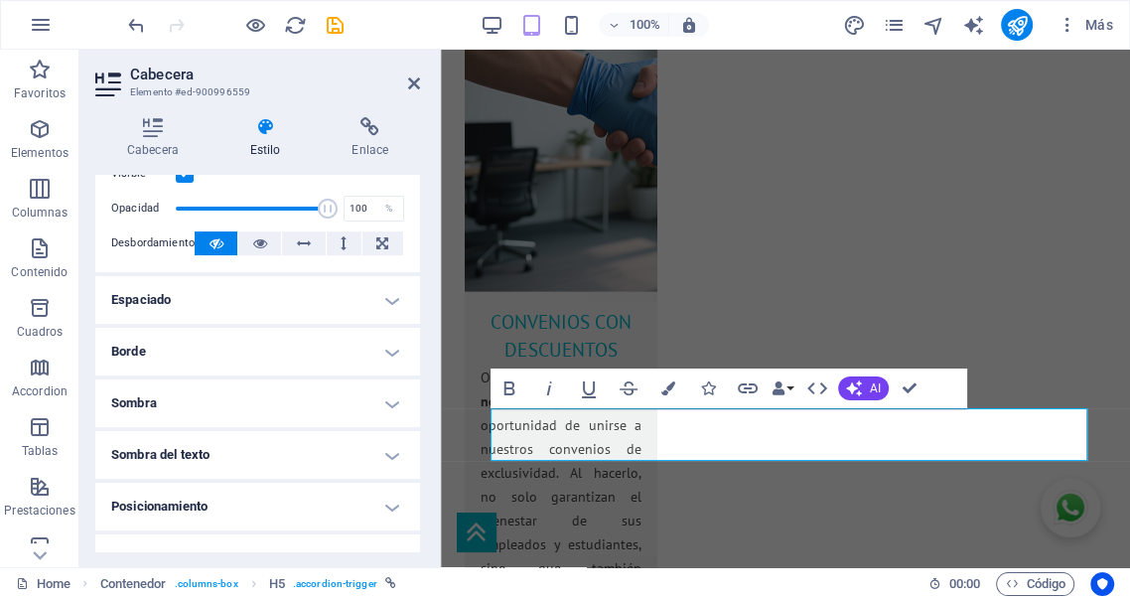
click at [206, 346] on h4 "Borde" at bounding box center [257, 352] width 325 height 48
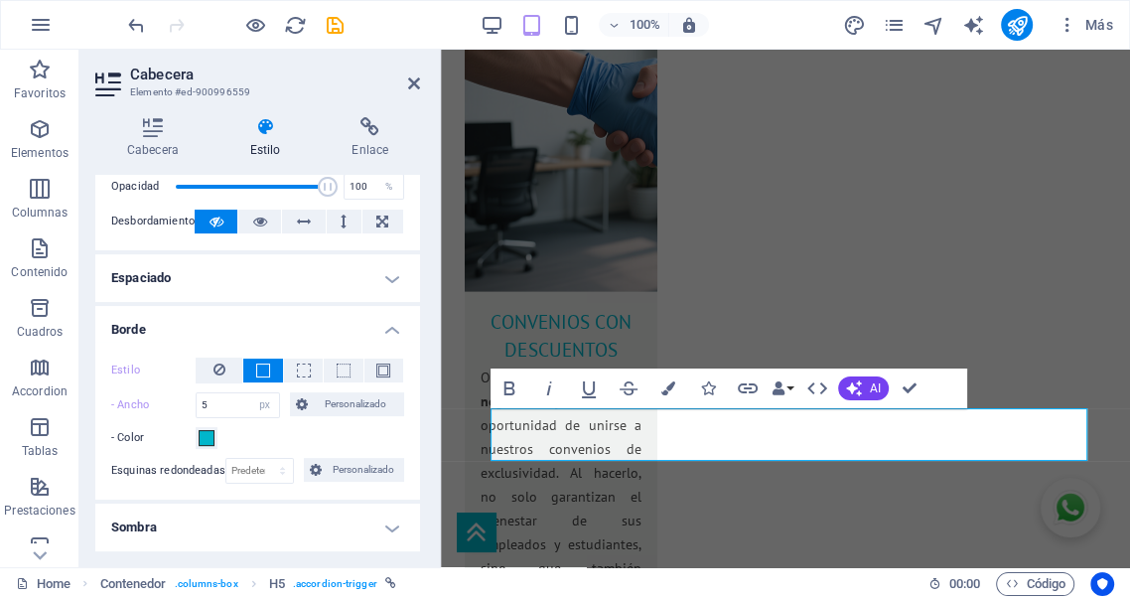
scroll to position [404, 0]
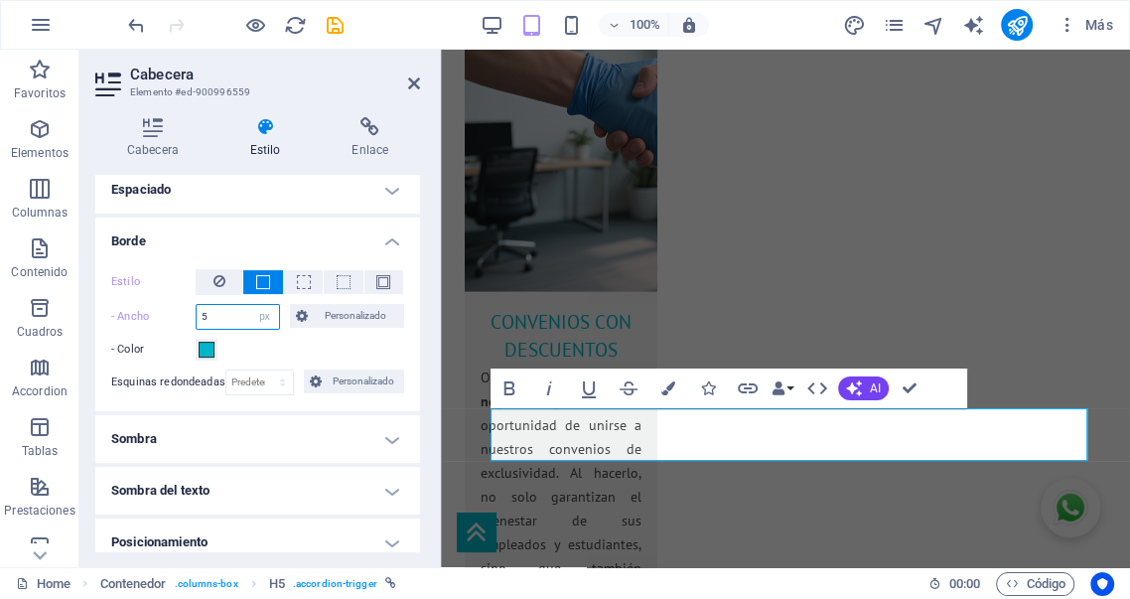
drag, startPoint x: 233, startPoint y: 314, endPoint x: 87, endPoint y: 298, distance: 146.8
click at [84, 298] on div "Cabecera Estilo Enlace Configuración Nivel H1 H2 H3 H4 H5 H6 Alineación Los tam…" at bounding box center [257, 334] width 356 height 466
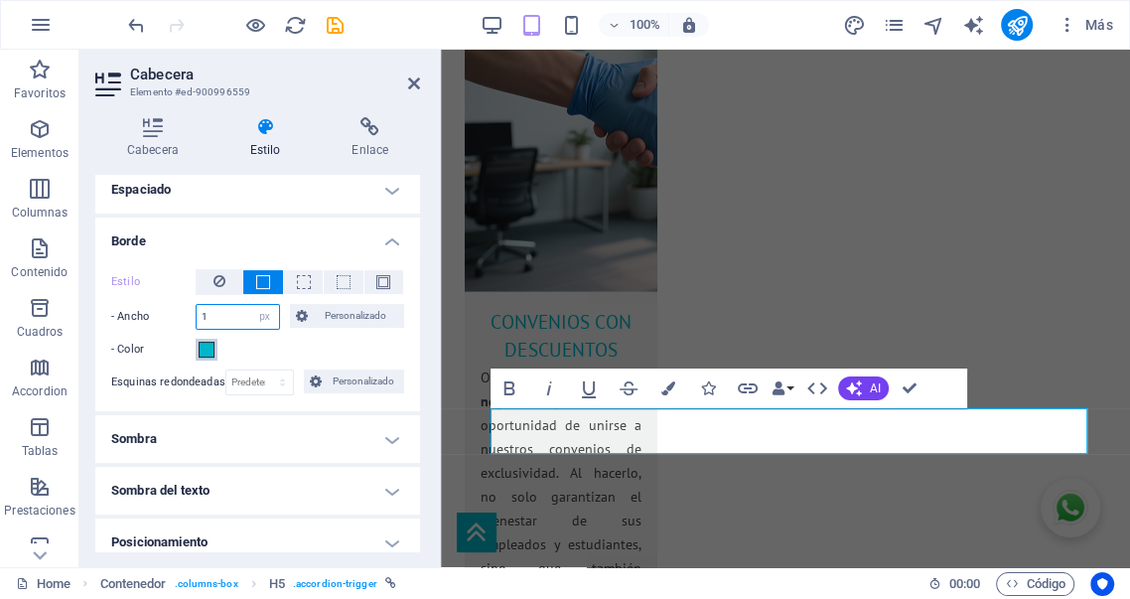
type input "1"
click at [200, 352] on span at bounding box center [207, 350] width 16 height 16
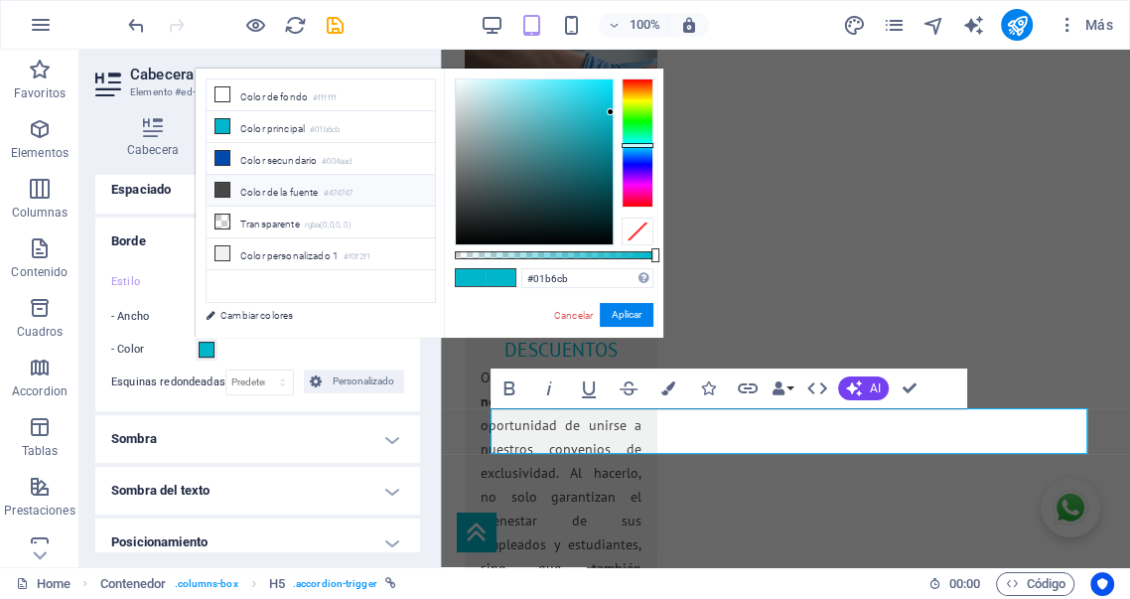
click at [280, 189] on li "Color de la fuente #474747" at bounding box center [321, 191] width 228 height 32
type input "#474747"
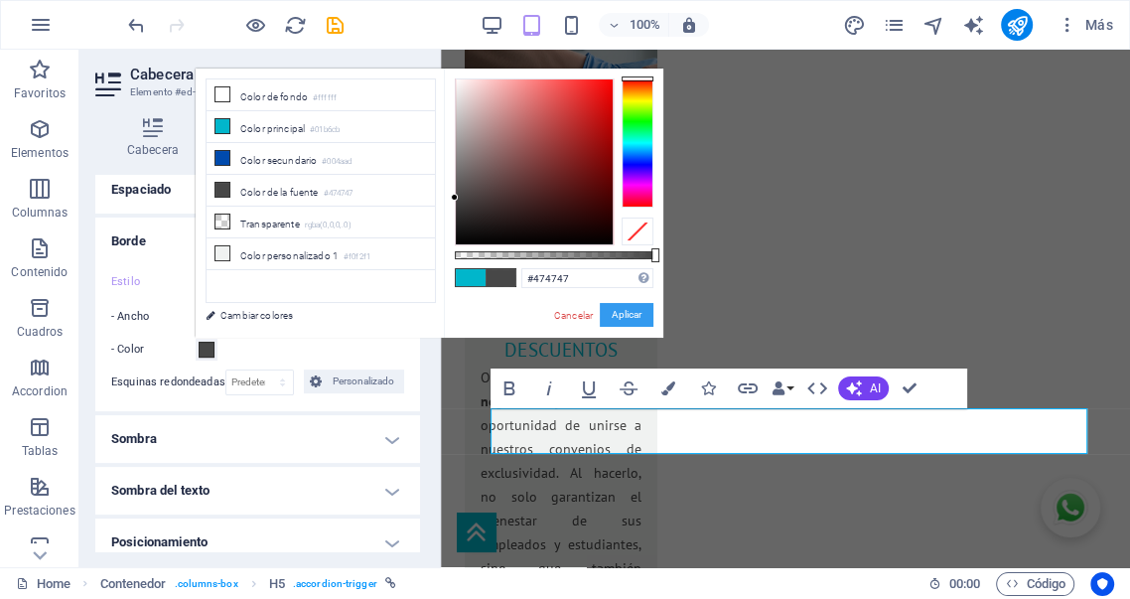
click at [629, 311] on button "Aplicar" at bounding box center [627, 315] width 54 height 24
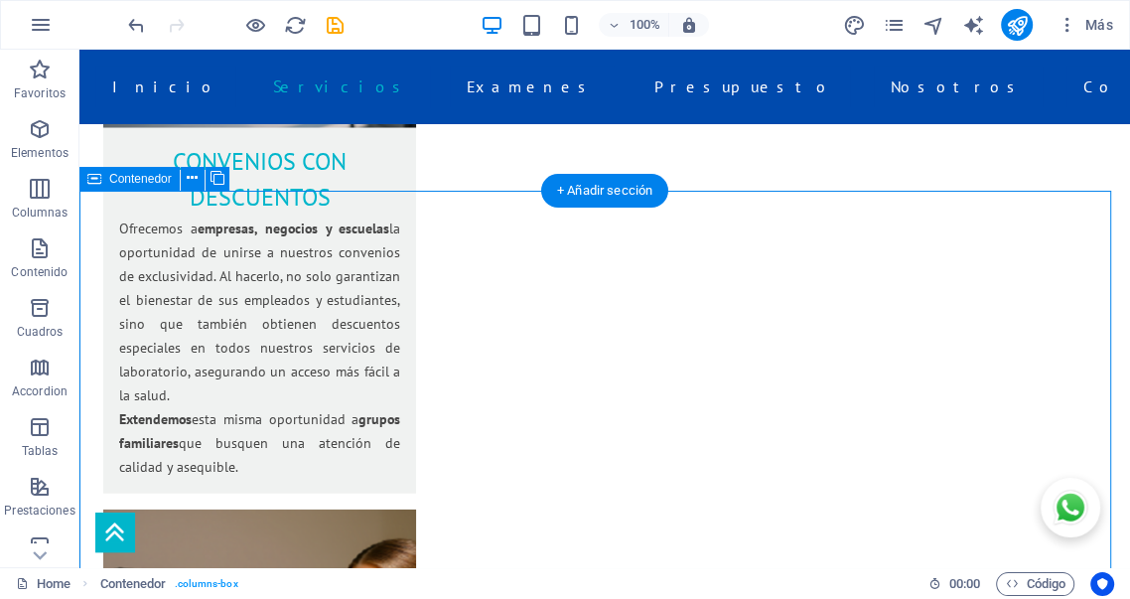
scroll to position [3234, 0]
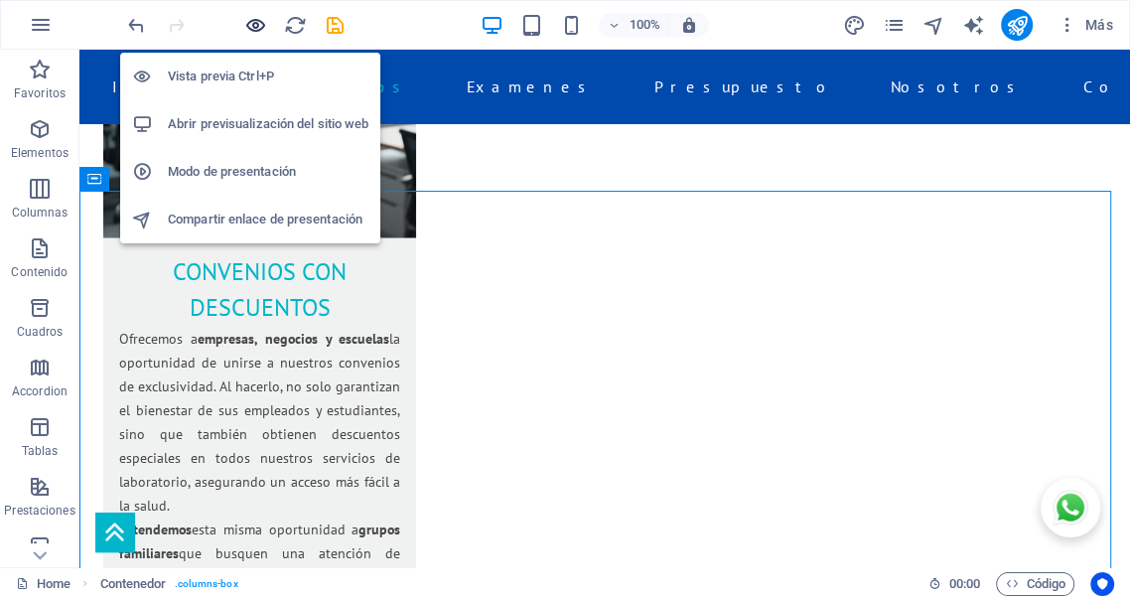
click at [257, 23] on icon "button" at bounding box center [255, 25] width 23 height 23
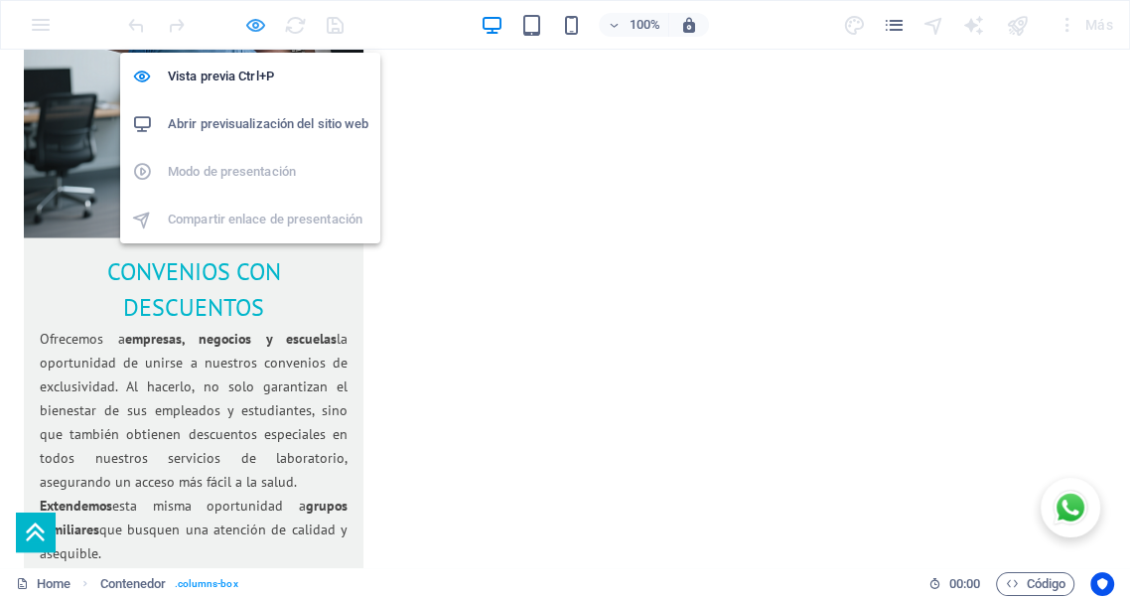
click at [247, 21] on icon "button" at bounding box center [255, 25] width 23 height 23
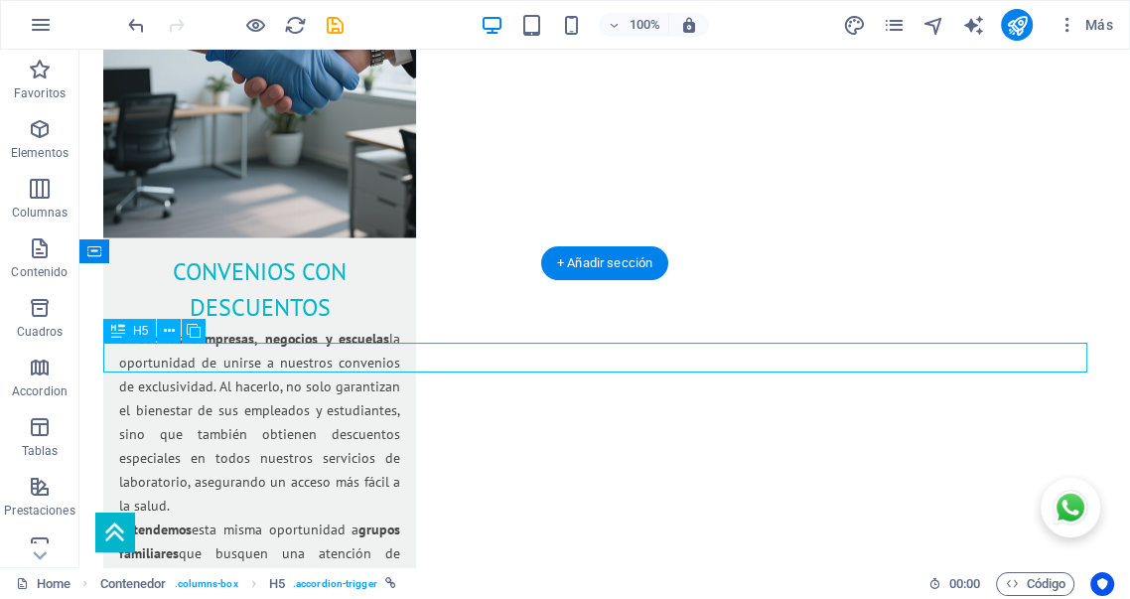
select select "px"
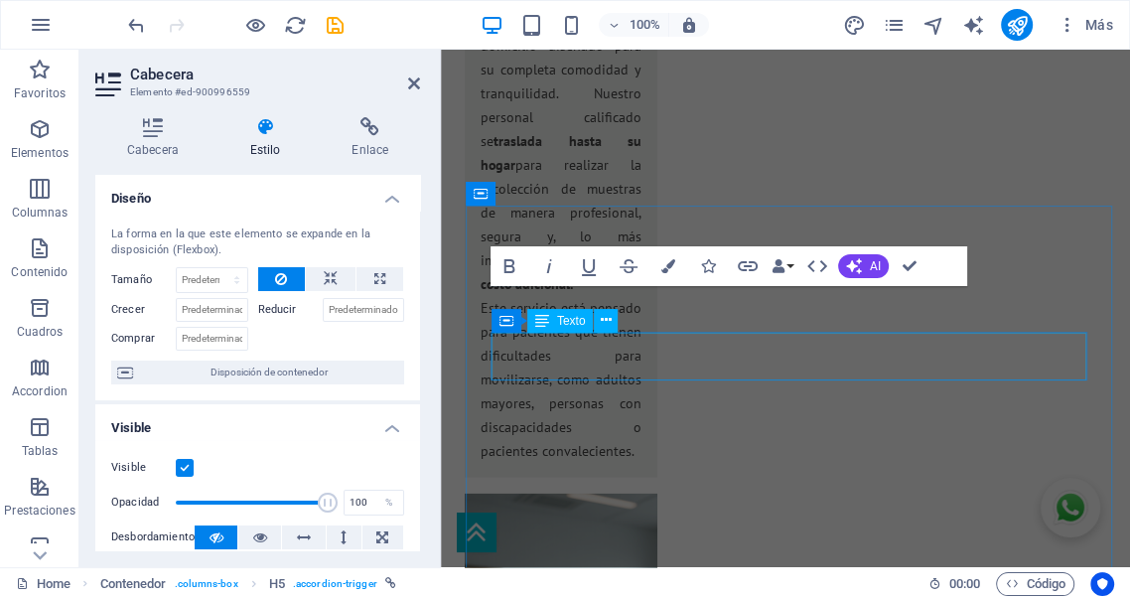
scroll to position [3955, 0]
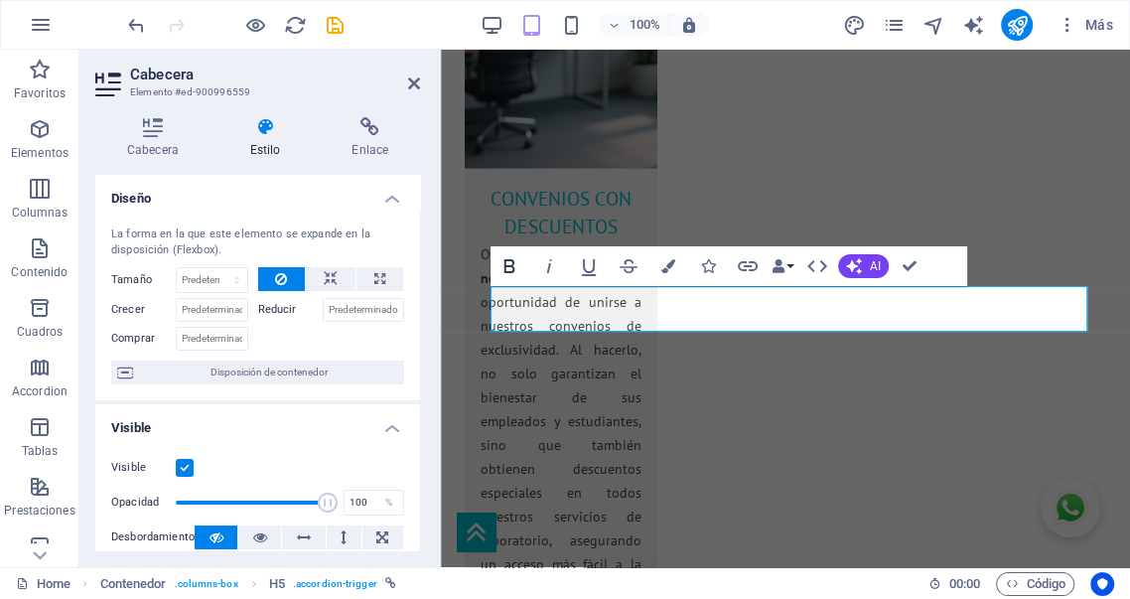
click at [508, 265] on icon "button" at bounding box center [509, 266] width 11 height 14
click at [594, 266] on icon "button" at bounding box center [589, 267] width 14 height 17
click at [789, 267] on button "Data Bindings" at bounding box center [782, 266] width 28 height 40
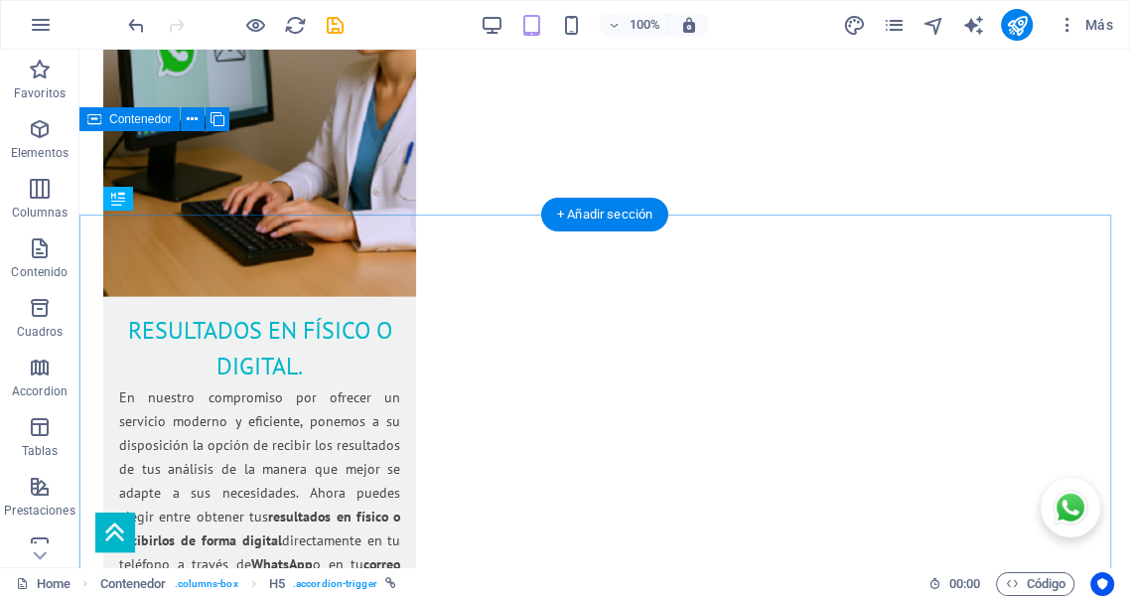
scroll to position [3289, 0]
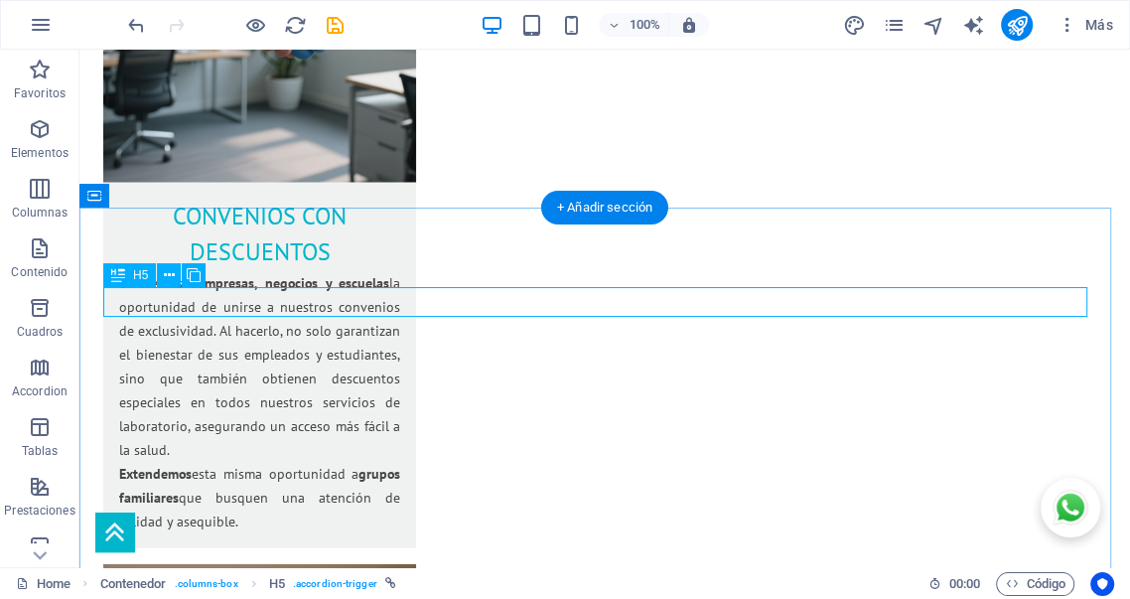
select select "px"
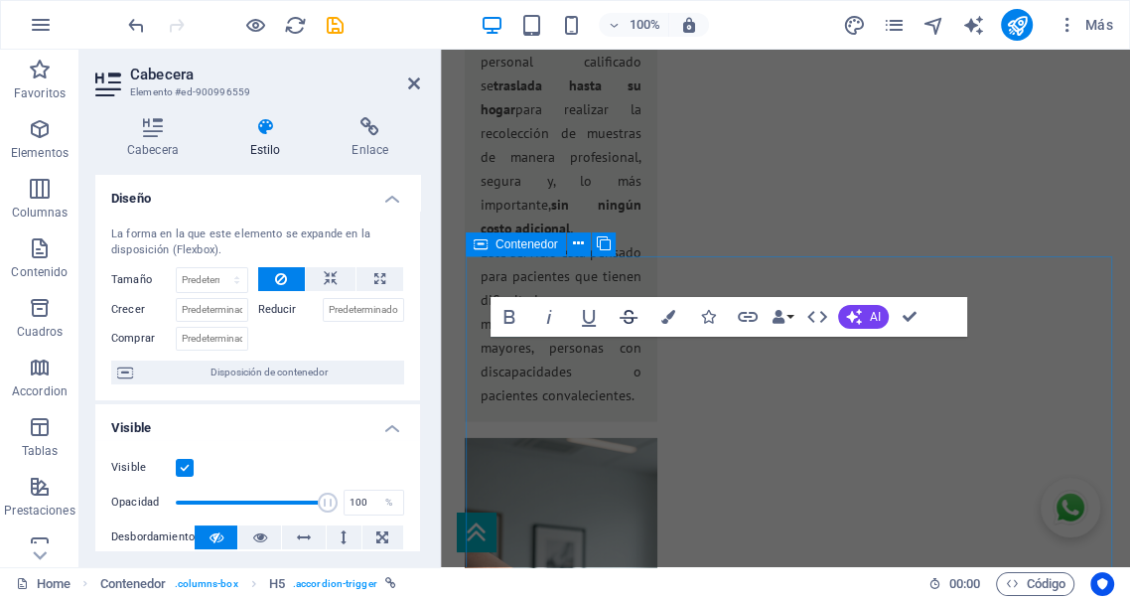
scroll to position [3905, 0]
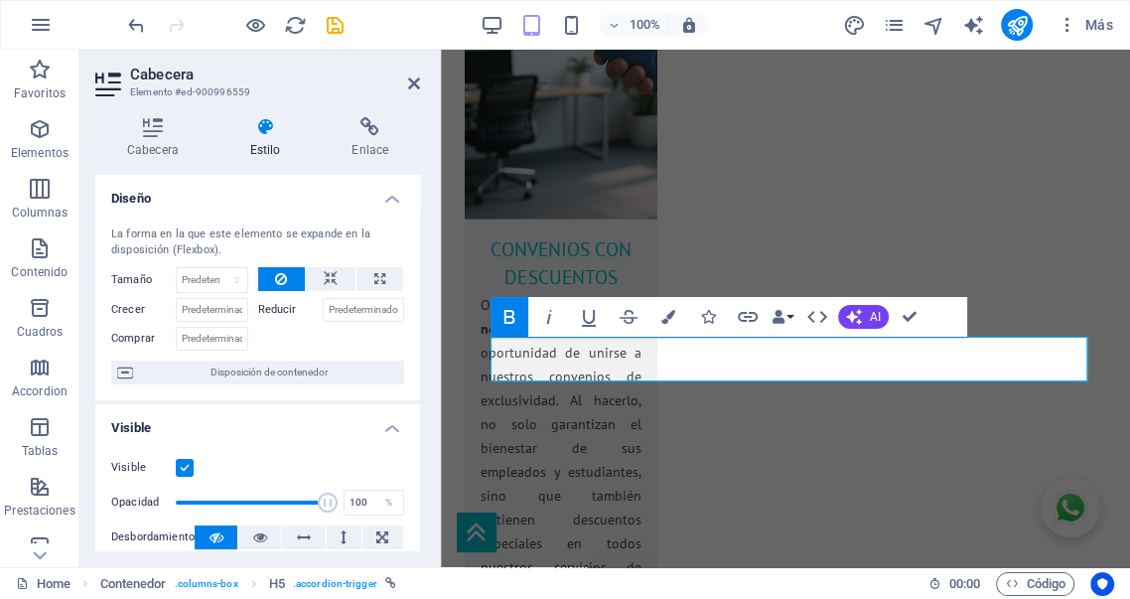
click at [516, 314] on icon "button" at bounding box center [509, 317] width 24 height 24
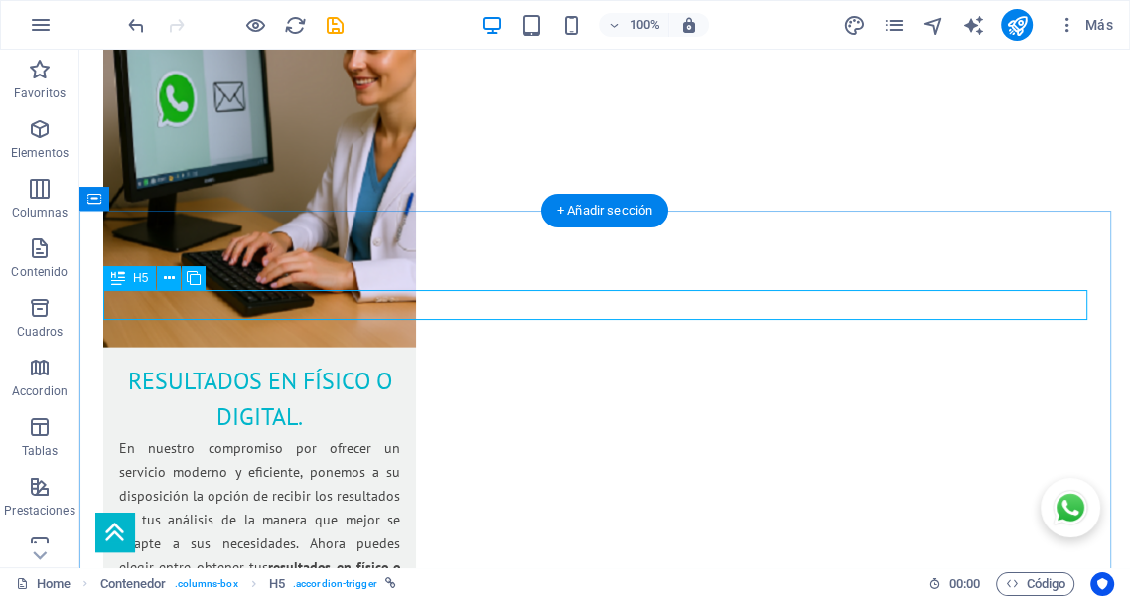
scroll to position [3287, 0]
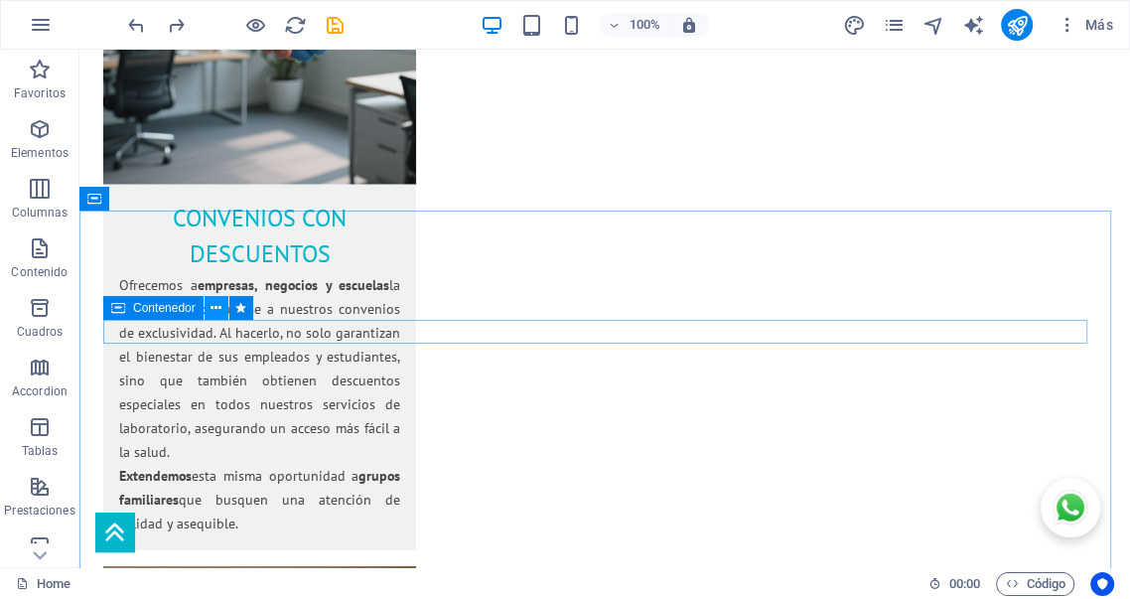
click at [219, 310] on icon at bounding box center [215, 308] width 11 height 21
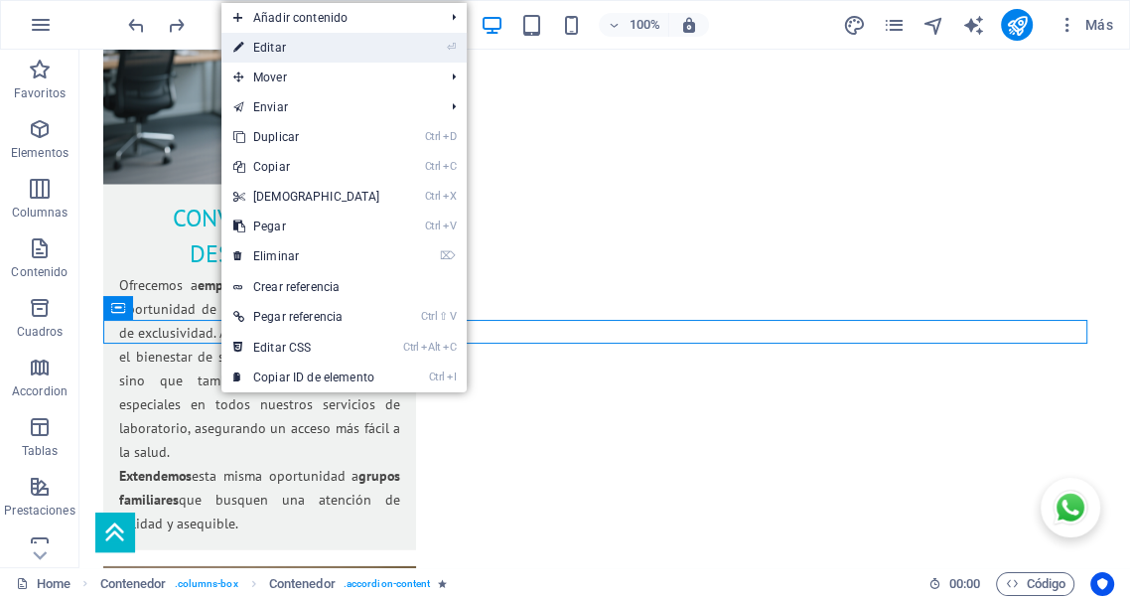
click at [264, 45] on link "⏎ Editar" at bounding box center [306, 48] width 171 height 30
select select "px"
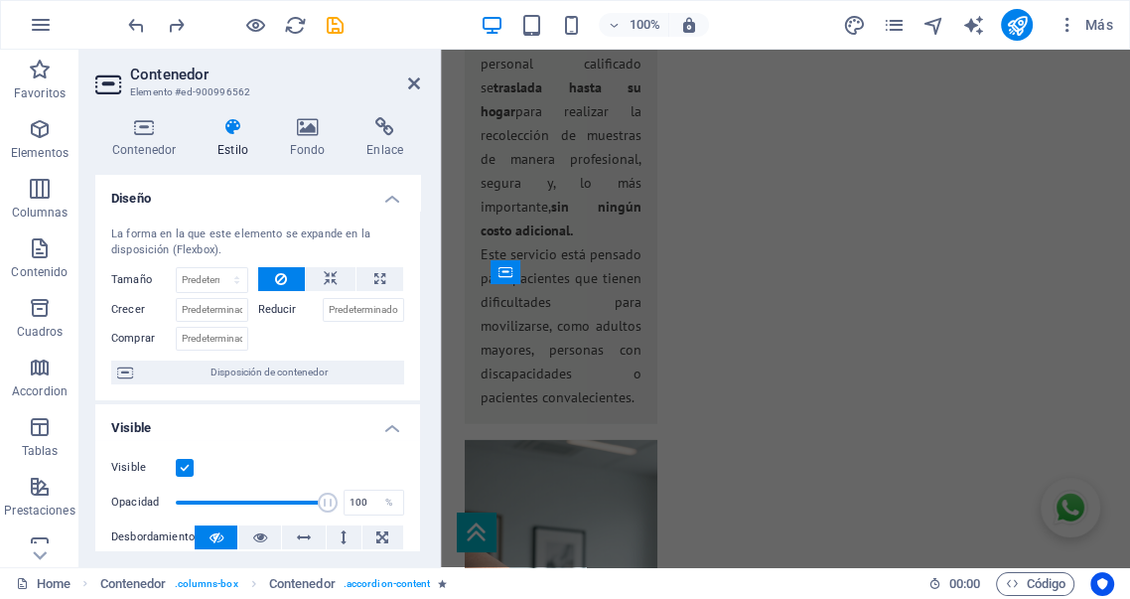
scroll to position [4008, 0]
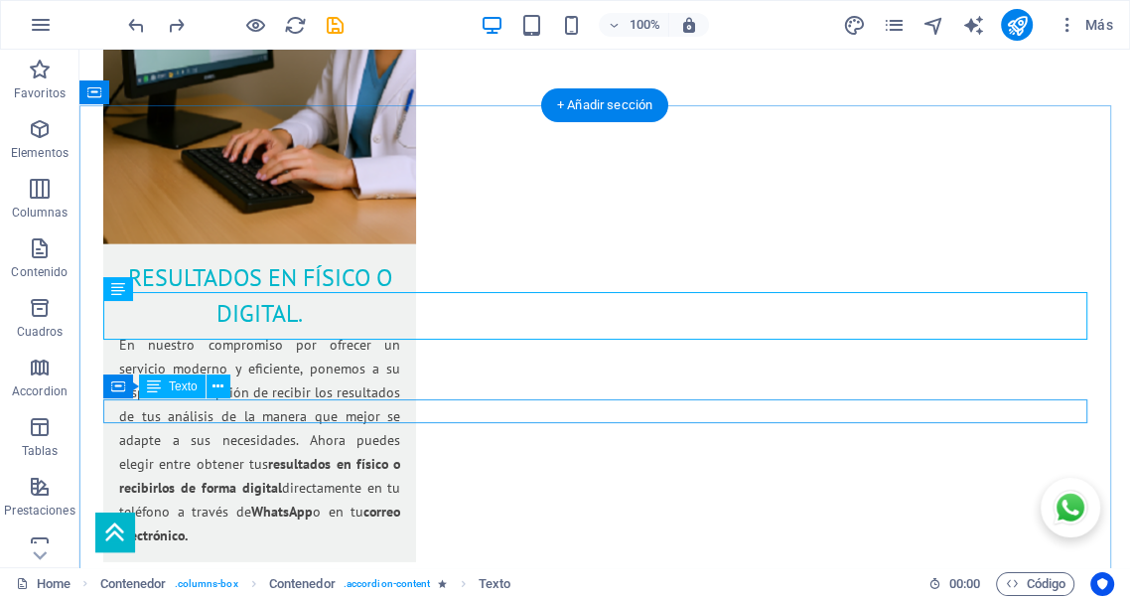
scroll to position [3392, 0]
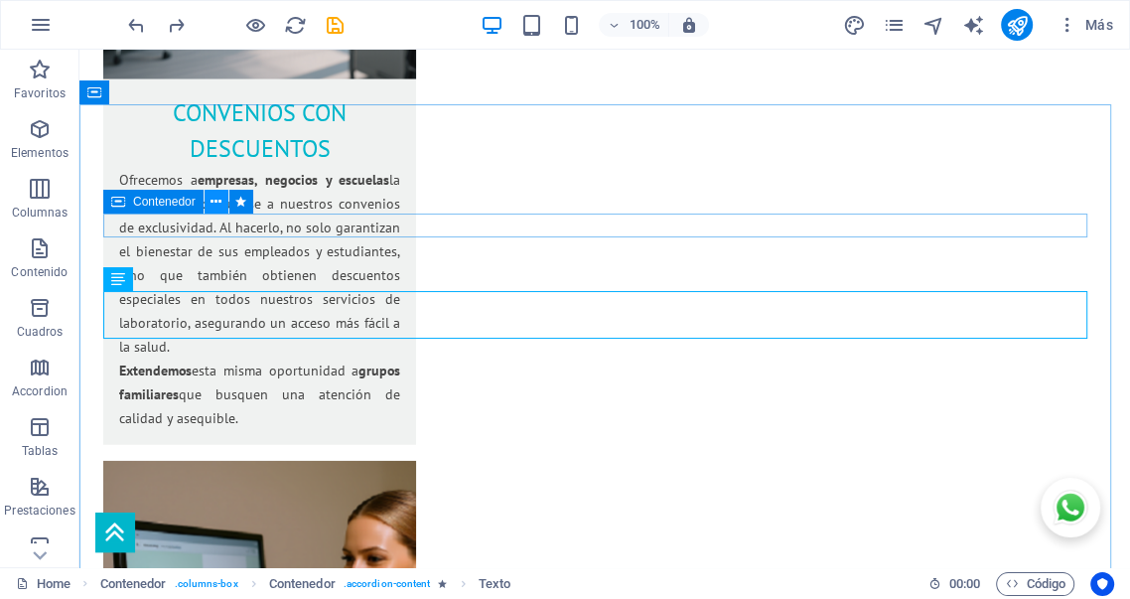
click at [216, 205] on icon at bounding box center [215, 202] width 11 height 21
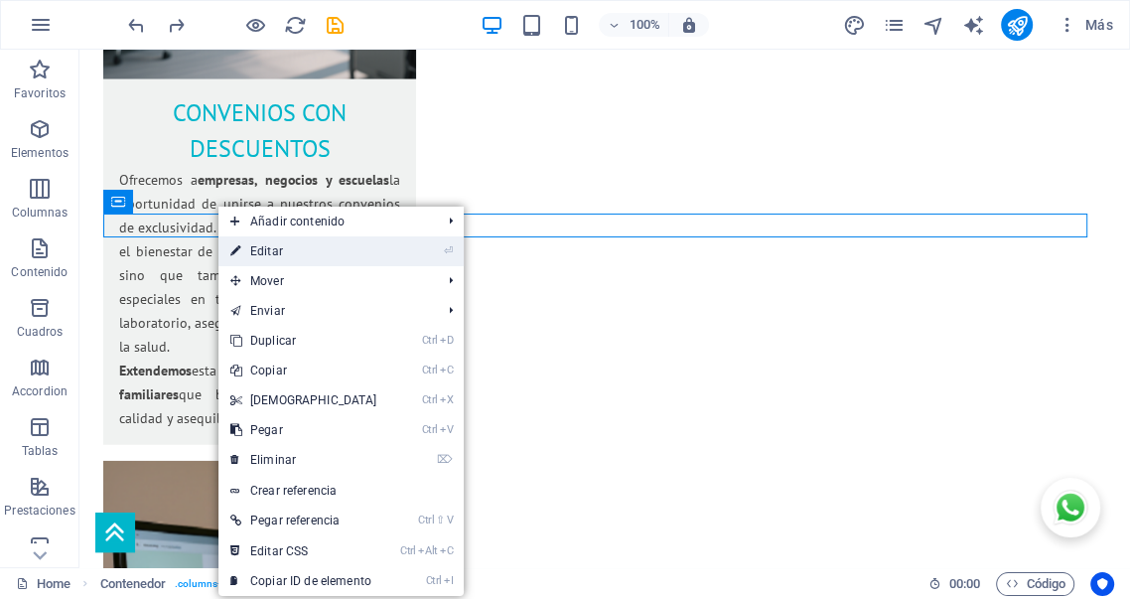
click at [278, 254] on link "⏎ Editar" at bounding box center [303, 251] width 171 height 30
select select "px"
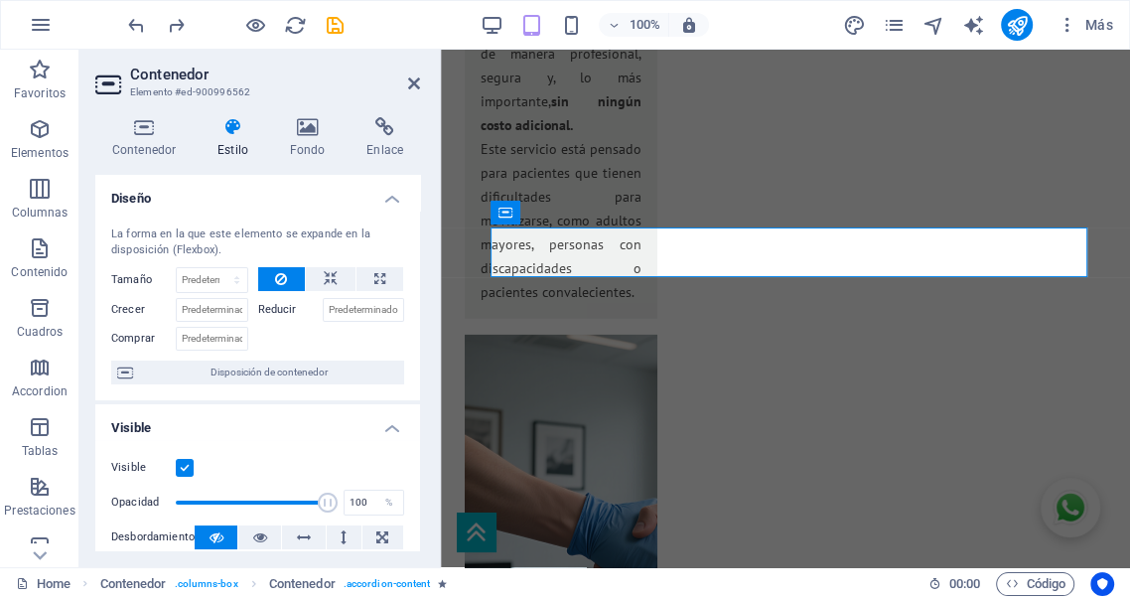
scroll to position [4062, 0]
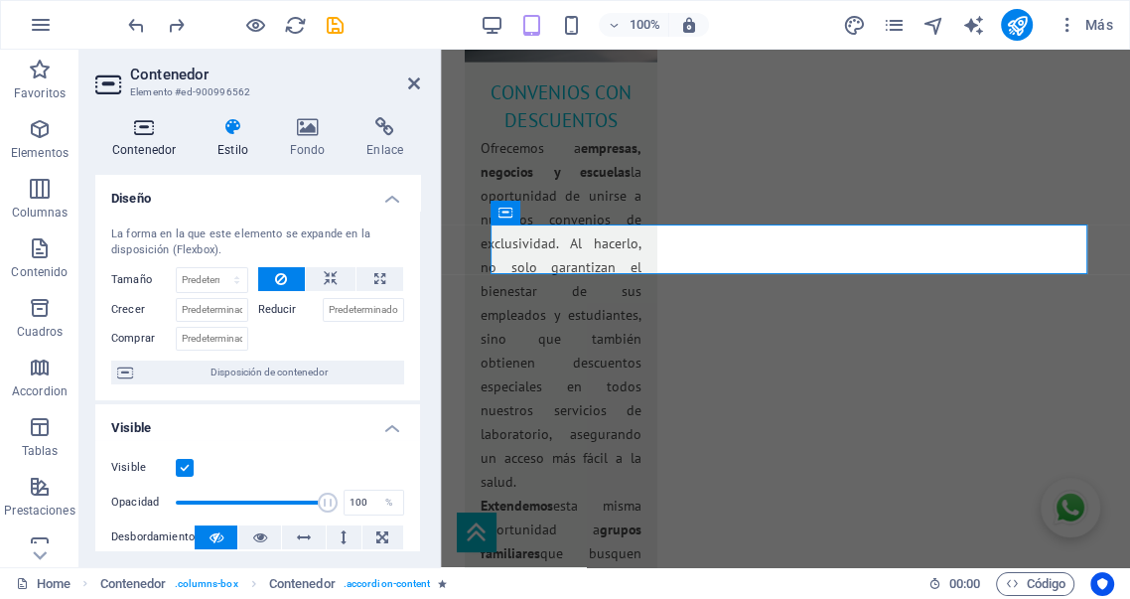
click at [149, 129] on icon at bounding box center [143, 127] width 97 height 20
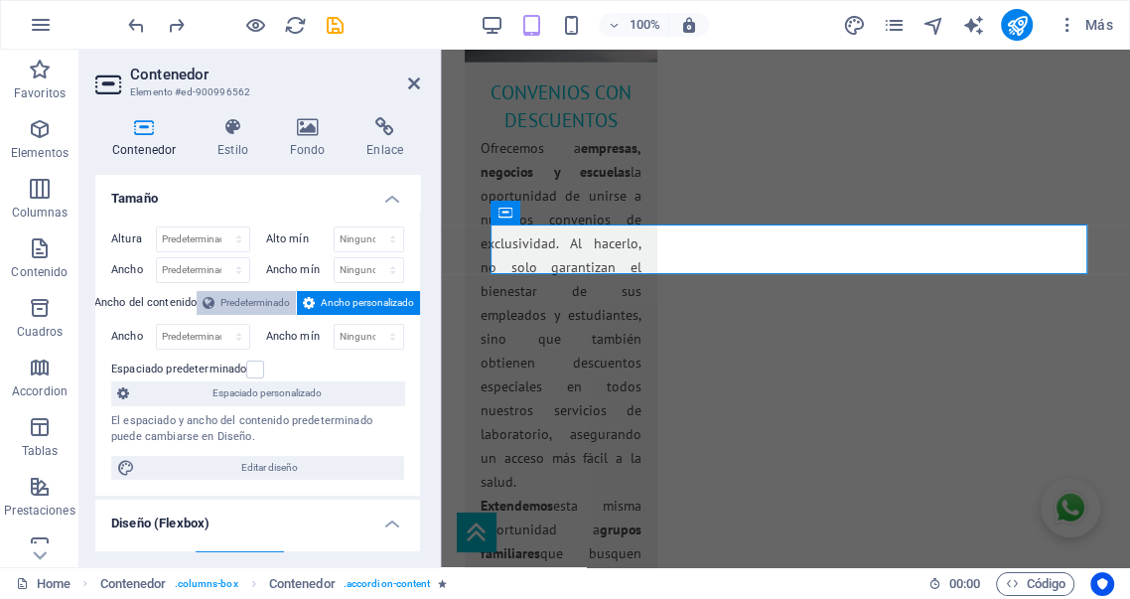
click at [228, 299] on span "Predeterminado" at bounding box center [254, 303] width 69 height 24
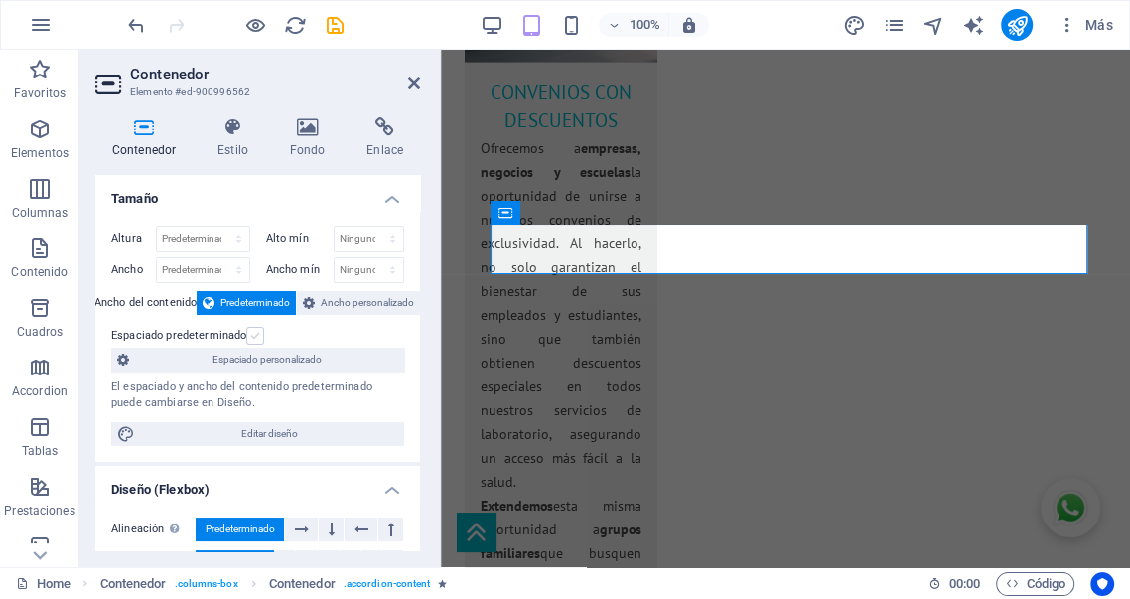
click at [246, 335] on label at bounding box center [255, 336] width 18 height 18
click at [0, 0] on input "Espaciado predeterminado" at bounding box center [0, 0] width 0 height 0
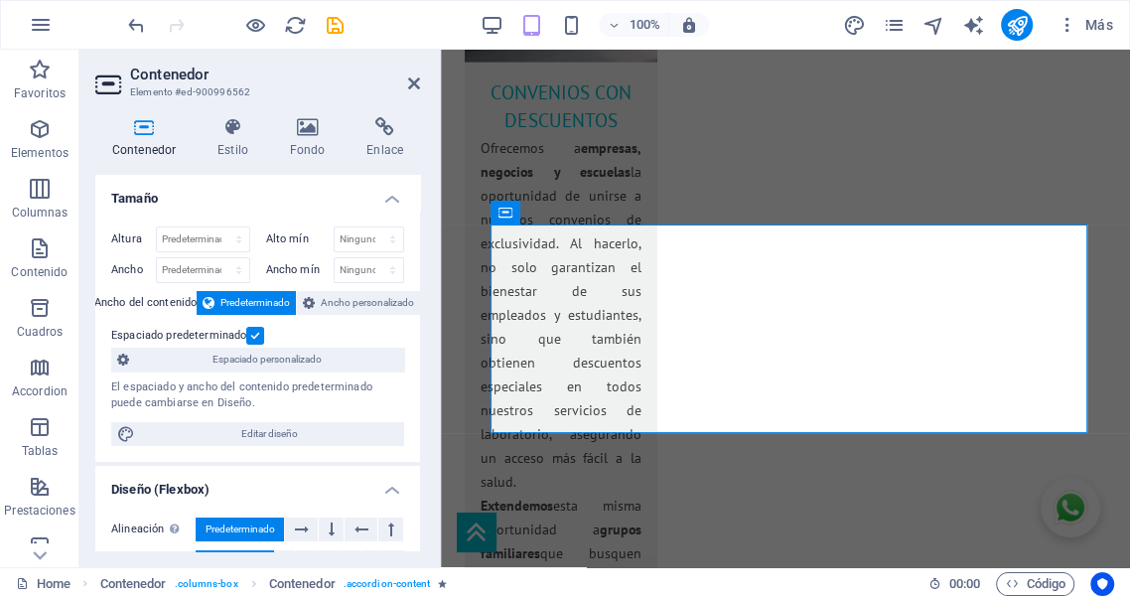
click at [246, 335] on label at bounding box center [255, 336] width 18 height 18
click at [0, 0] on input "Espaciado predeterminado" at bounding box center [0, 0] width 0 height 0
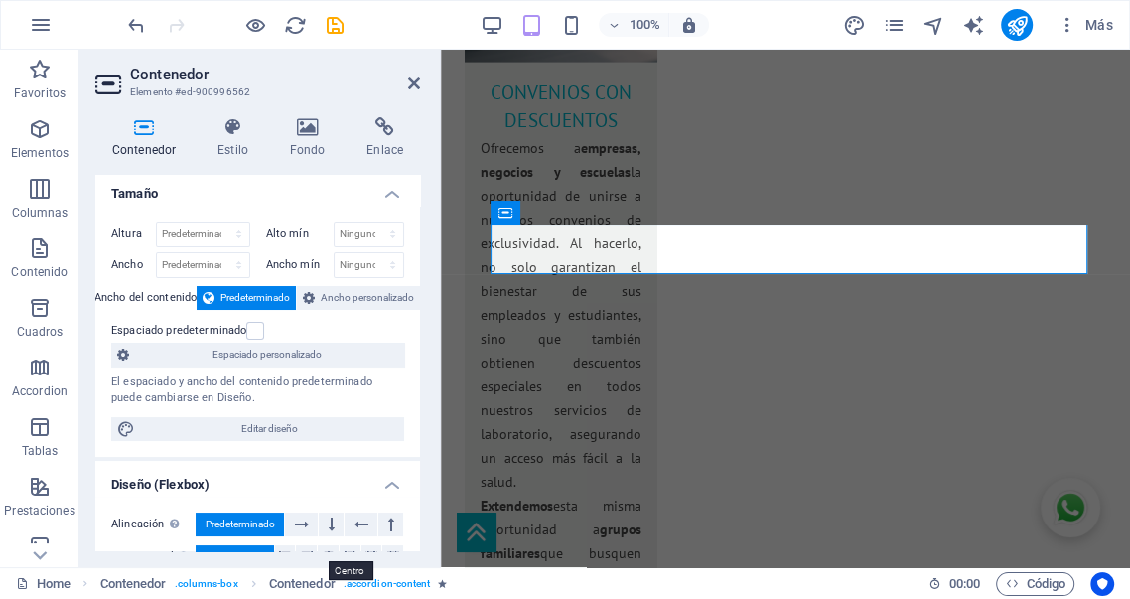
scroll to position [0, 0]
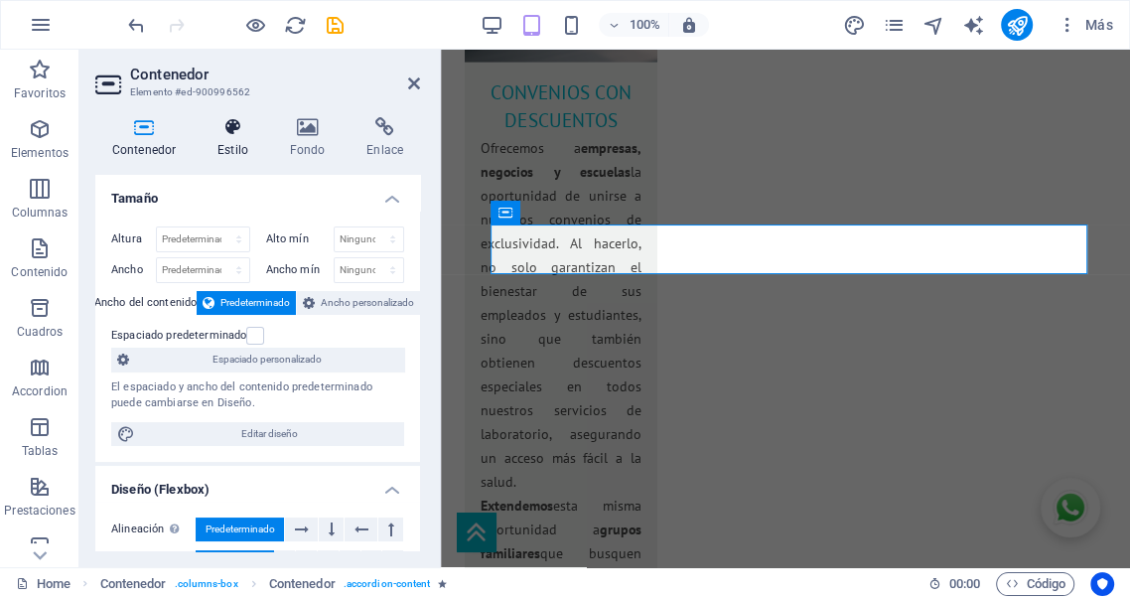
click at [237, 131] on icon at bounding box center [233, 127] width 65 height 20
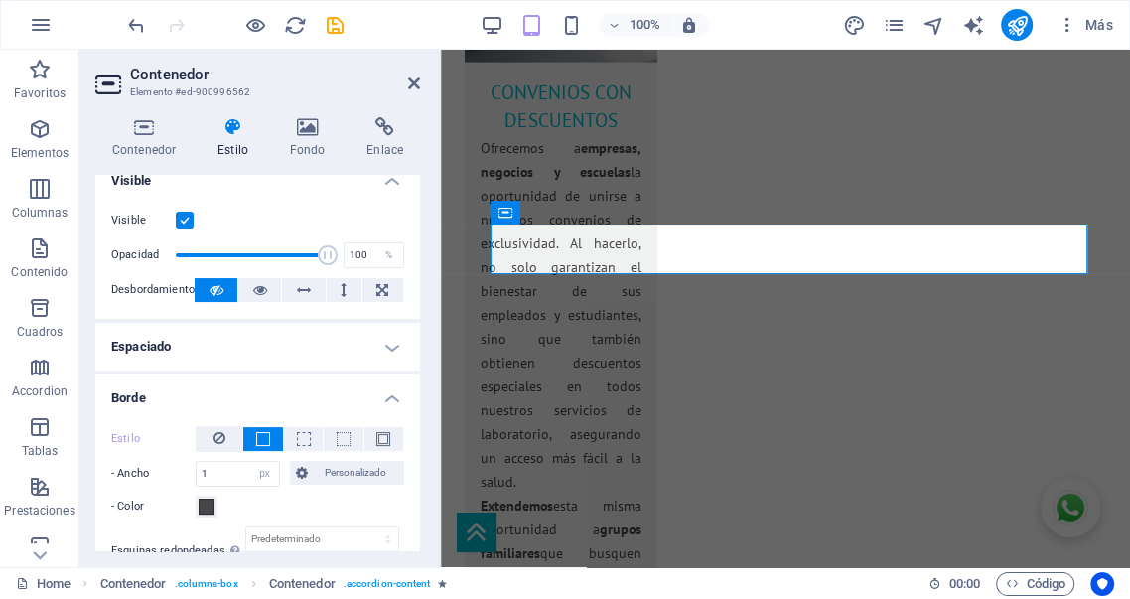
scroll to position [294, 0]
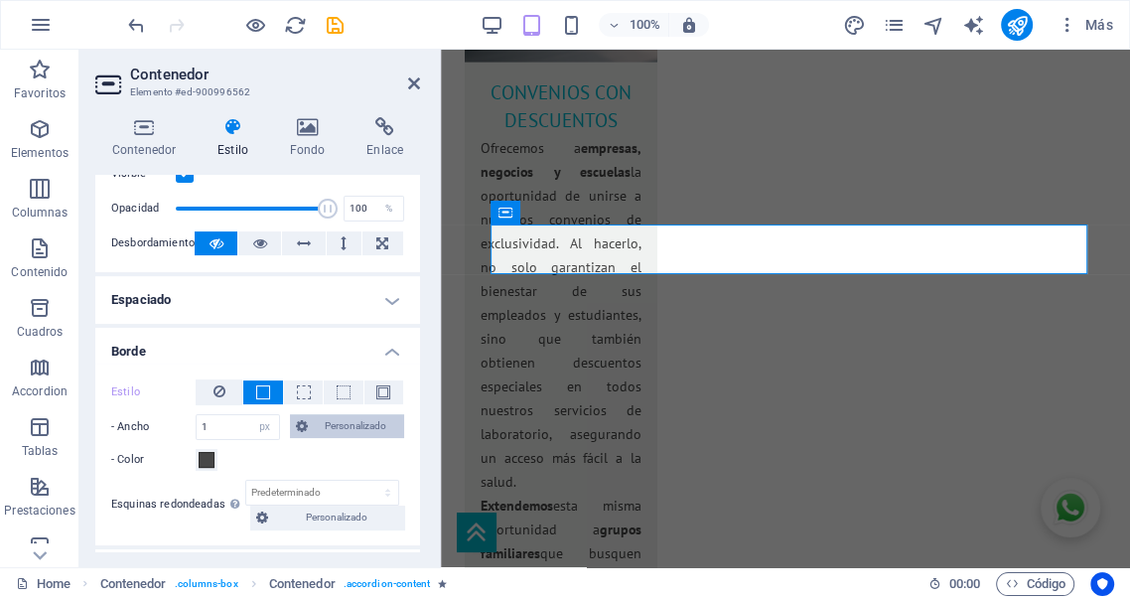
click at [342, 432] on span "Personalizado" at bounding box center [356, 426] width 85 height 24
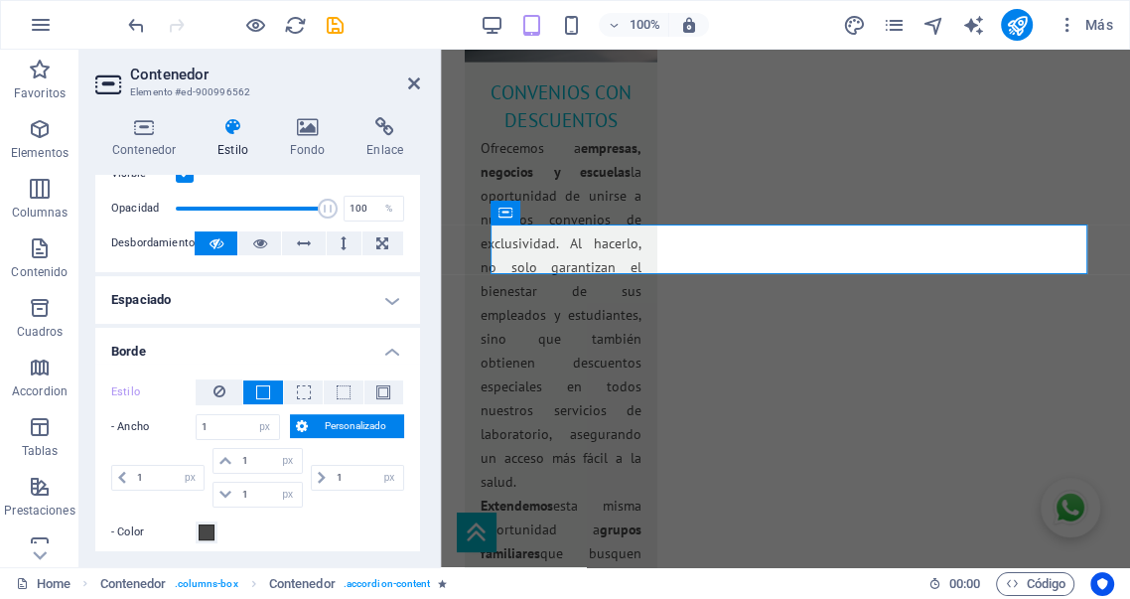
click at [343, 430] on span "Personalizado" at bounding box center [356, 426] width 85 height 24
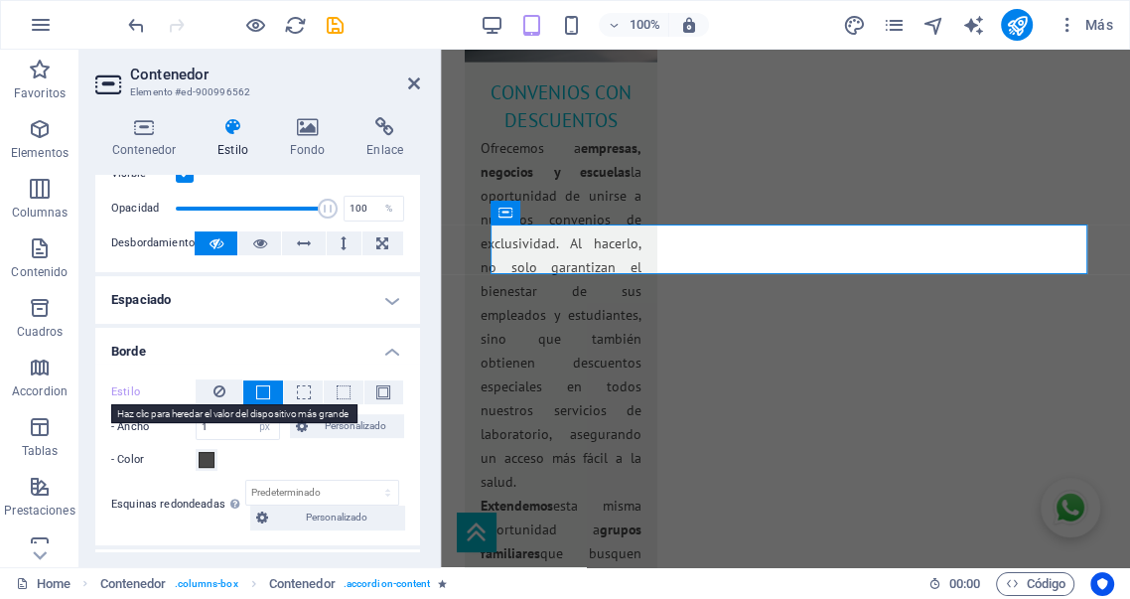
click at [127, 391] on label "Estilo" at bounding box center [153, 392] width 84 height 24
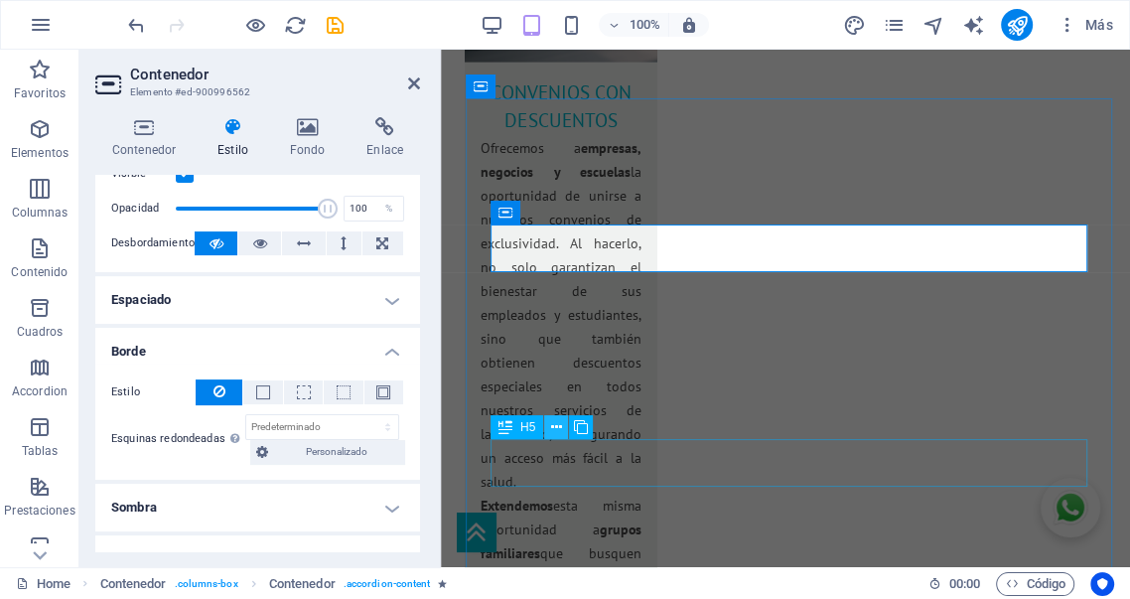
click at [564, 427] on button at bounding box center [556, 427] width 24 height 24
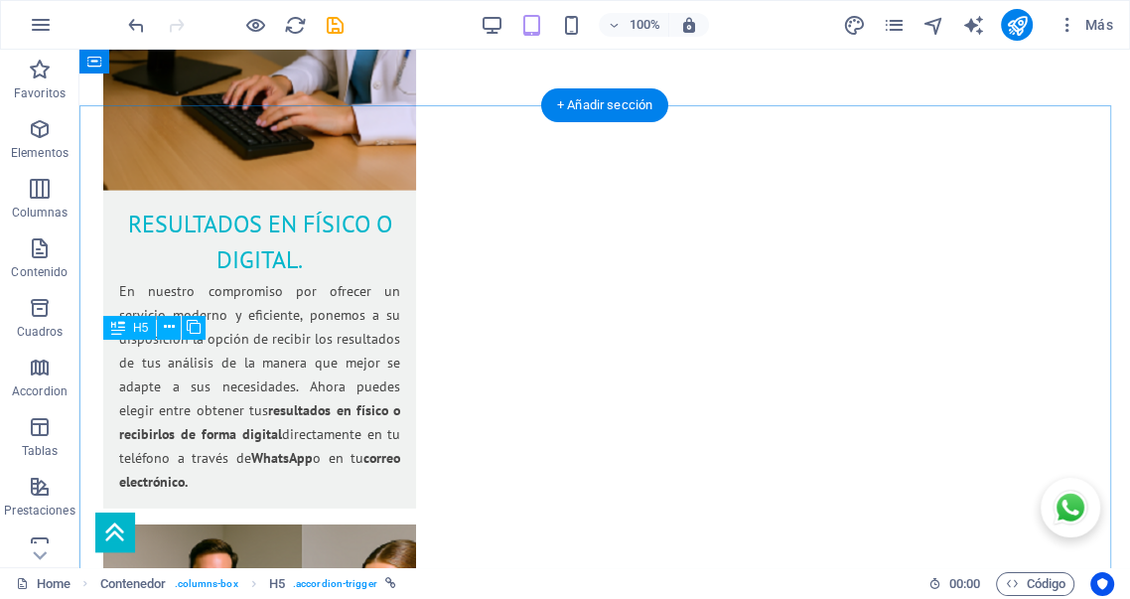
scroll to position [3392, 0]
